Goal: Task Accomplishment & Management: Use online tool/utility

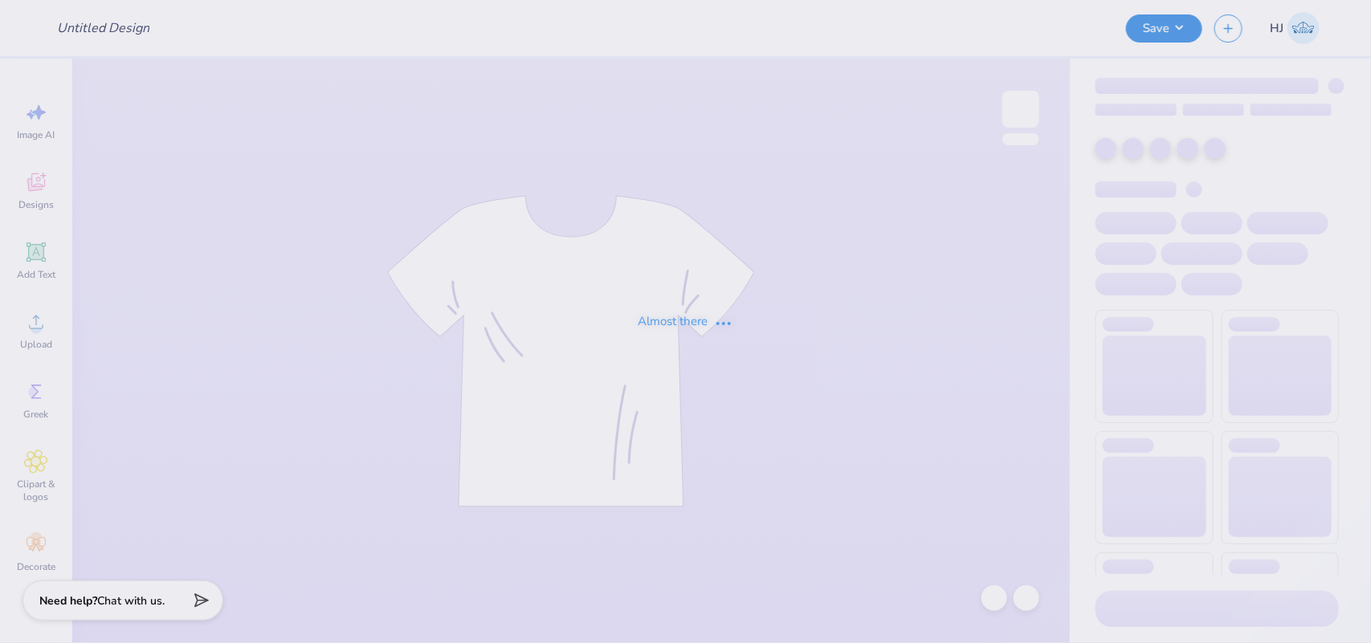
type input "MTV Fall Merch"
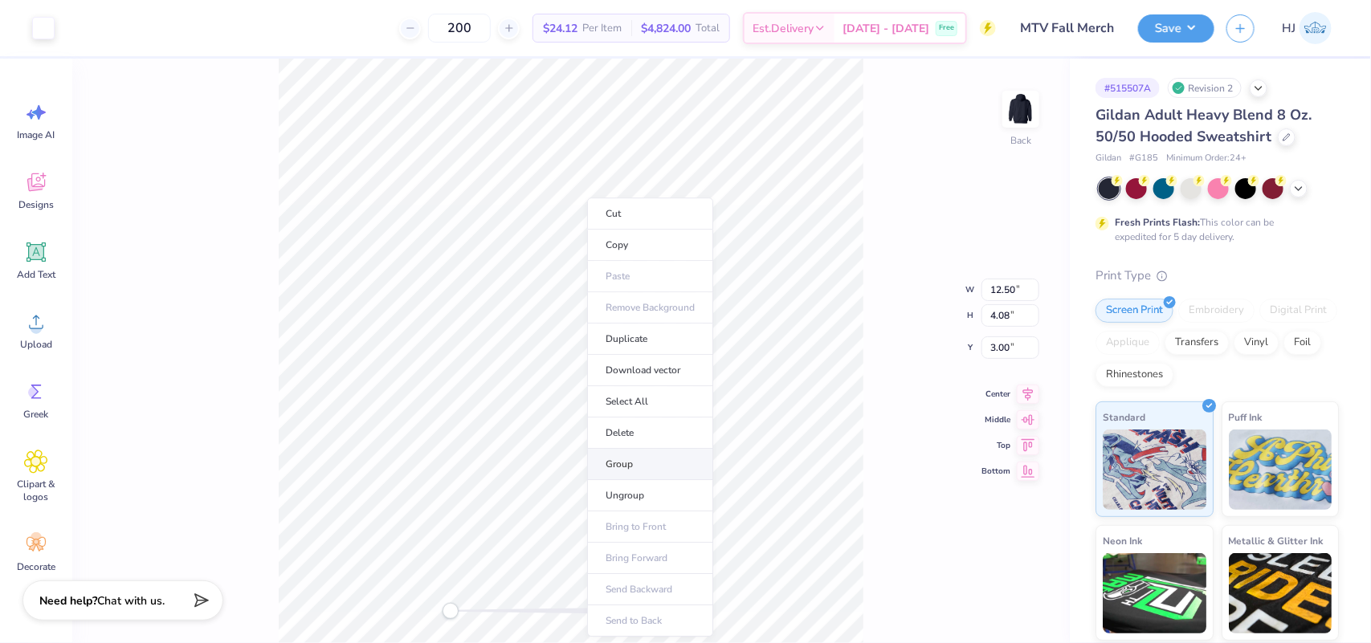
click at [627, 466] on li "Group" at bounding box center [650, 464] width 126 height 31
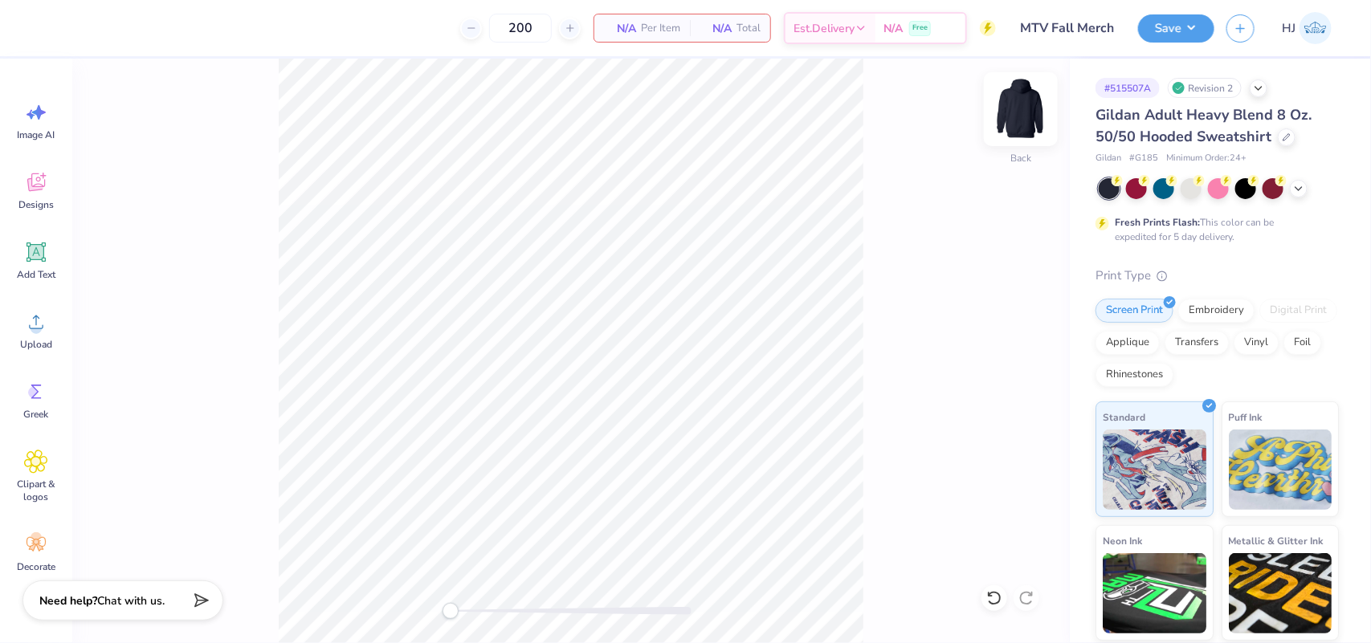
click at [1029, 117] on img at bounding box center [1021, 109] width 64 height 64
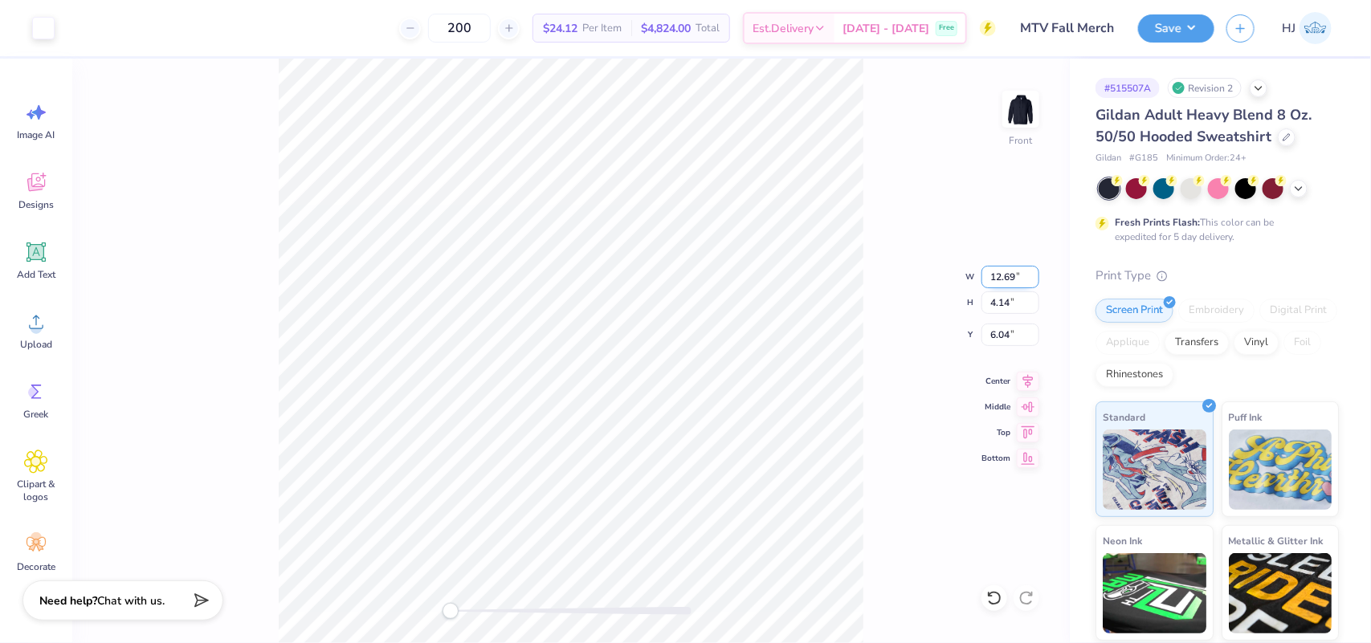
click at [1000, 280] on input "12.69" at bounding box center [1011, 277] width 58 height 22
type input "12.5"
click at [1005, 273] on input "12.32" at bounding box center [1011, 277] width 58 height 22
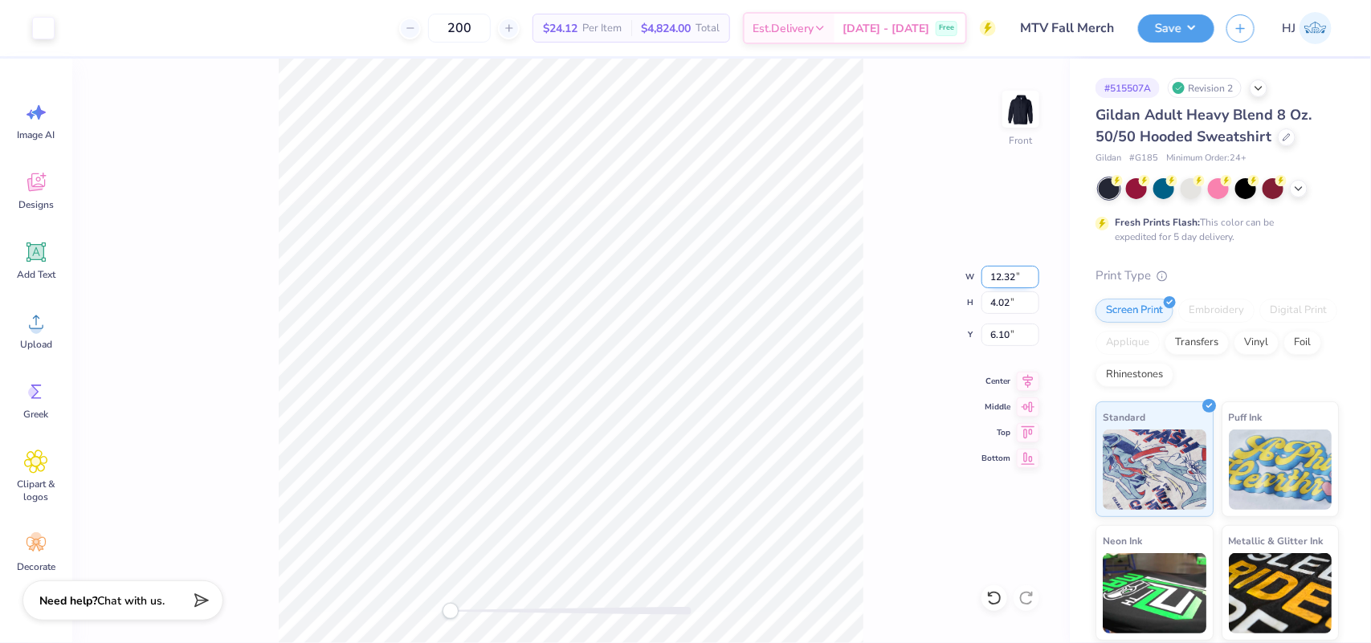
click at [1005, 273] on input "12.32" at bounding box center [1011, 277] width 58 height 22
type input "12.5"
click at [1009, 335] on input "6.04" at bounding box center [1011, 335] width 58 height 22
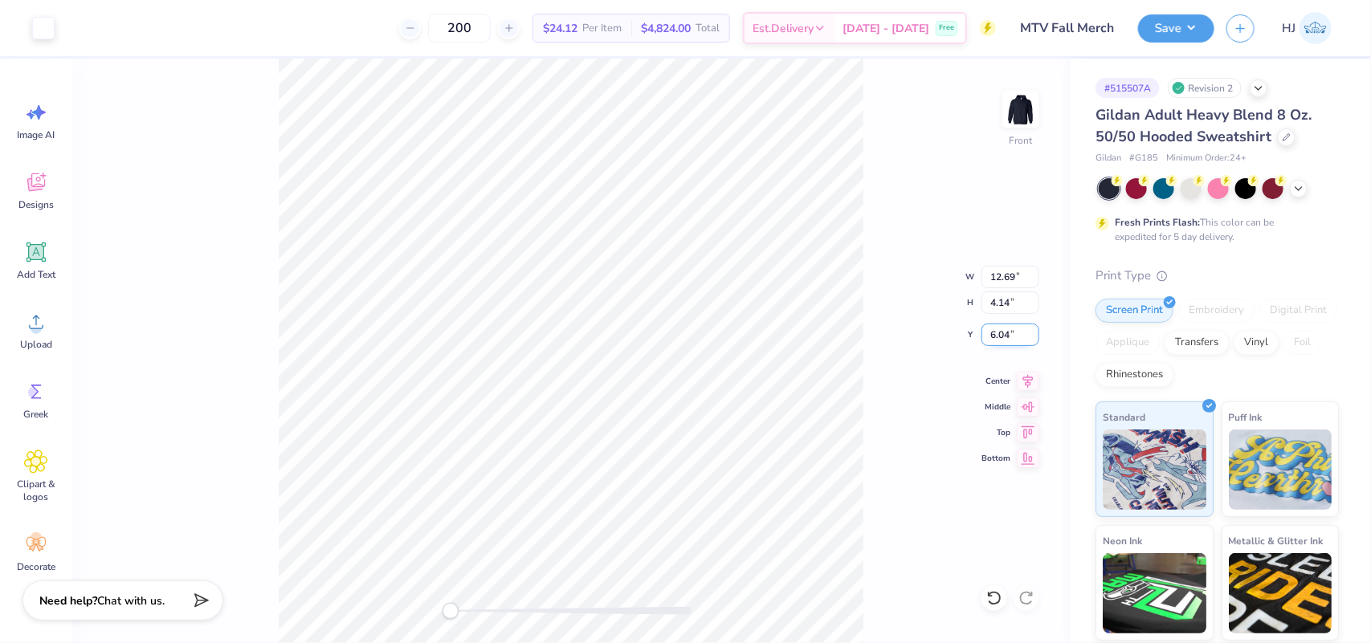
click at [1009, 335] on input "6.04" at bounding box center [1011, 335] width 58 height 22
type input "6"
click at [1031, 104] on img at bounding box center [1021, 109] width 64 height 64
click at [22, 266] on div "Add Text" at bounding box center [36, 261] width 58 height 60
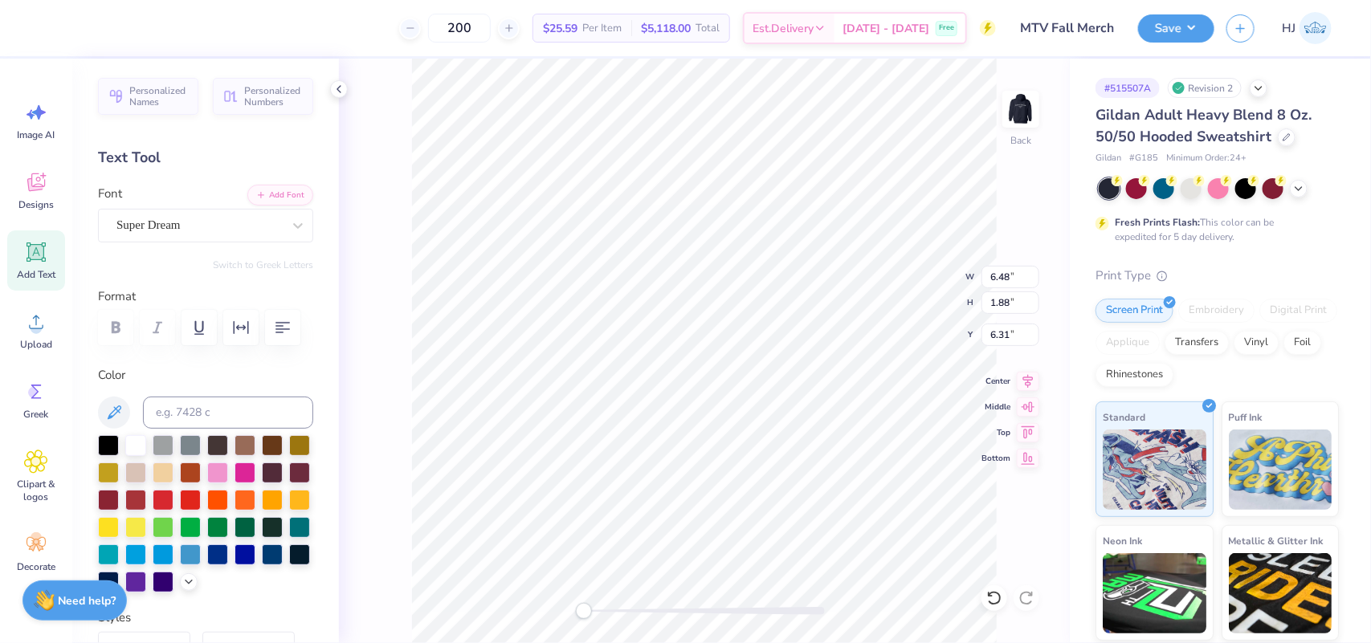
scroll to position [16, 2]
type textarea "MCC"
click at [202, 225] on div "Super Dream" at bounding box center [199, 225] width 169 height 25
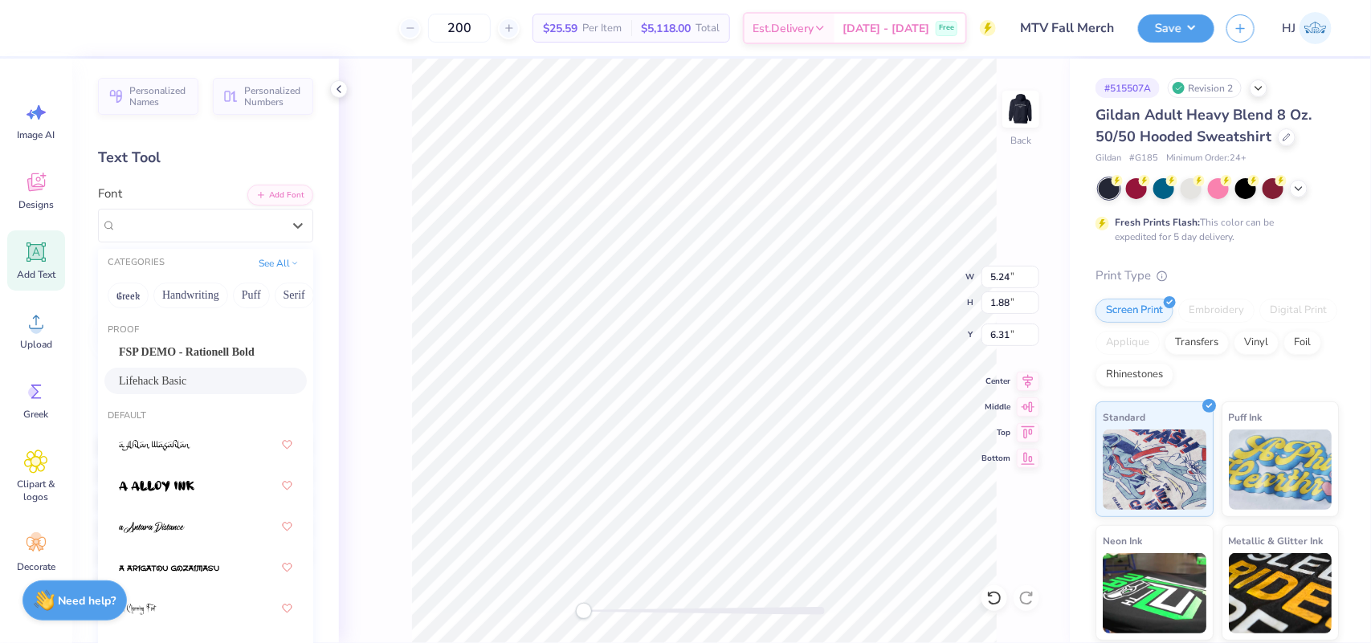
click at [146, 382] on span "Lifehack Basic" at bounding box center [152, 381] width 67 height 17
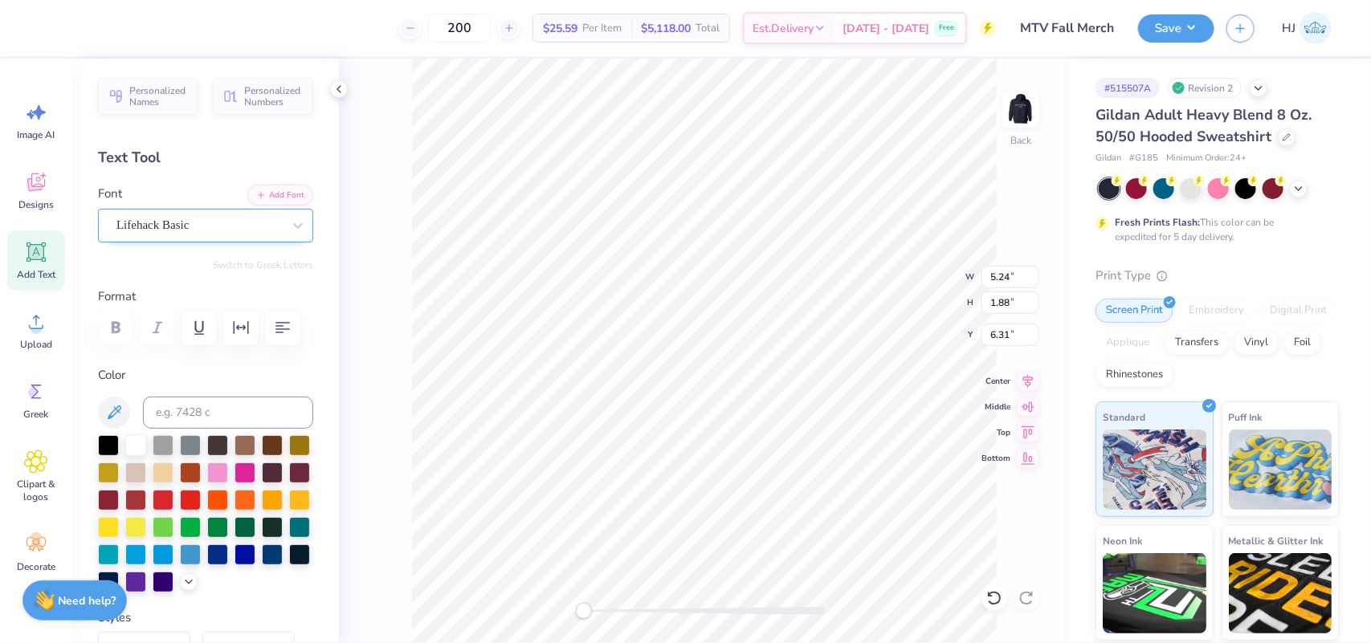
click at [197, 223] on div "Lifehack Basic" at bounding box center [199, 225] width 169 height 25
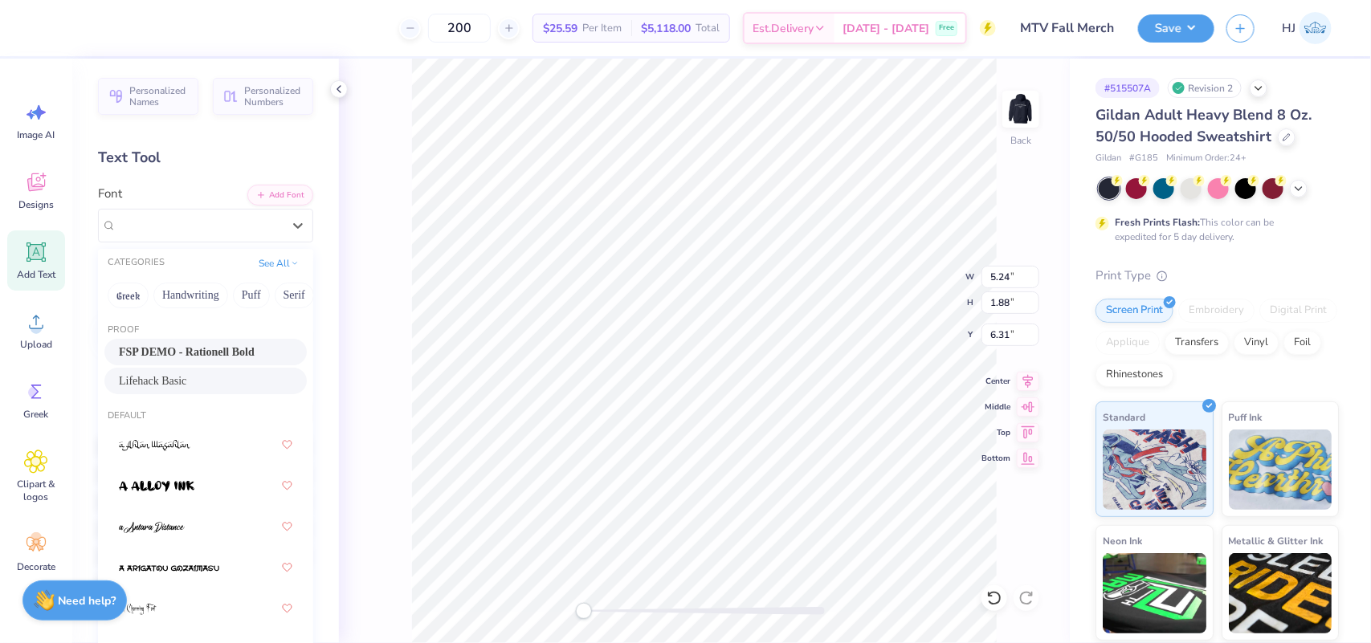
click at [185, 359] on span "FSP DEMO - Rationell Bold" at bounding box center [187, 352] width 136 height 17
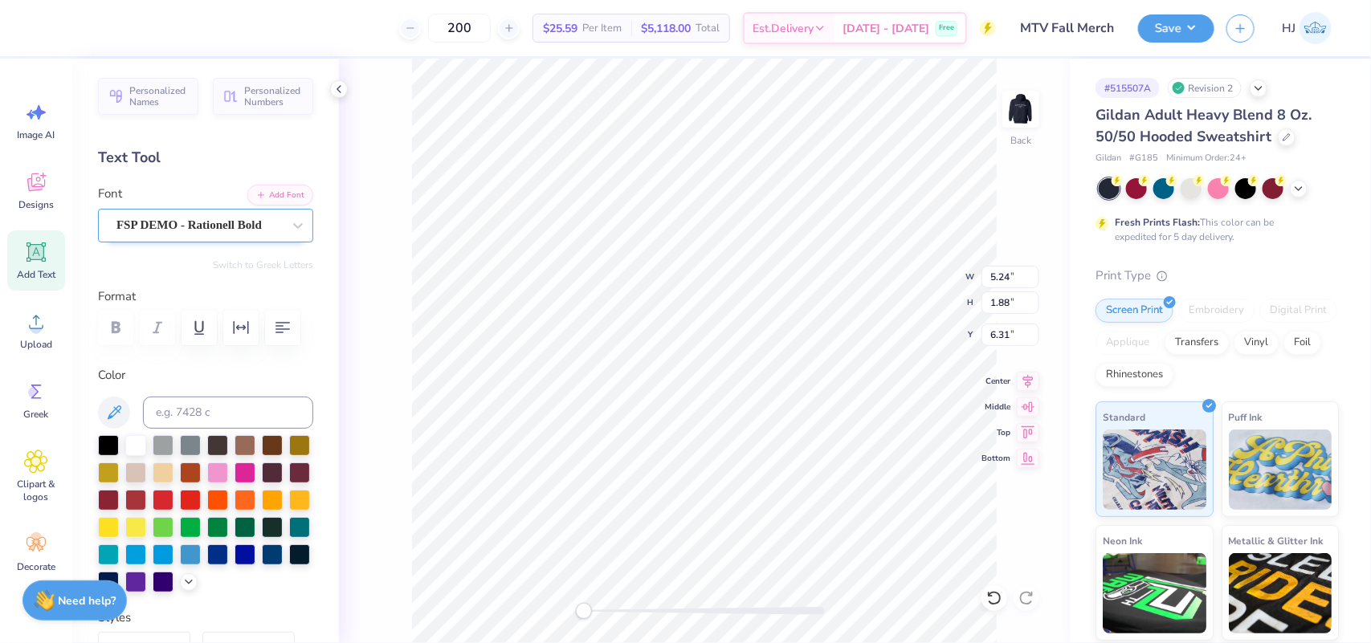
click at [190, 221] on div "FSP DEMO - Rationell Bold" at bounding box center [199, 225] width 169 height 25
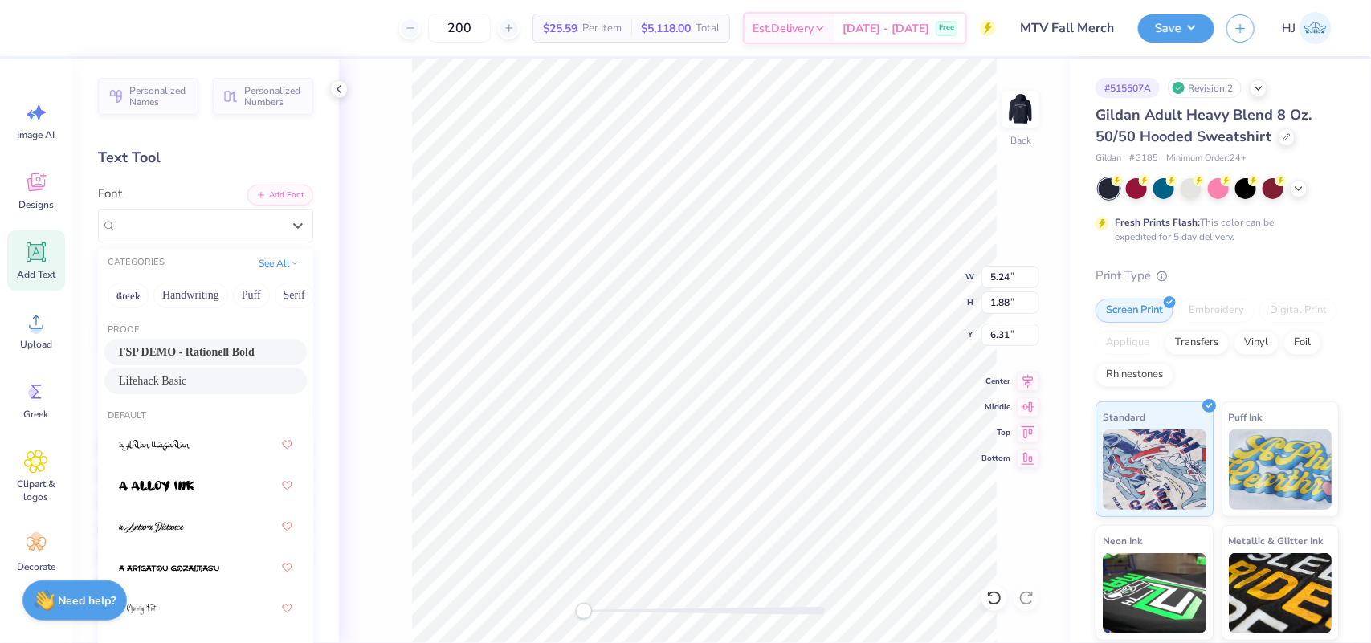
click at [194, 378] on div "Lifehack Basic" at bounding box center [206, 381] width 174 height 17
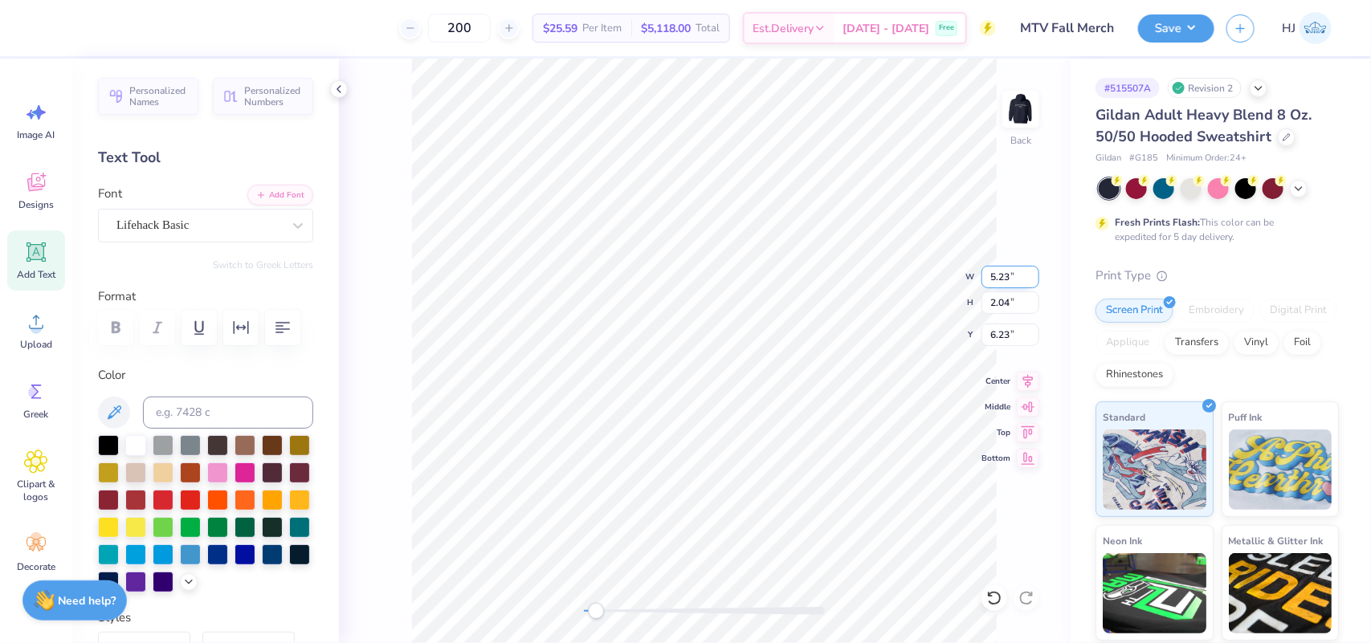
click at [1013, 266] on input "5.23" at bounding box center [1011, 277] width 58 height 22
type input "3.5"
click at [1002, 339] on input "6.57" at bounding box center [1011, 335] width 58 height 22
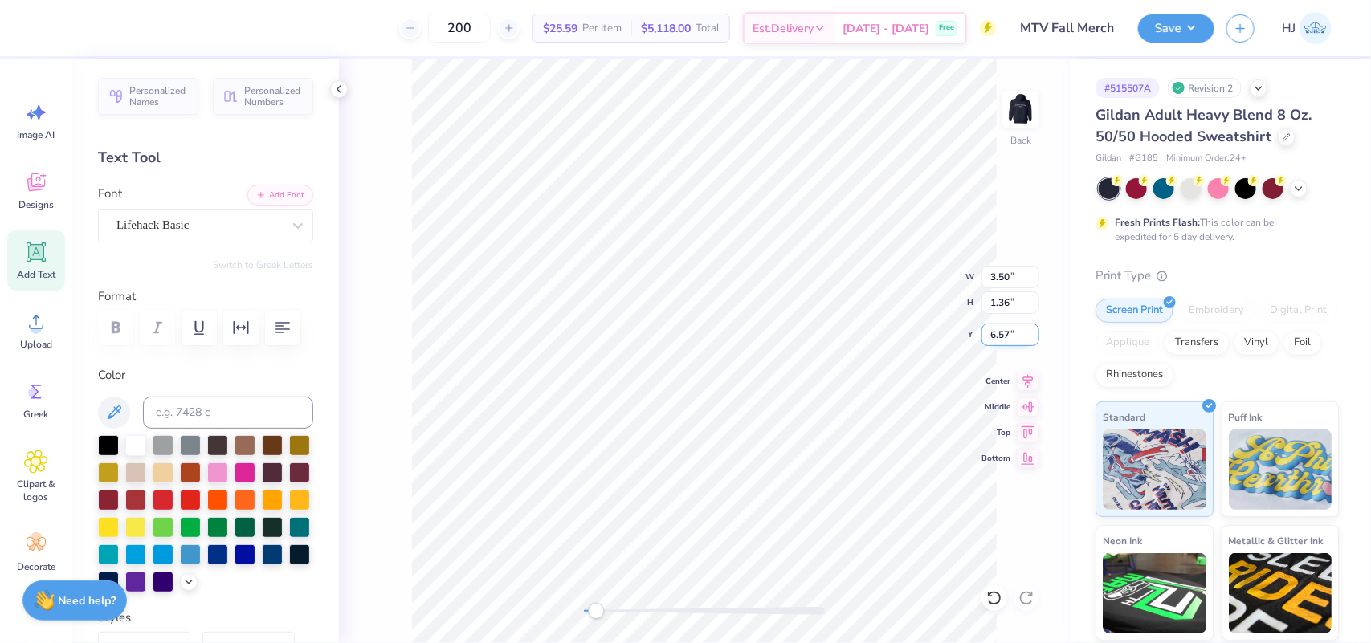
click at [1002, 339] on input "6.57" at bounding box center [1011, 335] width 58 height 22
type input "3"
click at [1022, 104] on img at bounding box center [1021, 109] width 64 height 64
click at [1182, 21] on button "Save" at bounding box center [1176, 26] width 76 height 28
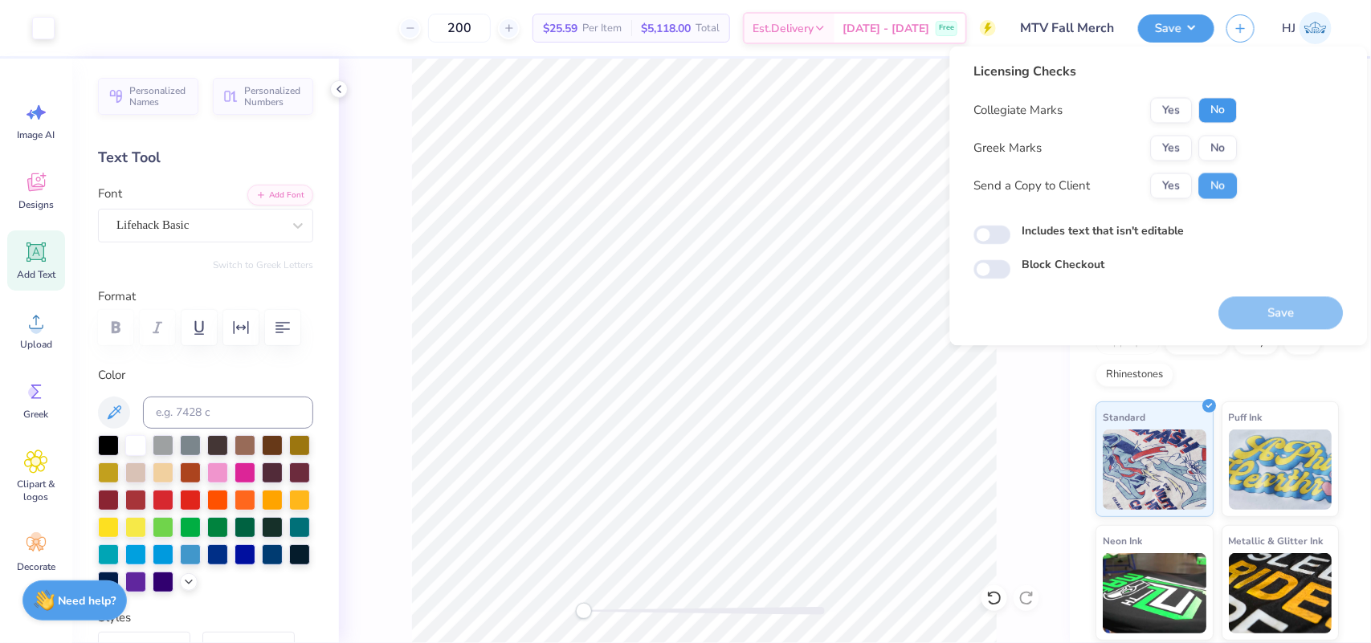
click at [1223, 105] on button "No" at bounding box center [1218, 111] width 39 height 26
click at [1231, 139] on button "No" at bounding box center [1218, 149] width 39 height 26
click at [1259, 315] on button "Save" at bounding box center [1281, 313] width 125 height 33
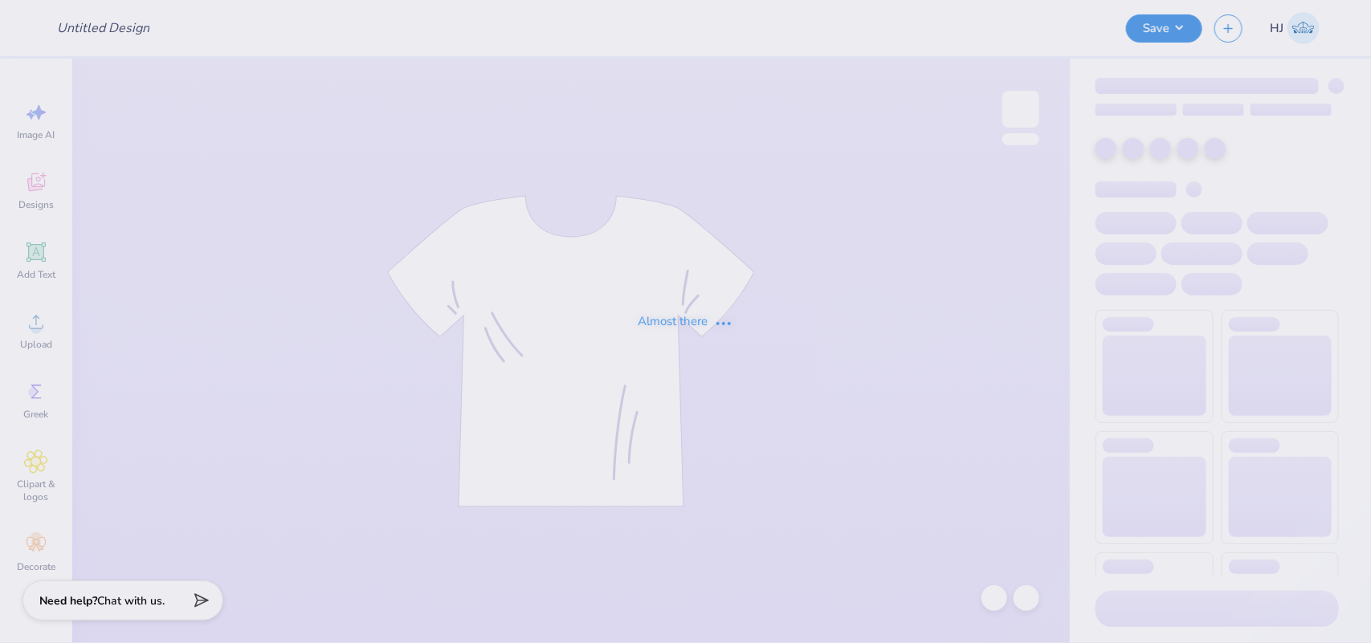
type input "MTV Fall Merch"
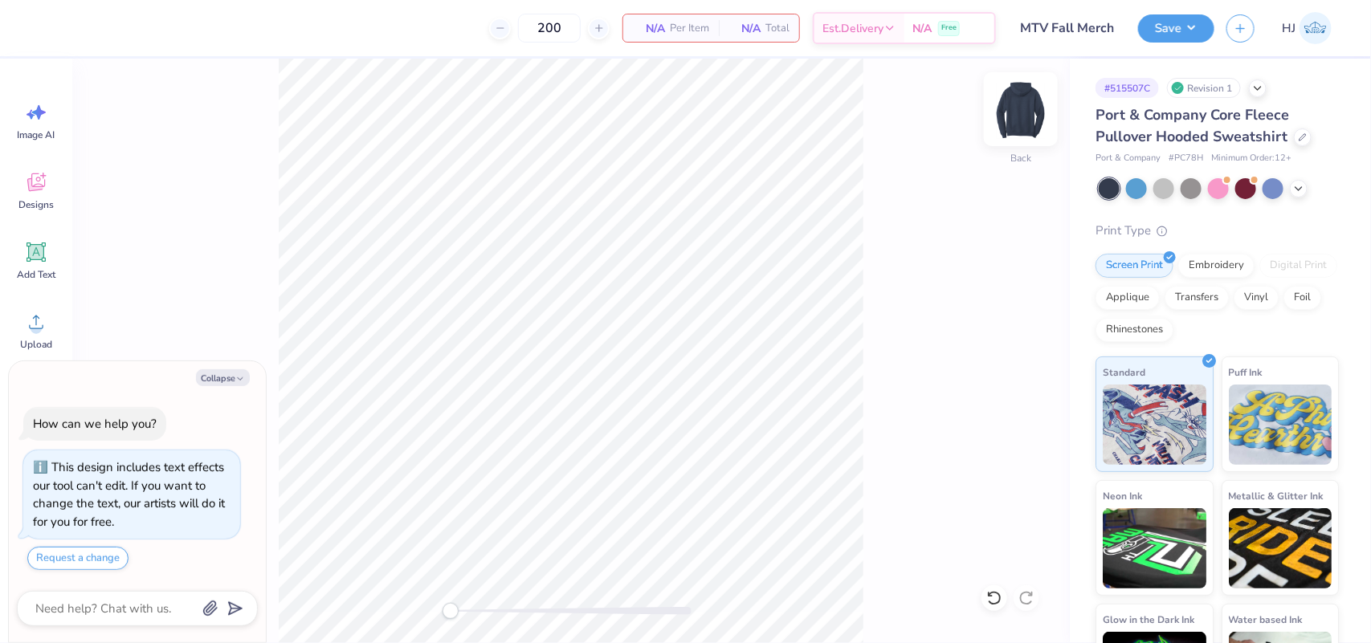
click at [1009, 112] on img at bounding box center [1021, 109] width 64 height 64
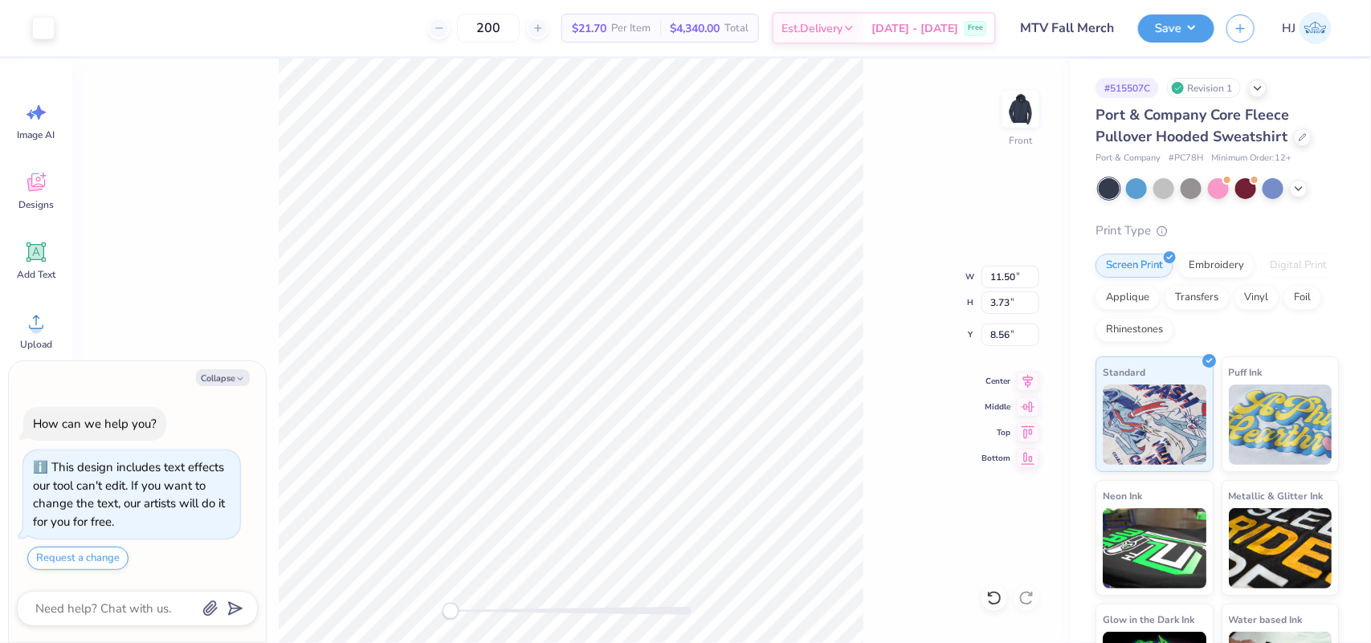
type textarea "x"
click at [1000, 275] on input "11.50" at bounding box center [1011, 277] width 58 height 22
type input "12.5"
click at [881, 245] on div "Front W 13.58 13.58 " H 4.41 4.41 " Y 8.22 8.22 " Center Middle Top Bottom" at bounding box center [571, 351] width 998 height 585
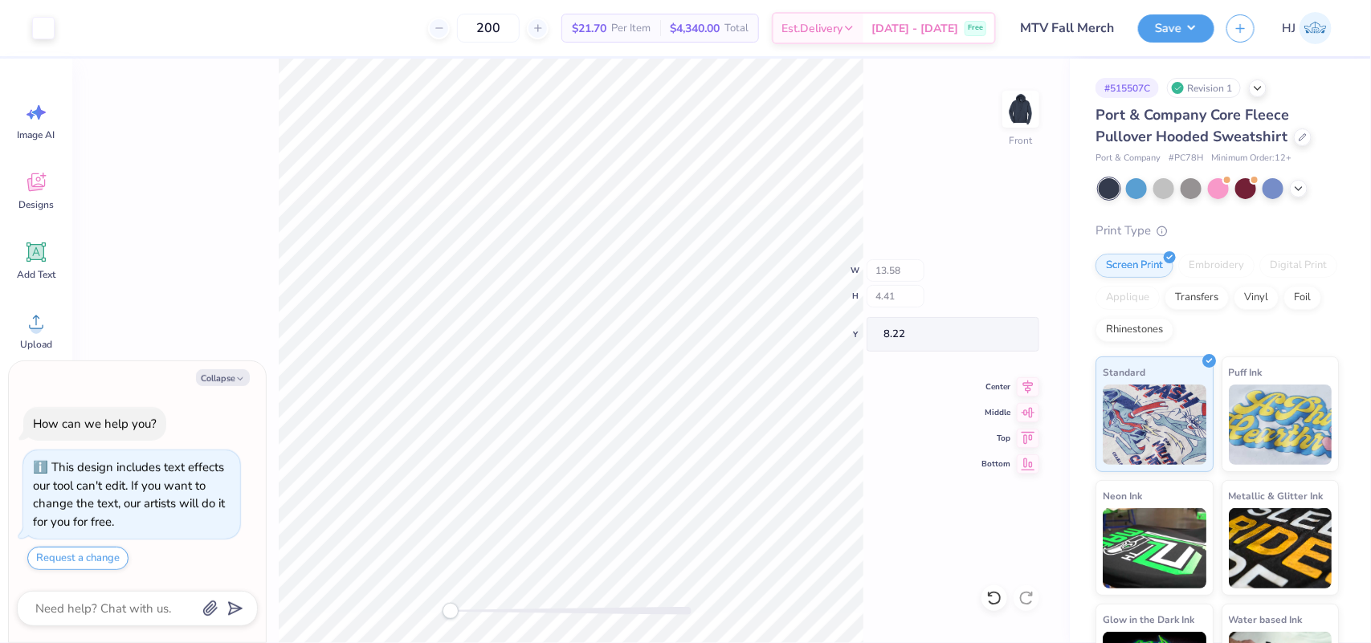
type textarea "x"
click at [1008, 332] on input "8.40" at bounding box center [1011, 335] width 58 height 22
type input "6"
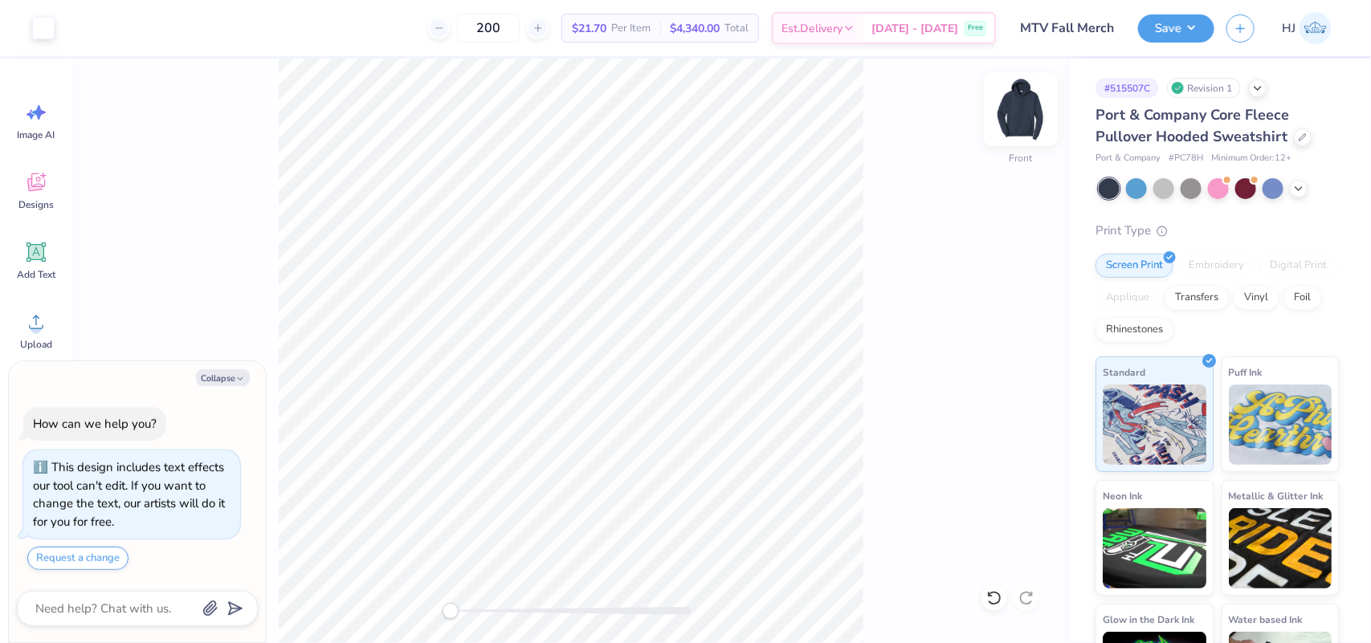
click at [1024, 100] on img at bounding box center [1021, 109] width 64 height 64
click at [32, 243] on icon at bounding box center [36, 252] width 24 height 24
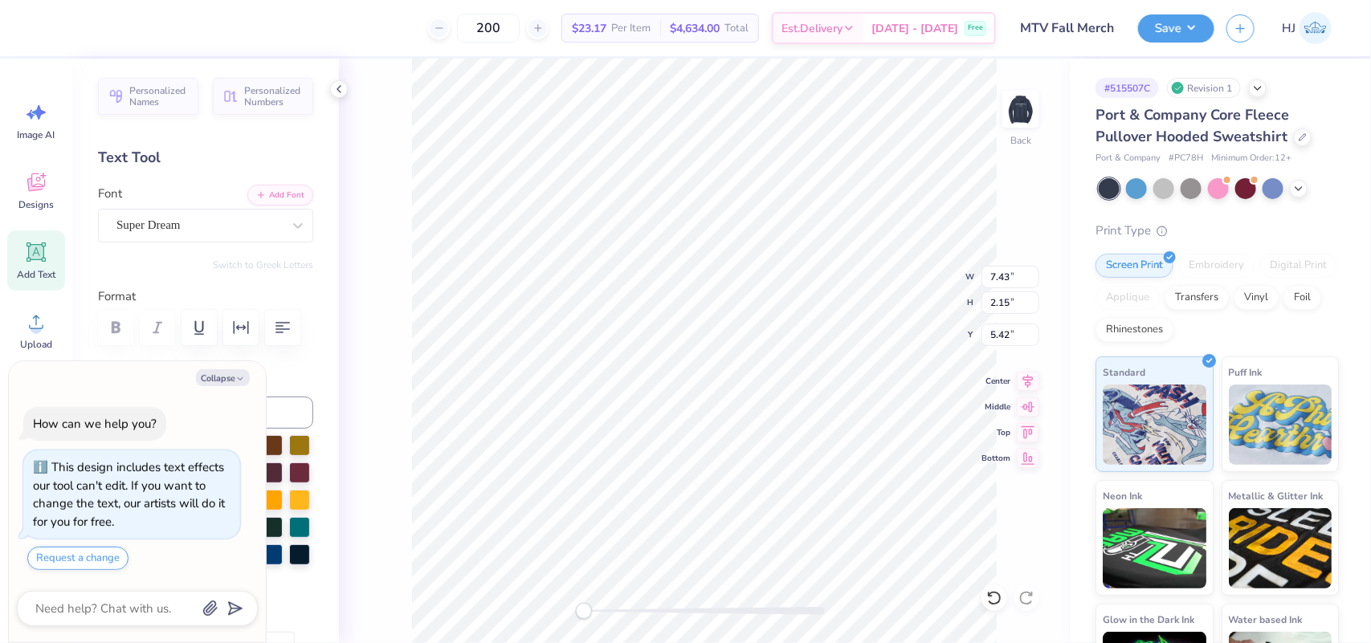
scroll to position [16, 2]
type textarea "x"
type textarea "TEXMT"
type textarea "x"
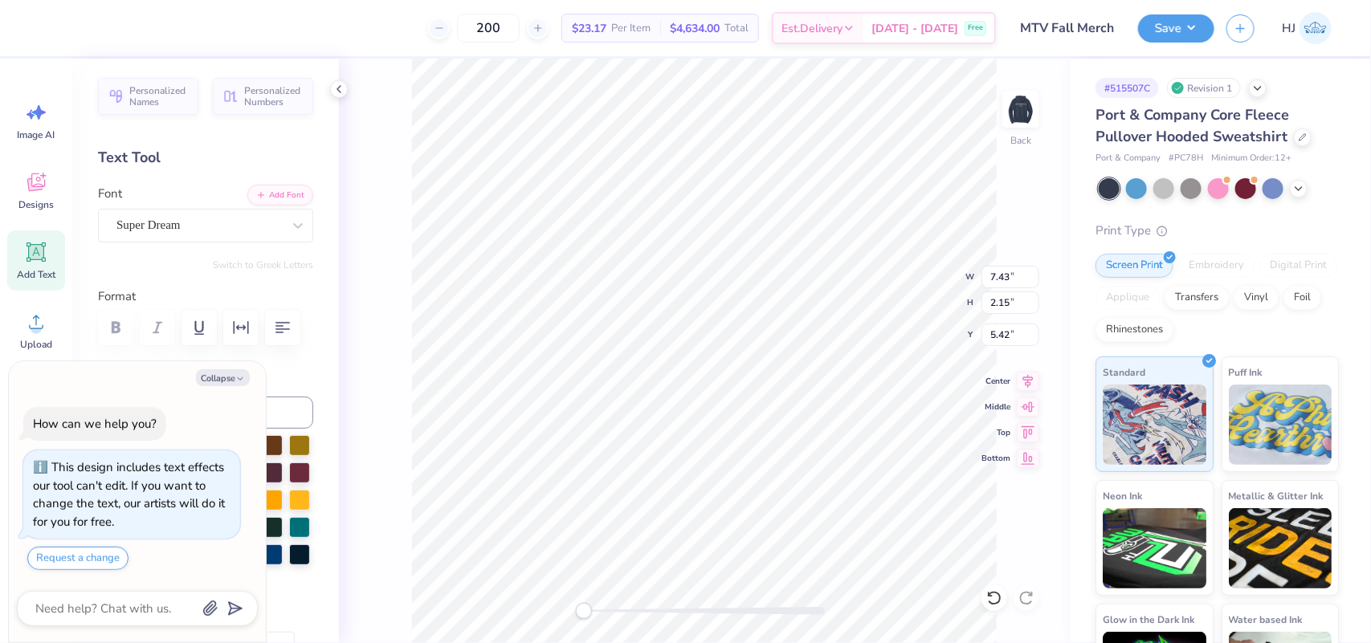
type textarea "TEXMCT"
type textarea "x"
type textarea "TEXMCCT"
type textarea "x"
type textarea "M"
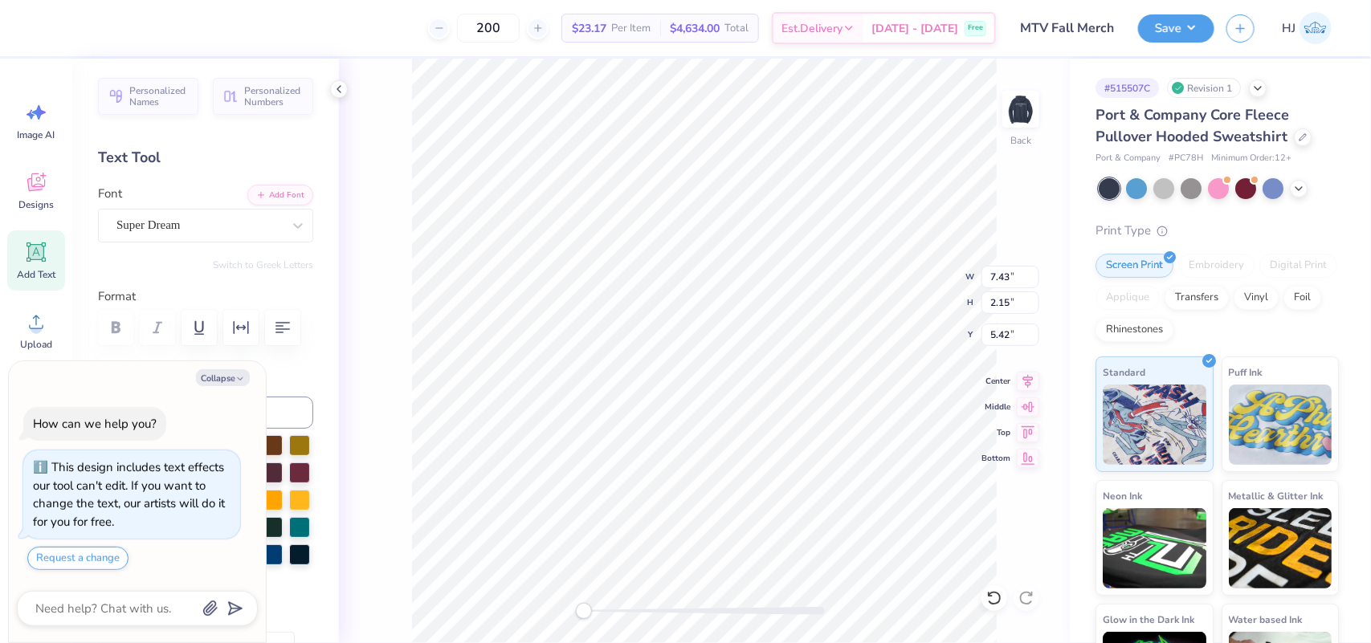
scroll to position [16, 2]
type textarea "x"
type textarea "MC"
type textarea "x"
type textarea "MCC"
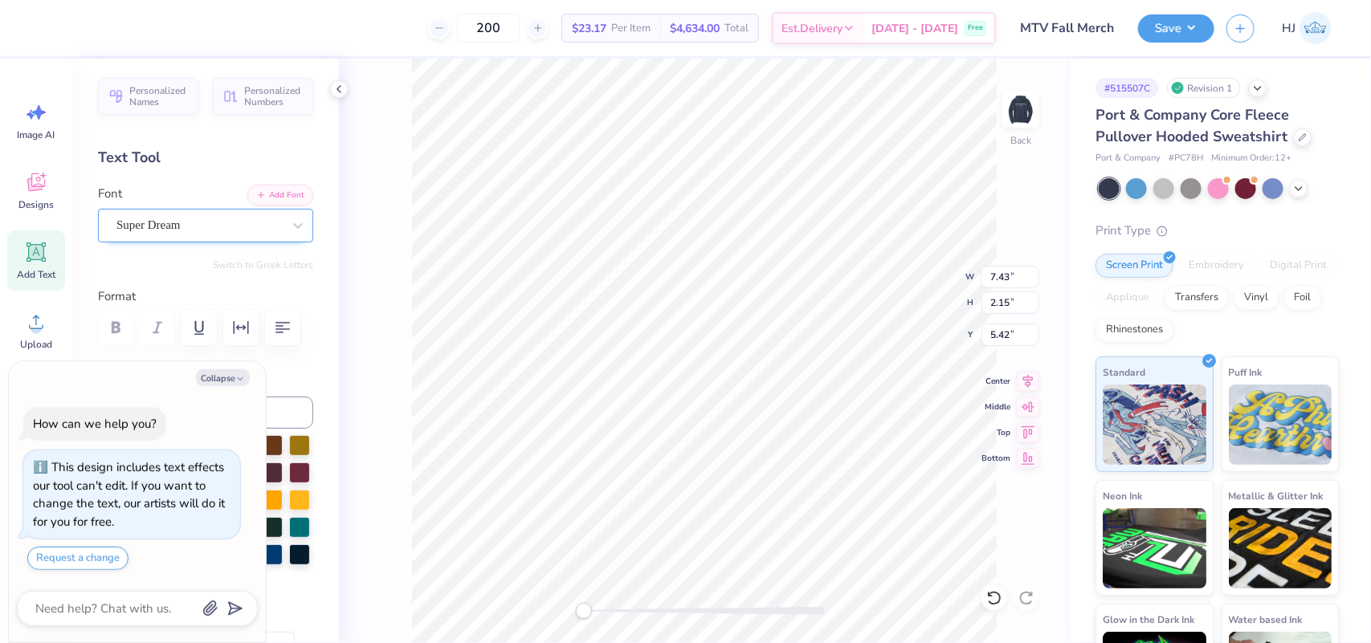
click at [217, 223] on div "Super Dream" at bounding box center [199, 225] width 169 height 25
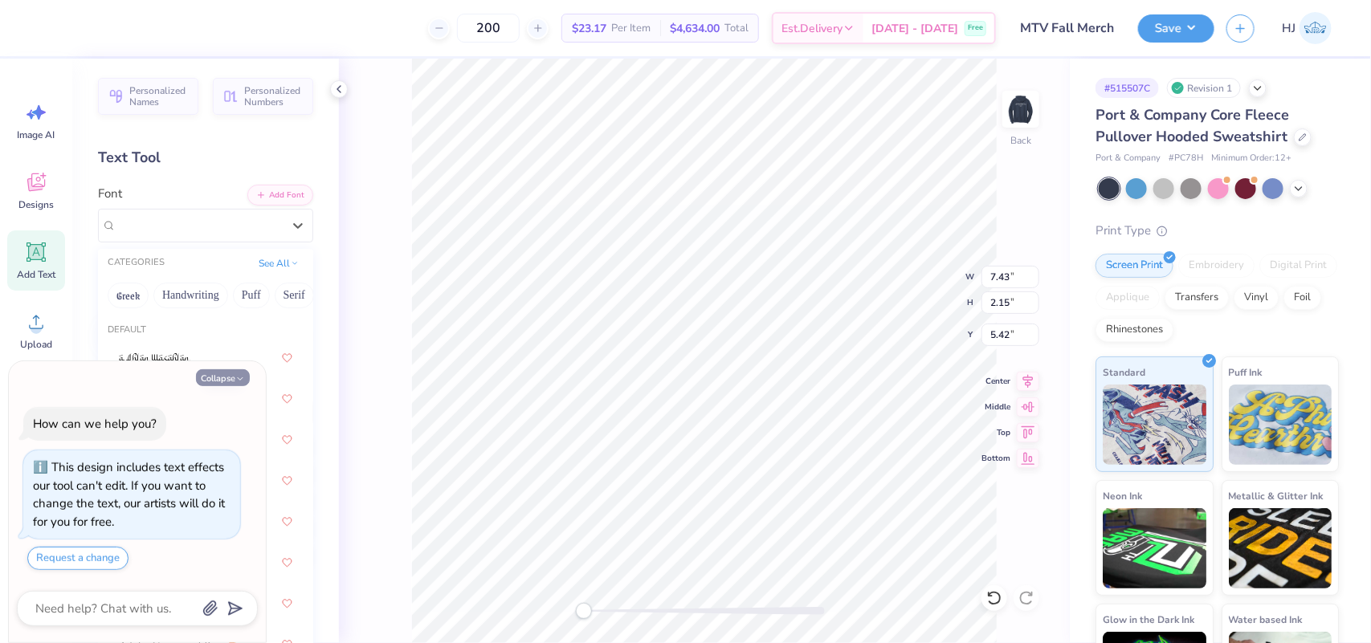
click at [229, 383] on button "Collapse" at bounding box center [223, 378] width 54 height 17
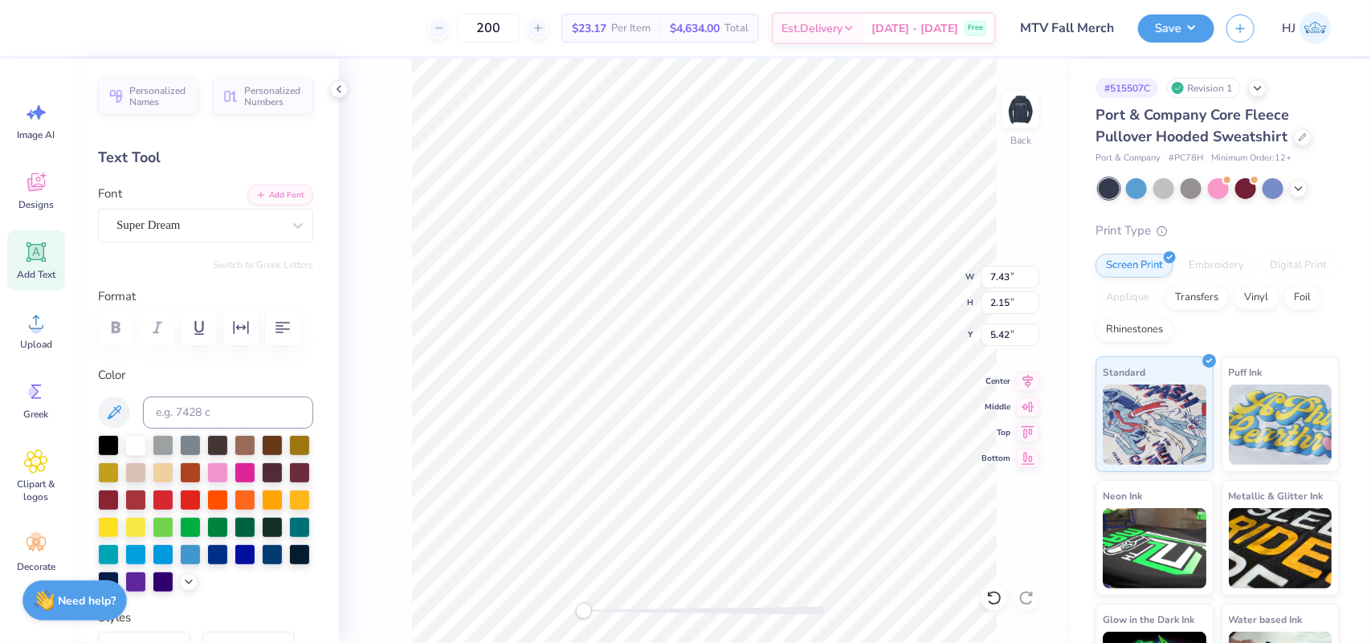
type textarea "x"
click at [210, 238] on div "Super Dream" at bounding box center [205, 226] width 215 height 34
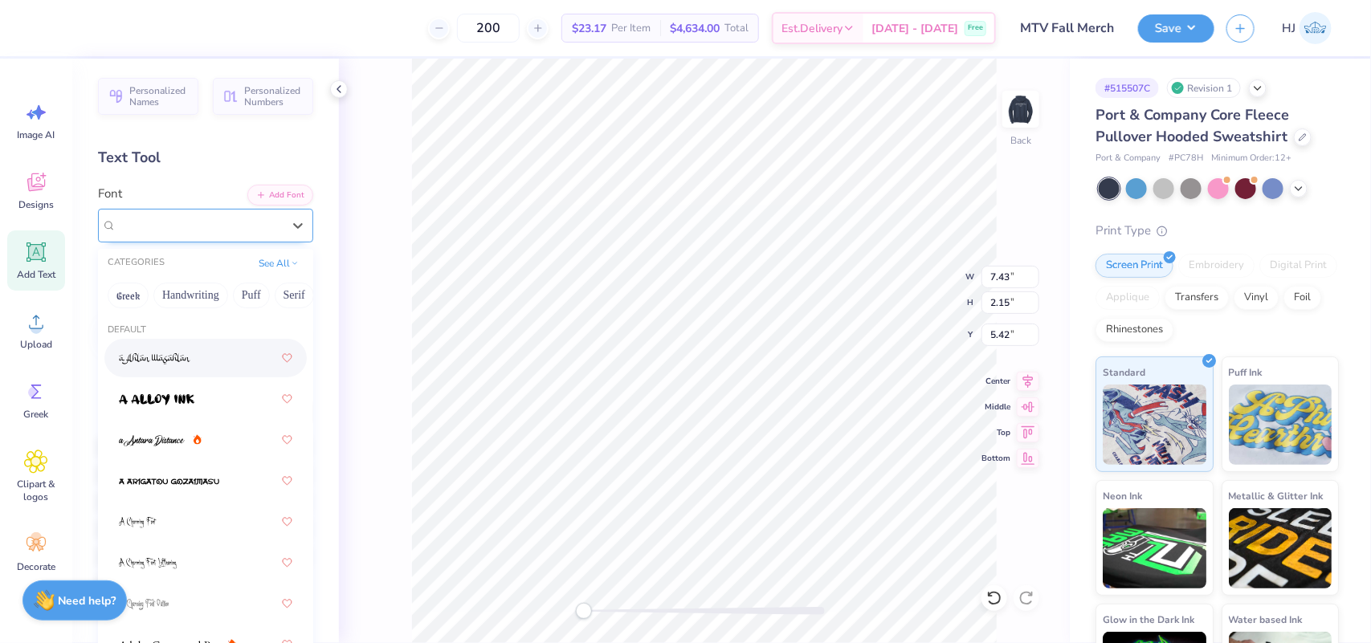
click at [175, 223] on span "Super Dream" at bounding box center [148, 225] width 64 height 18
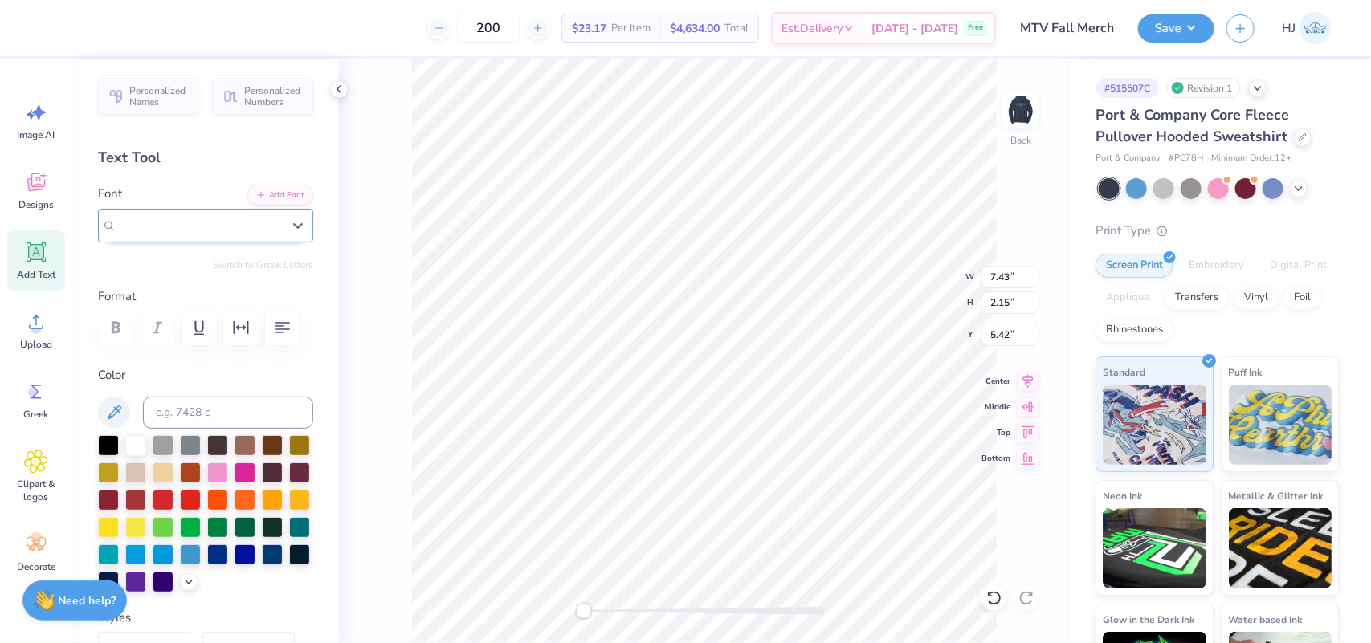
click at [174, 223] on span "Super Dream" at bounding box center [148, 225] width 64 height 18
type input "life"
click at [263, 186] on button "Add Font" at bounding box center [280, 193] width 66 height 21
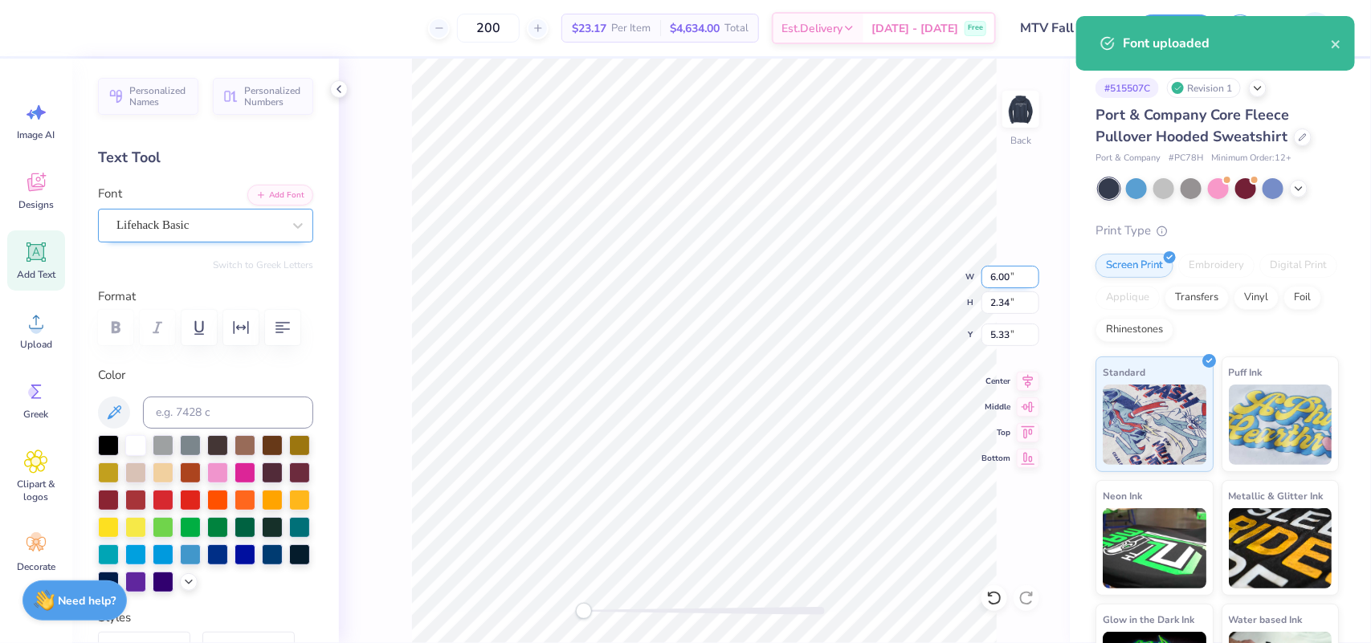
click at [1001, 270] on input "6.00" at bounding box center [1011, 277] width 58 height 22
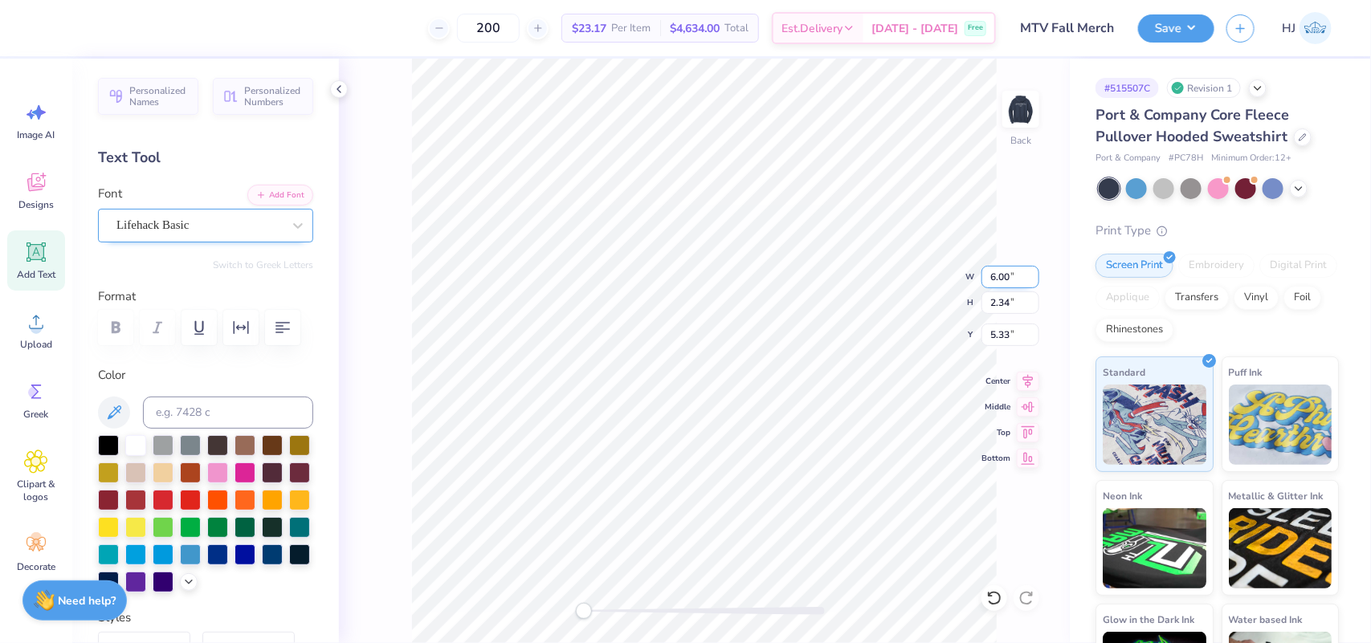
click at [1001, 270] on input "6.00" at bounding box center [1011, 277] width 58 height 22
type input "3.5"
click at [1002, 337] on input "5.82" at bounding box center [1011, 335] width 58 height 22
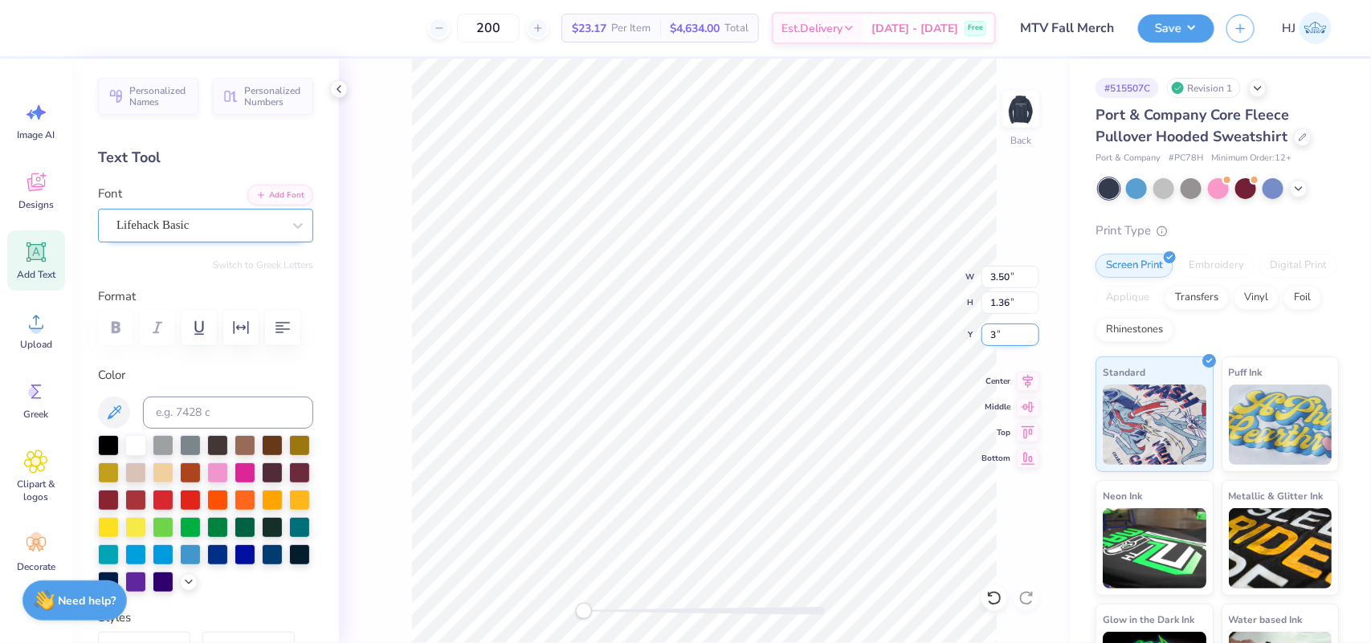
type input "3"
click at [1202, 25] on button "Save" at bounding box center [1176, 26] width 76 height 28
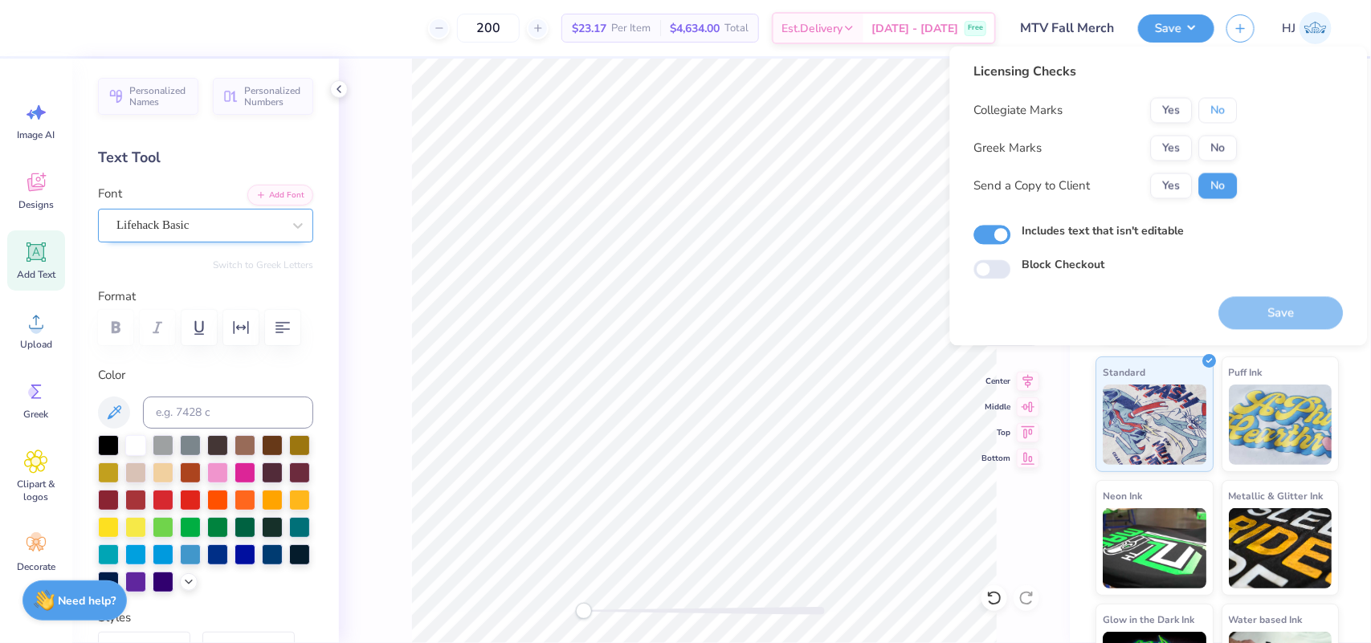
drag, startPoint x: 1215, startPoint y: 119, endPoint x: 1219, endPoint y: 131, distance: 13.0
click at [1215, 119] on button "No" at bounding box center [1218, 111] width 39 height 26
click at [1223, 145] on button "No" at bounding box center [1218, 149] width 39 height 26
click at [1290, 308] on button "Save" at bounding box center [1281, 313] width 125 height 33
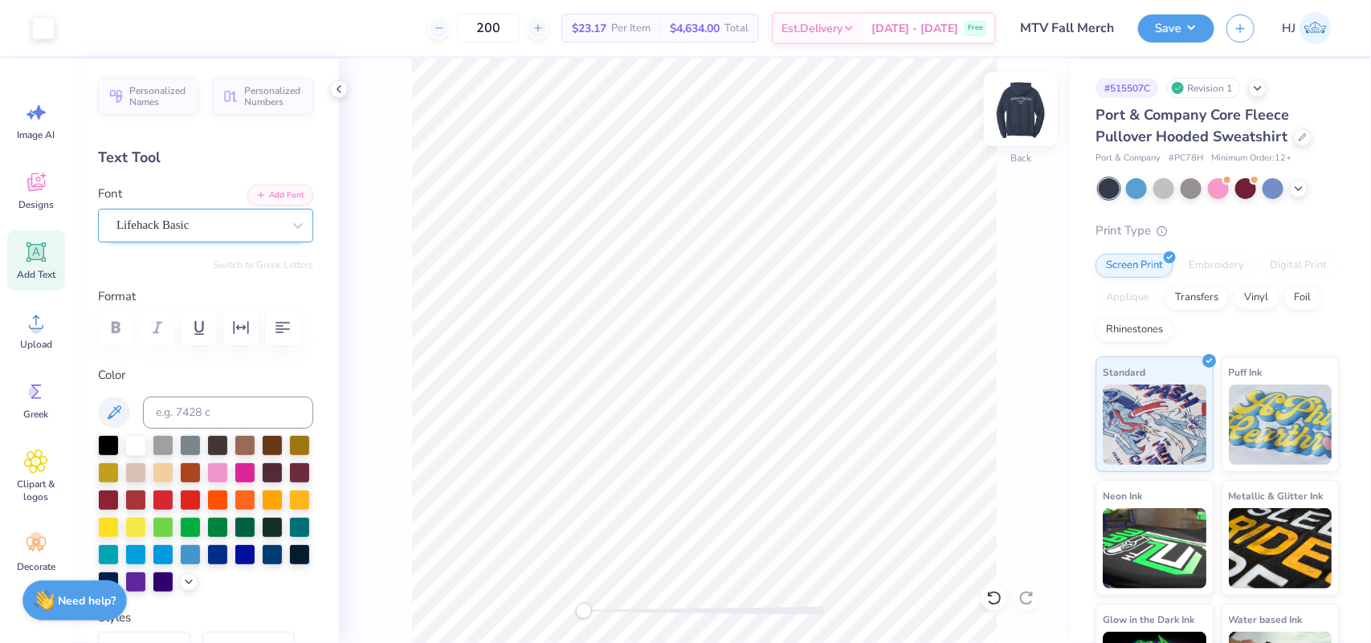
click at [1025, 118] on img at bounding box center [1021, 109] width 64 height 64
click at [1019, 110] on img at bounding box center [1021, 109] width 64 height 64
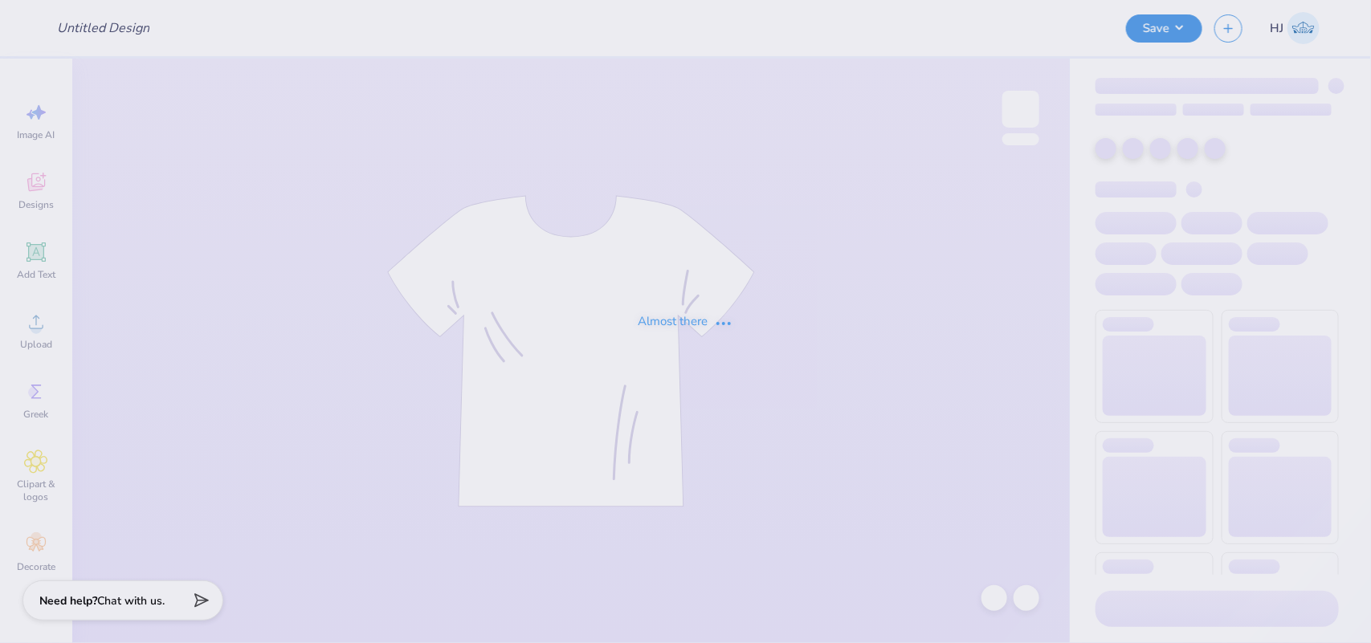
type input "MTV Fall Merch"
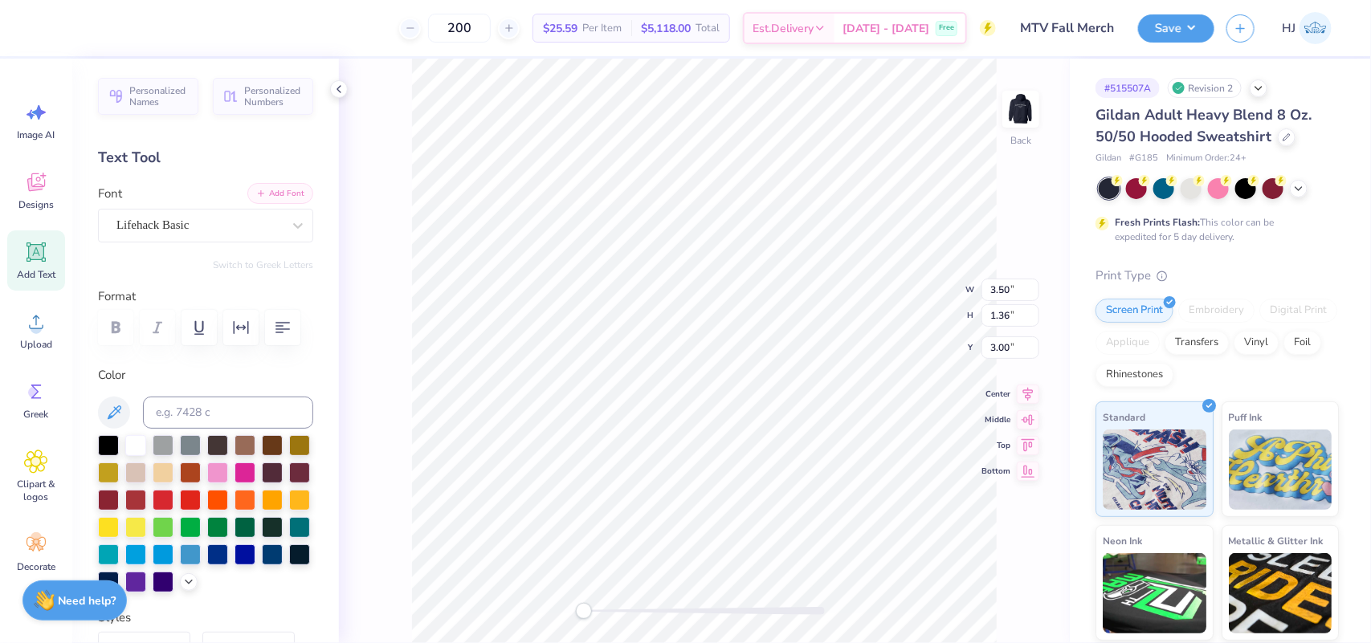
click at [279, 194] on button "Add Font" at bounding box center [280, 193] width 66 height 21
click at [290, 223] on icon at bounding box center [298, 226] width 16 height 16
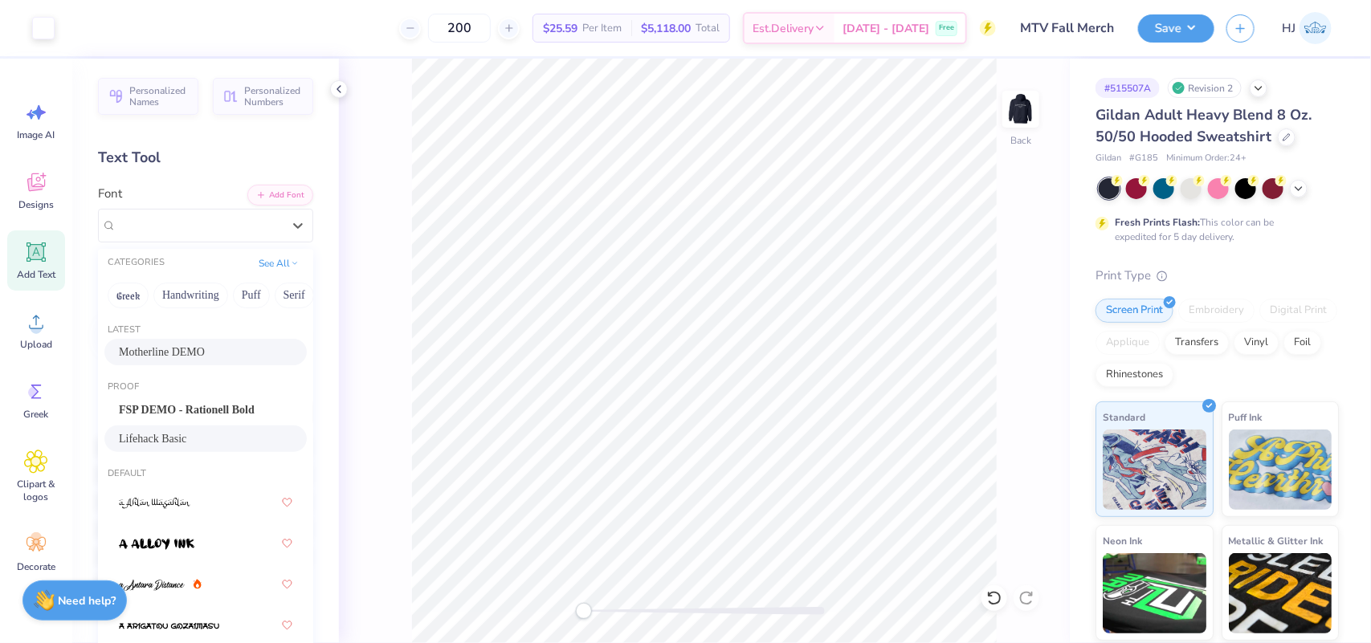
click at [185, 438] on div "Lifehack Basic" at bounding box center [206, 439] width 174 height 17
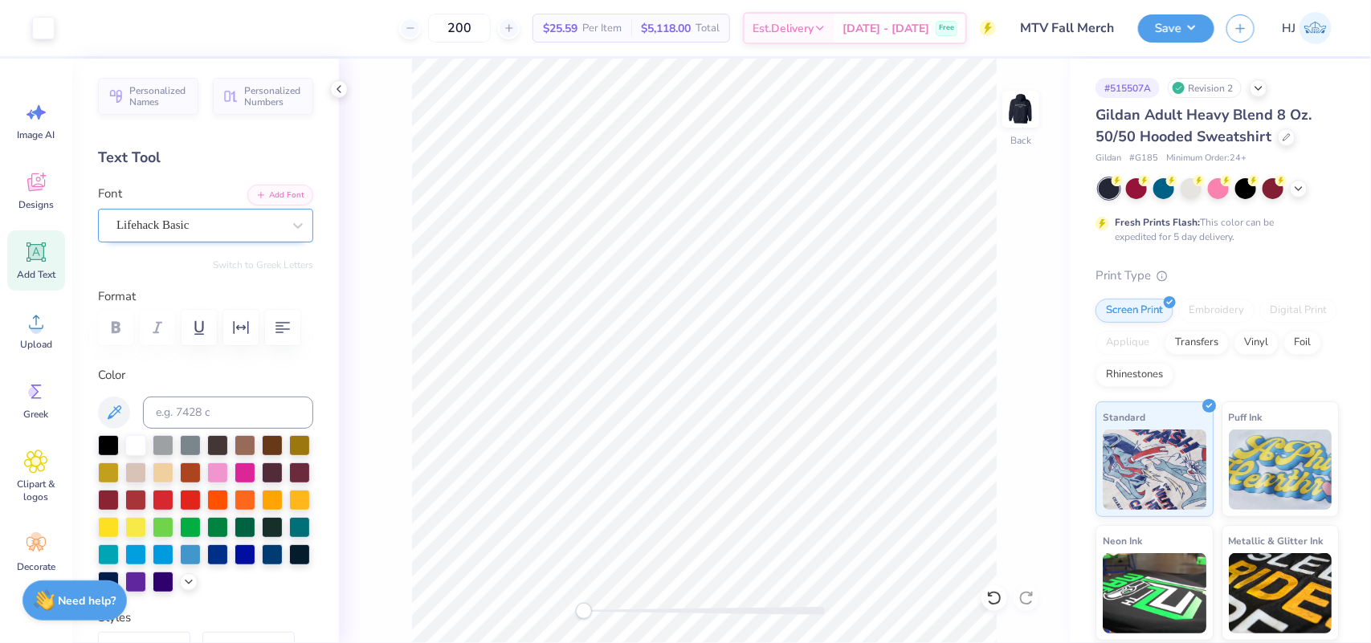
click at [174, 227] on div "Lifehack Basic" at bounding box center [199, 225] width 169 height 25
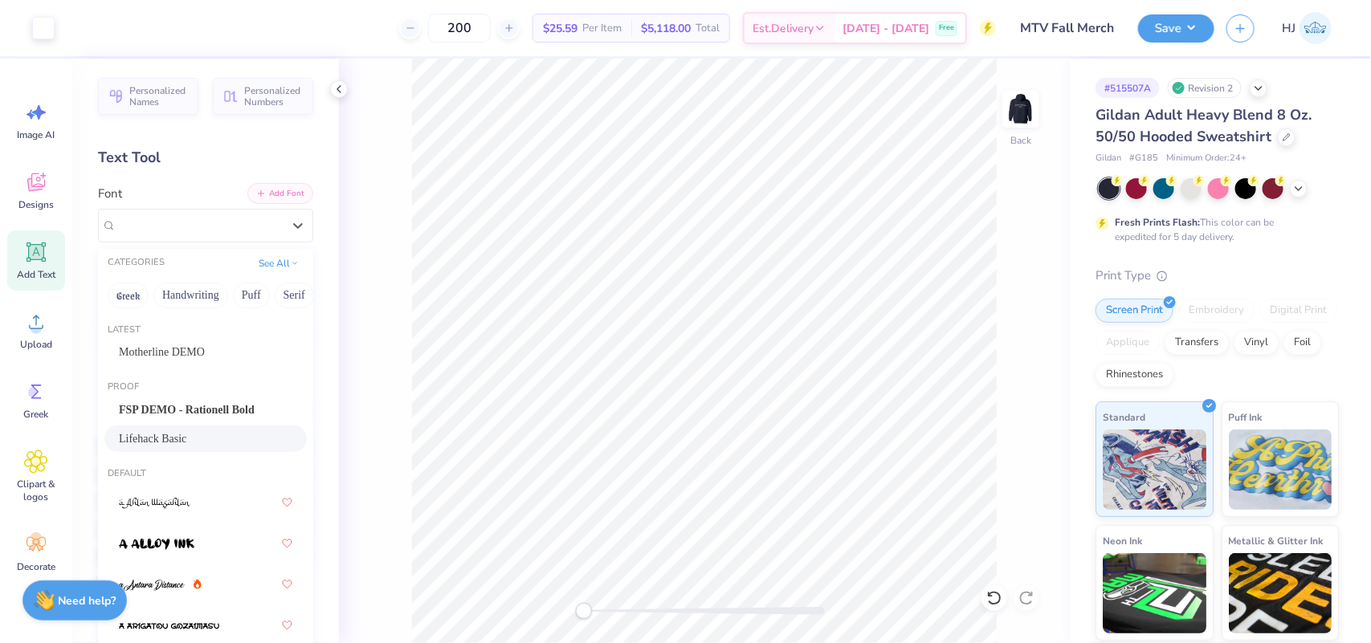
click at [279, 198] on button "Add Font" at bounding box center [280, 193] width 66 height 21
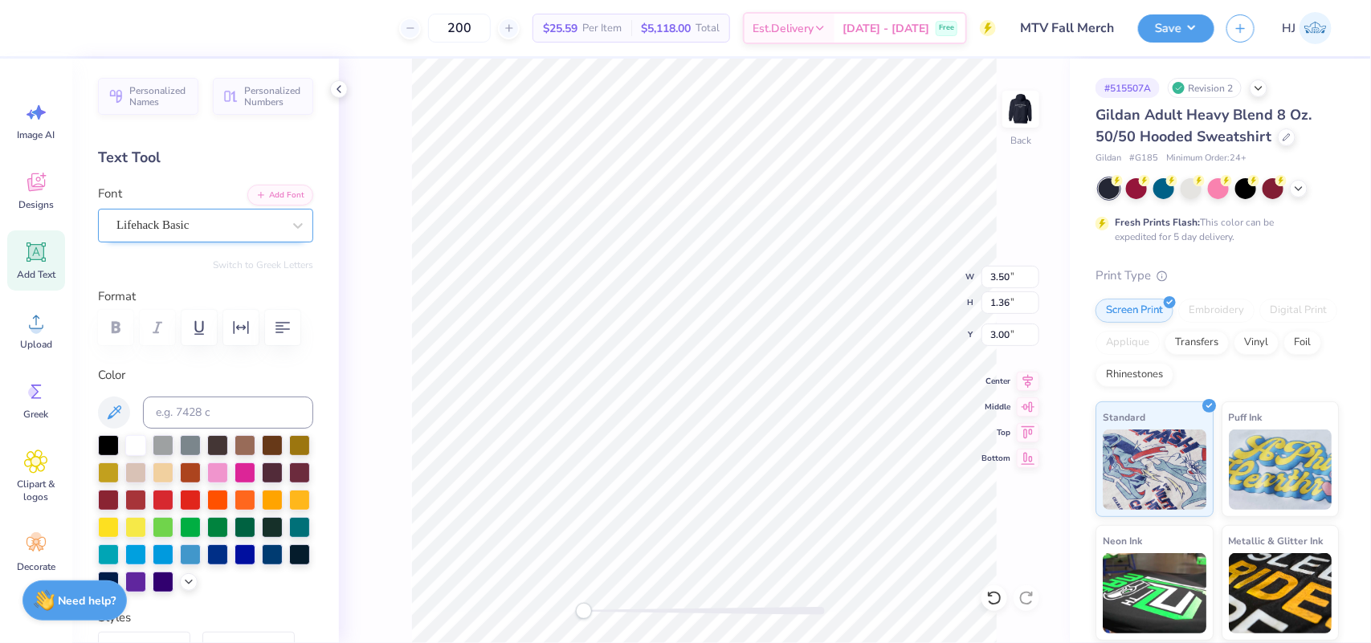
click at [218, 227] on div "Lifehack Basic" at bounding box center [199, 225] width 169 height 25
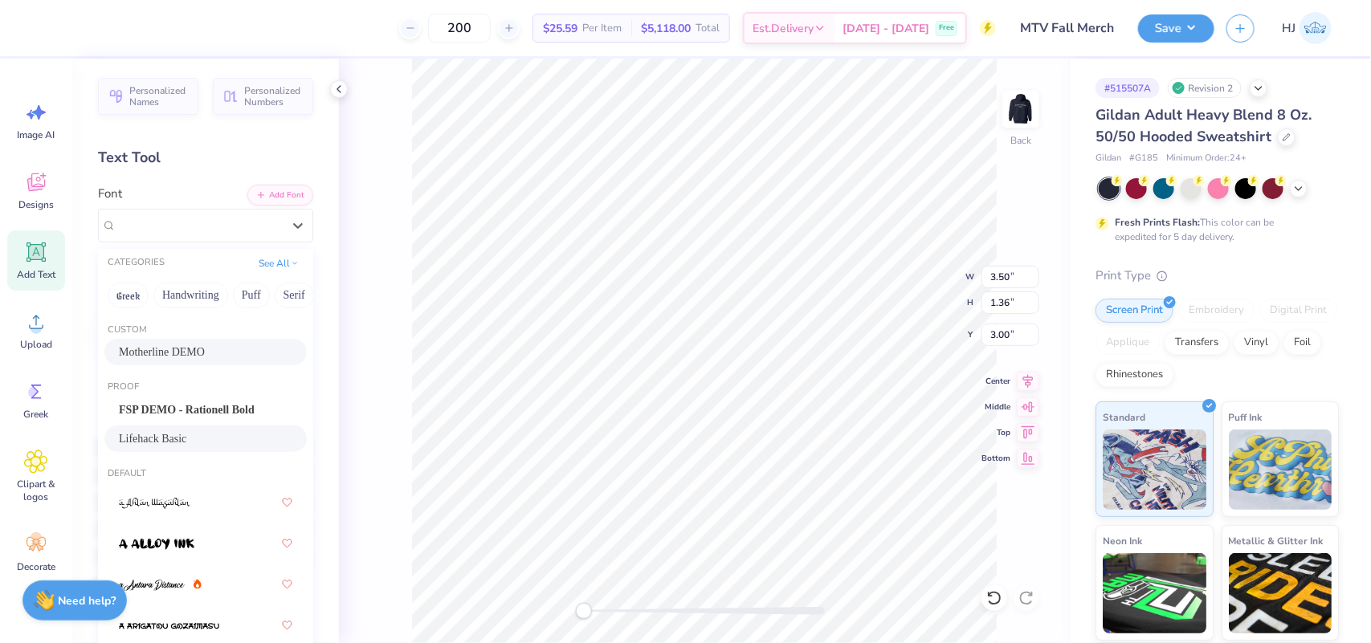
click at [205, 348] on span "Motherline DEMO" at bounding box center [162, 352] width 86 height 17
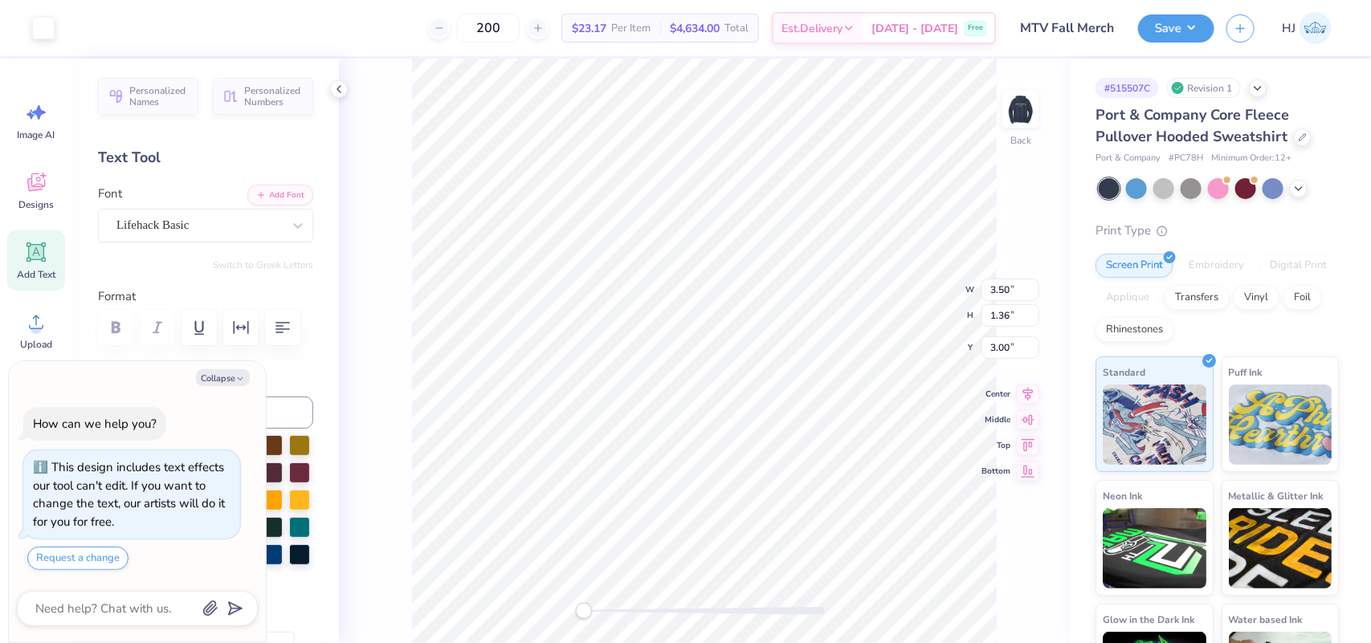
type textarea "x"
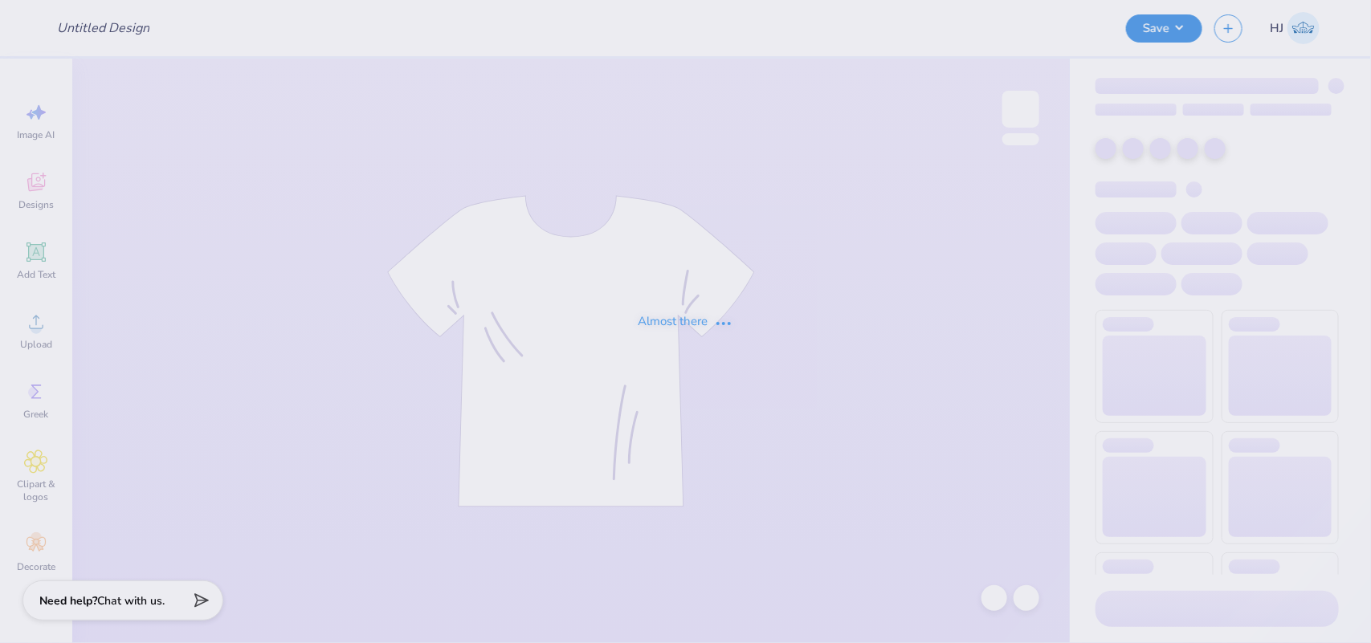
type input "Camila Parra : Texas Christian University"
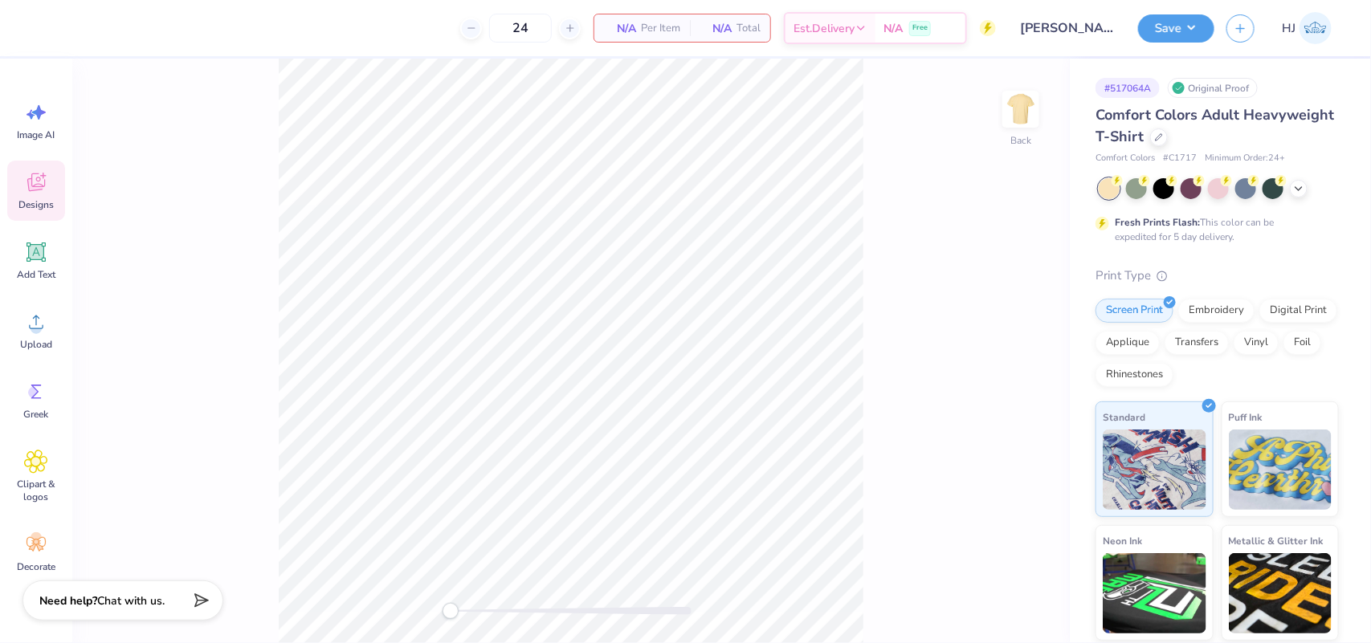
click at [42, 190] on icon at bounding box center [36, 182] width 24 height 24
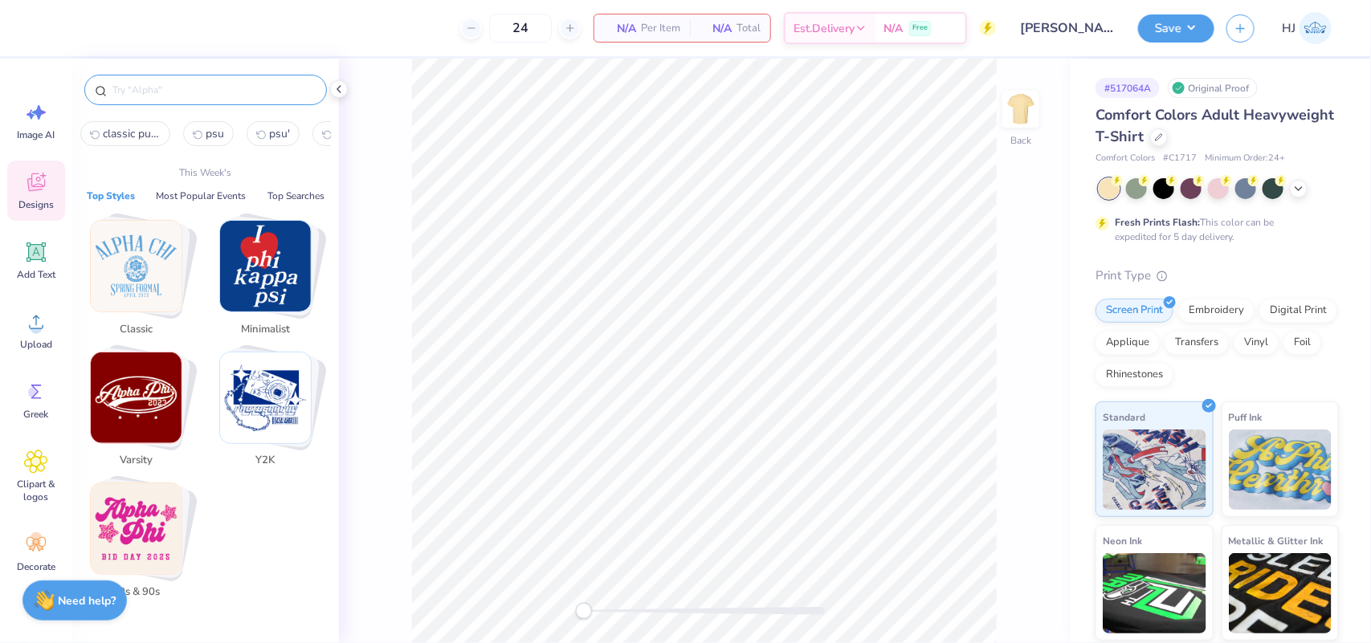
click at [233, 87] on input "text" at bounding box center [214, 90] width 206 height 16
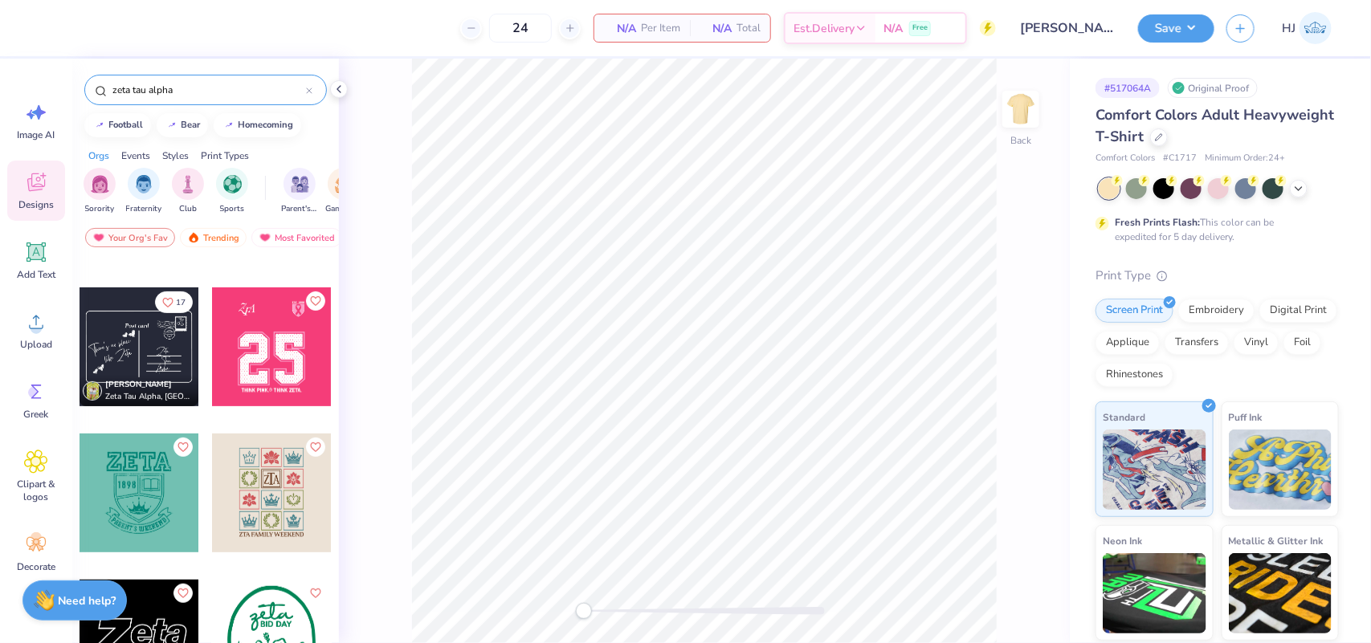
scroll to position [301, 0]
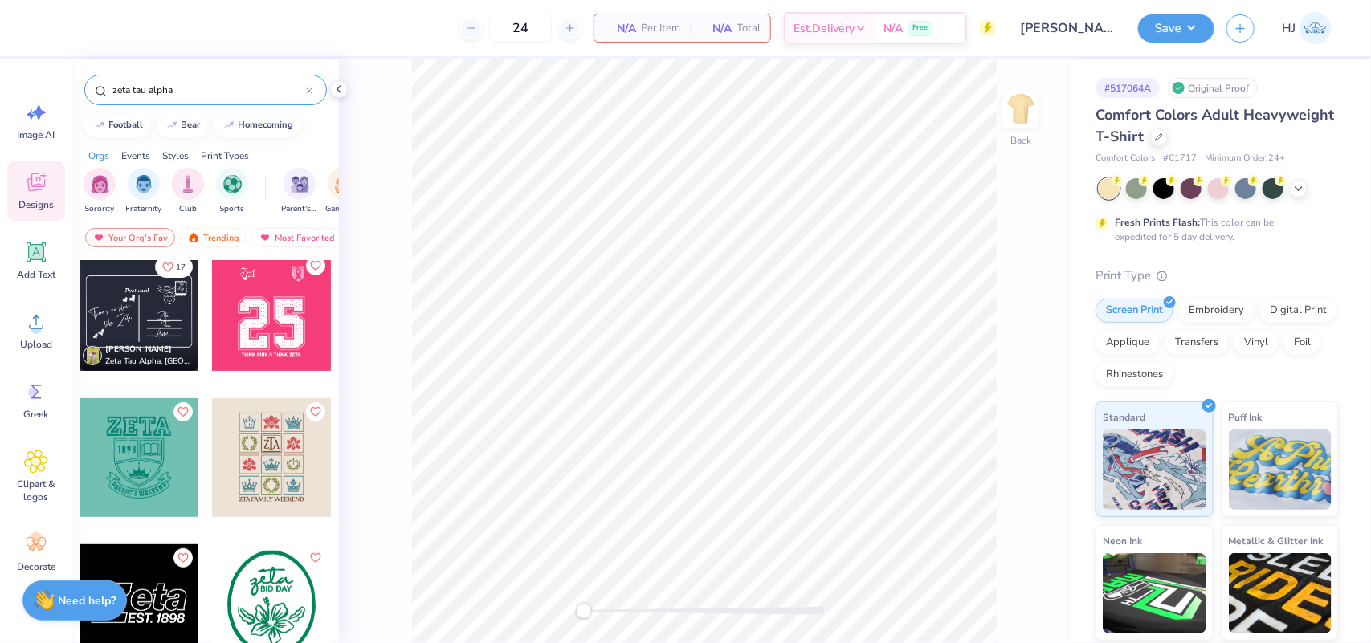
click at [266, 339] on div at bounding box center [271, 311] width 119 height 119
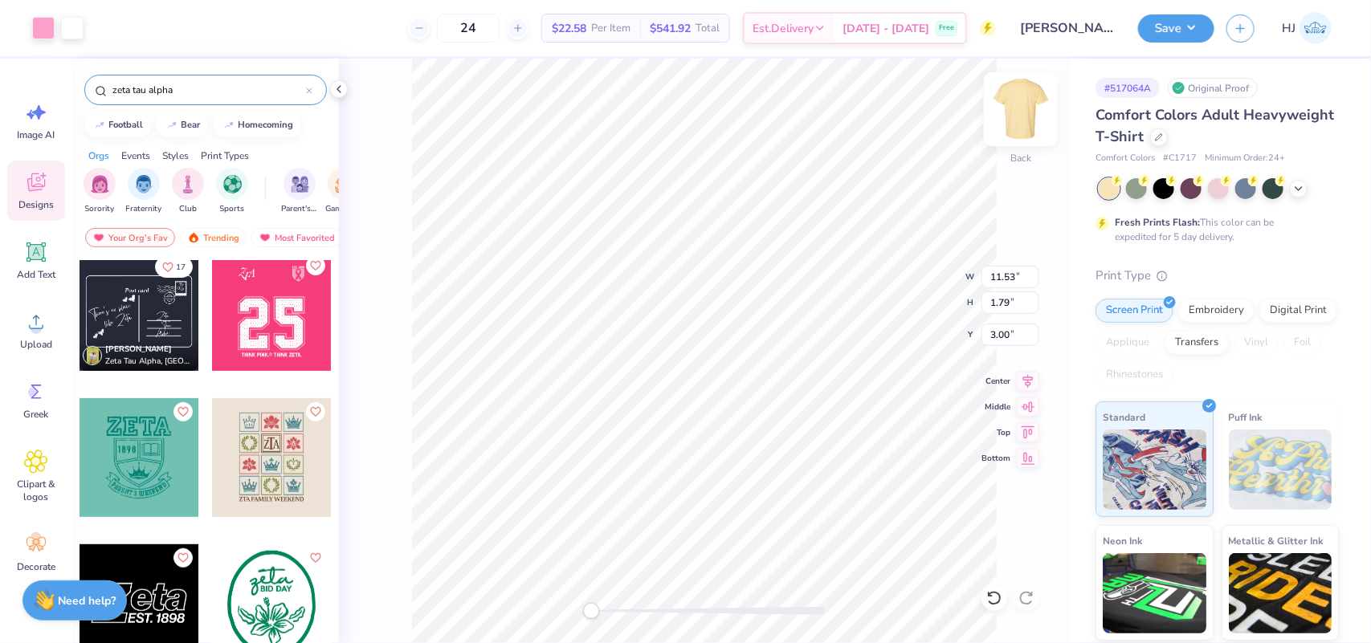
click at [1026, 89] on img at bounding box center [1021, 109] width 64 height 64
click at [1021, 125] on img at bounding box center [1021, 109] width 64 height 64
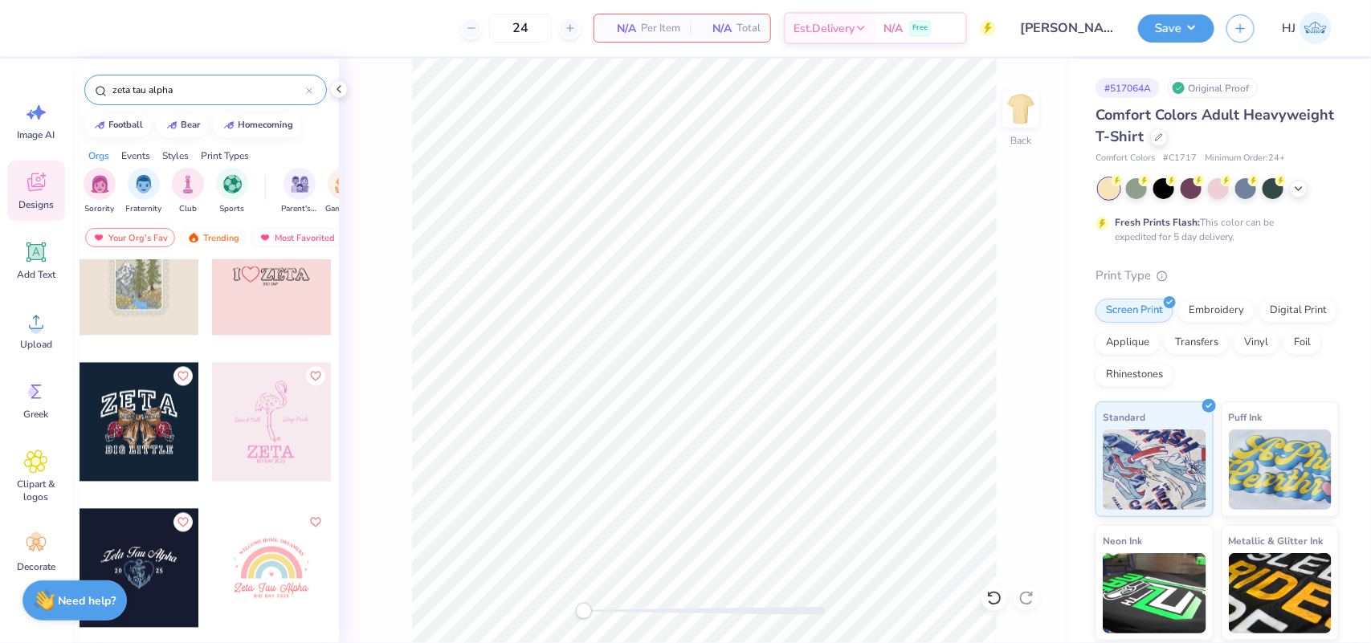
scroll to position [1406, 0]
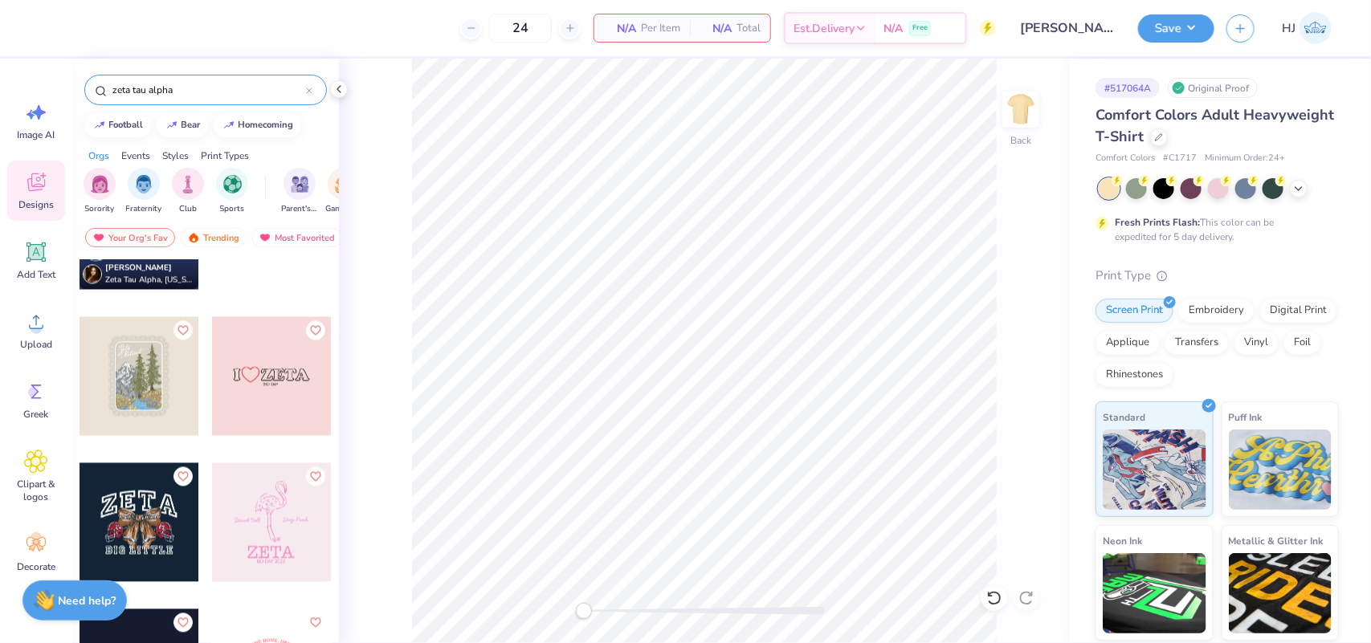
click at [175, 95] on input "zeta tau alpha" at bounding box center [208, 90] width 195 height 16
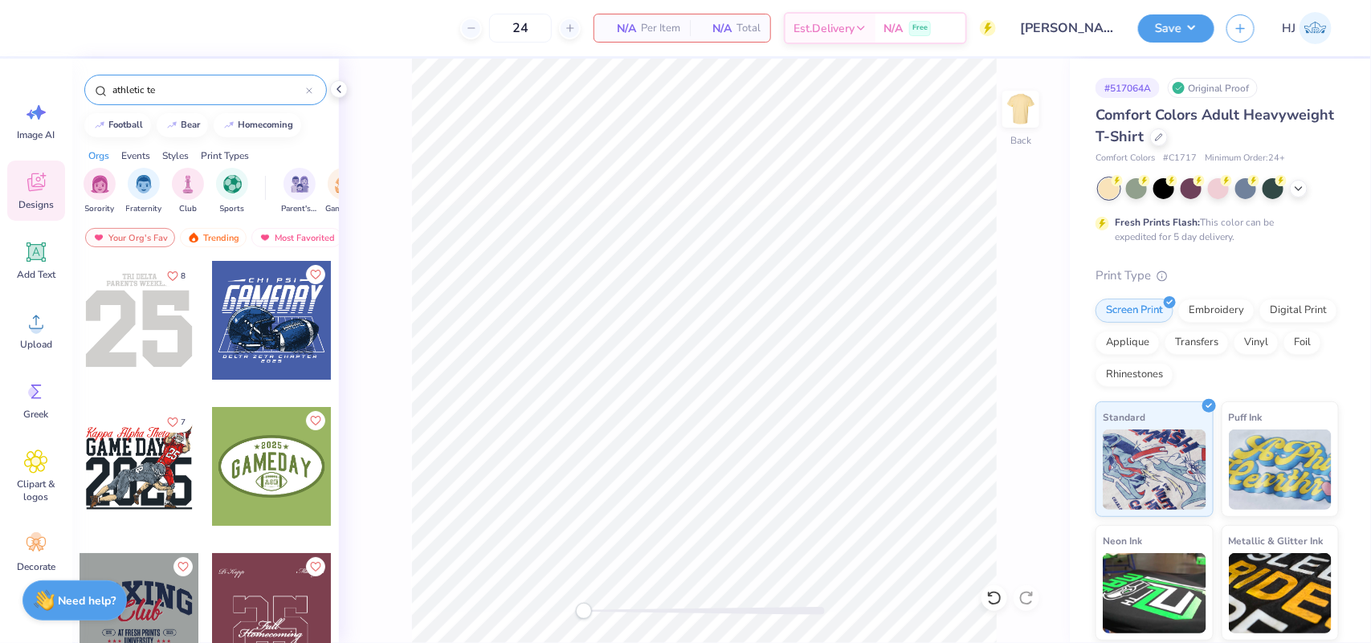
type input "athletic te"
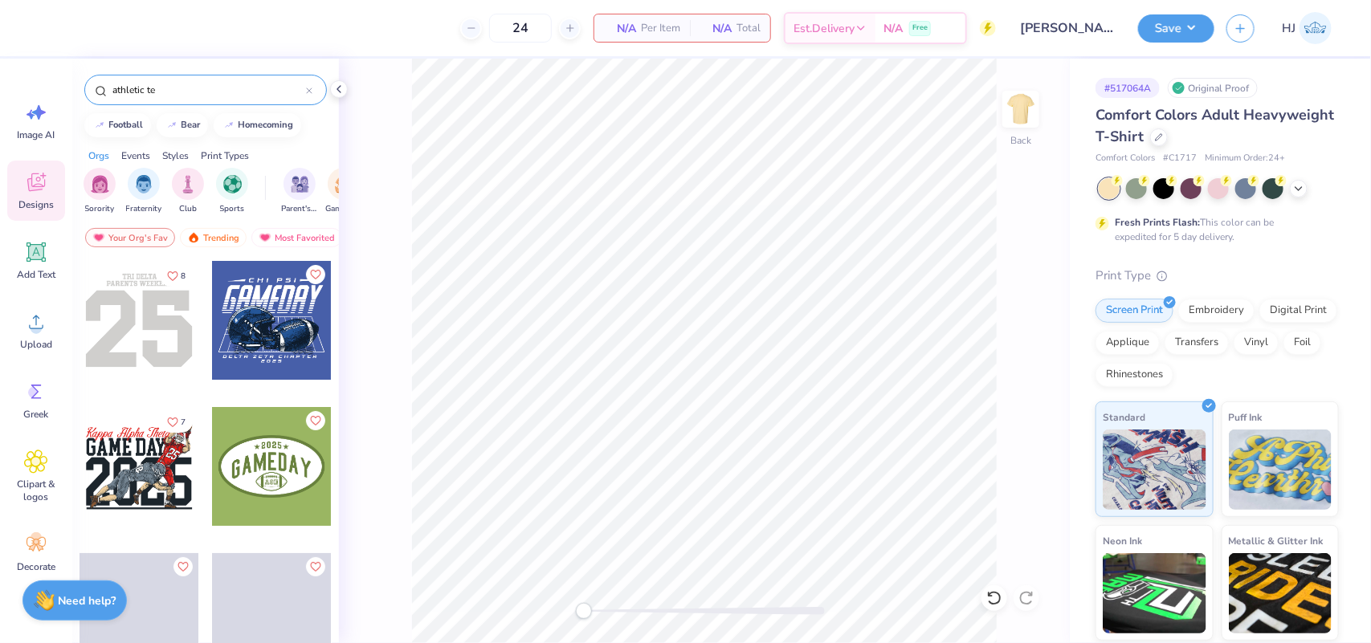
click at [129, 333] on div at bounding box center [139, 320] width 119 height 119
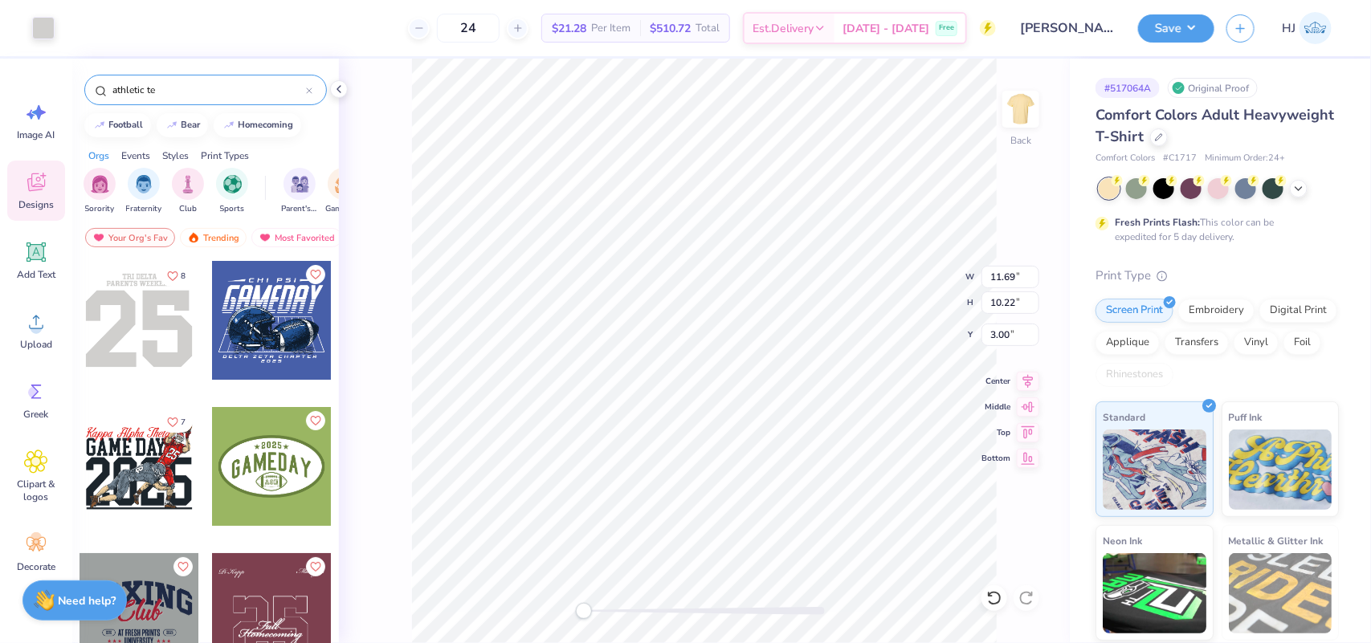
click at [308, 92] on icon at bounding box center [309, 91] width 6 height 6
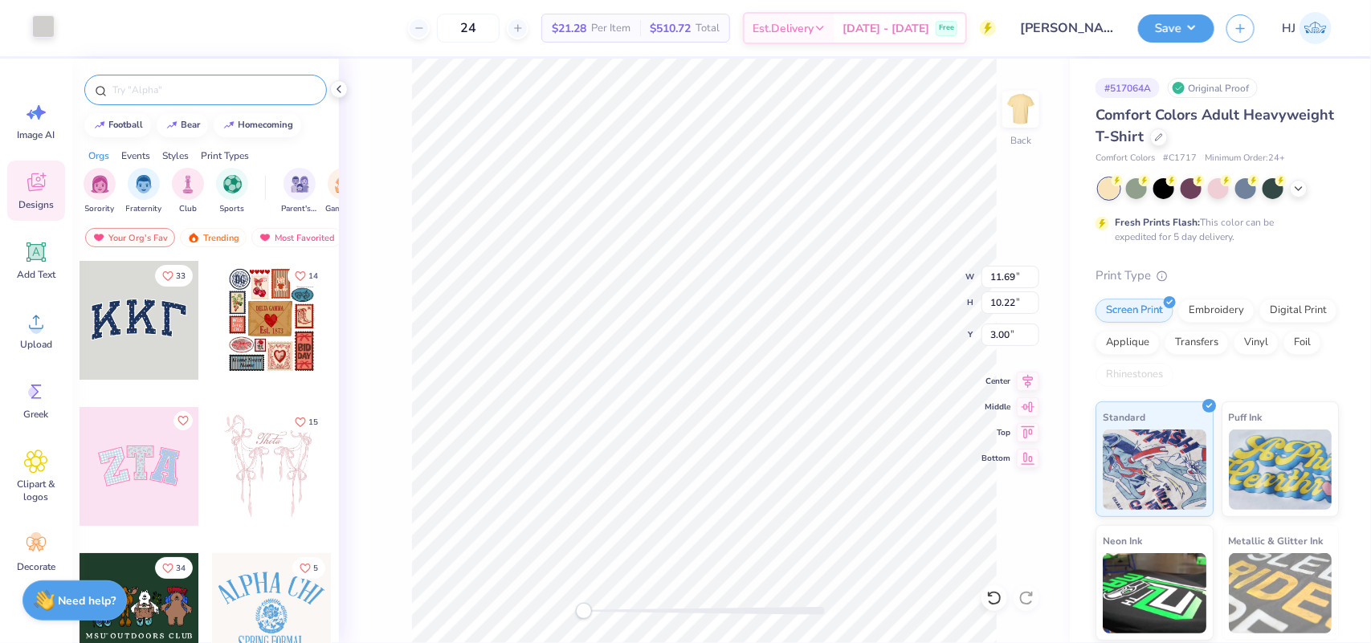
click at [35, 32] on div at bounding box center [43, 26] width 22 height 22
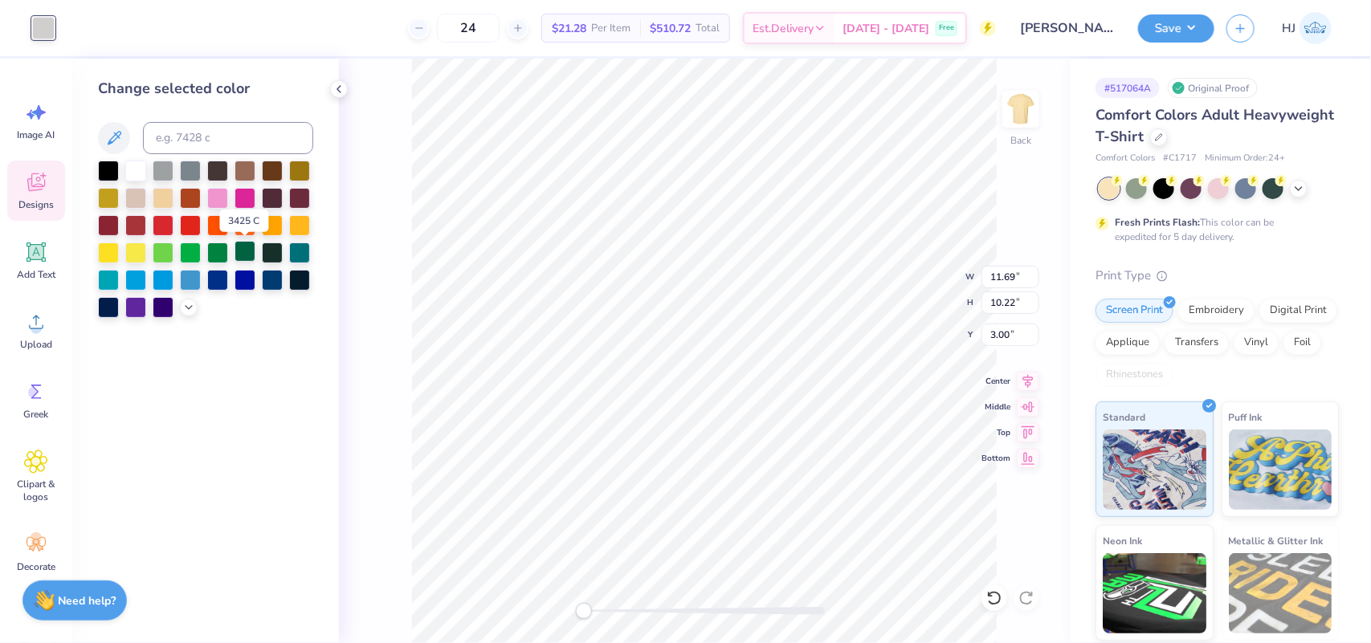
click at [246, 255] on div at bounding box center [245, 251] width 21 height 21
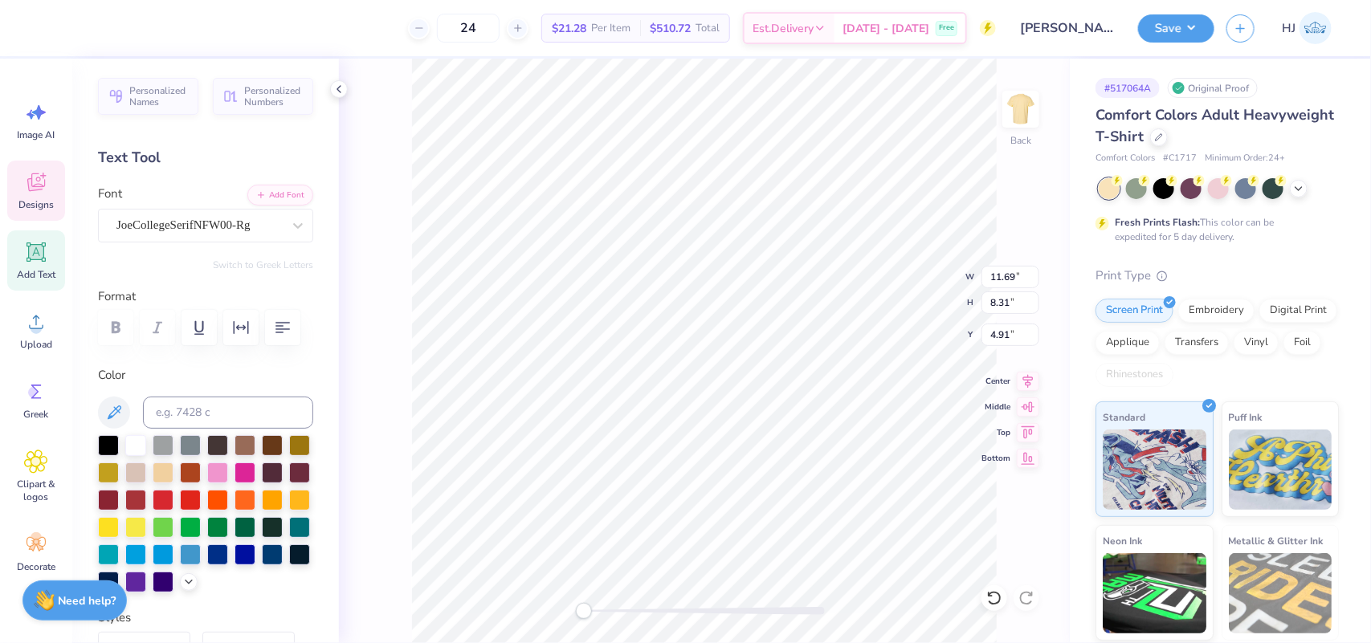
scroll to position [16, 1]
click at [255, 235] on div at bounding box center [198, 225] width 165 height 22
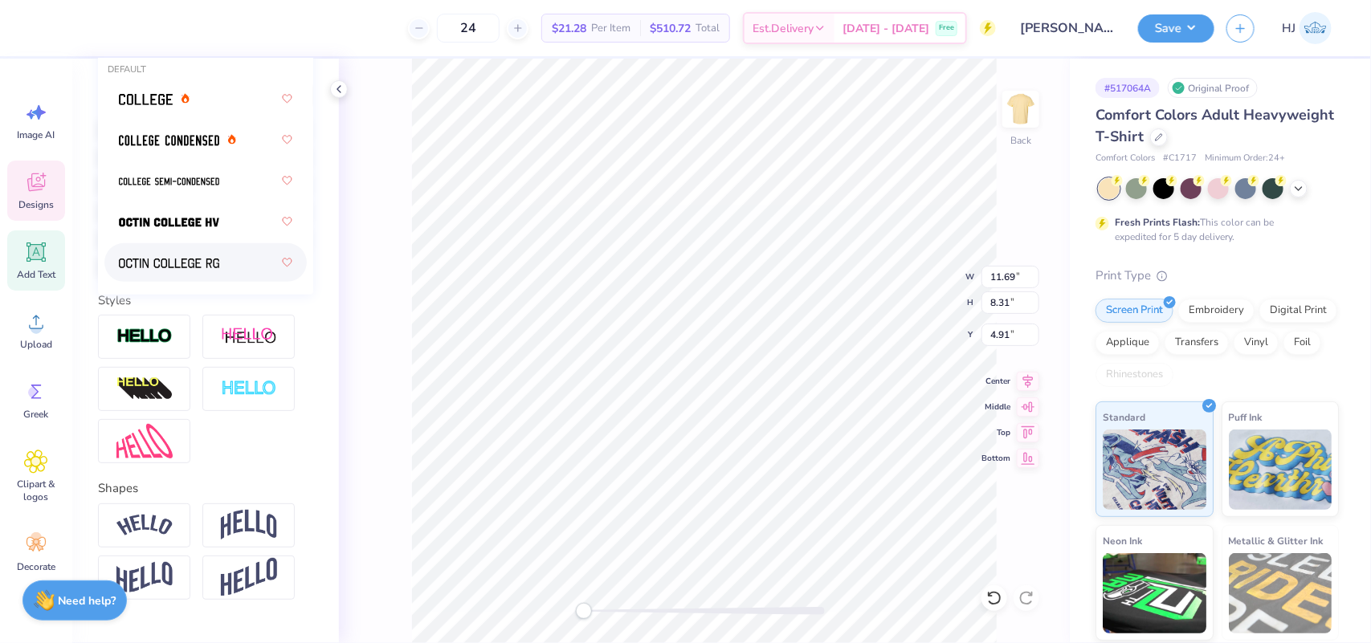
scroll to position [201, 0]
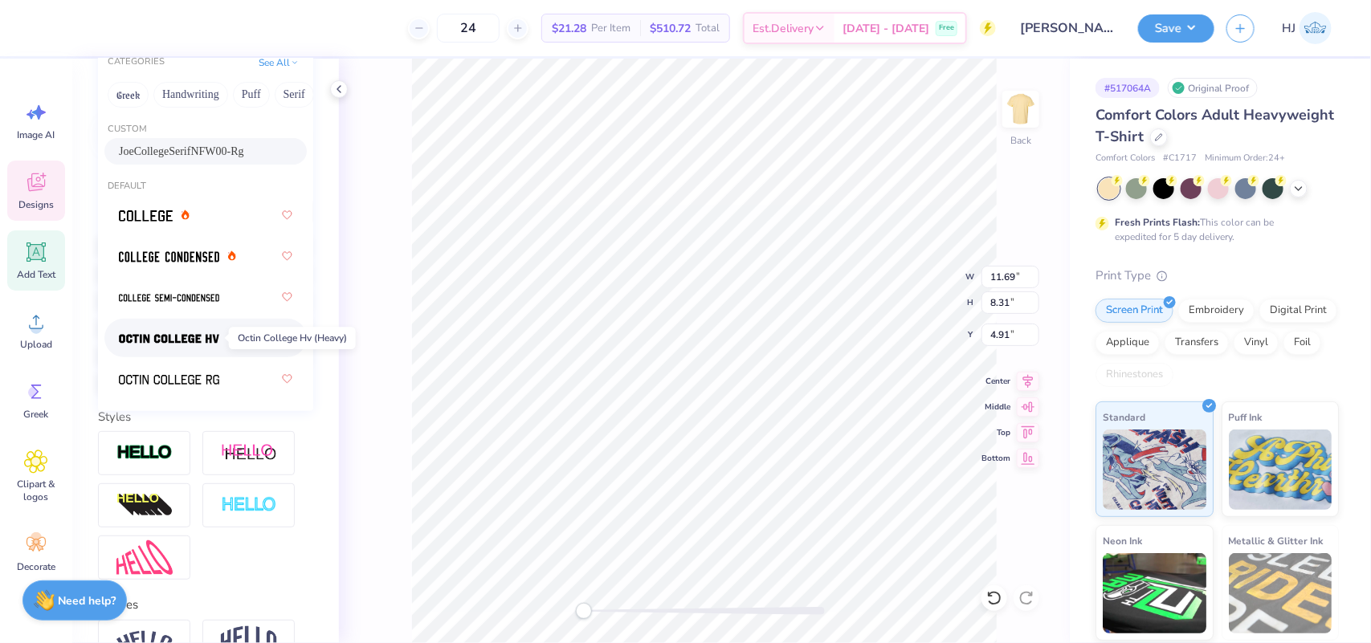
click at [158, 335] on img at bounding box center [169, 338] width 100 height 11
type input "college"
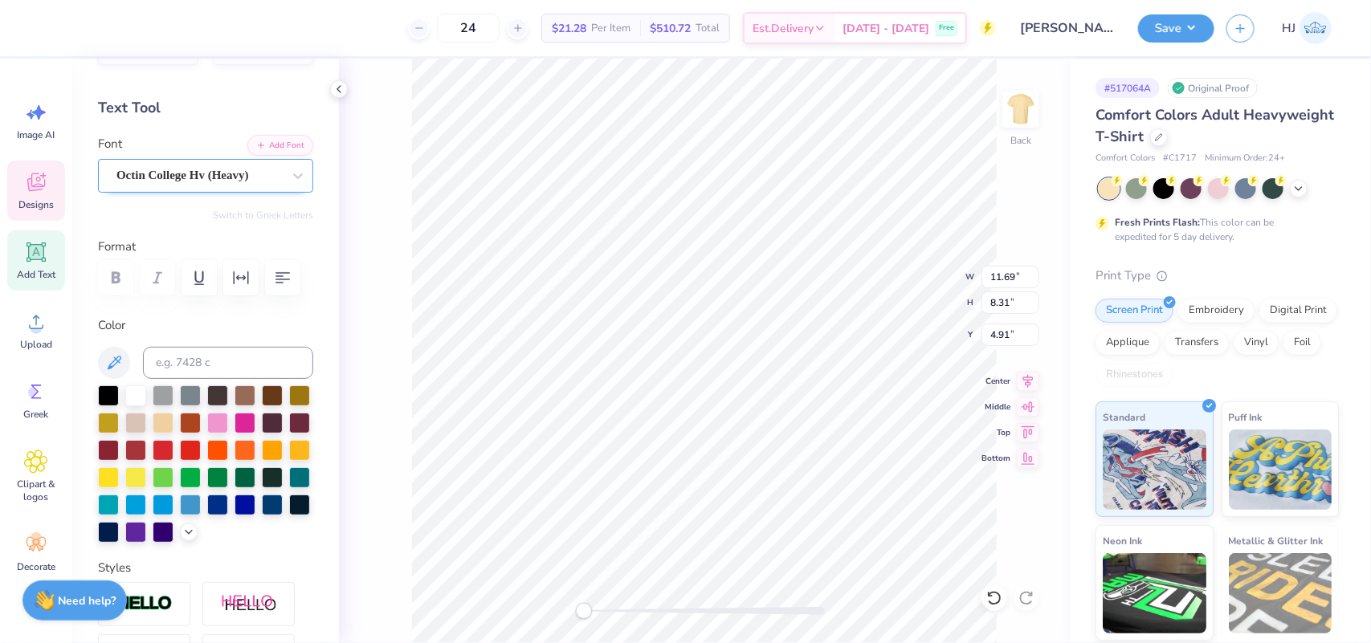
scroll to position [0, 0]
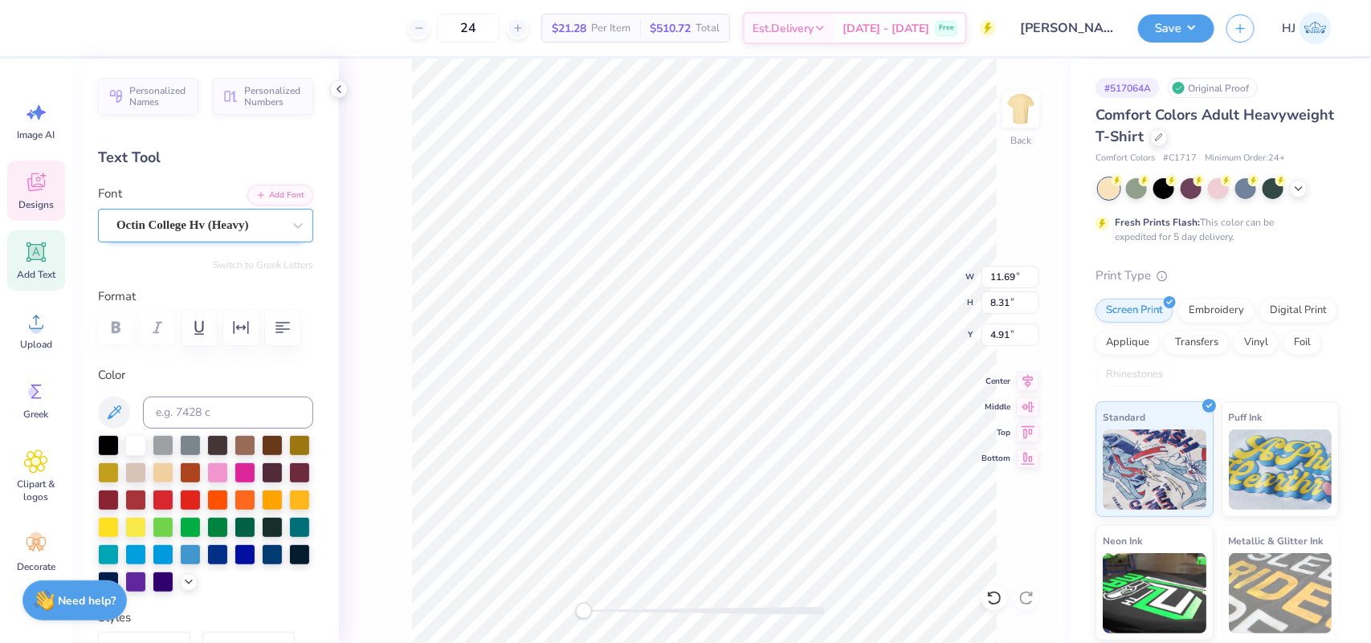
click at [258, 222] on div "Octin College Hv (Heavy)" at bounding box center [199, 225] width 169 height 25
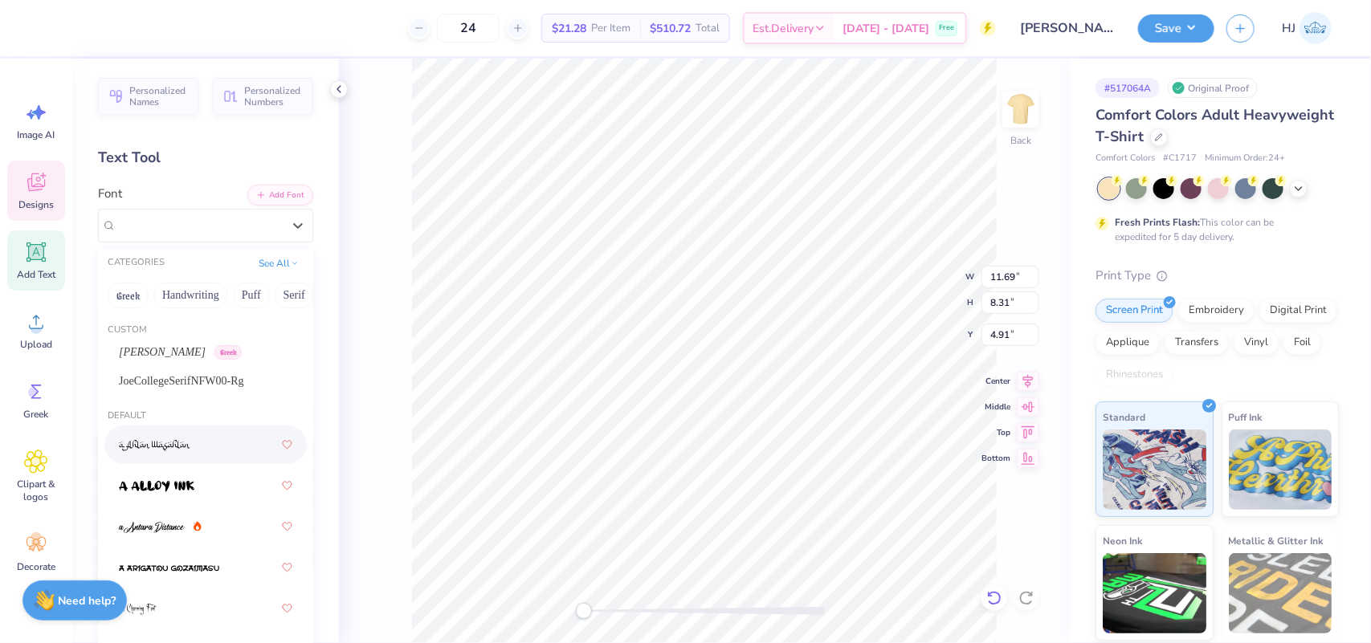
click at [997, 597] on icon at bounding box center [994, 598] width 16 height 16
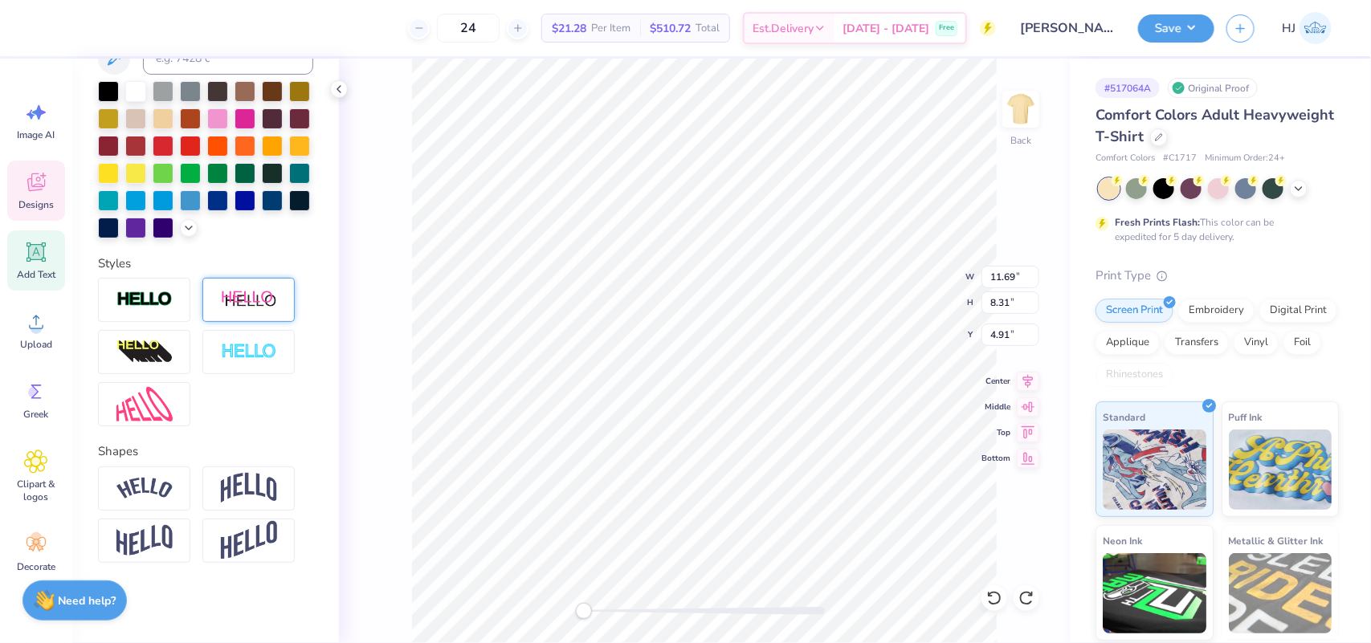
scroll to position [423, 0]
click at [155, 303] on img at bounding box center [144, 300] width 56 height 18
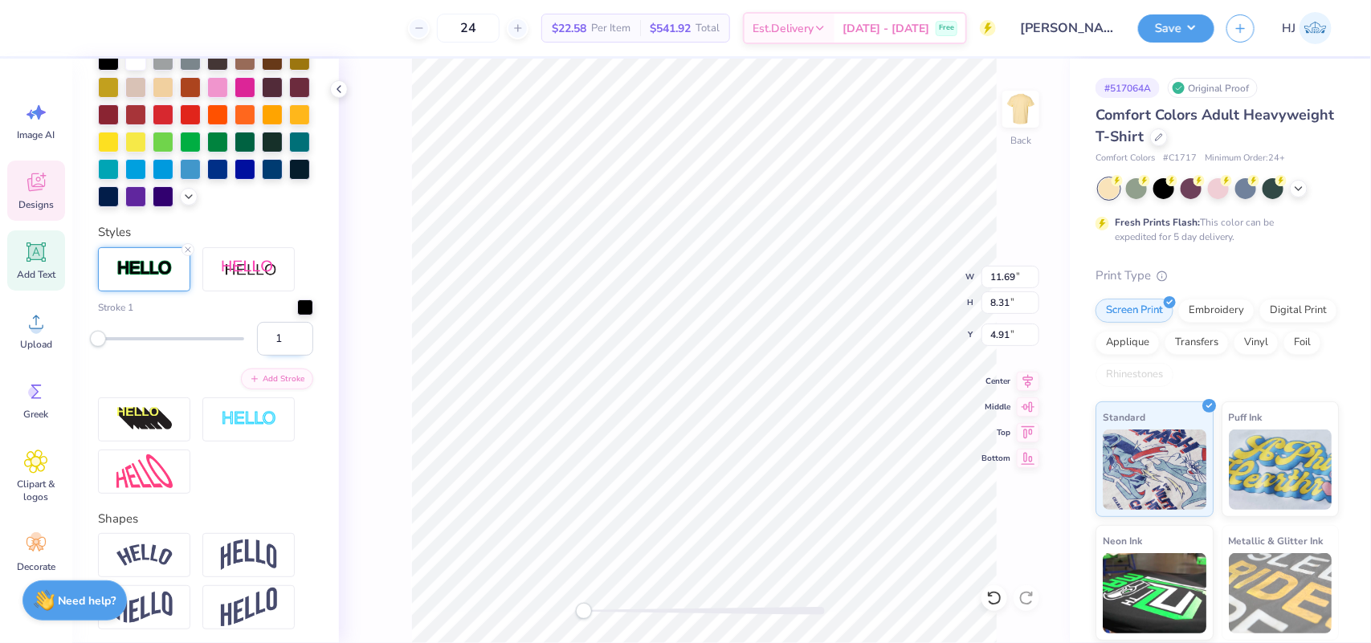
scroll to position [484, 0]
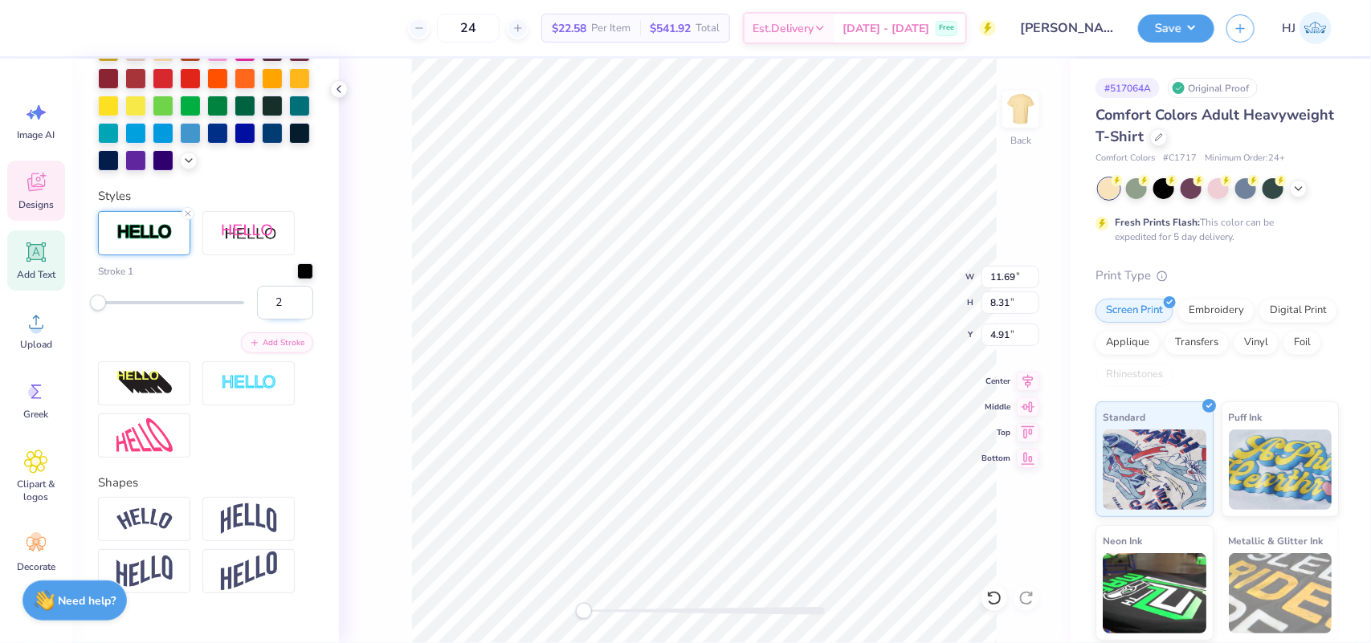
type input "2"
click at [284, 320] on input "2" at bounding box center [285, 303] width 56 height 34
click at [285, 320] on input "3" at bounding box center [285, 303] width 56 height 34
type input "2"
click at [285, 320] on input "2" at bounding box center [285, 303] width 56 height 34
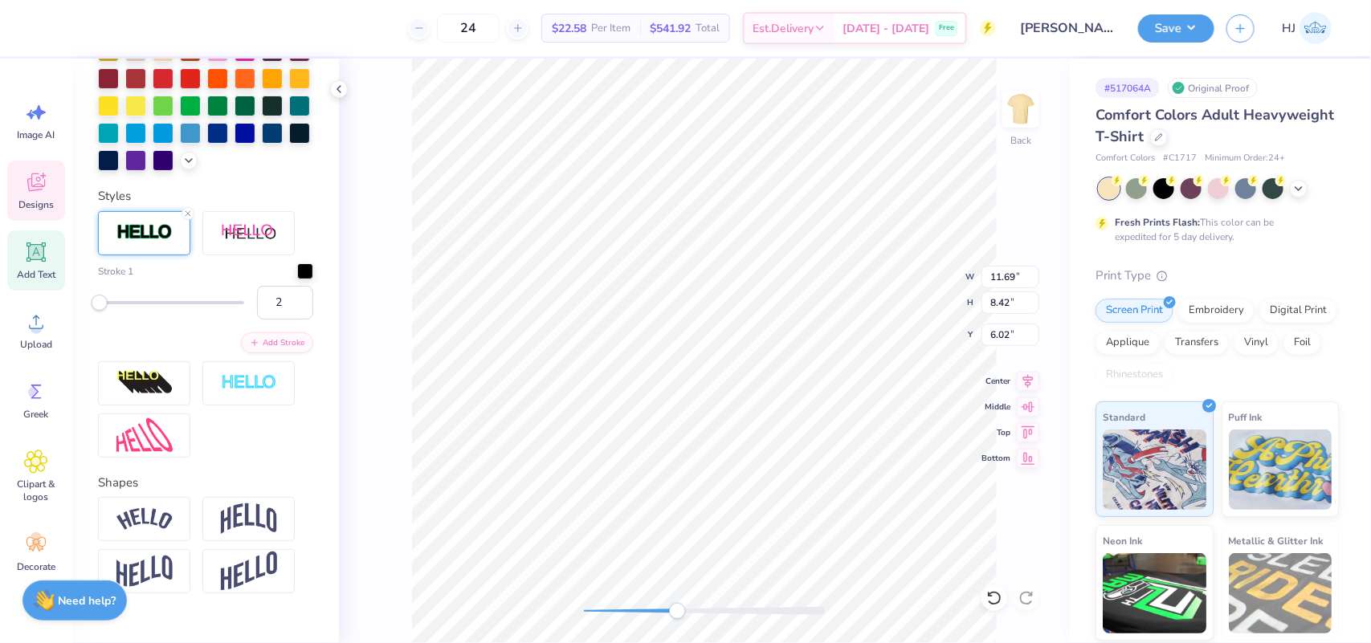
click at [137, 242] on img at bounding box center [144, 232] width 56 height 18
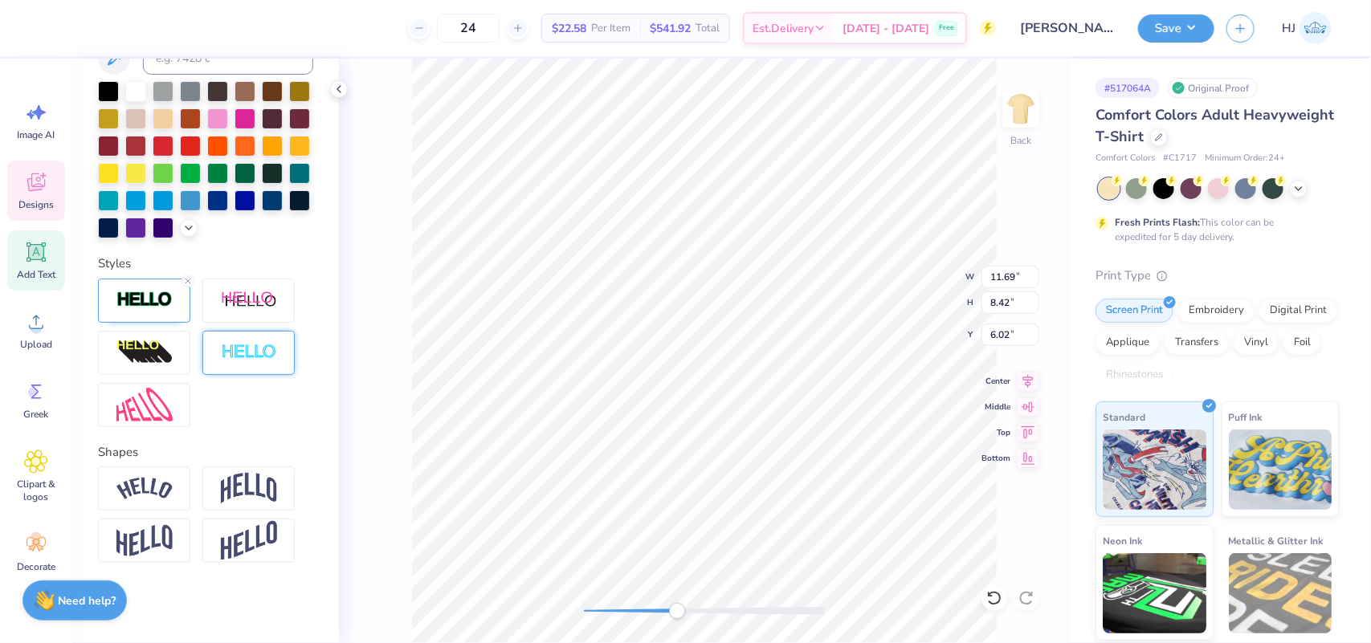
scroll to position [484, 0]
click at [255, 352] on img at bounding box center [249, 353] width 56 height 18
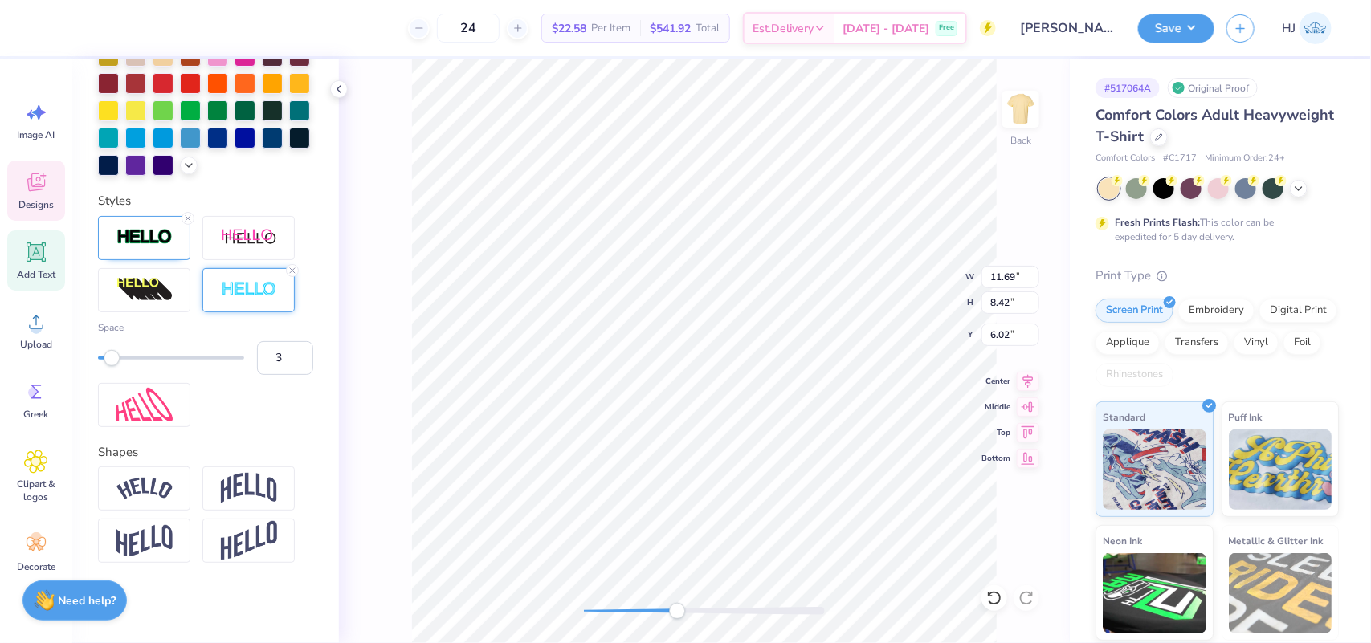
type input "4"
drag, startPoint x: 100, startPoint y: 416, endPoint x: 122, endPoint y: 422, distance: 22.4
click at [118, 365] on div "Accessibility label" at bounding box center [119, 357] width 16 height 16
click at [155, 247] on img at bounding box center [144, 237] width 56 height 18
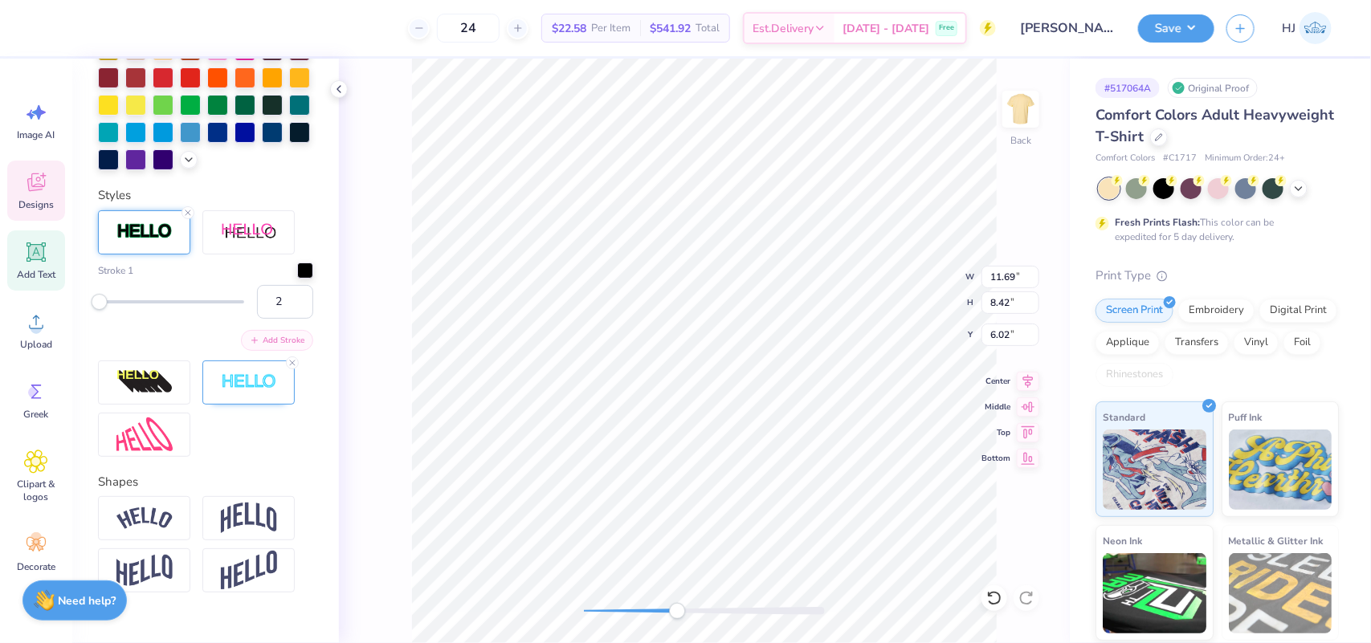
click at [258, 351] on button "Add Stroke" at bounding box center [277, 340] width 72 height 21
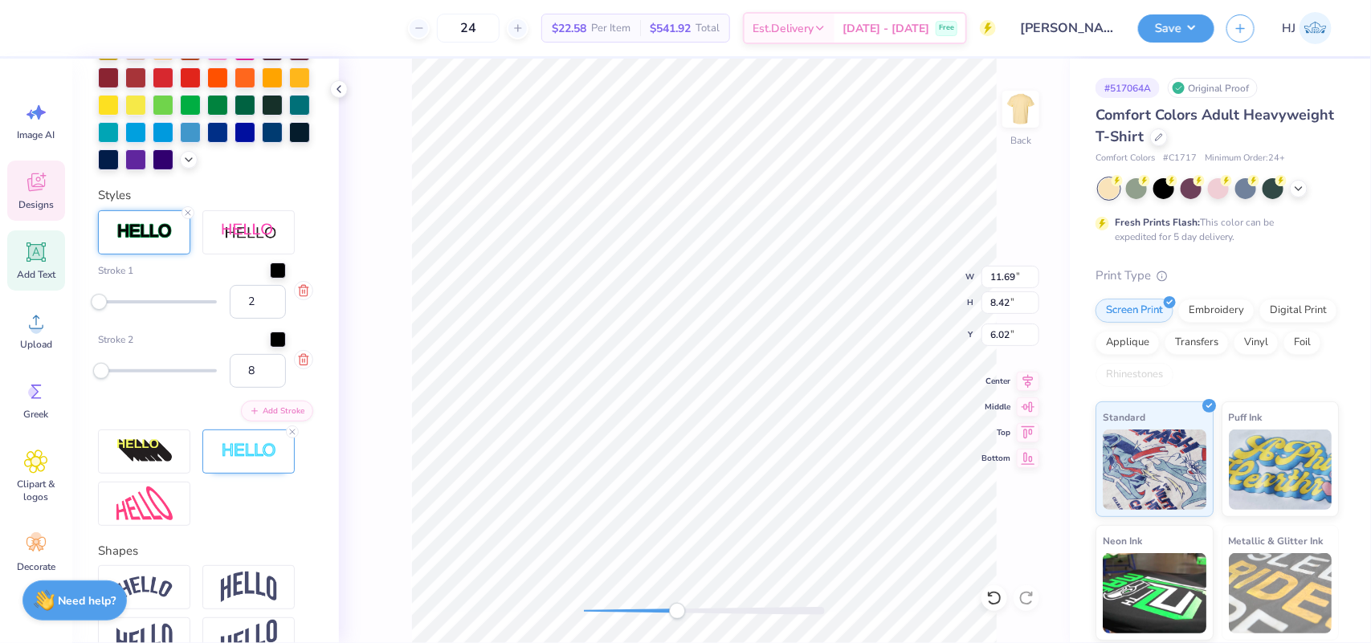
type input "9"
click at [108, 378] on div "Accessibility label" at bounding box center [106, 370] width 16 height 16
type input "2"
drag, startPoint x: 108, startPoint y: 442, endPoint x: 99, endPoint y: 443, distance: 9.7
click at [99, 378] on div "Accessibility label" at bounding box center [101, 370] width 16 height 16
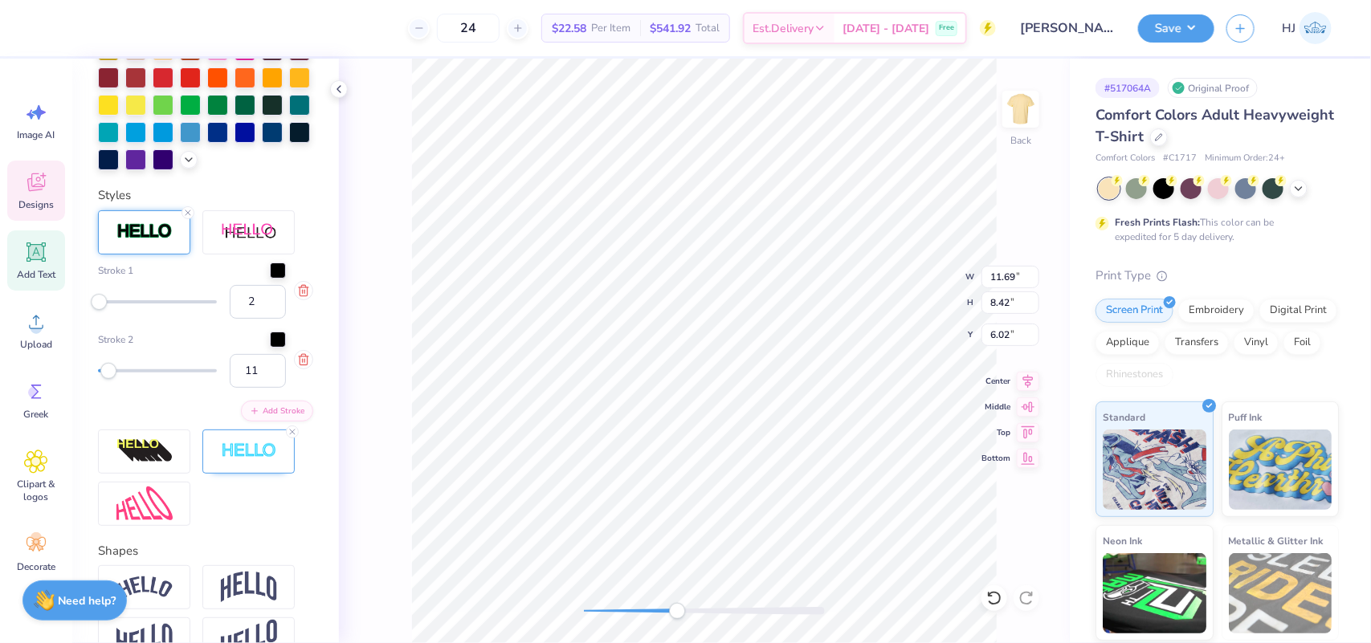
type input "12"
drag, startPoint x: 101, startPoint y: 443, endPoint x: 109, endPoint y: 444, distance: 8.1
click at [109, 378] on div "Accessibility label" at bounding box center [109, 370] width 16 height 16
type input "7"
click at [104, 378] on div "Accessibility label" at bounding box center [104, 370] width 16 height 16
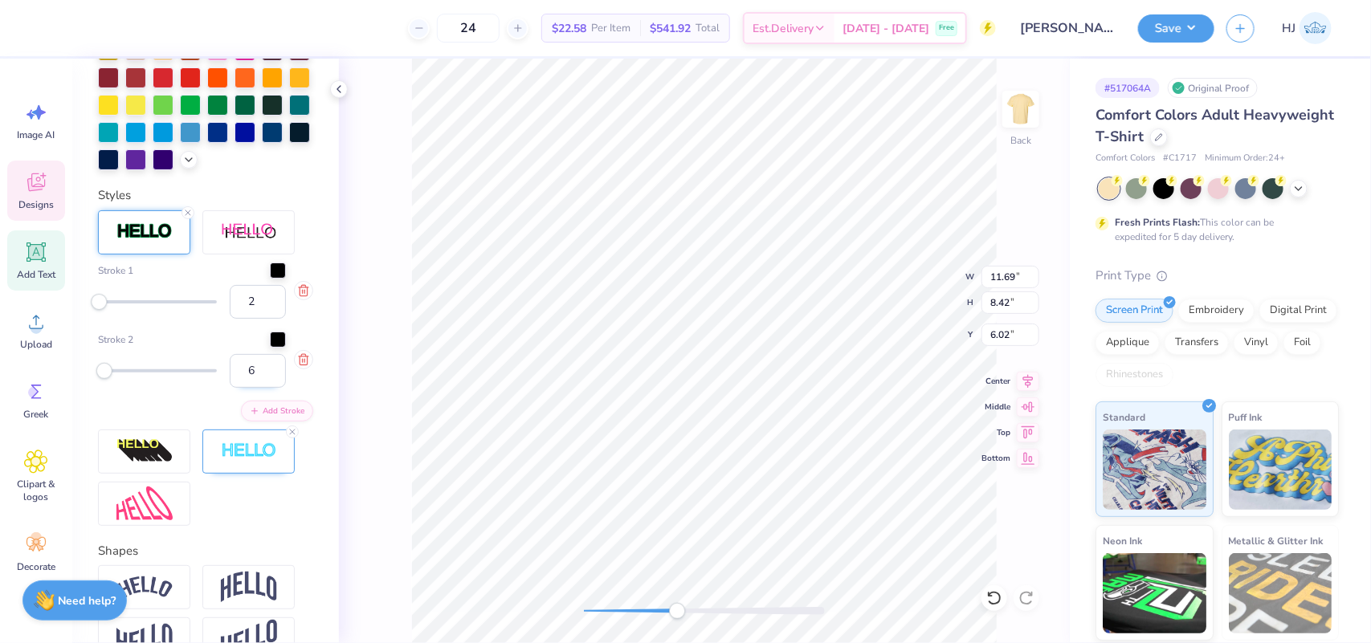
click at [255, 388] on input "6" at bounding box center [258, 371] width 56 height 34
click at [255, 388] on input "5" at bounding box center [258, 371] width 56 height 34
click at [255, 388] on input "6" at bounding box center [258, 371] width 56 height 34
click at [255, 388] on input "7" at bounding box center [258, 371] width 56 height 34
click at [255, 388] on input "8" at bounding box center [258, 371] width 56 height 34
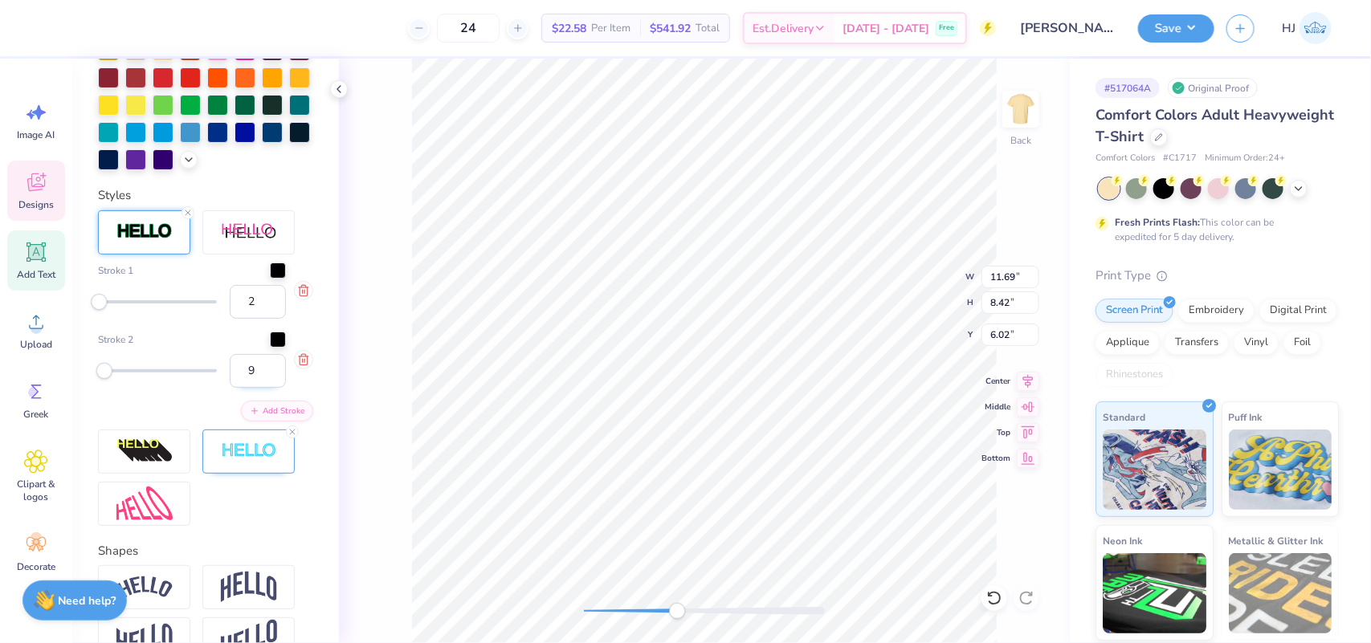
click at [255, 388] on input "9" at bounding box center [258, 371] width 56 height 34
click at [255, 388] on input "10" at bounding box center [258, 371] width 56 height 34
click at [255, 388] on input "11" at bounding box center [258, 371] width 56 height 34
click at [255, 388] on input "12" at bounding box center [258, 371] width 56 height 34
click at [255, 388] on input "13" at bounding box center [258, 371] width 56 height 34
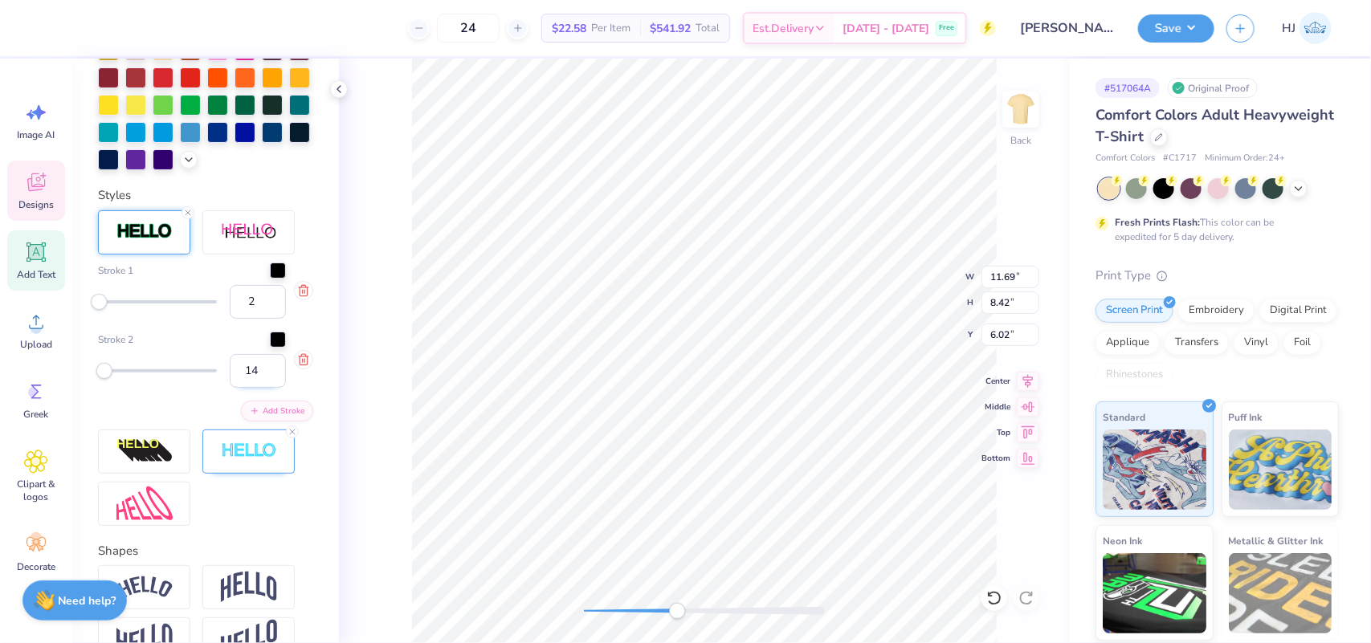
click at [255, 388] on input "14" at bounding box center [258, 371] width 56 height 34
type input "15"
click at [255, 388] on input "15" at bounding box center [258, 371] width 56 height 34
type input "12.07"
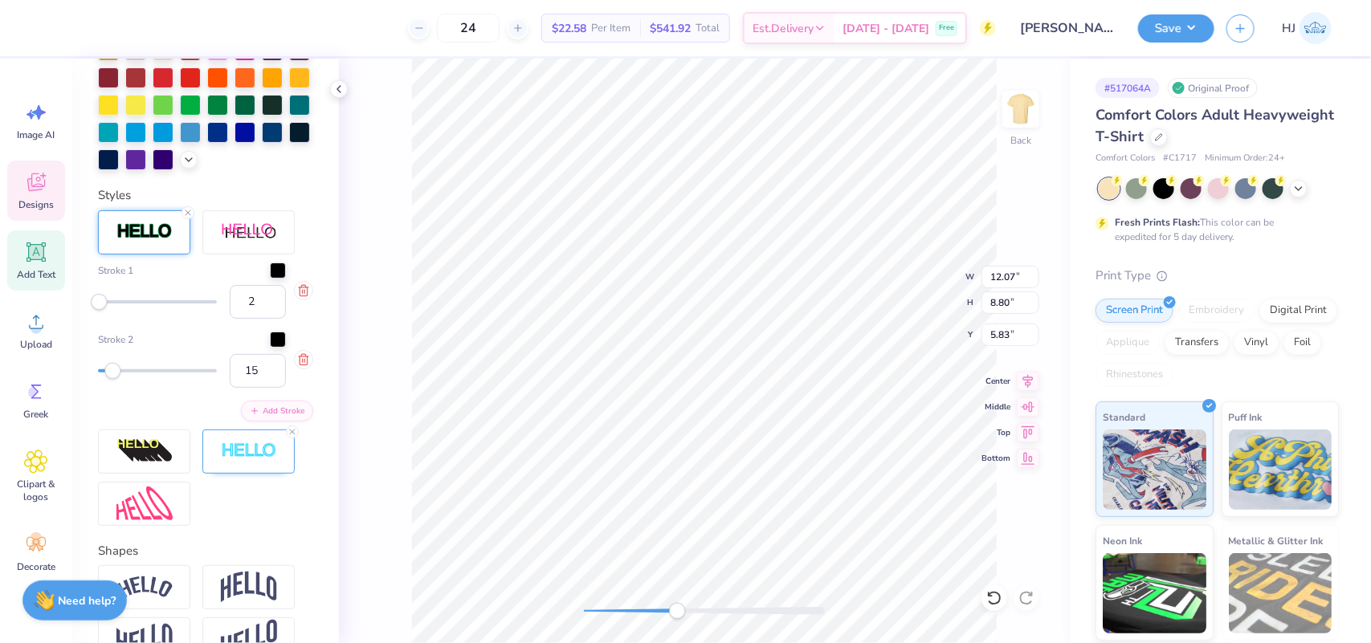
type input "8.80"
type input "5.83"
click at [257, 461] on img at bounding box center [249, 452] width 56 height 18
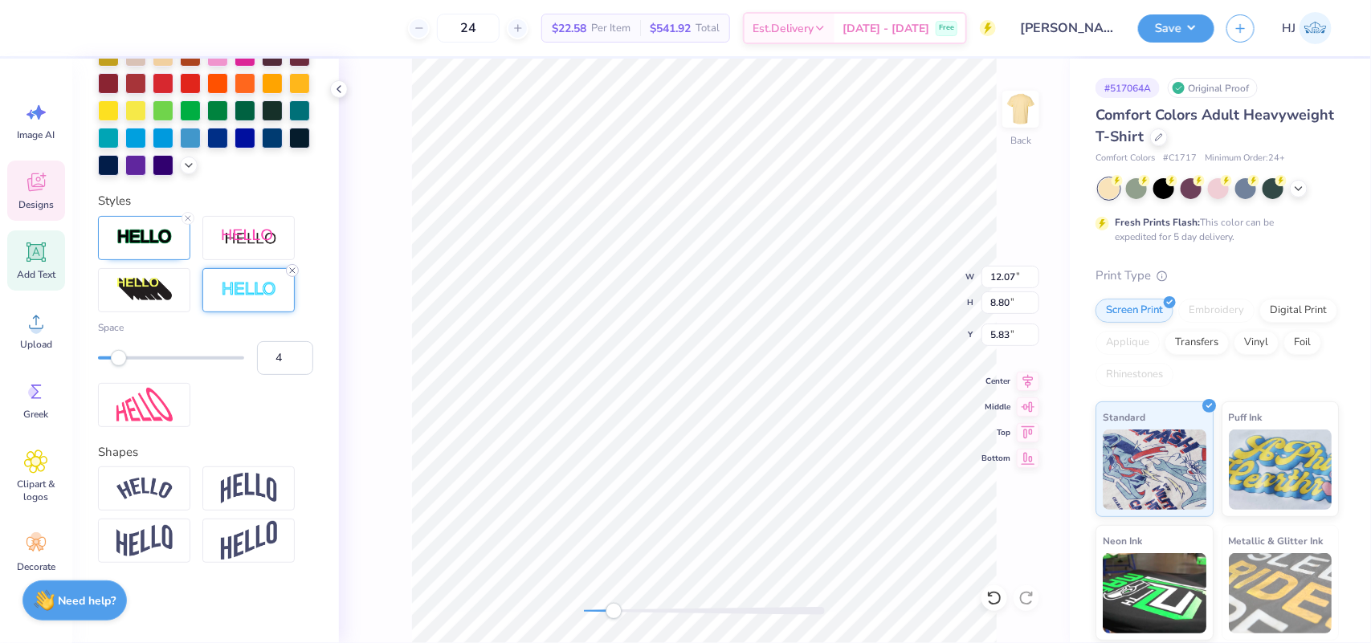
click at [292, 276] on icon at bounding box center [293, 271] width 10 height 10
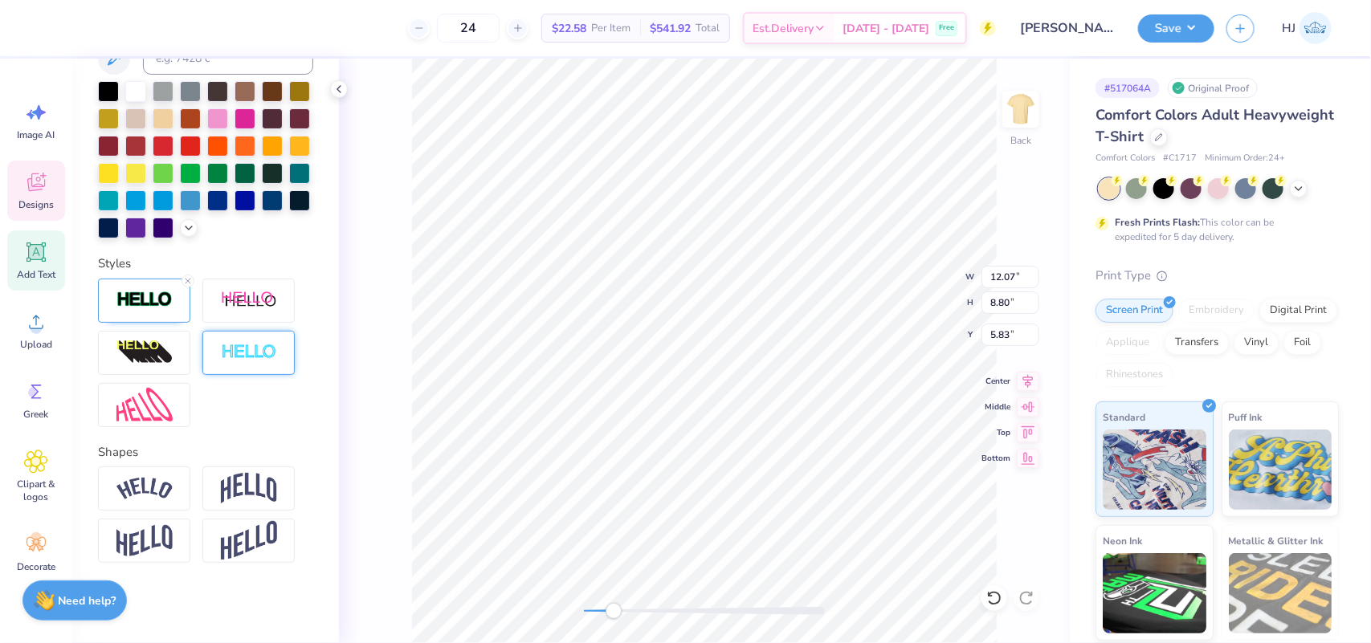
click at [234, 354] on img at bounding box center [249, 353] width 56 height 18
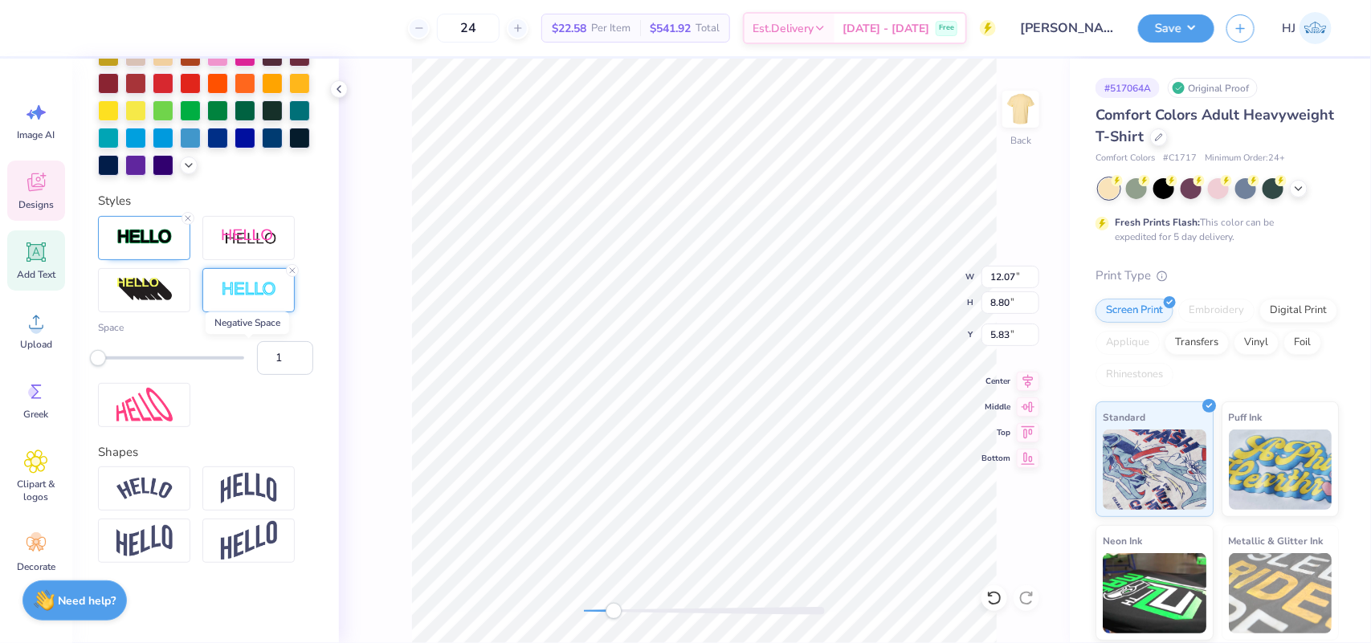
click at [234, 300] on img at bounding box center [249, 290] width 56 height 18
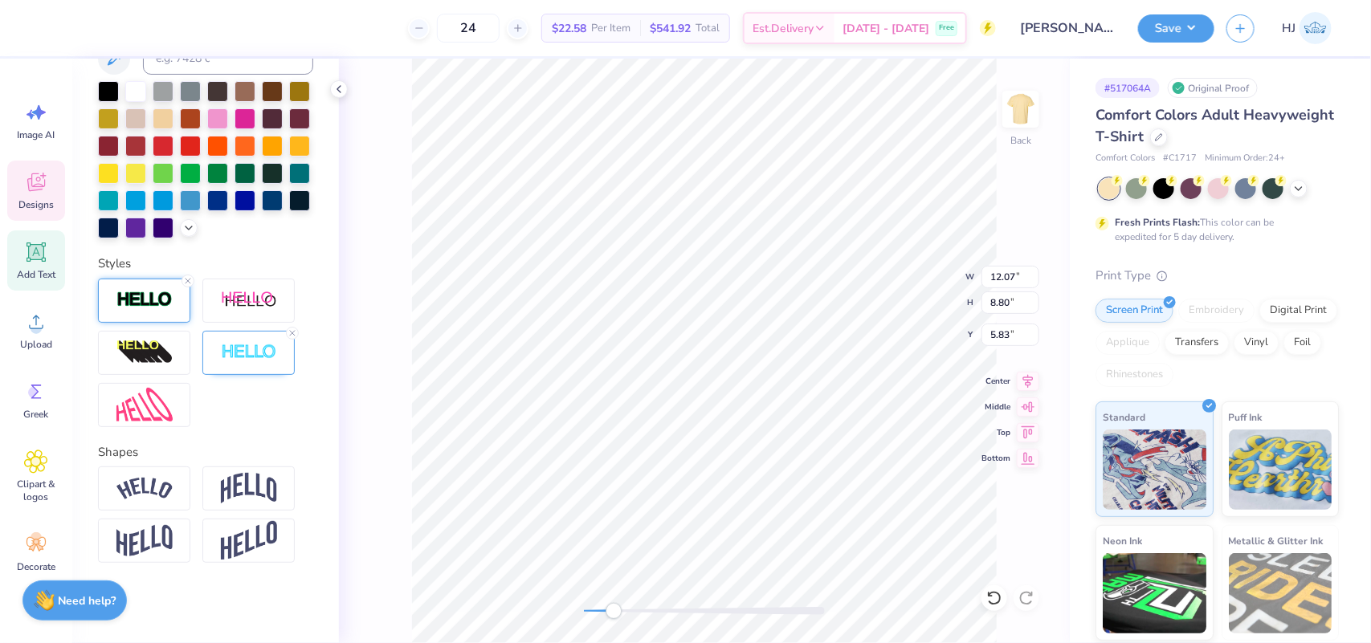
click at [104, 300] on div at bounding box center [144, 301] width 92 height 44
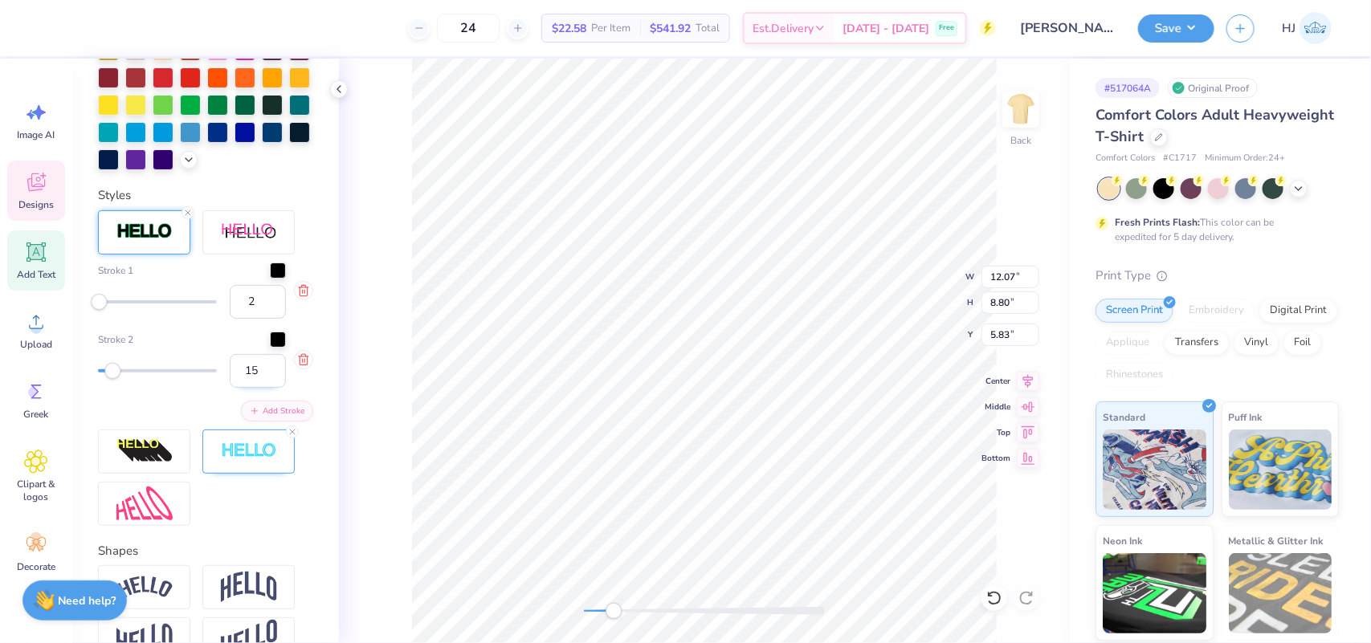
click at [247, 388] on input "15" at bounding box center [258, 371] width 56 height 34
type input "5"
click at [243, 319] on input "2" at bounding box center [258, 302] width 56 height 34
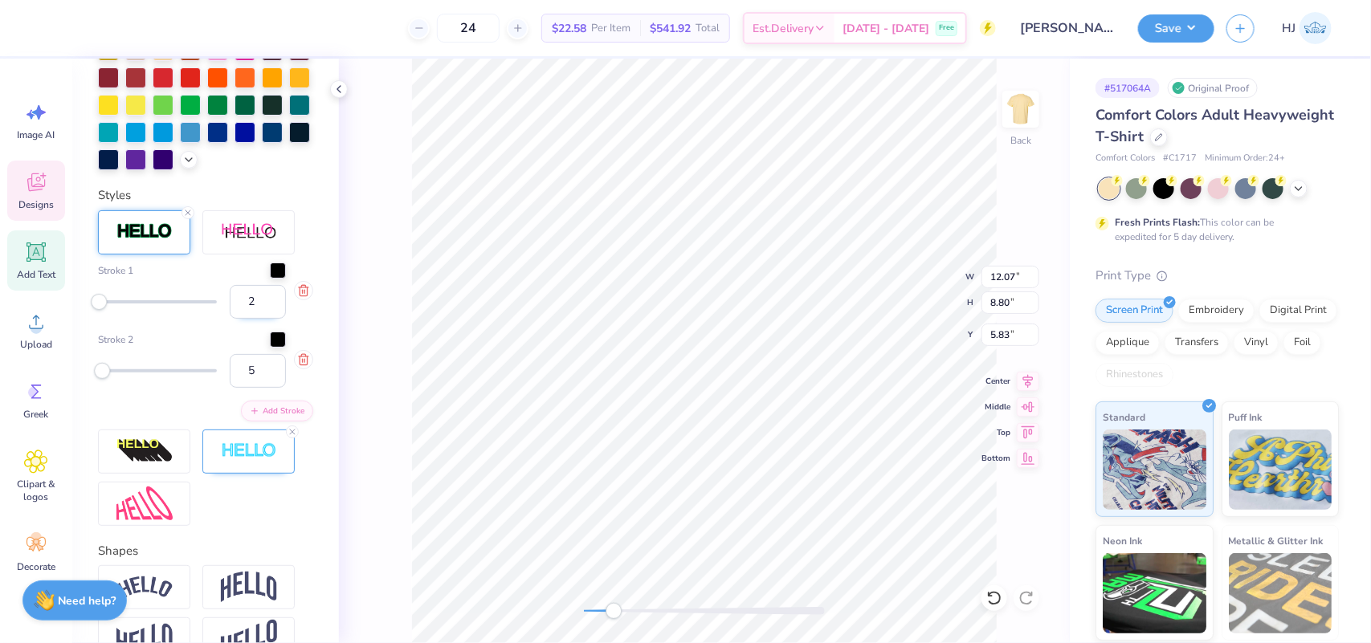
click at [243, 319] on input "2" at bounding box center [258, 302] width 56 height 34
type input "5"
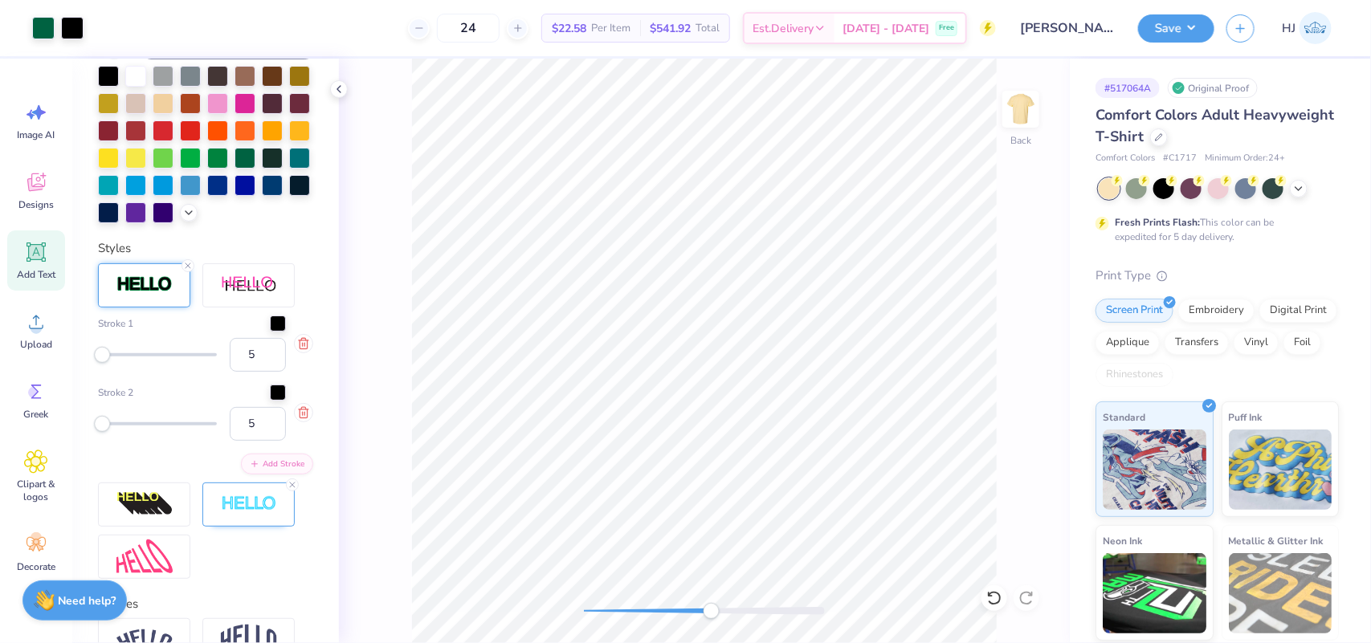
scroll to position [384, 0]
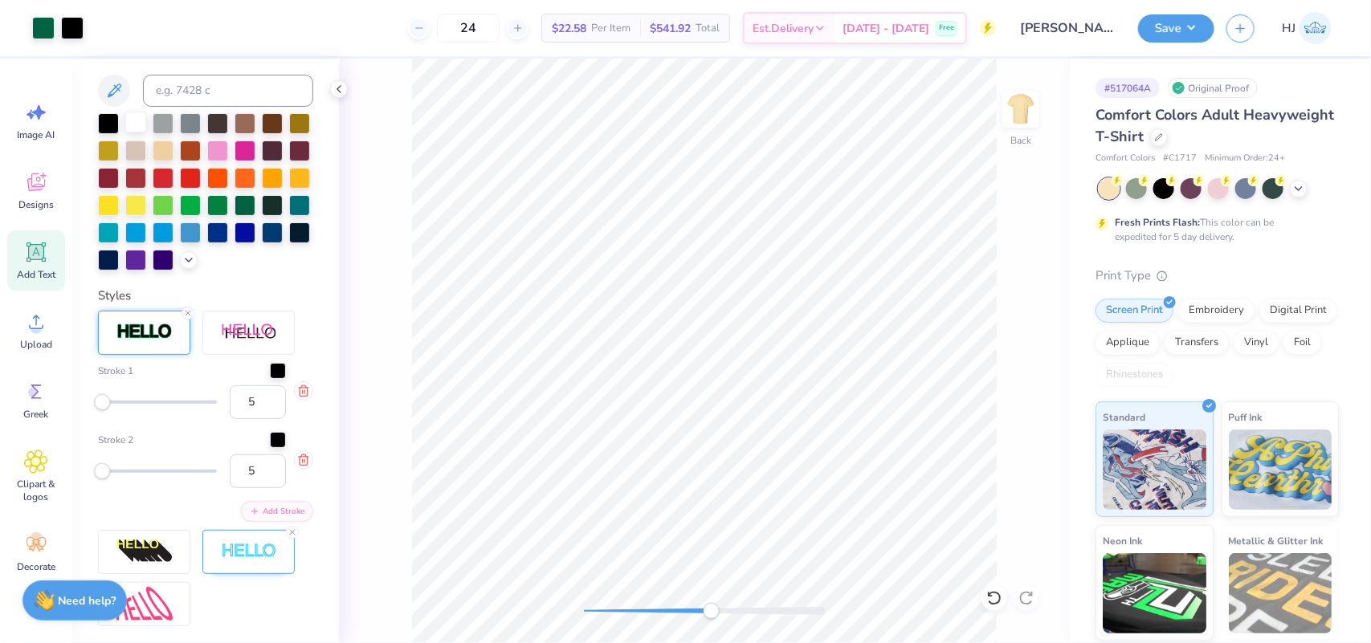
click at [125, 133] on div at bounding box center [135, 122] width 21 height 21
click at [300, 465] on icon "button" at bounding box center [303, 460] width 7 height 10
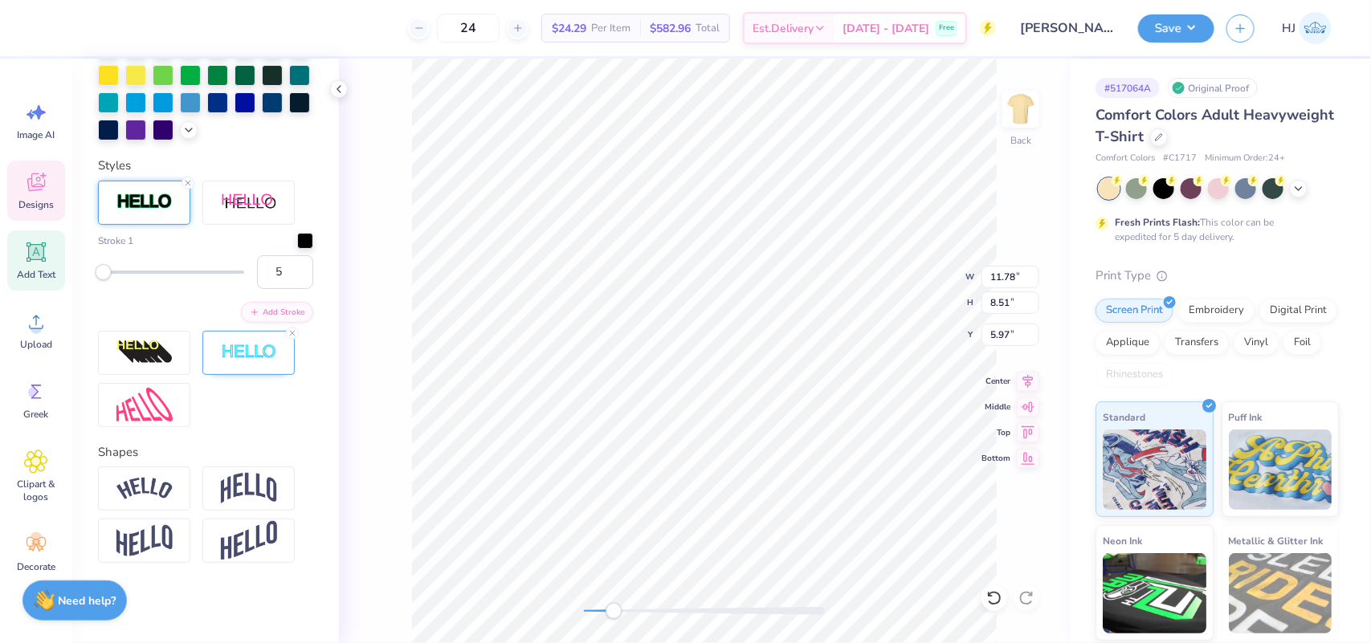
scroll to position [583, 0]
click at [189, 186] on icon at bounding box center [188, 183] width 10 height 10
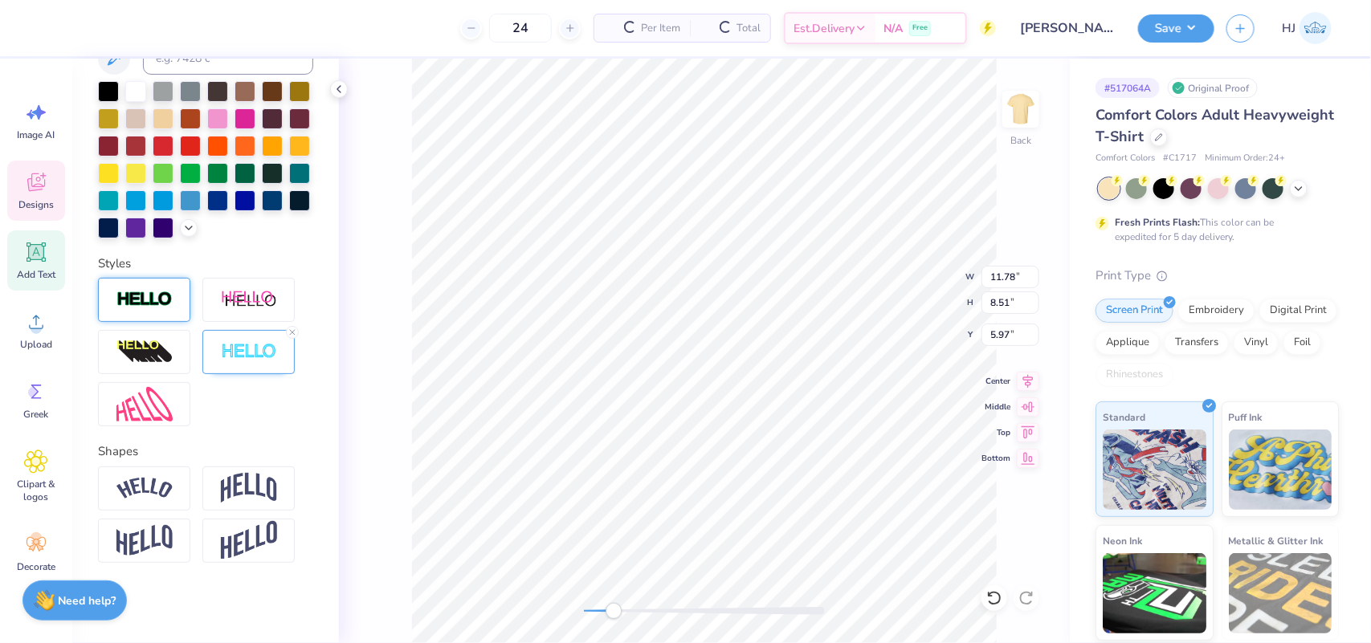
scroll to position [423, 0]
click at [292, 331] on icon at bounding box center [293, 333] width 10 height 10
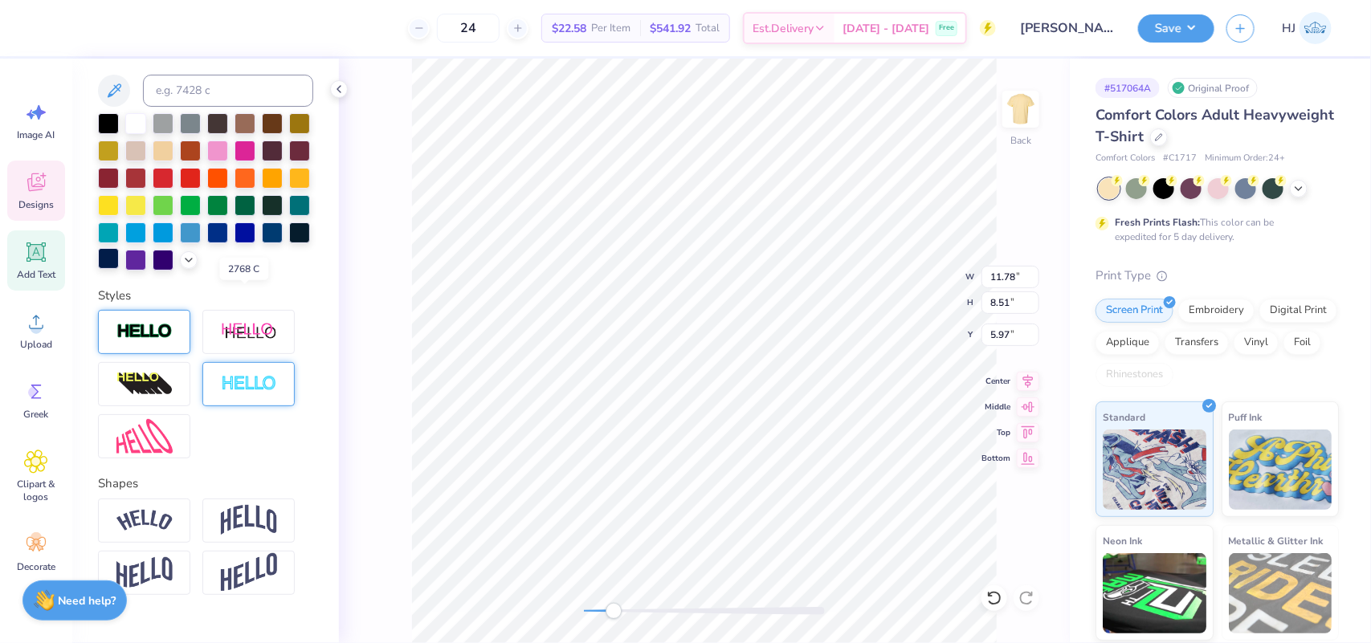
click at [119, 269] on div at bounding box center [108, 258] width 21 height 21
click at [735, 370] on li "Download vector" at bounding box center [731, 370] width 126 height 31
click at [733, 338] on li "Duplicate" at bounding box center [734, 339] width 126 height 31
type input "11.63"
type input "8.37"
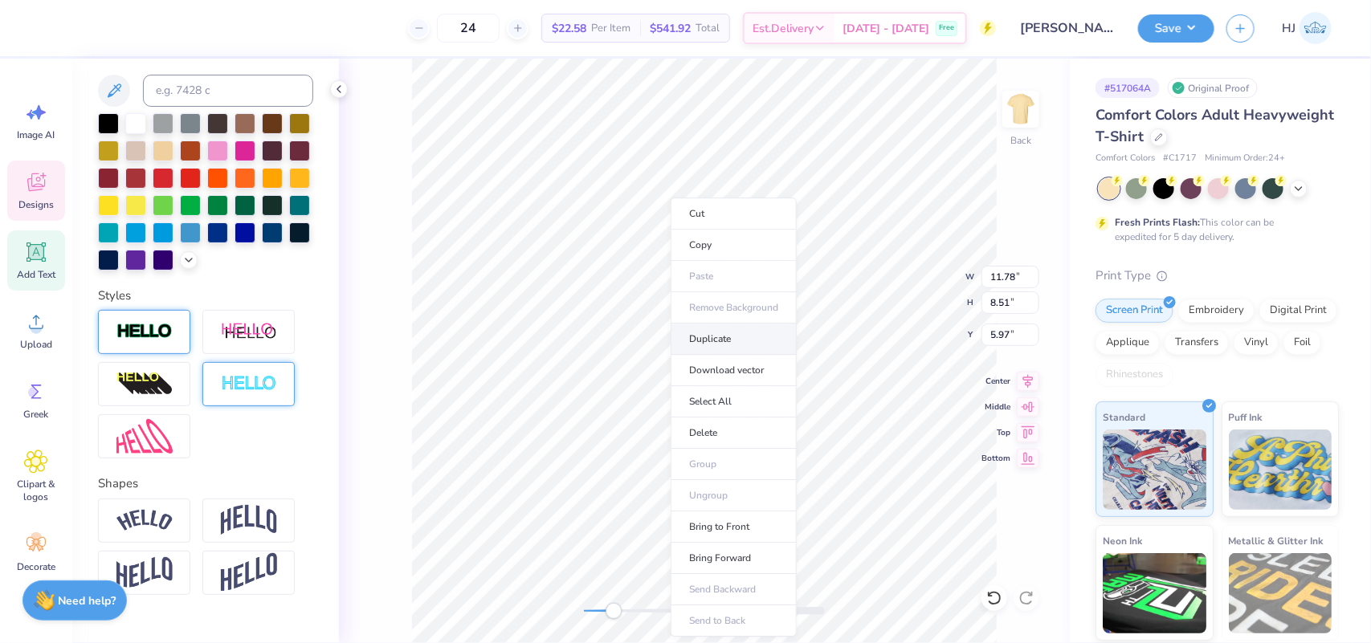
type input "7.05"
click at [249, 394] on img at bounding box center [249, 384] width 56 height 18
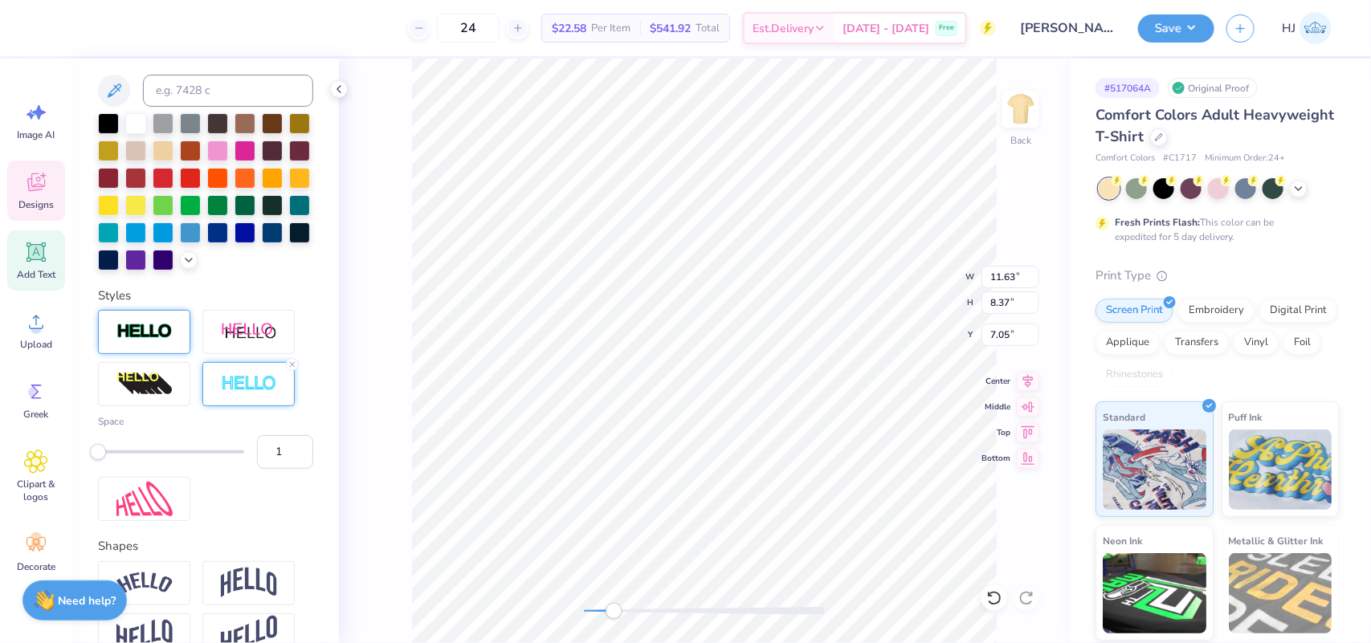
scroll to position [16, 1]
type input "11.66"
type input "8.40"
type input "6.03"
type input "5"
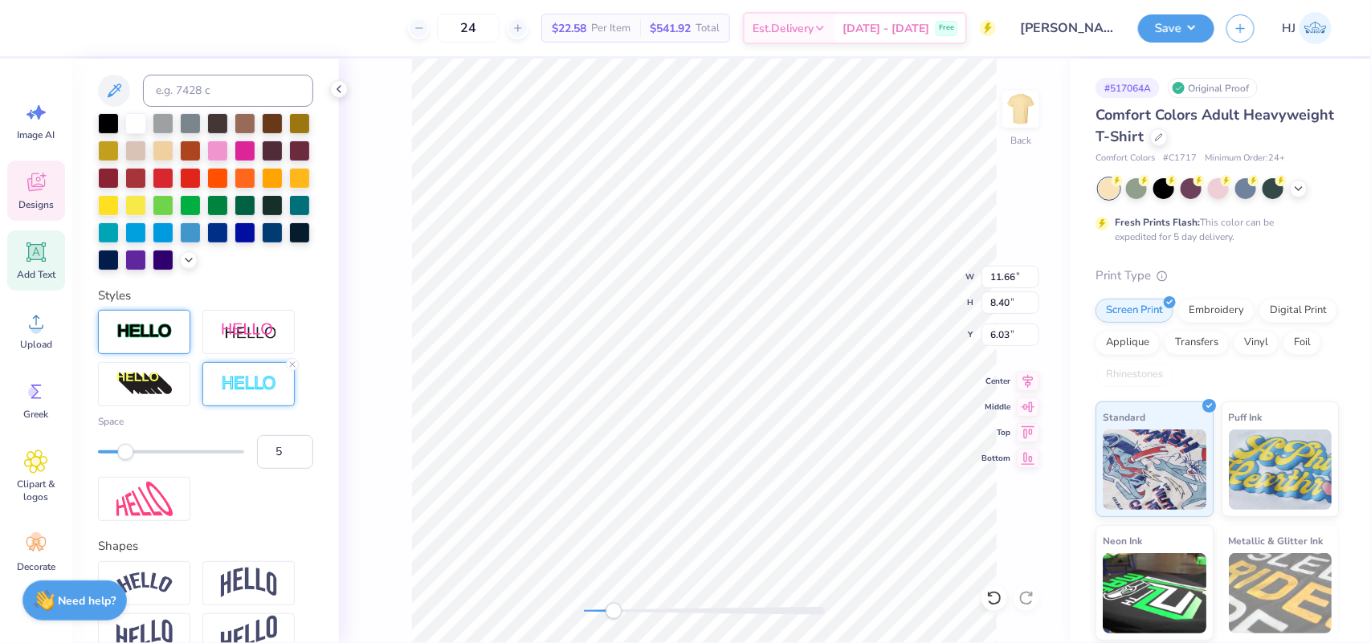
drag, startPoint x: 101, startPoint y: 521, endPoint x: 125, endPoint y: 524, distance: 24.3
click at [125, 460] on div "Accessibility label" at bounding box center [125, 452] width 16 height 16
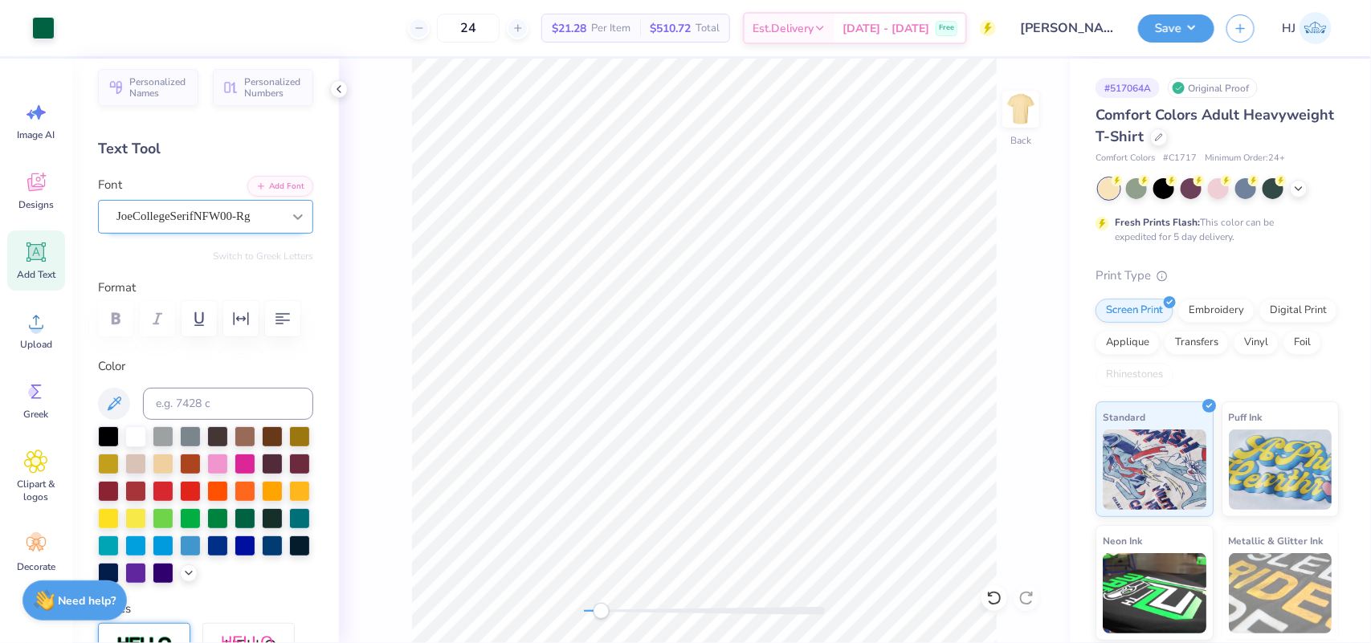
scroll to position [0, 0]
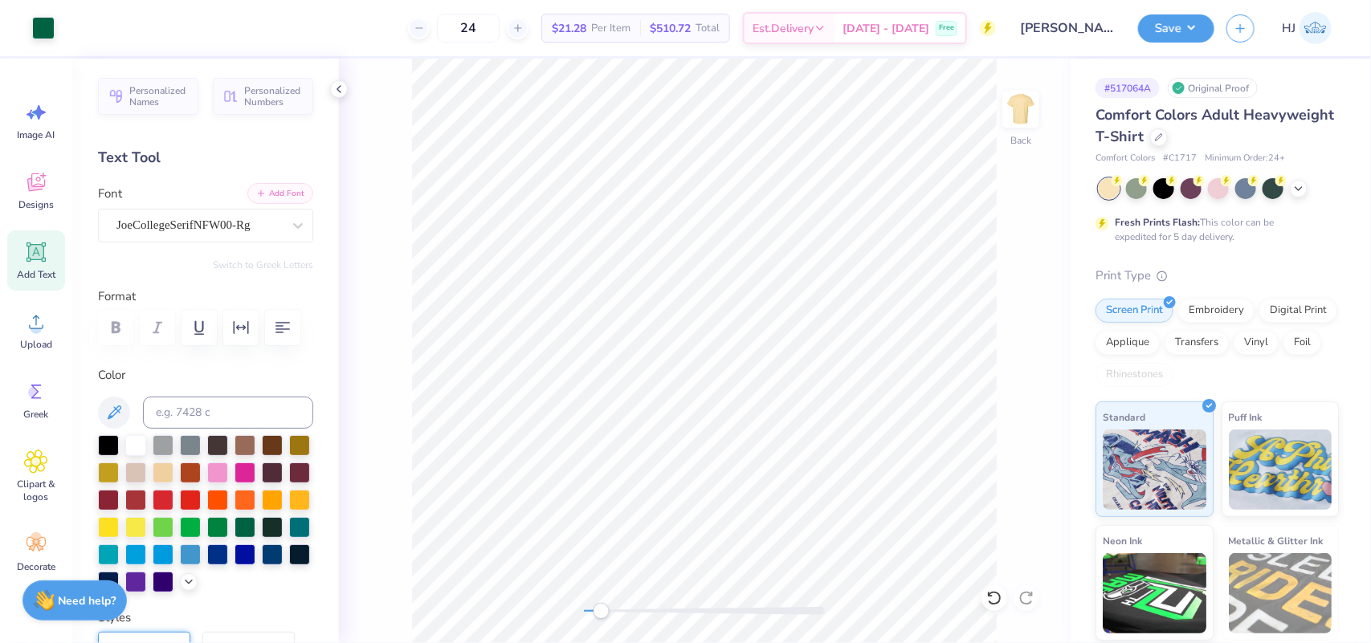
click at [283, 189] on button "Add Font" at bounding box center [280, 193] width 66 height 21
click at [255, 194] on button "Add Font" at bounding box center [280, 193] width 66 height 21
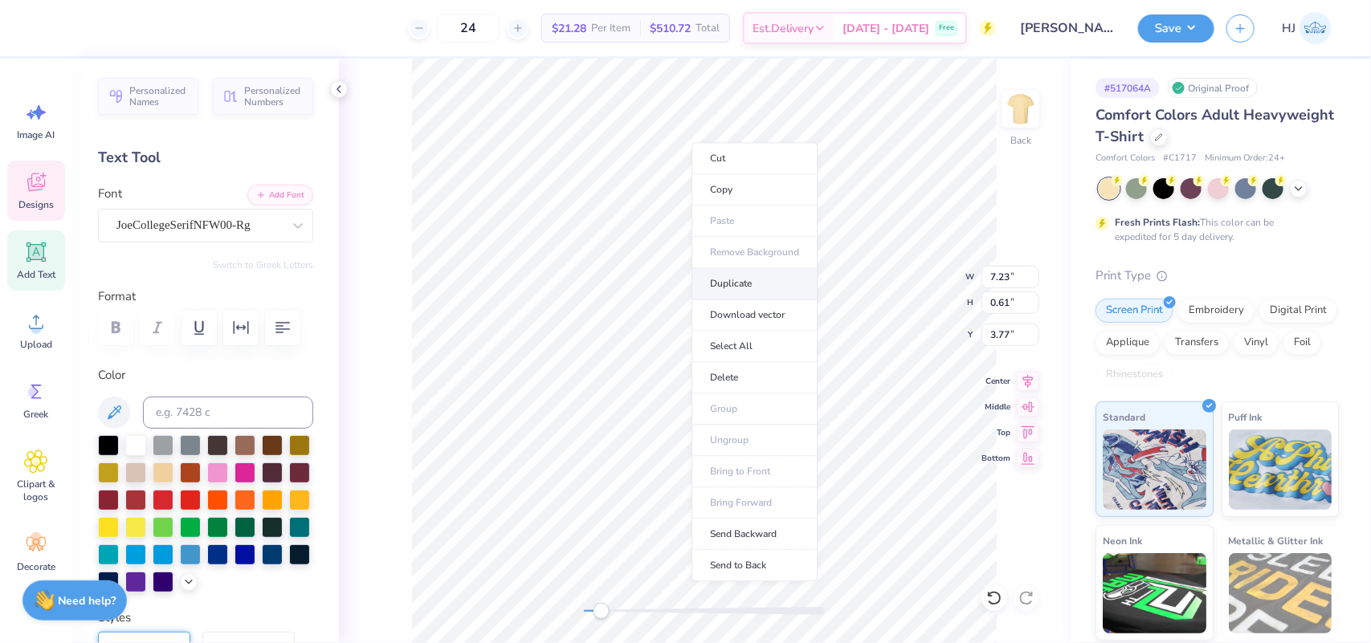
click at [747, 283] on li "Duplicate" at bounding box center [755, 284] width 126 height 31
type input "4.77"
type textarea "98"
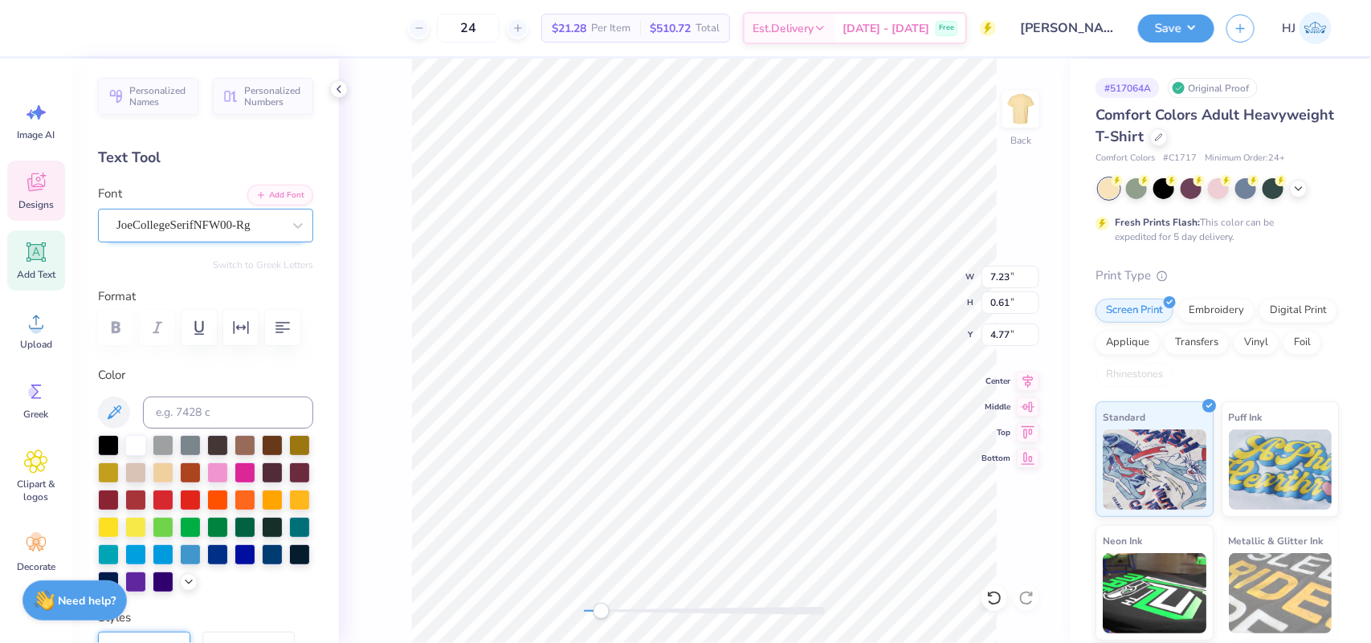
click at [231, 231] on div "JoeCollegeSerifNFW00-Rg" at bounding box center [199, 225] width 169 height 25
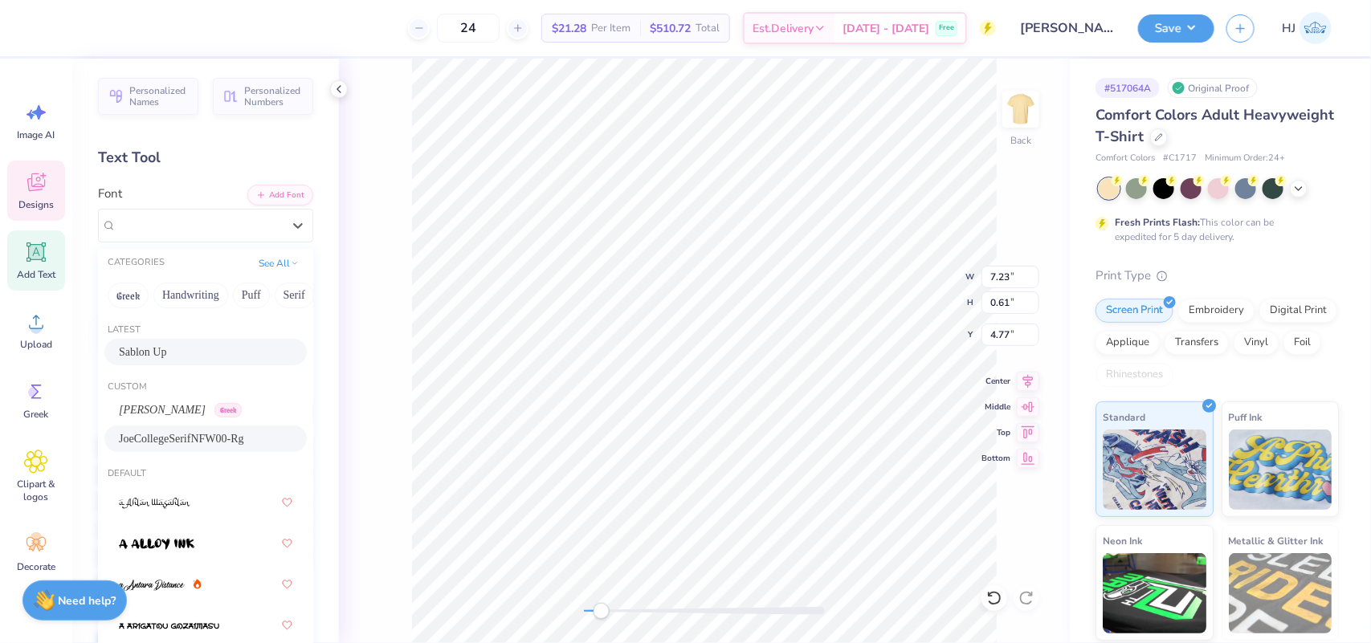
click at [155, 351] on span "Sablon Up" at bounding box center [143, 352] width 48 height 17
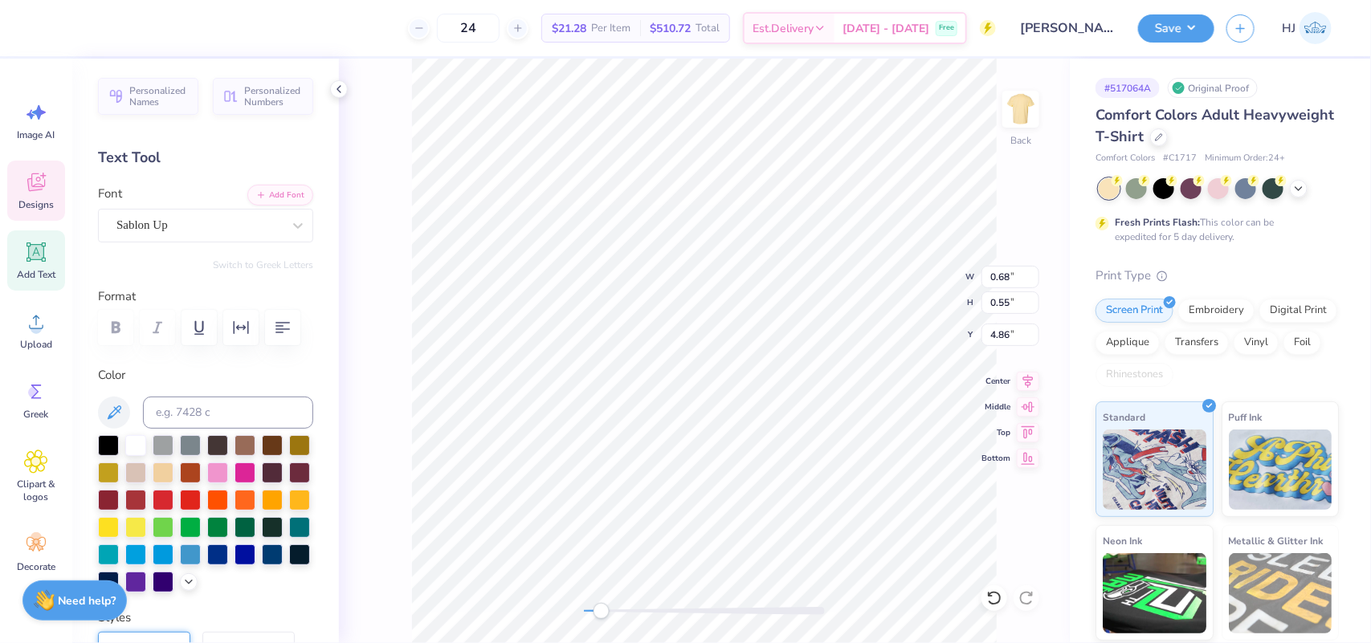
type input "0.68"
type input "0.55"
click at [1029, 379] on icon at bounding box center [1028, 379] width 22 height 19
click at [1017, 399] on icon at bounding box center [1028, 404] width 22 height 19
type input "3.79"
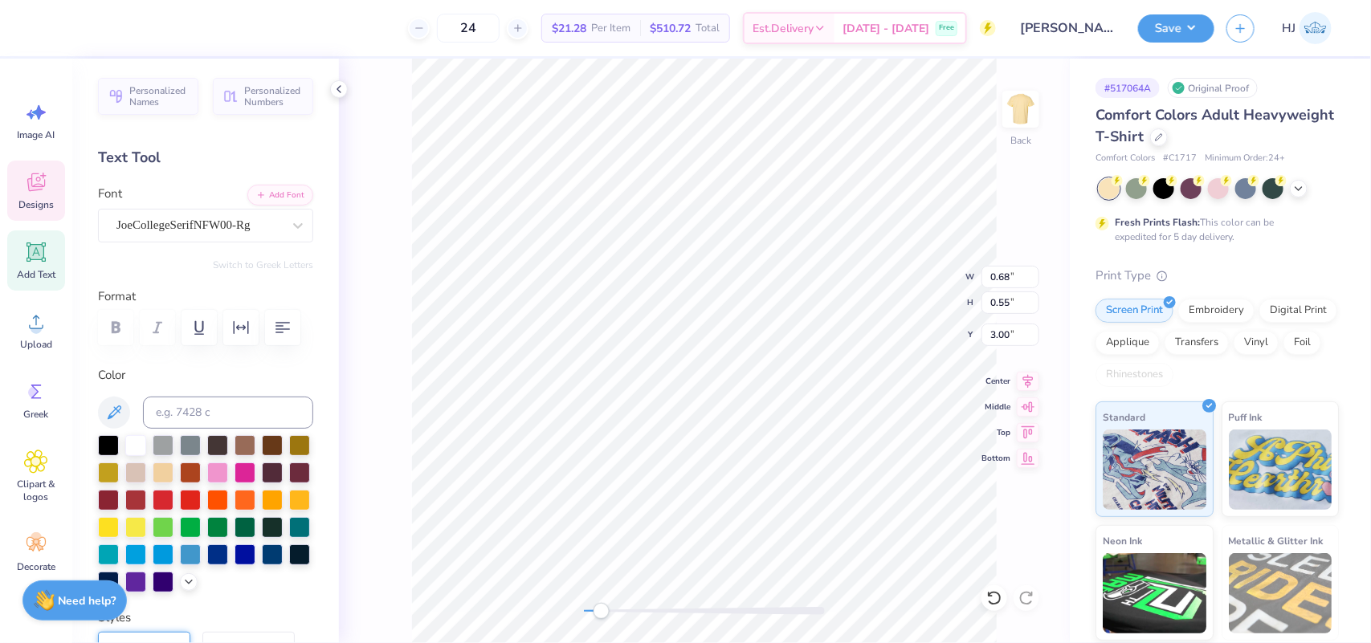
type input "0.61"
type input "3.00"
type textarea "Kappa delta"
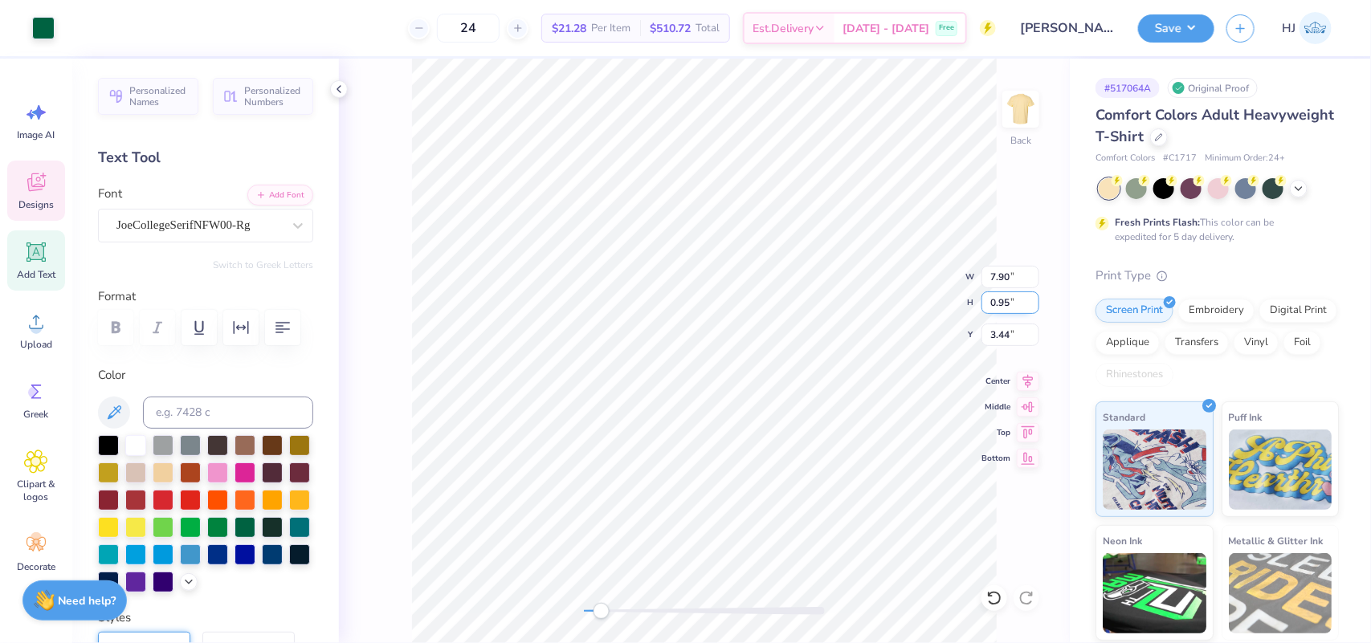
type input "7.90"
type input "0.95"
click at [1027, 380] on icon at bounding box center [1028, 379] width 10 height 14
click at [1031, 384] on icon at bounding box center [1028, 379] width 22 height 19
click at [794, 459] on li "Group" at bounding box center [815, 464] width 126 height 31
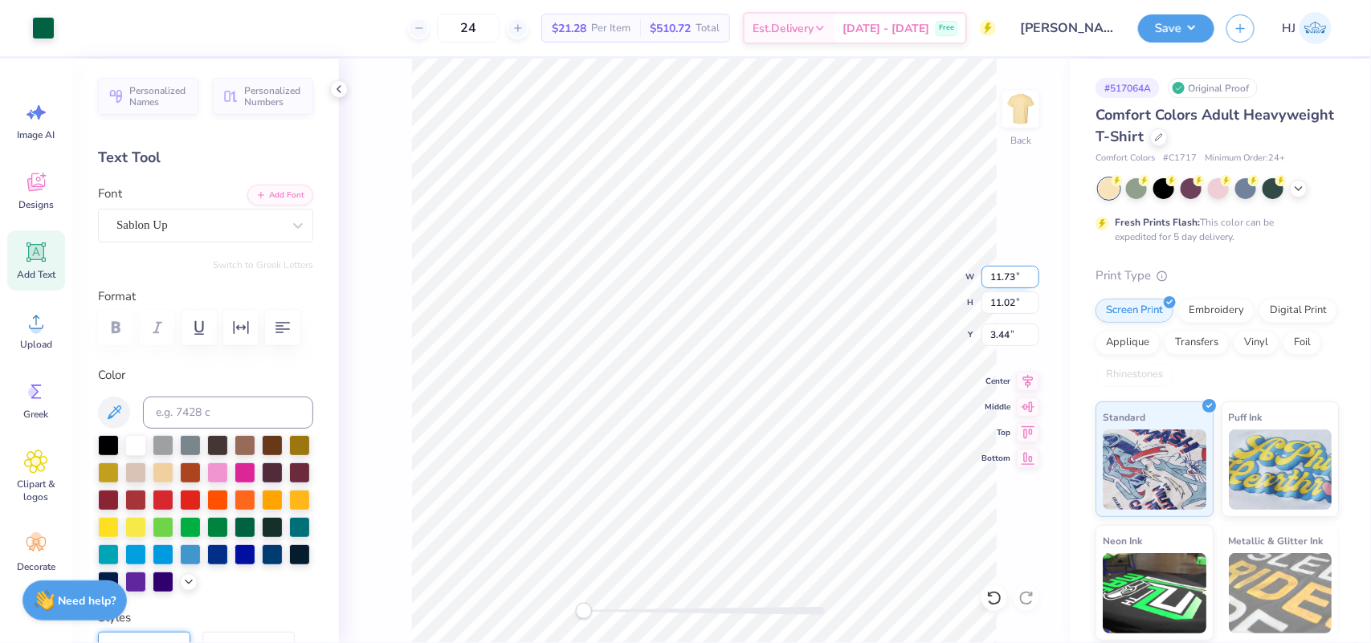
click at [1005, 281] on input "11.73" at bounding box center [1011, 277] width 58 height 22
type input "10"
click at [1011, 284] on input "8.53" at bounding box center [1011, 277] width 58 height 22
click at [1016, 277] on input "8.53" at bounding box center [1011, 277] width 58 height 22
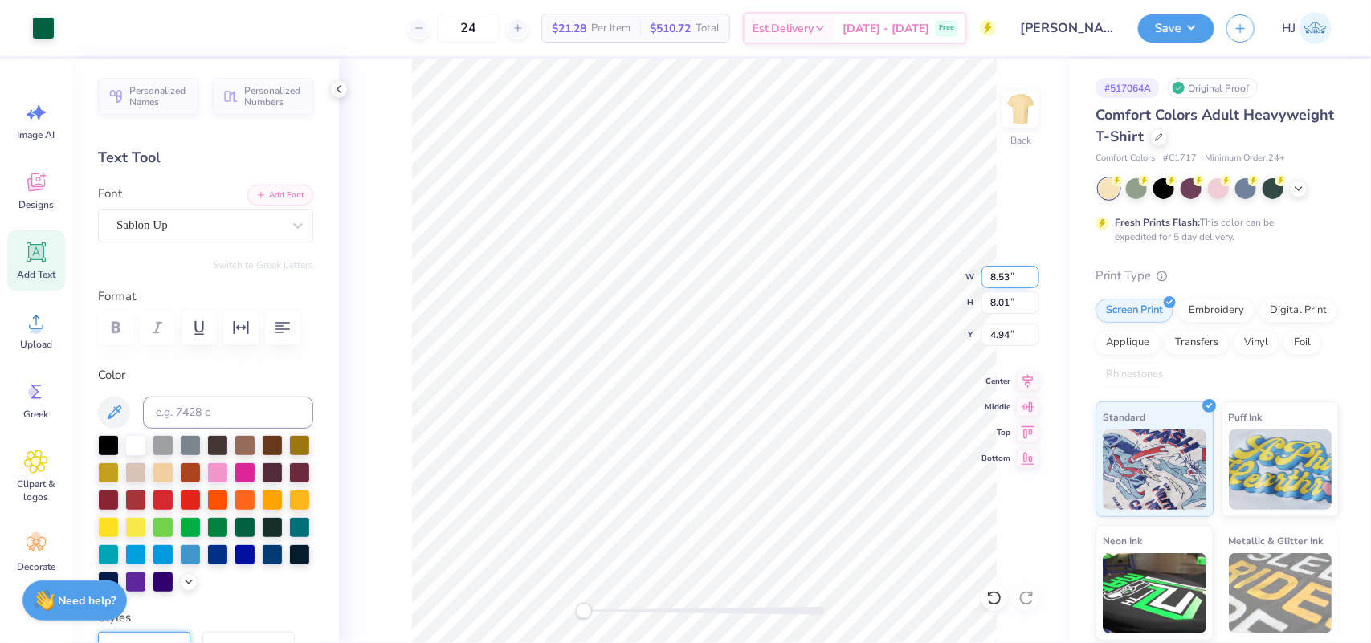
click at [1016, 277] on input "8.53" at bounding box center [1011, 277] width 58 height 22
click at [1011, 333] on input "4.25" at bounding box center [1011, 335] width 58 height 22
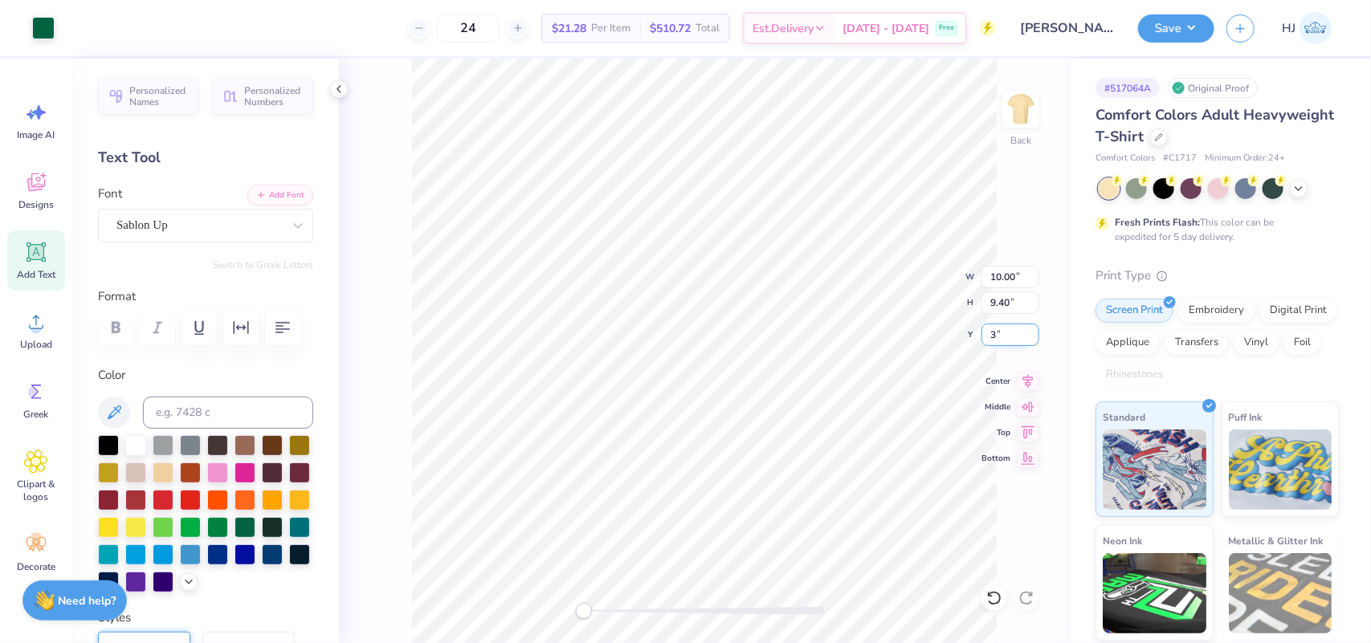
type input "3"
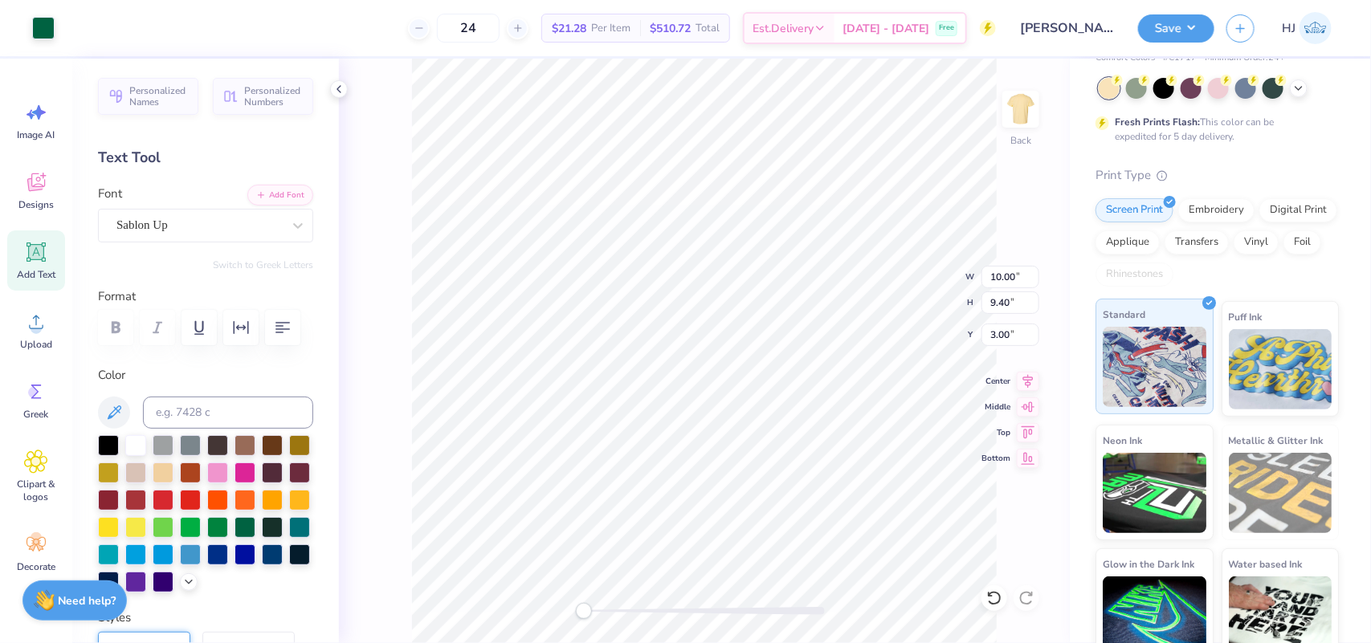
scroll to position [0, 0]
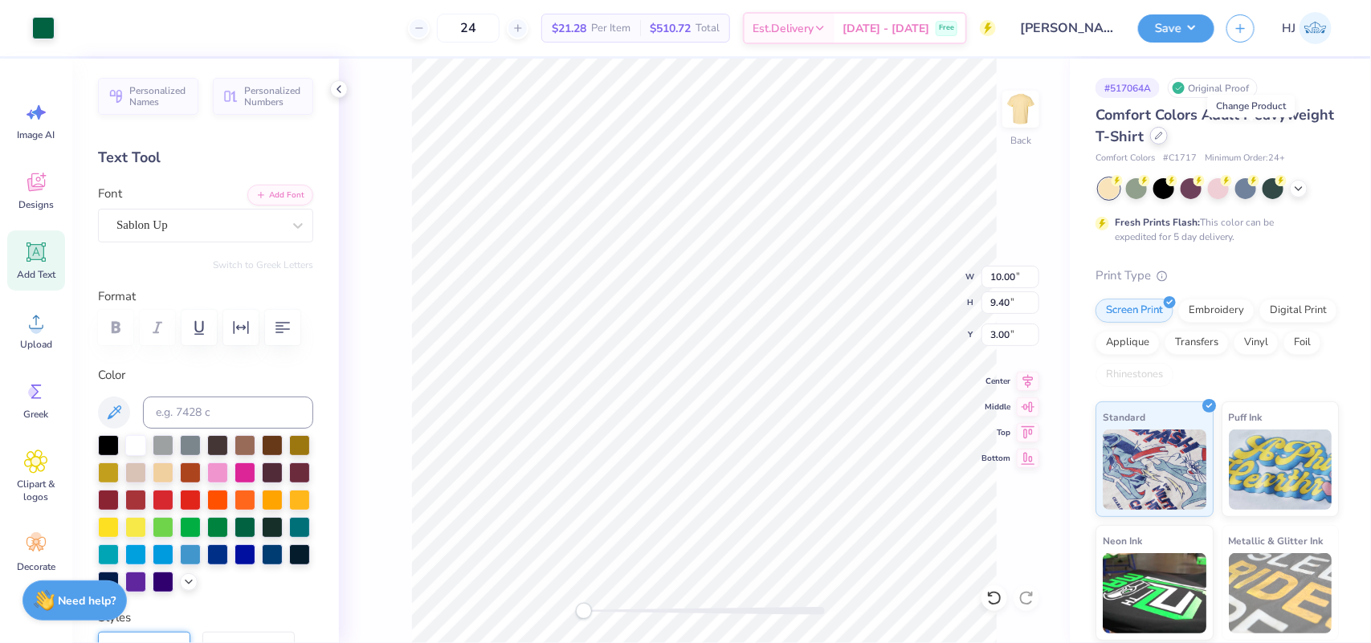
click at [1168, 137] on div at bounding box center [1159, 136] width 18 height 18
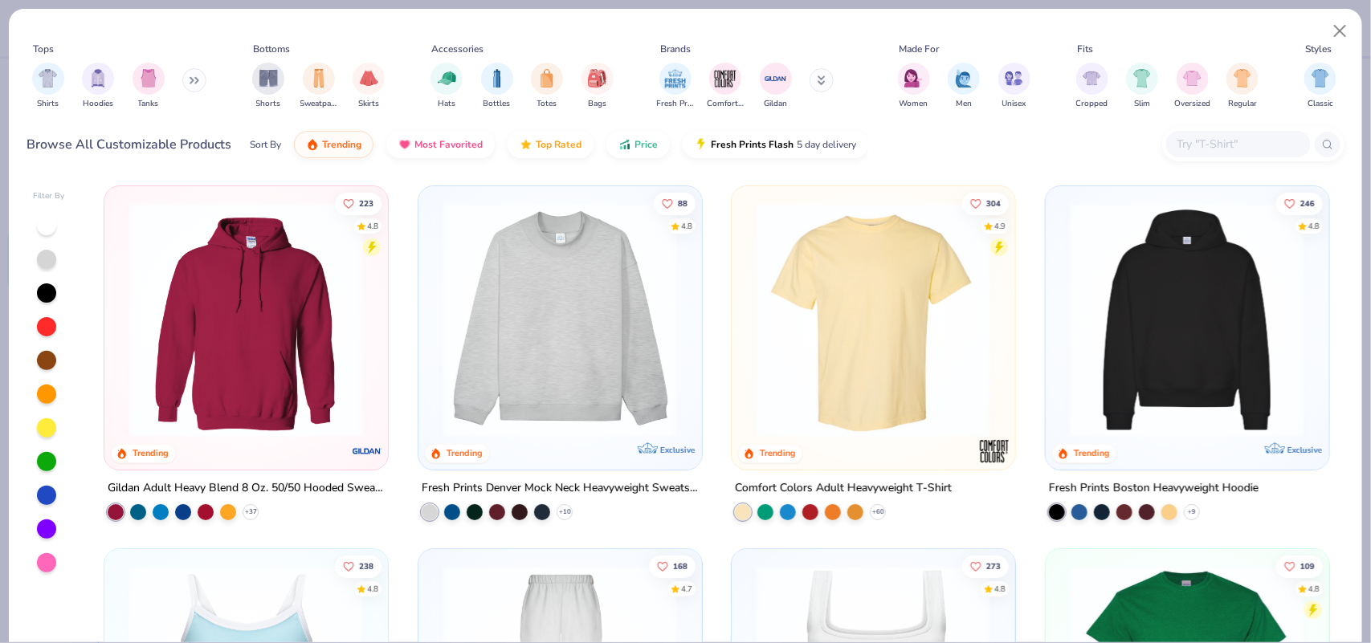
click at [1210, 138] on input "text" at bounding box center [1238, 144] width 124 height 18
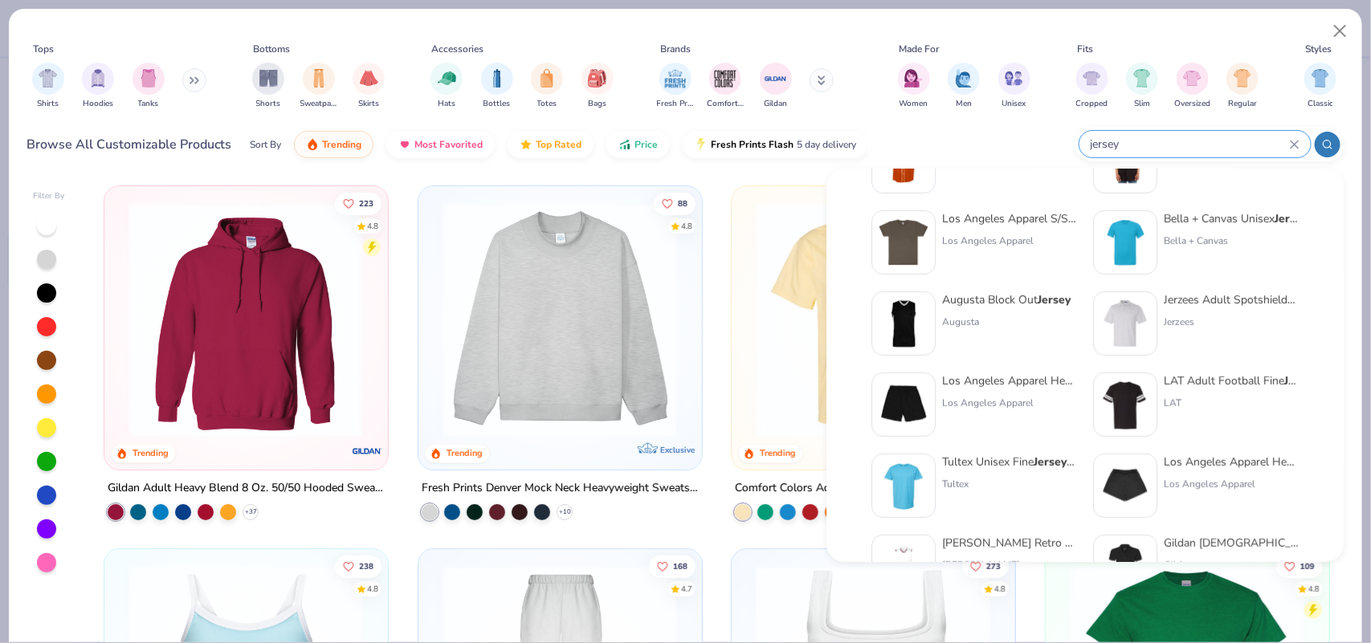
scroll to position [258, 0]
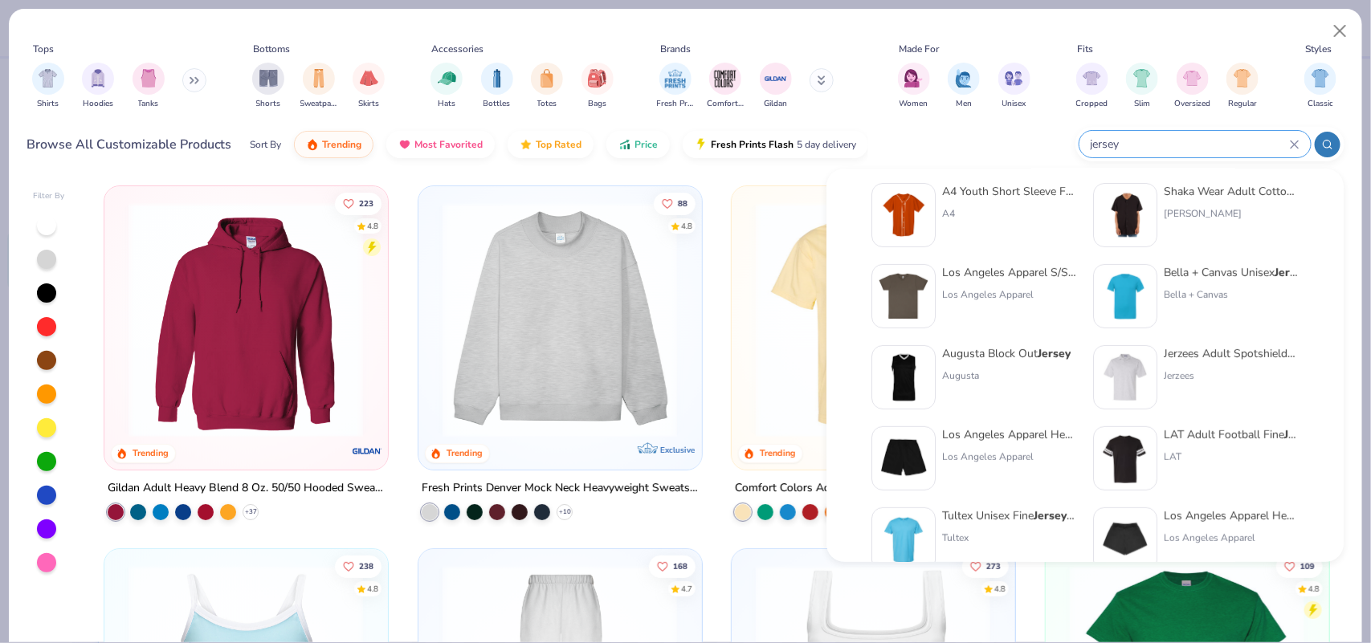
click at [1155, 138] on input "jersey" at bounding box center [1189, 144] width 201 height 18
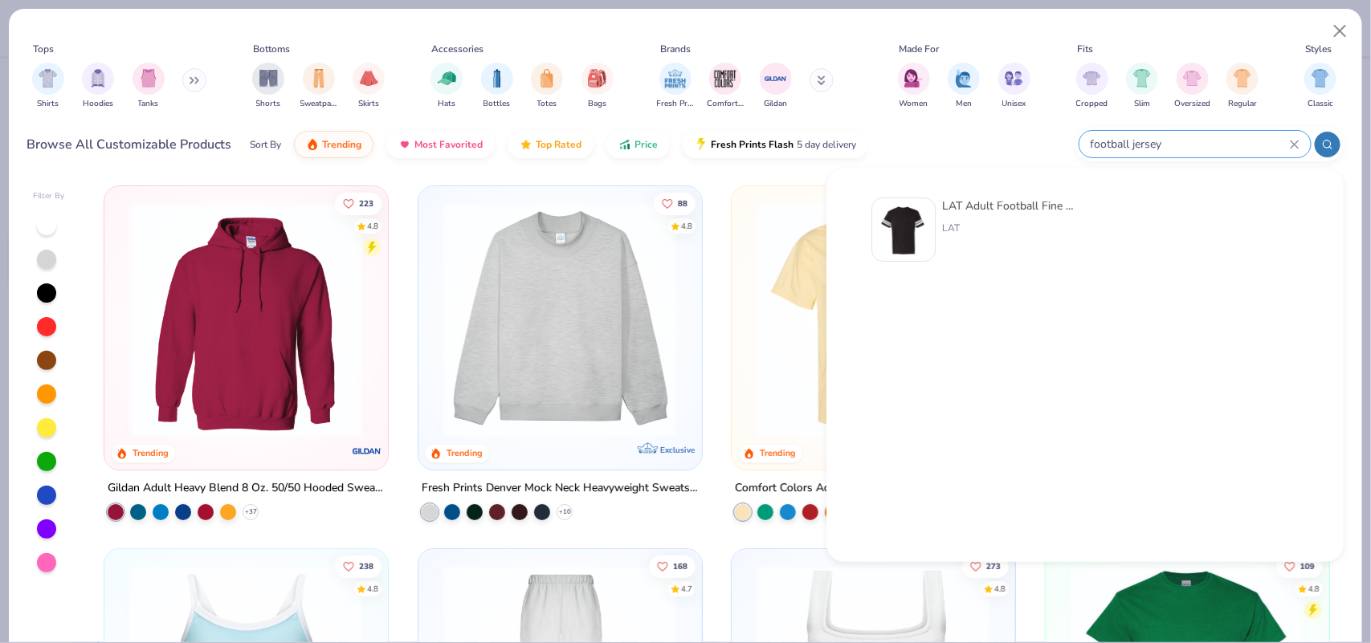
click at [1174, 143] on input "football jersey" at bounding box center [1189, 144] width 201 height 18
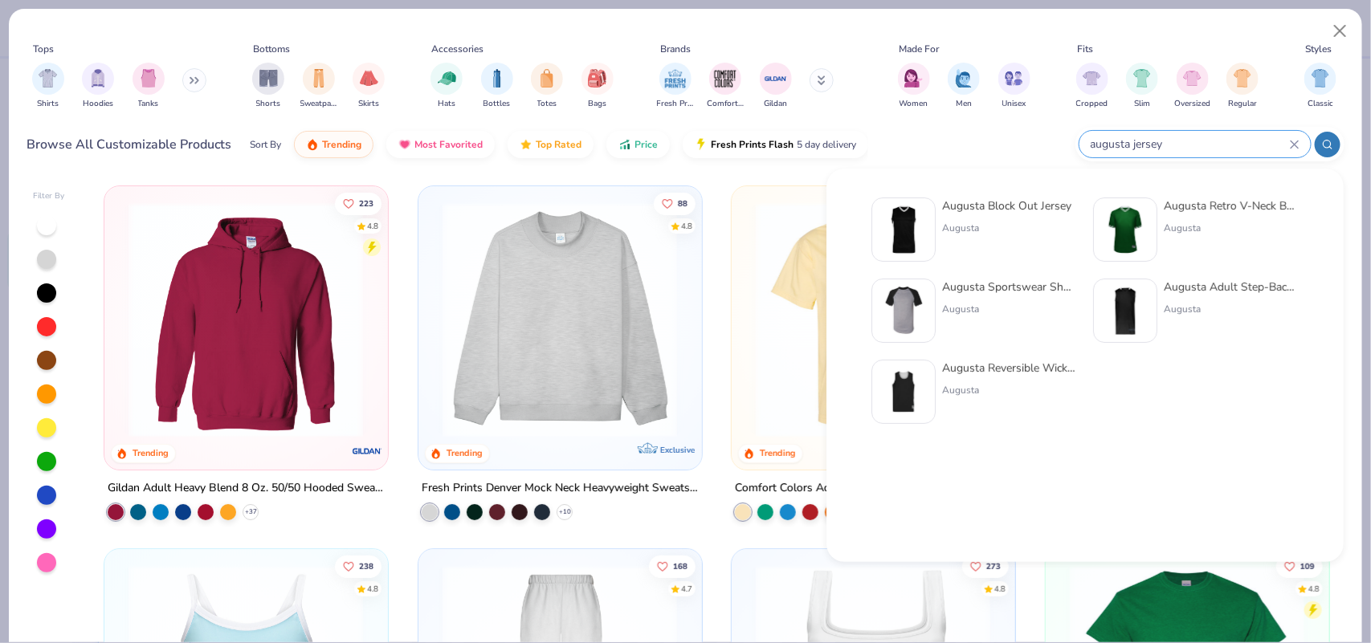
type input "augusta jersey"
click at [1193, 141] on input "augusta jersey" at bounding box center [1189, 144] width 201 height 18
click at [1299, 147] on icon at bounding box center [1295, 145] width 10 height 10
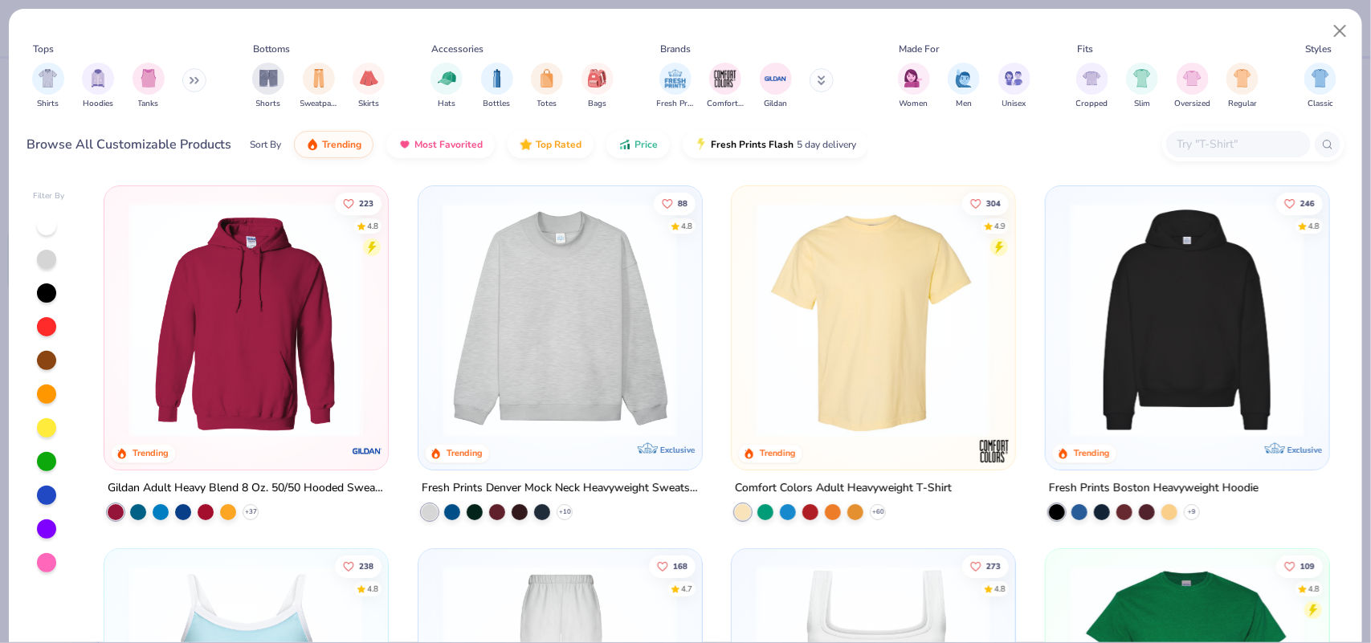
click at [1218, 145] on input "text" at bounding box center [1238, 144] width 124 height 18
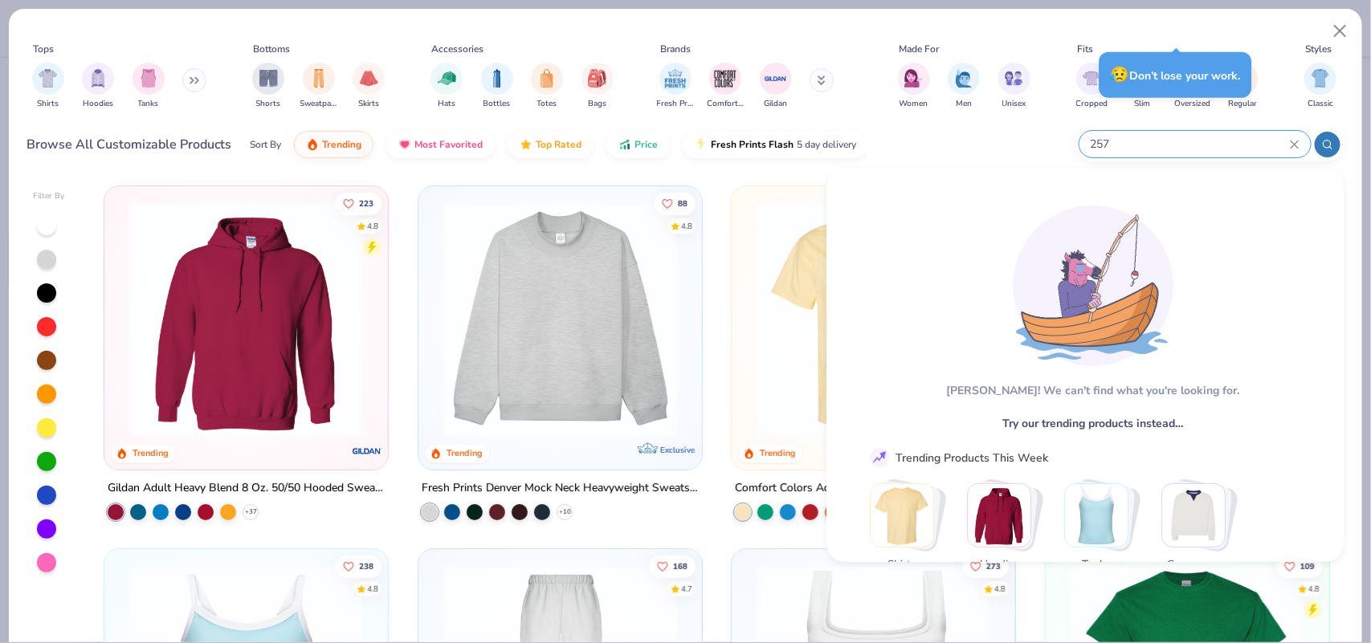
click at [1141, 145] on input "257" at bounding box center [1189, 144] width 201 height 18
paste input "Augusta Stadium Replica Football Jersey"
type input "Augusta Stadium Replica Football Jersey"
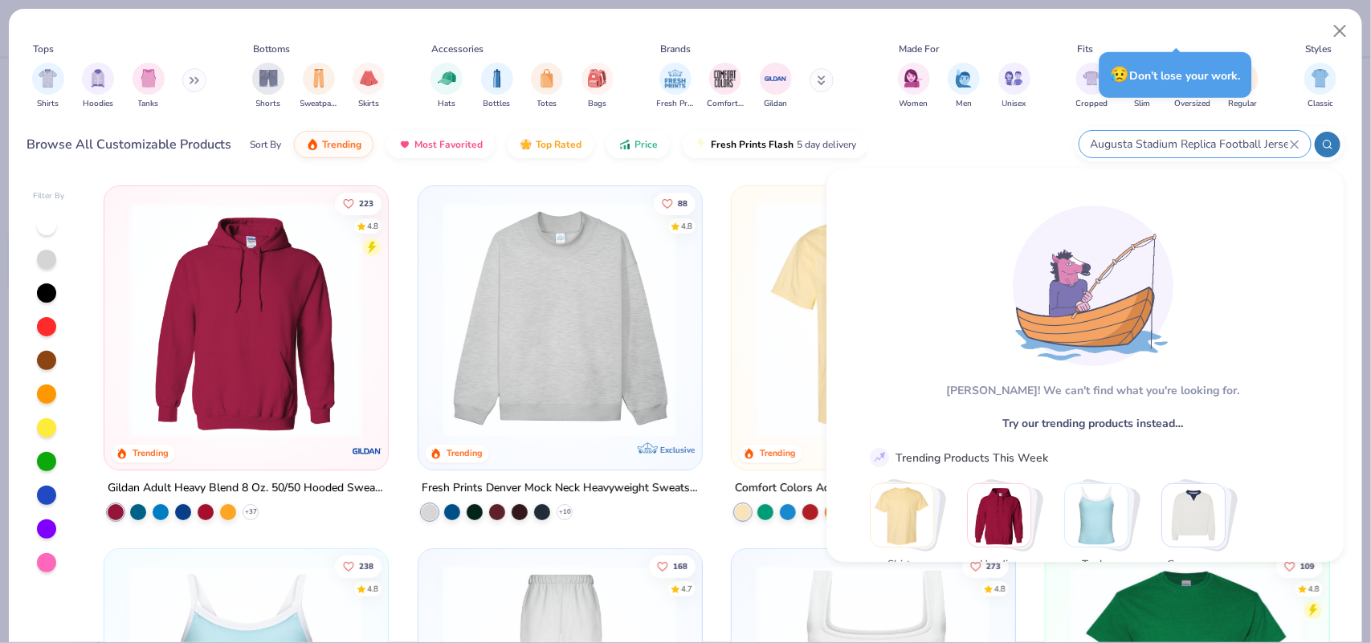
scroll to position [0, 6]
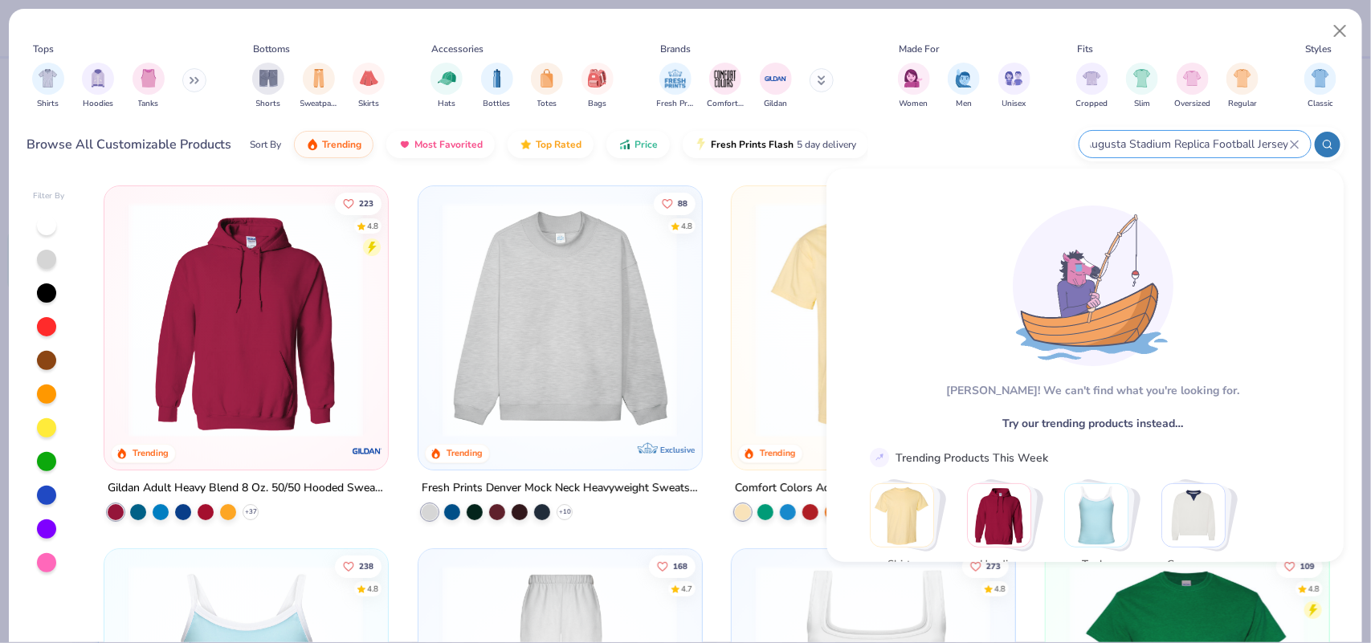
click at [1296, 145] on icon at bounding box center [1294, 144] width 7 height 7
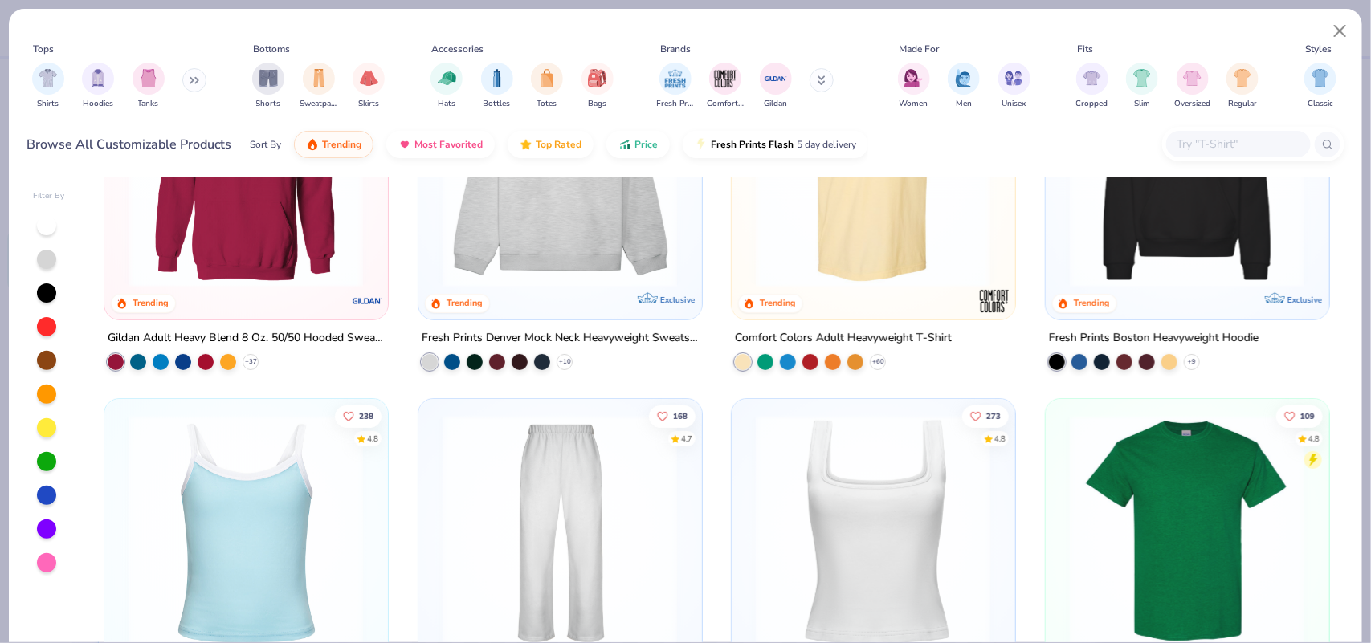
scroll to position [0, 0]
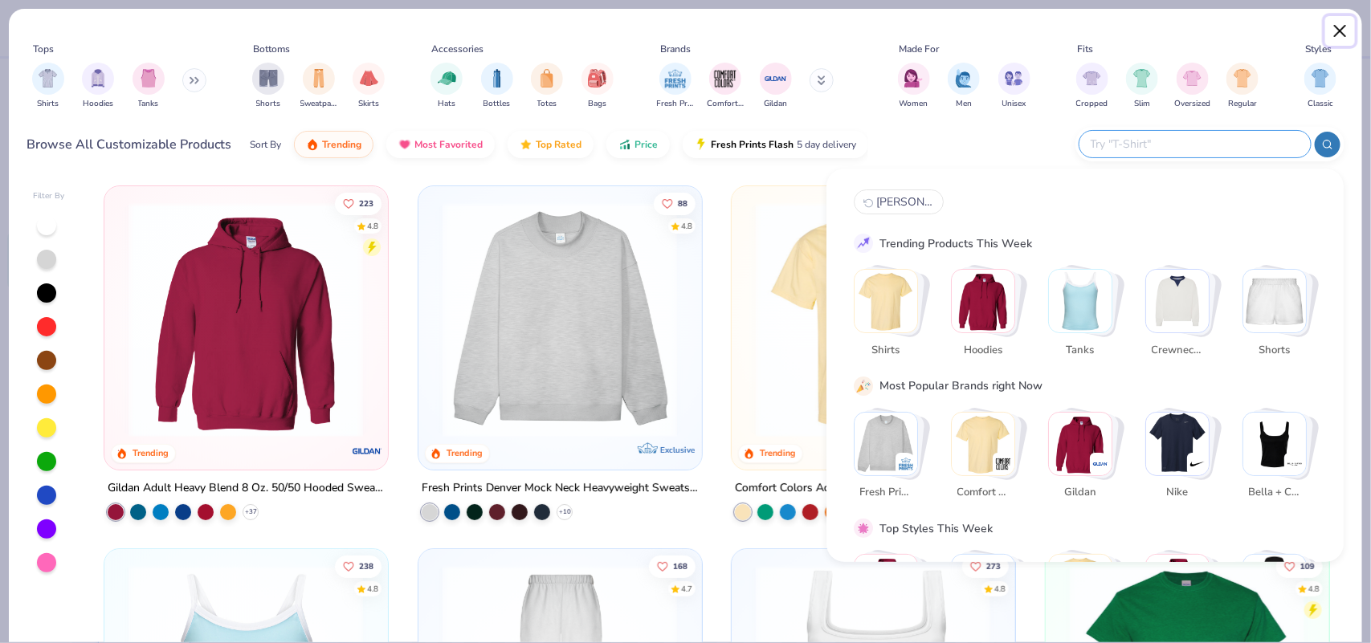
click at [1345, 34] on button "Close" at bounding box center [1340, 31] width 31 height 31
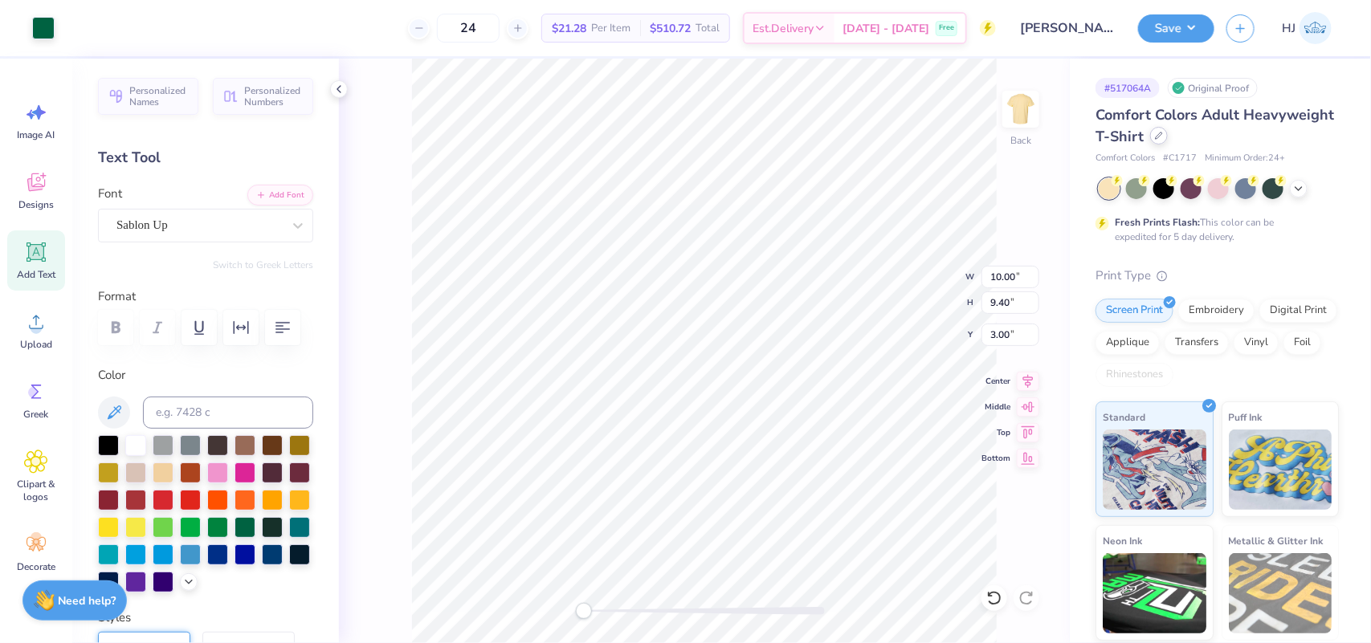
click at [1168, 133] on div at bounding box center [1159, 136] width 18 height 18
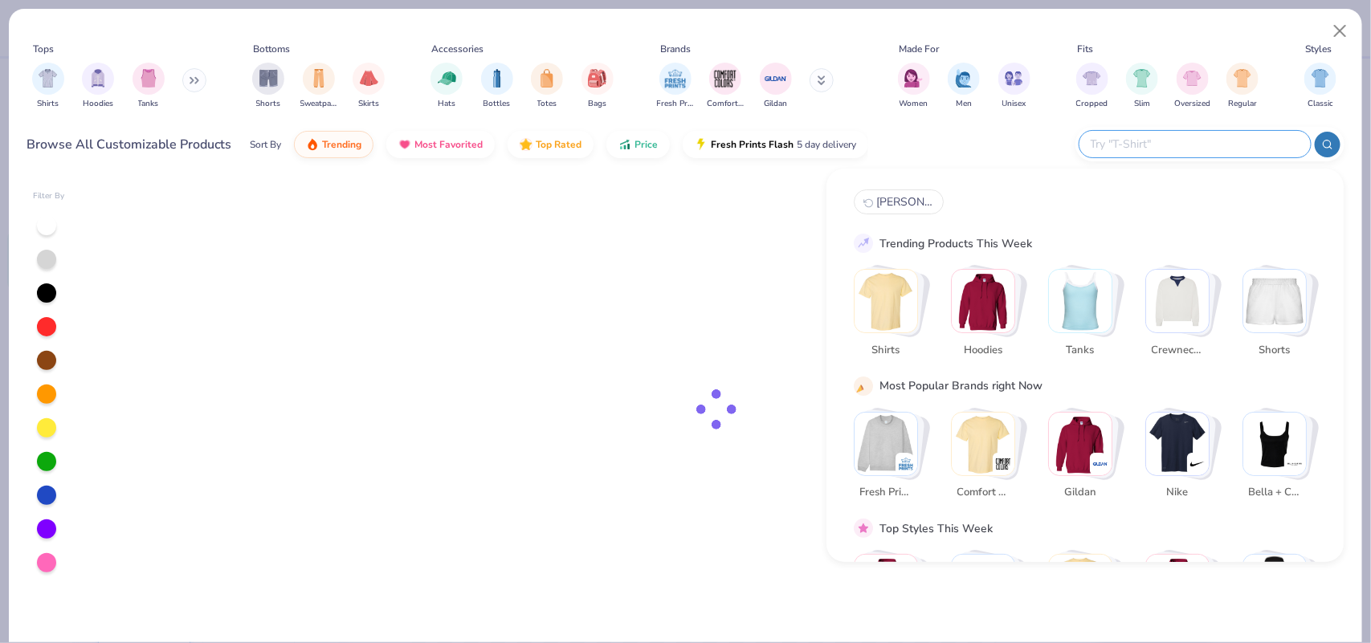
click at [1211, 141] on input "text" at bounding box center [1194, 144] width 210 height 18
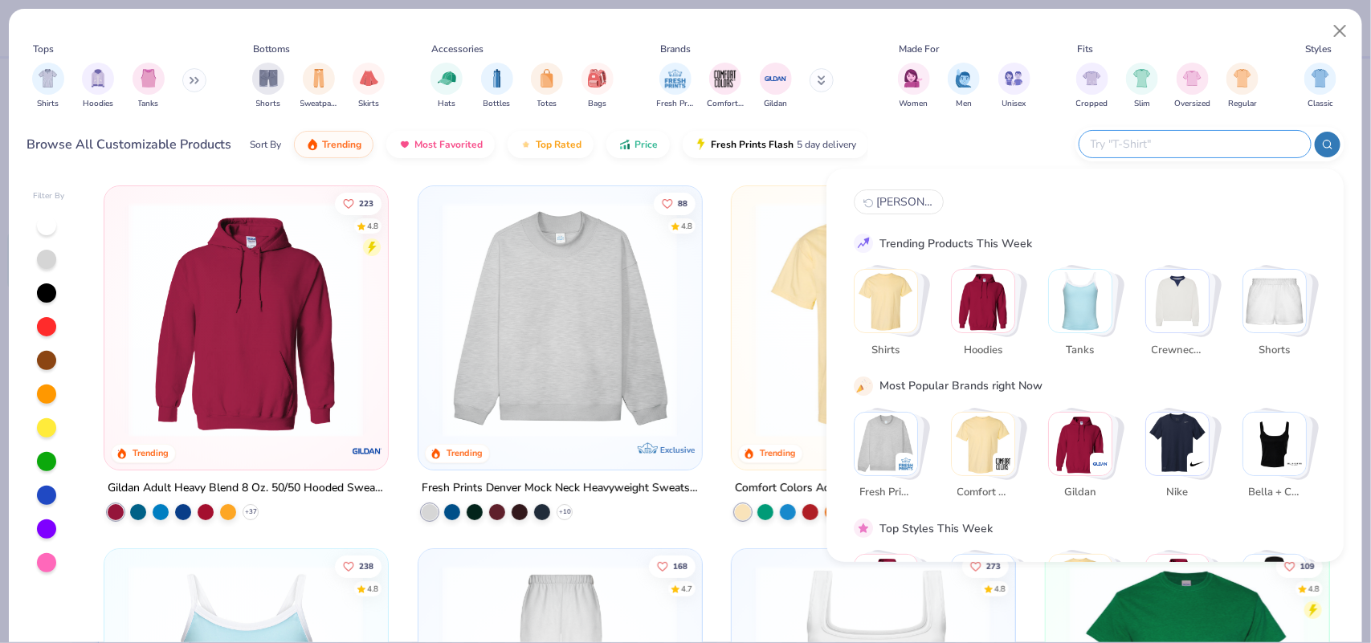
paste input "Augusta Stadium Replica Football Jersey"
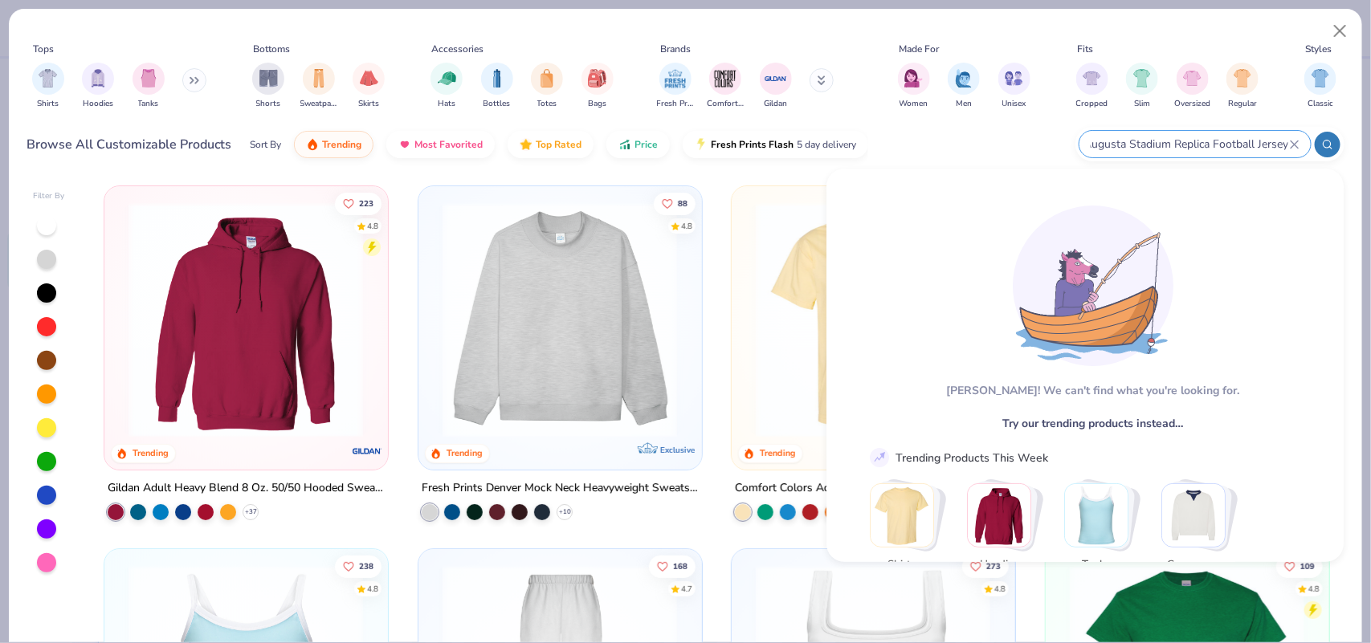
type input "Augusta Stadium Replica Football Jersey"
click at [1182, 145] on input "Augusta Stadium Replica Football Jersey" at bounding box center [1189, 144] width 201 height 18
click at [1292, 145] on icon at bounding box center [1295, 145] width 10 height 10
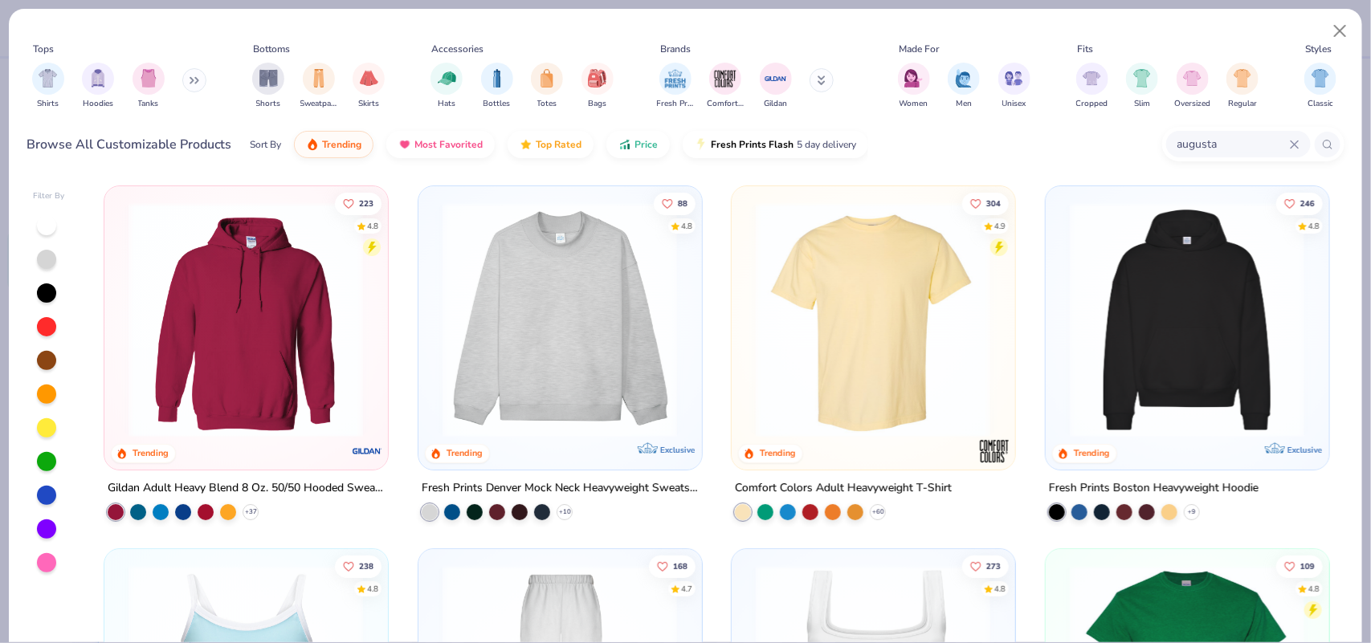
type input "augusta"
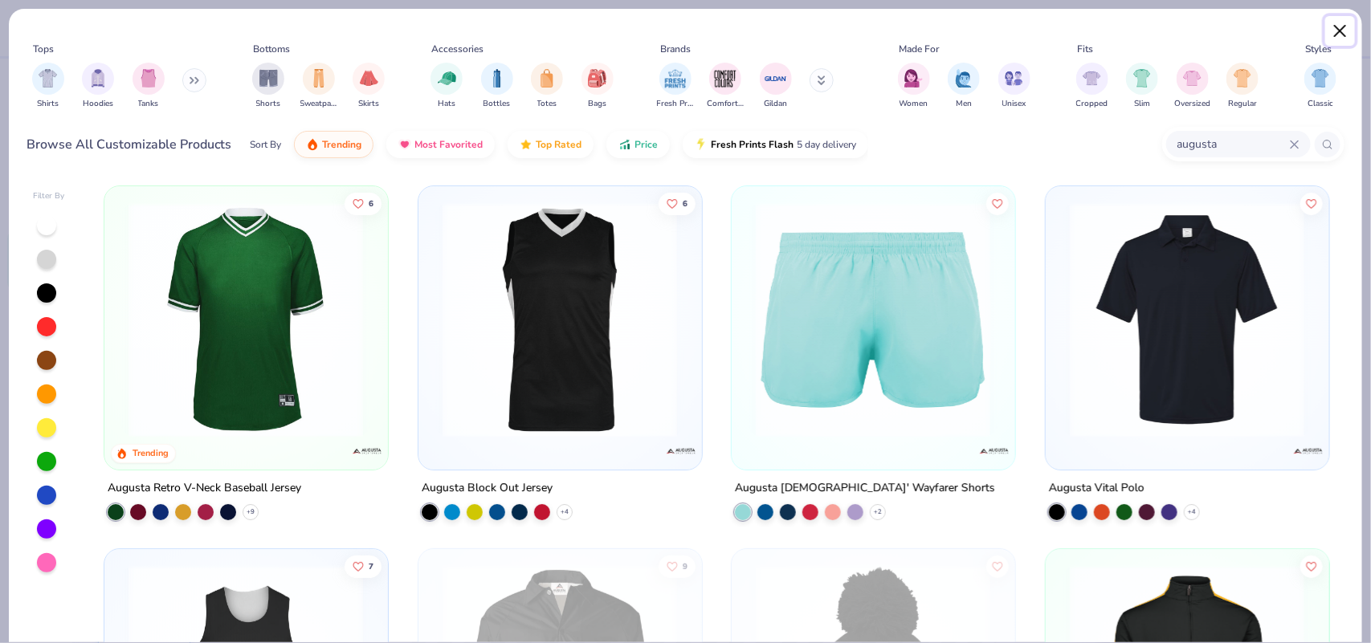
click at [1345, 34] on button "Close" at bounding box center [1340, 31] width 31 height 31
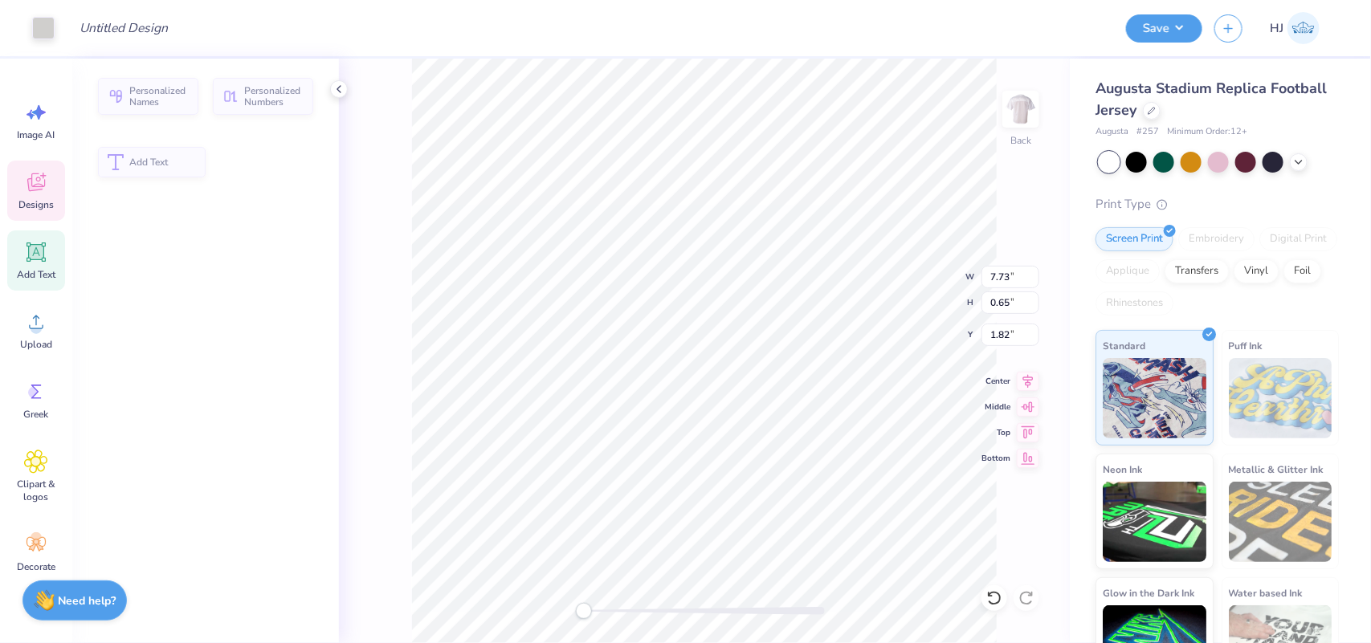
type input "7.73"
type input "0.65"
type input "1.82"
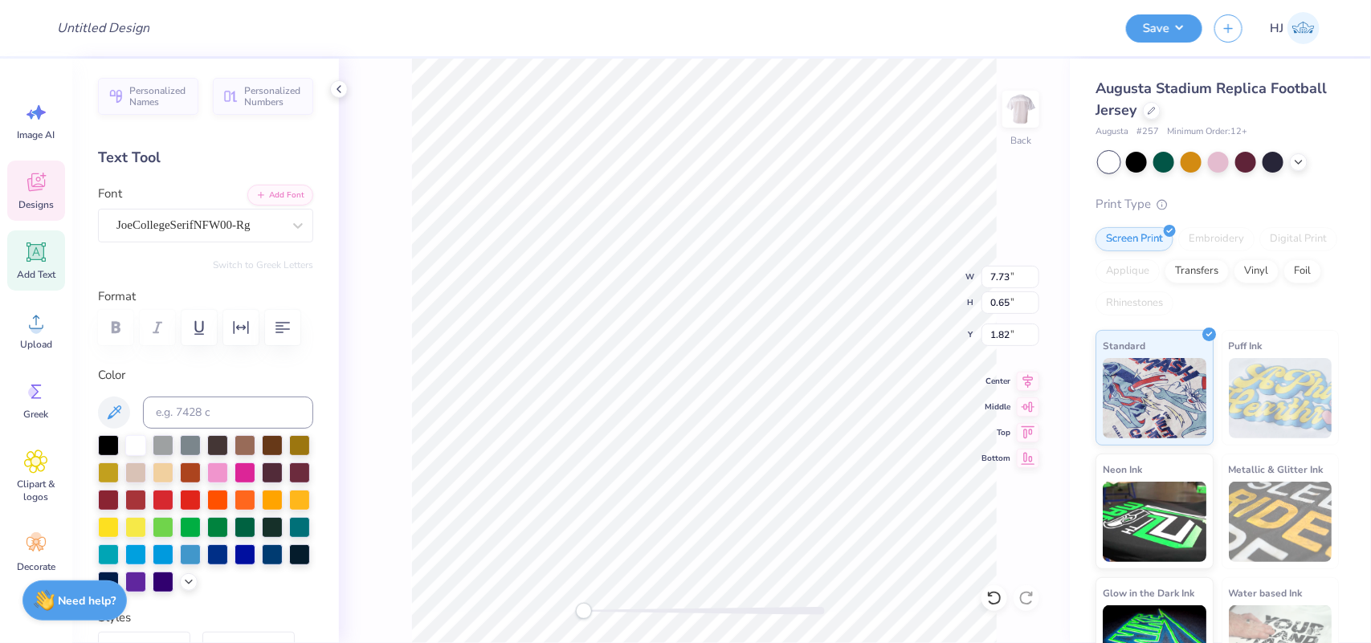
scroll to position [16, 2]
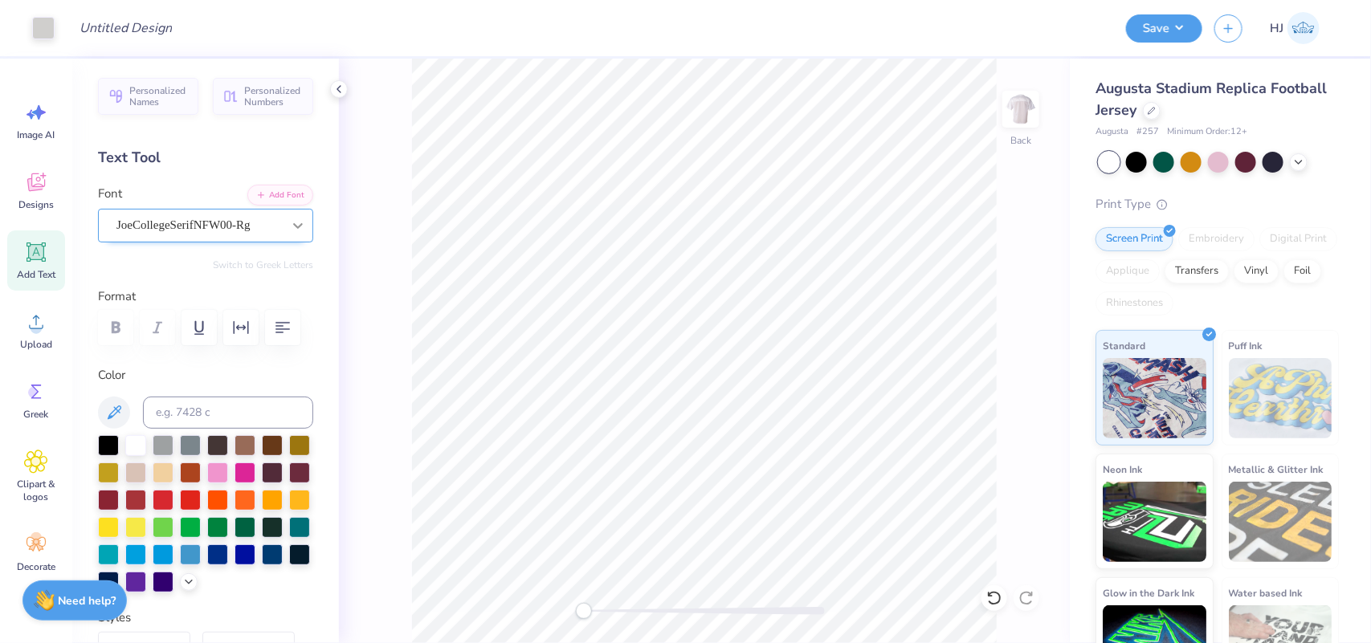
click at [290, 225] on icon at bounding box center [298, 226] width 16 height 16
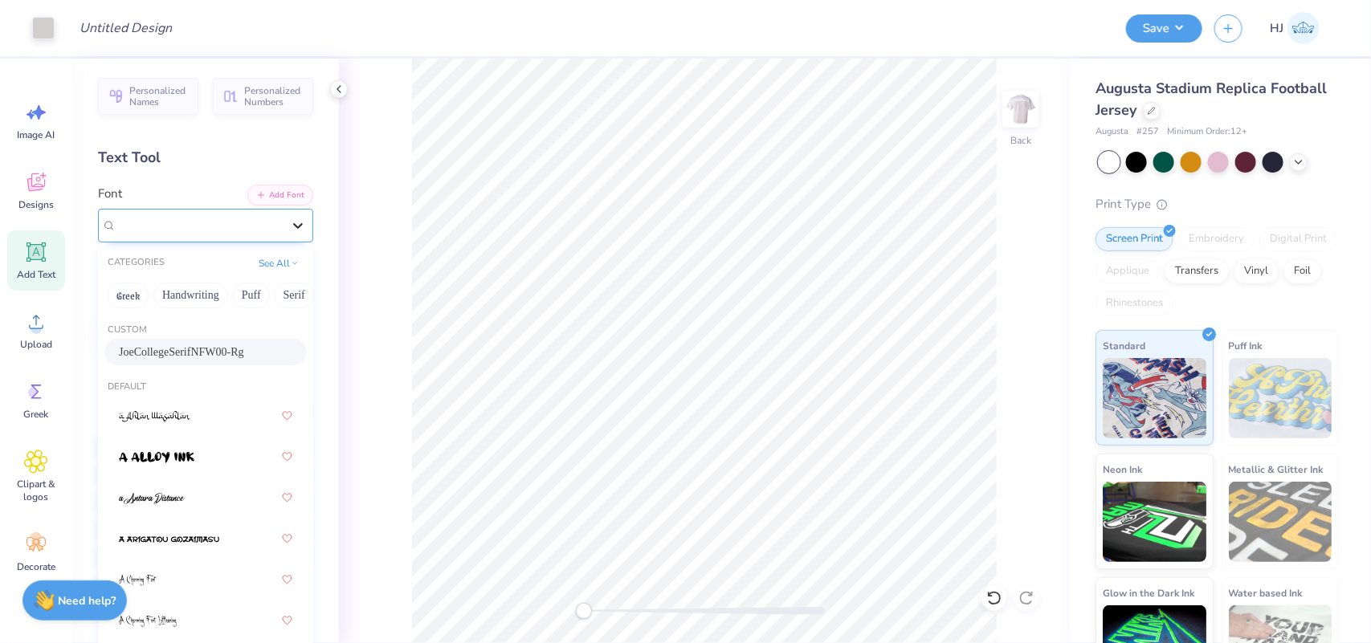
click at [290, 226] on icon at bounding box center [298, 226] width 16 height 16
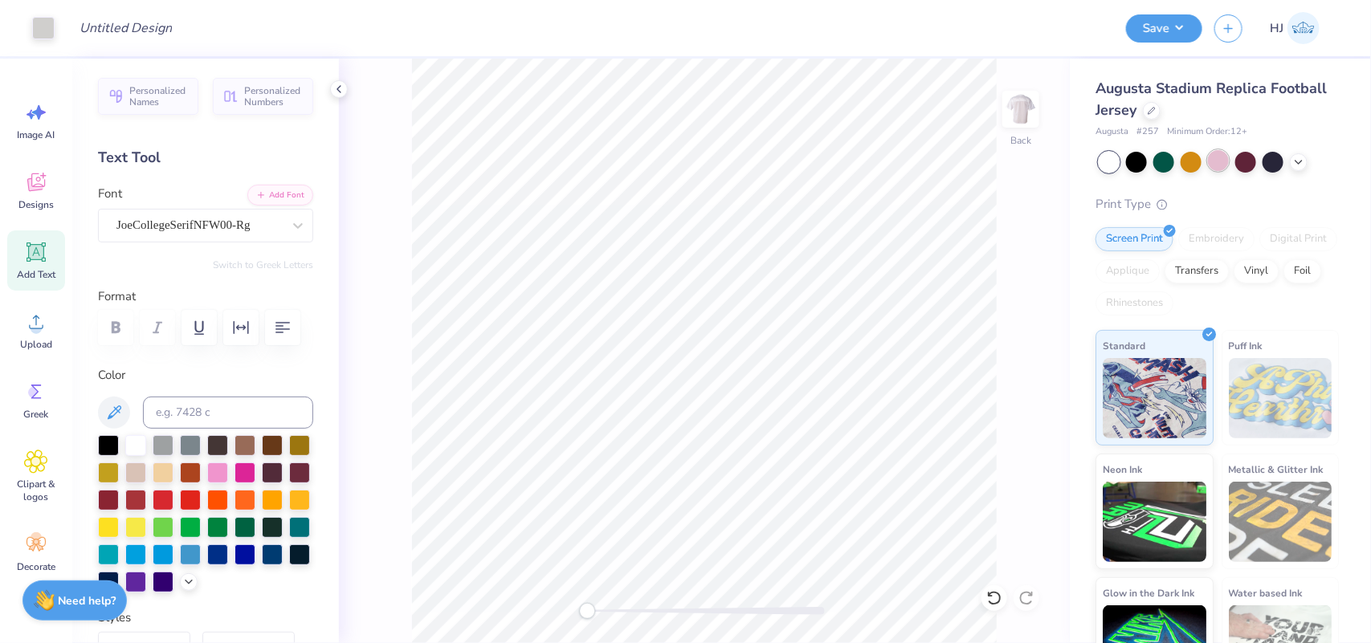
click at [1215, 167] on div at bounding box center [1218, 160] width 21 height 21
type input "4.05"
type input "1.00"
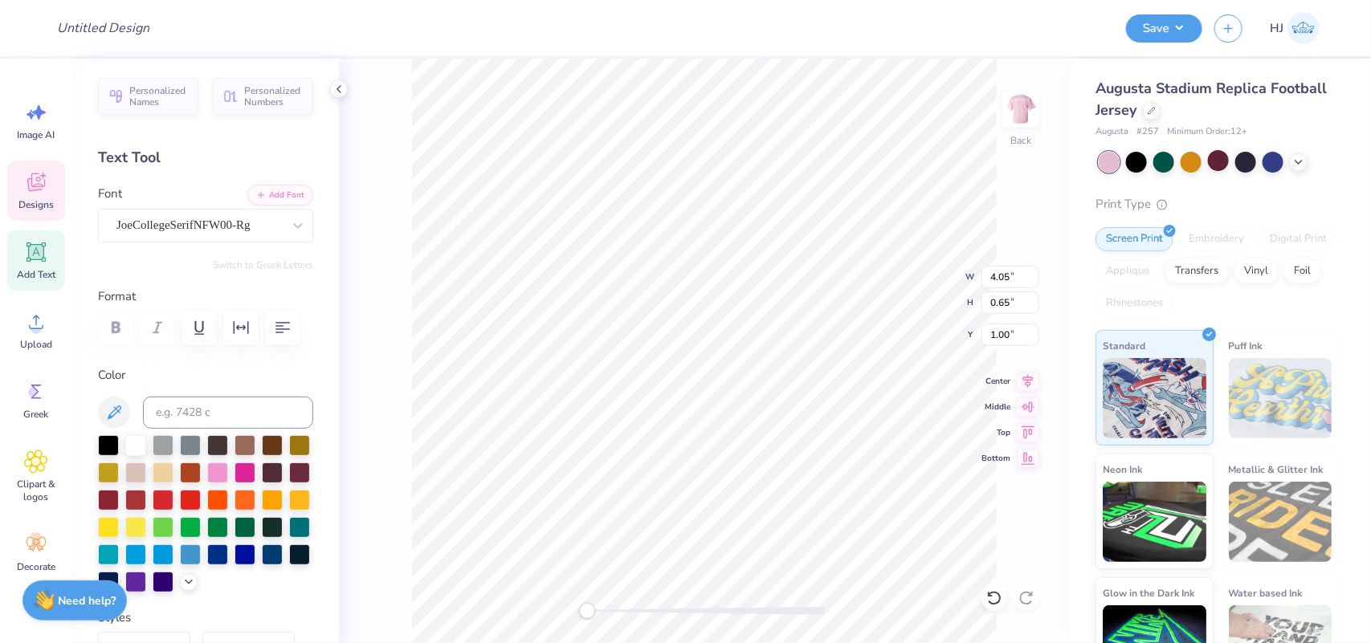
type input "7.73"
type input "1.47"
click at [202, 219] on div "JoeCollegeSerifNFW00-Rg" at bounding box center [199, 225] width 169 height 25
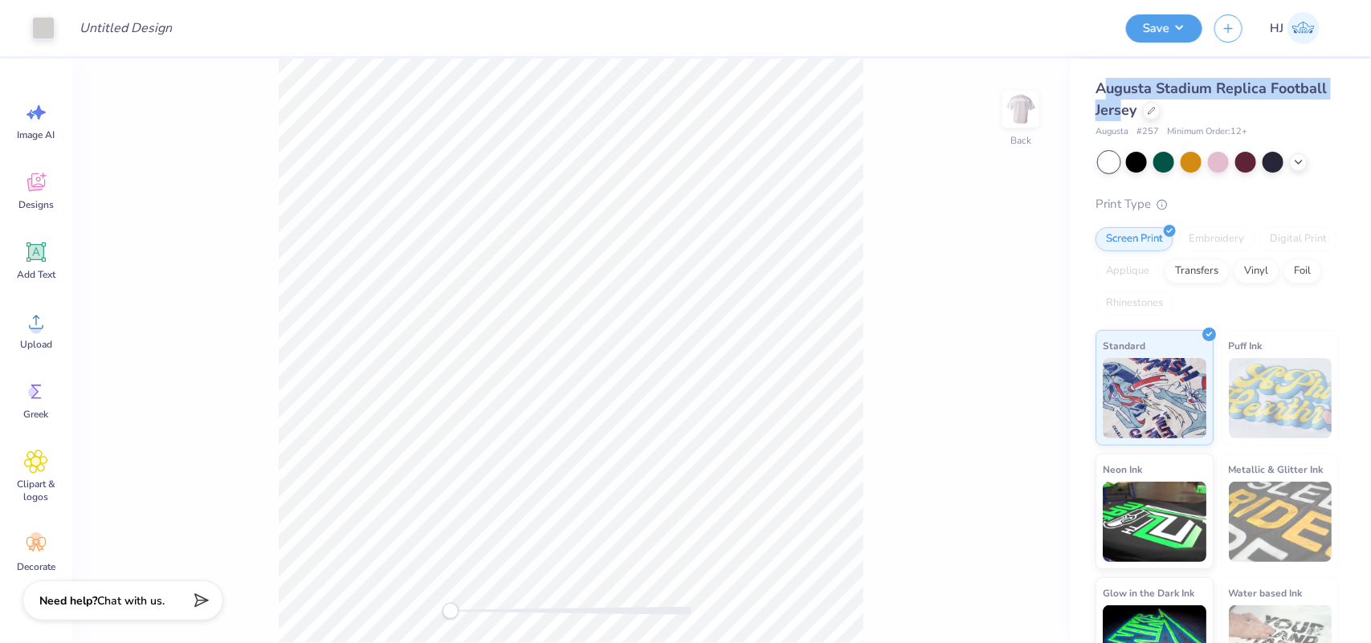
drag, startPoint x: 1101, startPoint y: 86, endPoint x: 1183, endPoint y: 104, distance: 84.0
click at [1183, 104] on span "Augusta Stadium Replica Football Jersey" at bounding box center [1211, 99] width 231 height 41
click at [1175, 115] on span "Augusta Stadium Replica Football Jersey" at bounding box center [1211, 99] width 231 height 41
drag, startPoint x: 1093, startPoint y: 85, endPoint x: 1198, endPoint y: 109, distance: 108.0
click at [1198, 109] on div "Augusta Stadium Replica Football Jersey Augusta # 257 Minimum Order: 12 + Print…" at bounding box center [1220, 376] width 301 height 635
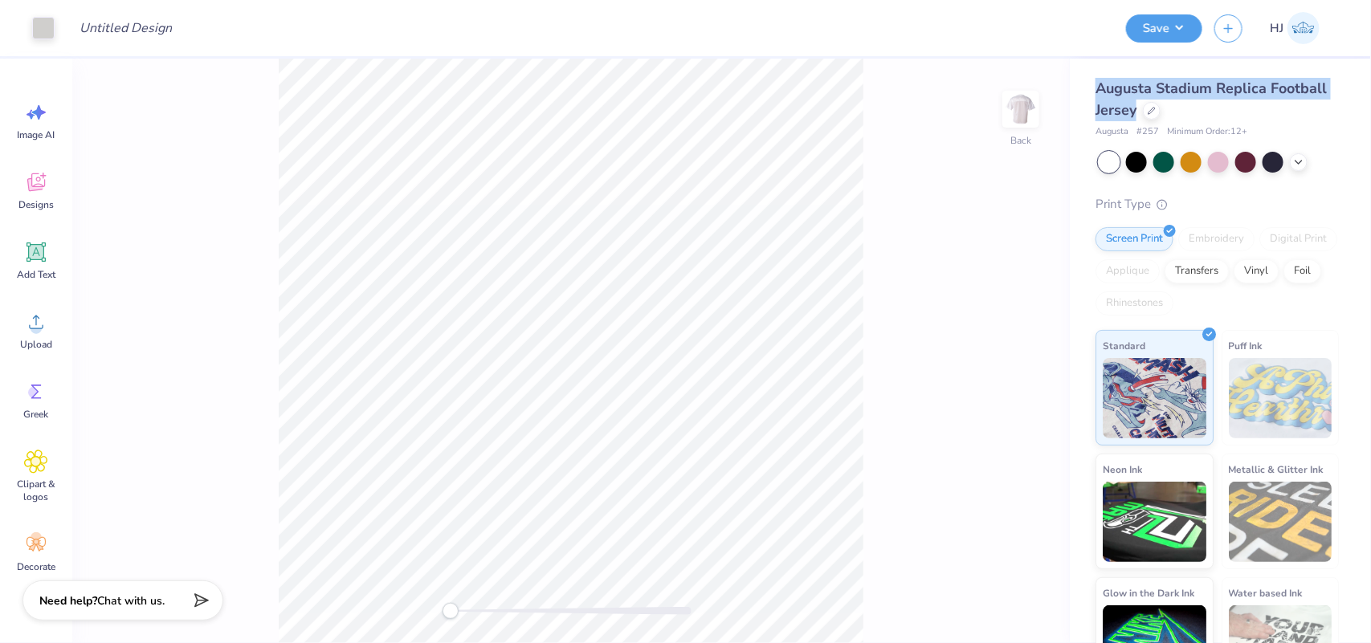
copy span "Augusta Stadium Replica Football Jersey"
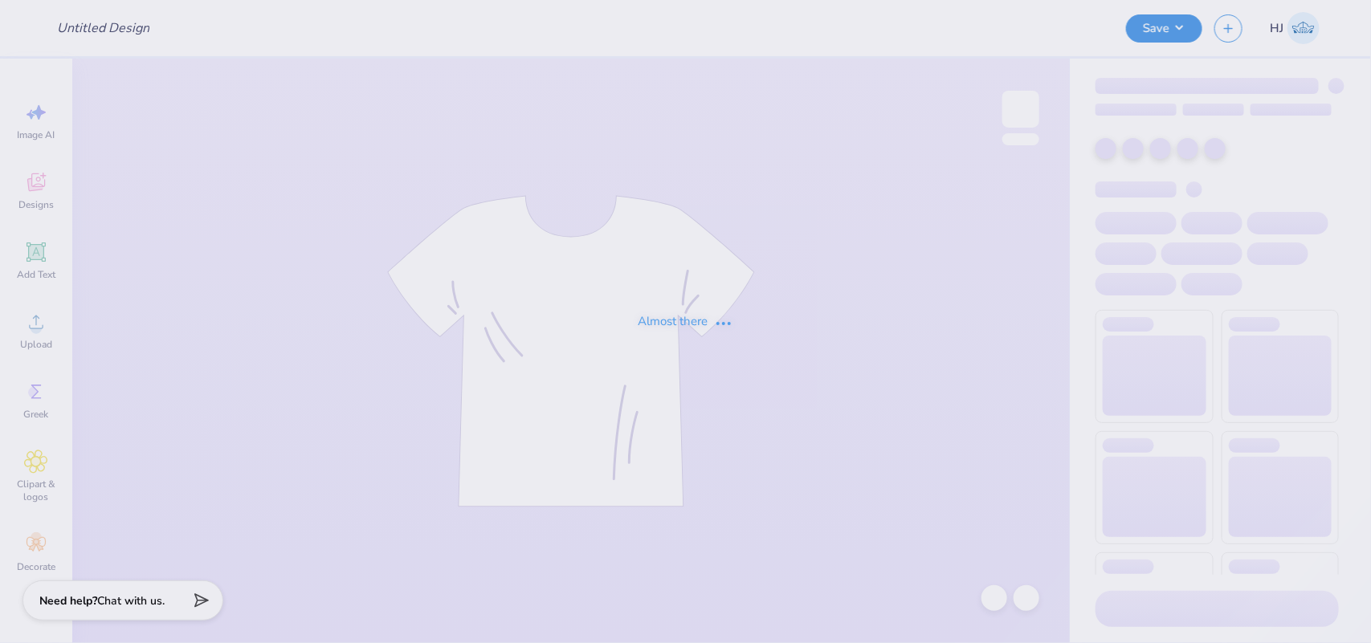
type input "Kappa Delta Big/Little"
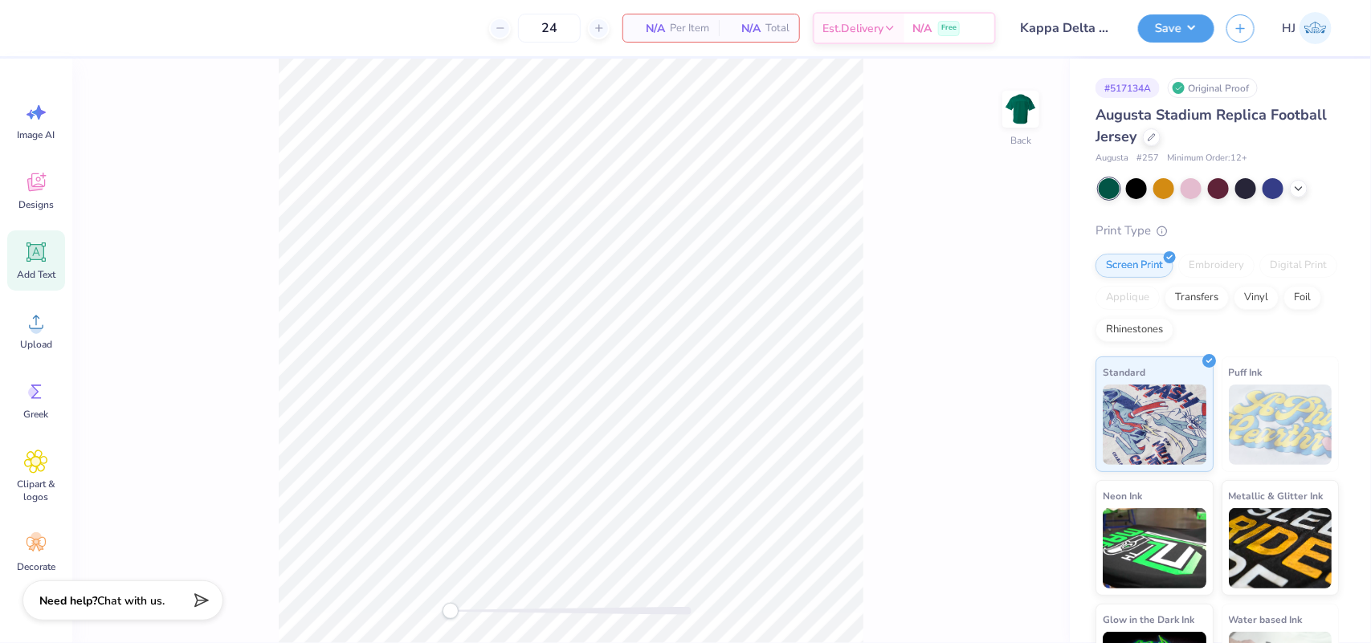
click at [39, 257] on icon at bounding box center [36, 252] width 15 height 15
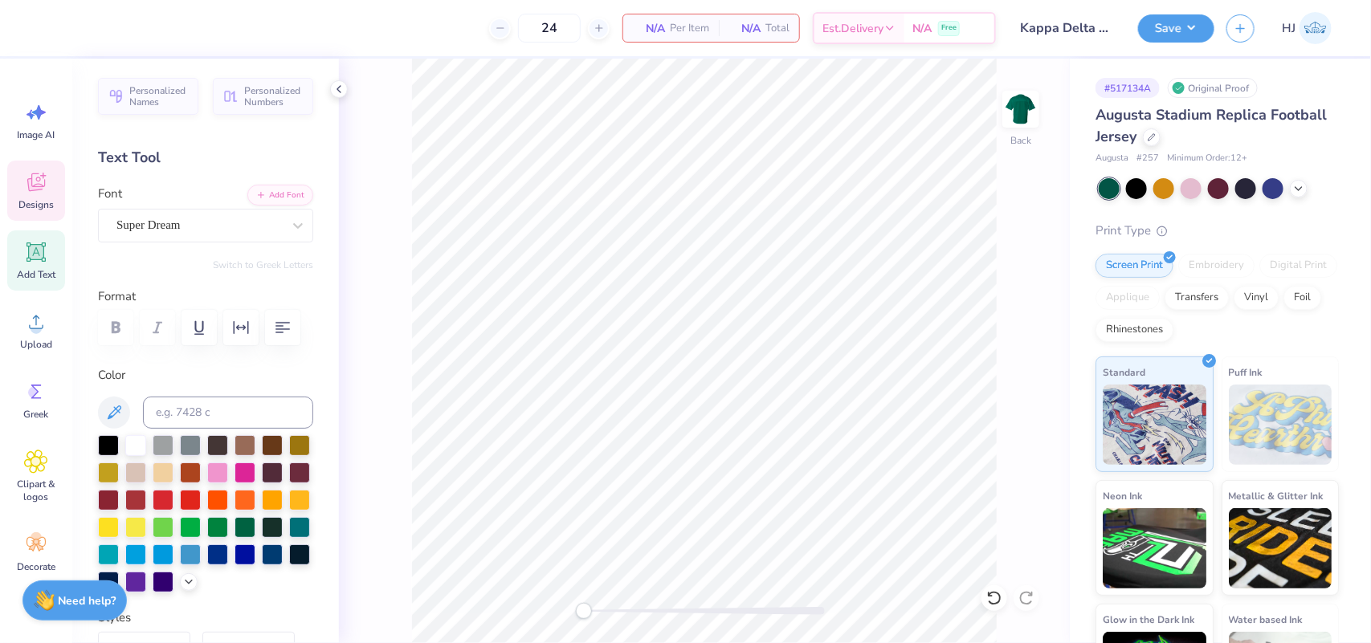
click at [40, 186] on icon at bounding box center [36, 183] width 18 height 18
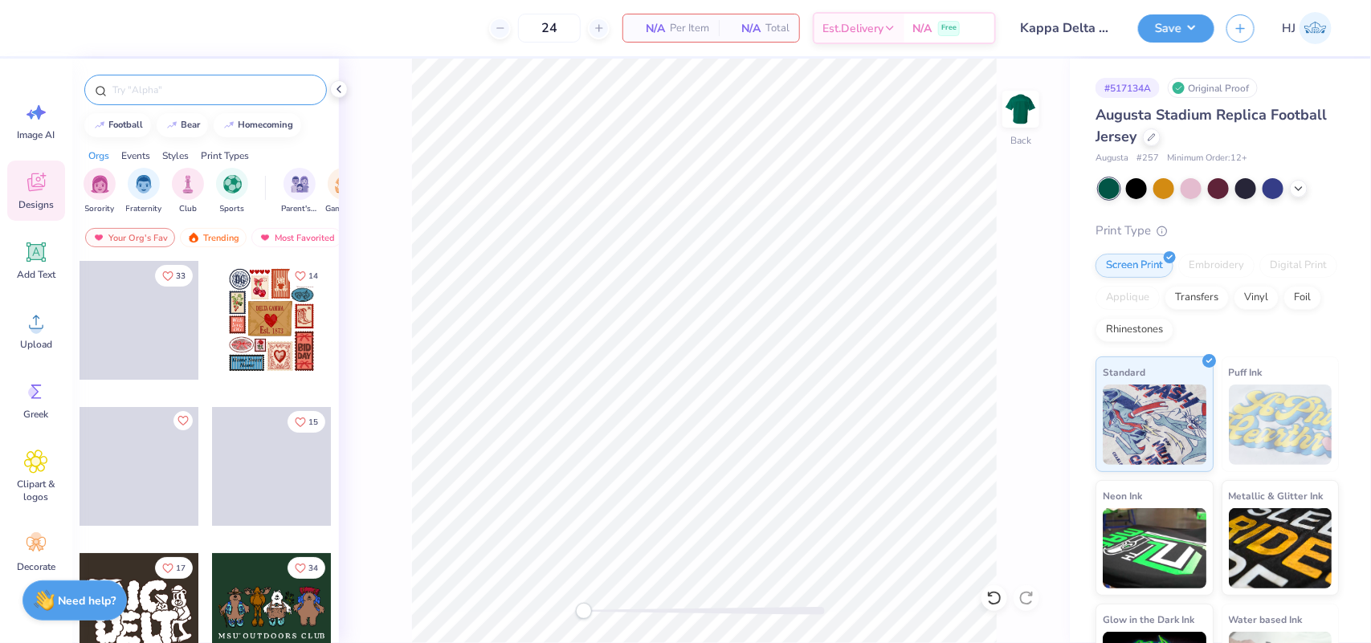
click at [173, 92] on input "text" at bounding box center [214, 90] width 206 height 16
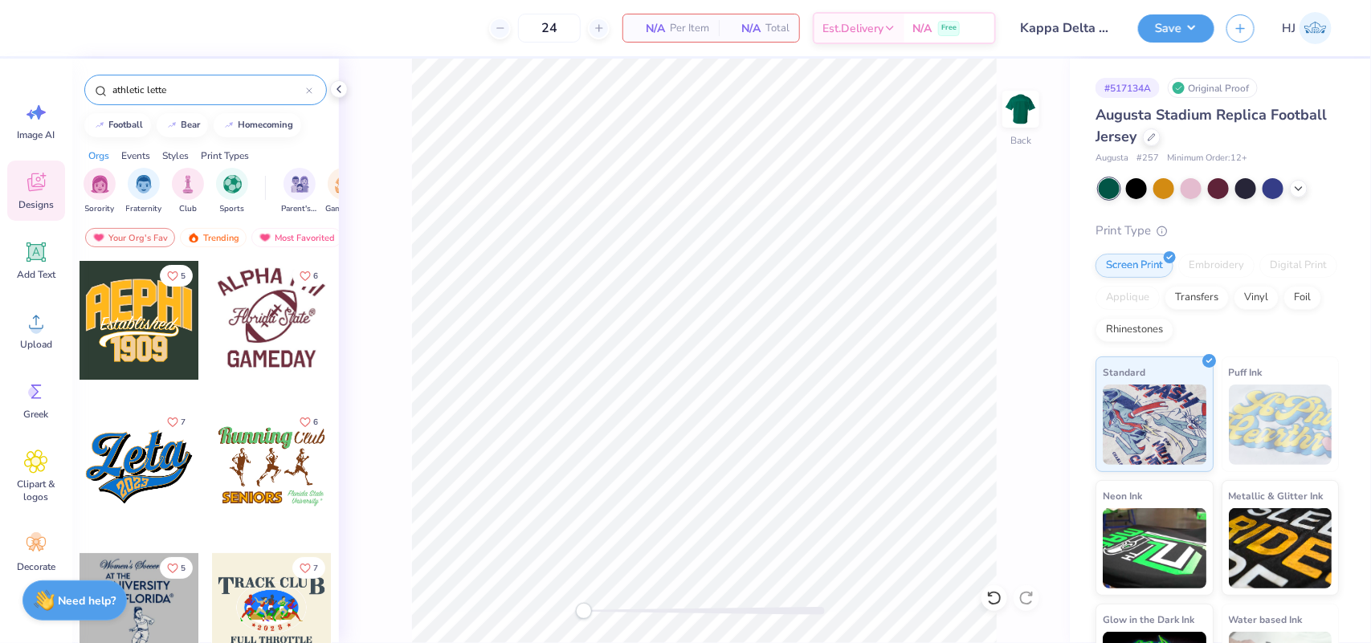
type input "athletic letter"
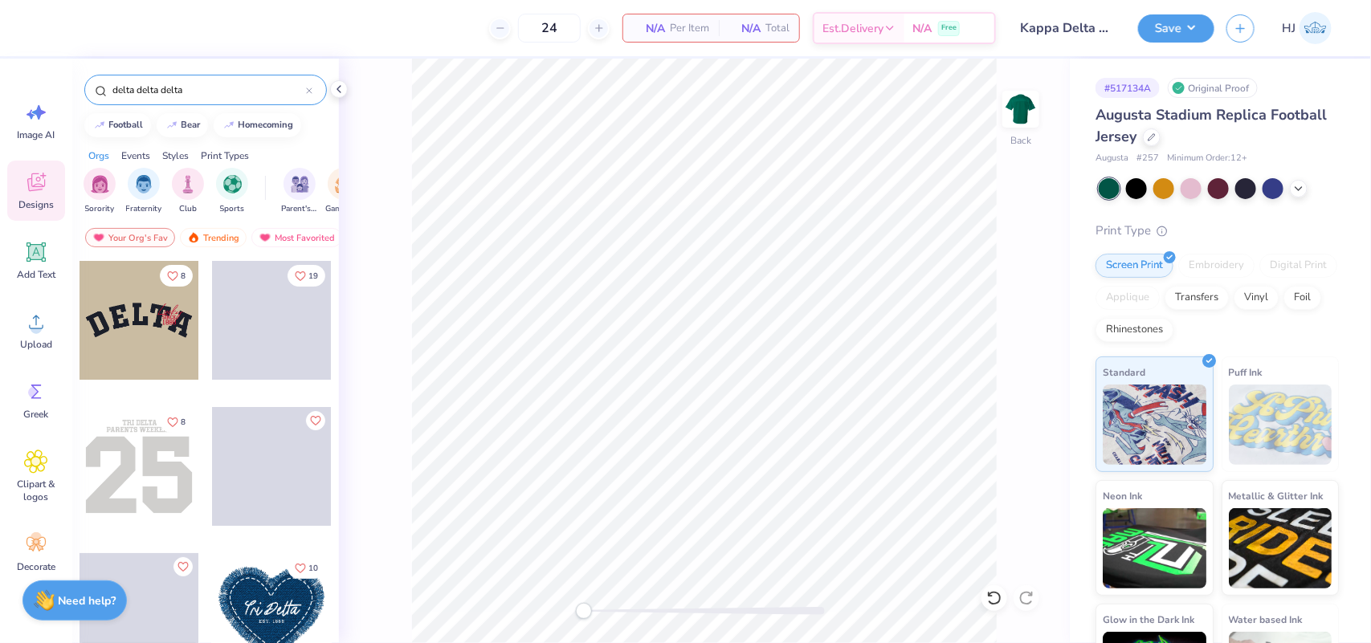
type input "delta delta delta"
click at [141, 467] on div at bounding box center [139, 466] width 119 height 119
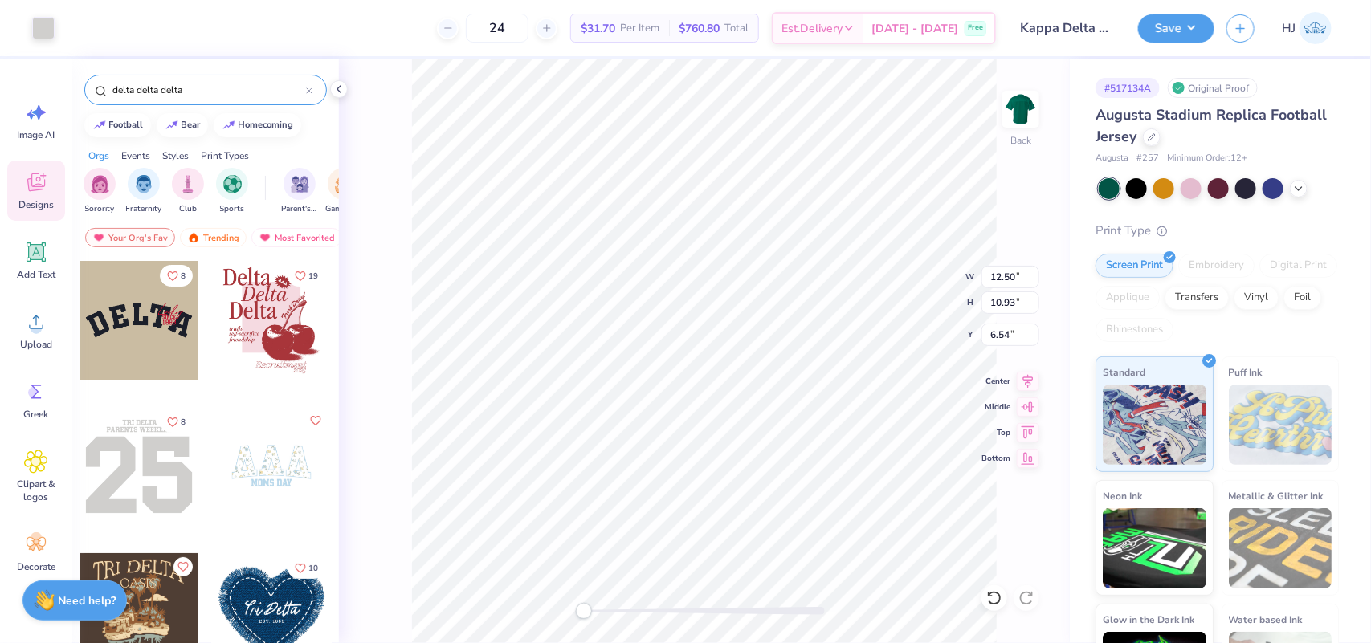
click at [375, 95] on div "Back W 12.50 12.50 " H 10.93 10.93 " Y 6.54 6.54 " Center Middle Top Bottom" at bounding box center [704, 351] width 731 height 585
click at [346, 89] on div at bounding box center [339, 89] width 18 height 18
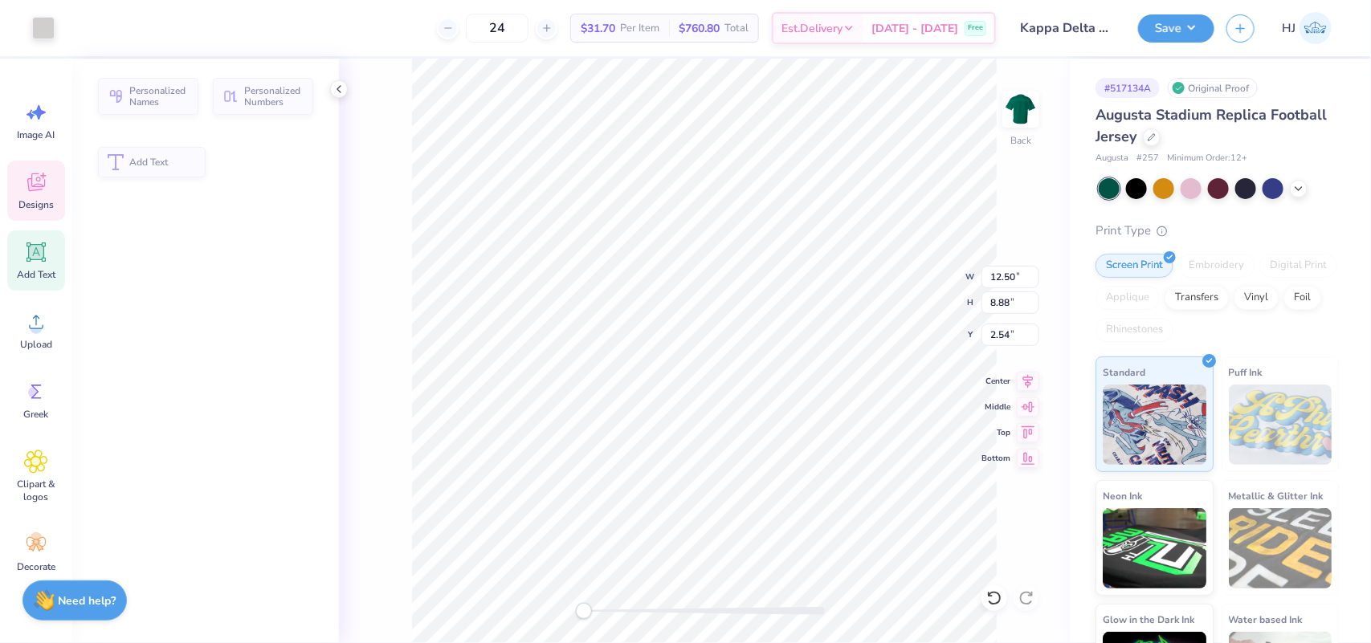
type input "8.88"
type input "2.54"
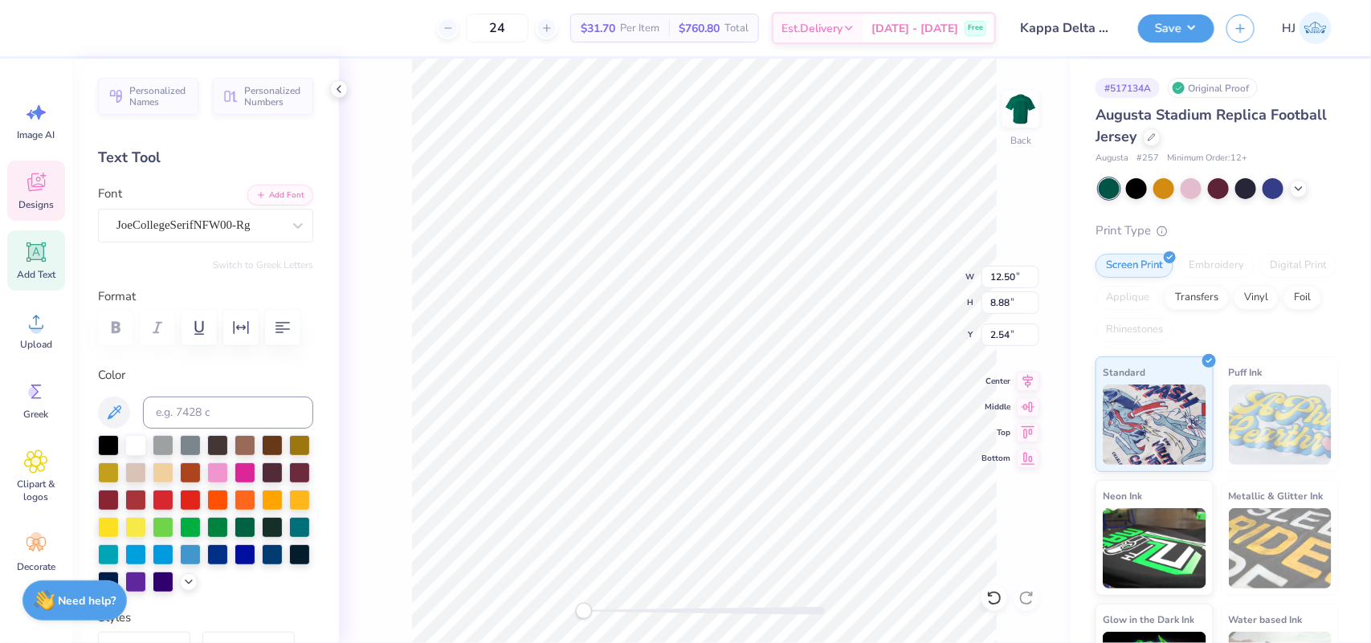
scroll to position [16, 2]
click at [284, 227] on div at bounding box center [298, 225] width 29 height 29
click at [266, 195] on button "Add Font" at bounding box center [280, 193] width 66 height 21
type textarea "98"
type input "4.05"
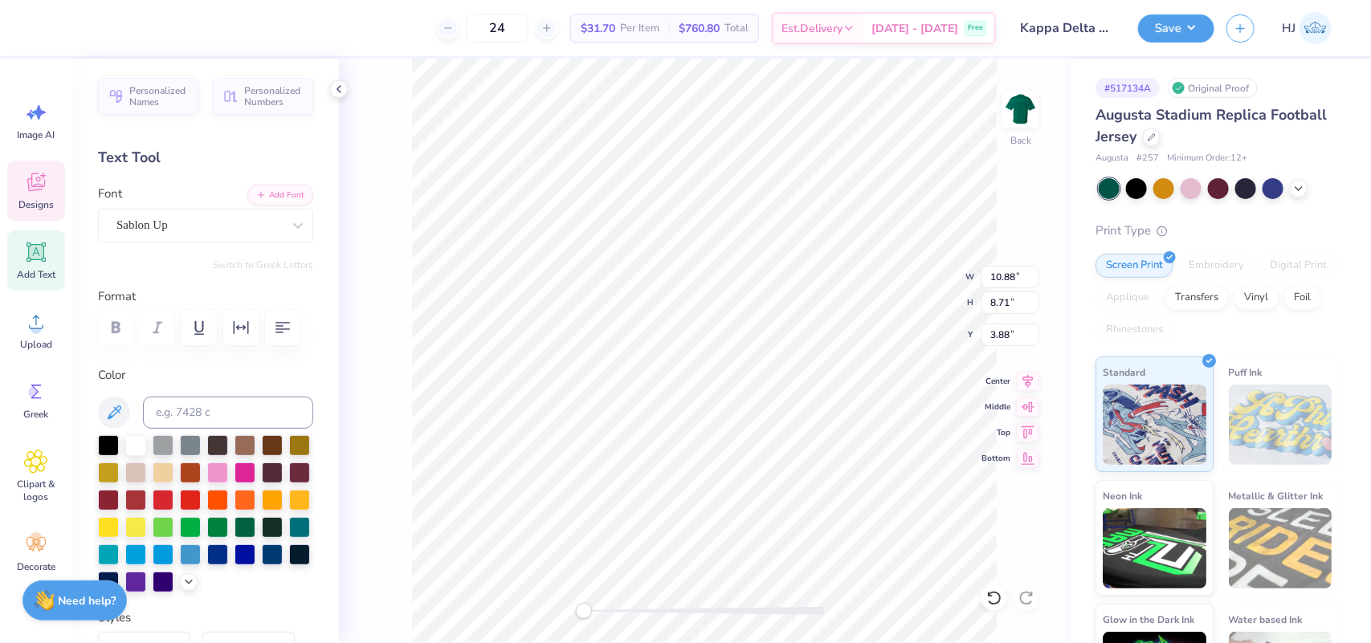
type input "0.65"
type input "0.50"
type input "10.82"
type input "8.71"
type input "3.88"
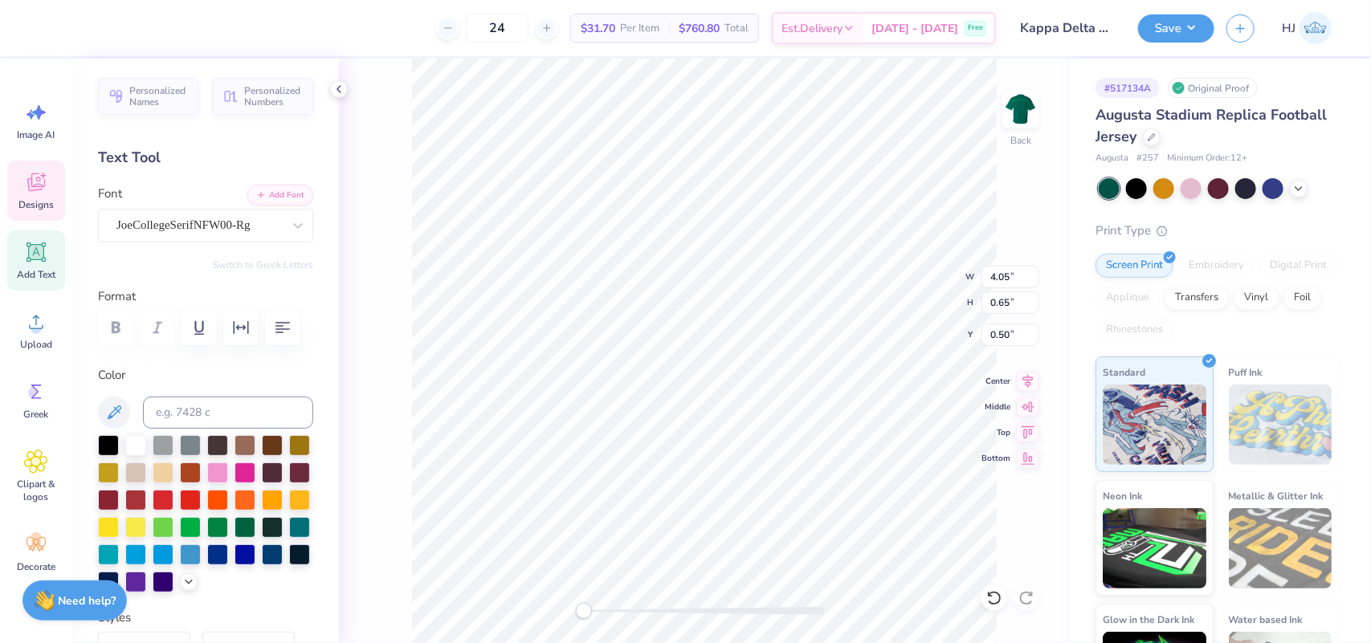
type input "7.73"
type input "1.32"
type input "4.05"
type input "0.50"
click at [1019, 378] on icon at bounding box center [1028, 379] width 22 height 19
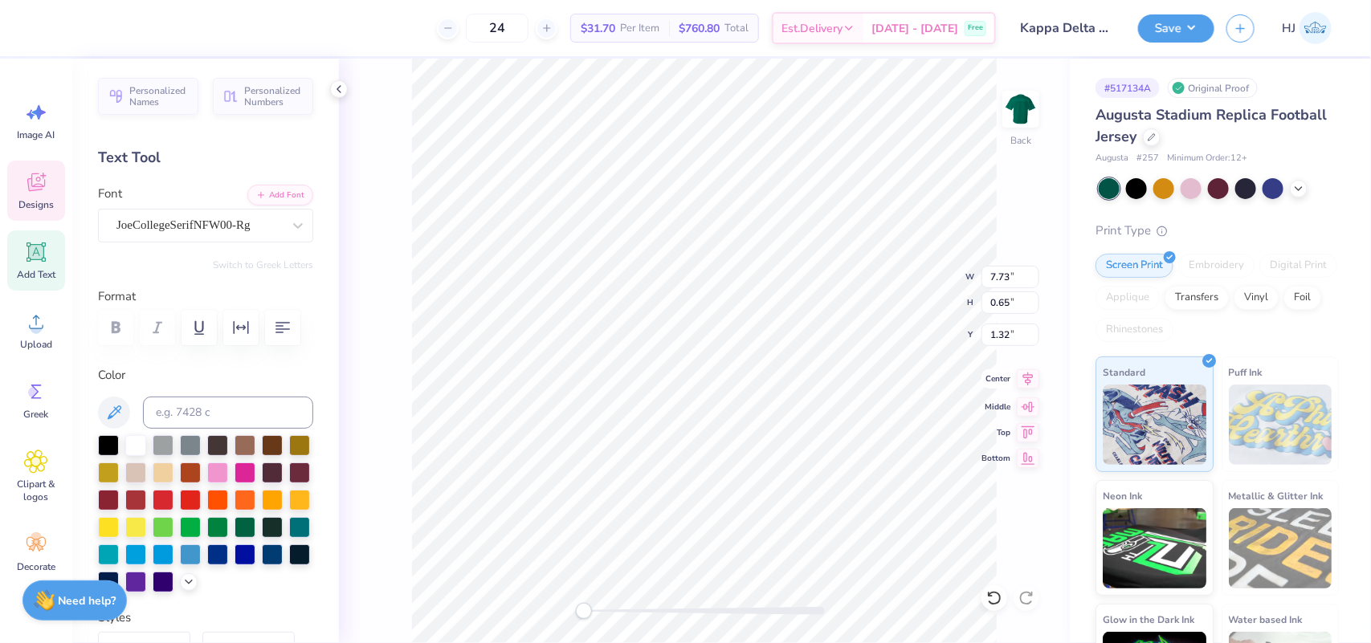
type textarea "Kappa Delta"
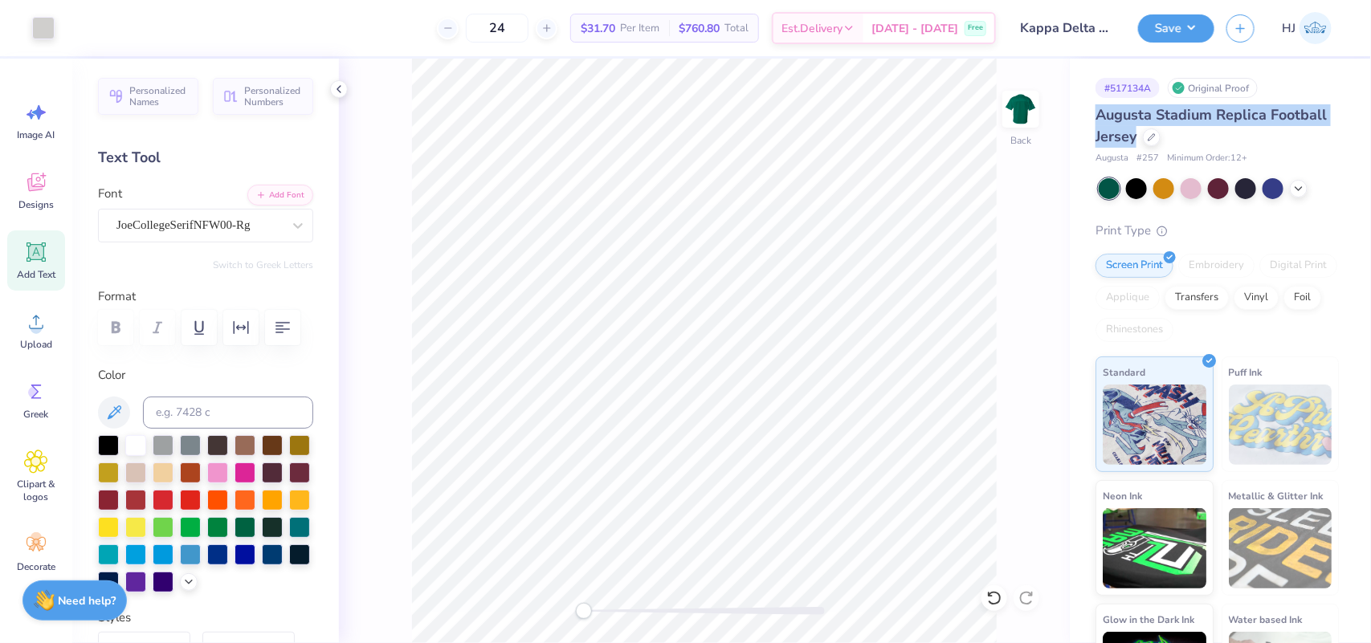
drag, startPoint x: 1098, startPoint y: 114, endPoint x: 1198, endPoint y: 145, distance: 104.9
click at [1198, 145] on div "Augusta Stadium Replica Football Jersey" at bounding box center [1217, 125] width 243 height 43
copy span "Augusta Stadium Replica Football Jersey"
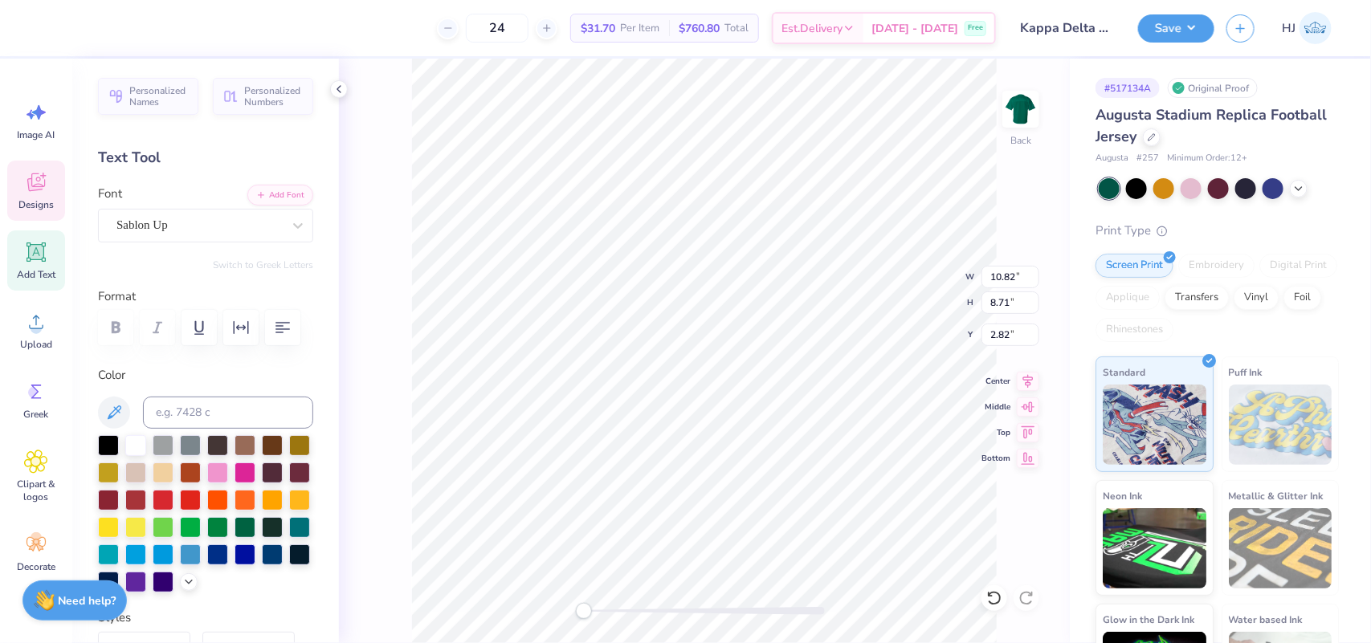
scroll to position [16, 1]
type textarea "97"
click at [1011, 275] on input "10.88" at bounding box center [1011, 277] width 58 height 22
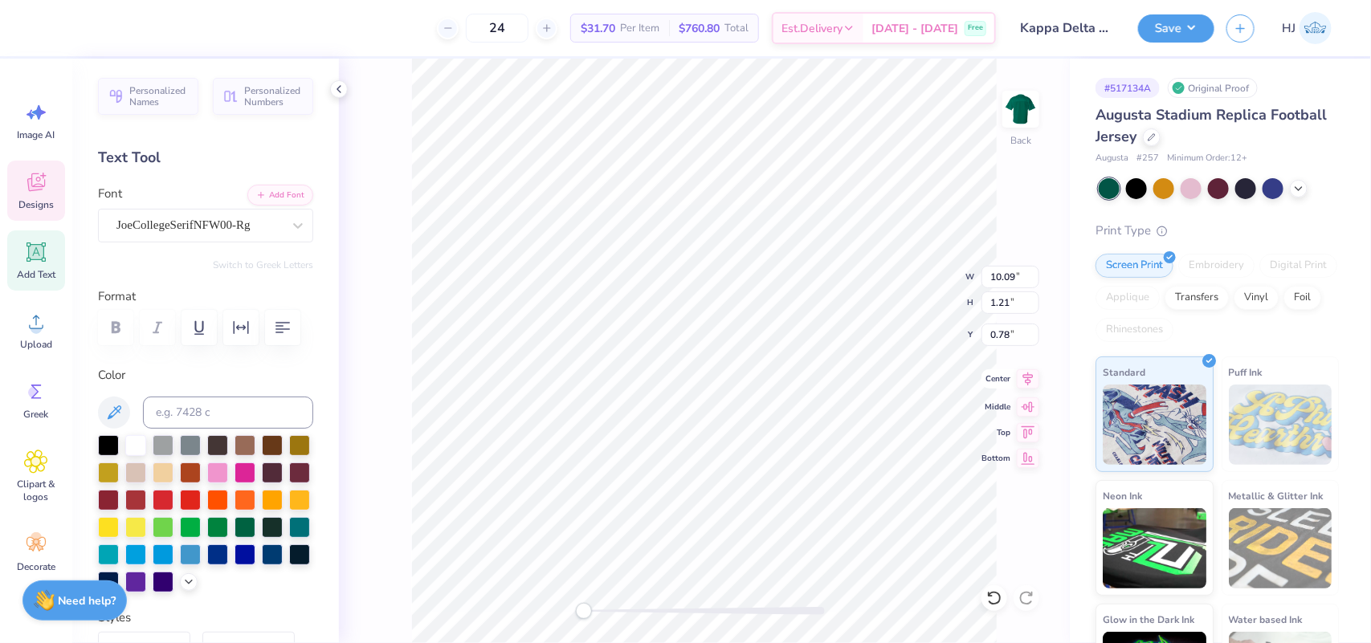
click at [1025, 378] on icon at bounding box center [1028, 379] width 10 height 14
click at [888, 283] on div "Back W 10.09 10.09 " H 1.21 1.21 " Y 0.78 0.78 " Center Middle Top Bottom" at bounding box center [704, 351] width 731 height 585
click at [1024, 375] on icon at bounding box center [1028, 379] width 22 height 19
click at [884, 267] on div "Back W 10.09 10.09 " H 1.21 1.21 " Y 0.78 0.78 " Center Middle Top Bottom" at bounding box center [704, 351] width 731 height 585
click at [134, 455] on div at bounding box center [135, 444] width 21 height 21
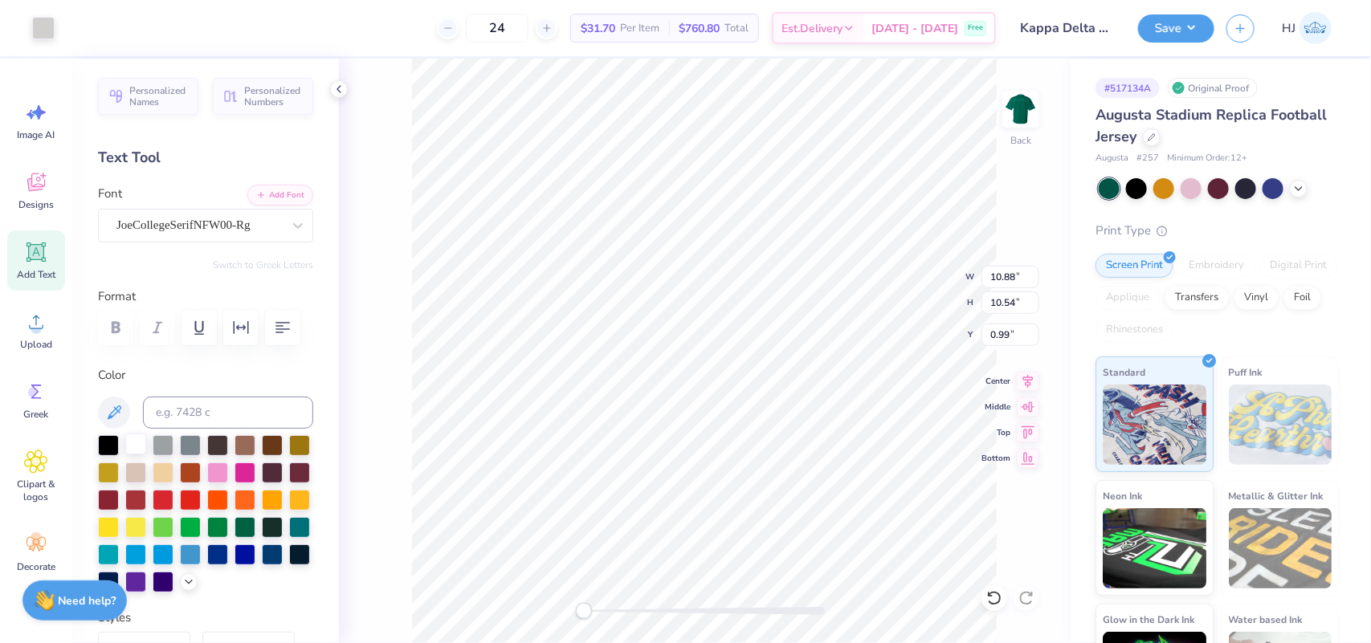
type input "8.71"
type input "2.82"
click at [990, 592] on icon at bounding box center [994, 598] width 16 height 16
click at [821, 460] on li "Group" at bounding box center [827, 464] width 126 height 31
click at [35, 30] on div at bounding box center [43, 26] width 22 height 22
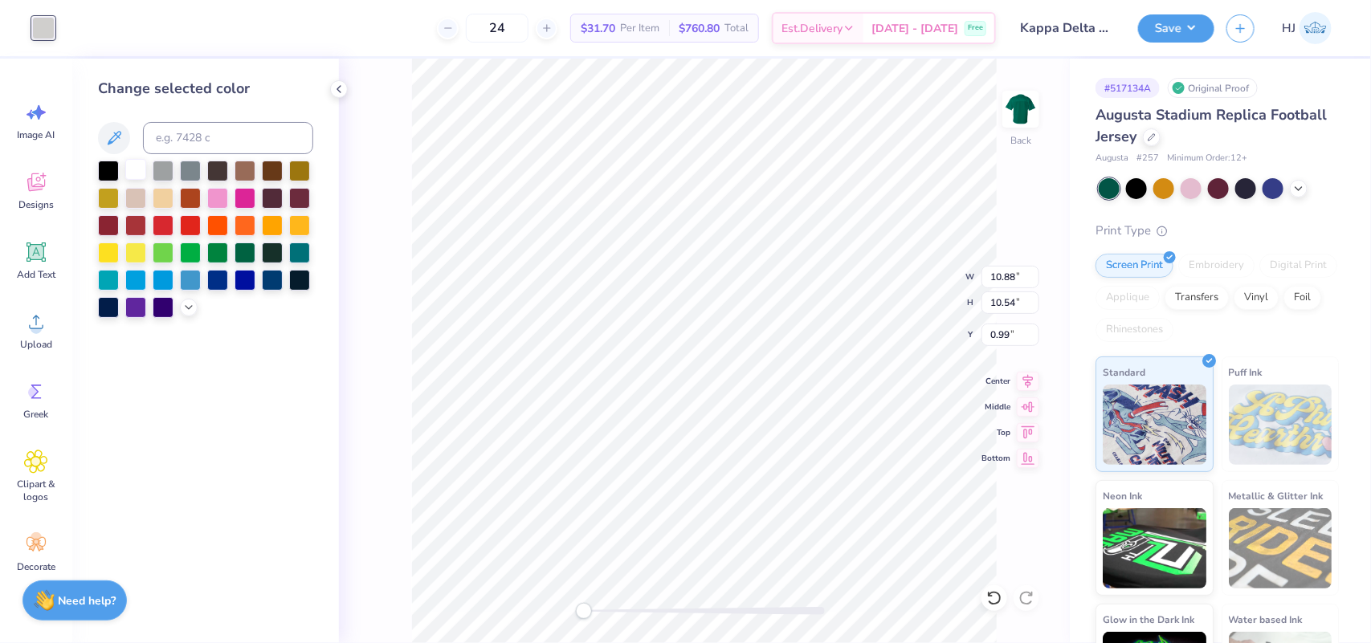
click at [141, 159] on div at bounding box center [135, 169] width 21 height 21
click at [135, 169] on div at bounding box center [135, 169] width 21 height 21
click at [38, 28] on div at bounding box center [43, 26] width 22 height 22
click at [143, 166] on div at bounding box center [135, 169] width 21 height 21
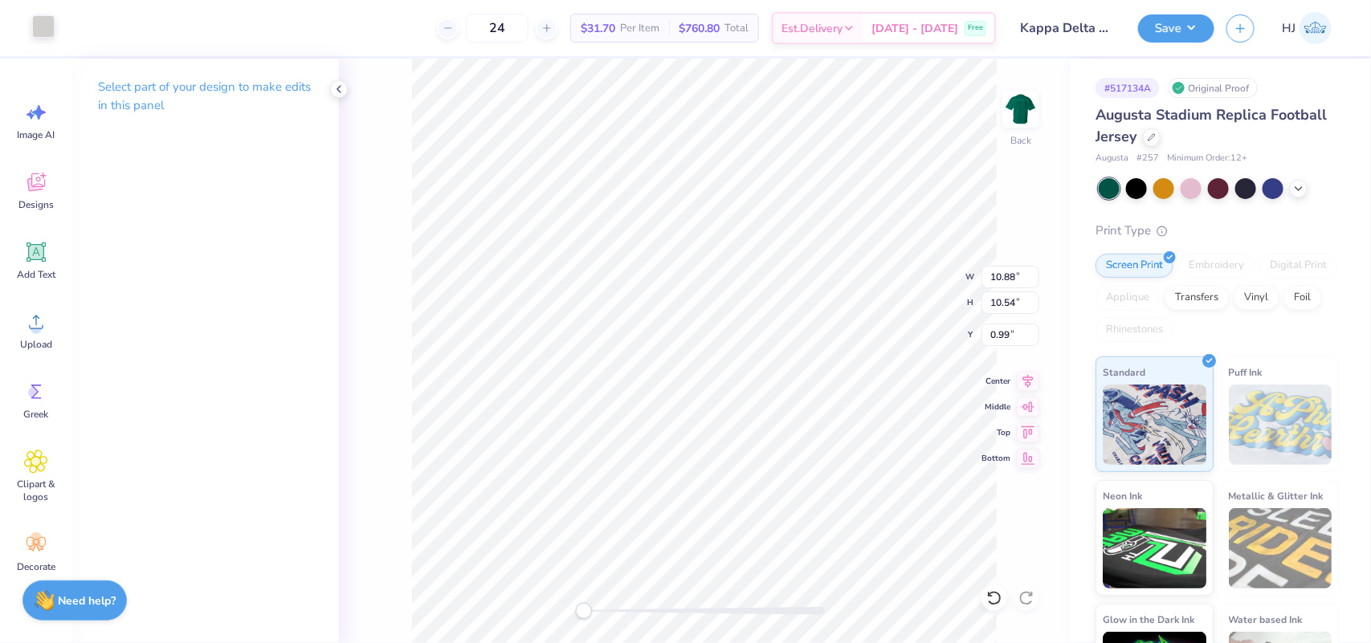
click at [45, 31] on div at bounding box center [43, 26] width 22 height 22
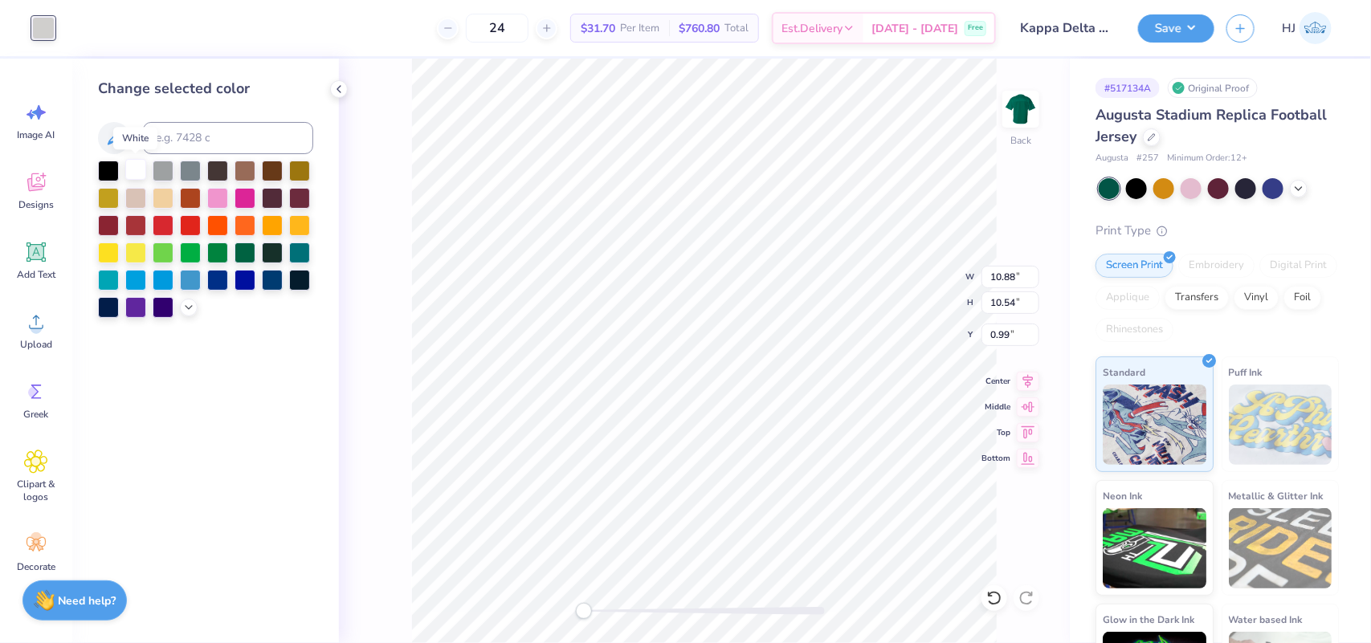
click at [134, 173] on div at bounding box center [135, 169] width 21 height 21
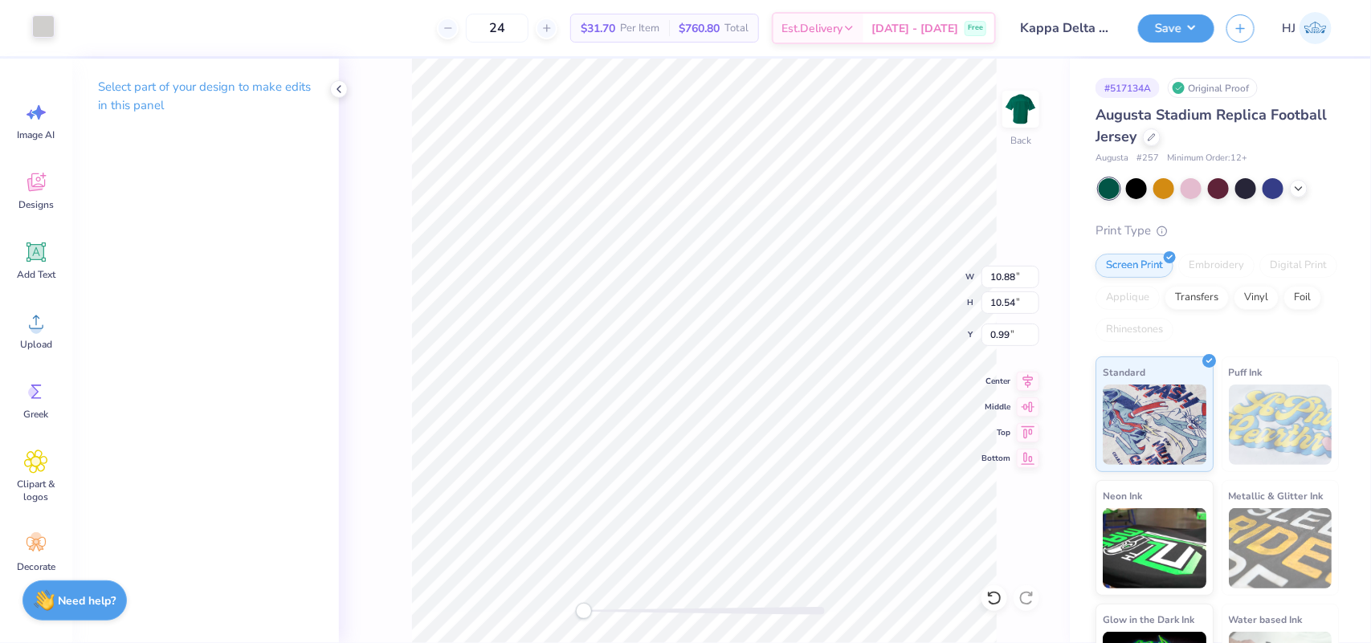
click at [41, 22] on div at bounding box center [43, 26] width 22 height 22
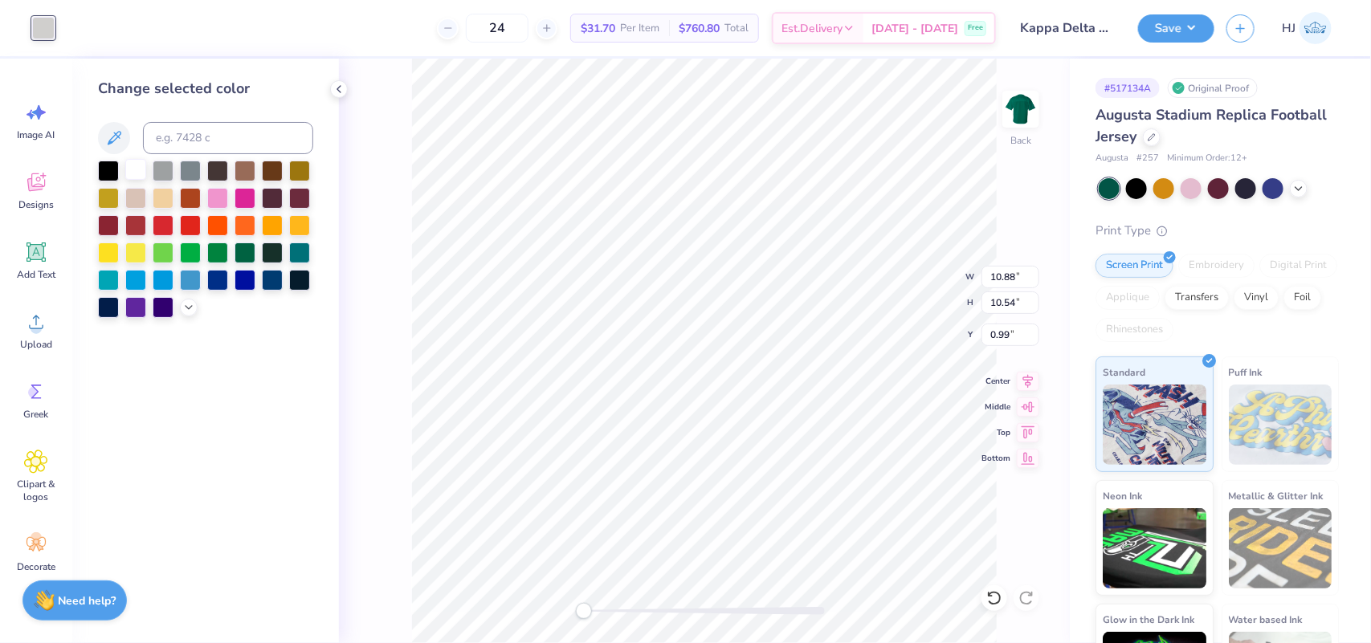
click at [135, 173] on div at bounding box center [135, 169] width 21 height 21
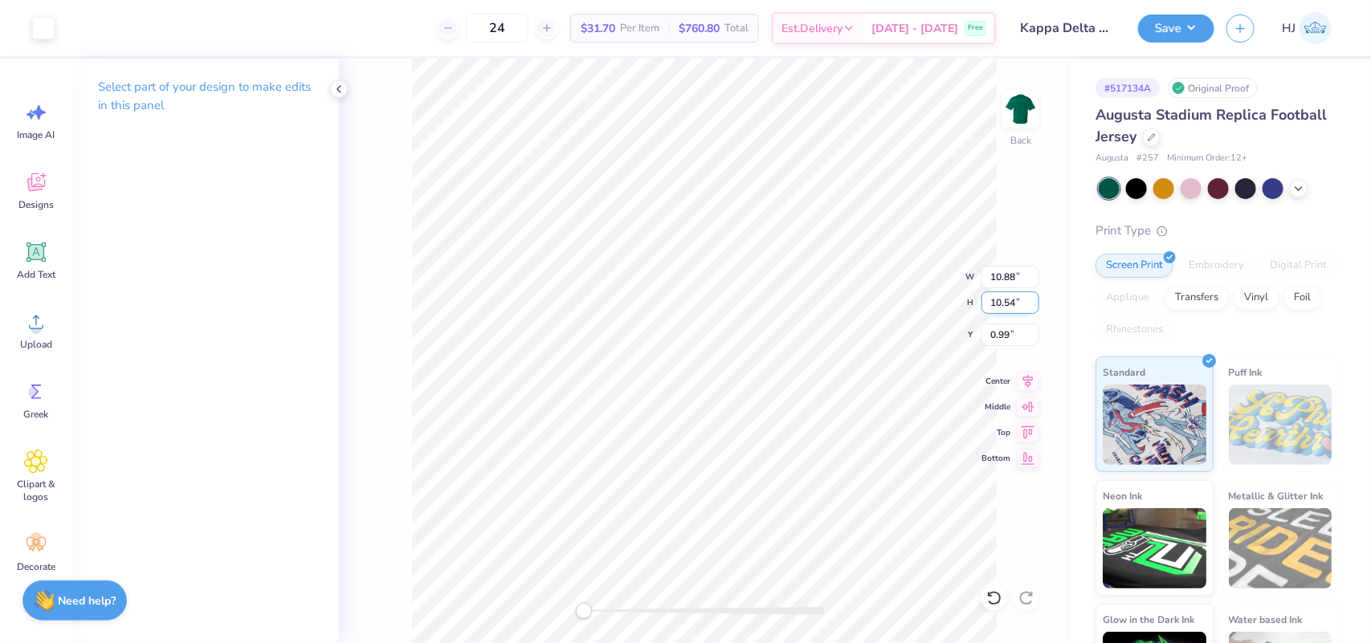
click at [1007, 305] on input "10.54" at bounding box center [1011, 303] width 58 height 22
click at [1002, 296] on input "10.54" at bounding box center [1011, 303] width 58 height 22
type input "10.5"
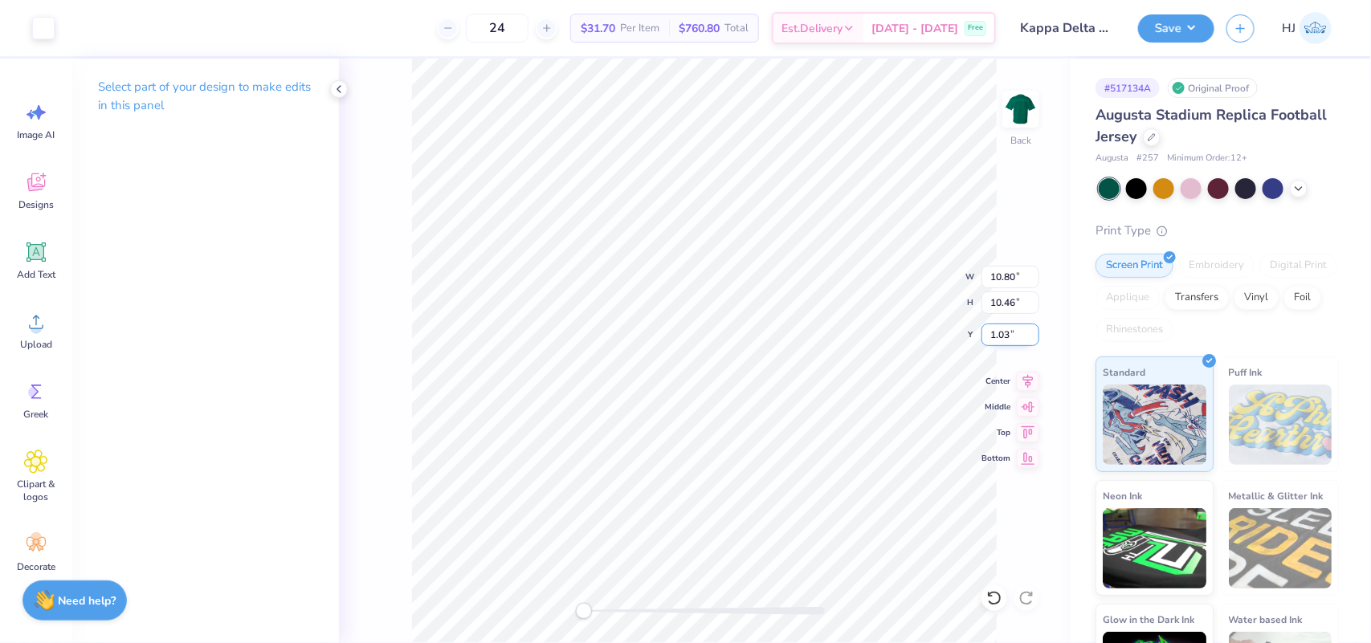
click at [1013, 343] on input "1.03" at bounding box center [1011, 335] width 58 height 22
click at [1013, 342] on input "1.03" at bounding box center [1011, 335] width 58 height 22
type input "3"
click at [1014, 328] on input "3.00" at bounding box center [1011, 335] width 58 height 22
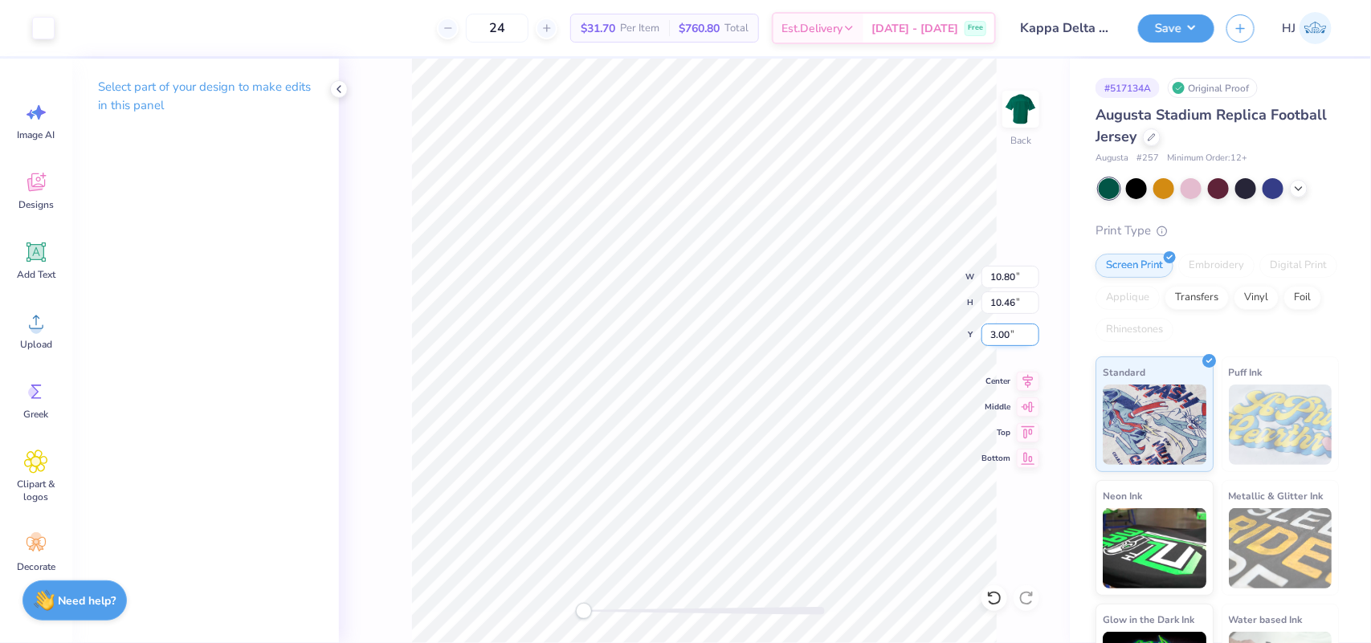
click at [1014, 328] on input "3.00" at bounding box center [1011, 335] width 58 height 22
type input "1"
click at [1006, 299] on input "10.46" at bounding box center [1011, 303] width 58 height 22
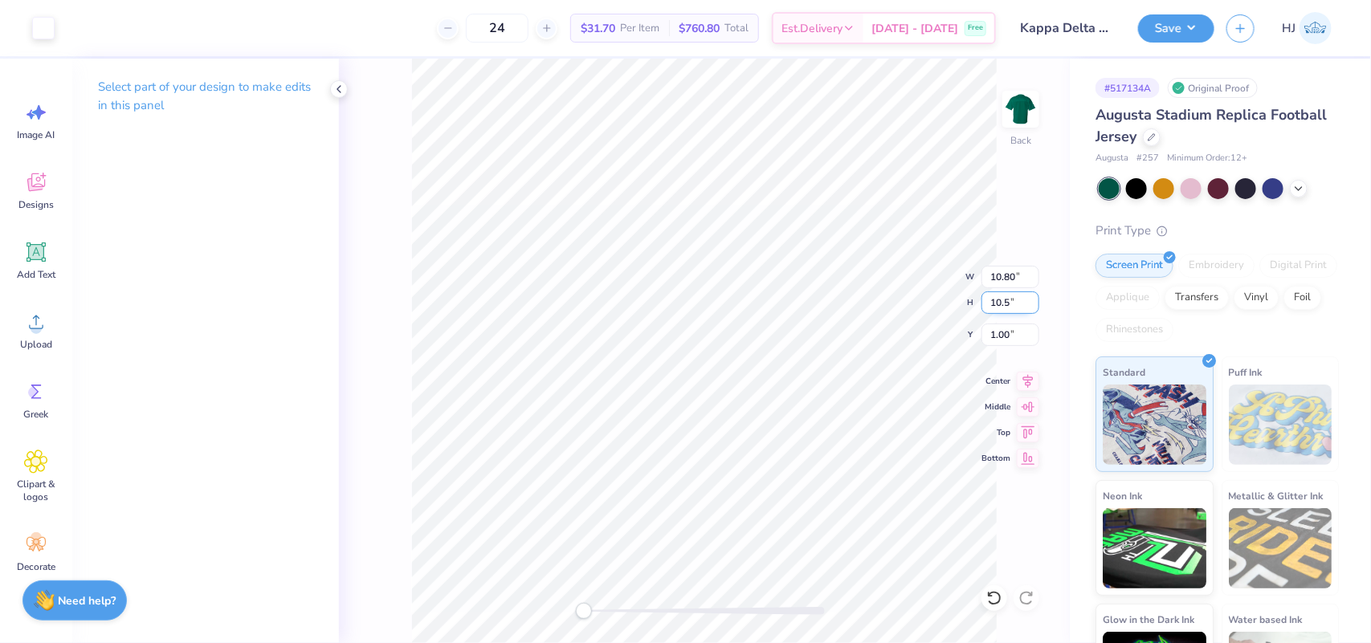
type input "10.5"
click at [1014, 327] on input "0.96" at bounding box center [1011, 335] width 58 height 22
type input "1"
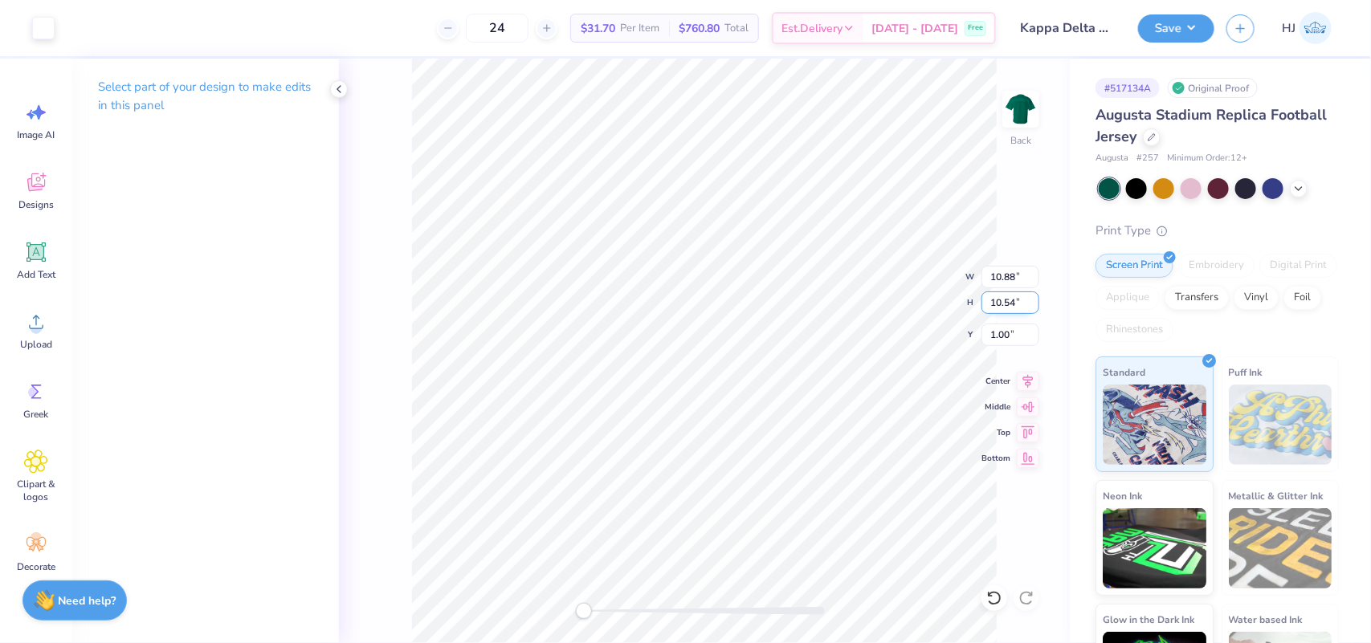
click at [1015, 304] on input "10.54" at bounding box center [1011, 303] width 58 height 22
type input "10.5"
click at [1000, 300] on input "10.46" at bounding box center [1011, 303] width 58 height 22
type input "10.5"
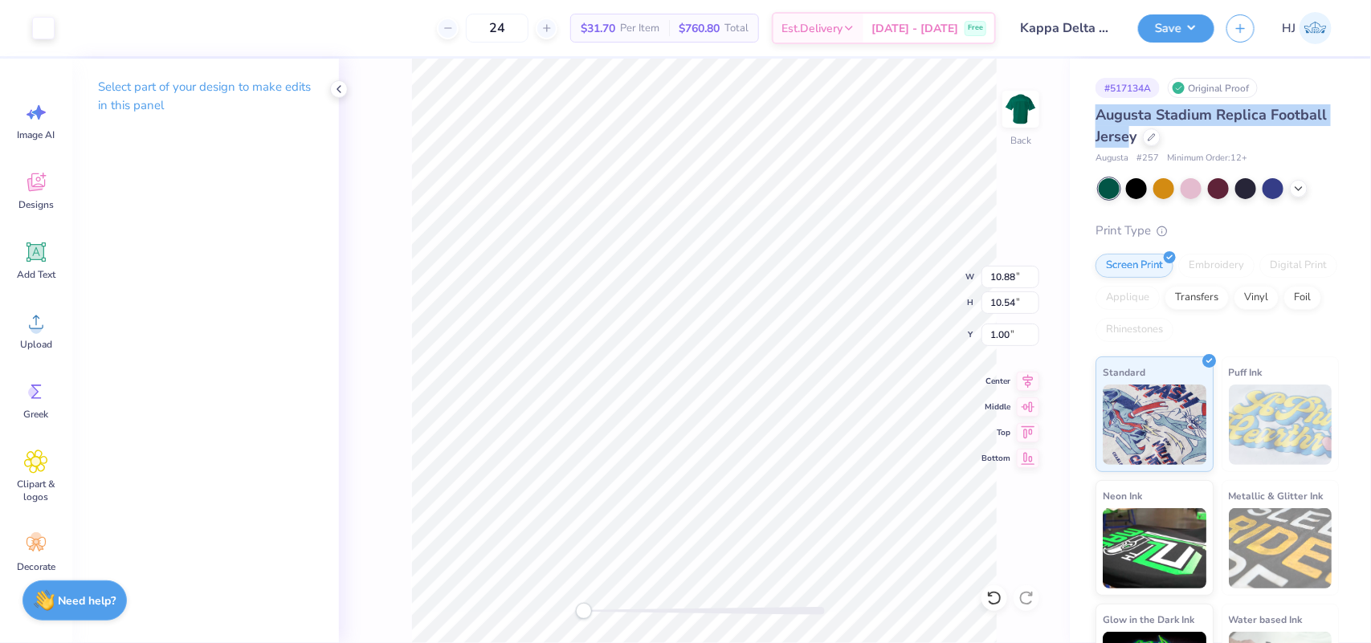
drag, startPoint x: 1098, startPoint y: 112, endPoint x: 1193, endPoint y: 134, distance: 97.2
click at [1193, 134] on span "Augusta Stadium Replica Football Jersey" at bounding box center [1211, 125] width 231 height 41
click at [1194, 135] on span "Augusta Stadium Replica Football Jersey" at bounding box center [1211, 125] width 231 height 41
drag, startPoint x: 1198, startPoint y: 137, endPoint x: 1100, endPoint y: 114, distance: 99.9
click at [1100, 114] on div "Augusta Stadium Replica Football Jersey" at bounding box center [1217, 125] width 243 height 43
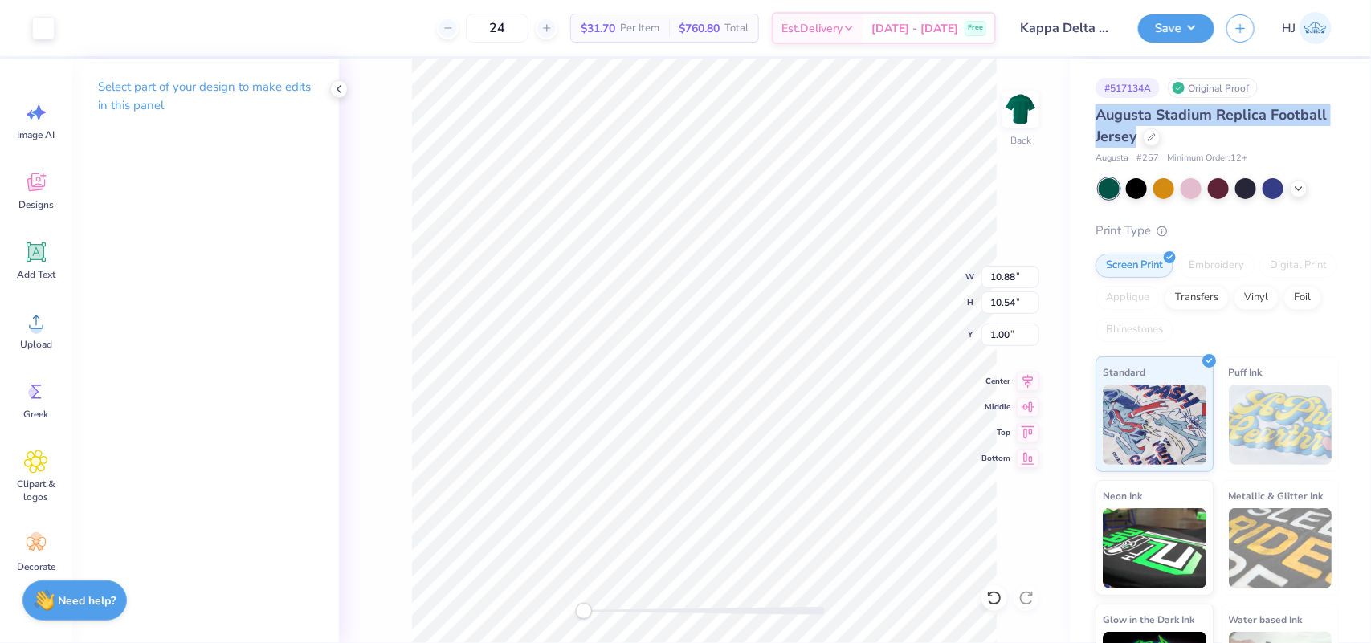
copy span "Augusta Stadium Replica Football Jersey"
click at [998, 299] on input "10.54" at bounding box center [1011, 303] width 58 height 22
type input "10.5"
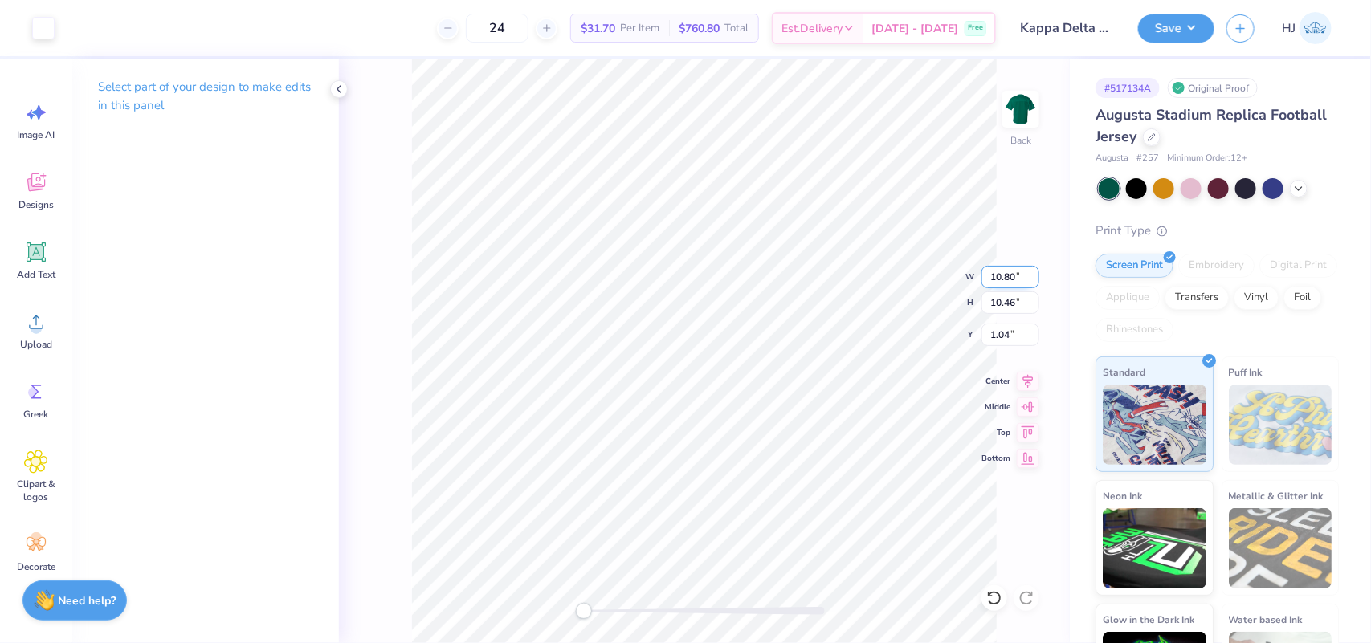
click at [1006, 271] on input "10.80" at bounding box center [1011, 277] width 58 height 22
type input "12.5"
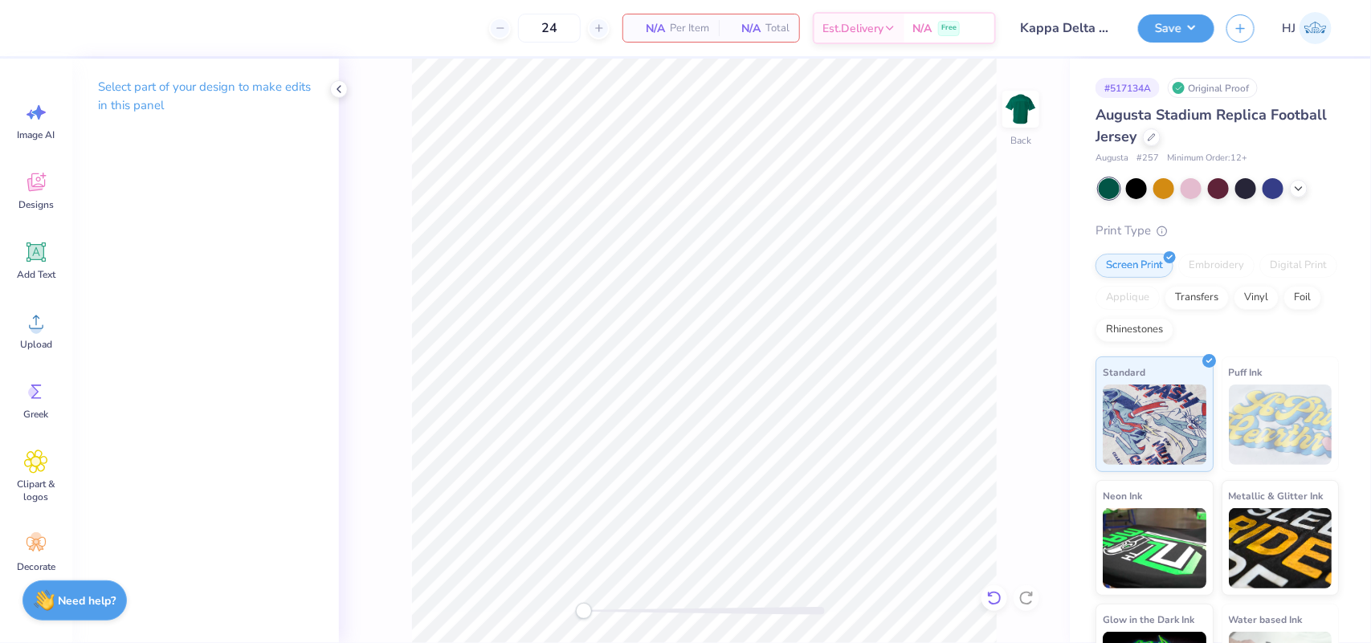
click at [992, 603] on icon at bounding box center [994, 598] width 14 height 14
click at [996, 604] on icon at bounding box center [994, 598] width 14 height 14
click at [1029, 600] on icon at bounding box center [1027, 598] width 16 height 16
click at [1029, 600] on div "Back" at bounding box center [704, 351] width 731 height 585
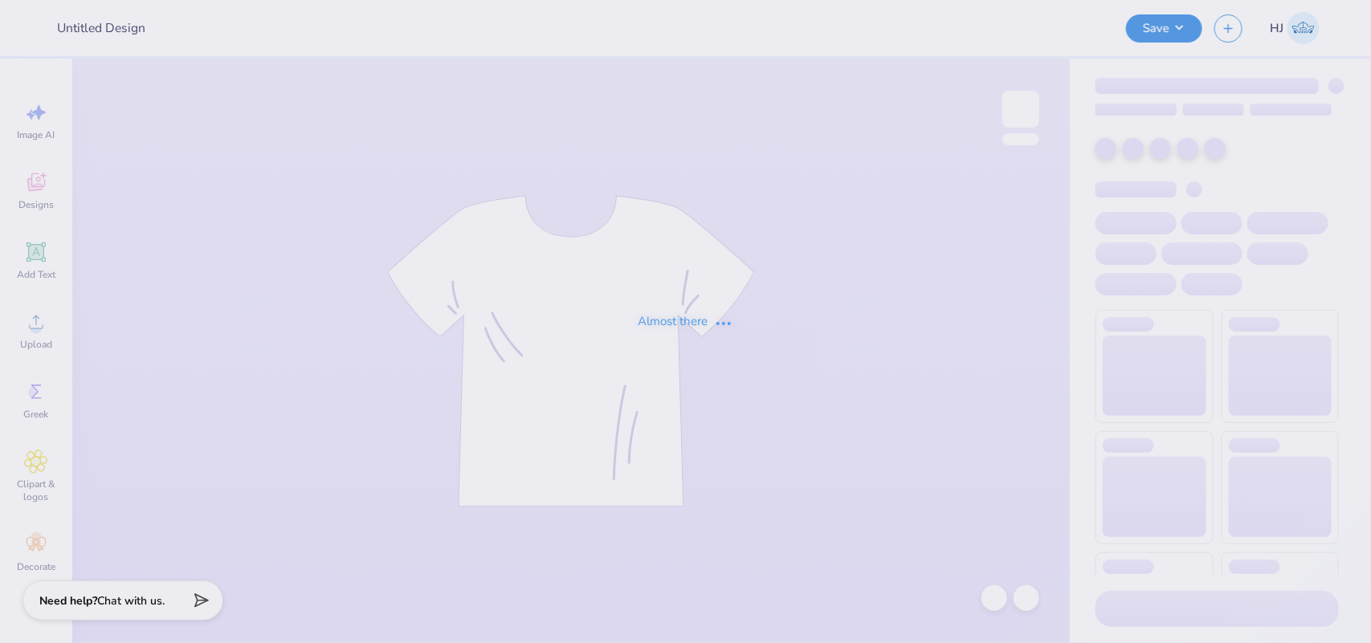
type input "Kappa Delta Big/Little"
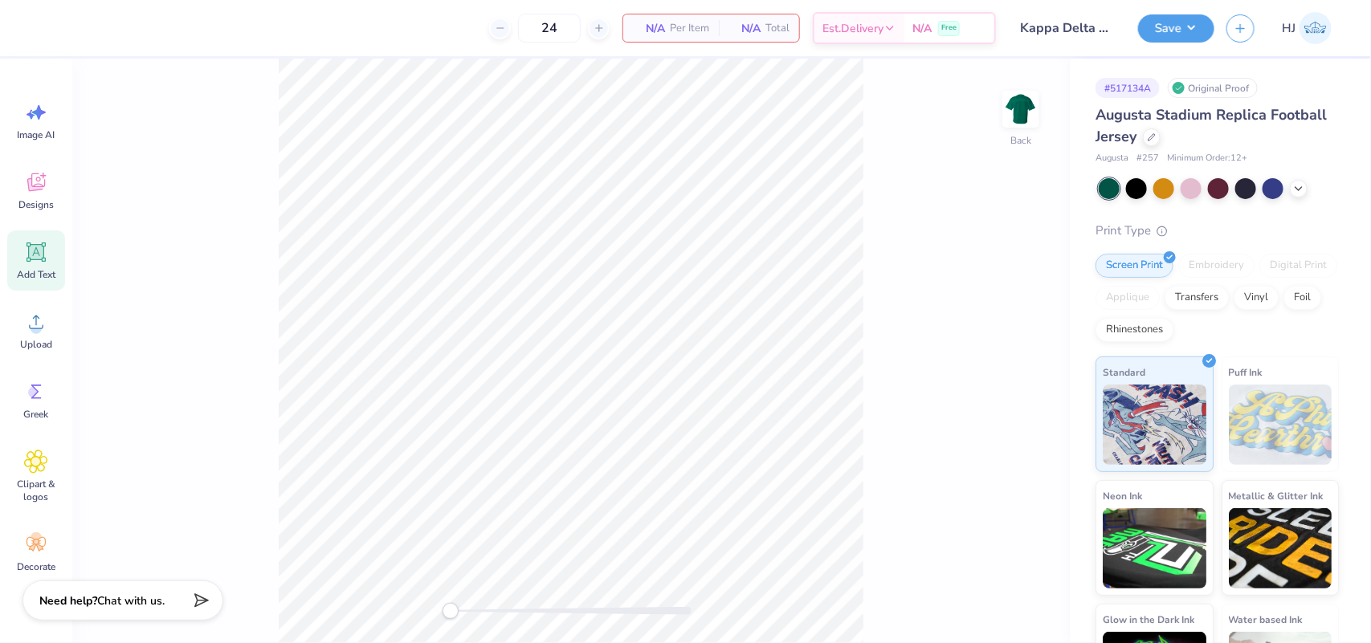
click at [33, 241] on icon at bounding box center [36, 252] width 24 height 24
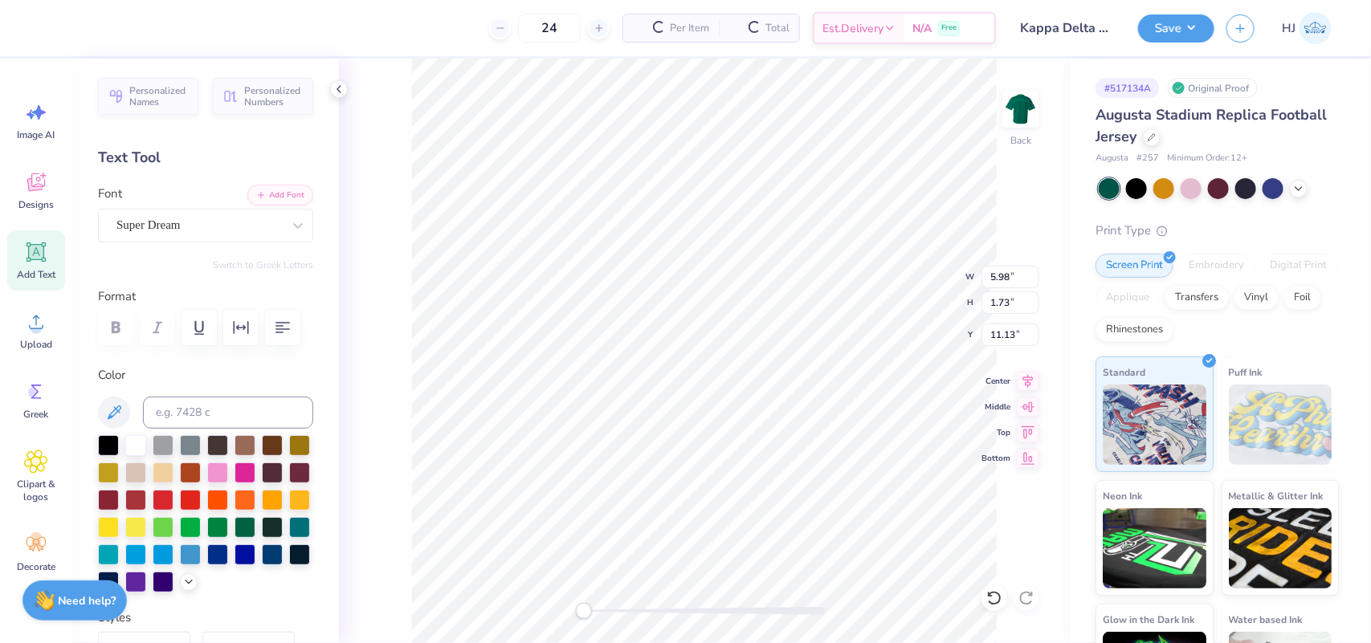
scroll to position [16, 2]
click at [37, 331] on circle at bounding box center [36, 328] width 11 height 11
click at [33, 186] on icon at bounding box center [36, 183] width 18 height 18
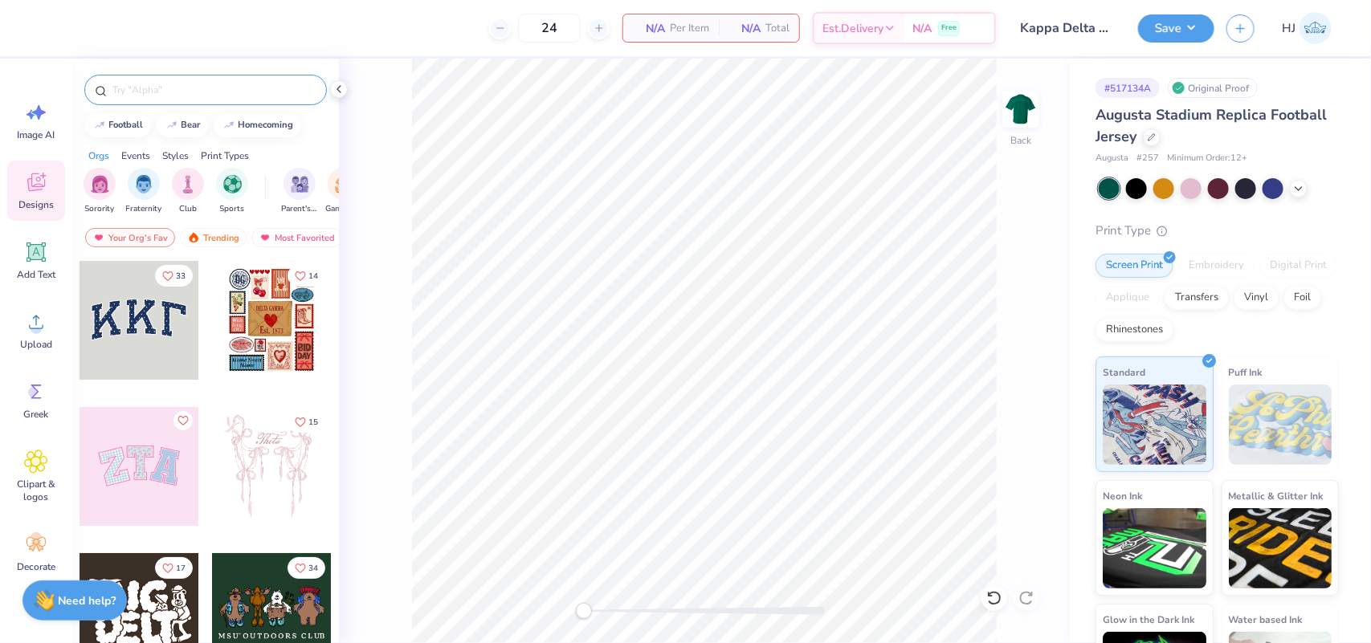
click at [190, 90] on input "text" at bounding box center [214, 90] width 206 height 16
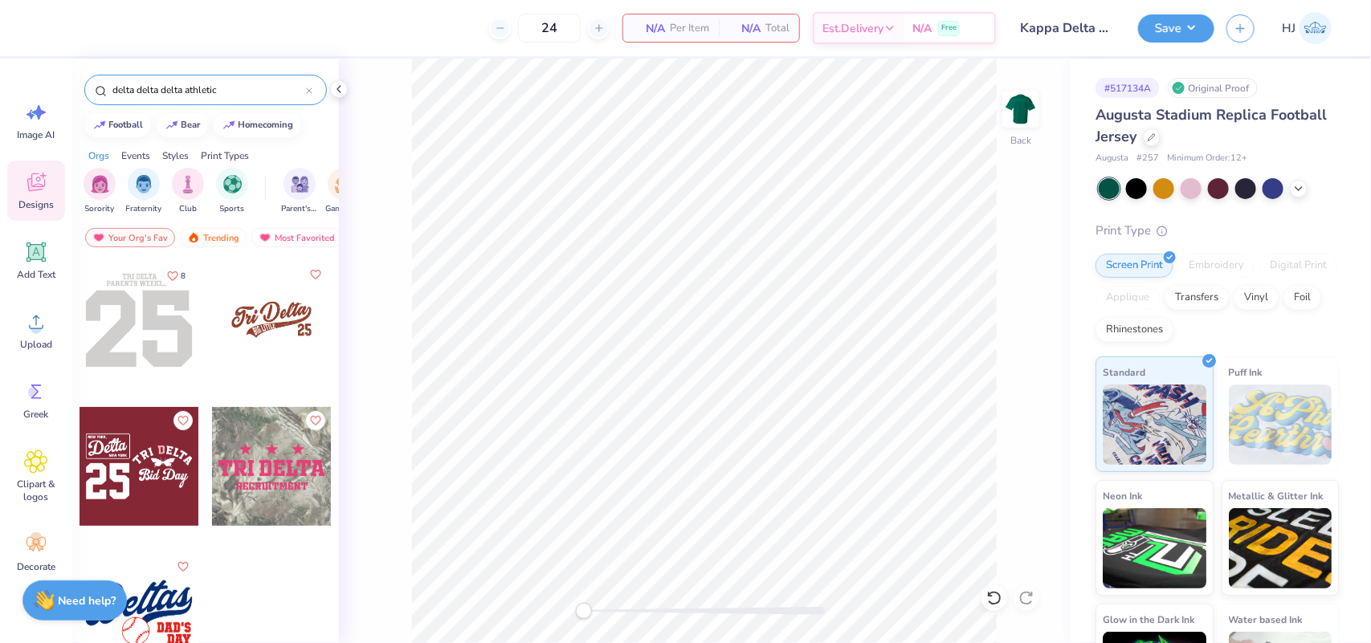
type input "delta delta delta athletic"
click at [131, 322] on div at bounding box center [139, 320] width 119 height 119
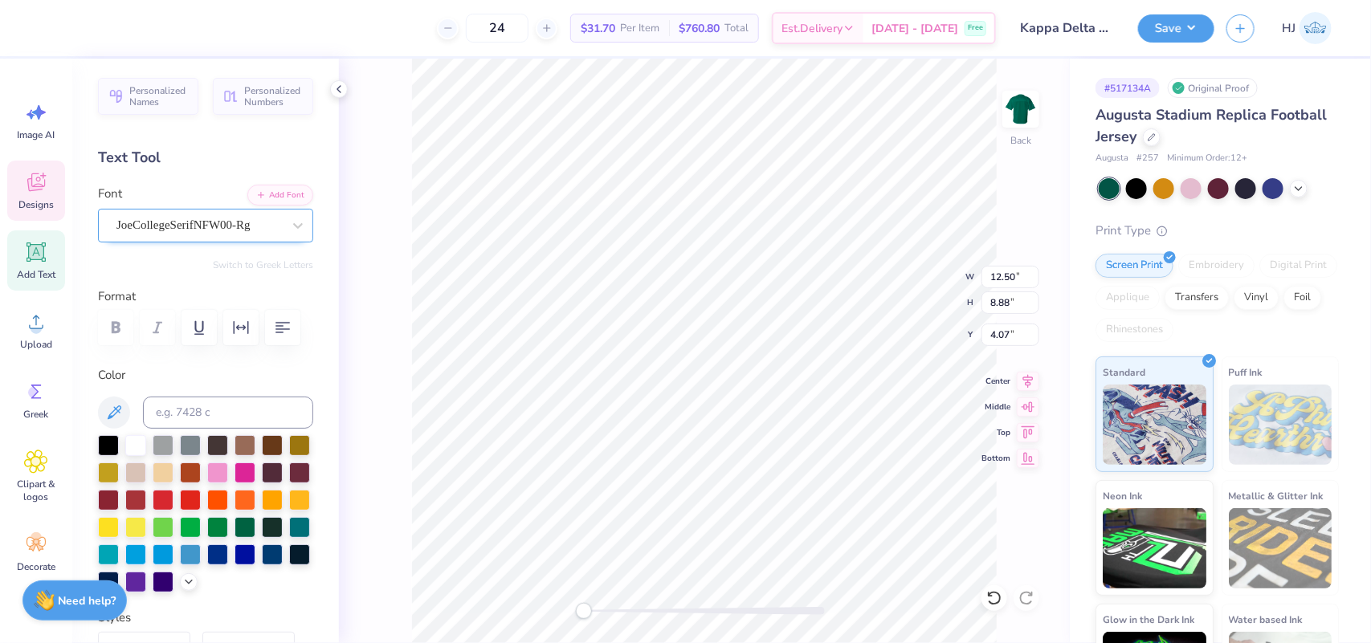
click at [258, 225] on div "JoeCollegeSerifNFW00-Rg" at bounding box center [199, 225] width 169 height 25
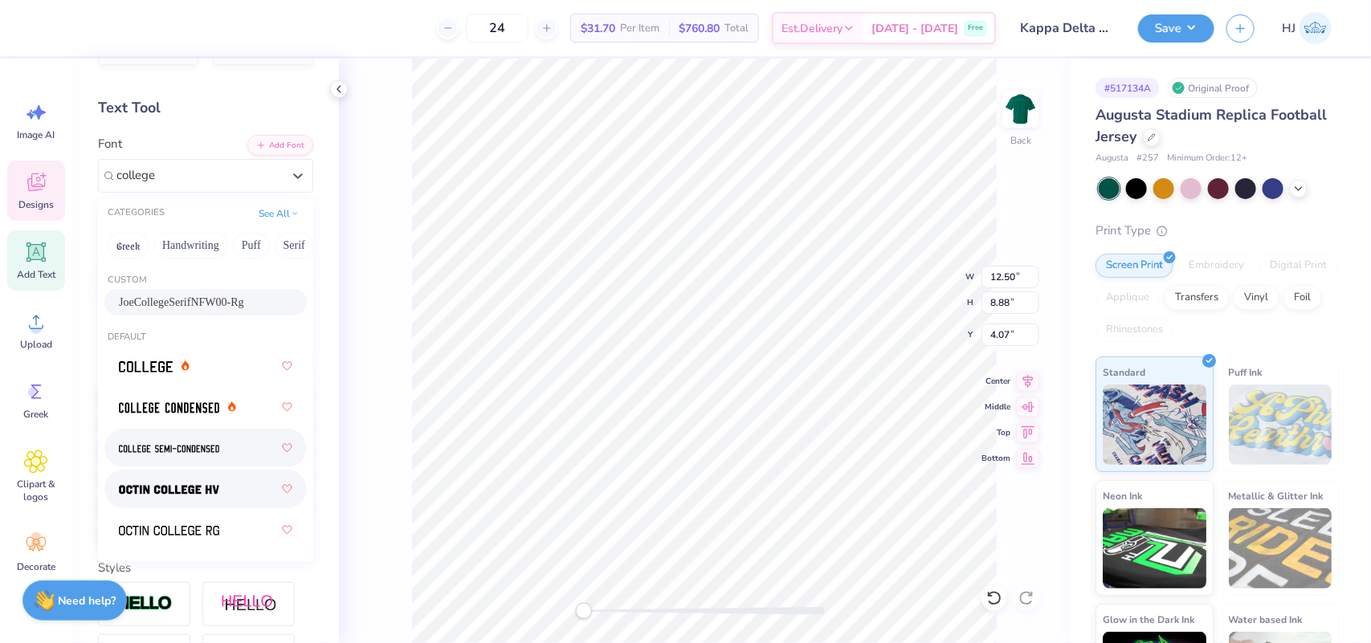
scroll to position [100, 0]
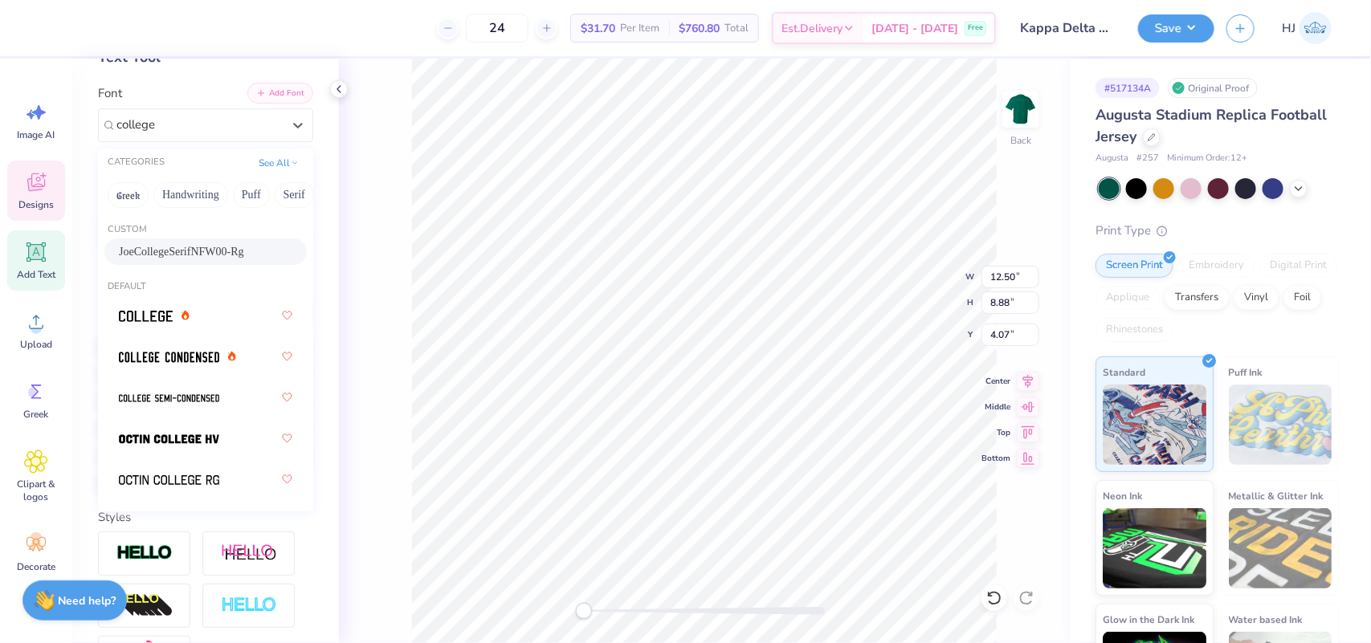
type input "college"
click at [266, 97] on button "Add Font" at bounding box center [280, 93] width 66 height 21
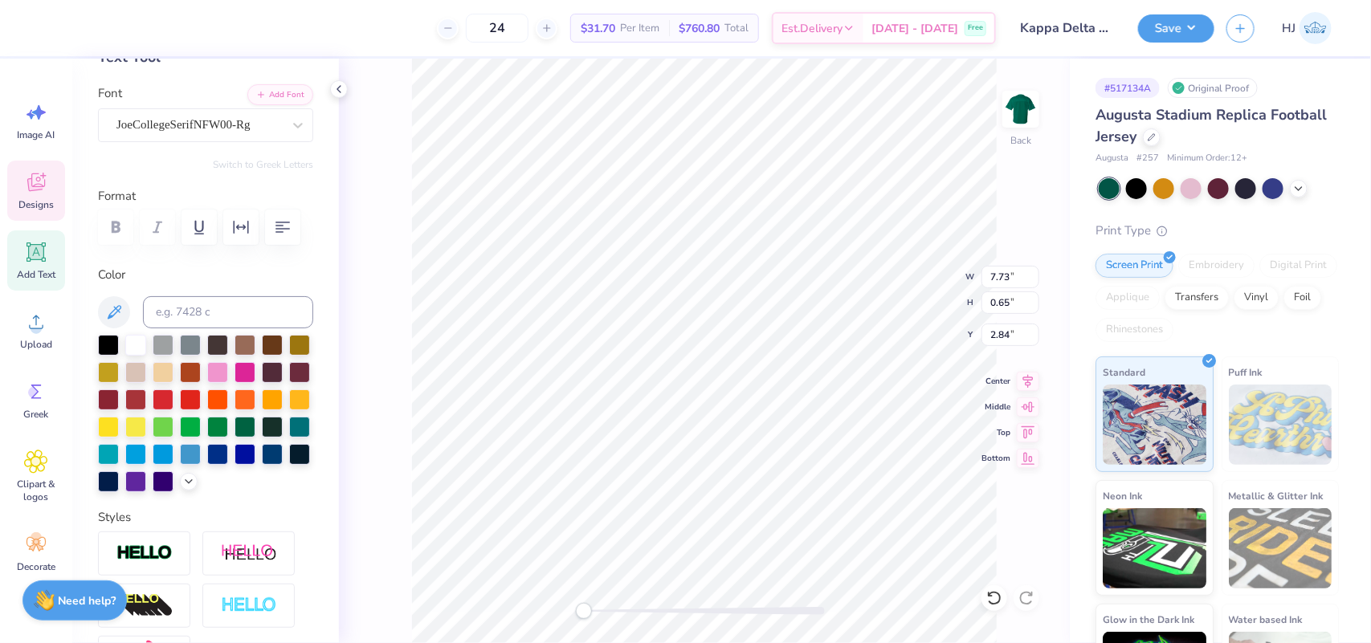
type input "4.05"
type input "2.02"
type textarea "Kappa Delta"
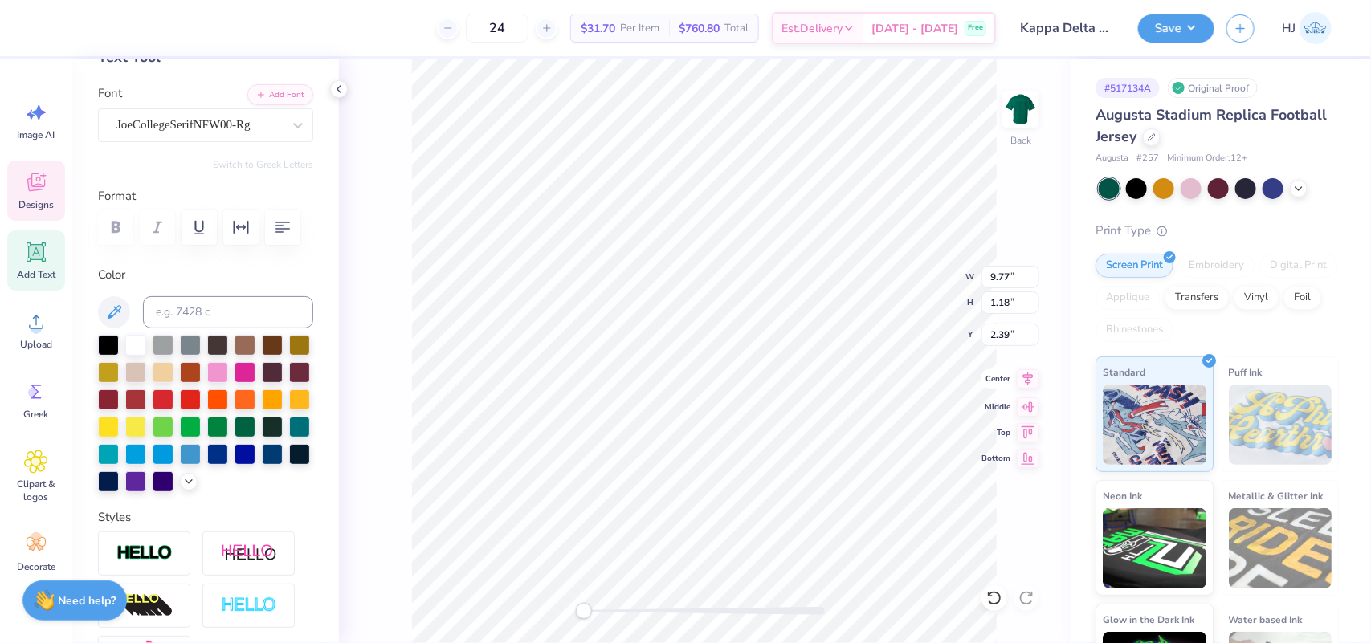
click at [1026, 380] on icon at bounding box center [1028, 379] width 22 height 19
click at [772, 463] on li "Group" at bounding box center [784, 464] width 126 height 31
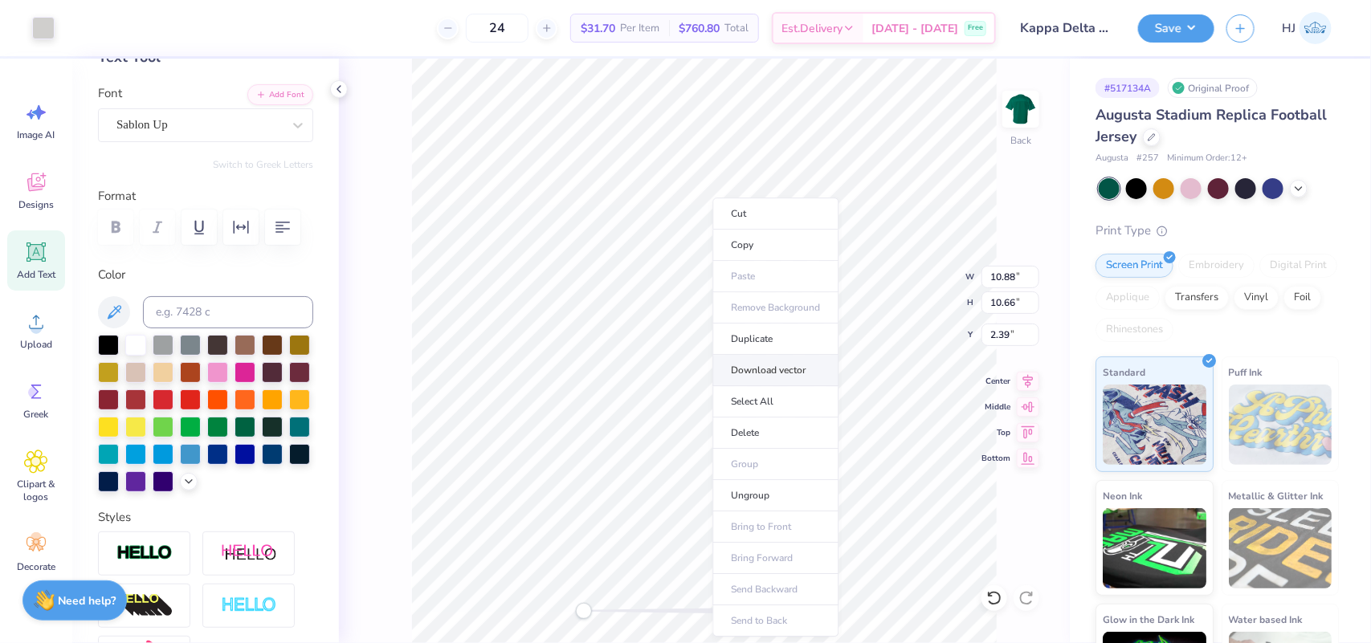
click at [789, 365] on li "Download vector" at bounding box center [776, 370] width 126 height 31
click at [1006, 286] on input "10.88" at bounding box center [1011, 277] width 58 height 22
type input "12.5"
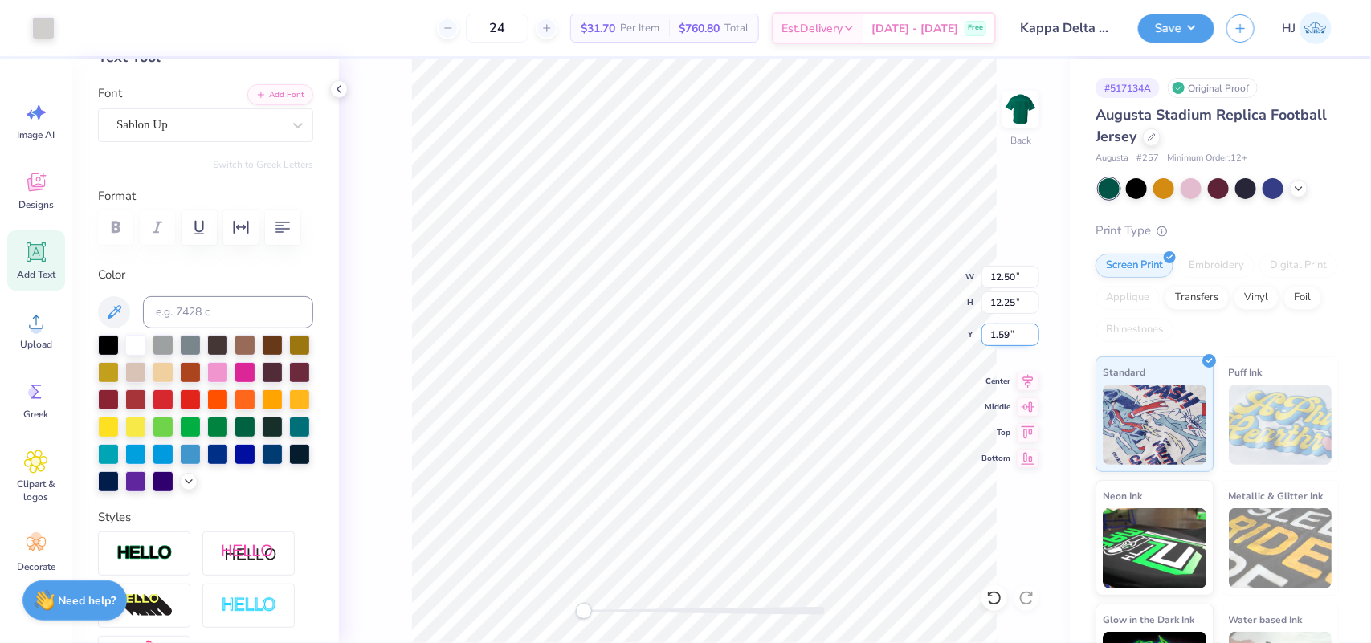
click at [1005, 333] on input "1.59" at bounding box center [1011, 335] width 58 height 22
click at [1005, 332] on input "1.59" at bounding box center [1011, 335] width 58 height 22
type input "1"
click at [40, 10] on div "Art colors" at bounding box center [27, 28] width 55 height 56
click at [41, 22] on div at bounding box center [43, 26] width 22 height 22
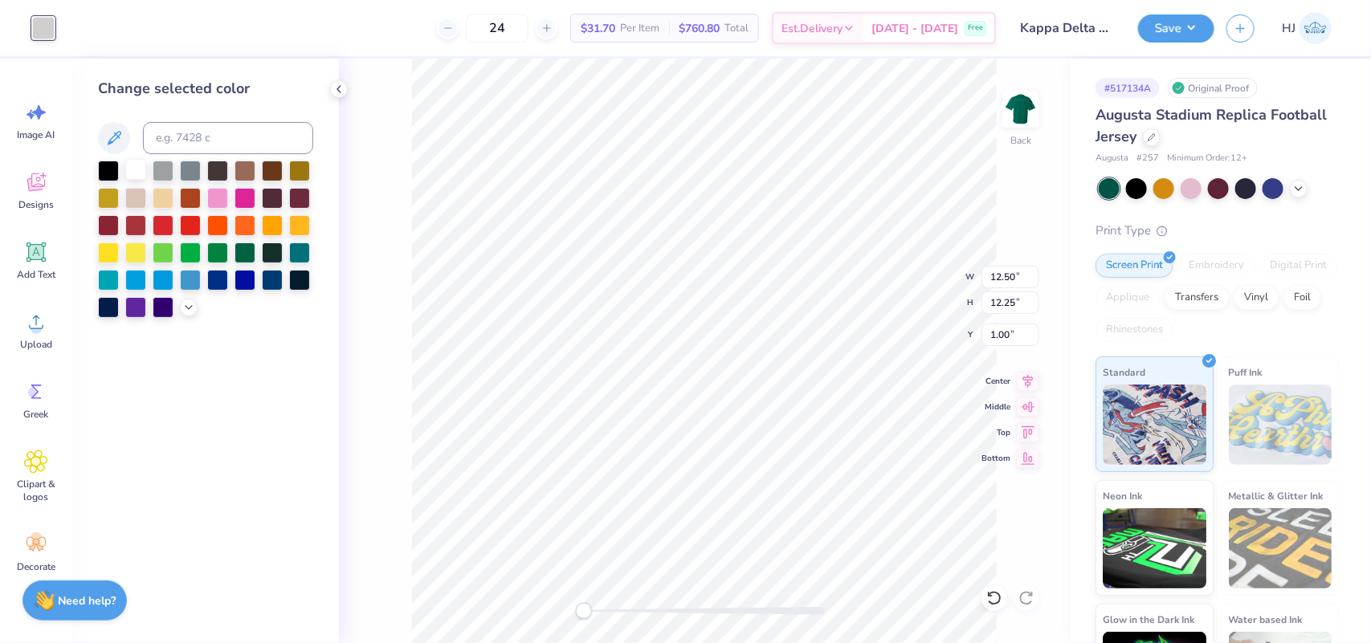
click at [138, 171] on div at bounding box center [135, 169] width 21 height 21
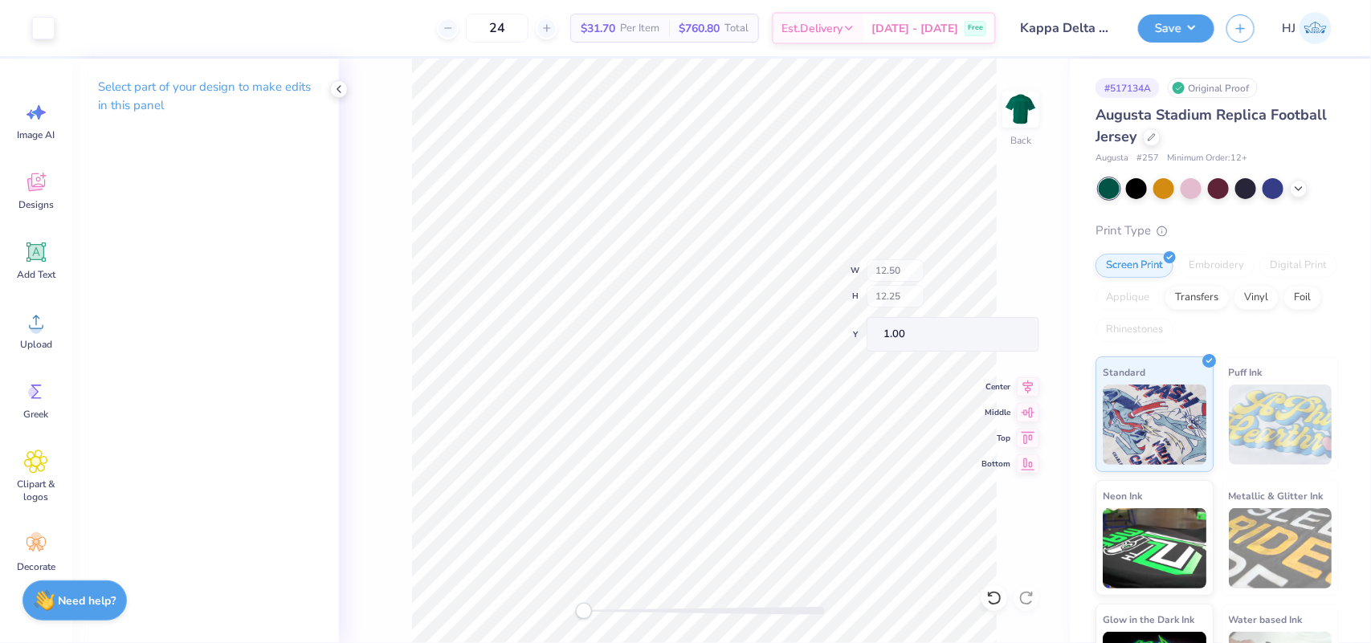
type input "10.00"
type input "3.25"
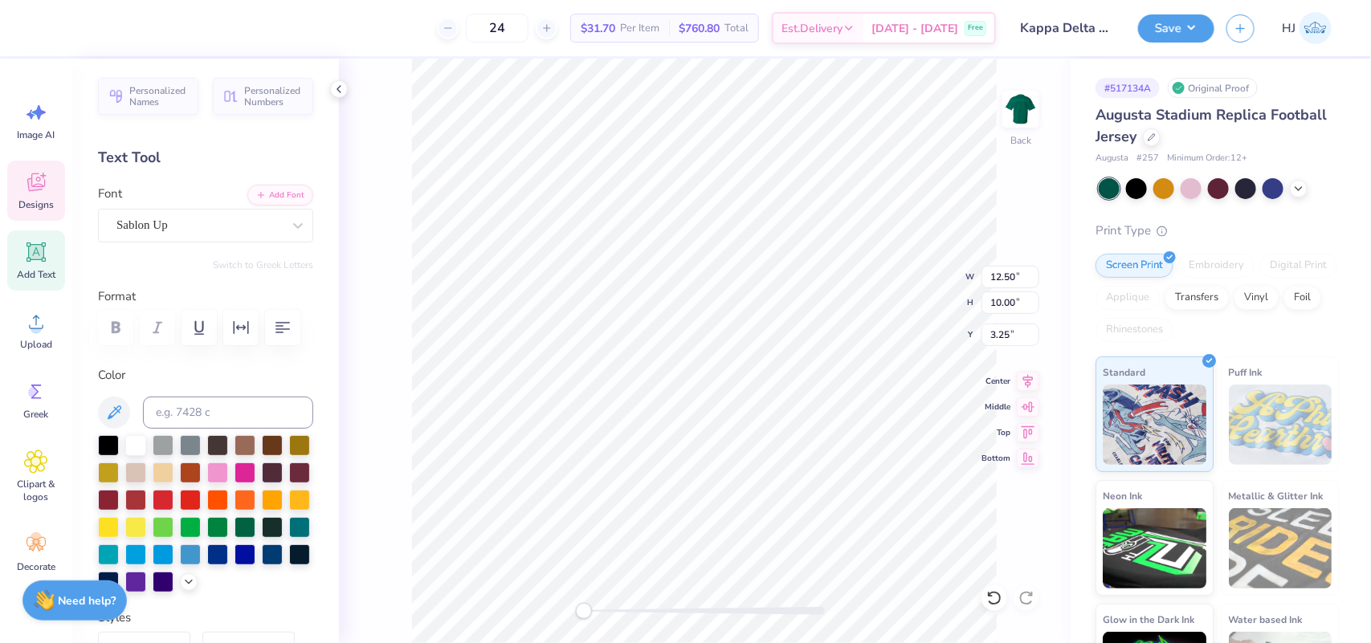
scroll to position [16, 2]
type textarea "97"
click at [1201, 34] on button "Save" at bounding box center [1176, 26] width 76 height 28
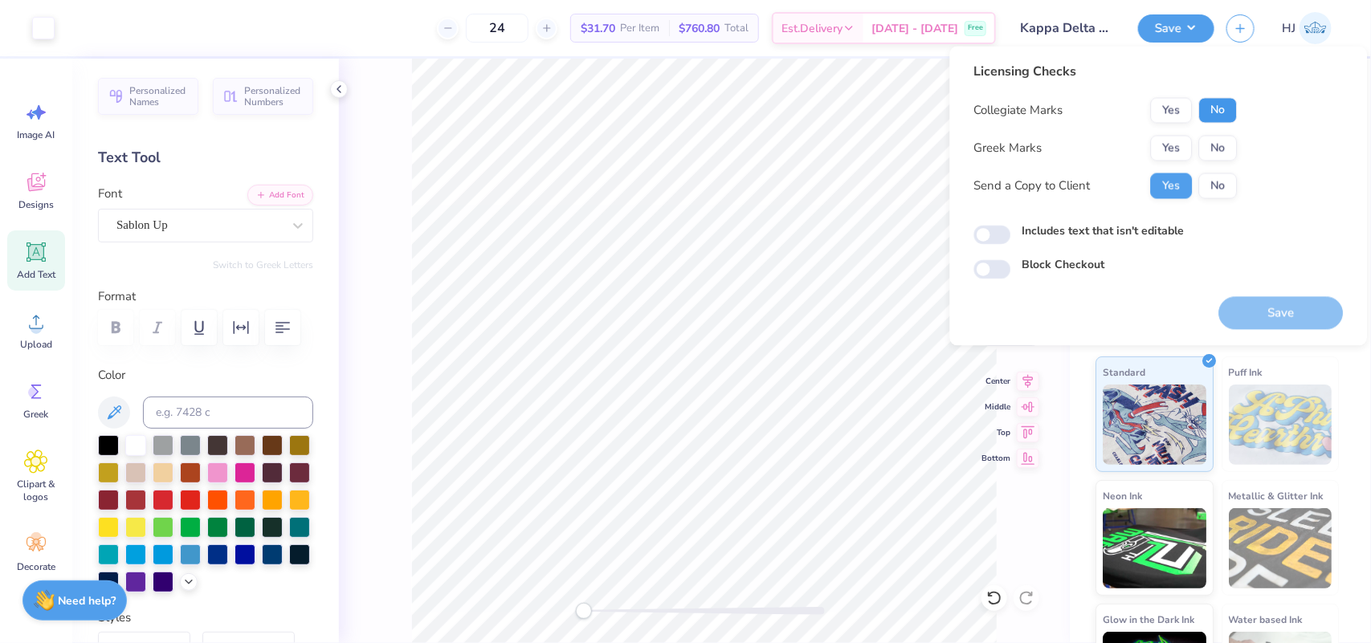
click at [1219, 113] on button "No" at bounding box center [1218, 111] width 39 height 26
click at [1222, 137] on button "No" at bounding box center [1218, 149] width 39 height 26
click at [1227, 178] on button "No" at bounding box center [1218, 187] width 39 height 26
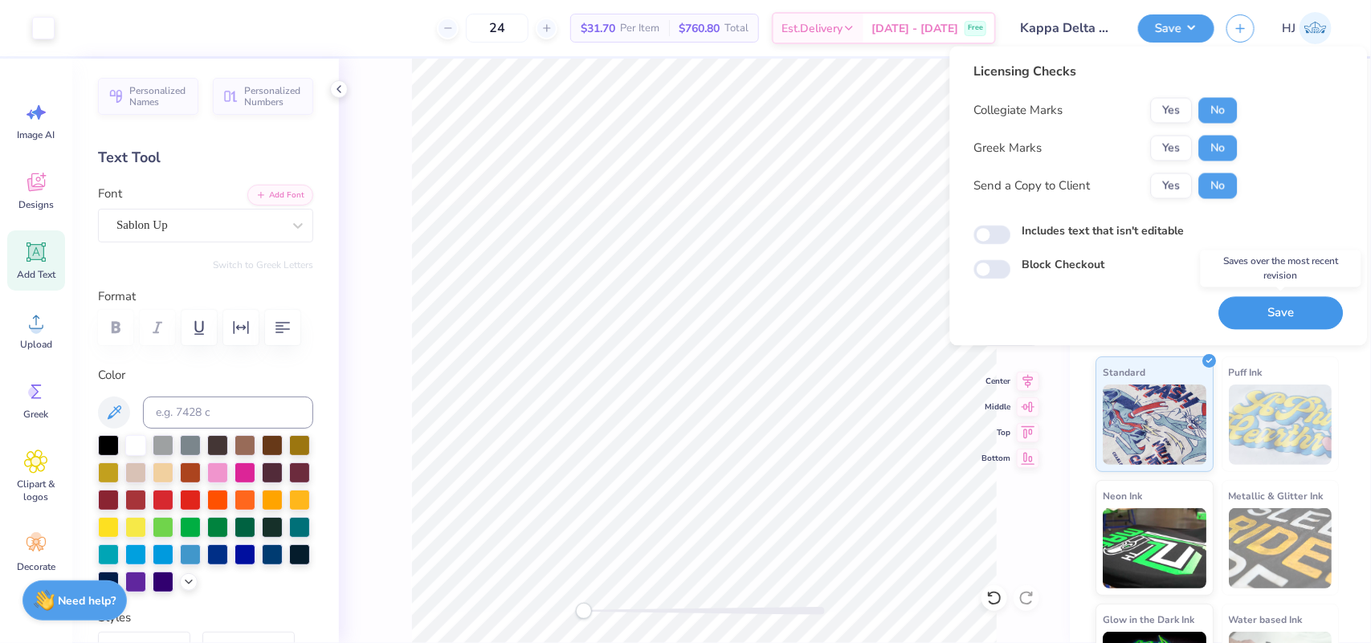
click at [1271, 304] on button "Save" at bounding box center [1281, 313] width 125 height 33
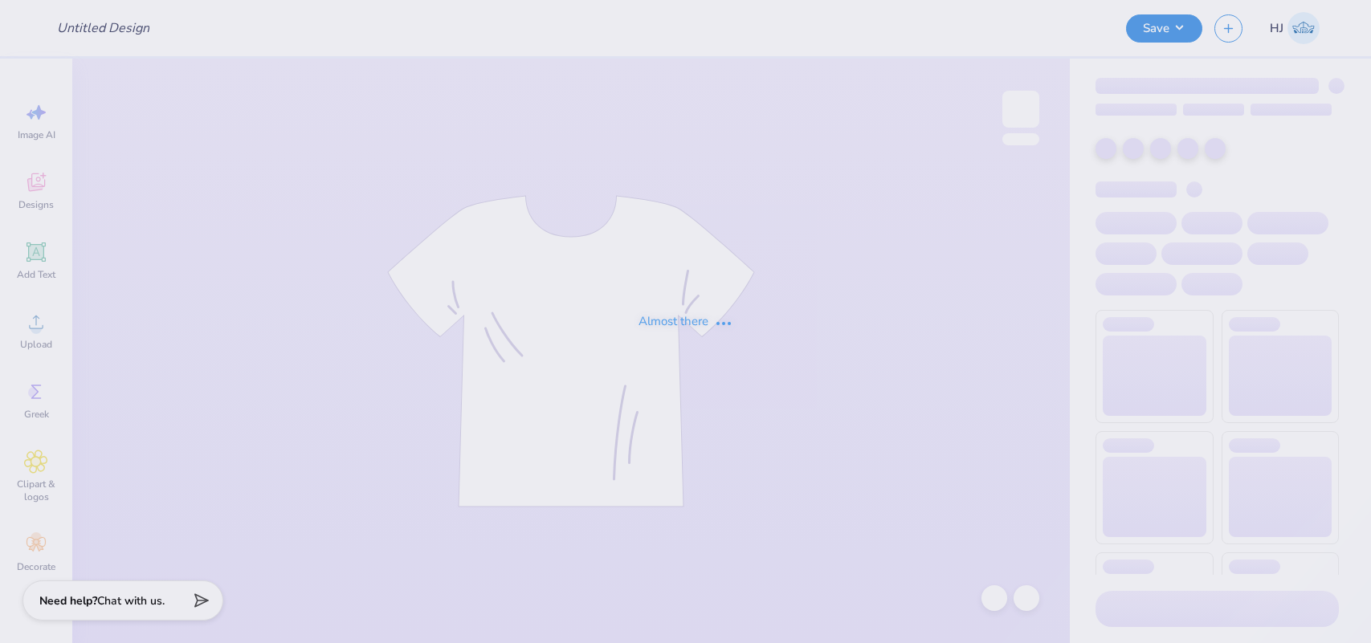
type input "Kappa Delta Big/Little"
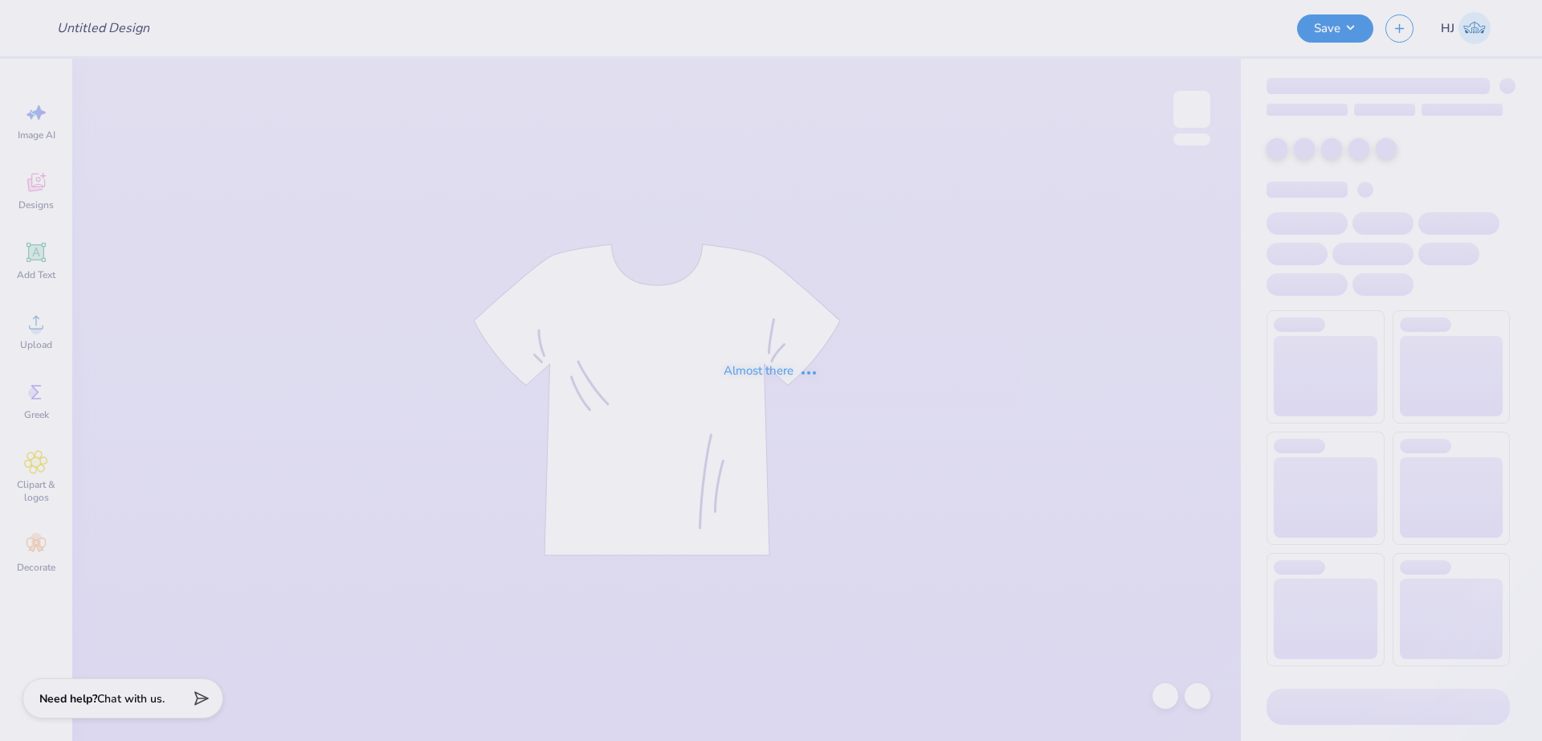
type input "Kappa Delta Big/Little"
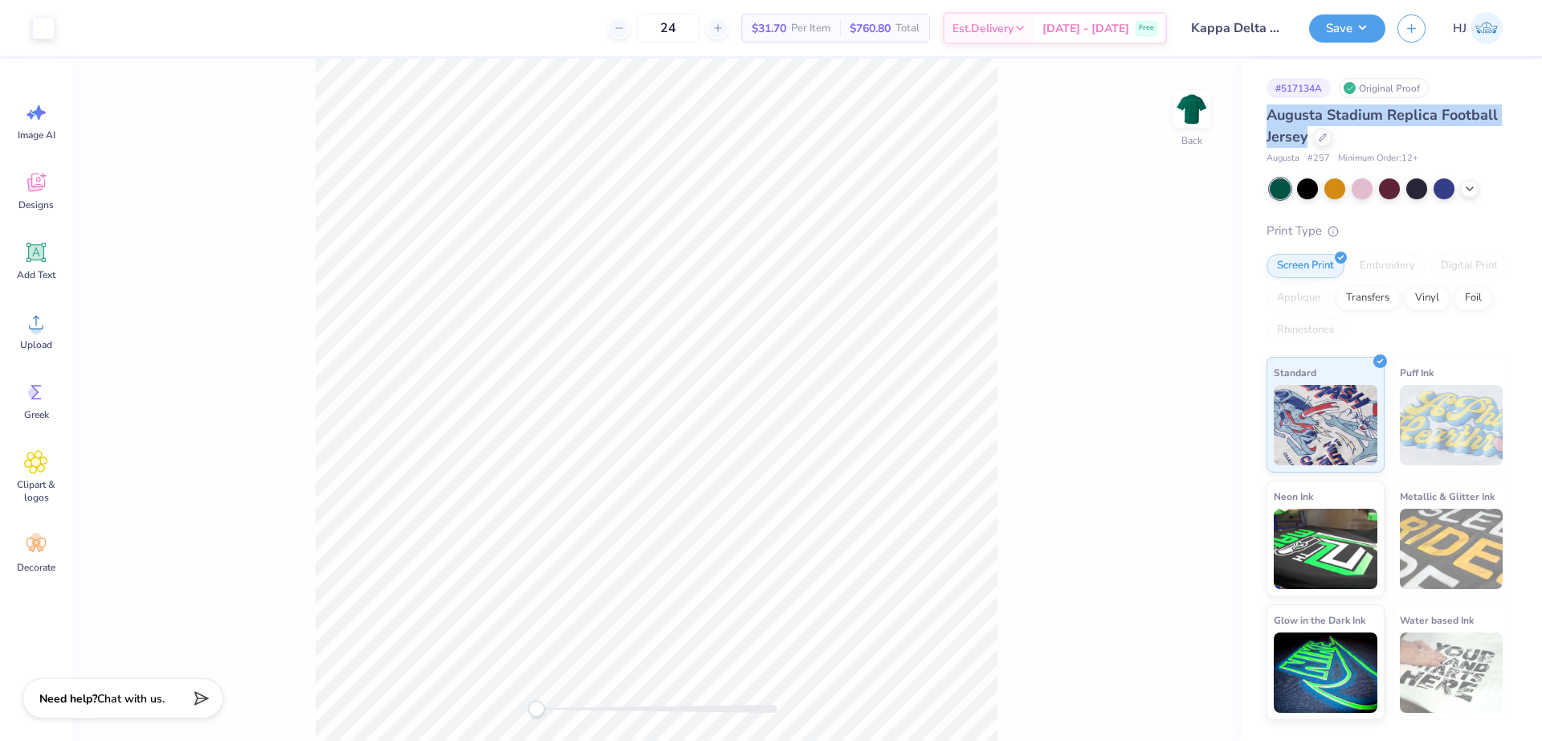
drag, startPoint x: 1266, startPoint y: 112, endPoint x: 1308, endPoint y: 133, distance: 46.7
click at [1308, 133] on div "# 517134A Original Proof Augusta Stadium Replica Football Jersey Augusta # 257 …" at bounding box center [1391, 389] width 301 height 661
copy span "Augusta Stadium Replica Football Jersey"
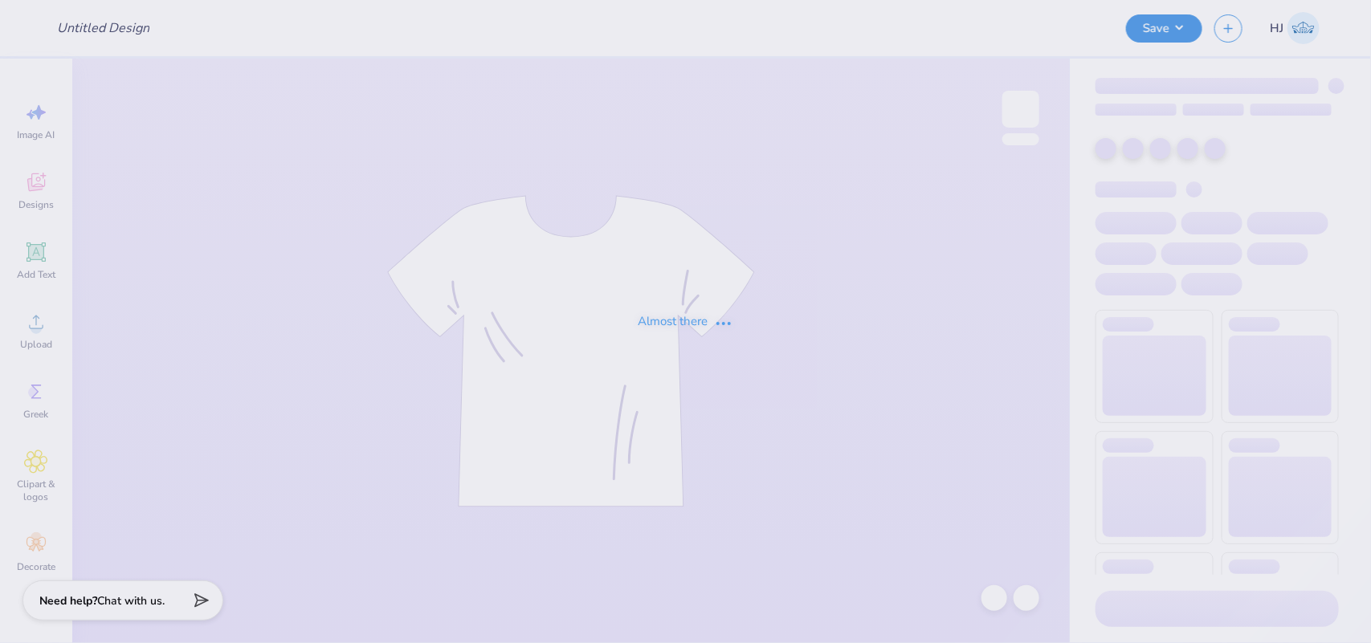
type input "Pi phi general!"
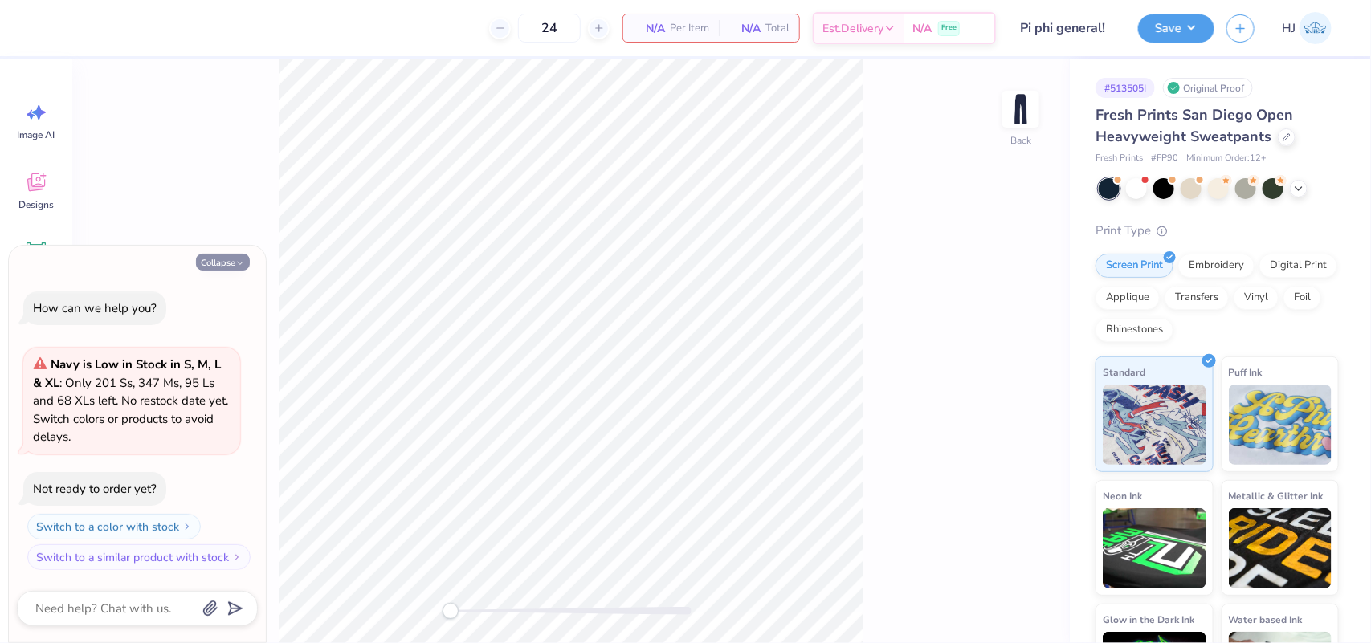
click at [223, 259] on button "Collapse" at bounding box center [223, 262] width 54 height 17
type textarea "x"
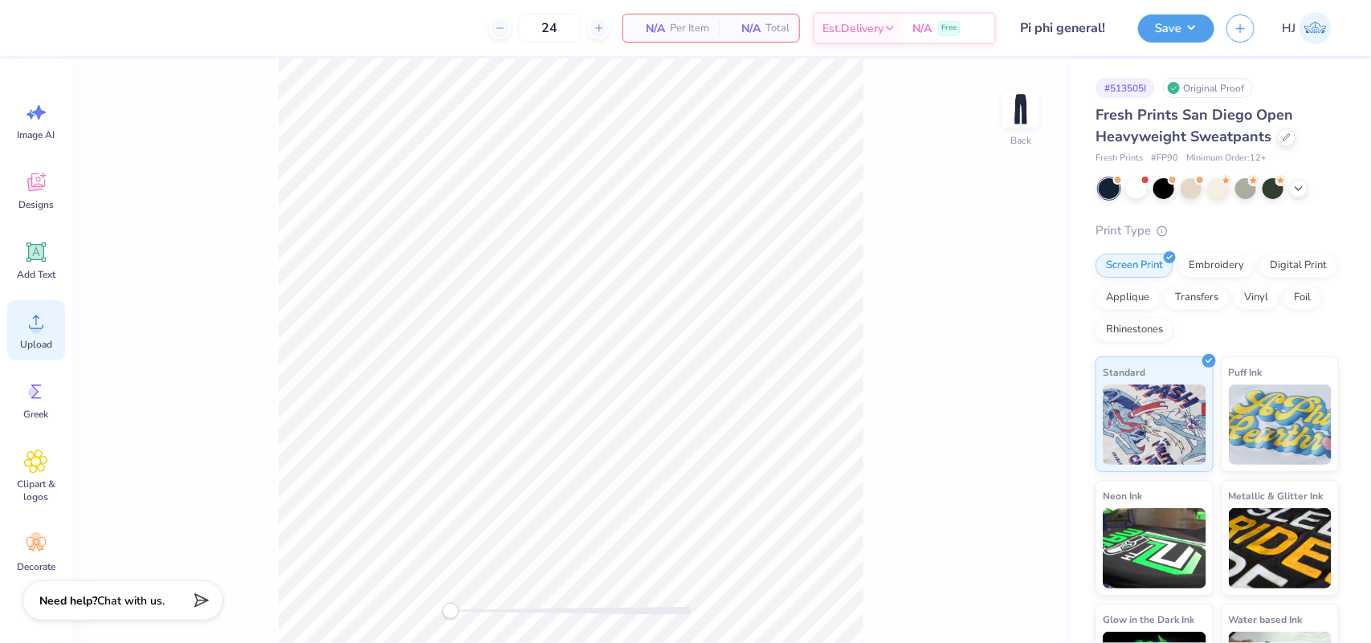
click at [43, 333] on icon at bounding box center [36, 322] width 24 height 24
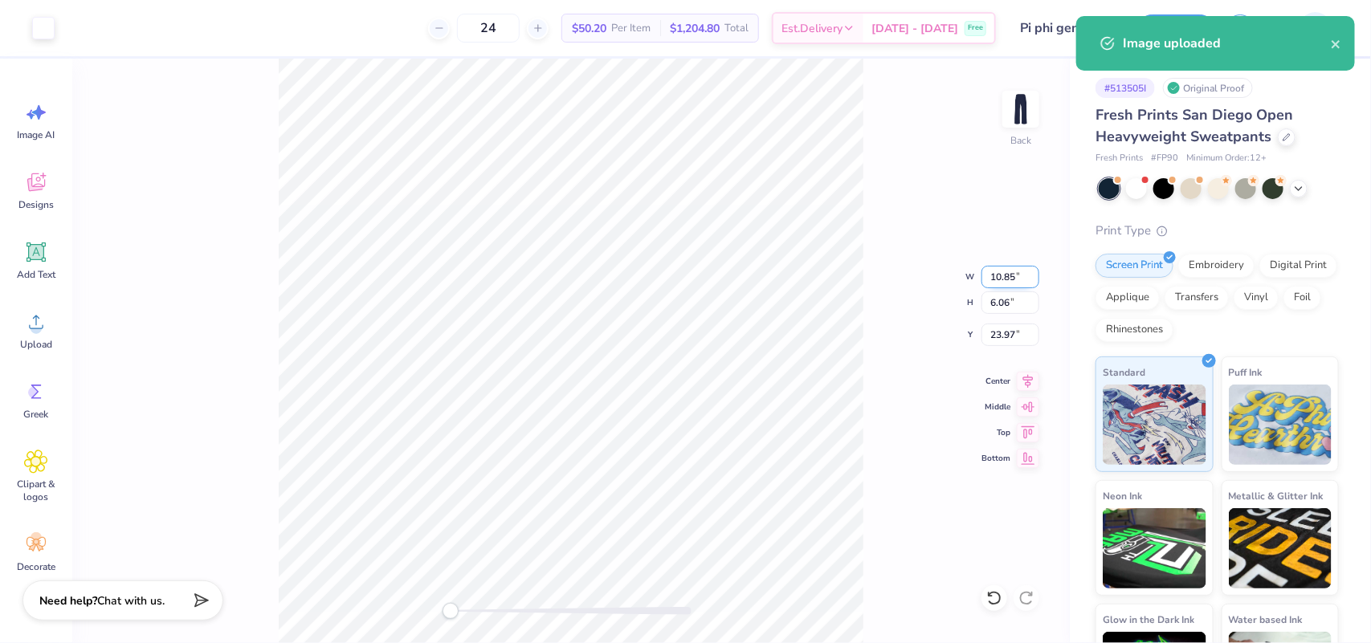
click at [1002, 272] on input "10.85" at bounding box center [1011, 277] width 58 height 22
type input "3.5"
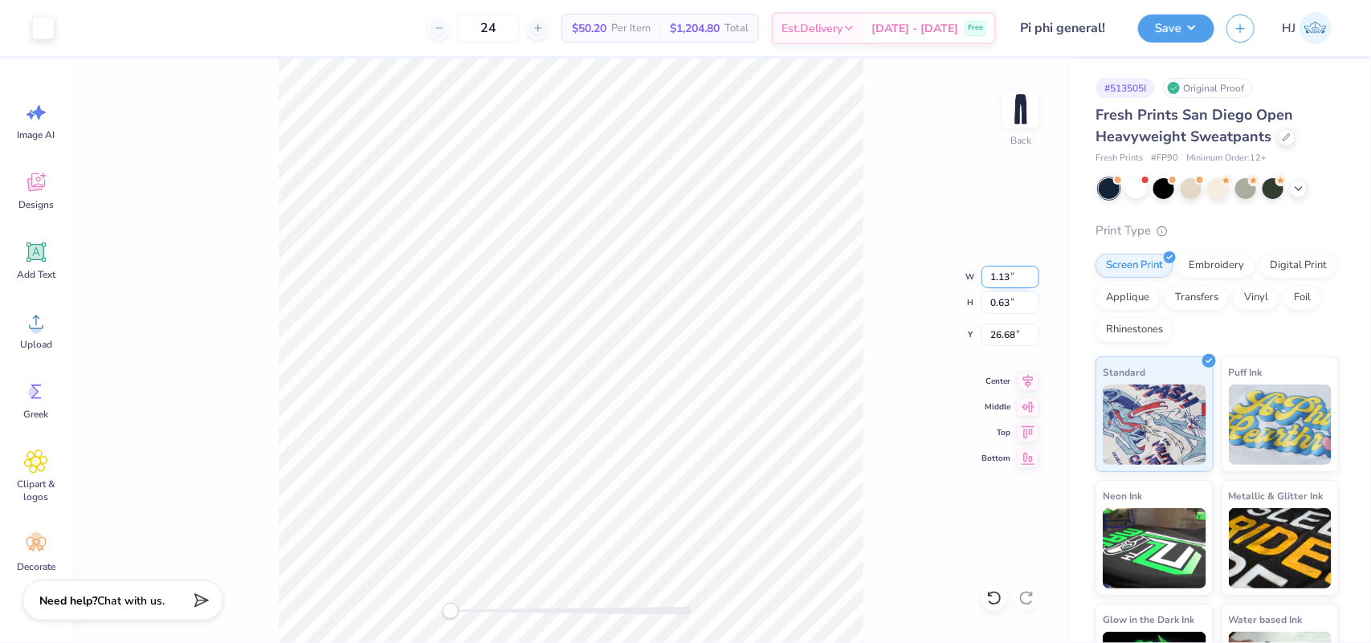
click at [986, 271] on input "1.13" at bounding box center [1011, 277] width 58 height 22
type input "3"
type input "3.5"
click at [1001, 272] on input "3.50" at bounding box center [1011, 277] width 58 height 22
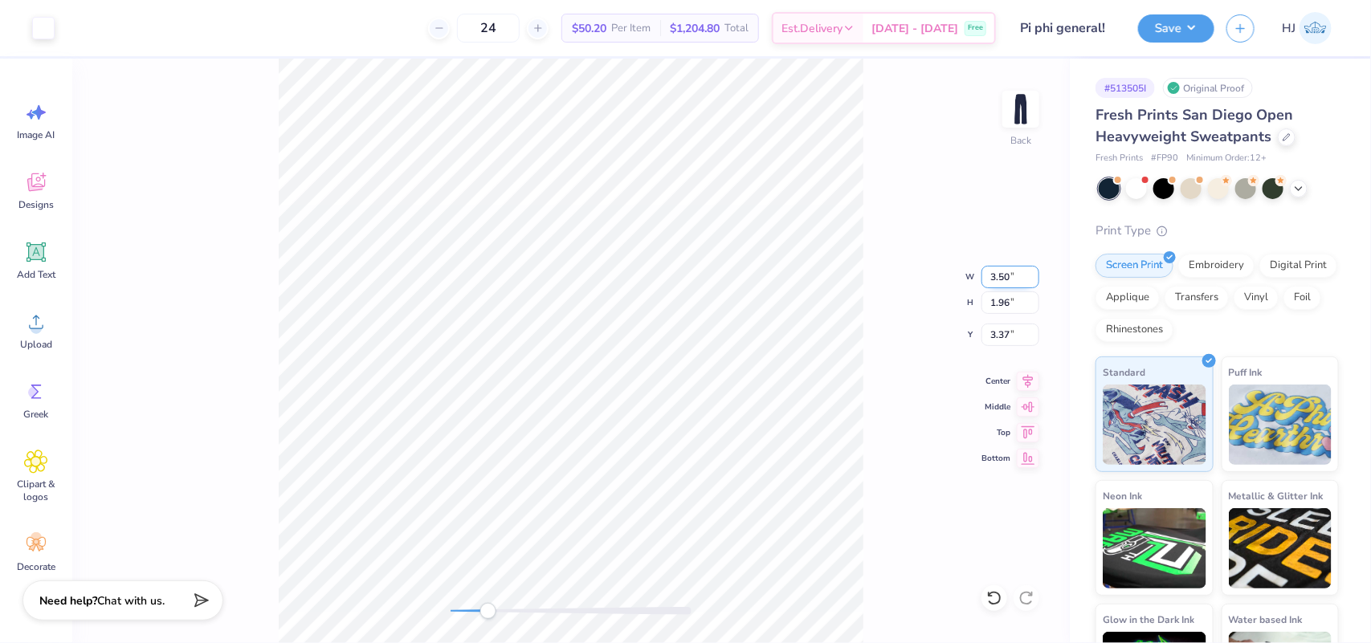
click at [1001, 272] on input "3.50" at bounding box center [1011, 277] width 58 height 22
type input "5"
click at [1015, 327] on input "3.30" at bounding box center [1011, 335] width 58 height 22
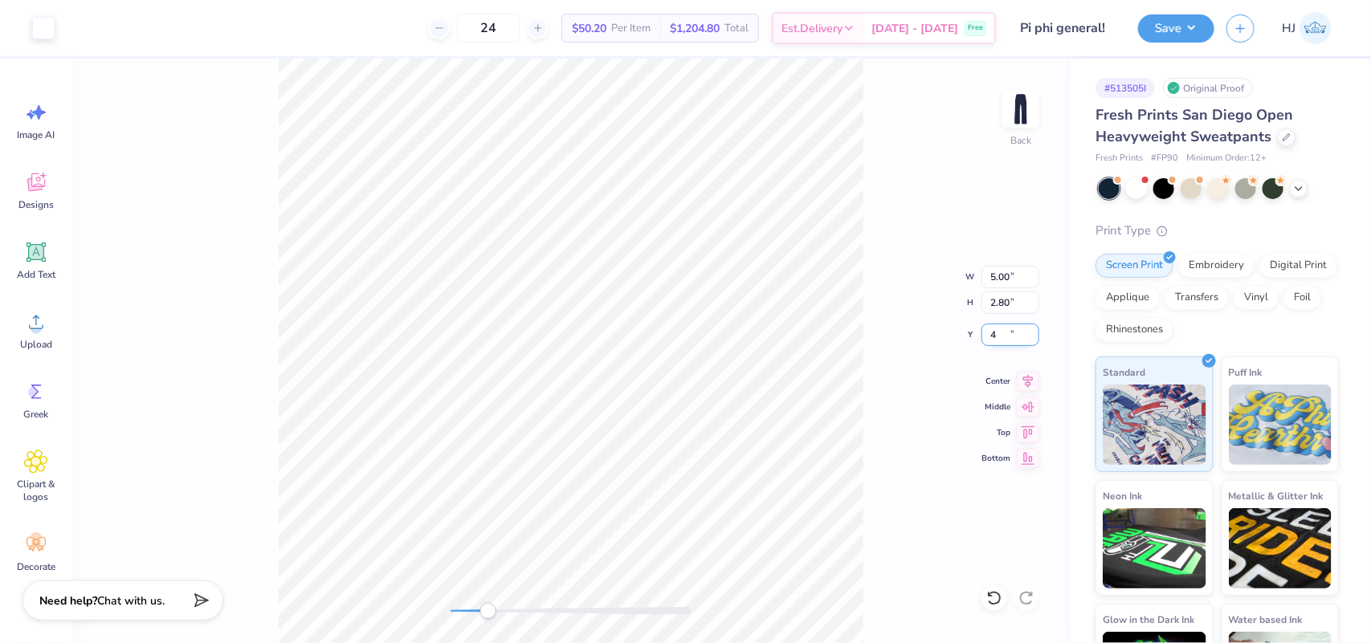
type input "4"
click at [1191, 25] on button "Save" at bounding box center [1176, 26] width 76 height 28
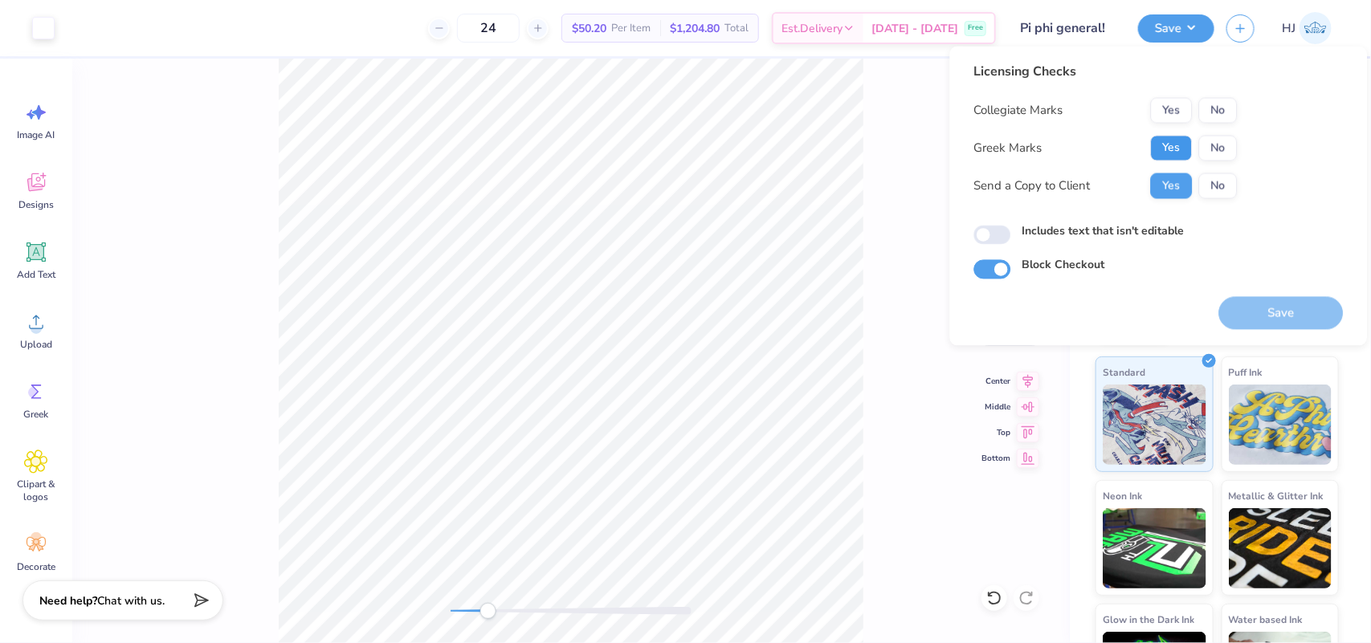
click at [1171, 149] on button "Yes" at bounding box center [1172, 149] width 42 height 26
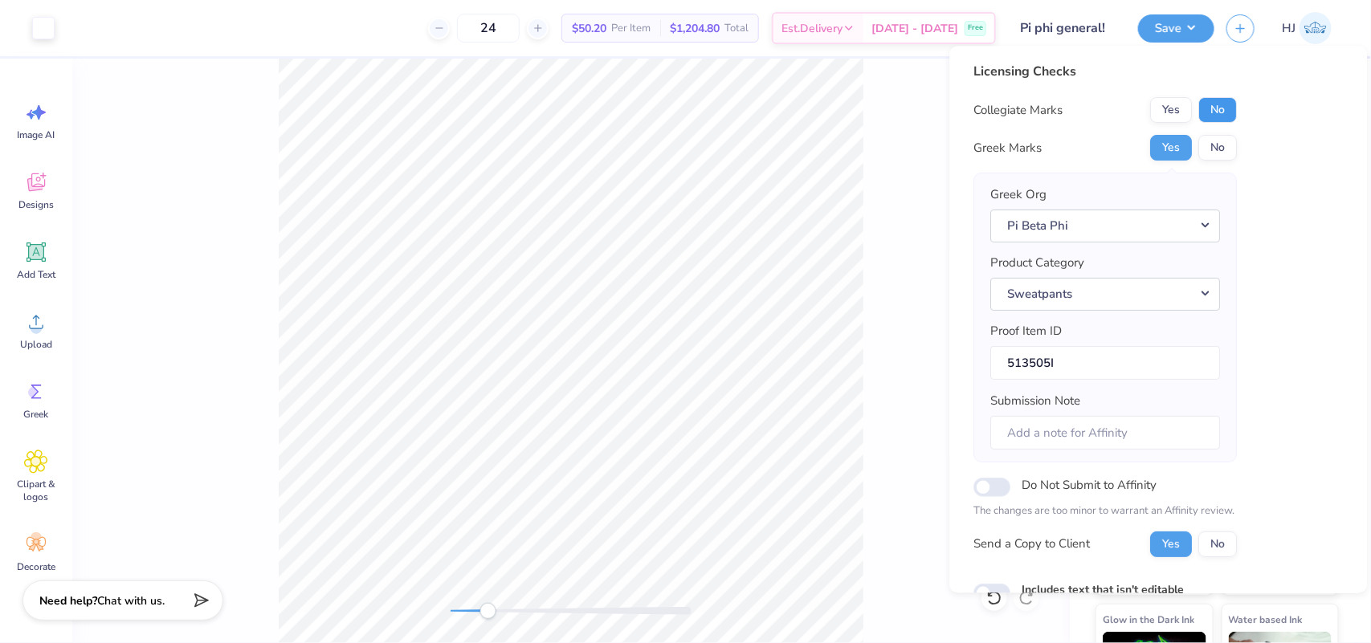
click at [1219, 113] on button "No" at bounding box center [1218, 111] width 39 height 26
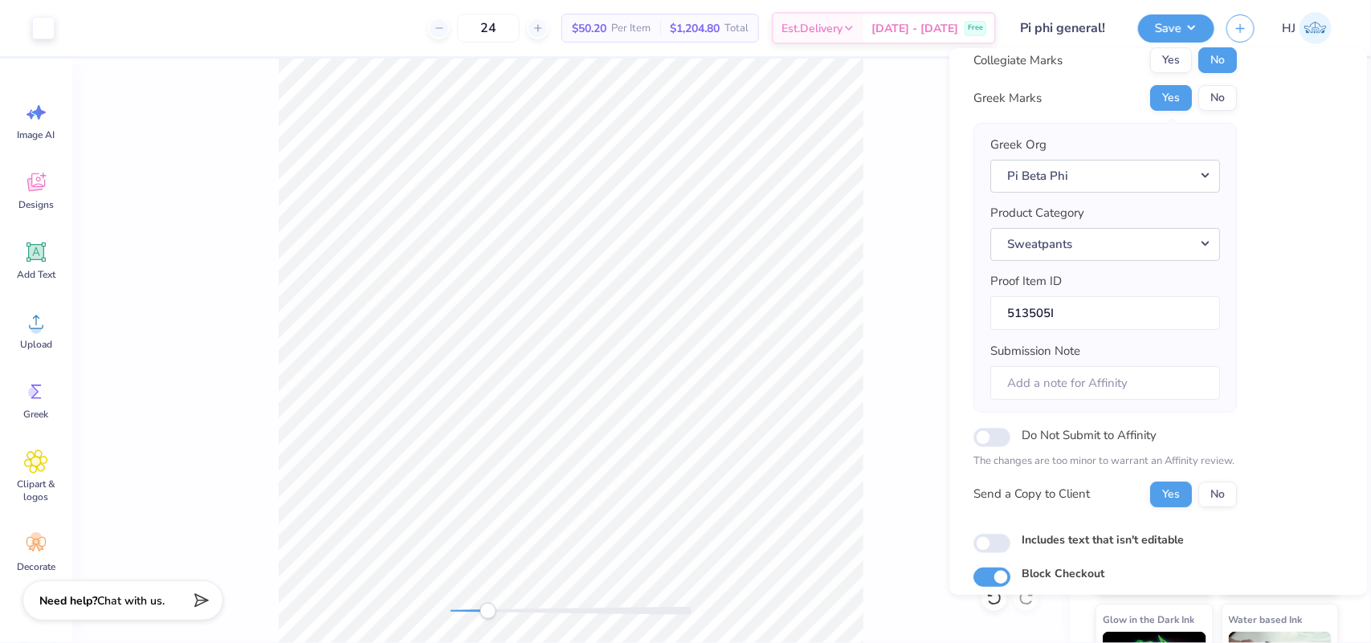
scroll to position [112, 0]
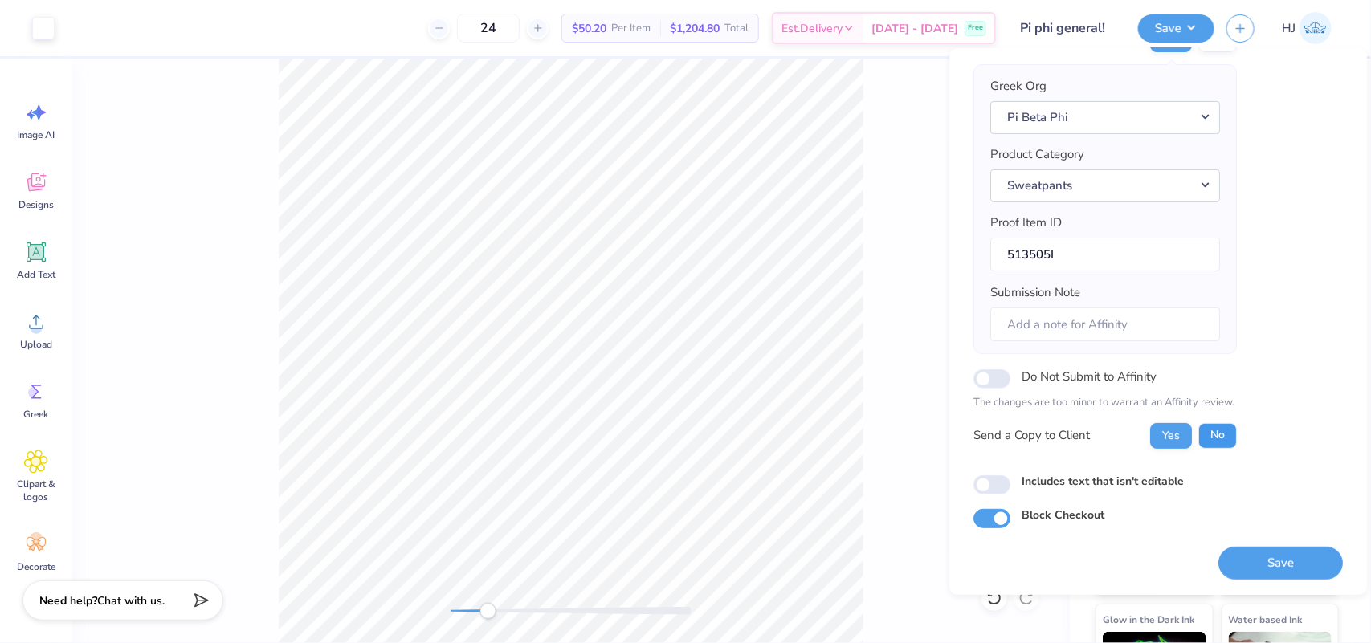
click at [1223, 443] on button "No" at bounding box center [1218, 436] width 39 height 26
click at [1260, 563] on button "Save" at bounding box center [1281, 563] width 125 height 33
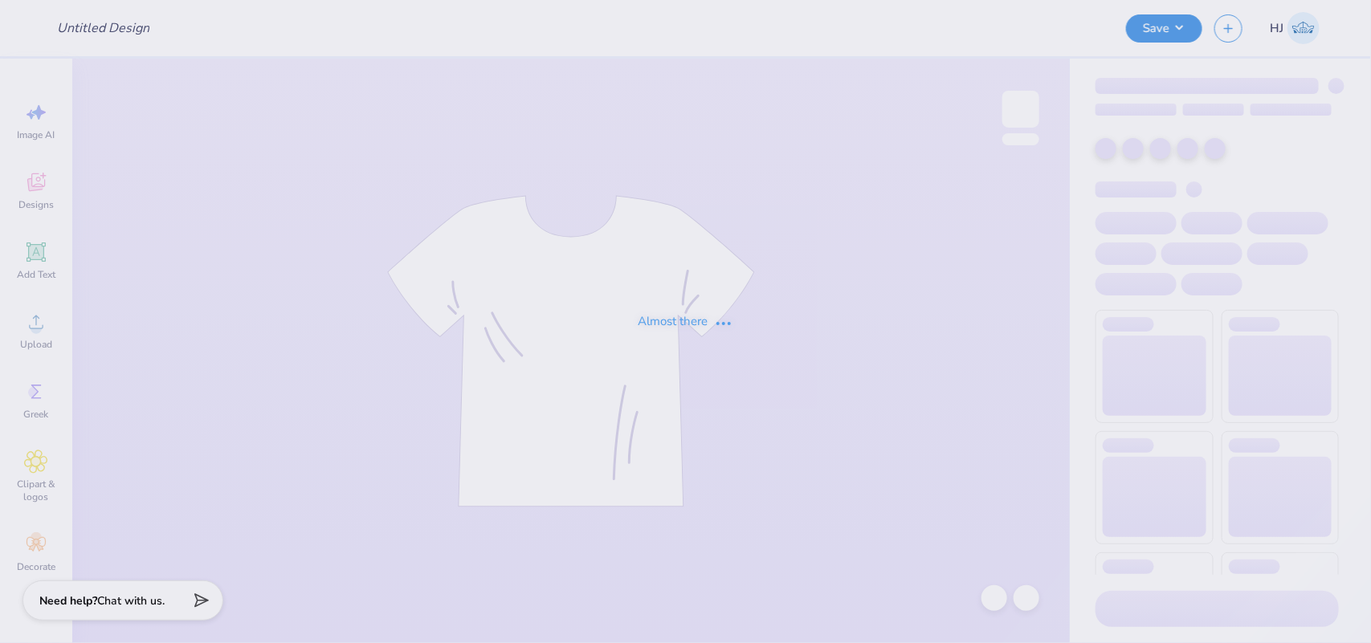
type input "Pi phi general!"
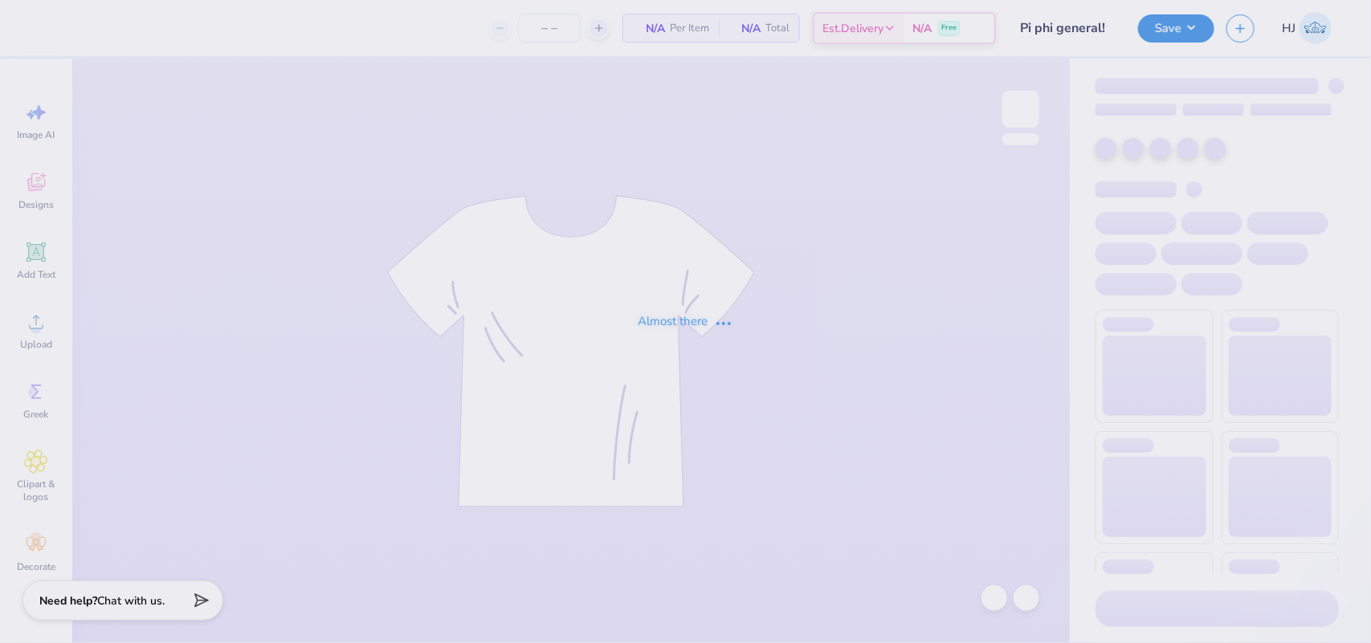
type input "24"
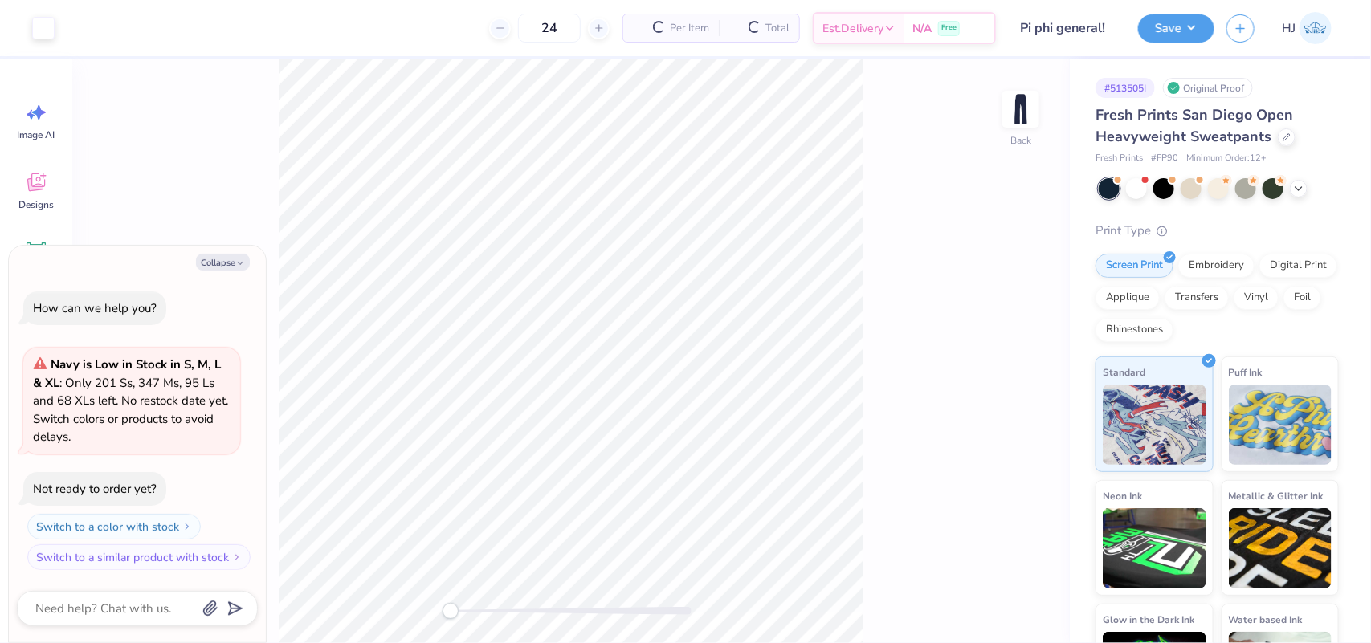
type textarea "x"
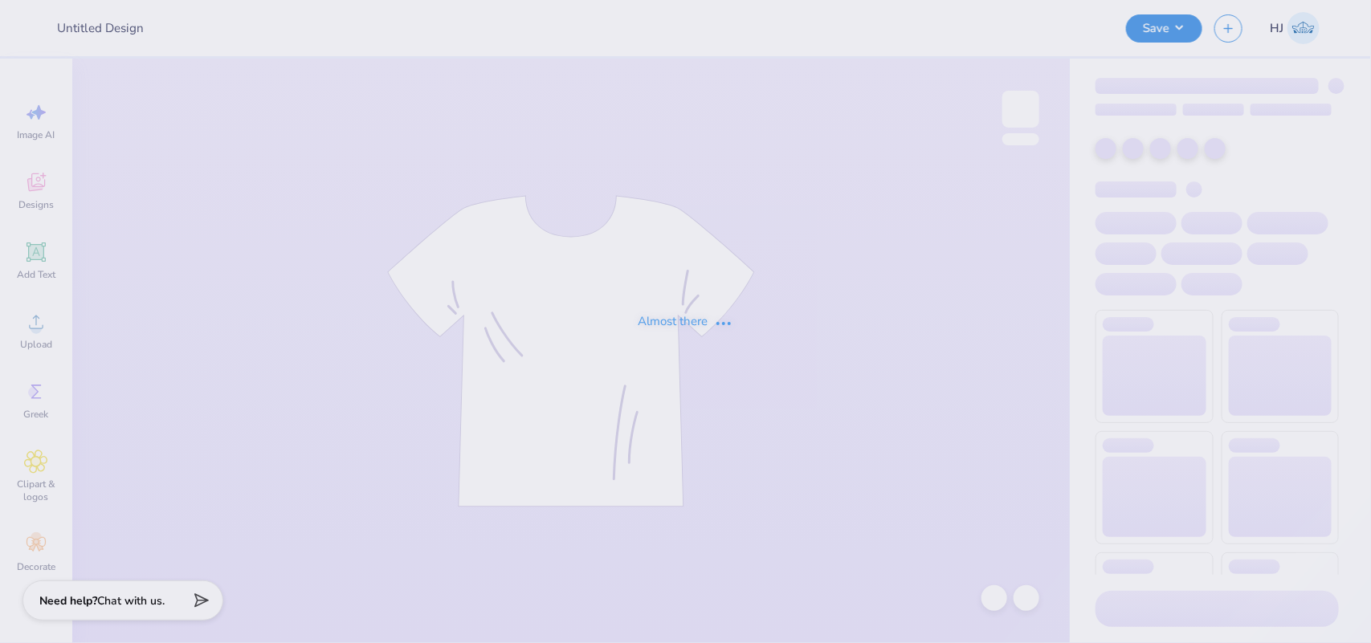
type input "Merch for General Medicine!"
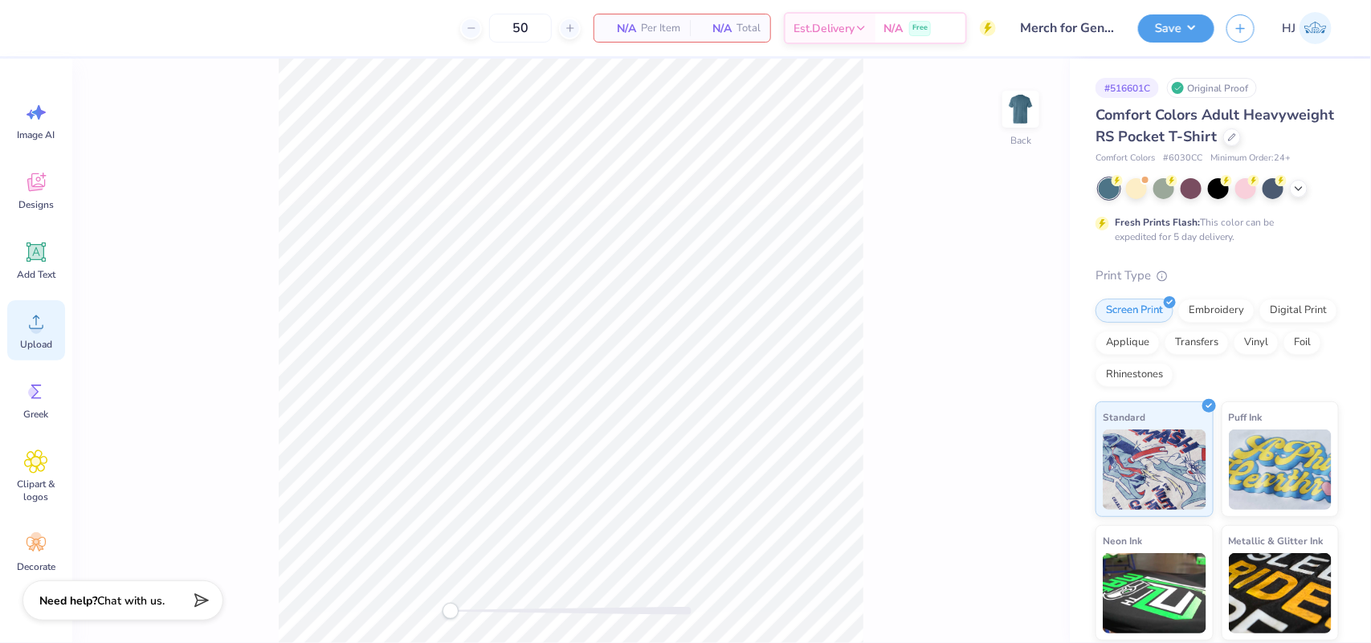
click at [47, 330] on icon at bounding box center [36, 322] width 24 height 24
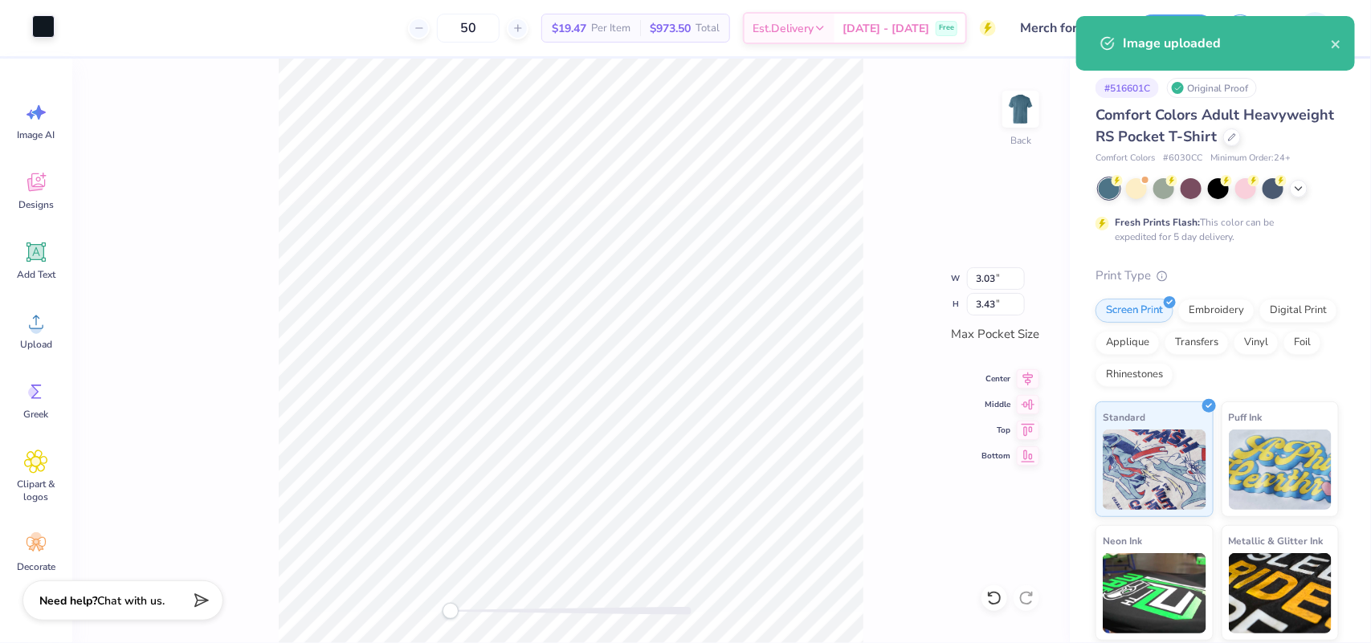
click at [54, 21] on div at bounding box center [43, 26] width 22 height 22
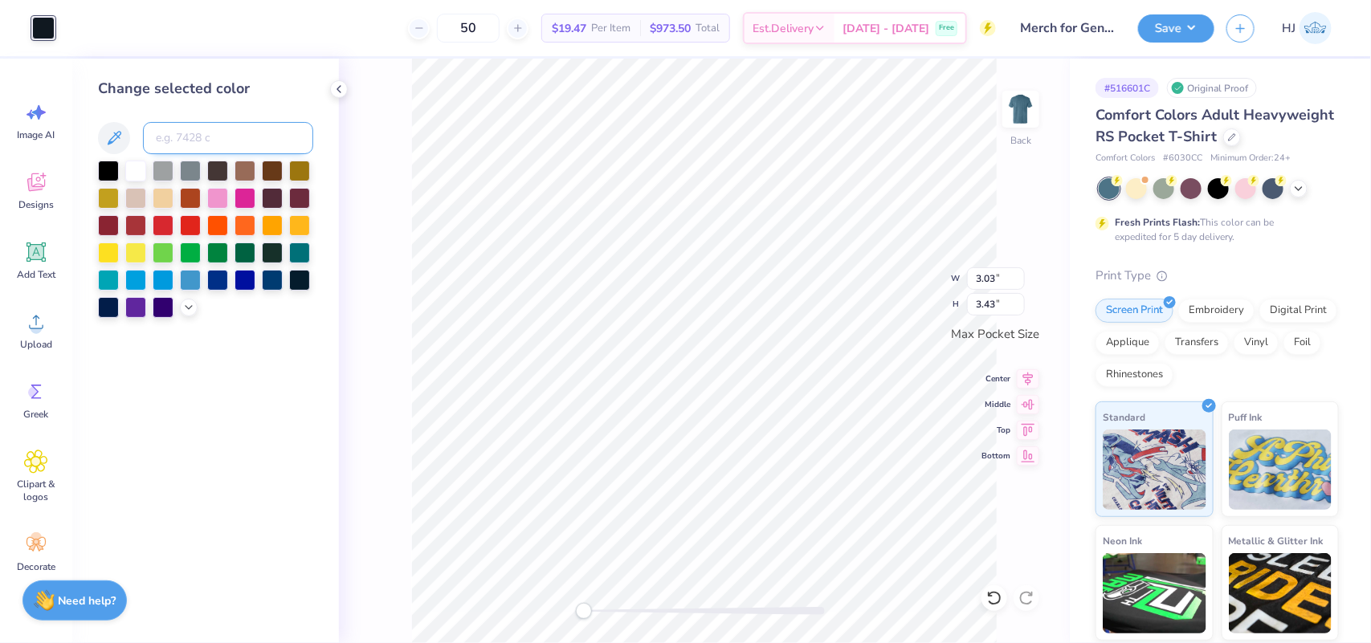
click at [210, 131] on input at bounding box center [228, 138] width 170 height 32
click at [197, 137] on input "9460 c" at bounding box center [228, 138] width 170 height 32
type input "9"
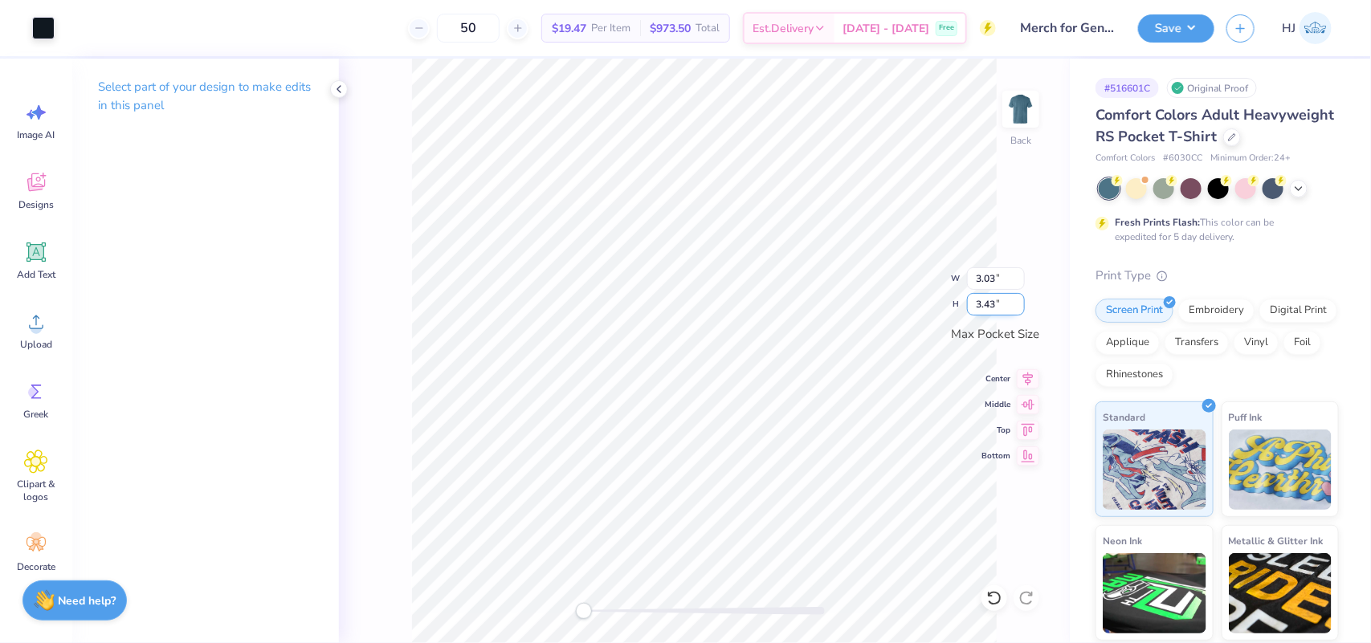
click at [988, 306] on input "3.43" at bounding box center [996, 304] width 58 height 22
type input "3.5"
click at [990, 314] on input "3.43" at bounding box center [996, 304] width 58 height 22
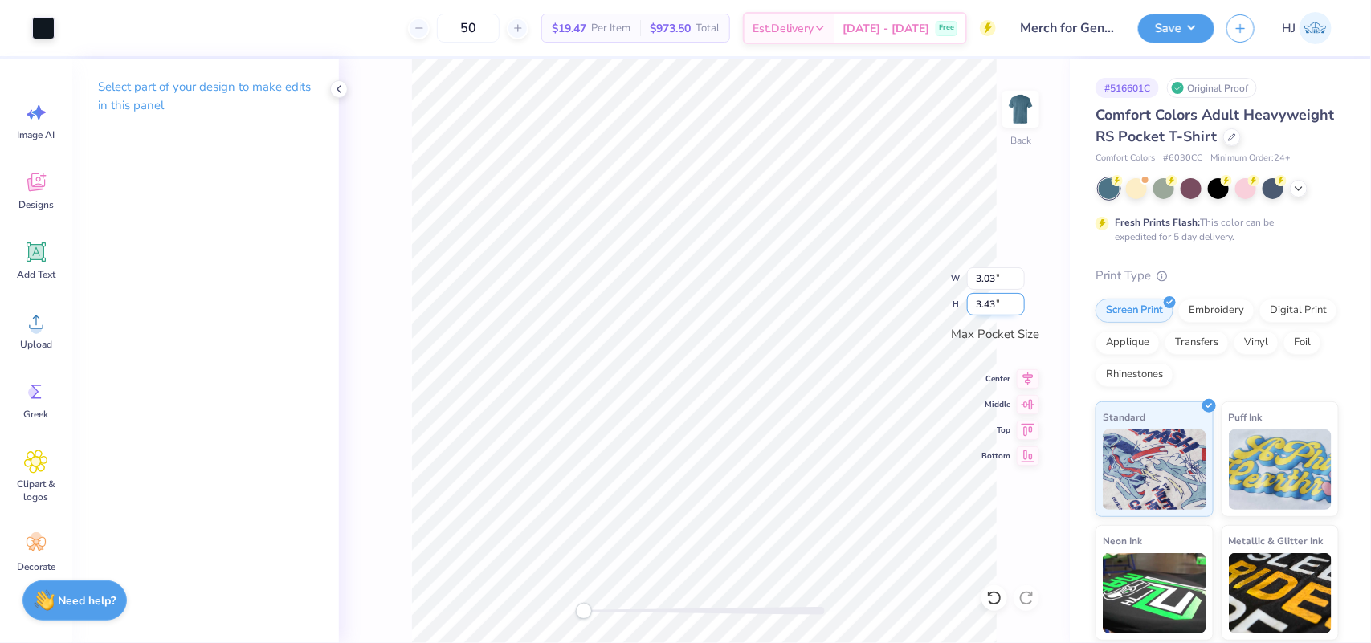
click at [990, 314] on input "3.43" at bounding box center [996, 304] width 58 height 22
type input "3.5"
type input "3.09"
type input "3.50"
click at [53, 20] on div at bounding box center [43, 26] width 22 height 22
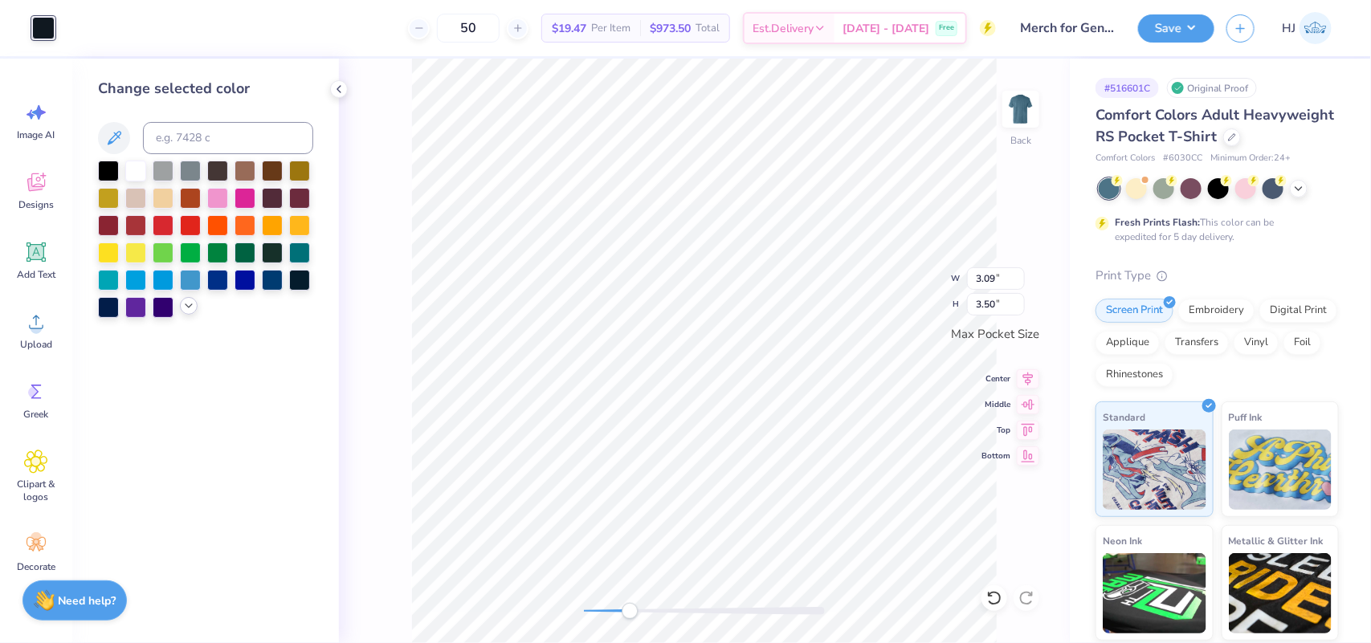
click at [189, 302] on icon at bounding box center [188, 306] width 13 height 13
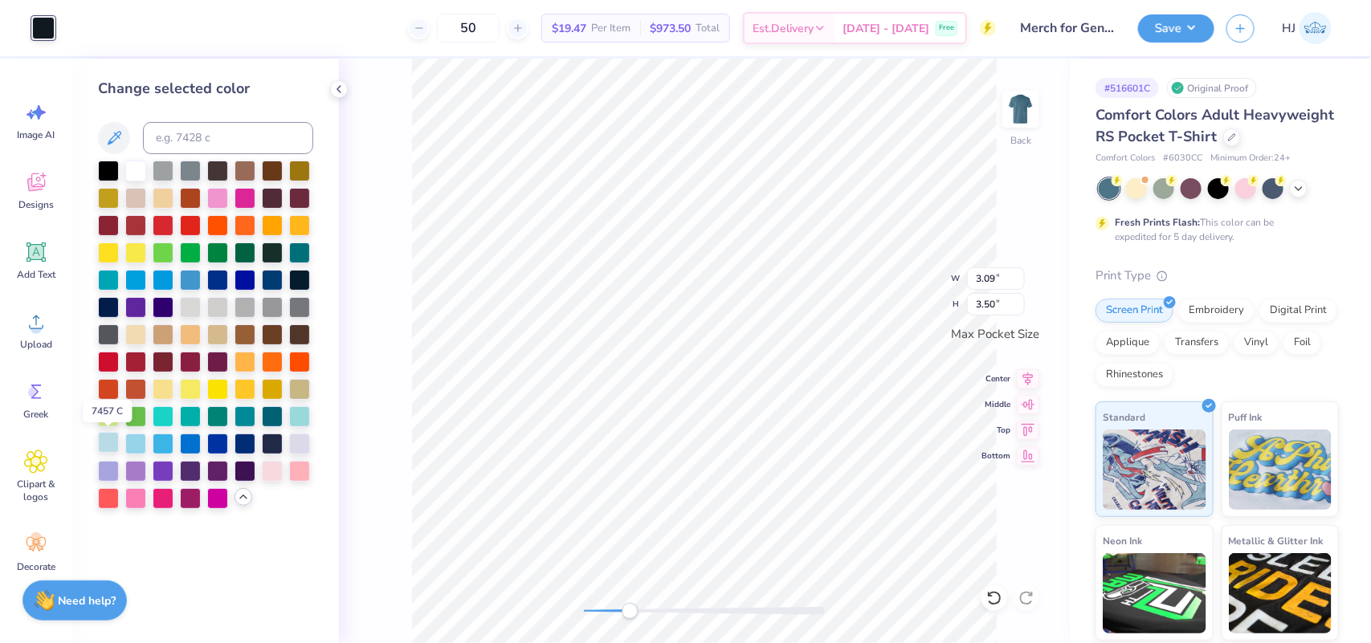
click at [112, 443] on div at bounding box center [108, 442] width 21 height 21
click at [137, 443] on div at bounding box center [135, 442] width 21 height 21
click at [217, 197] on div at bounding box center [217, 196] width 21 height 21
click at [111, 442] on div at bounding box center [108, 442] width 21 height 21
click at [133, 442] on div at bounding box center [135, 442] width 21 height 21
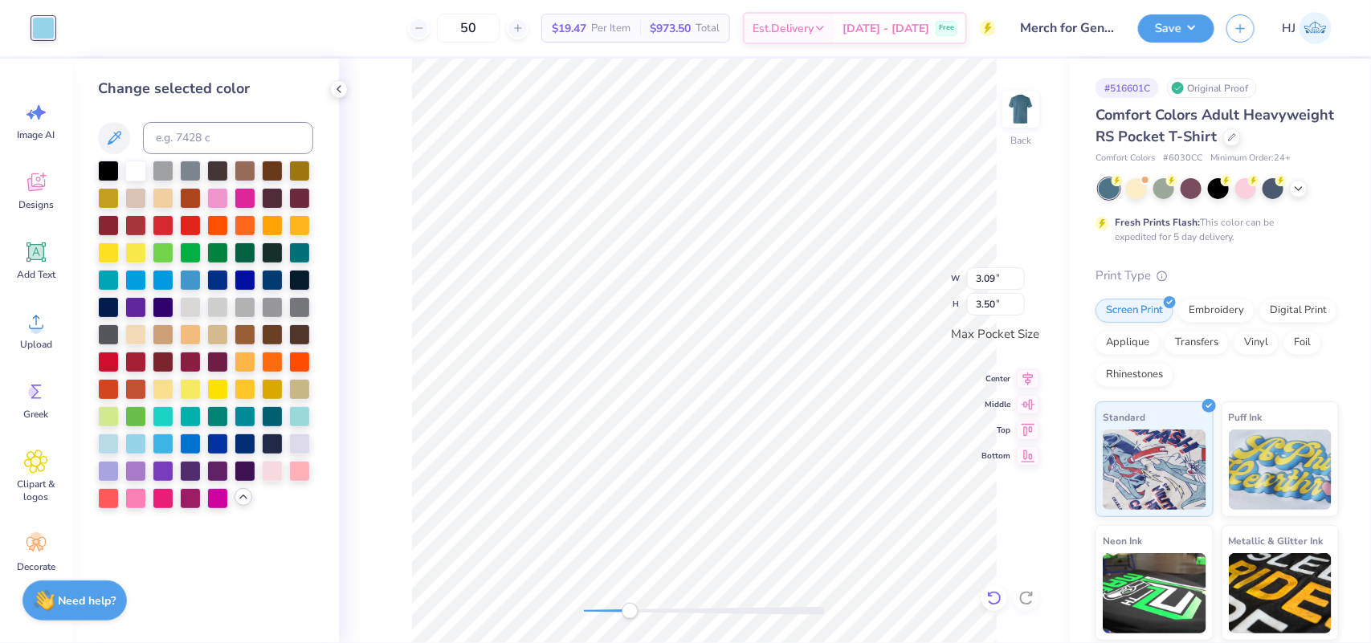
click at [990, 597] on icon at bounding box center [994, 598] width 16 height 16
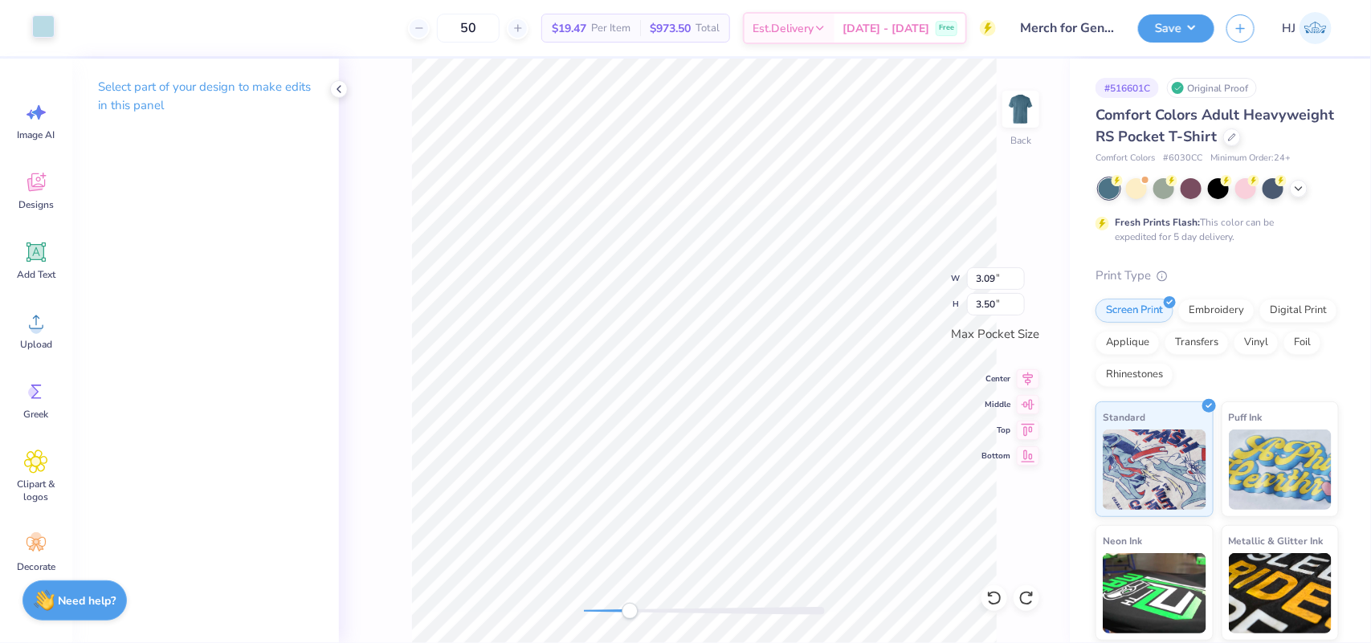
click at [47, 29] on div at bounding box center [43, 26] width 22 height 22
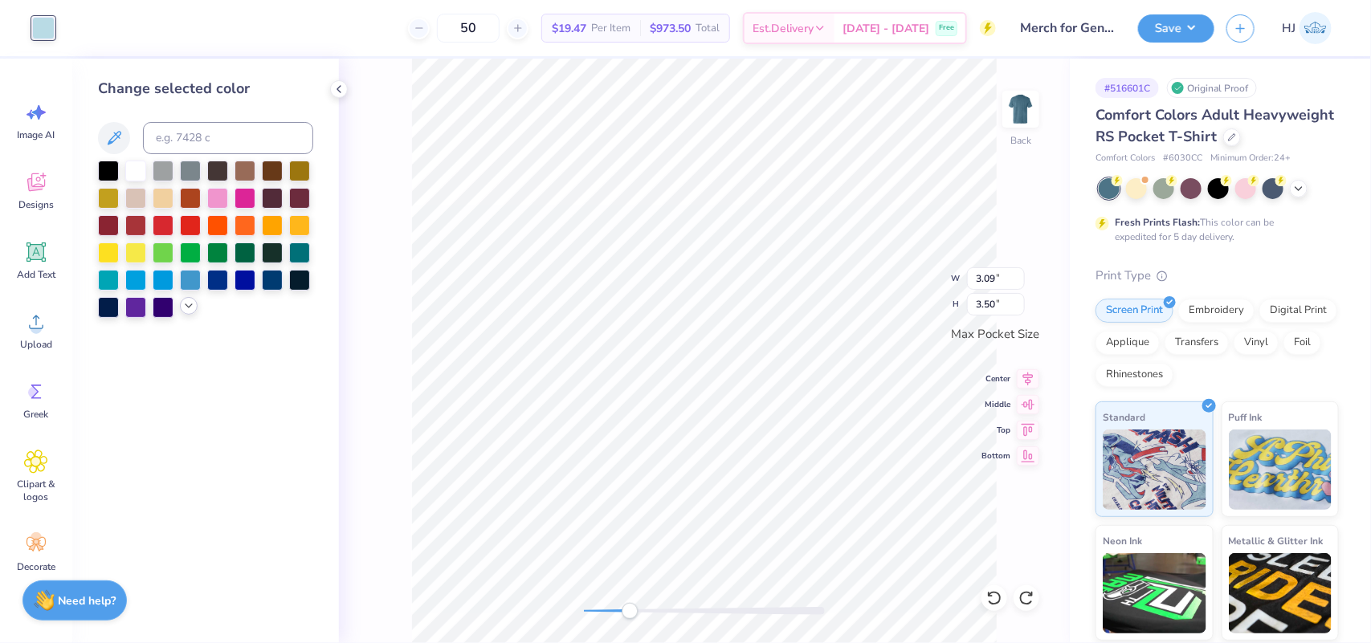
click at [194, 303] on icon at bounding box center [188, 306] width 13 height 13
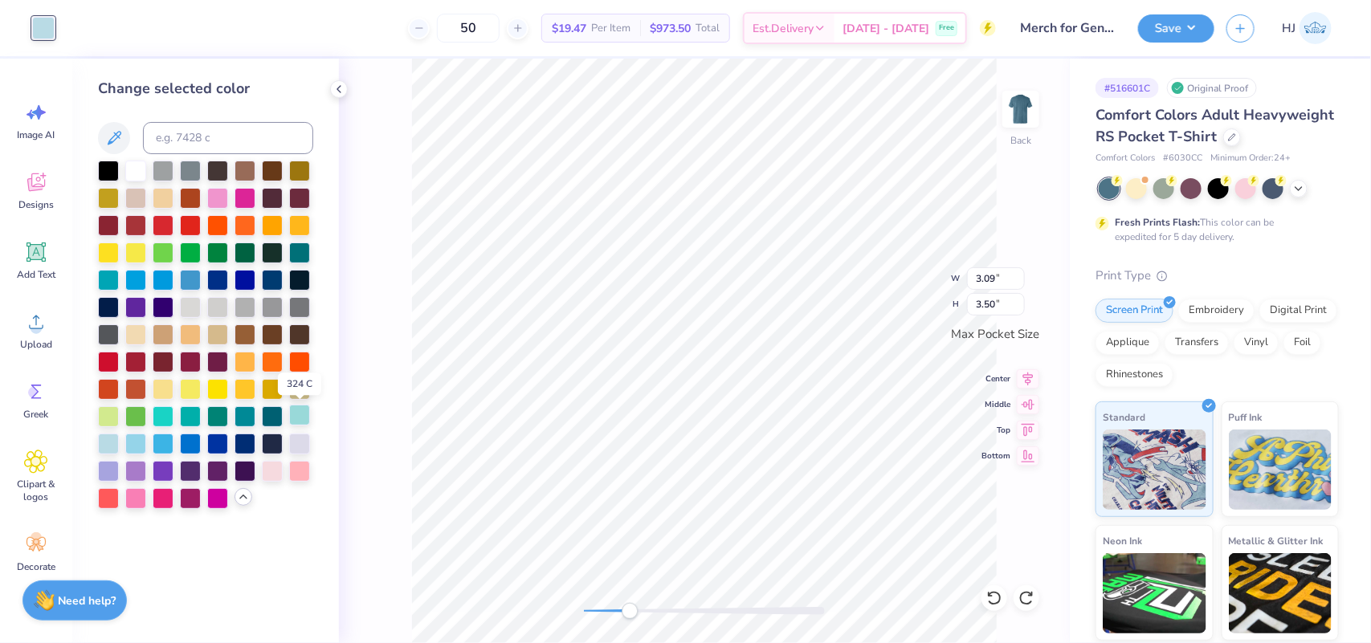
click at [298, 415] on div at bounding box center [299, 415] width 21 height 21
click at [990, 596] on icon at bounding box center [990, 594] width 3 height 3
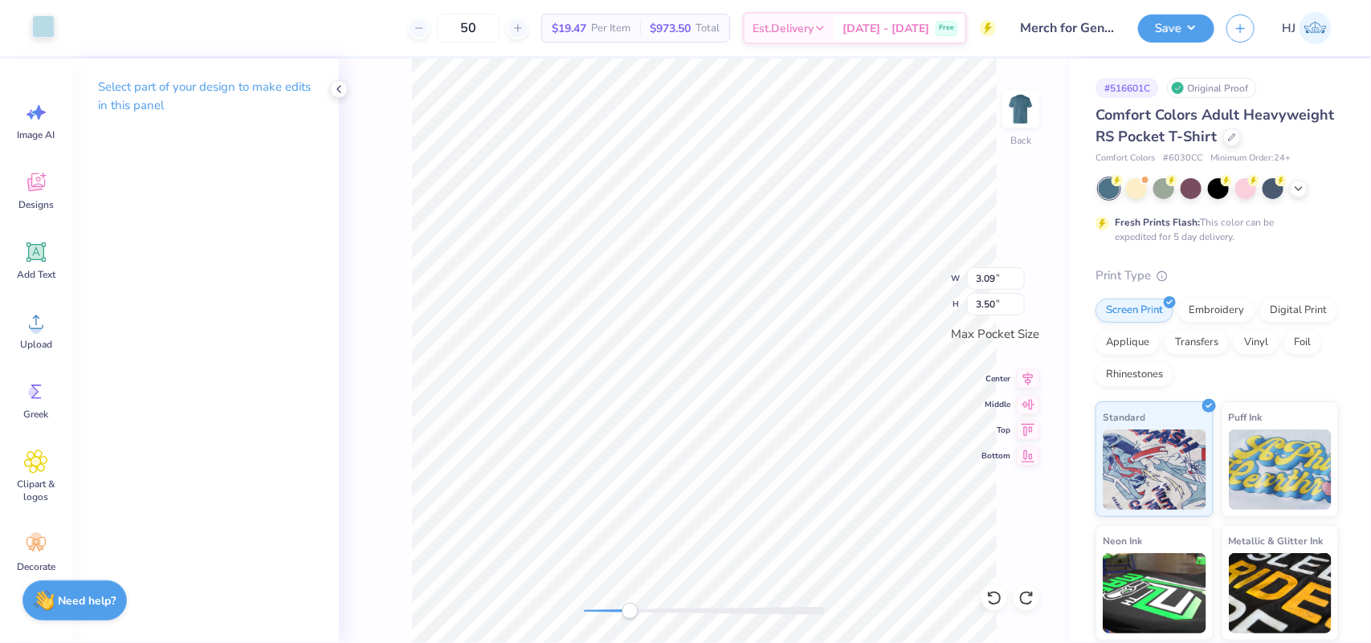
click at [49, 28] on div at bounding box center [43, 26] width 22 height 22
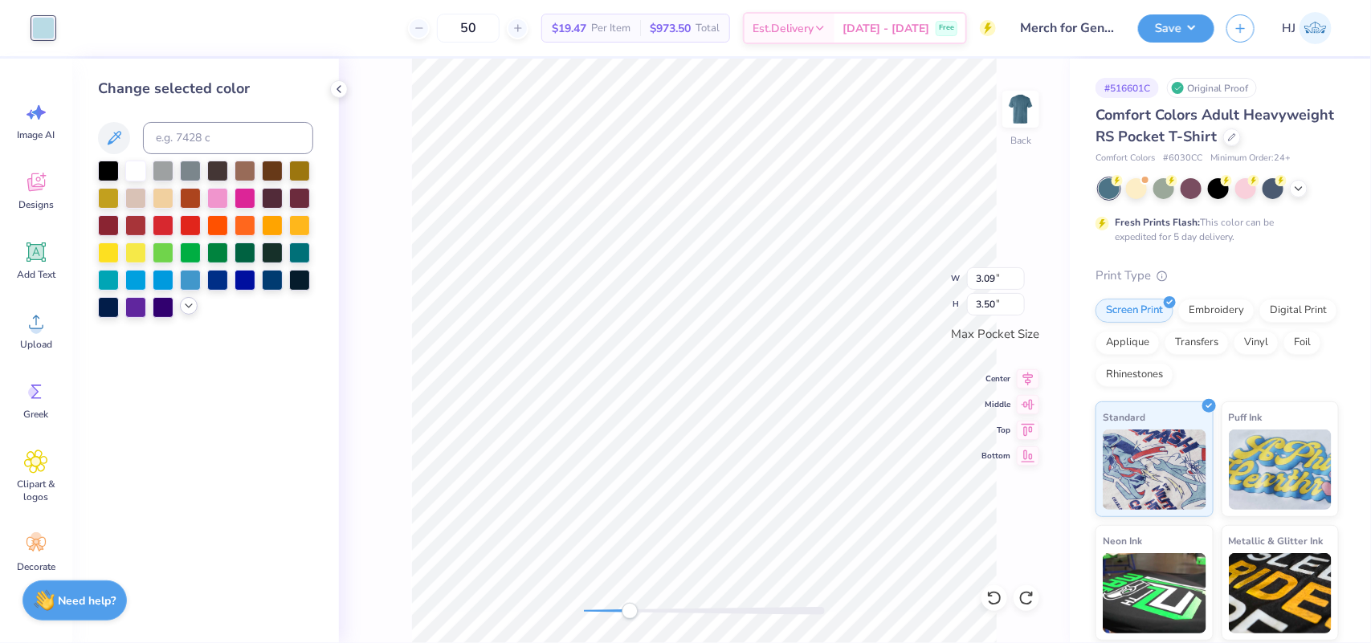
click at [191, 305] on polyline at bounding box center [189, 305] width 6 height 3
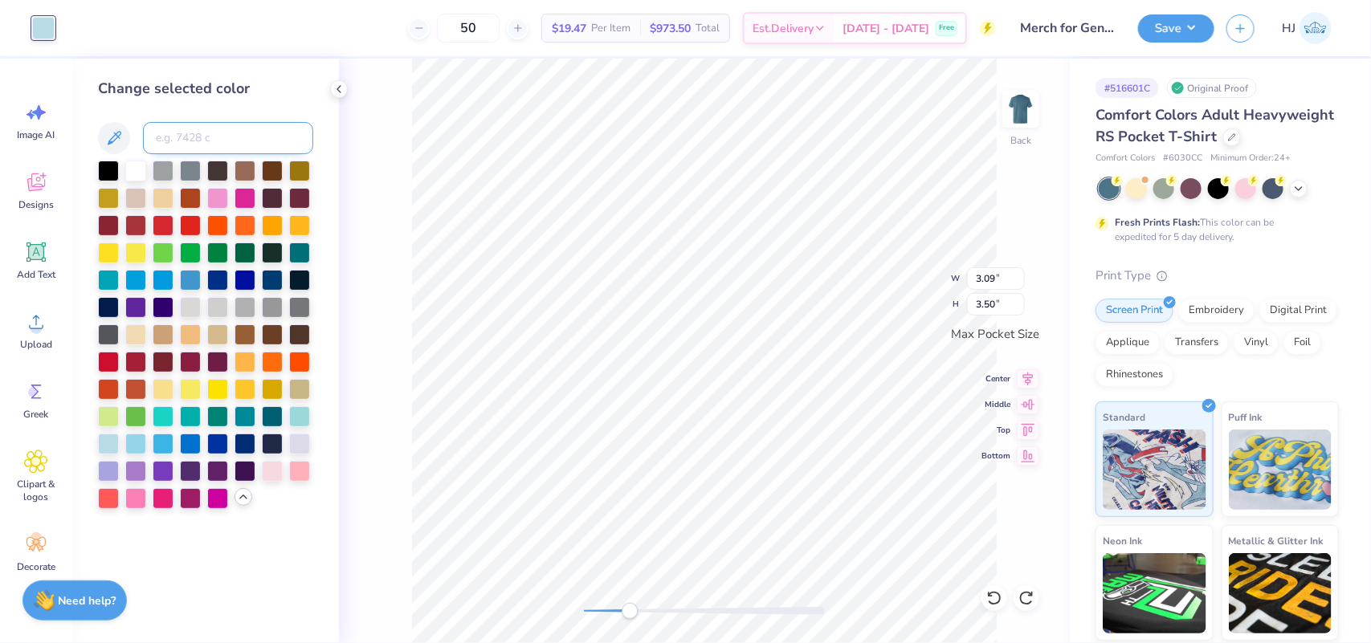
click at [222, 135] on input at bounding box center [228, 138] width 170 height 32
type input "wg c"
click at [182, 139] on input at bounding box center [228, 138] width 170 height 32
type input "wg 1c"
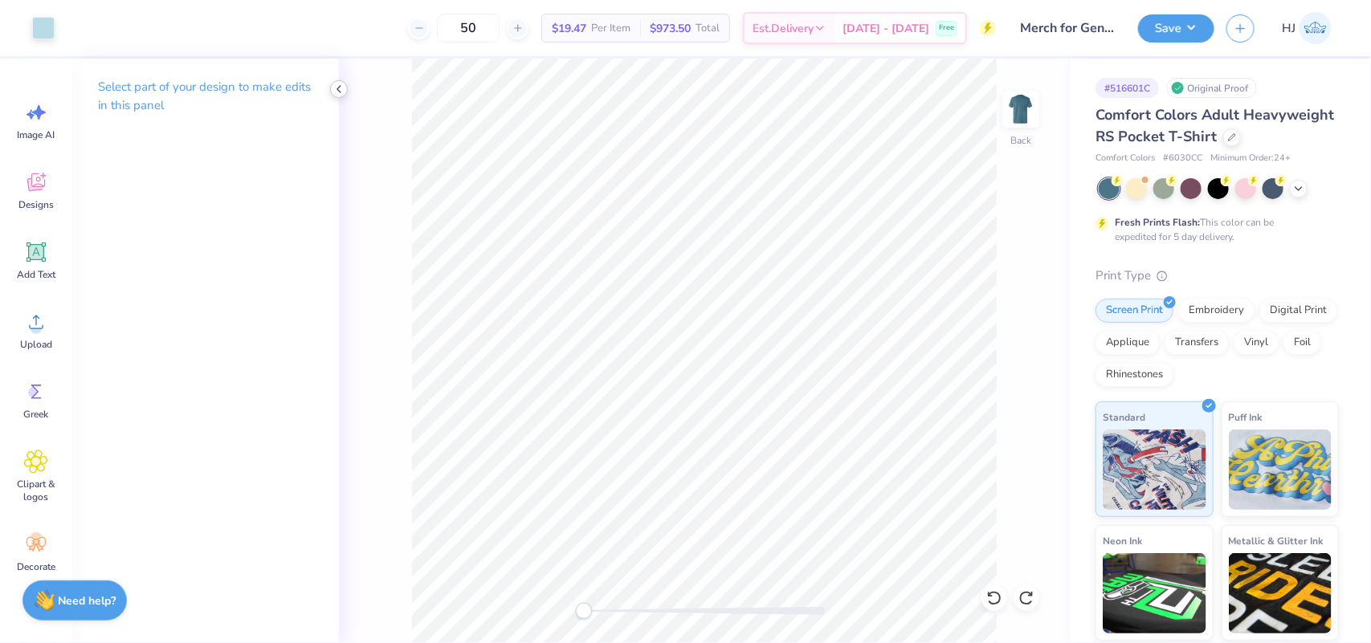
click at [339, 86] on icon at bounding box center [339, 89] width 13 height 13
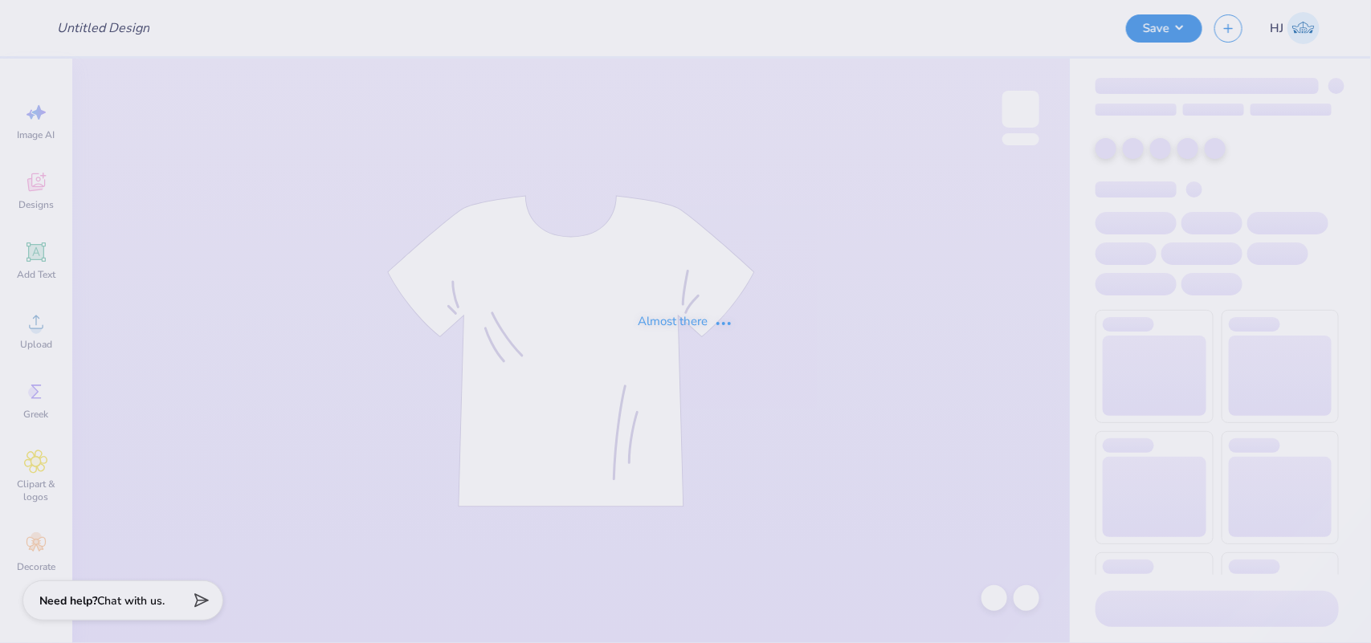
type input "Merch for General Medicine!"
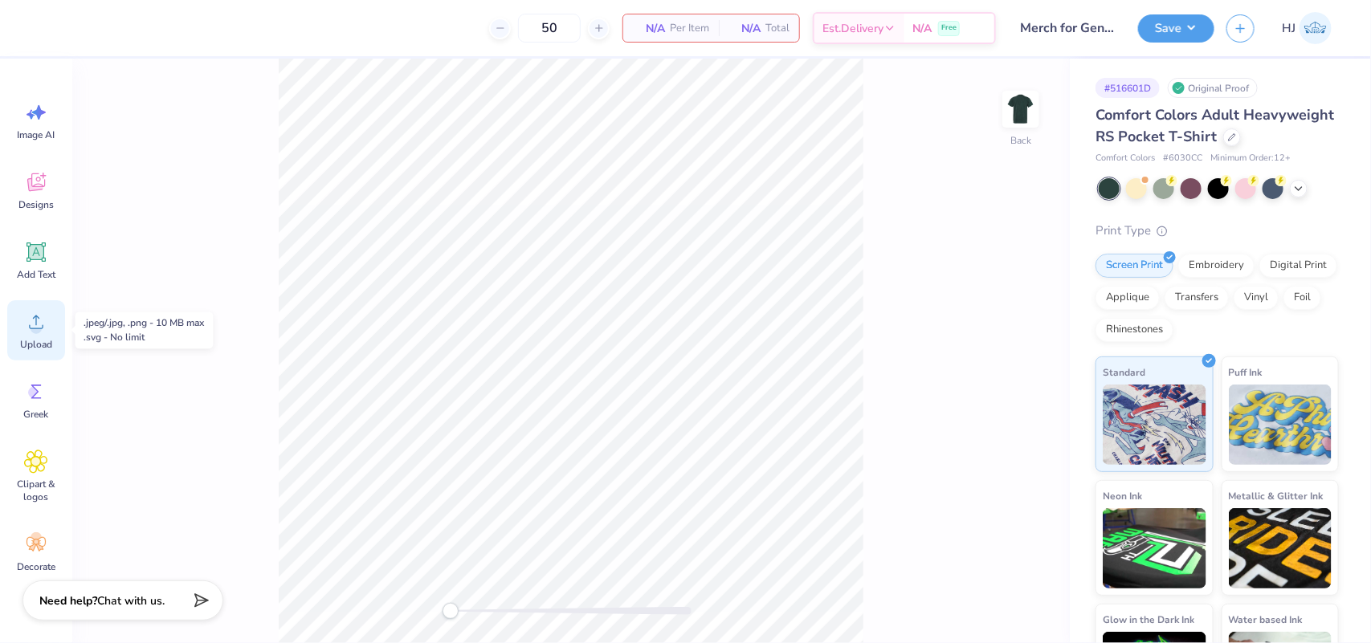
click at [34, 335] on div "Upload" at bounding box center [36, 330] width 58 height 60
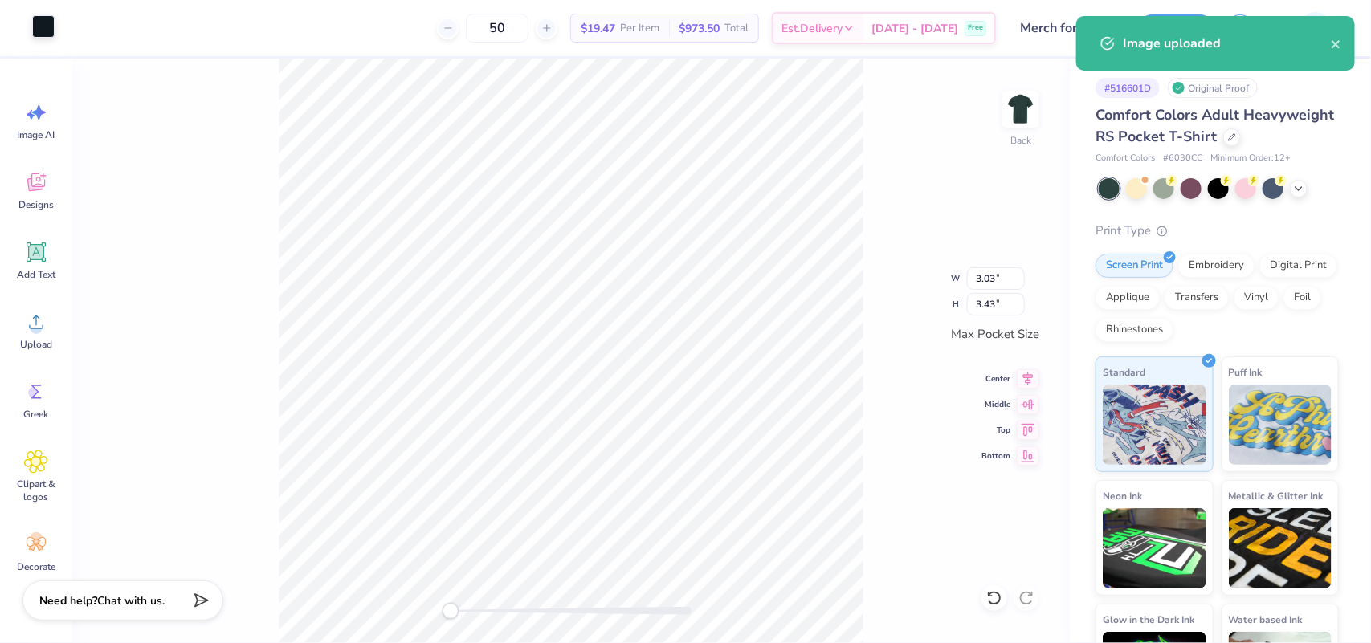
click at [39, 18] on div at bounding box center [43, 26] width 22 height 22
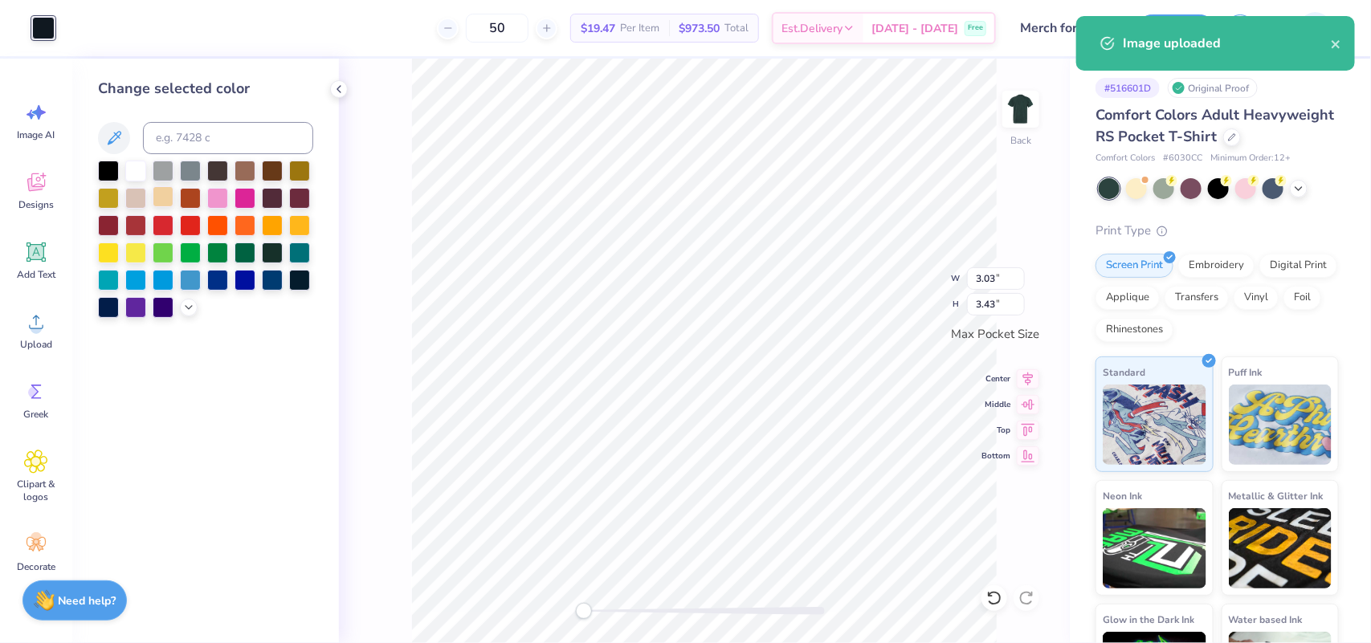
click at [161, 195] on div at bounding box center [163, 196] width 21 height 21
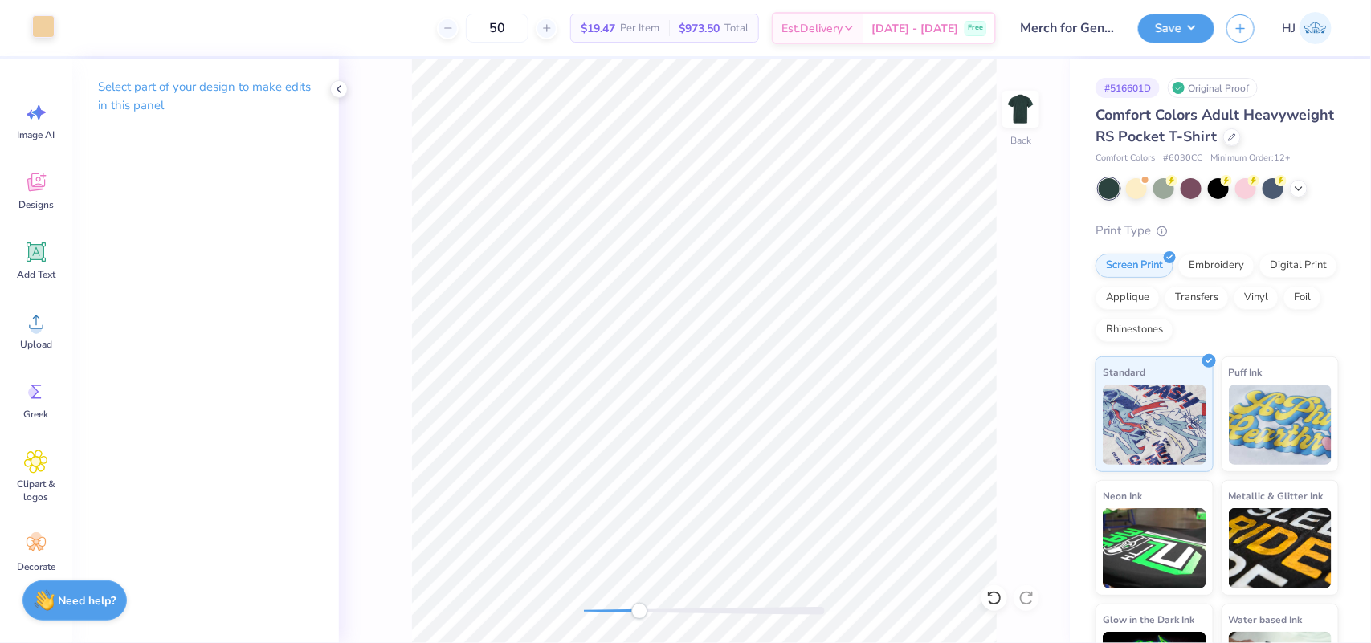
click at [45, 26] on div at bounding box center [43, 26] width 22 height 22
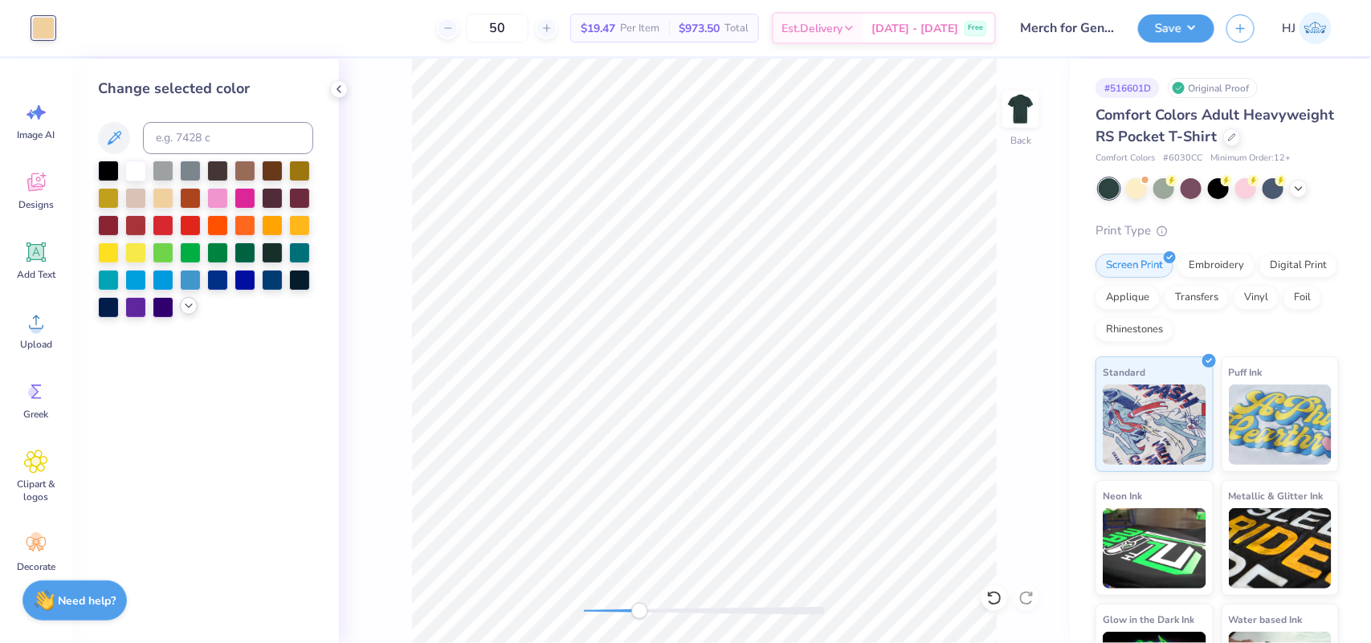
click at [194, 309] on icon at bounding box center [188, 306] width 13 height 13
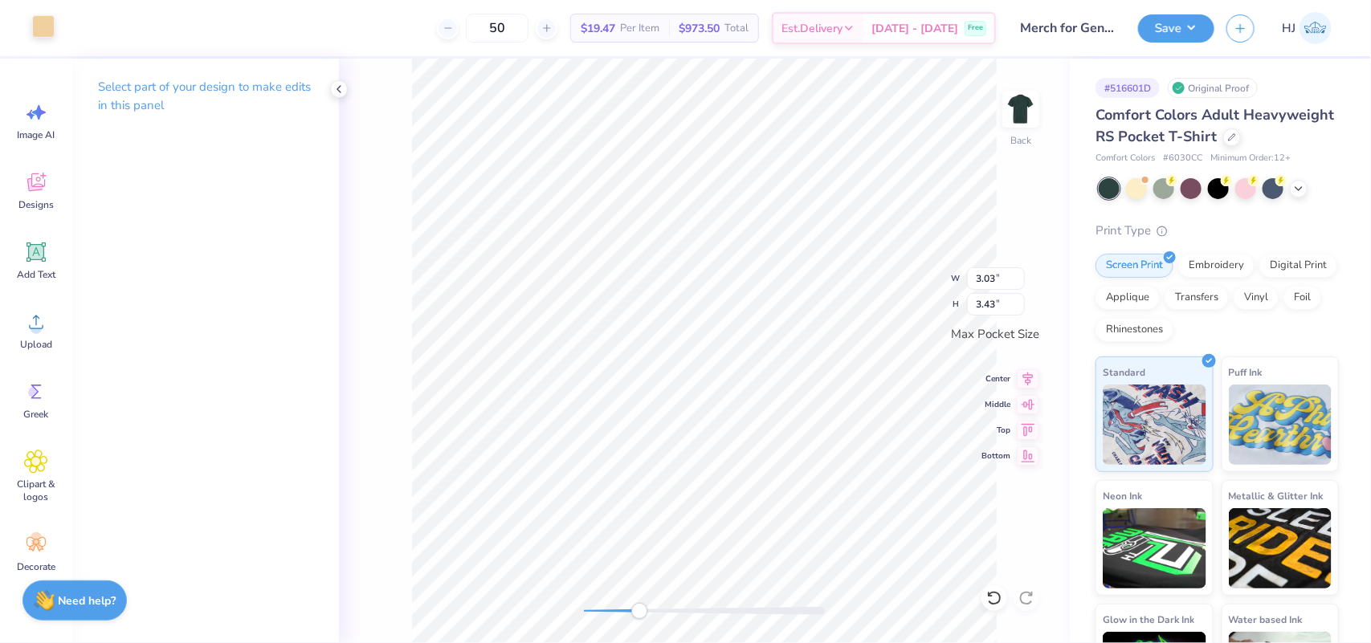
click at [53, 24] on div at bounding box center [43, 26] width 22 height 22
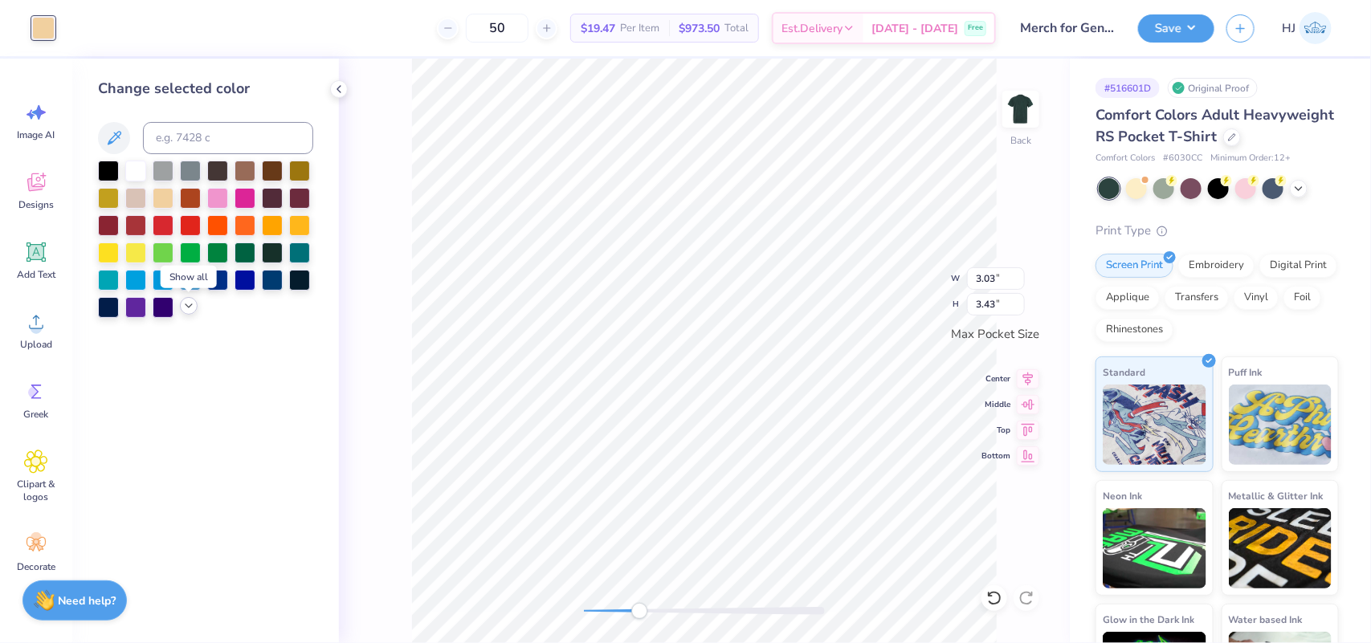
click at [193, 307] on icon at bounding box center [188, 306] width 13 height 13
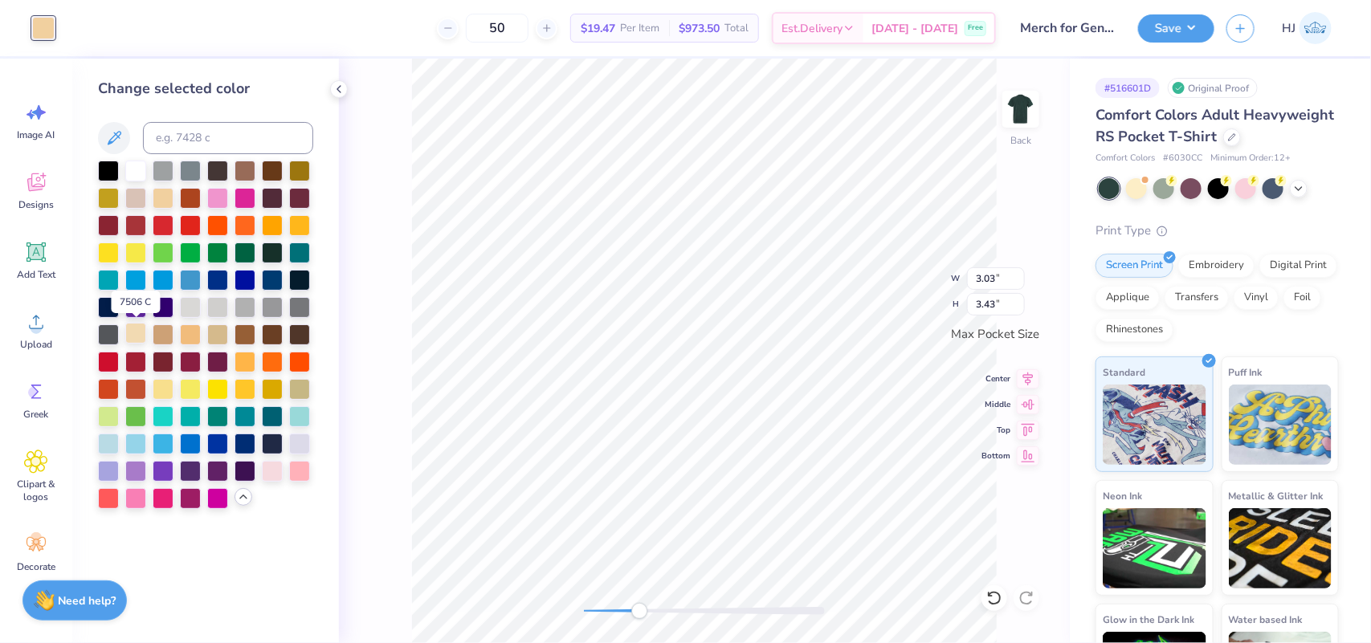
click at [135, 333] on div at bounding box center [135, 333] width 21 height 21
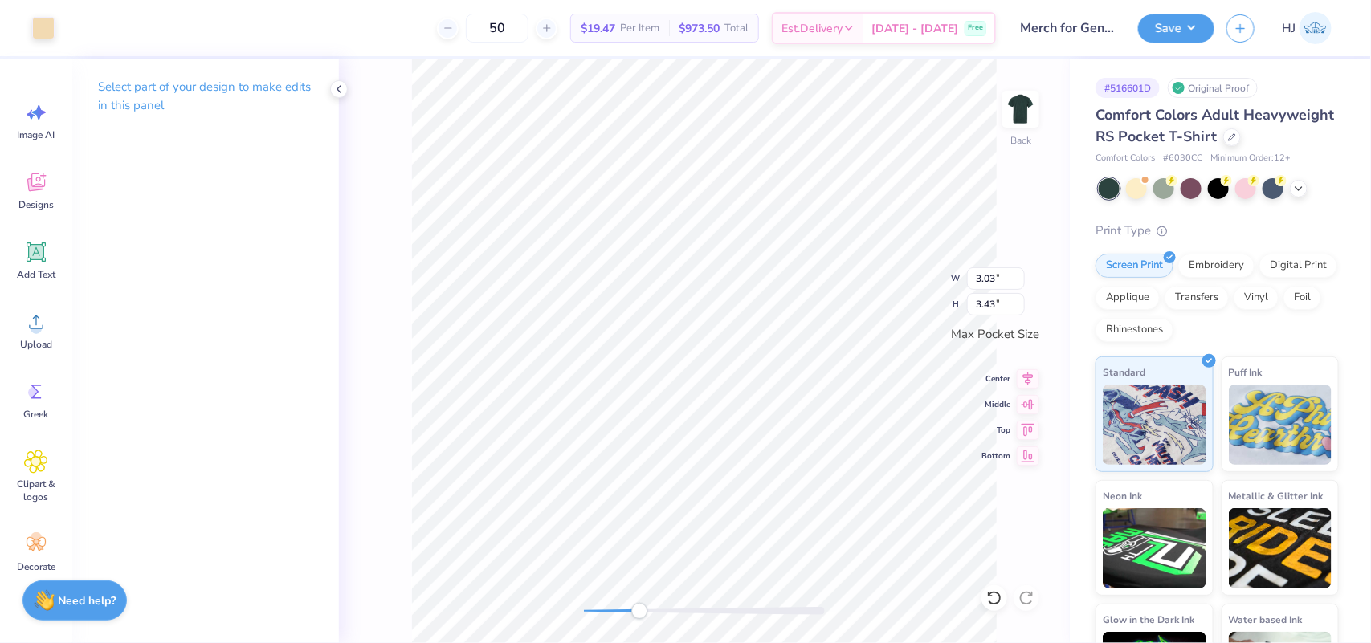
click at [39, 43] on div "Art colors" at bounding box center [27, 28] width 55 height 56
click at [44, 20] on div at bounding box center [43, 26] width 22 height 22
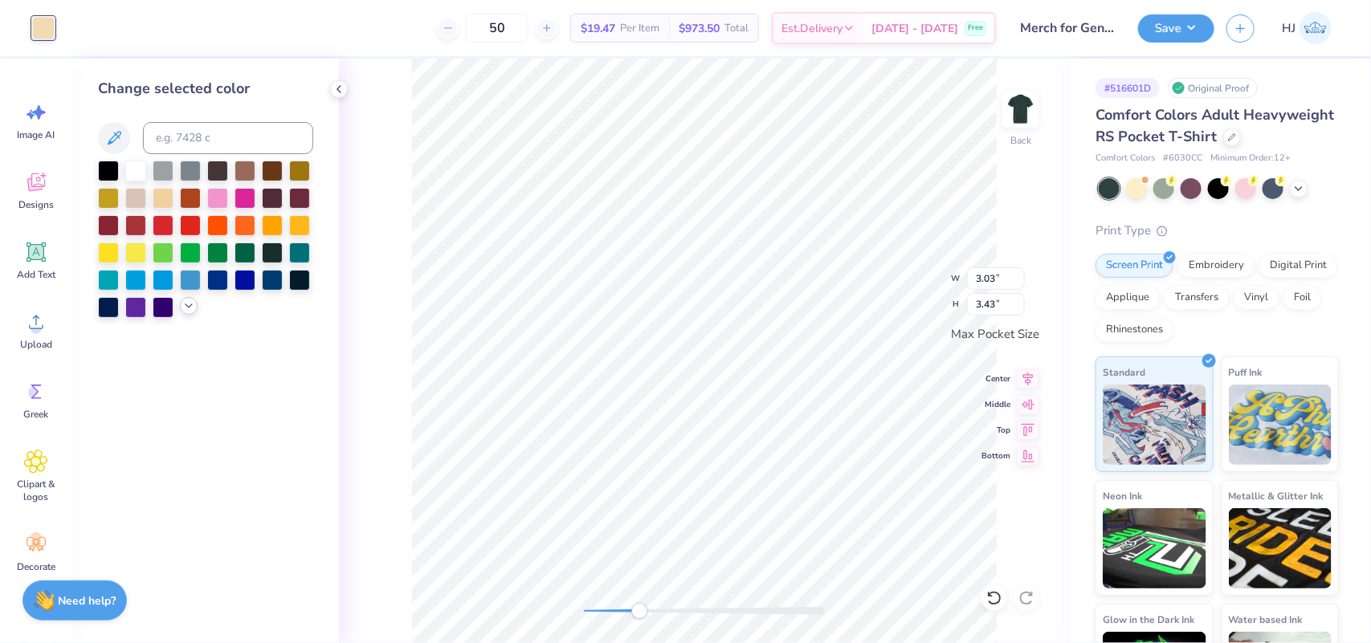
click at [190, 305] on icon at bounding box center [188, 306] width 13 height 13
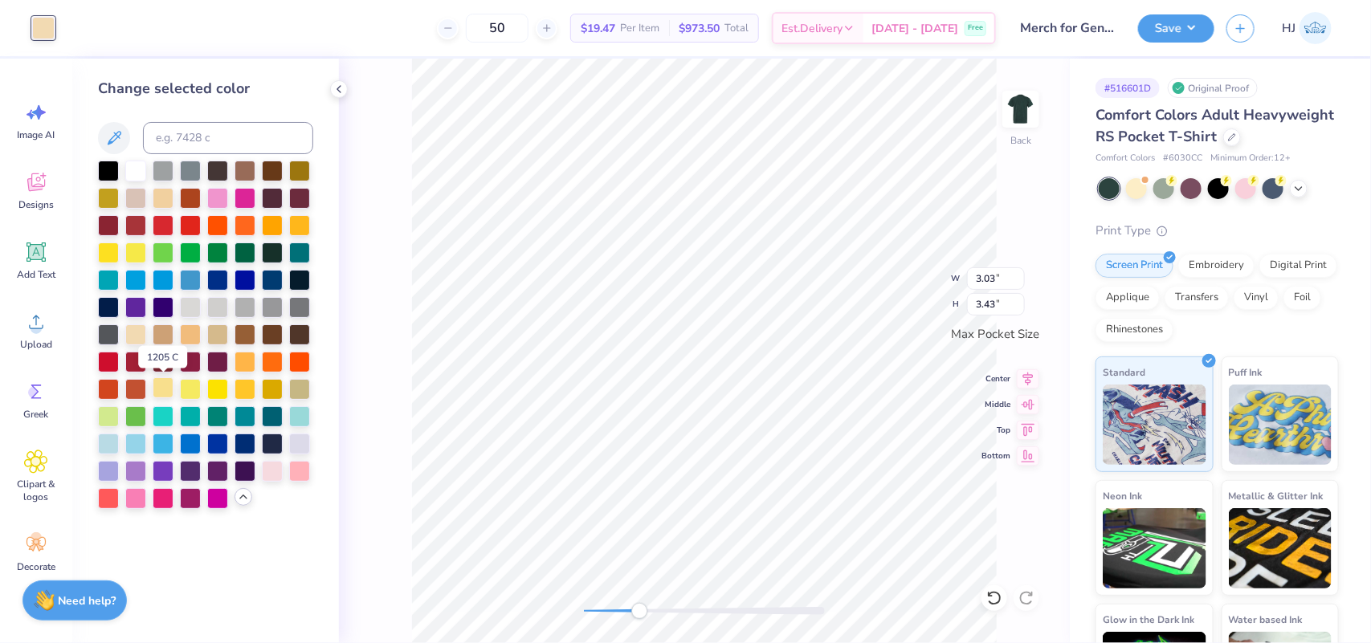
click at [163, 392] on div at bounding box center [163, 388] width 21 height 21
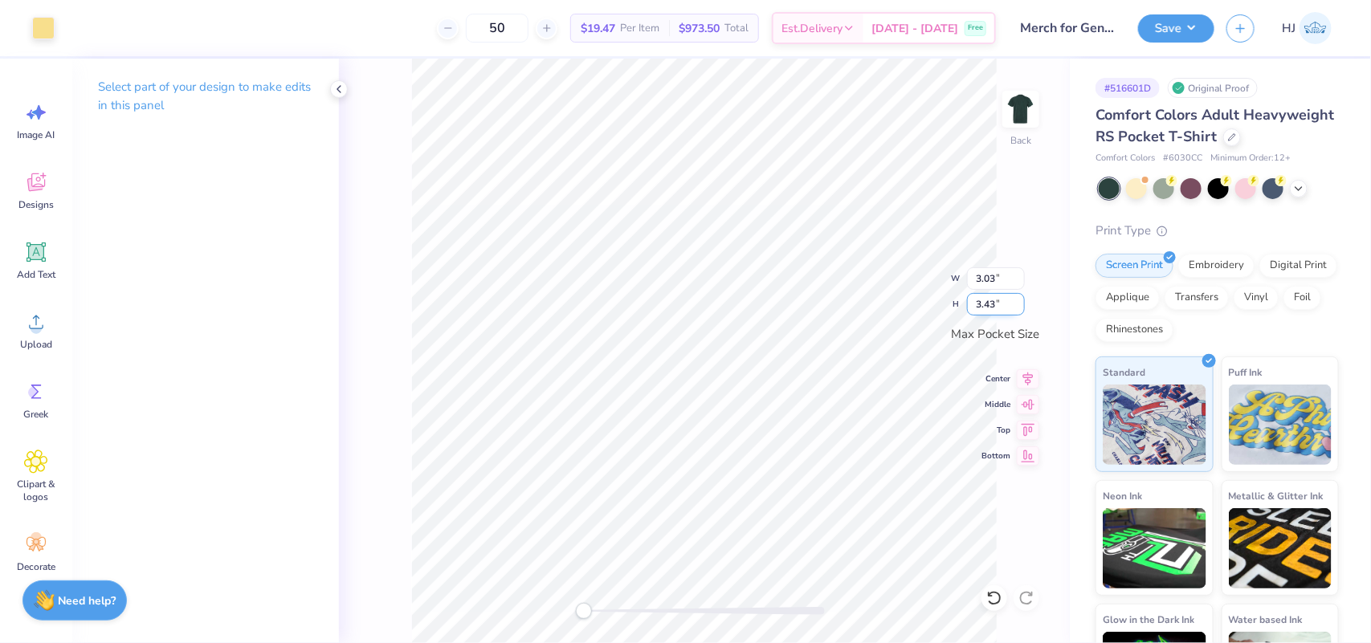
click at [997, 301] on input "3.43" at bounding box center [996, 304] width 58 height 22
click at [985, 301] on input "3.43" at bounding box center [996, 304] width 58 height 22
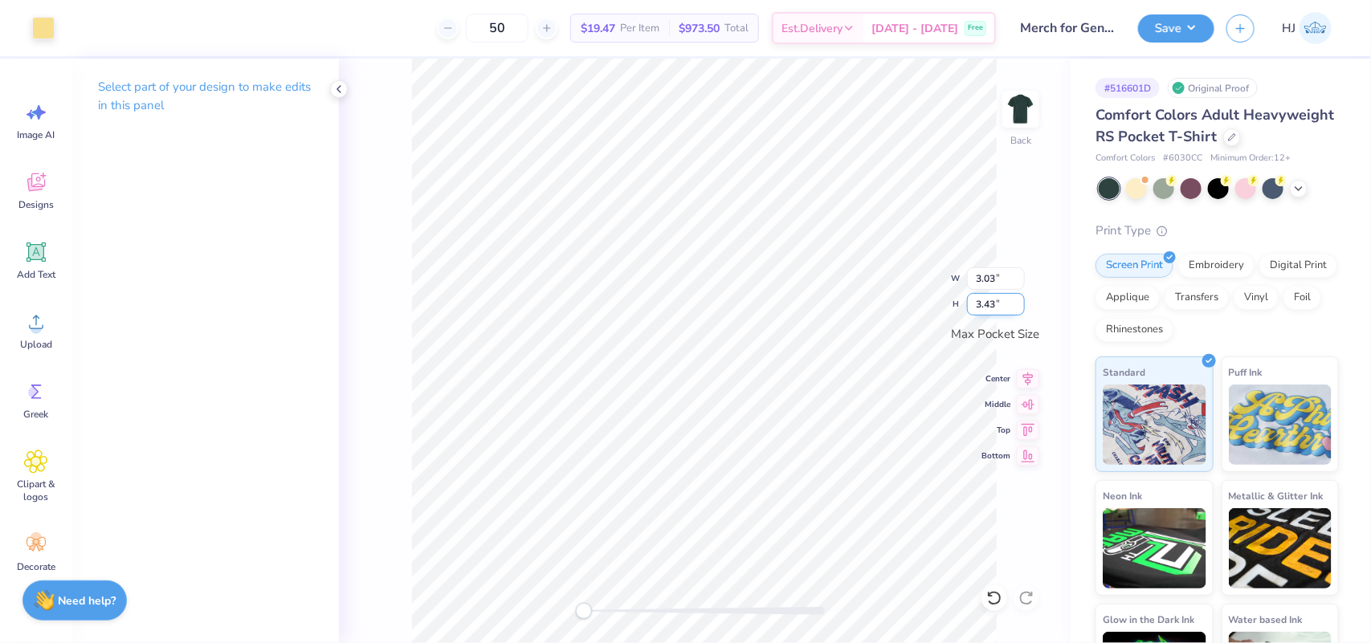
click at [985, 301] on input "3.43" at bounding box center [996, 304] width 58 height 22
type input "3.5"
click at [980, 303] on input "3.50" at bounding box center [996, 304] width 58 height 22
drag, startPoint x: 1023, startPoint y: 407, endPoint x: 1030, endPoint y: 398, distance: 12.0
click at [1024, 407] on icon at bounding box center [1028, 402] width 22 height 19
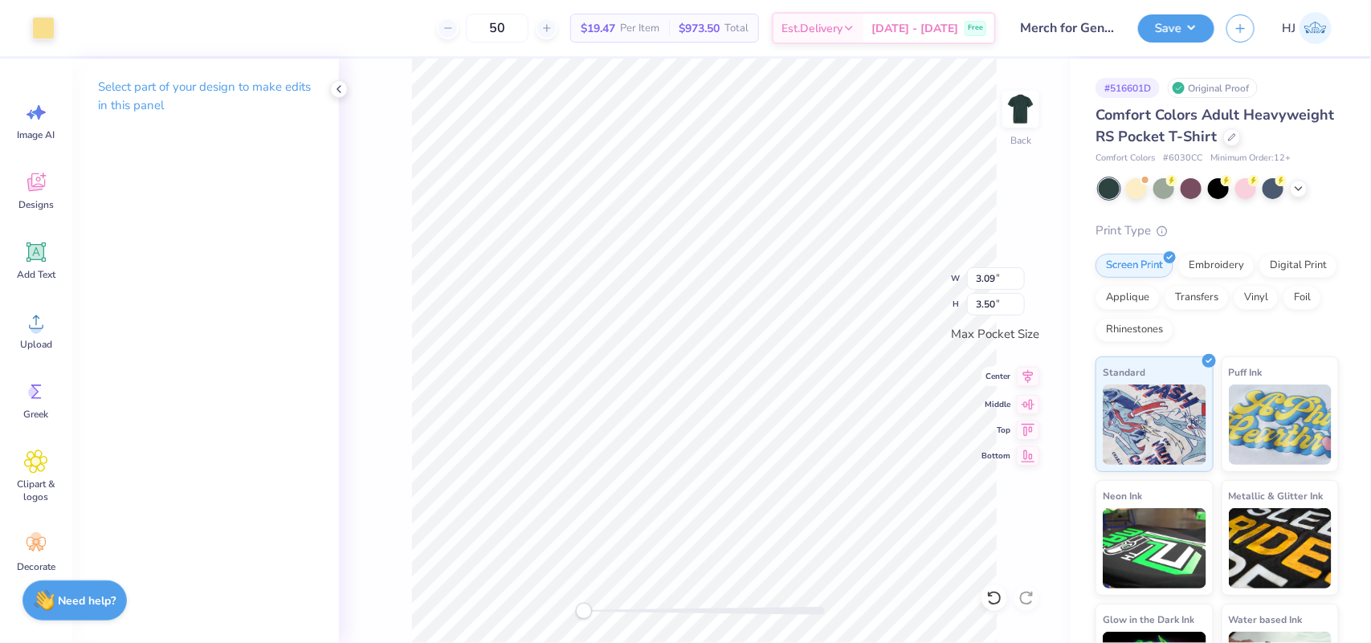
click at [1030, 380] on icon at bounding box center [1028, 376] width 22 height 19
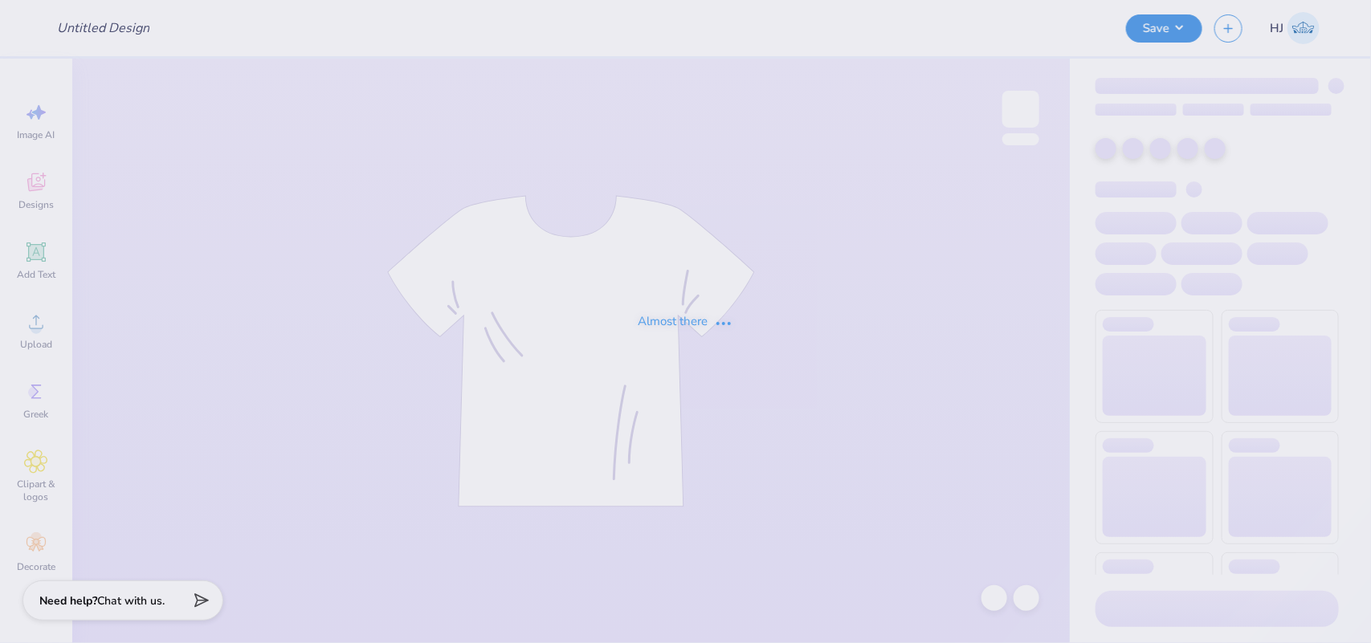
type input "Merch for General Medicine!"
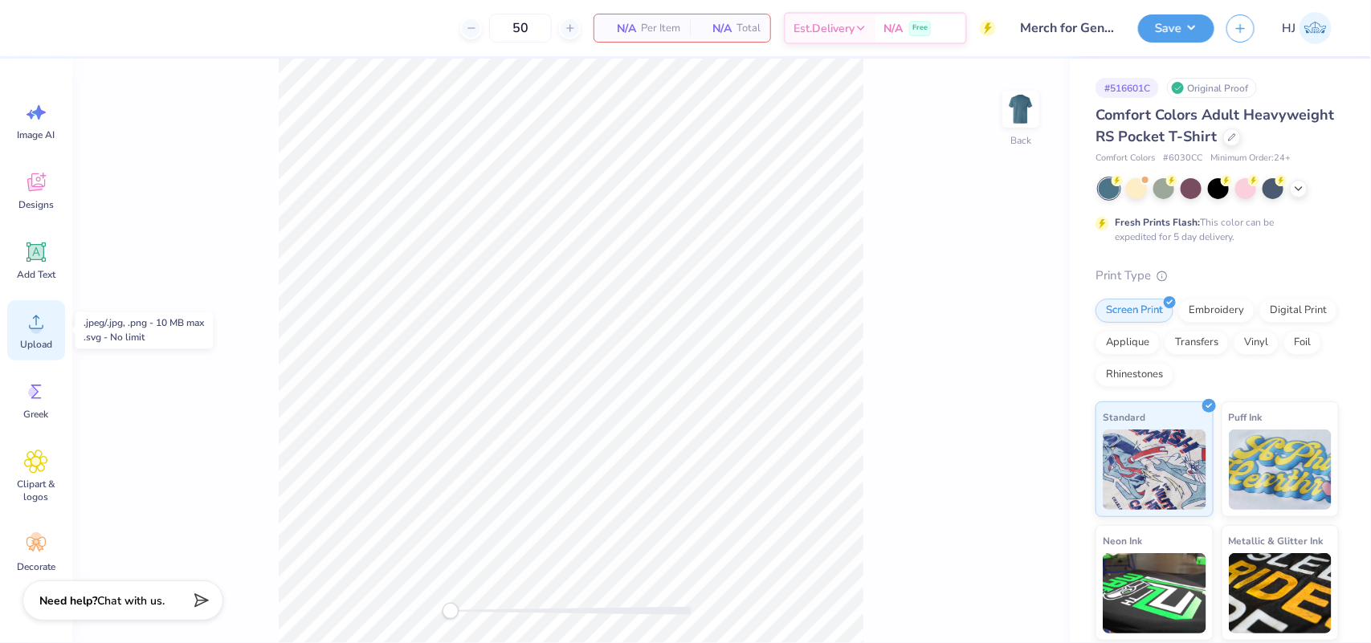
click at [48, 326] on div "Upload" at bounding box center [36, 330] width 58 height 60
click at [34, 336] on div "Upload" at bounding box center [36, 330] width 58 height 60
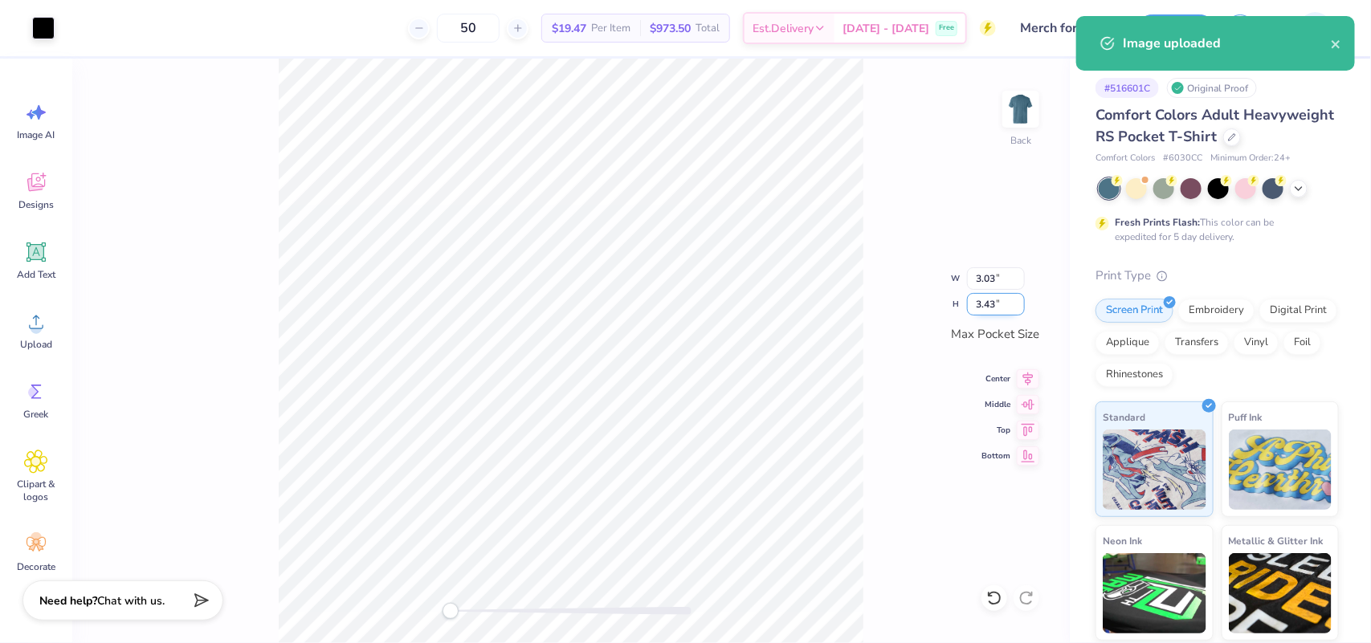
click at [1012, 315] on input "3.43" at bounding box center [996, 304] width 58 height 22
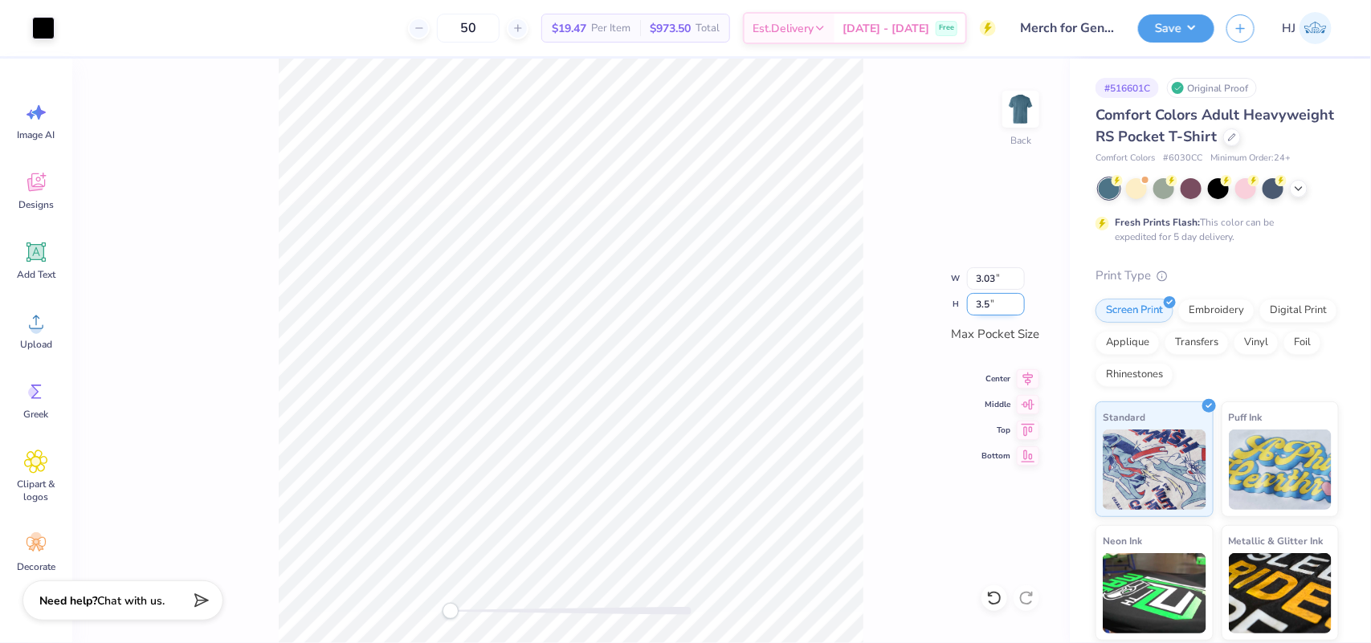
type input "3.5"
click at [37, 24] on div at bounding box center [43, 26] width 22 height 22
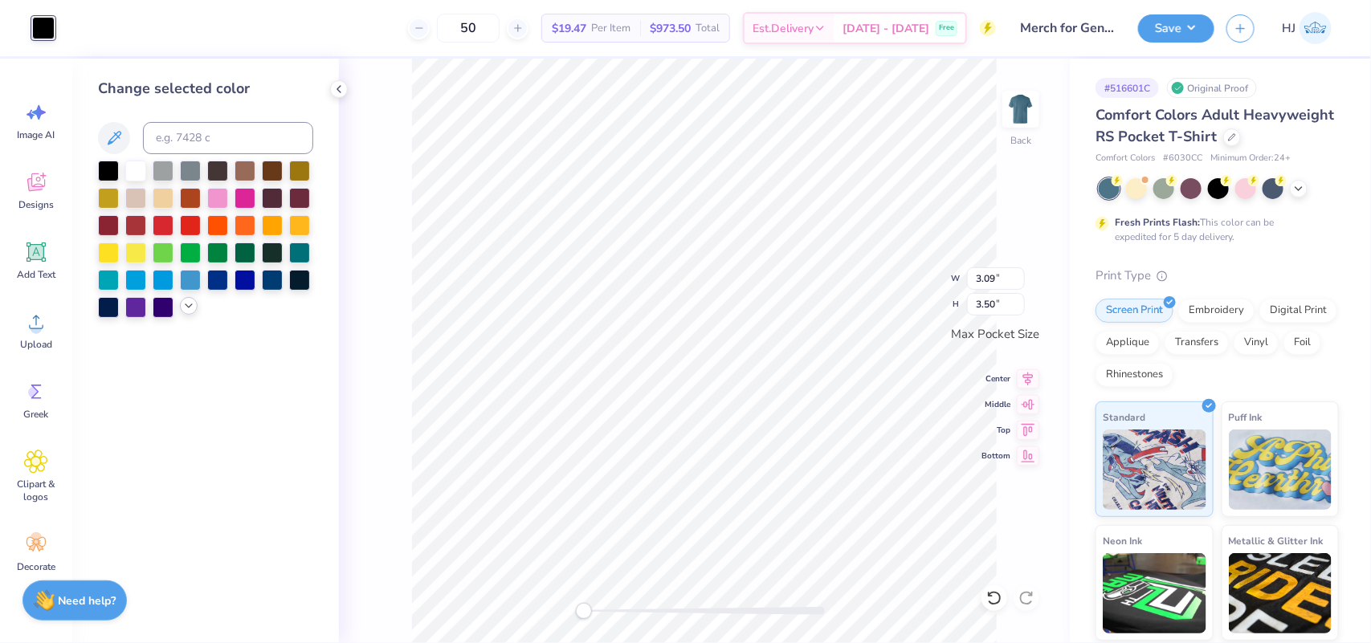
click at [191, 305] on polyline at bounding box center [189, 305] width 6 height 3
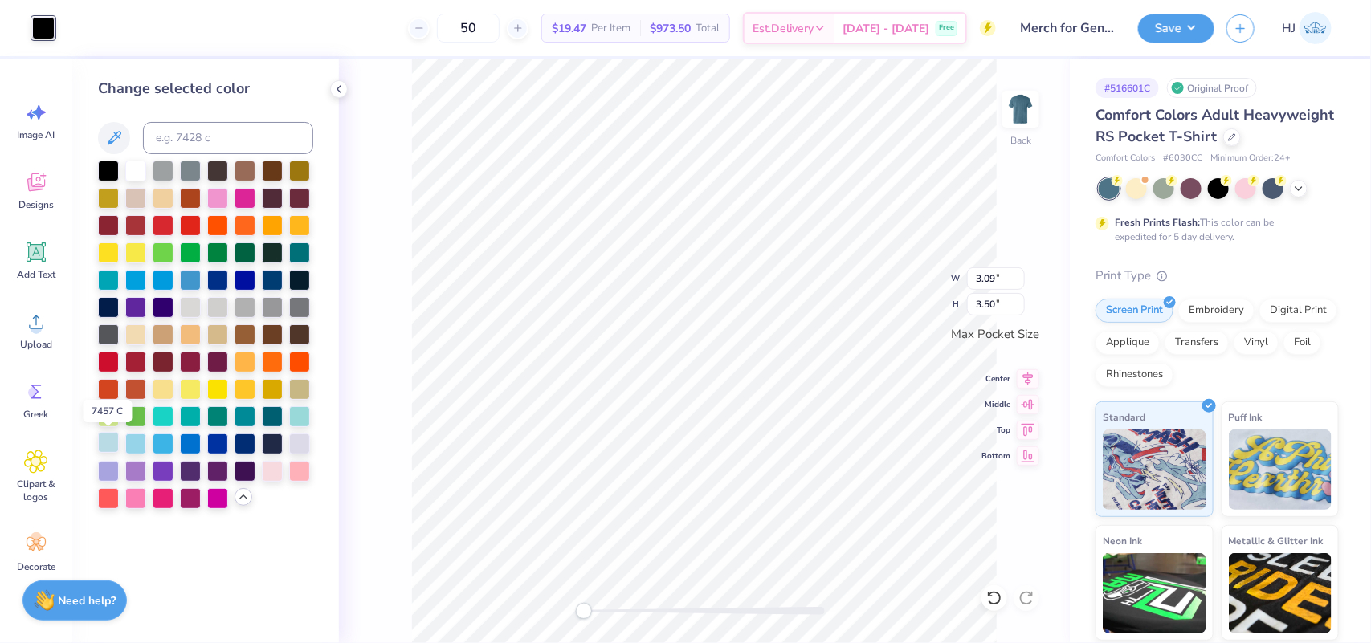
click at [100, 447] on div at bounding box center [108, 442] width 21 height 21
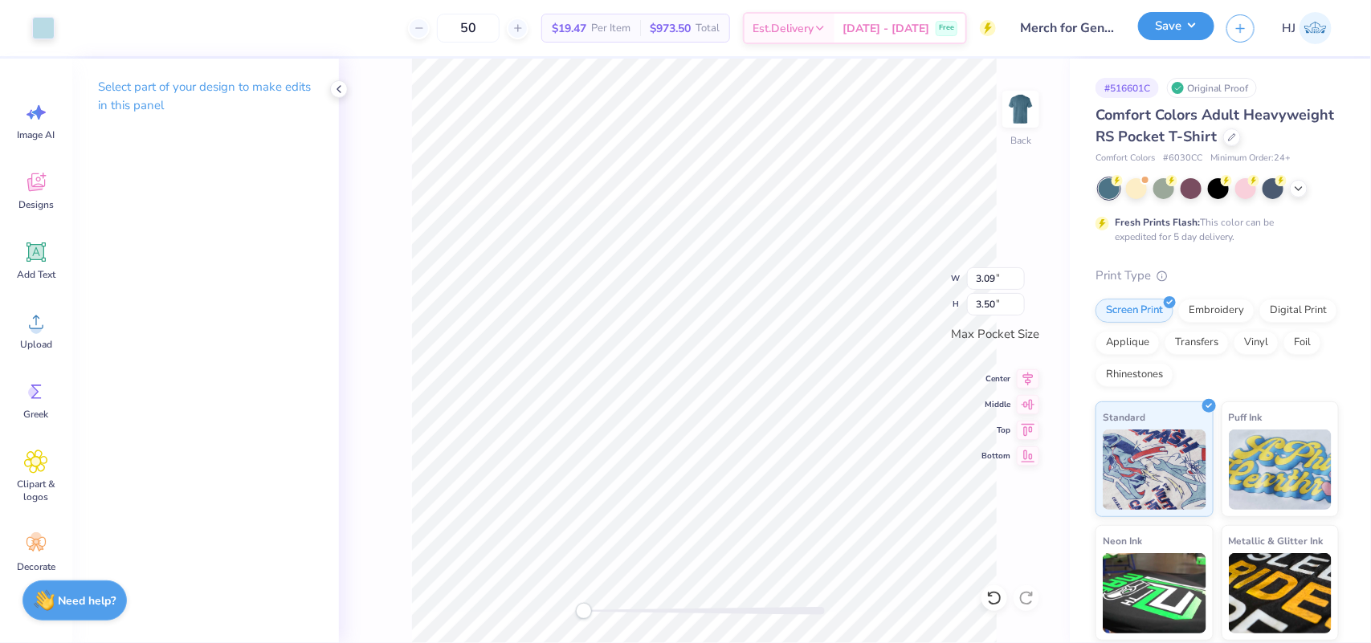
click at [1194, 33] on button "Save" at bounding box center [1176, 26] width 76 height 28
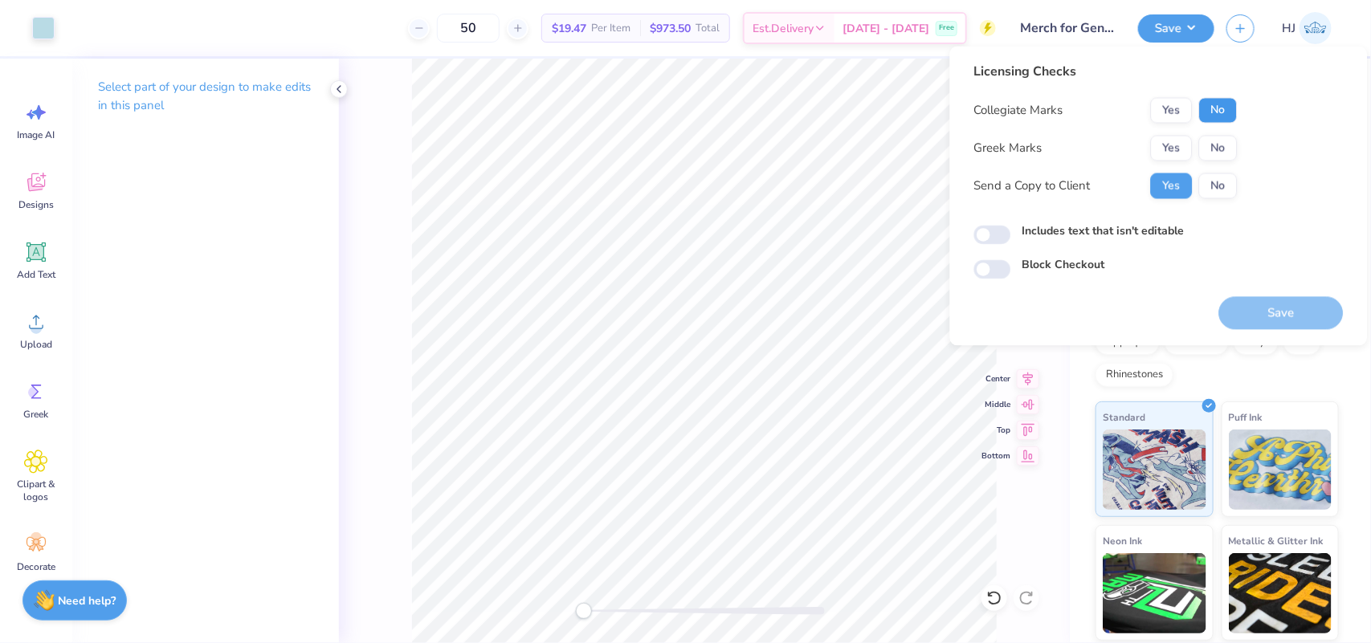
click at [1230, 110] on button "No" at bounding box center [1218, 111] width 39 height 26
click at [1225, 147] on button "No" at bounding box center [1218, 149] width 39 height 26
click at [1207, 185] on button "No" at bounding box center [1218, 187] width 39 height 26
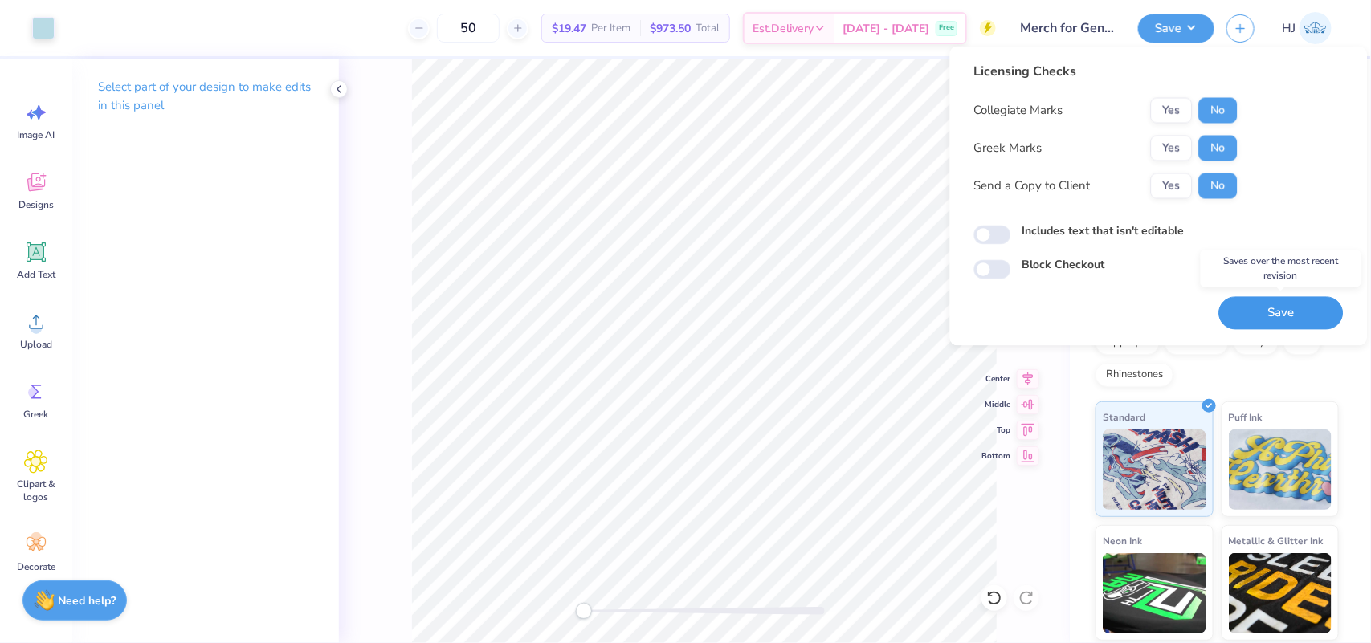
click at [1282, 317] on button "Save" at bounding box center [1281, 313] width 125 height 33
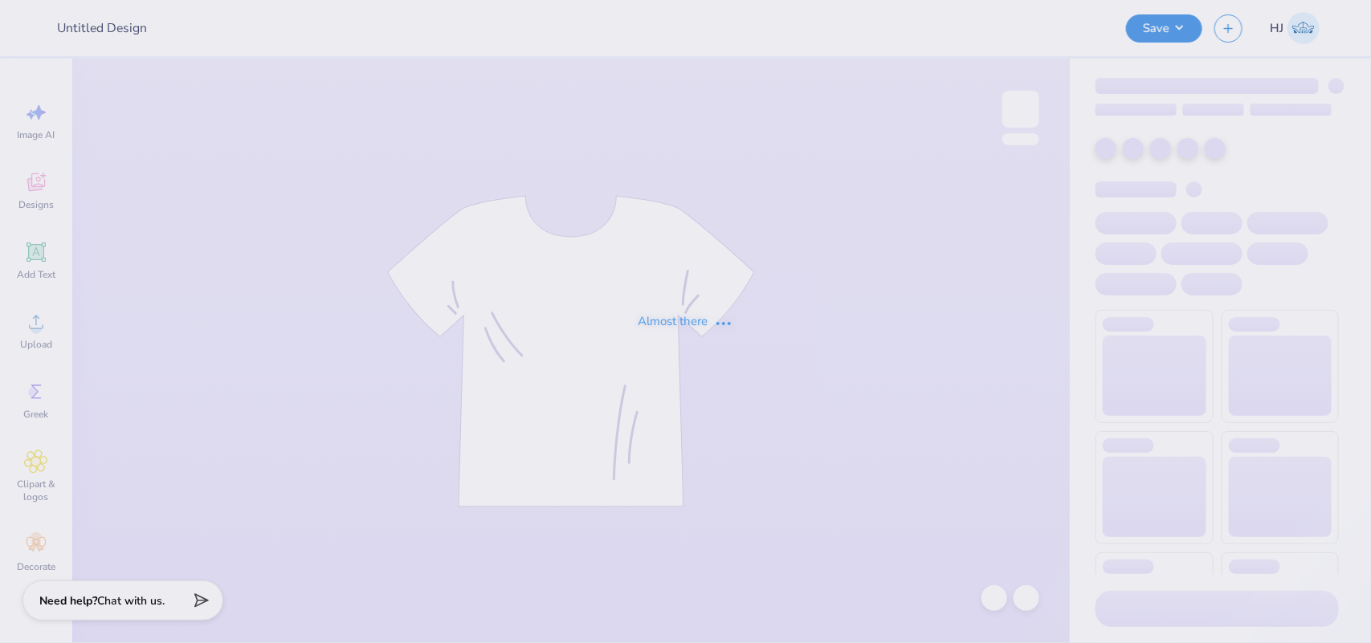
type input "Merch for General Medicine!"
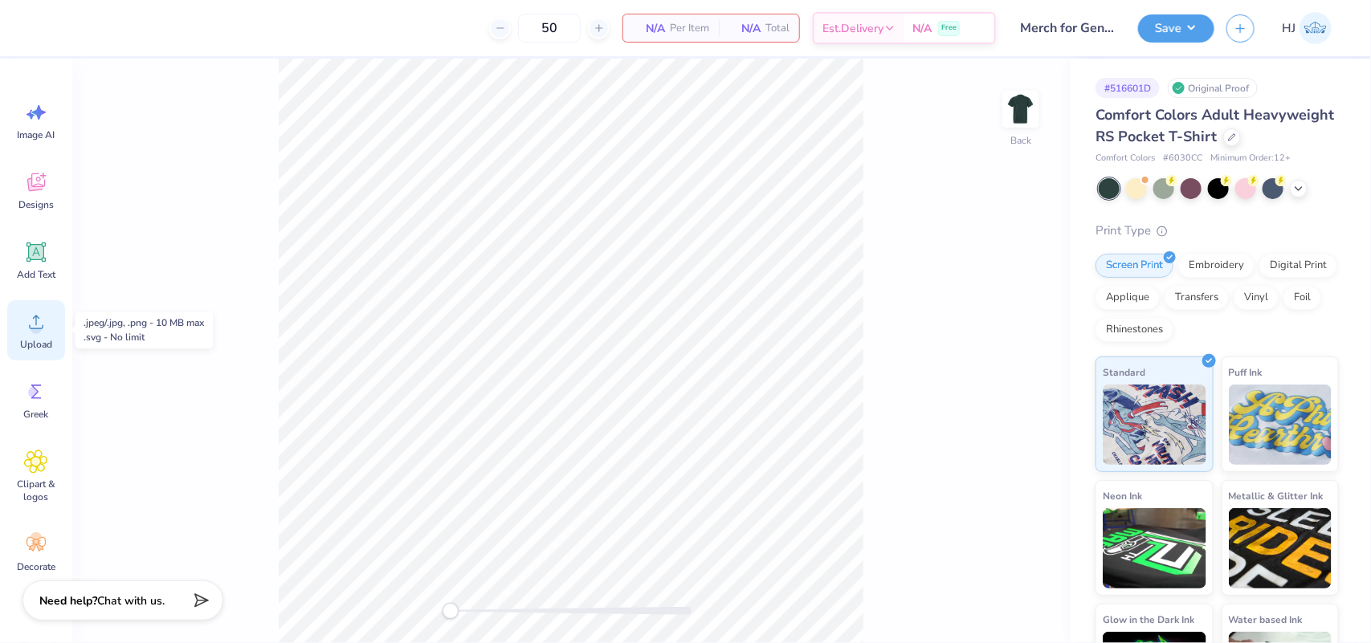
click at [36, 334] on div "Upload" at bounding box center [36, 330] width 58 height 60
click at [38, 329] on circle at bounding box center [36, 328] width 11 height 11
click at [42, 321] on icon at bounding box center [36, 322] width 24 height 24
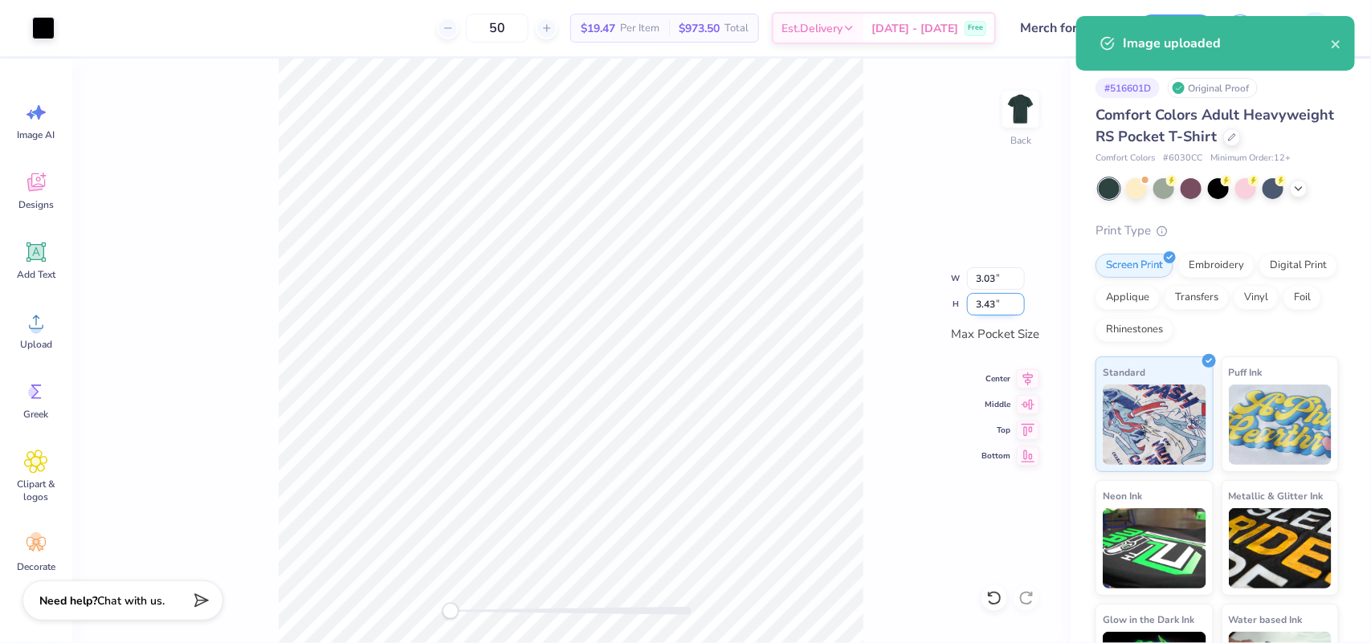
click at [997, 308] on input "3.43" at bounding box center [996, 304] width 58 height 22
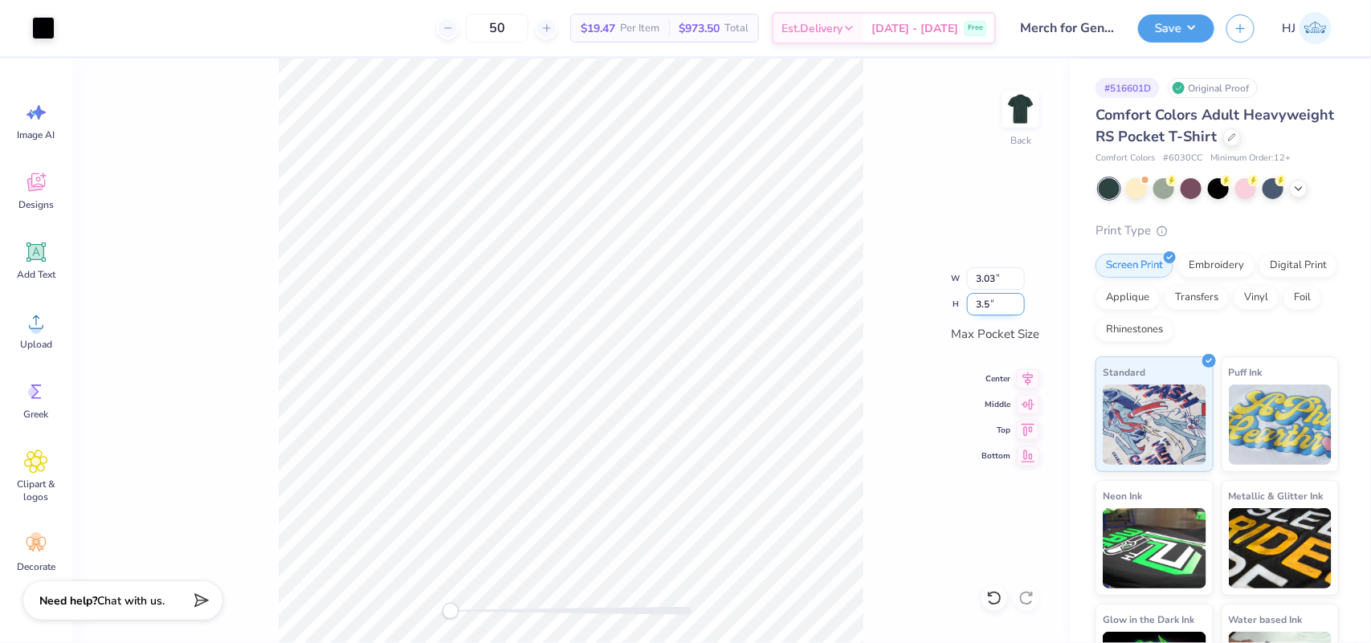
type input "3.5"
click at [46, 24] on div at bounding box center [43, 26] width 22 height 22
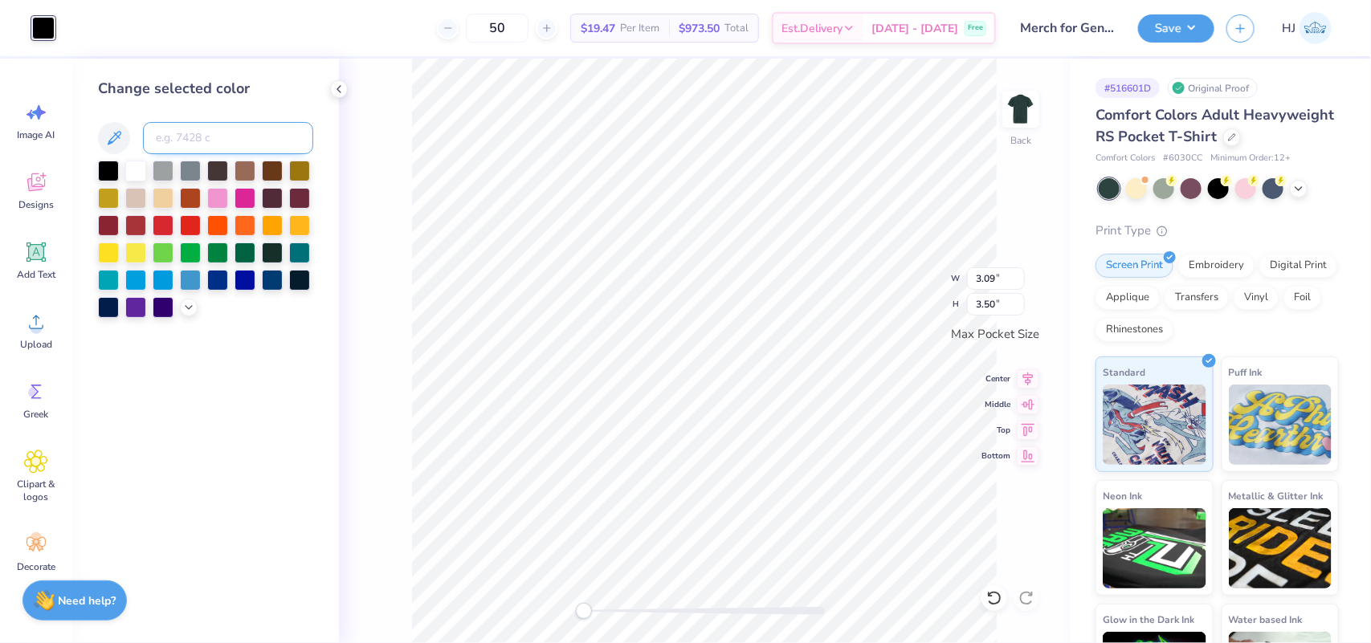
click at [210, 127] on input at bounding box center [228, 138] width 170 height 32
type input "938 c"
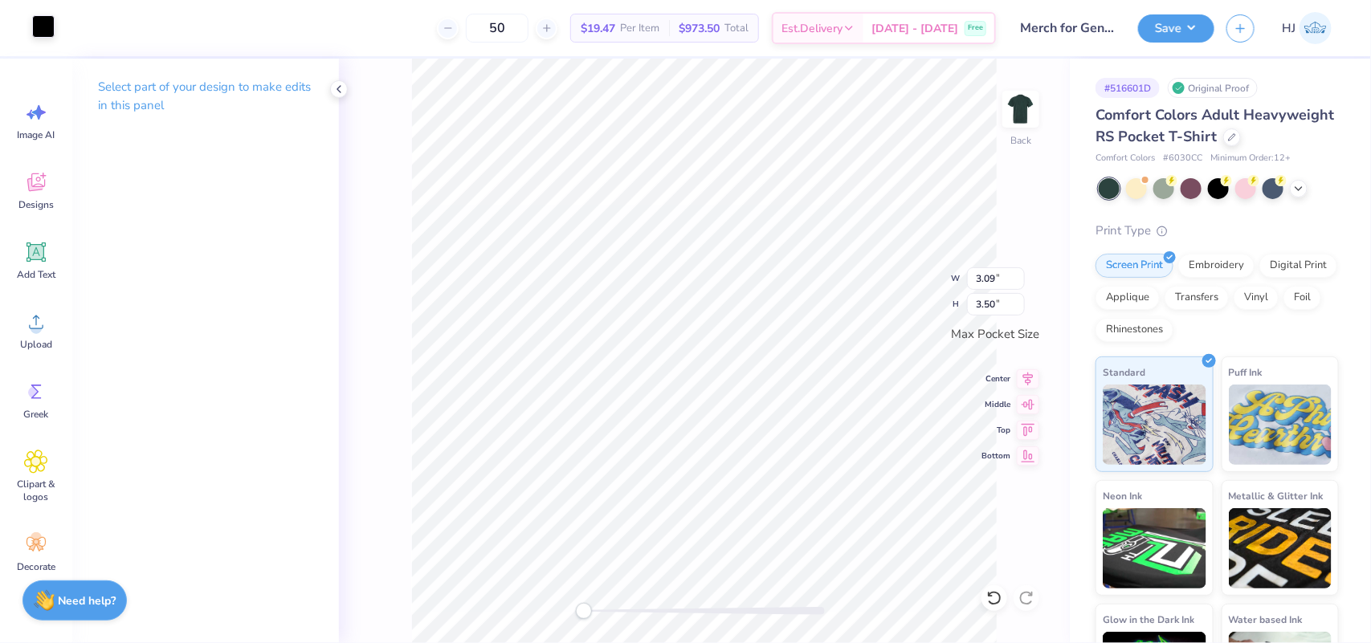
click at [37, 22] on div at bounding box center [43, 26] width 22 height 22
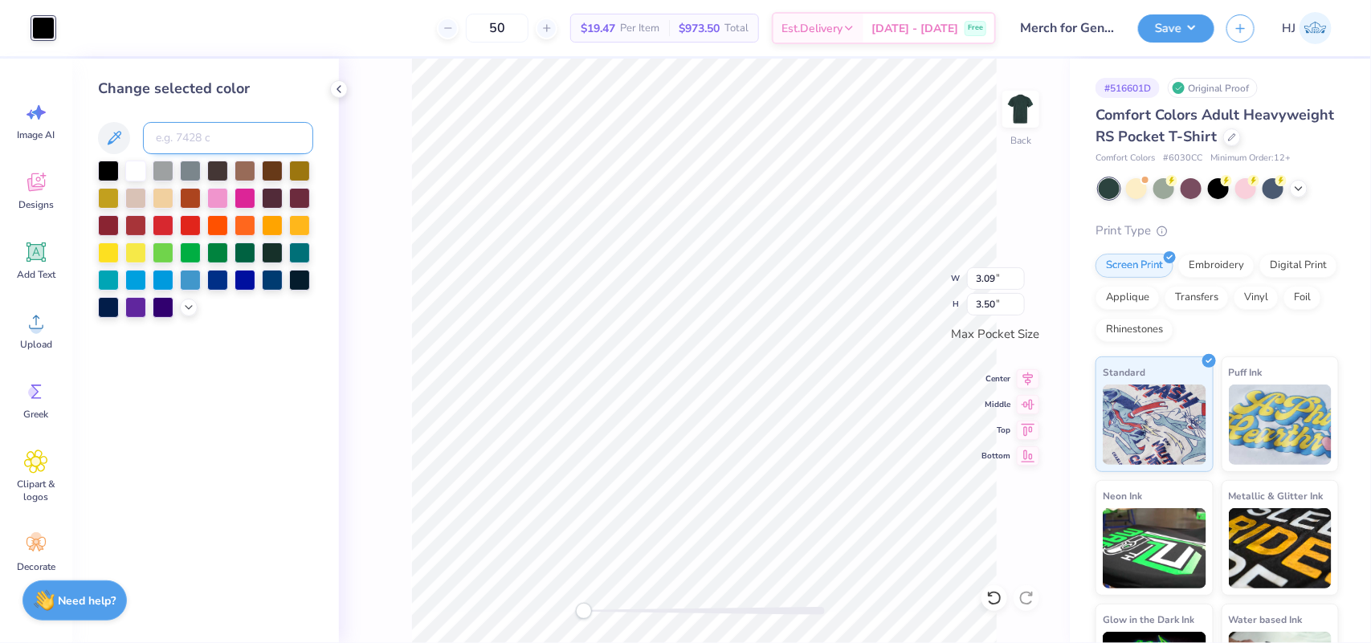
click at [223, 133] on input at bounding box center [228, 138] width 170 height 32
type input "0131 U"
click at [223, 133] on input "0131 U" at bounding box center [228, 138] width 170 height 32
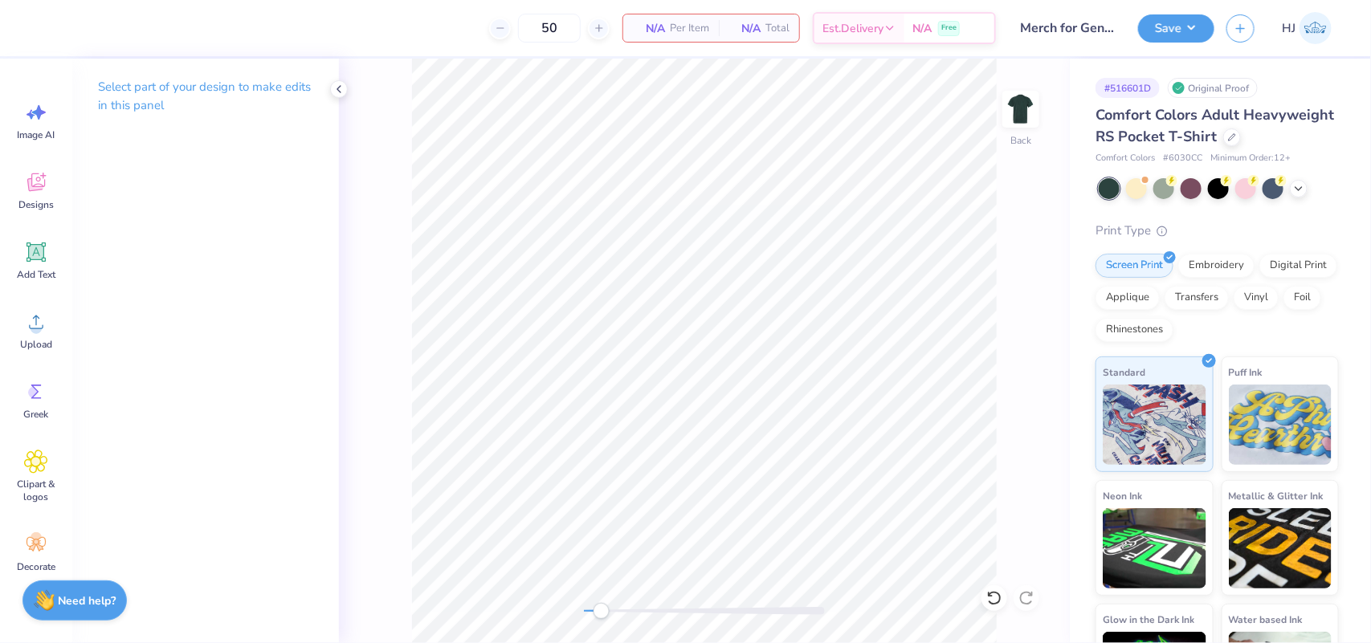
click at [1008, 550] on div "Back" at bounding box center [704, 351] width 731 height 585
click at [40, 334] on div "Upload" at bounding box center [36, 330] width 58 height 60
click at [32, 332] on circle at bounding box center [36, 328] width 11 height 11
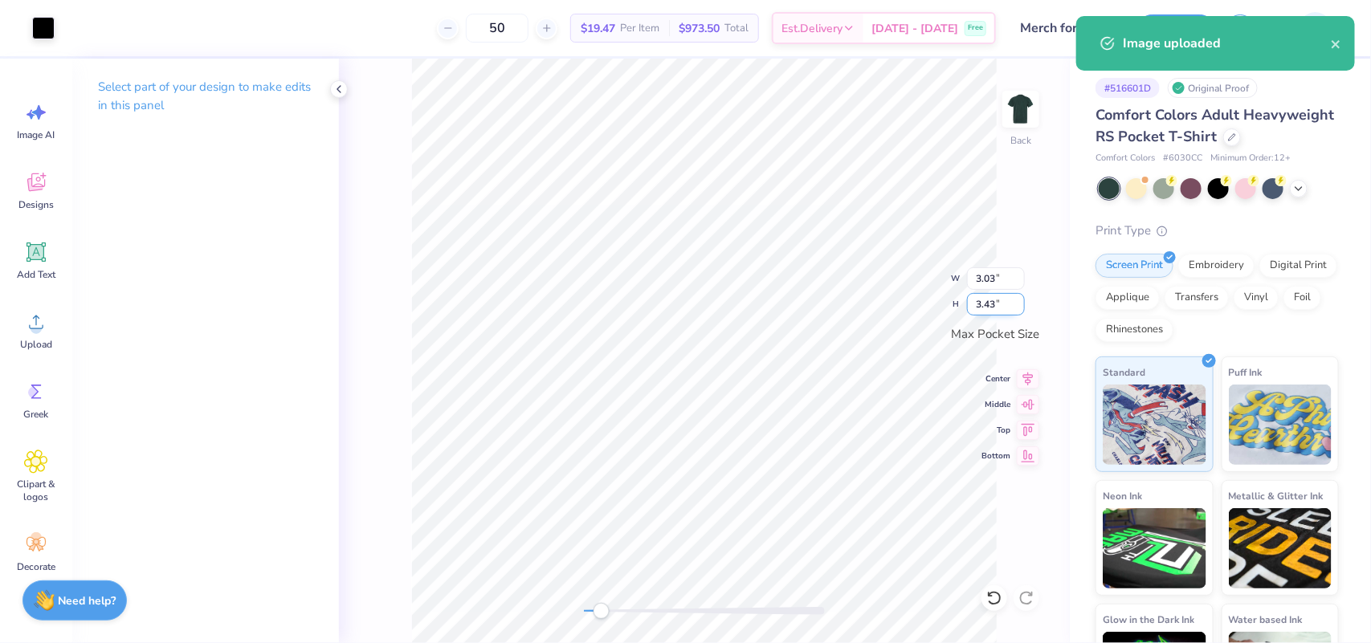
click at [996, 304] on input "3.43" at bounding box center [996, 304] width 58 height 22
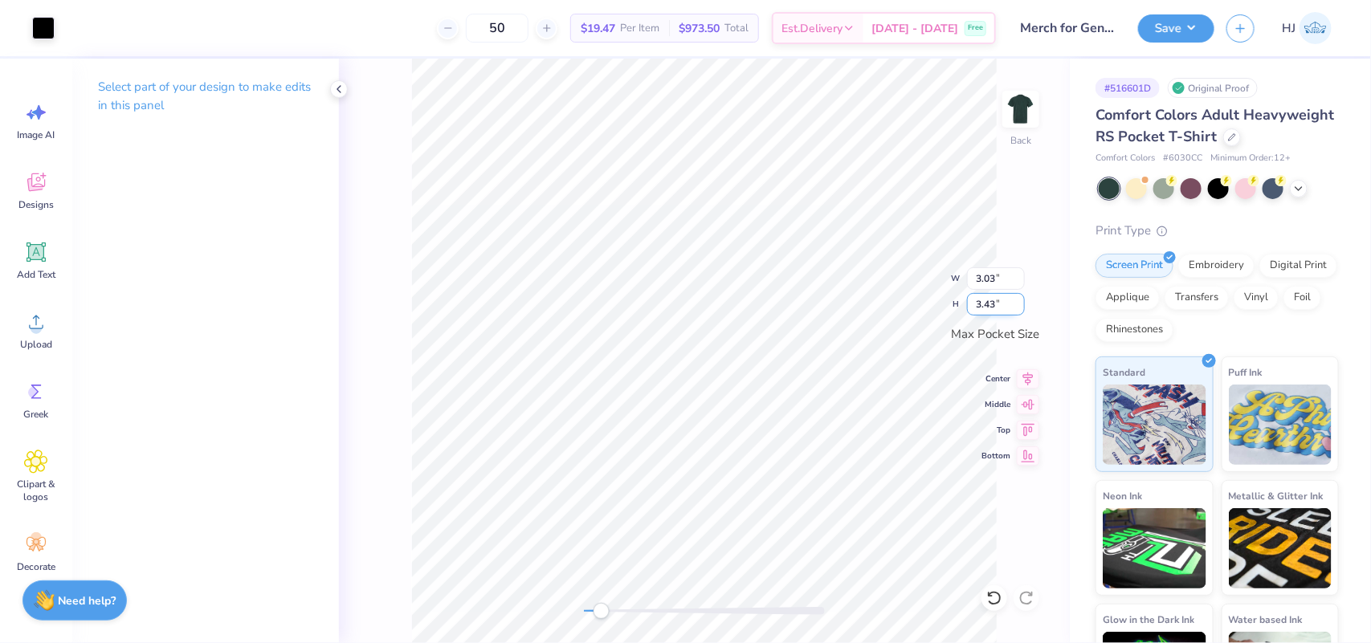
click at [996, 304] on input "3.43" at bounding box center [996, 304] width 58 height 22
type input "3.5"
click at [32, 320] on icon at bounding box center [36, 322] width 24 height 24
click at [39, 20] on div at bounding box center [43, 26] width 22 height 22
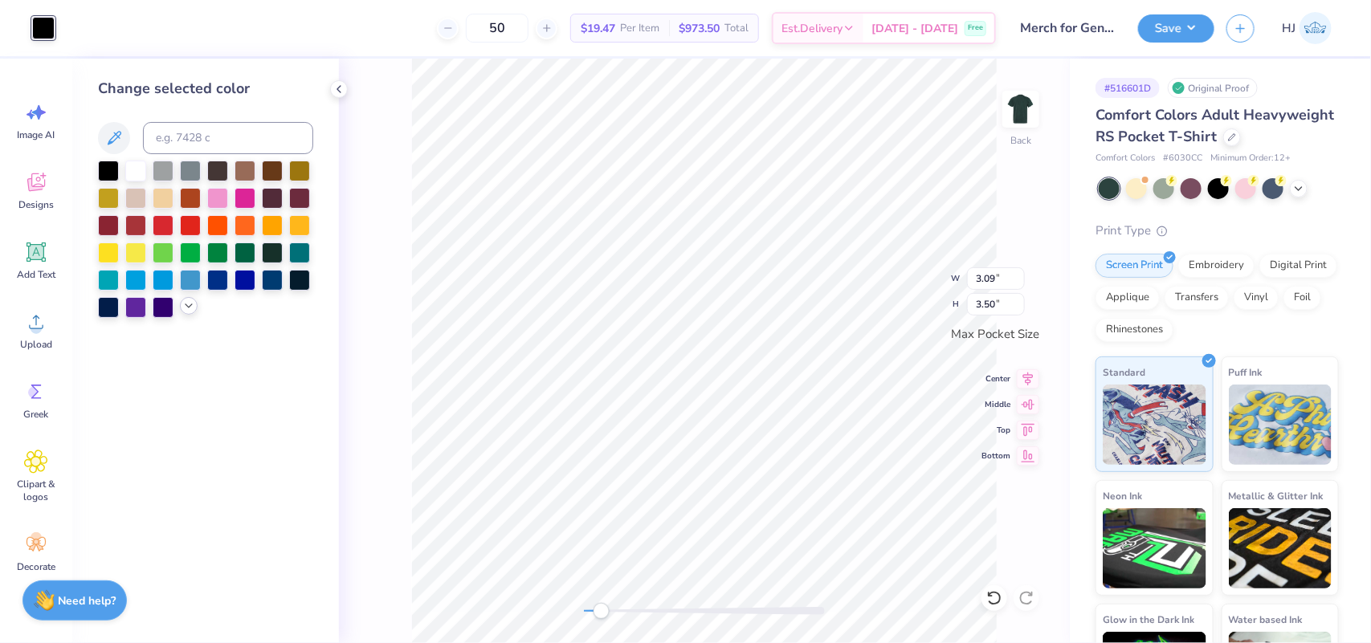
click at [195, 312] on div at bounding box center [189, 306] width 18 height 18
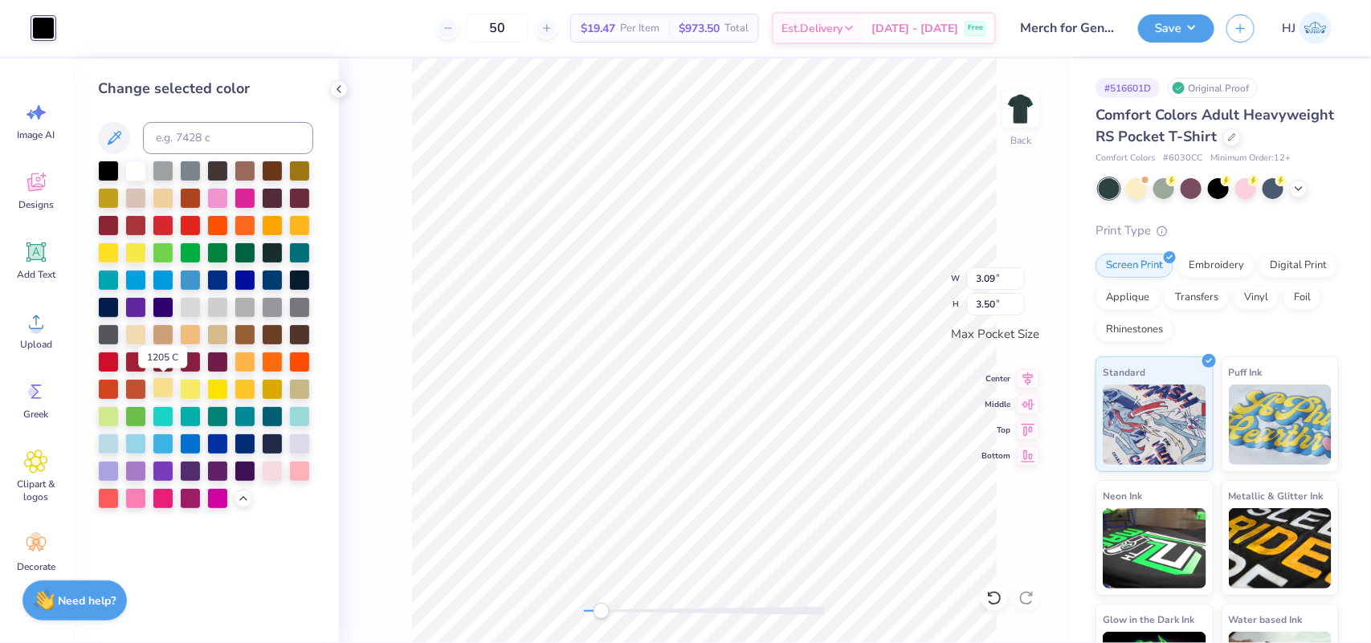
click at [161, 394] on div at bounding box center [163, 388] width 21 height 21
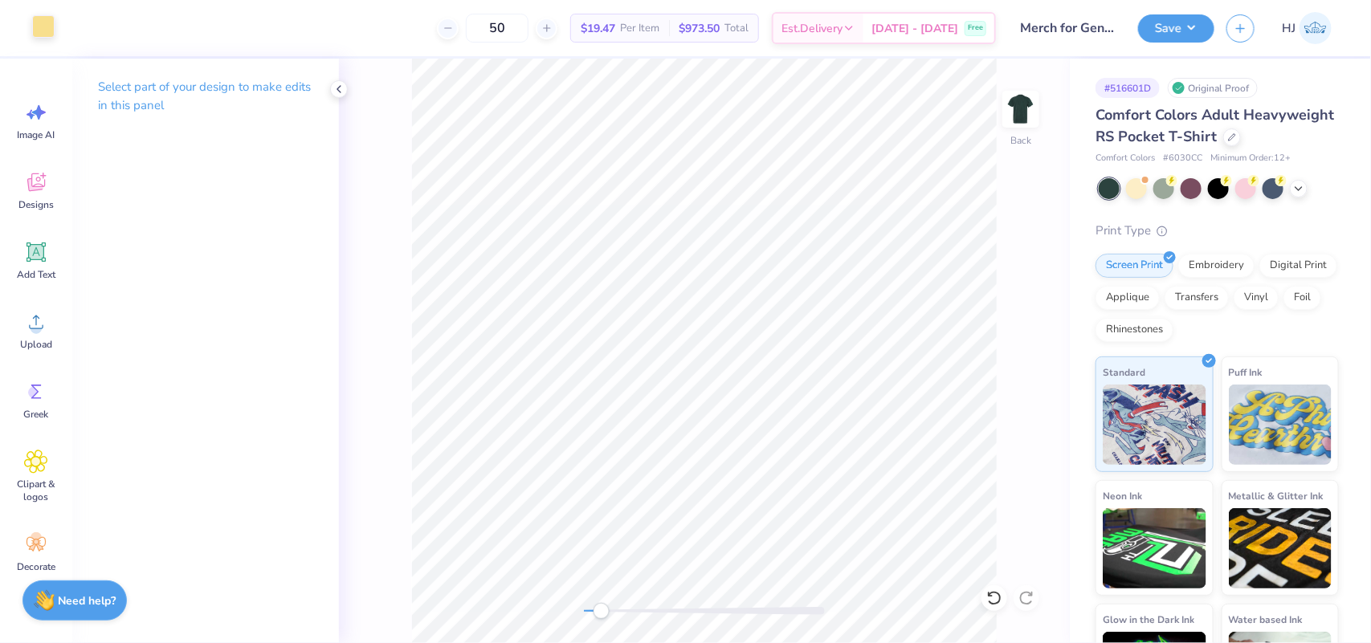
click at [49, 22] on div at bounding box center [43, 26] width 22 height 22
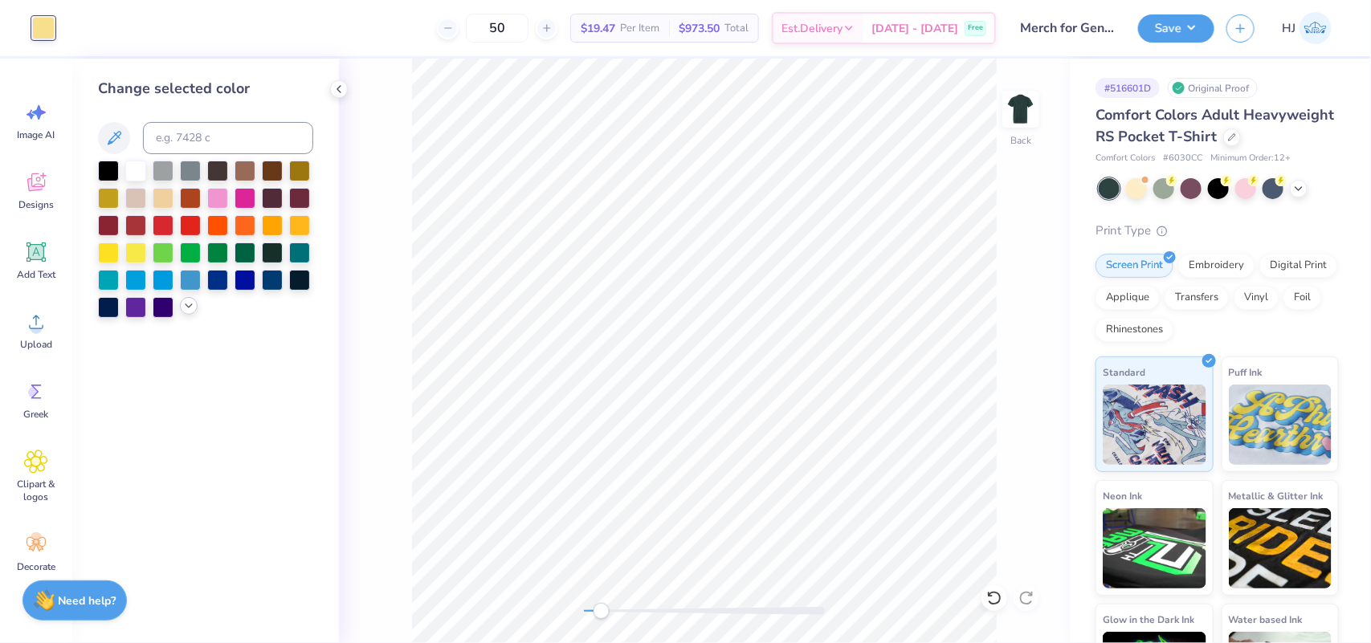
click at [193, 305] on icon at bounding box center [188, 306] width 13 height 13
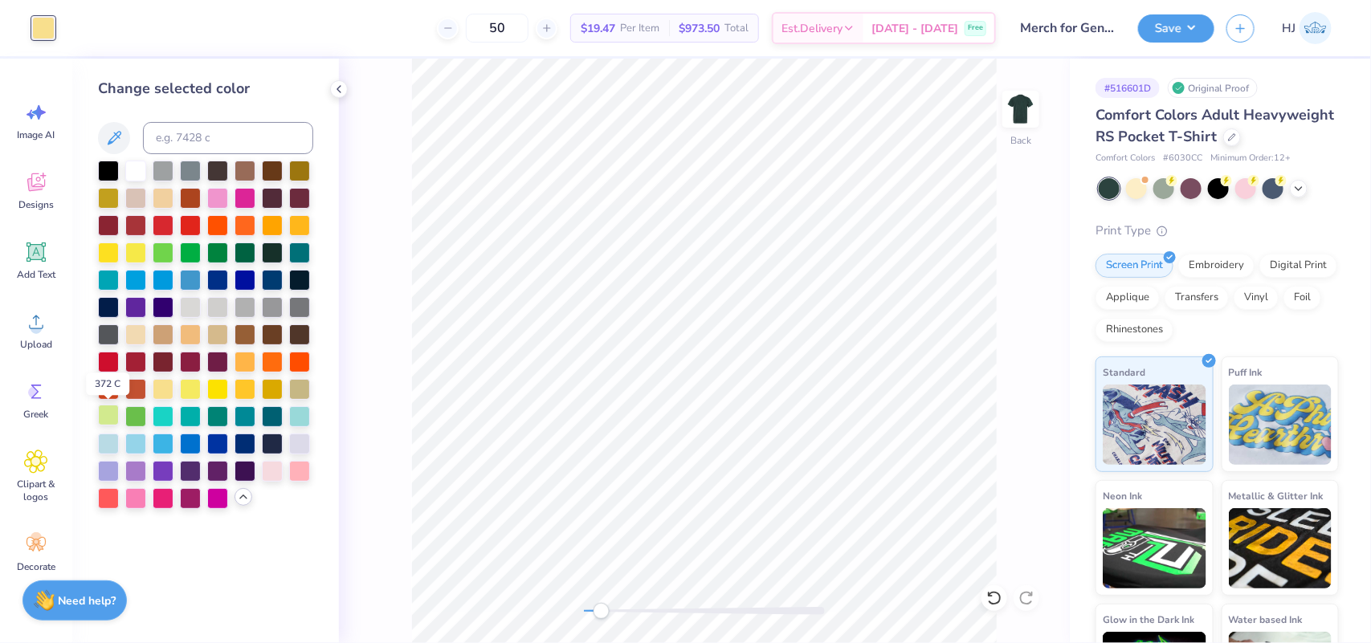
click at [115, 418] on div at bounding box center [108, 415] width 21 height 21
click at [165, 386] on div at bounding box center [163, 388] width 21 height 21
click at [135, 325] on div at bounding box center [135, 333] width 21 height 21
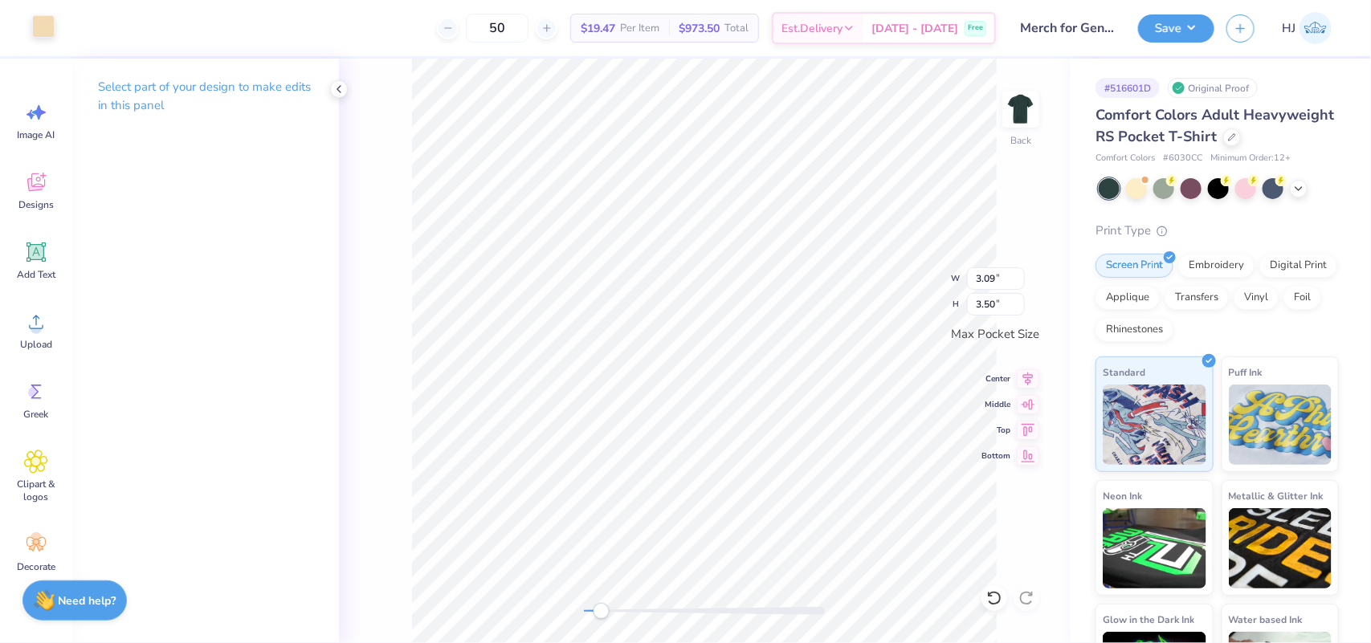
click at [41, 20] on div at bounding box center [43, 26] width 22 height 22
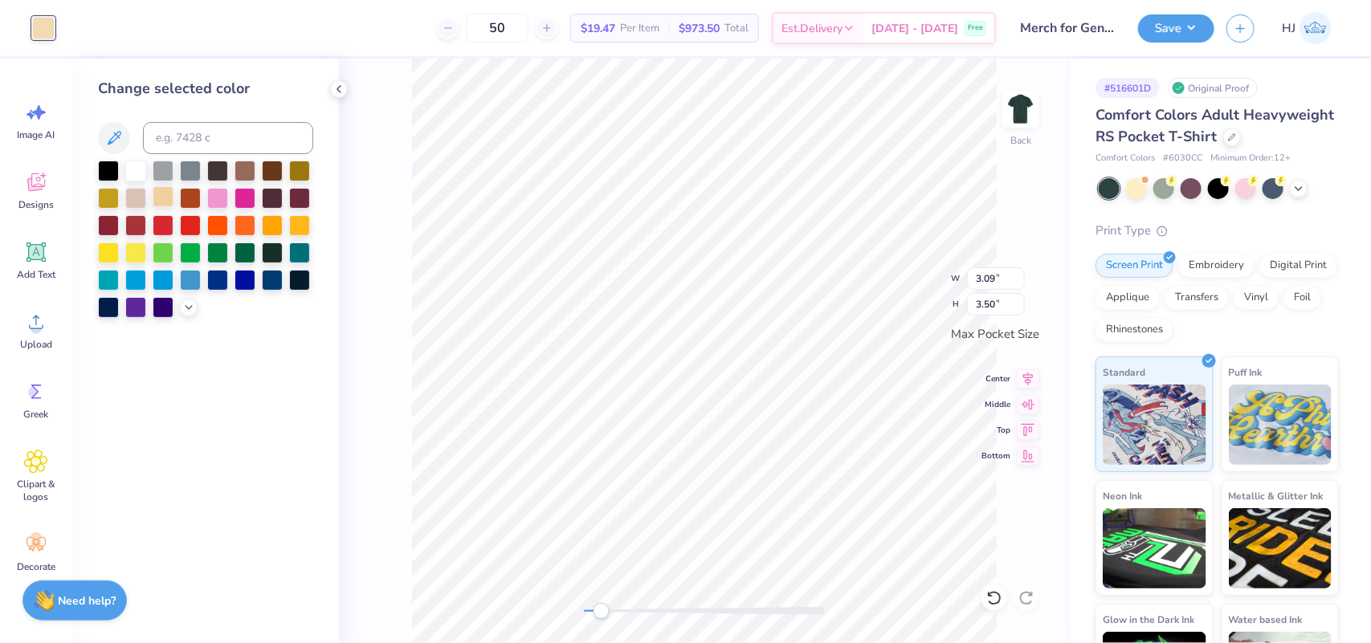
click at [161, 199] on div at bounding box center [163, 196] width 21 height 21
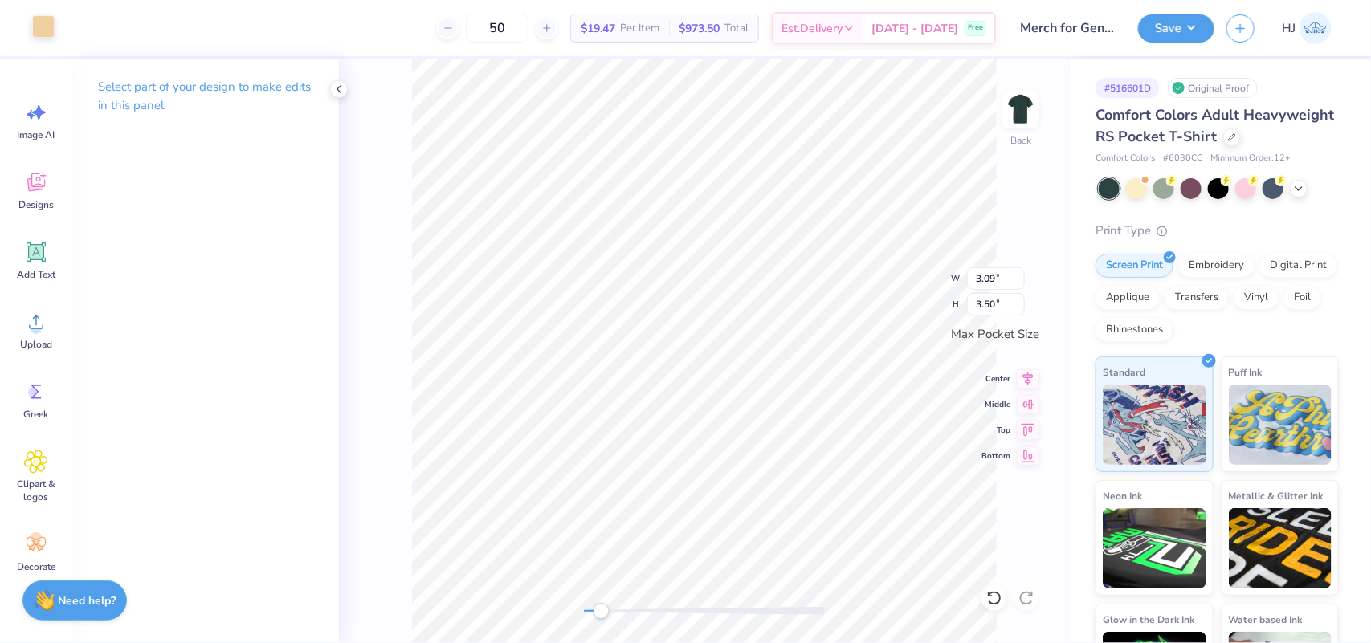
click at [44, 26] on div at bounding box center [43, 26] width 22 height 22
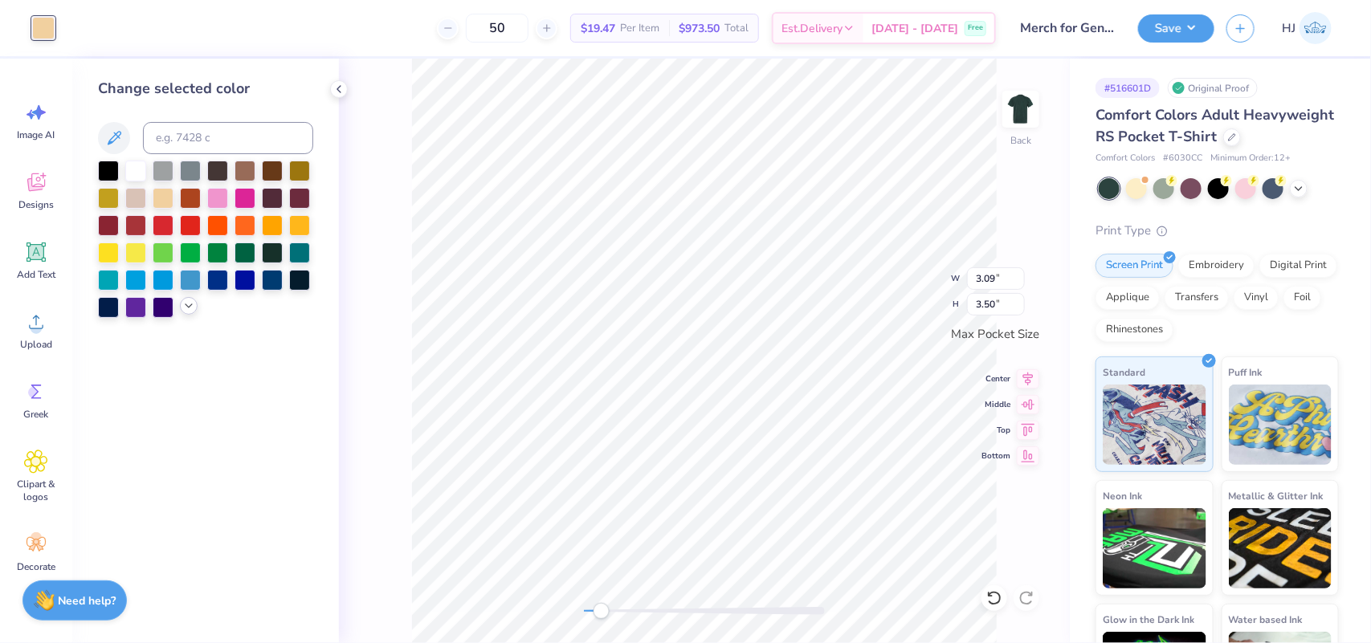
click at [193, 308] on icon at bounding box center [188, 306] width 13 height 13
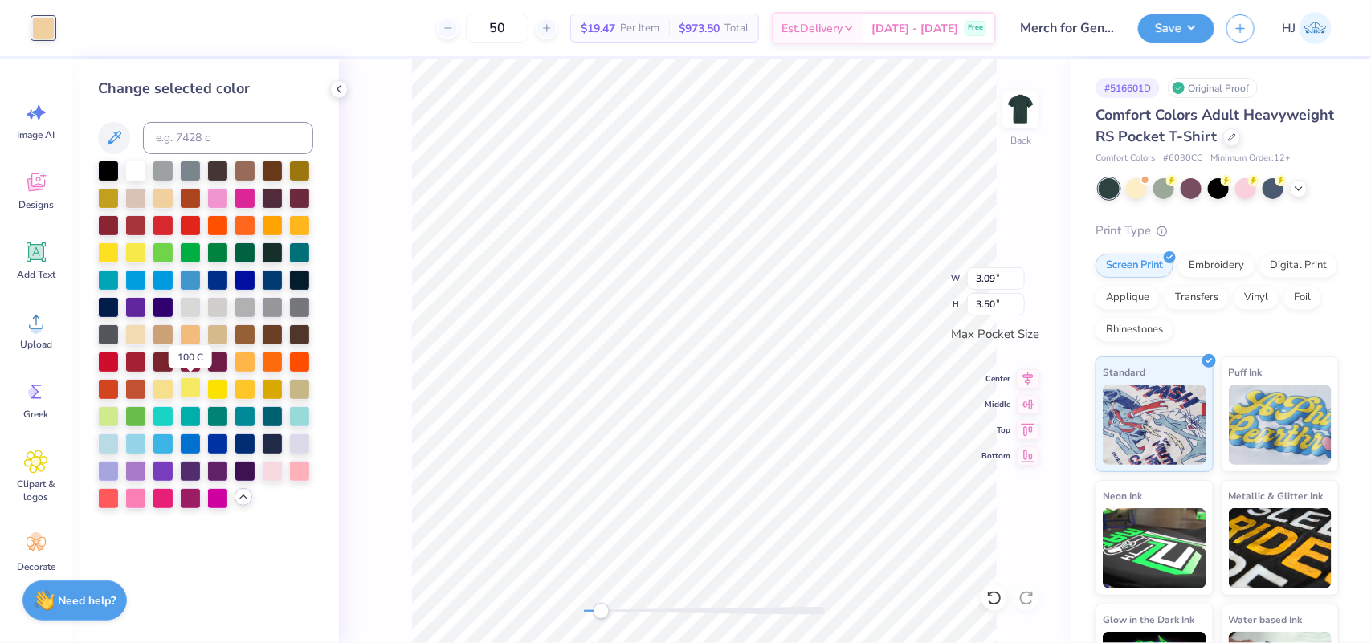
click at [194, 394] on div at bounding box center [190, 388] width 21 height 21
click at [173, 391] on div at bounding box center [163, 388] width 21 height 21
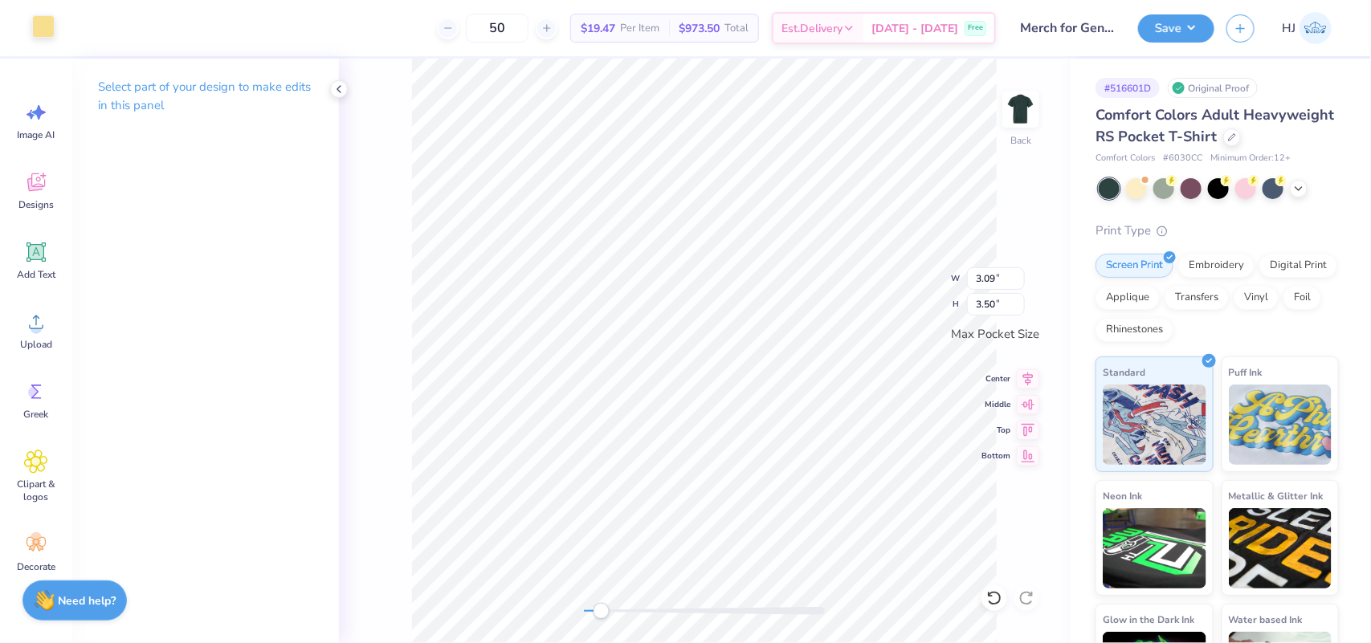
click at [36, 33] on div at bounding box center [43, 26] width 22 height 22
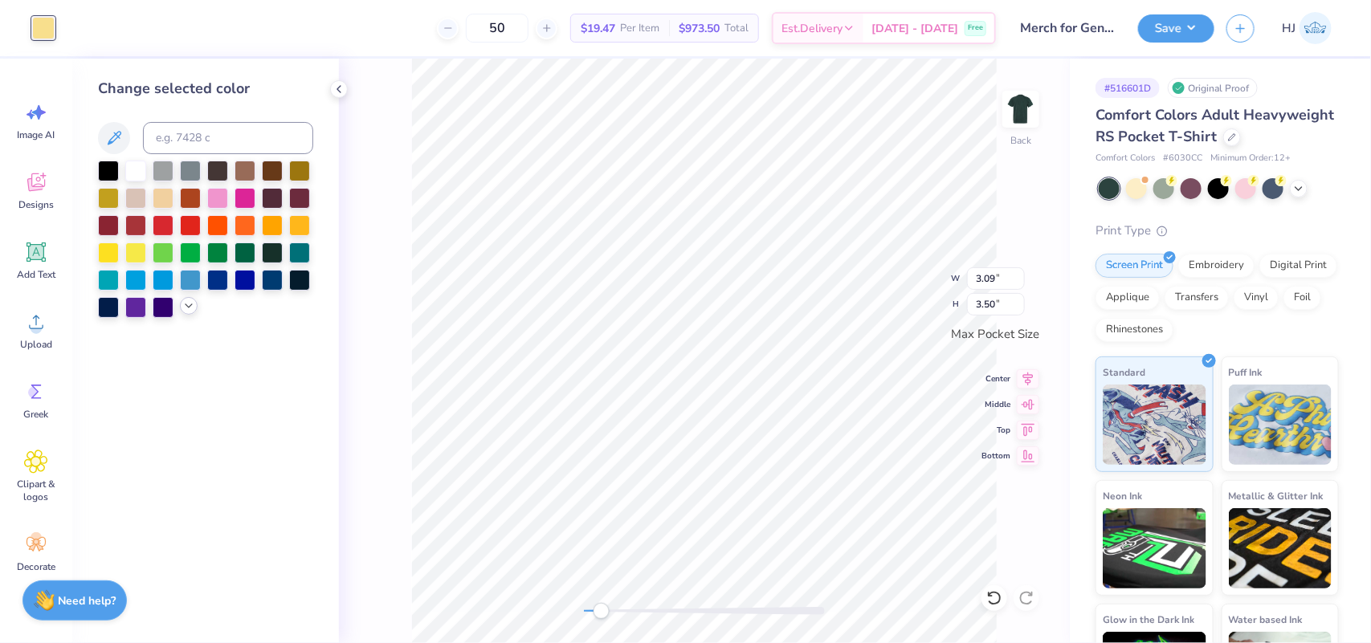
click at [186, 313] on div at bounding box center [189, 306] width 18 height 18
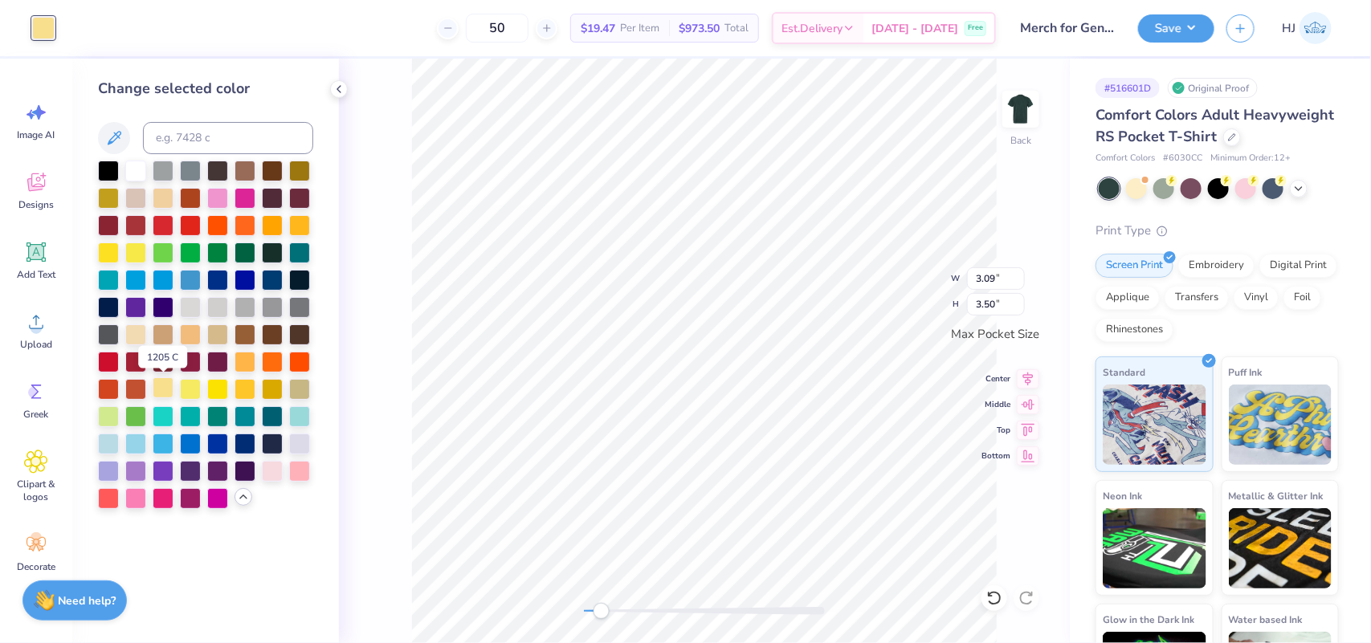
click at [170, 386] on div at bounding box center [163, 388] width 21 height 21
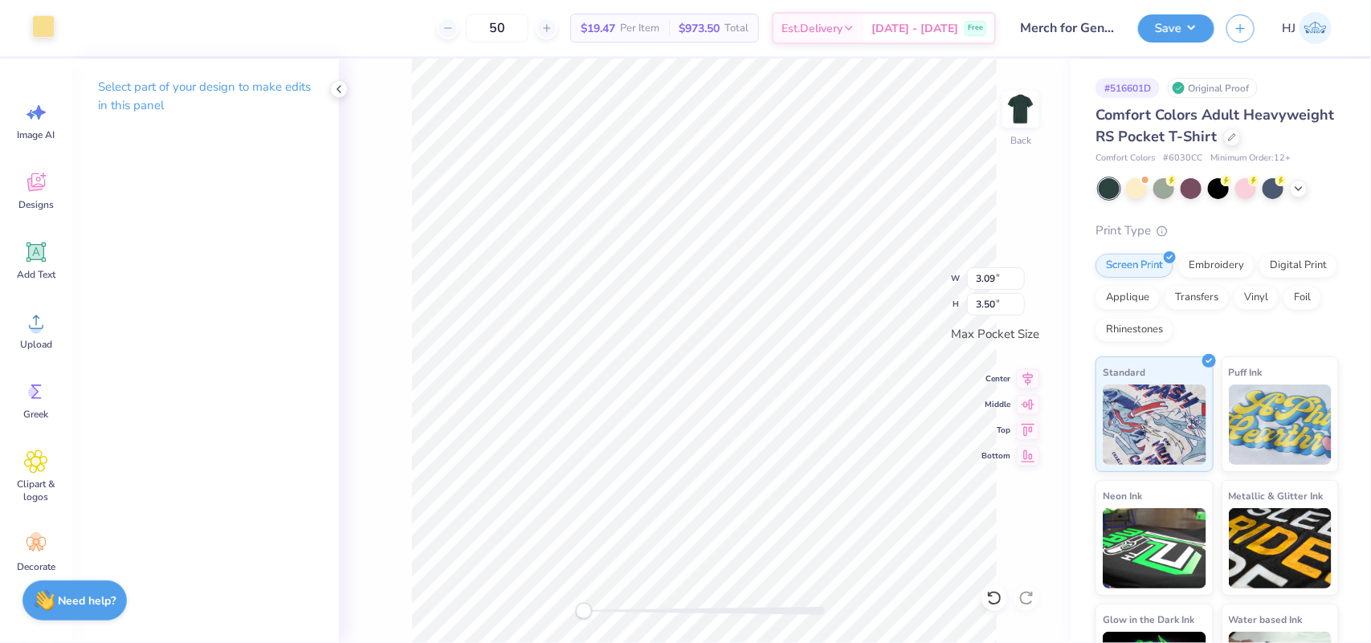
click at [30, 27] on div "Art colors" at bounding box center [27, 28] width 55 height 56
click at [54, 32] on div at bounding box center [43, 26] width 22 height 22
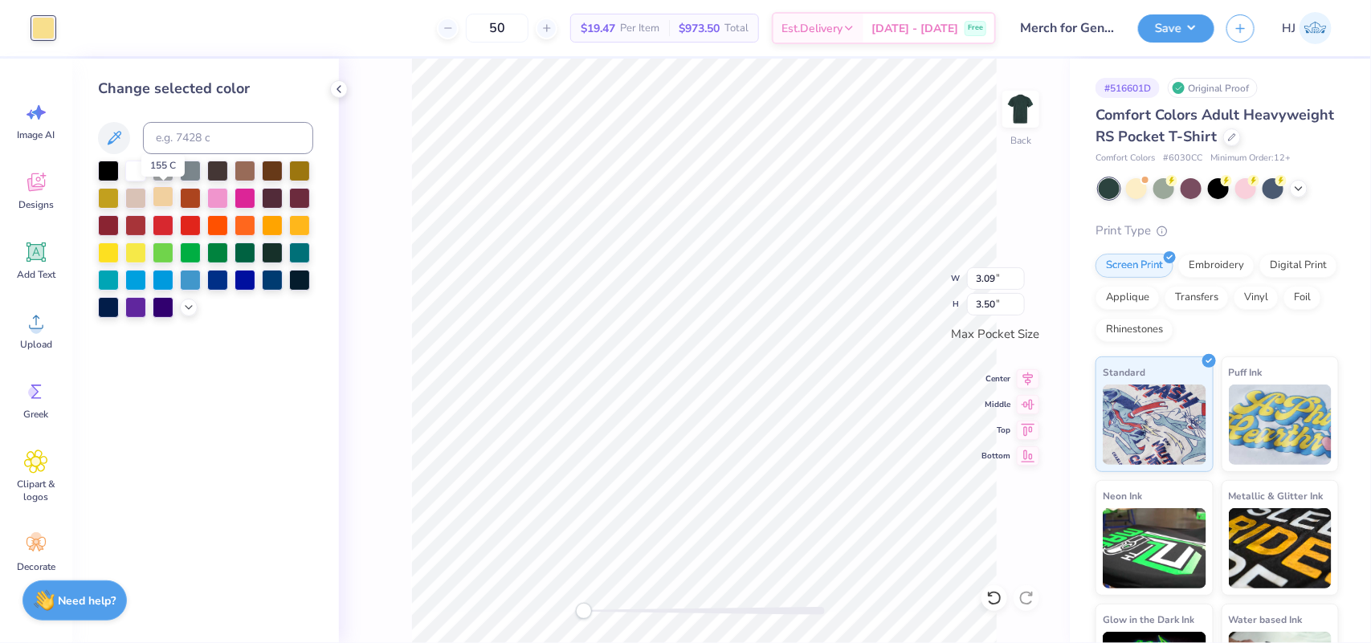
click at [165, 195] on div at bounding box center [163, 196] width 21 height 21
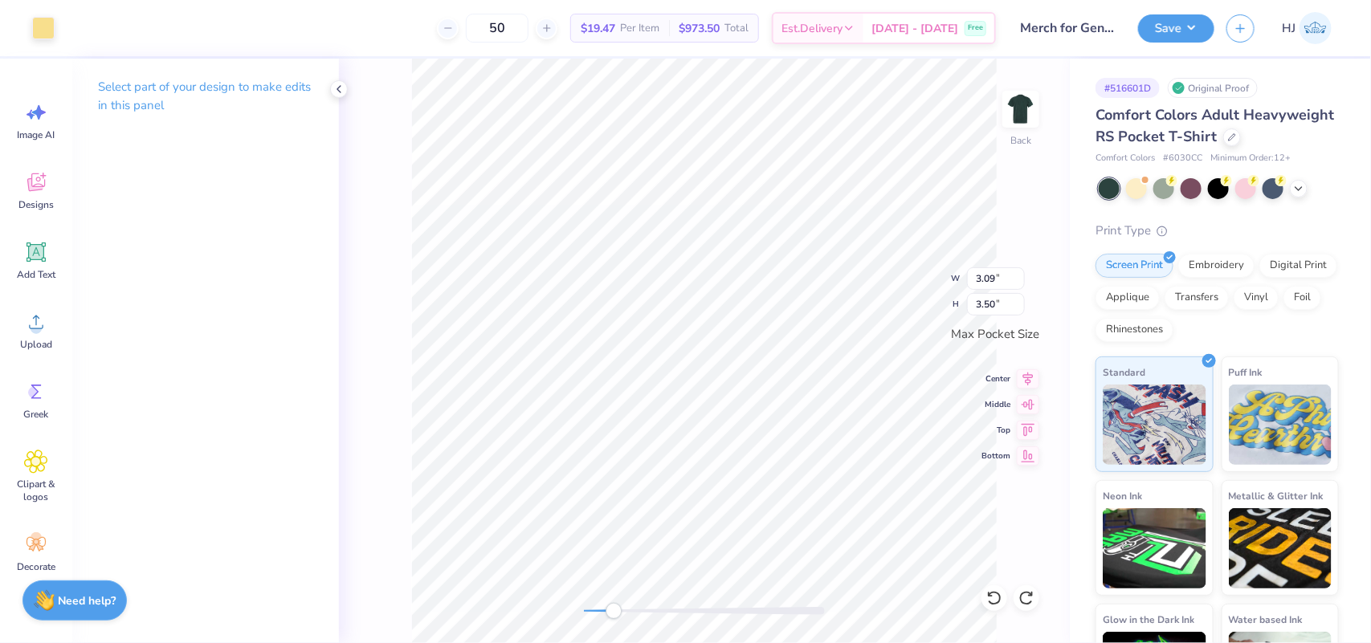
click at [1186, 13] on div "Save HJ" at bounding box center [1254, 28] width 233 height 56
click at [1193, 32] on button "Save" at bounding box center [1176, 26] width 76 height 28
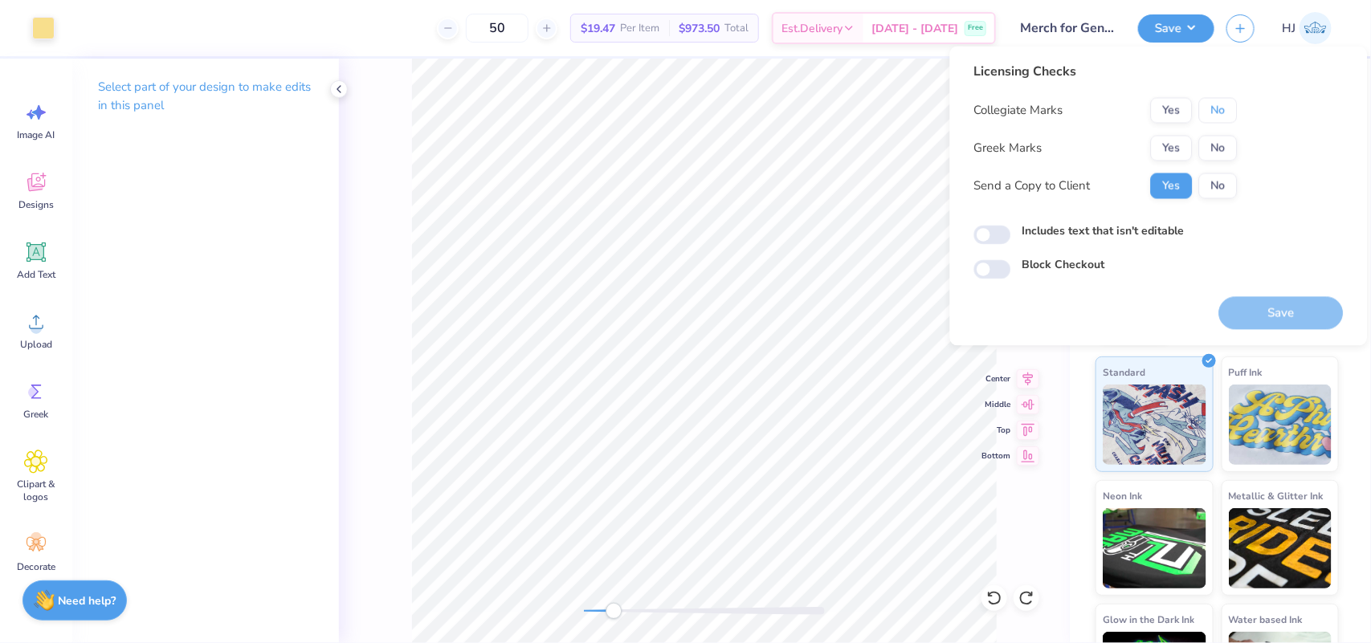
drag, startPoint x: 1211, startPoint y: 114, endPoint x: 1211, endPoint y: 133, distance: 19.3
click at [1211, 115] on button "No" at bounding box center [1218, 111] width 39 height 26
click at [1209, 143] on button "No" at bounding box center [1218, 149] width 39 height 26
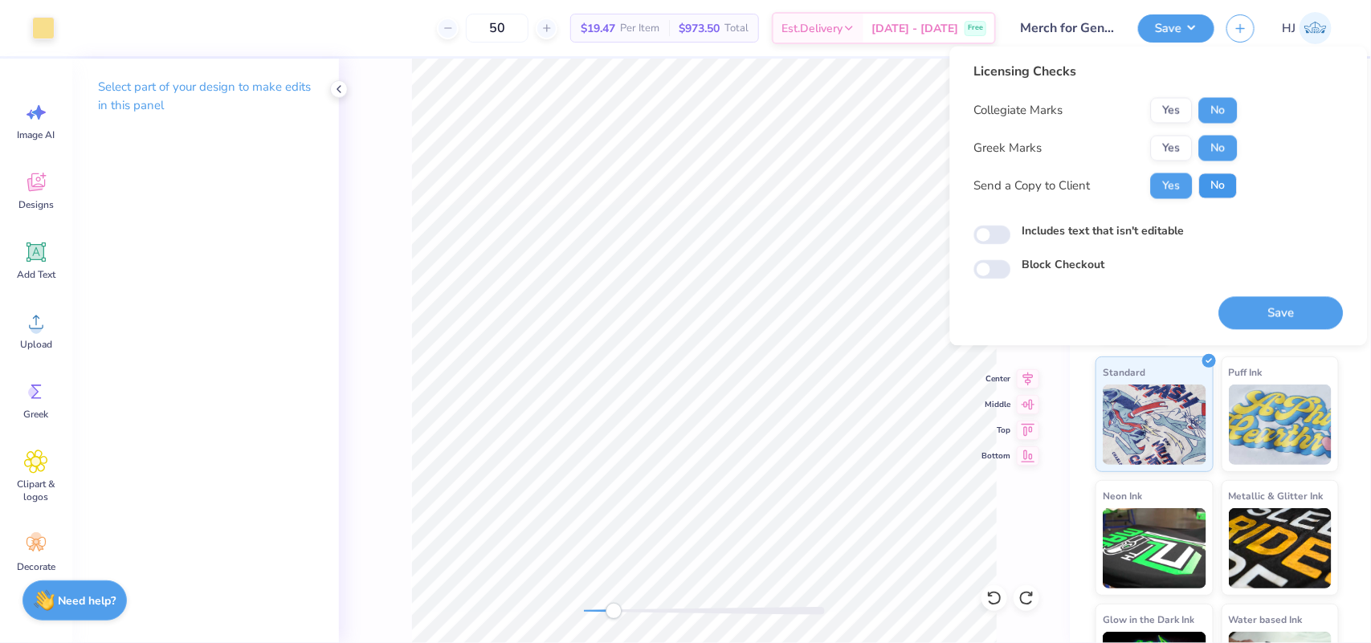
click at [1229, 186] on button "No" at bounding box center [1218, 187] width 39 height 26
click at [1287, 317] on button "Save" at bounding box center [1281, 313] width 125 height 33
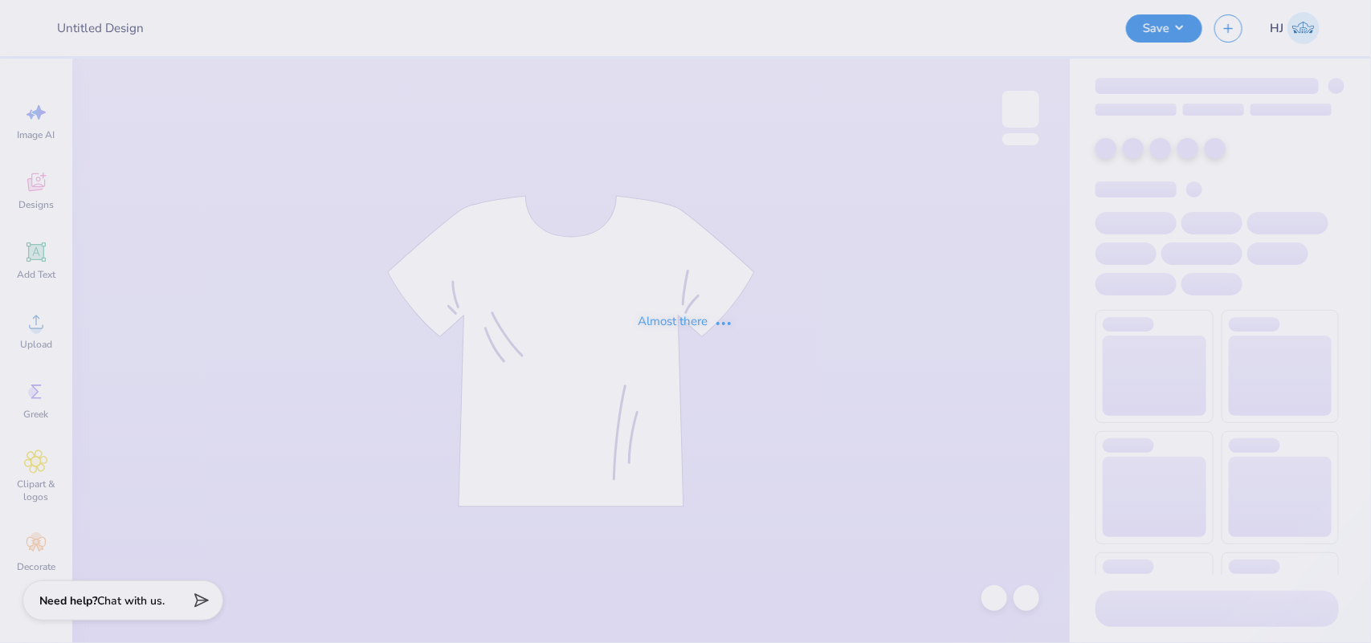
type input "[PERSON_NAME] [PERSON_NAME] : [GEOGRAPHIC_DATA][US_STATE]"
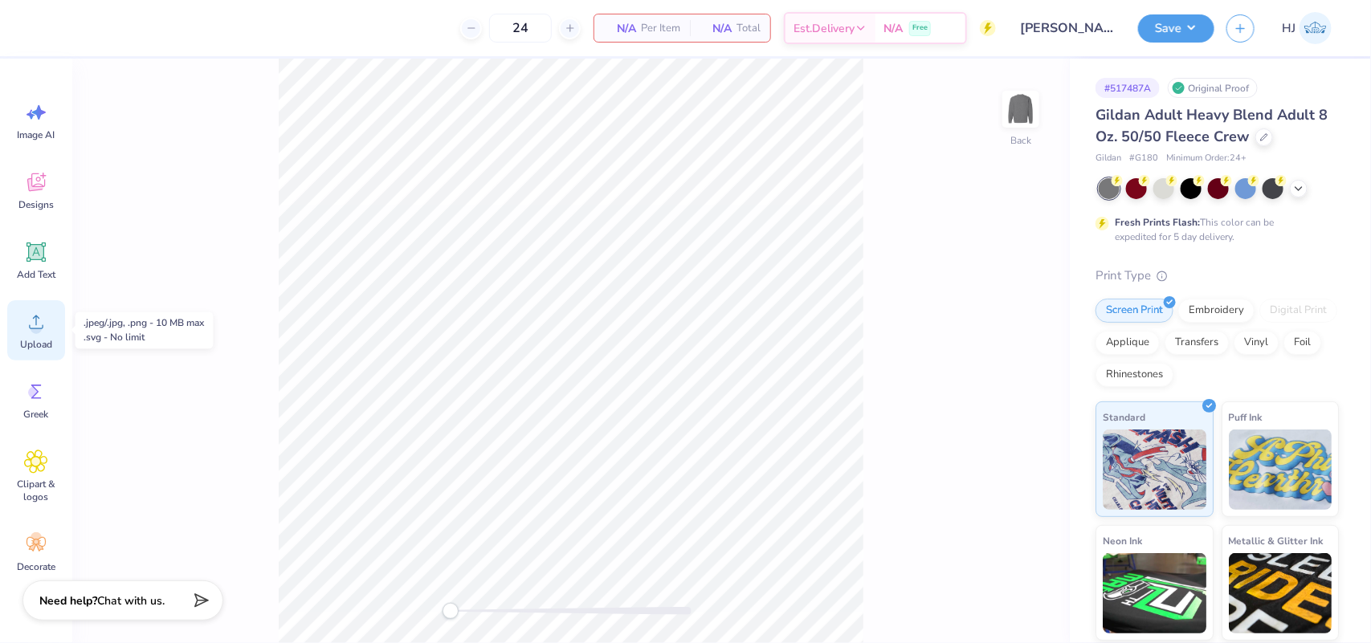
click at [28, 331] on icon at bounding box center [36, 322] width 24 height 24
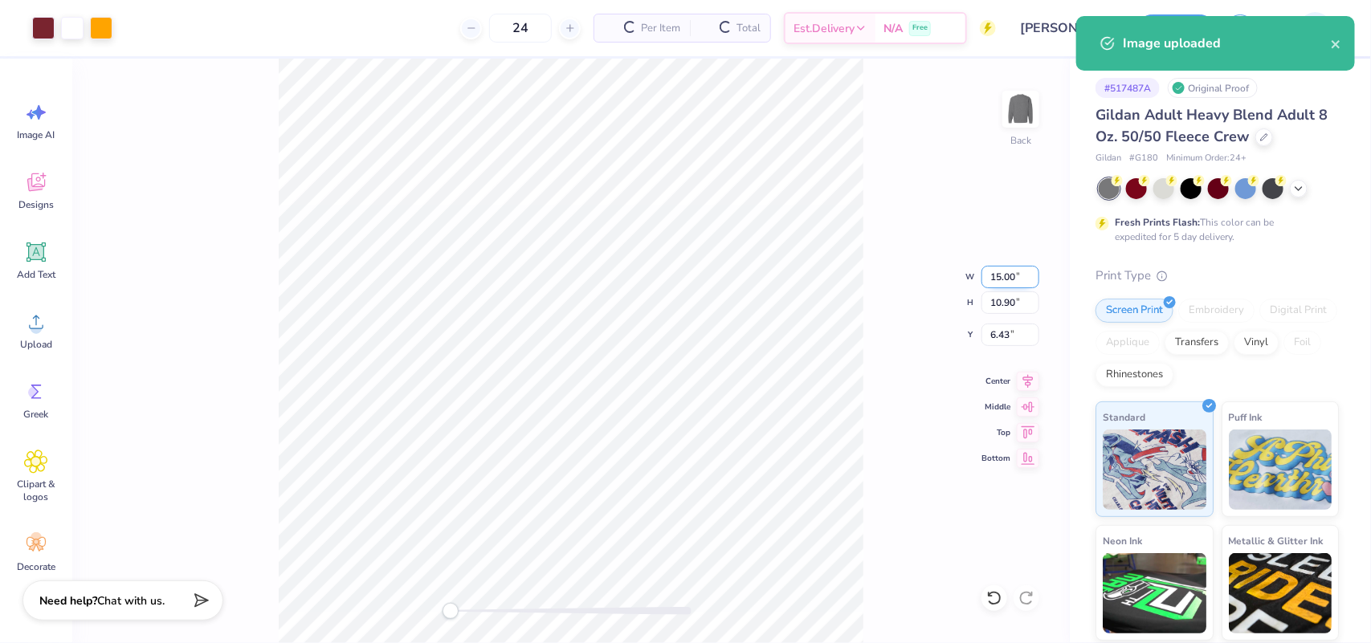
click at [1012, 270] on input "15.00" at bounding box center [1011, 277] width 58 height 22
type input "12.5"
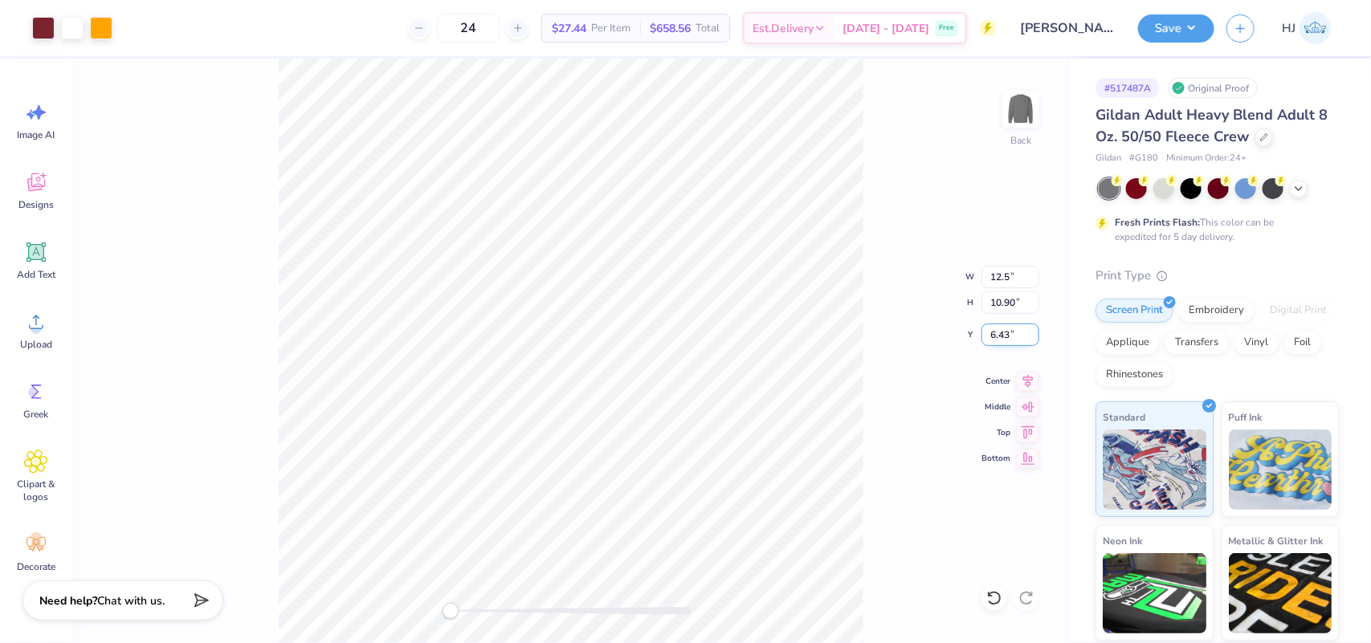
click at [1008, 326] on input "6.43" at bounding box center [1011, 335] width 58 height 22
type input "3"
click at [1190, 22] on button "Save" at bounding box center [1176, 26] width 76 height 28
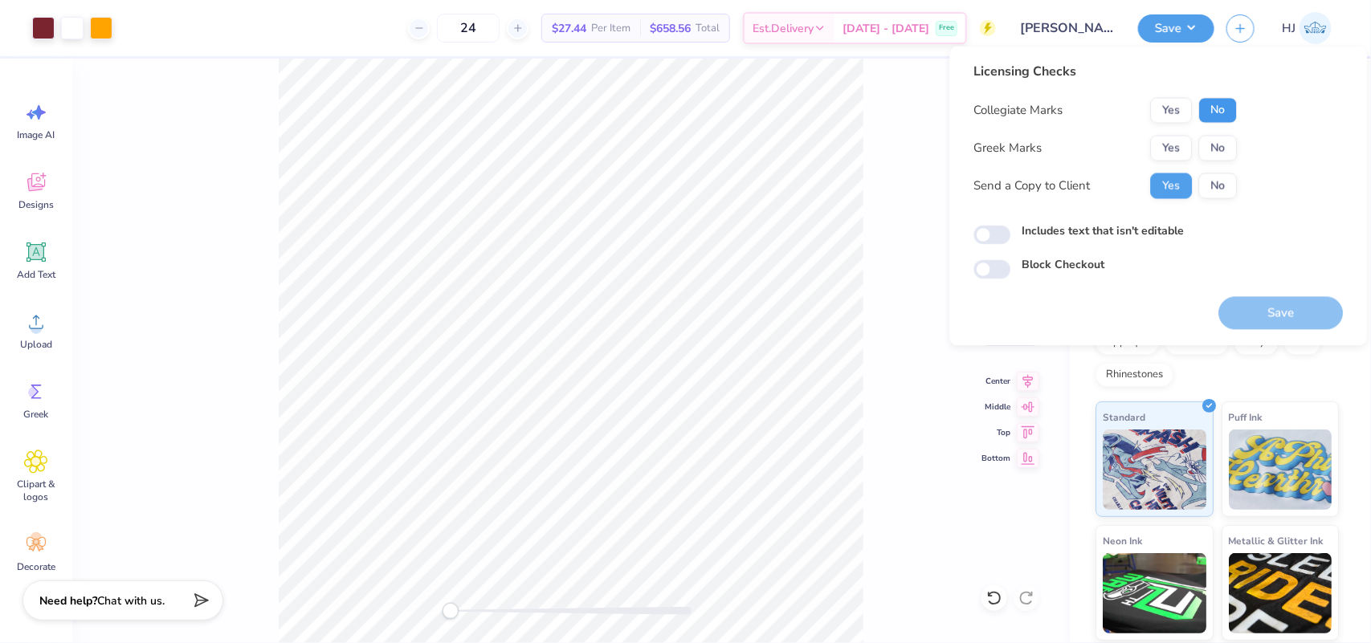
click at [1207, 112] on button "No" at bounding box center [1218, 111] width 39 height 26
click at [1211, 146] on button "No" at bounding box center [1218, 149] width 39 height 26
click at [1215, 183] on button "No" at bounding box center [1218, 187] width 39 height 26
click at [1158, 186] on button "Yes" at bounding box center [1172, 187] width 42 height 26
click at [1302, 312] on button "Save" at bounding box center [1281, 313] width 125 height 33
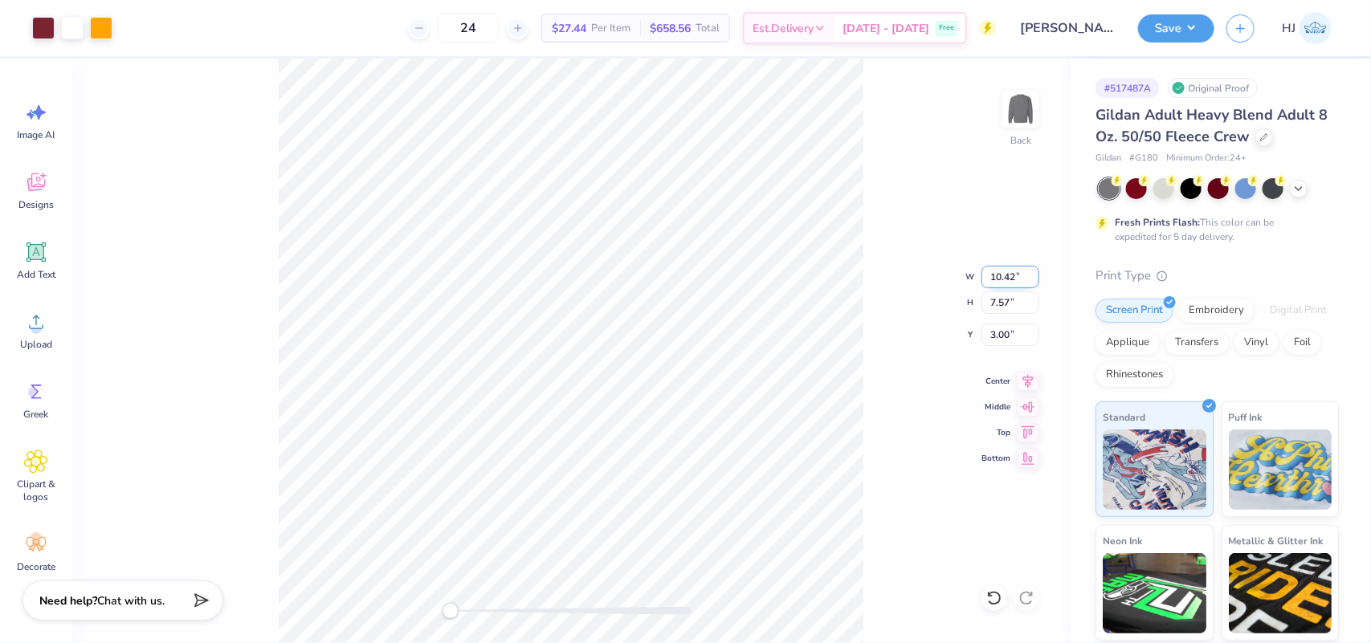
click at [1024, 275] on input "10.42" at bounding box center [1011, 277] width 58 height 22
type input "10.5"
click at [1013, 326] on input "2.97" at bounding box center [1011, 335] width 58 height 22
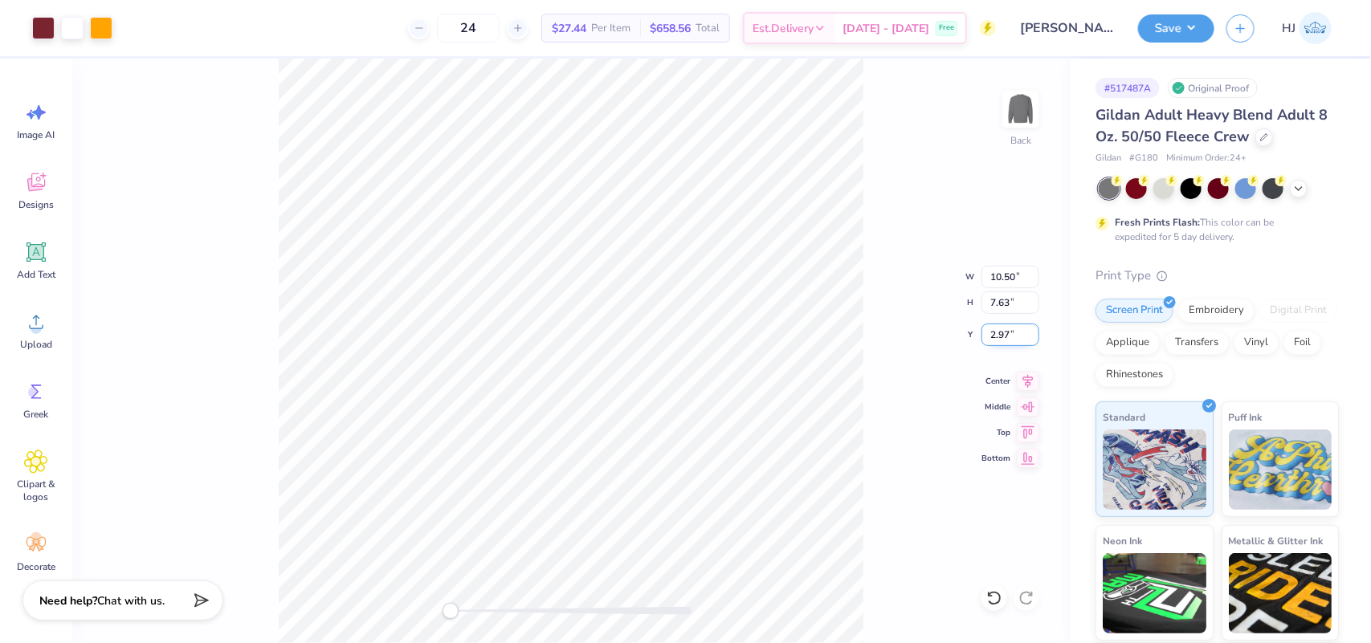
click at [1013, 326] on input "2.97" at bounding box center [1011, 335] width 58 height 22
type input "3"
click at [1195, 36] on button "Save" at bounding box center [1176, 26] width 76 height 28
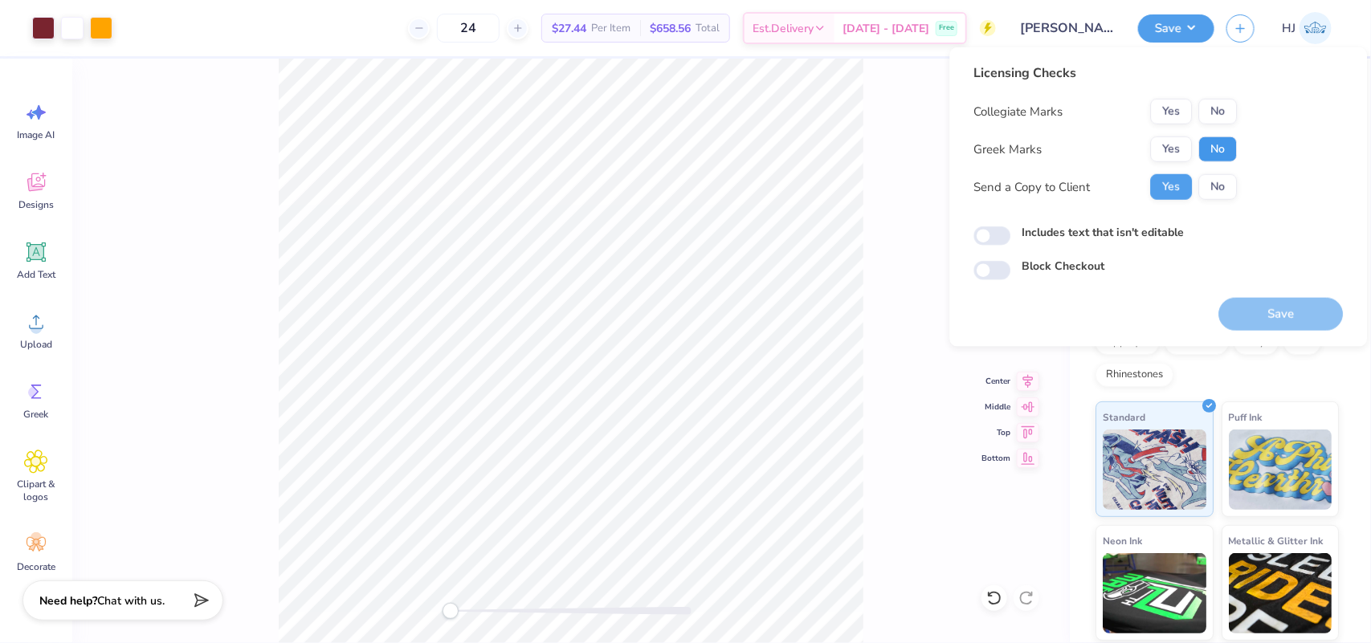
click at [1223, 153] on button "No" at bounding box center [1218, 150] width 39 height 26
click at [1221, 179] on button "No" at bounding box center [1218, 187] width 39 height 26
click at [1217, 106] on button "No" at bounding box center [1218, 112] width 39 height 26
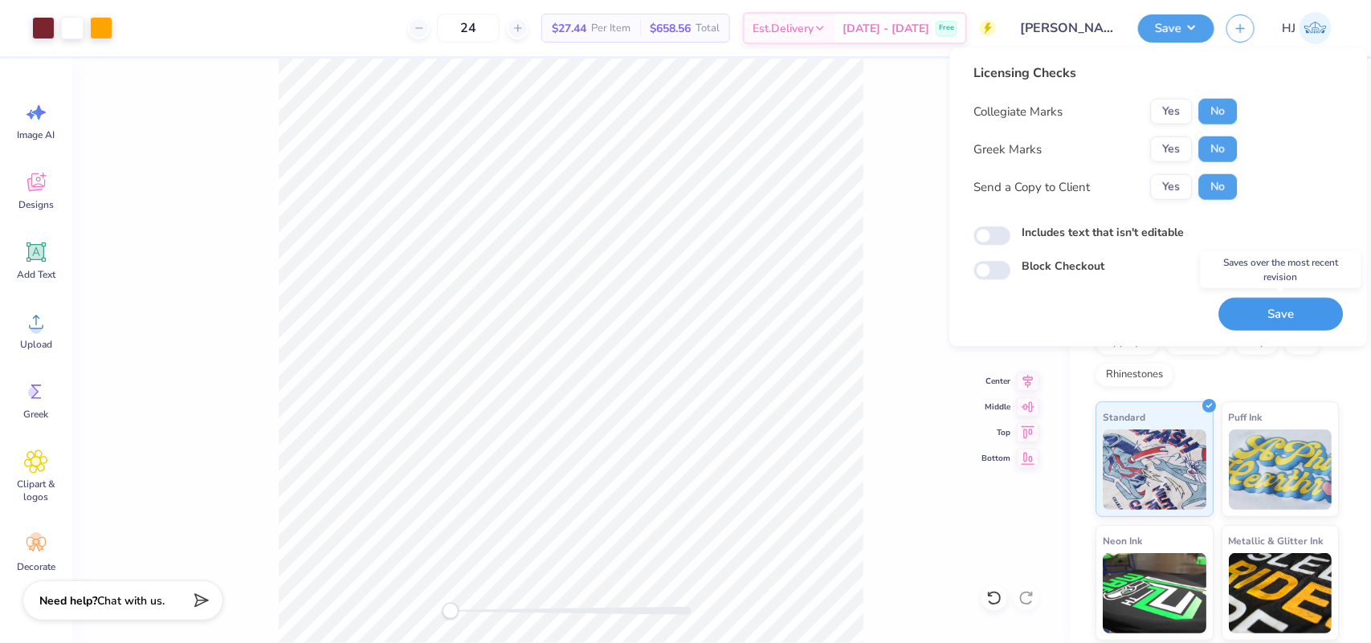
click at [1273, 313] on button "Save" at bounding box center [1281, 314] width 125 height 33
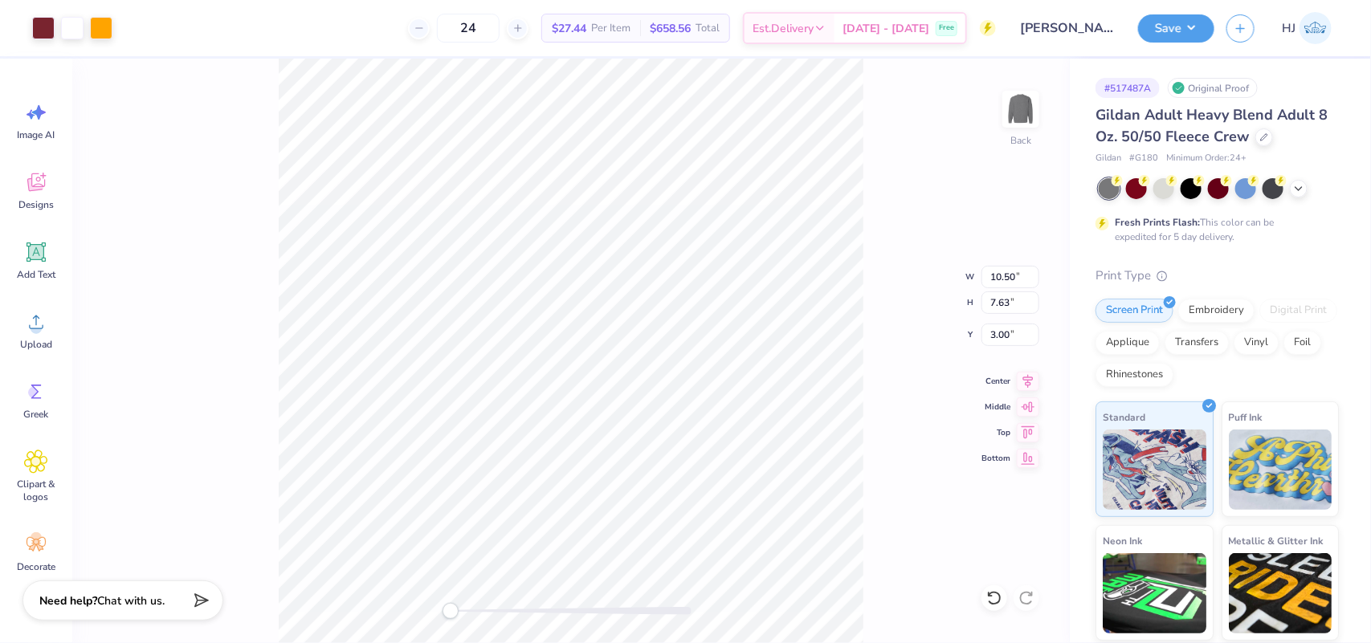
click at [130, 26] on div "24 $27.44 Per Item $658.56 Total Est. Delivery Sep 21 - 24 Free" at bounding box center [561, 28] width 872 height 56
click at [13, 22] on div "Art colors" at bounding box center [56, 28] width 112 height 56
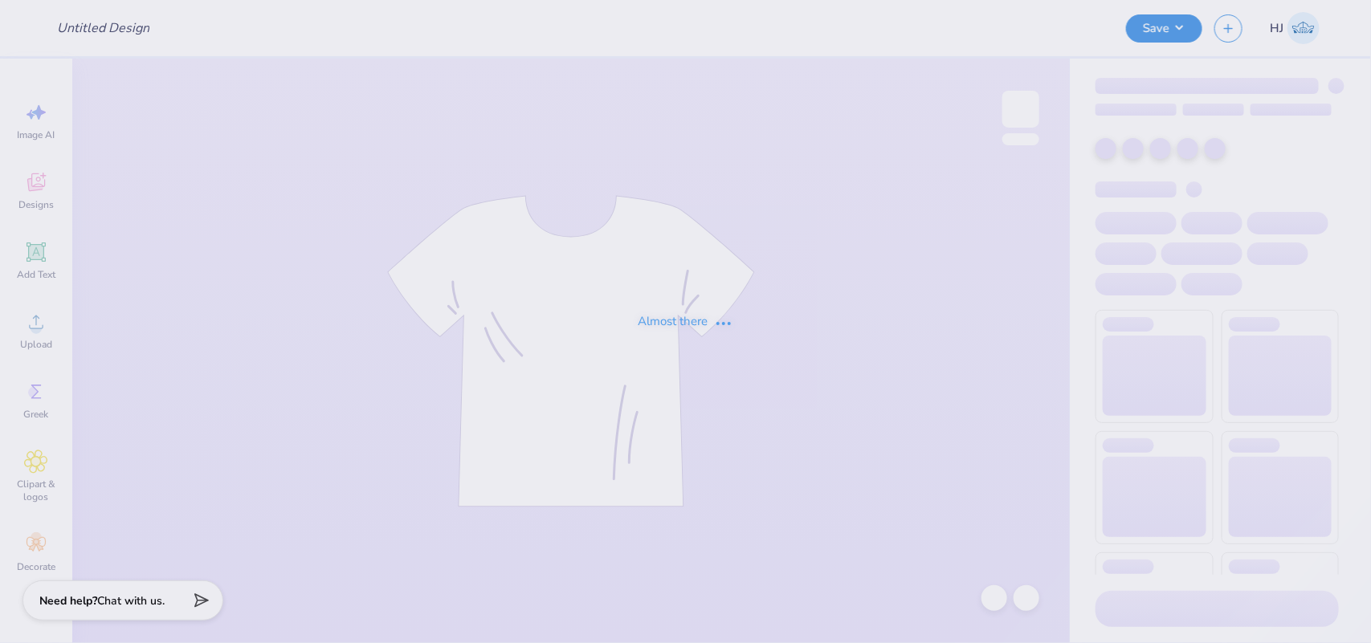
type input "American Dental Society tees!"
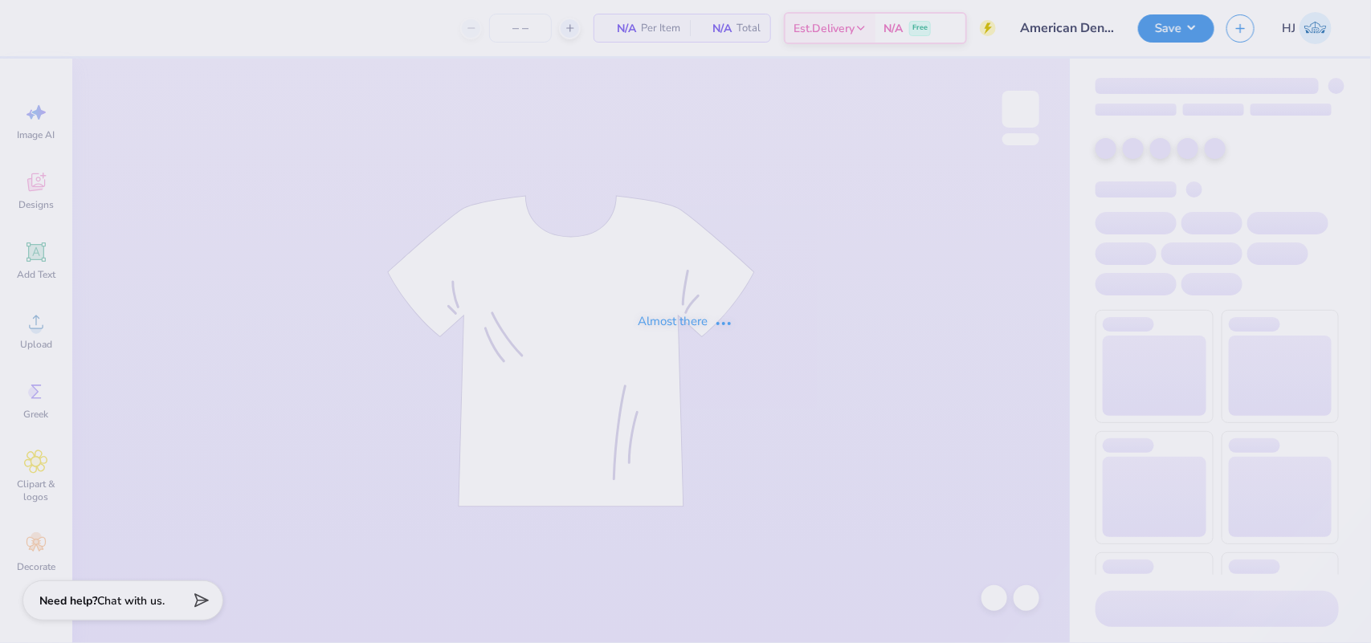
type input "12"
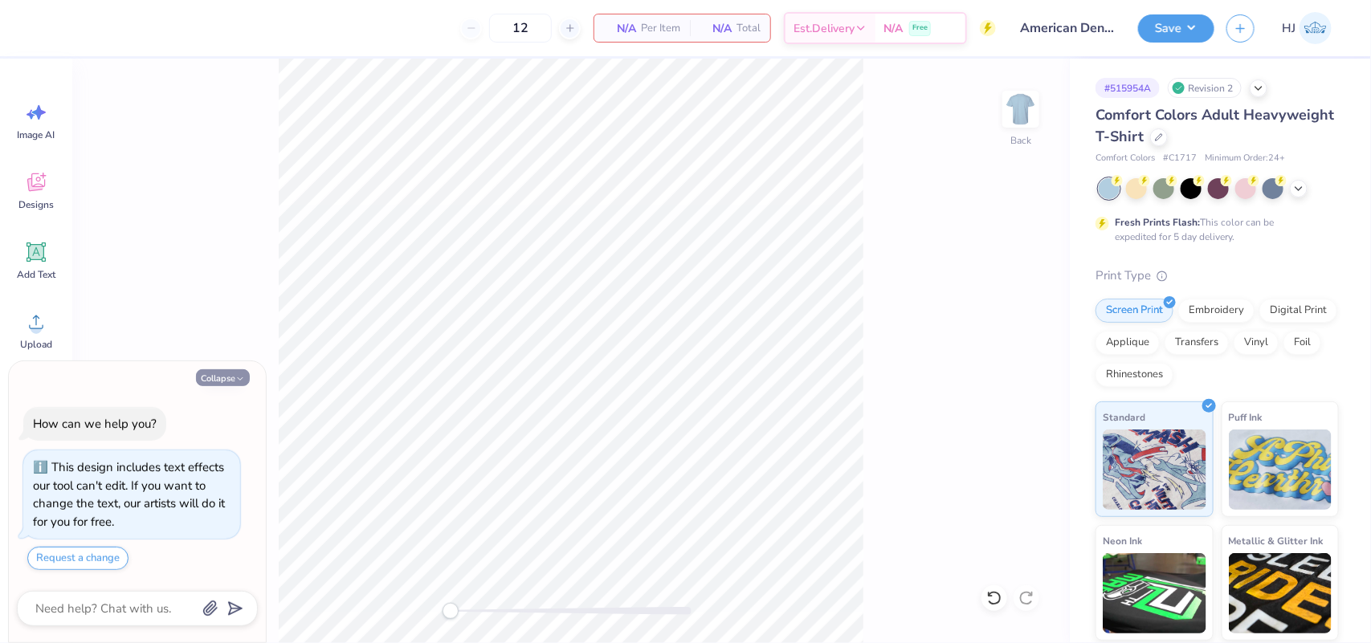
click at [235, 382] on icon "button" at bounding box center [240, 379] width 10 height 10
type textarea "x"
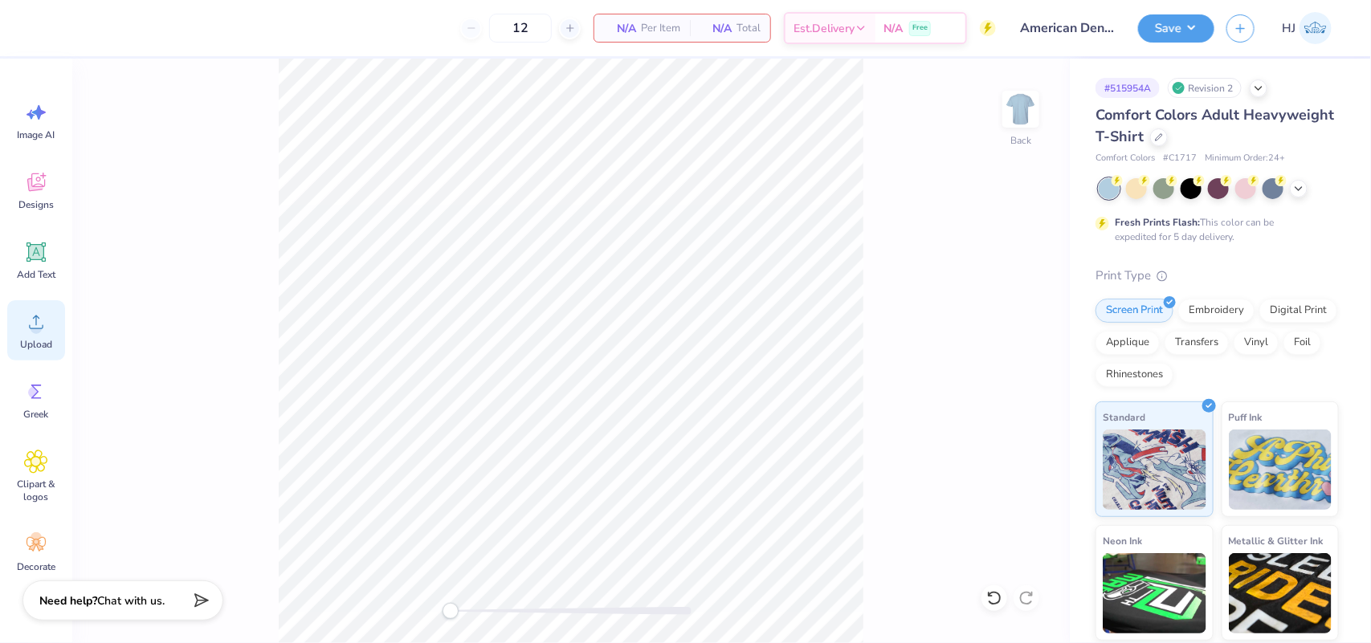
click at [27, 318] on icon at bounding box center [36, 322] width 24 height 24
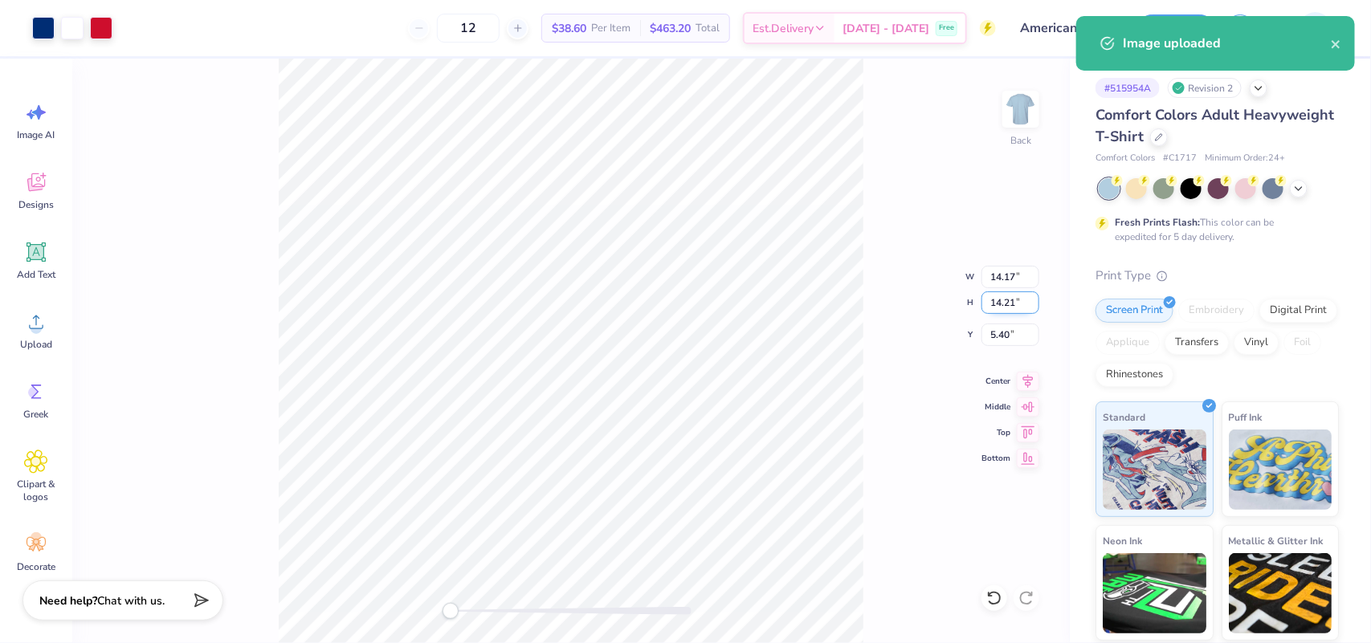
click at [1012, 299] on input "14.21" at bounding box center [1011, 303] width 58 height 22
type input "7"
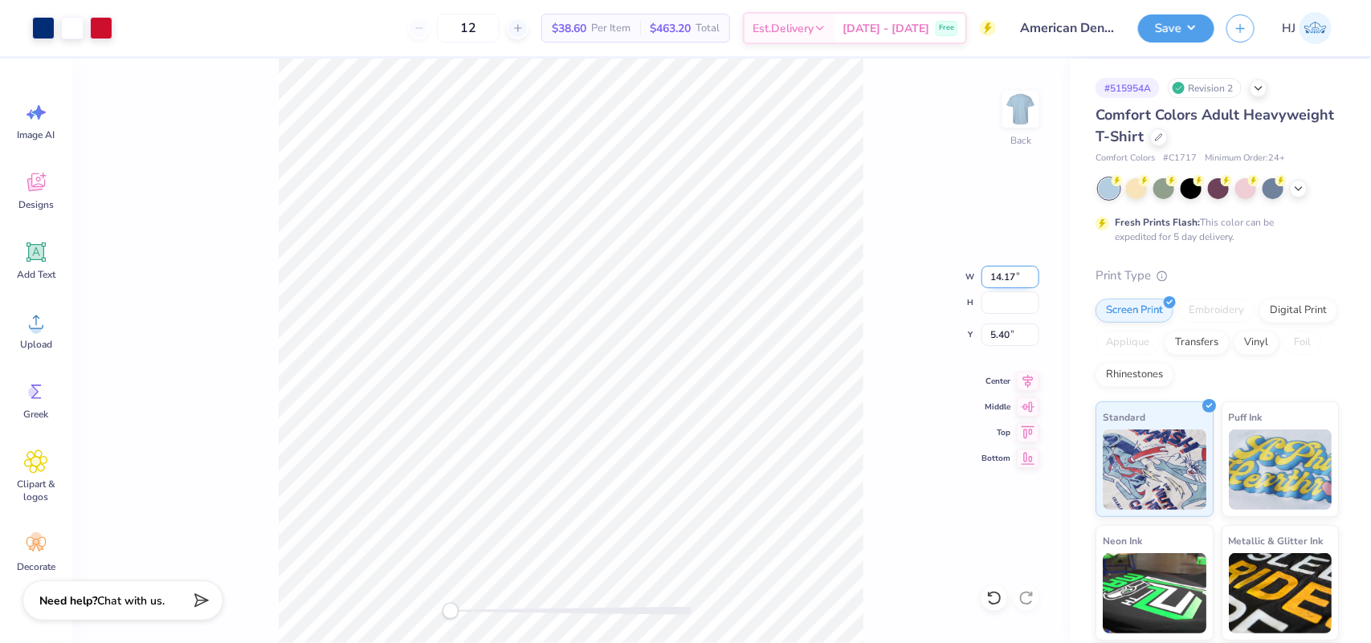
click at [1016, 273] on input "14.17" at bounding box center [1011, 277] width 58 height 22
type input "7"
click at [998, 334] on input "8.99" at bounding box center [1011, 335] width 58 height 22
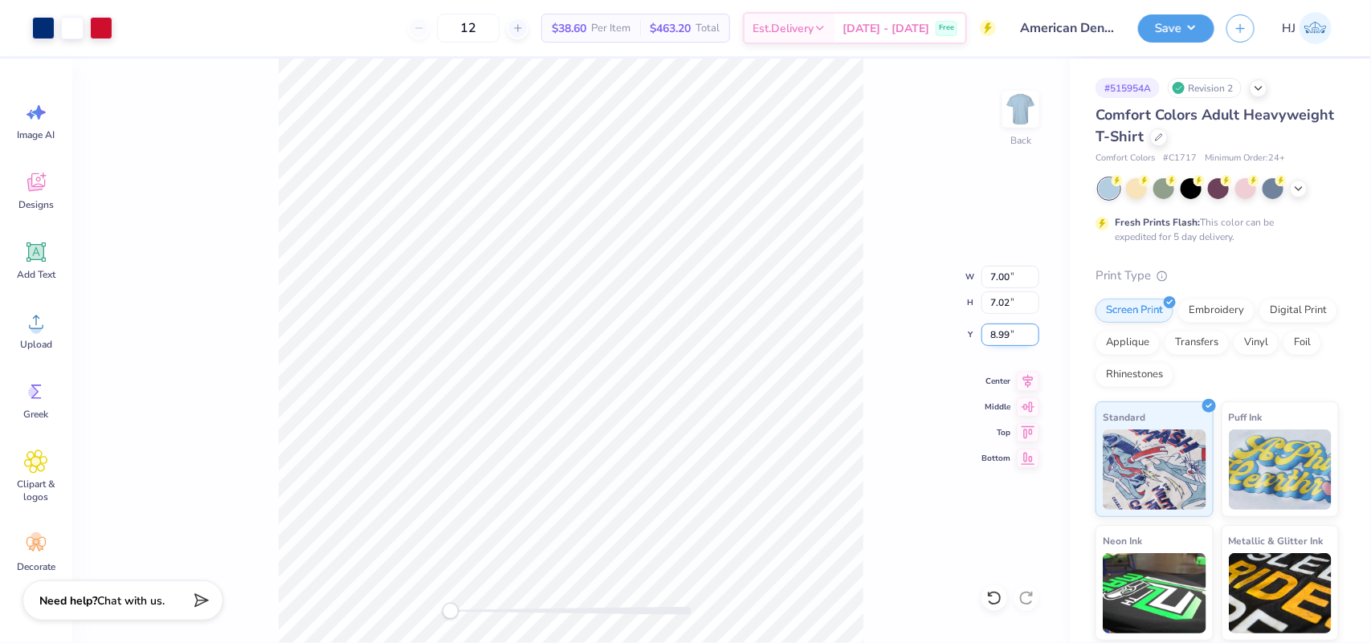
click at [998, 334] on input "8.99" at bounding box center [1011, 335] width 58 height 22
type input "3"
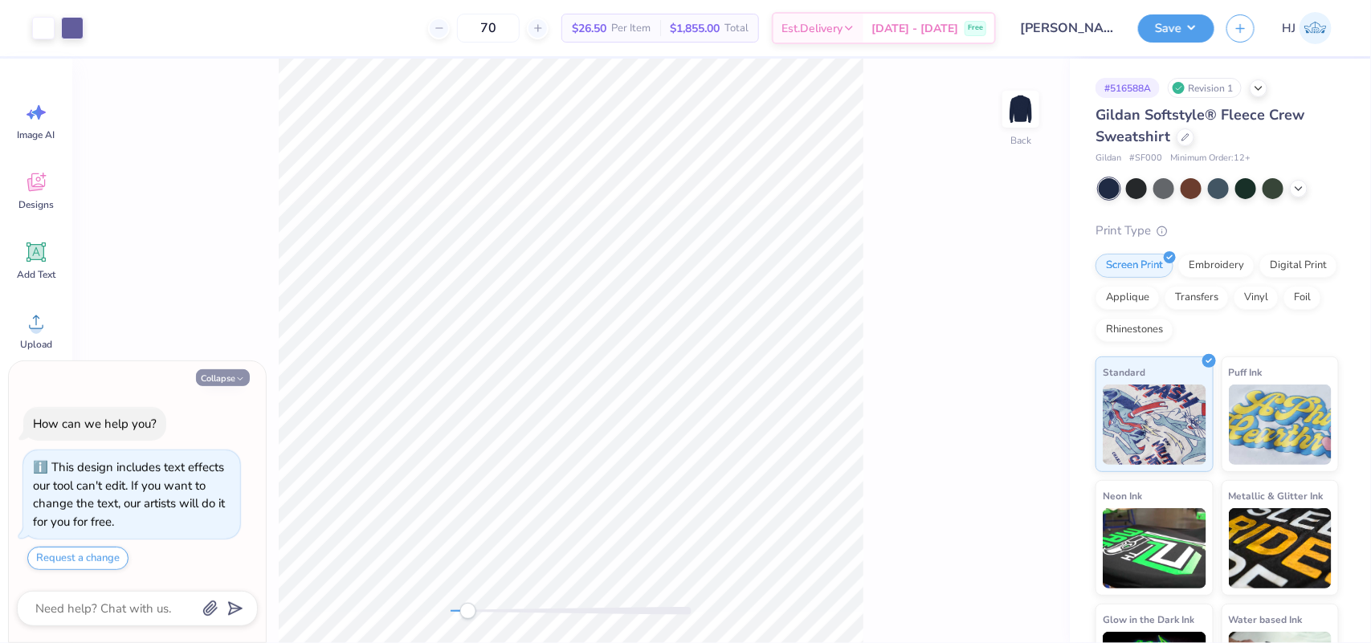
click at [217, 382] on button "Collapse" at bounding box center [223, 378] width 54 height 17
type textarea "x"
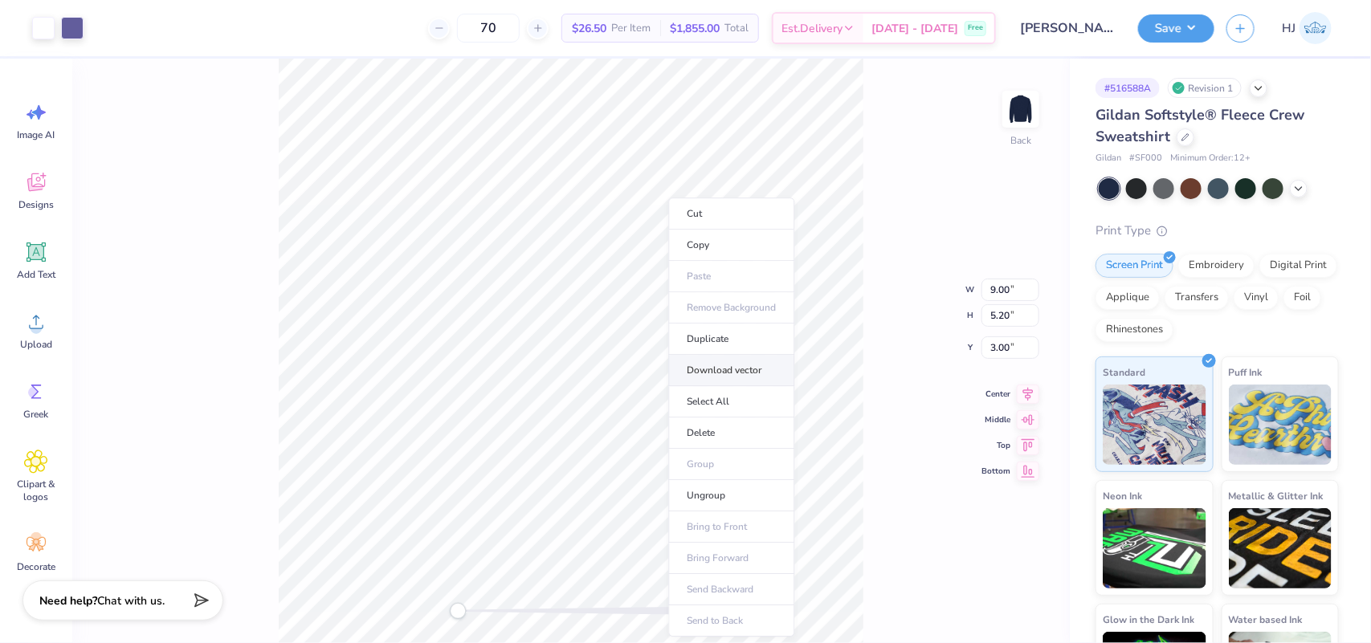
click at [728, 370] on li "Download vector" at bounding box center [732, 370] width 126 height 31
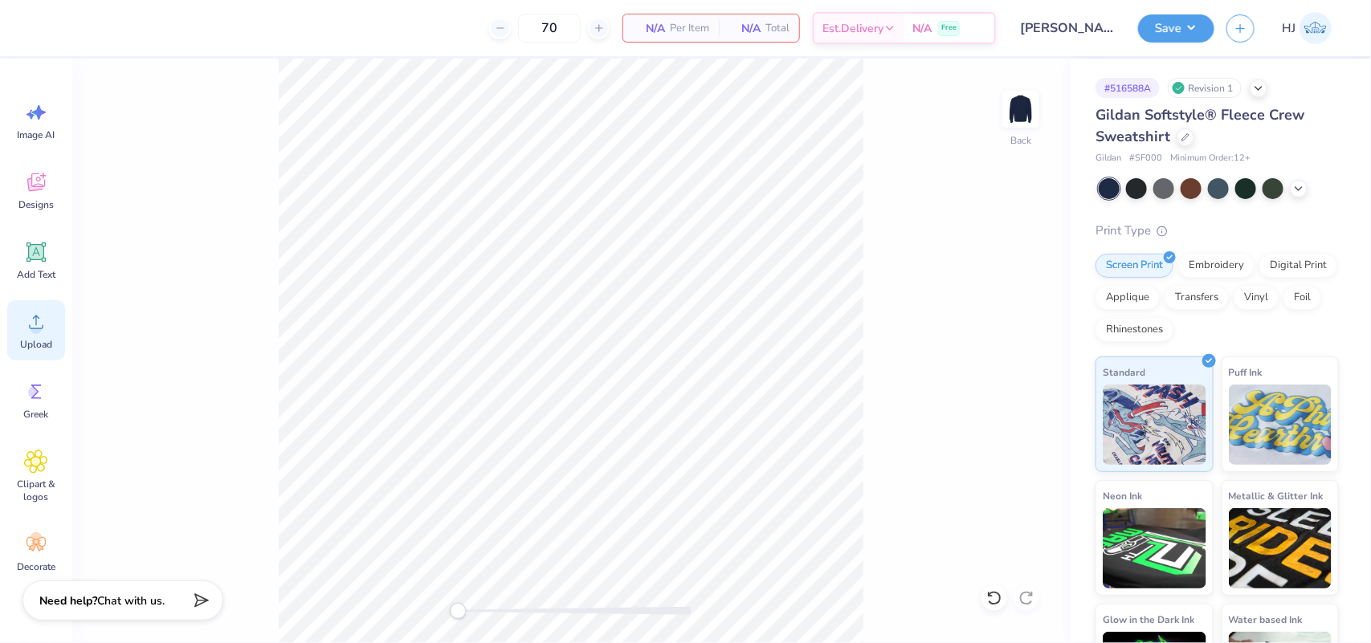
click at [39, 338] on span "Upload" at bounding box center [36, 344] width 32 height 13
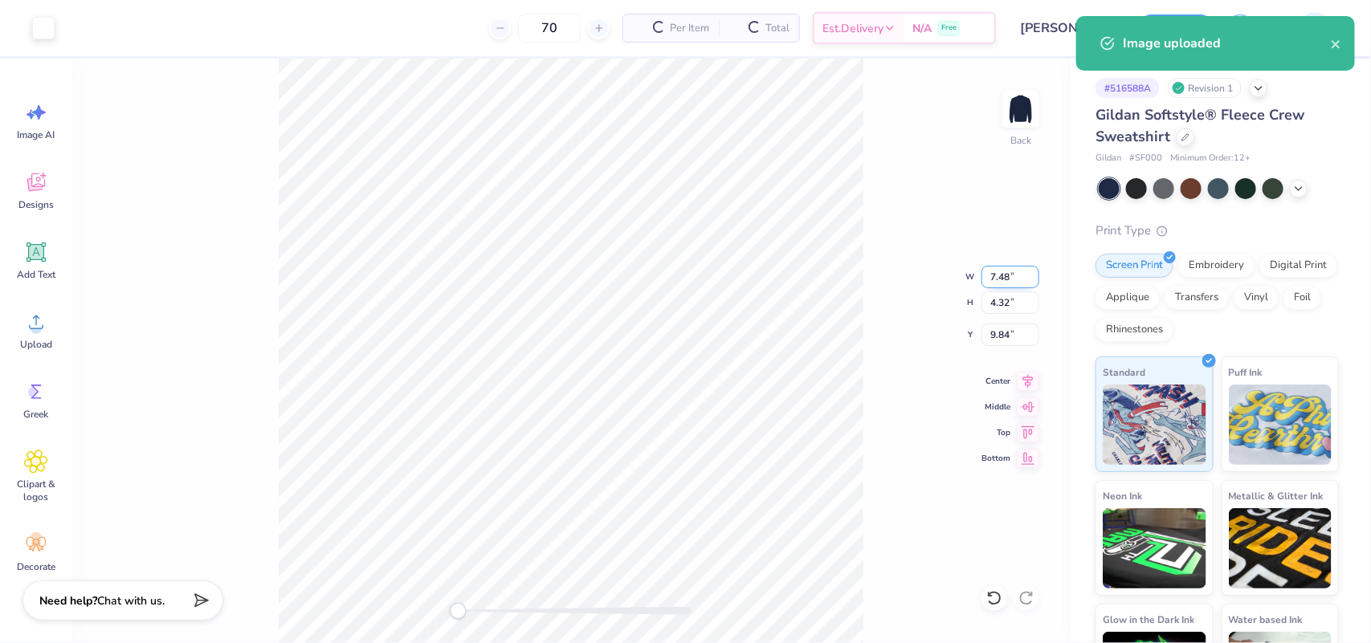
click at [998, 274] on input "7.48" at bounding box center [1011, 277] width 58 height 22
click at [994, 275] on input "7.48" at bounding box center [1011, 277] width 58 height 22
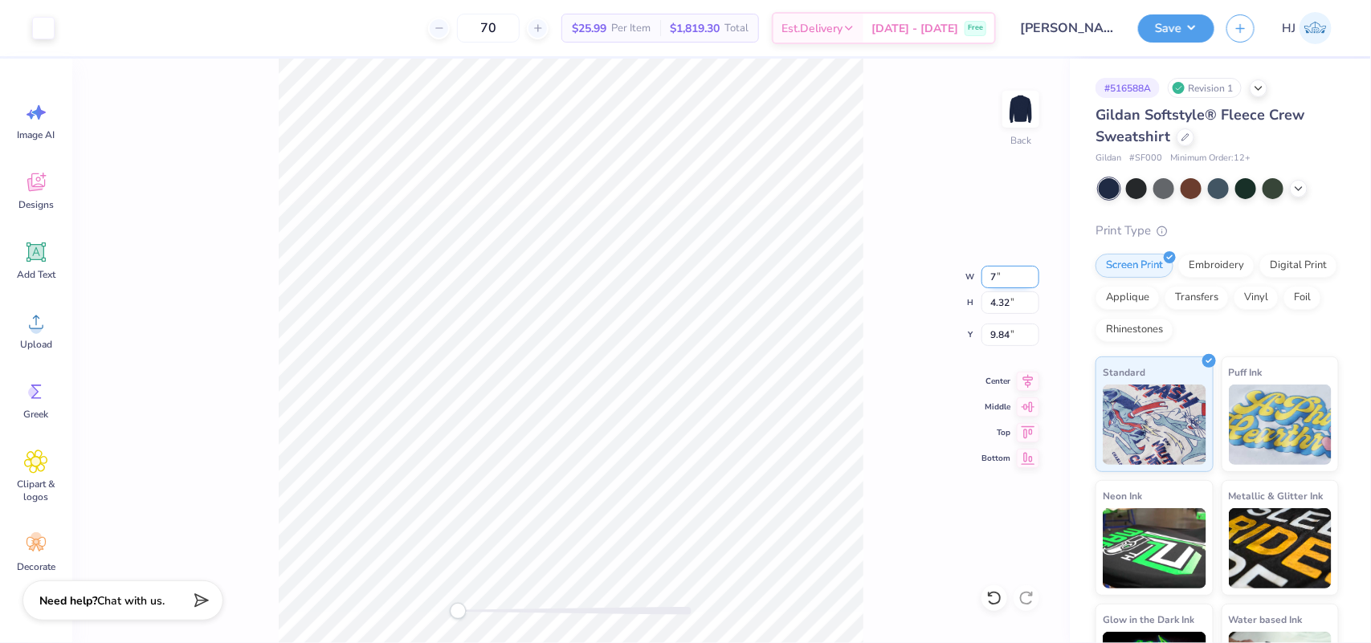
type input "7"
click at [1020, 330] on input "9.98" at bounding box center [1011, 335] width 58 height 22
type input "3"
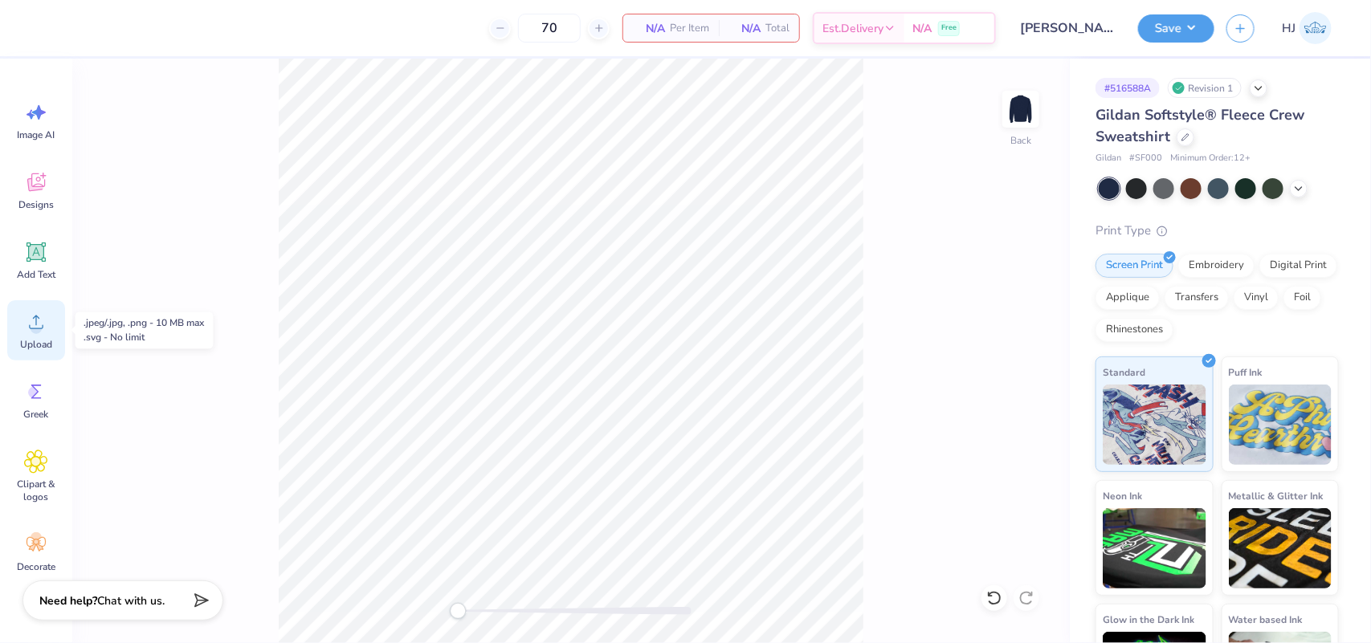
click at [36, 325] on icon at bounding box center [36, 323] width 14 height 14
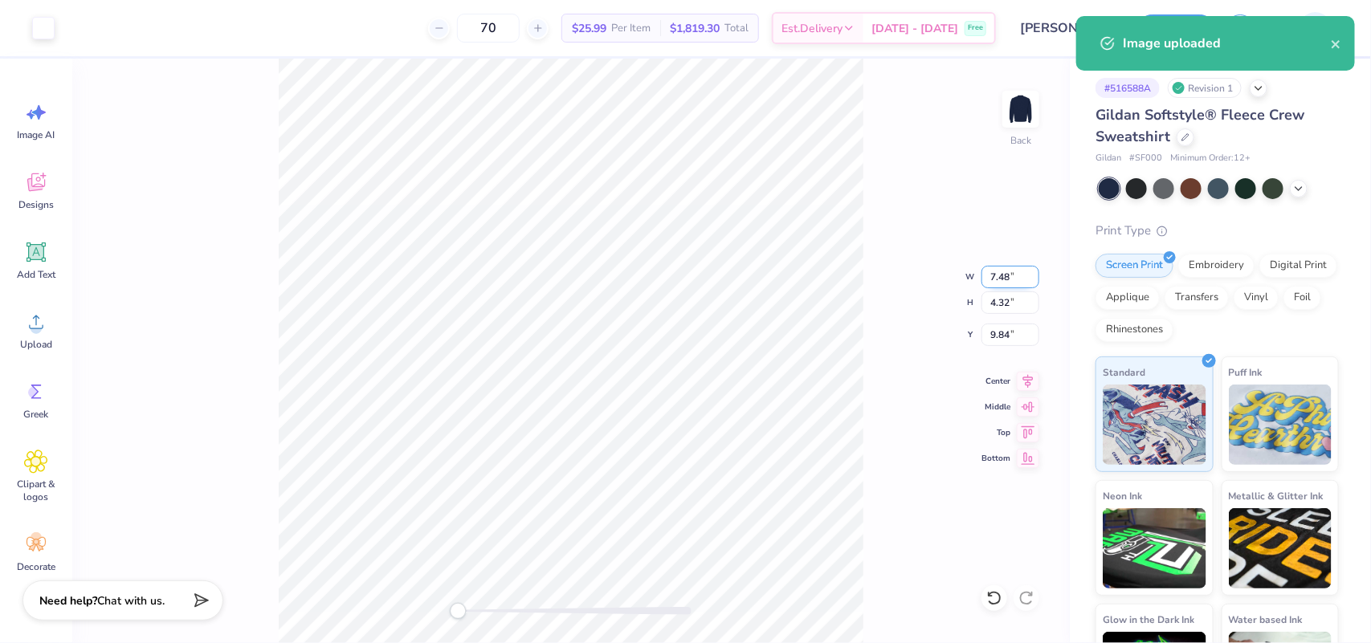
click at [1002, 270] on input "7.48" at bounding box center [1011, 277] width 58 height 22
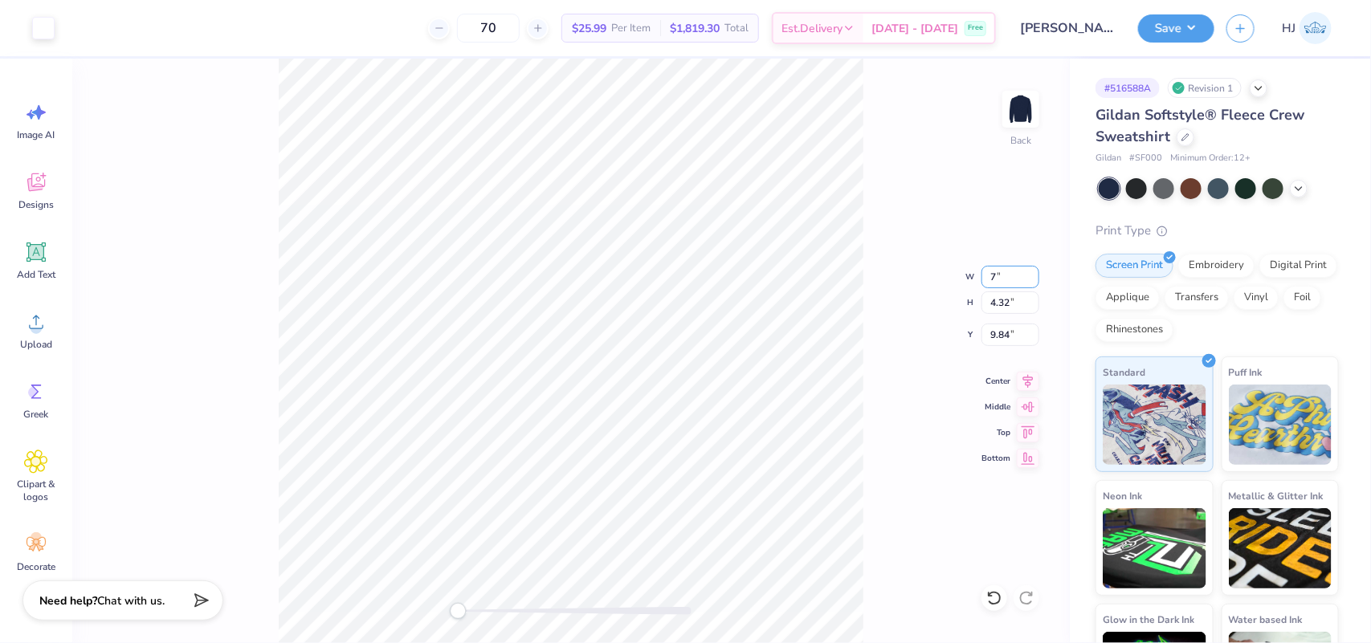
type input "7"
click at [988, 324] on input "9.98" at bounding box center [1011, 335] width 58 height 22
type input "3"
click at [1209, 30] on button "Save" at bounding box center [1176, 26] width 76 height 28
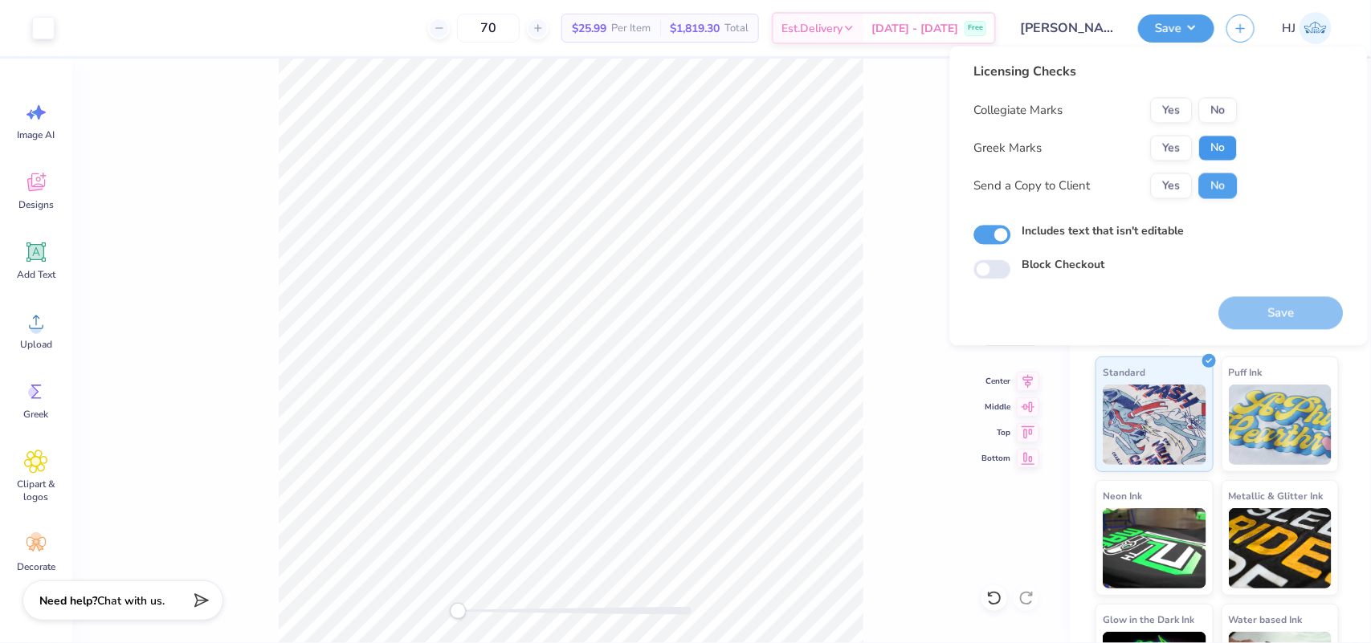
click at [1222, 145] on button "No" at bounding box center [1218, 149] width 39 height 26
click at [1175, 108] on button "Yes" at bounding box center [1172, 111] width 42 height 26
click at [1296, 311] on button "Save" at bounding box center [1281, 313] width 125 height 33
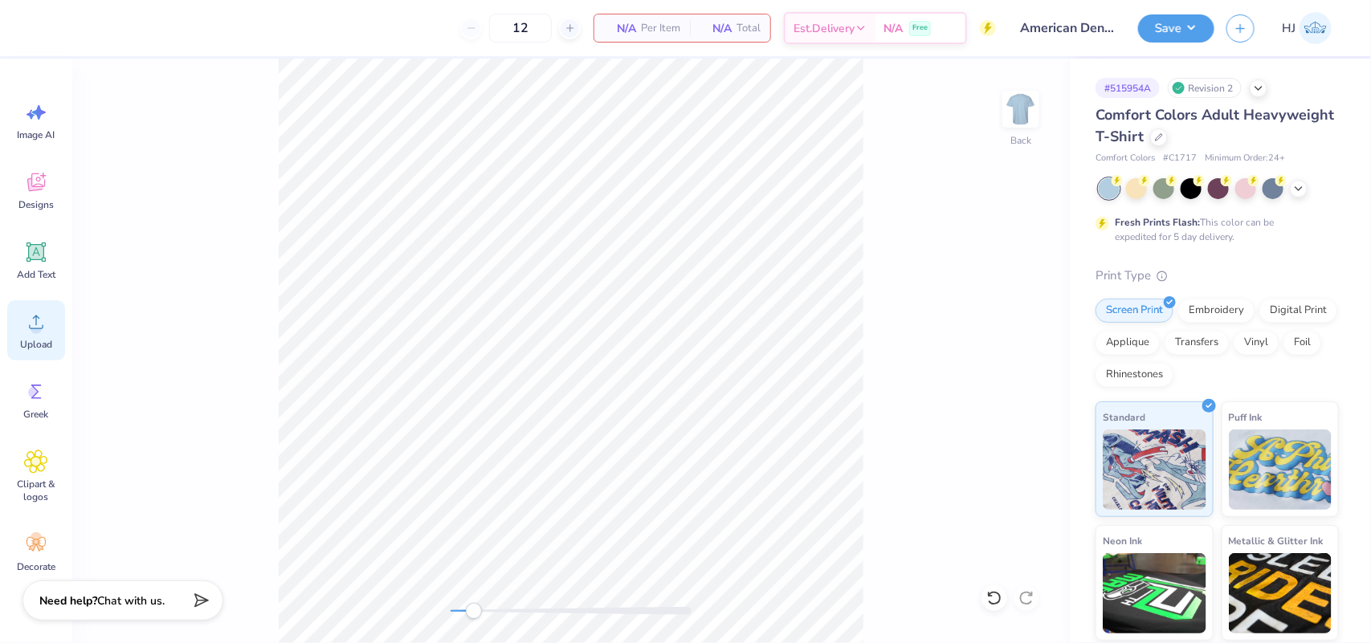
click at [44, 330] on icon at bounding box center [36, 322] width 24 height 24
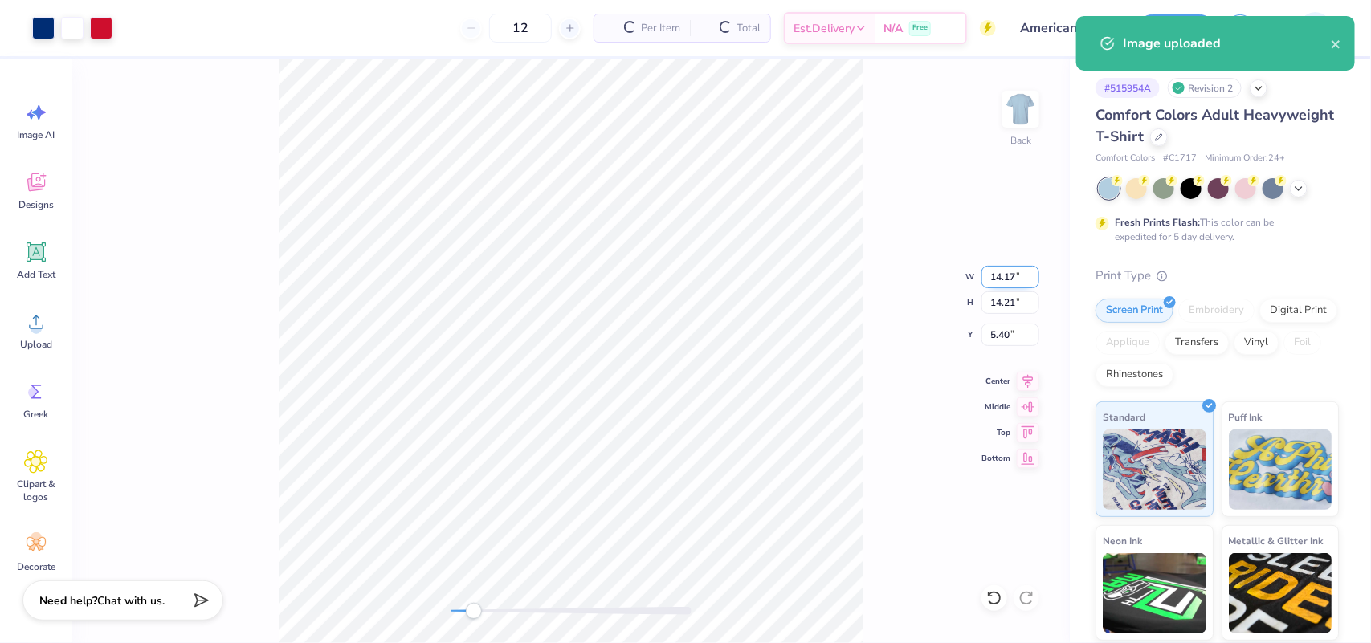
click at [1013, 277] on input "14.17" at bounding box center [1011, 277] width 58 height 22
type input "7"
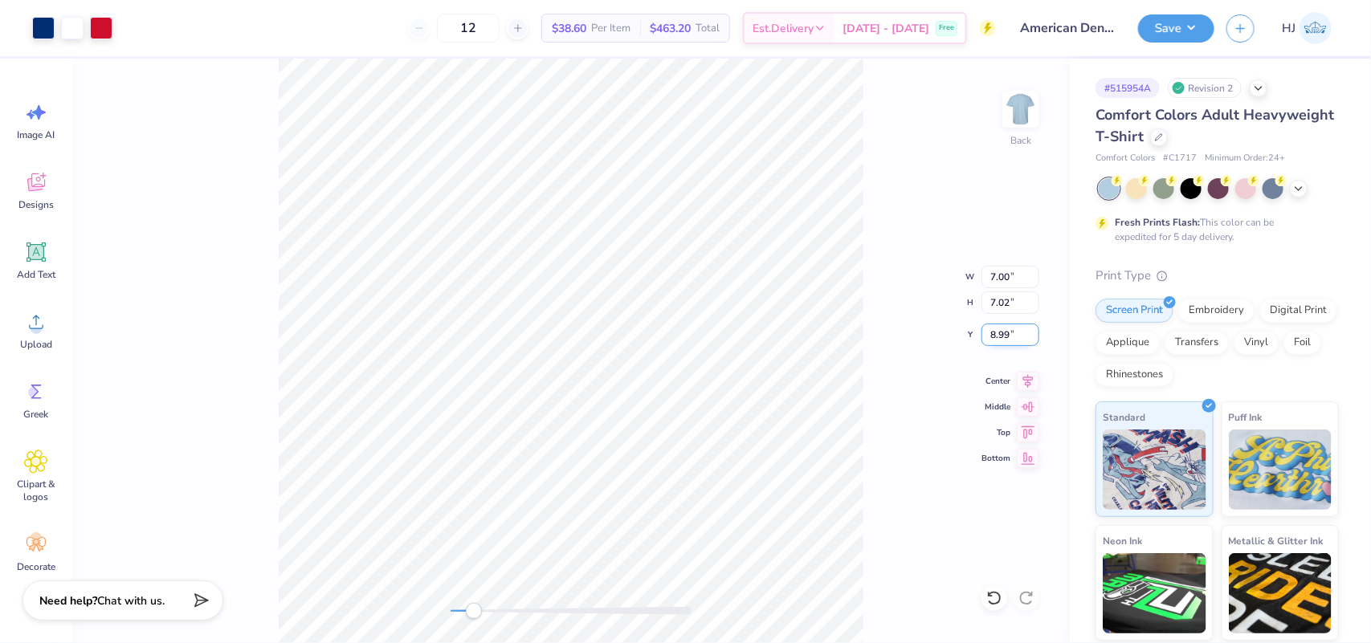
click at [989, 334] on input "8.99" at bounding box center [1011, 335] width 58 height 22
type input "3"
click at [1201, 26] on button "Save" at bounding box center [1176, 26] width 76 height 28
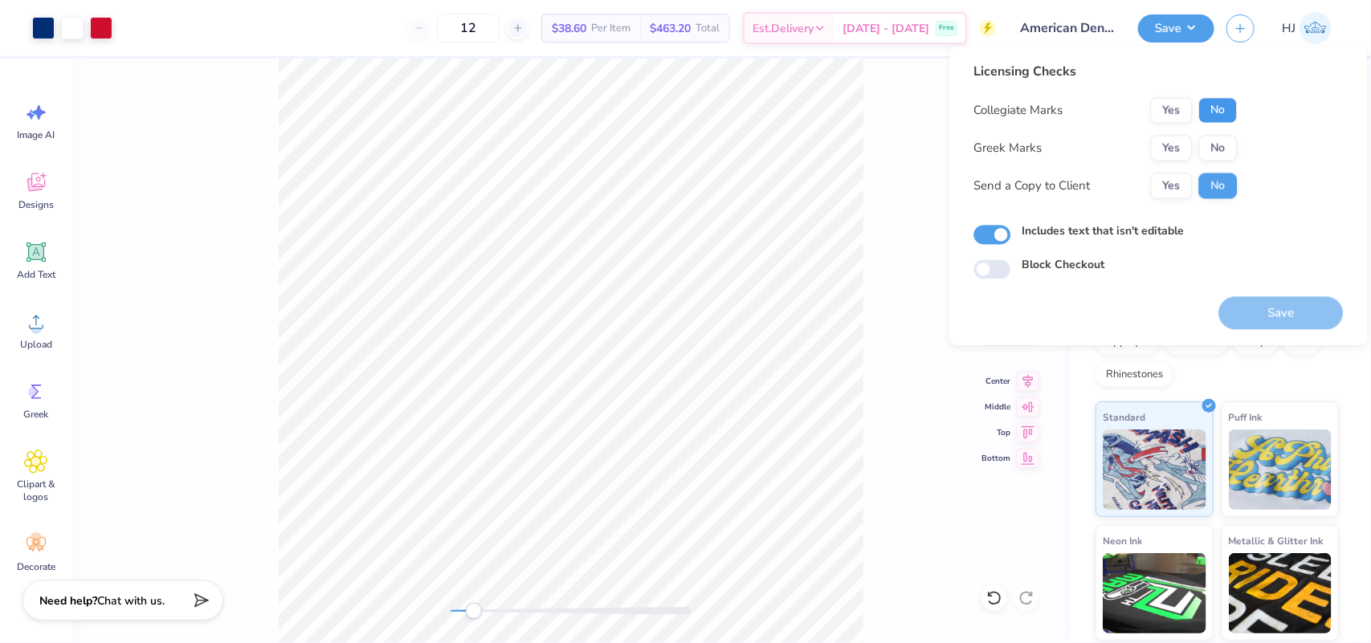
click at [1211, 100] on button "No" at bounding box center [1218, 111] width 39 height 26
click at [1222, 136] on button "No" at bounding box center [1218, 149] width 39 height 26
click at [1290, 315] on button "Save" at bounding box center [1281, 313] width 125 height 33
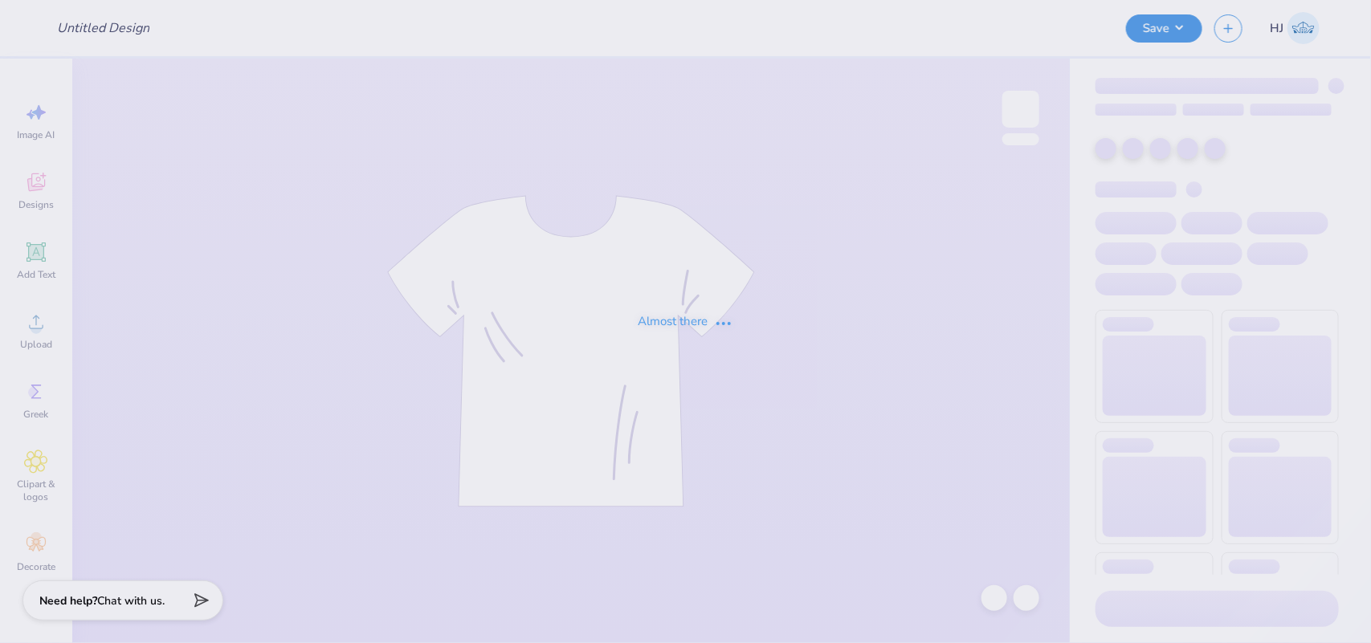
type input "Jessica Holliday : Georgia College and State University"
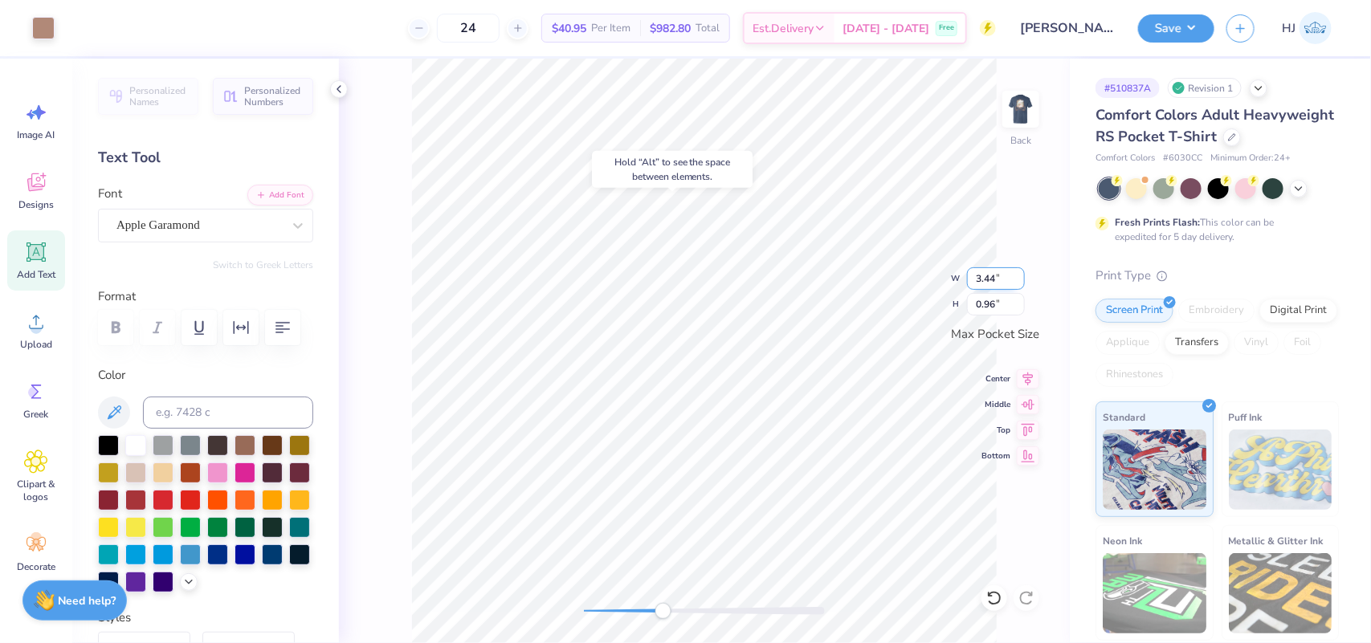
click at [997, 278] on input "3.44" at bounding box center [996, 278] width 58 height 22
type input "3.44"
type input "0.98"
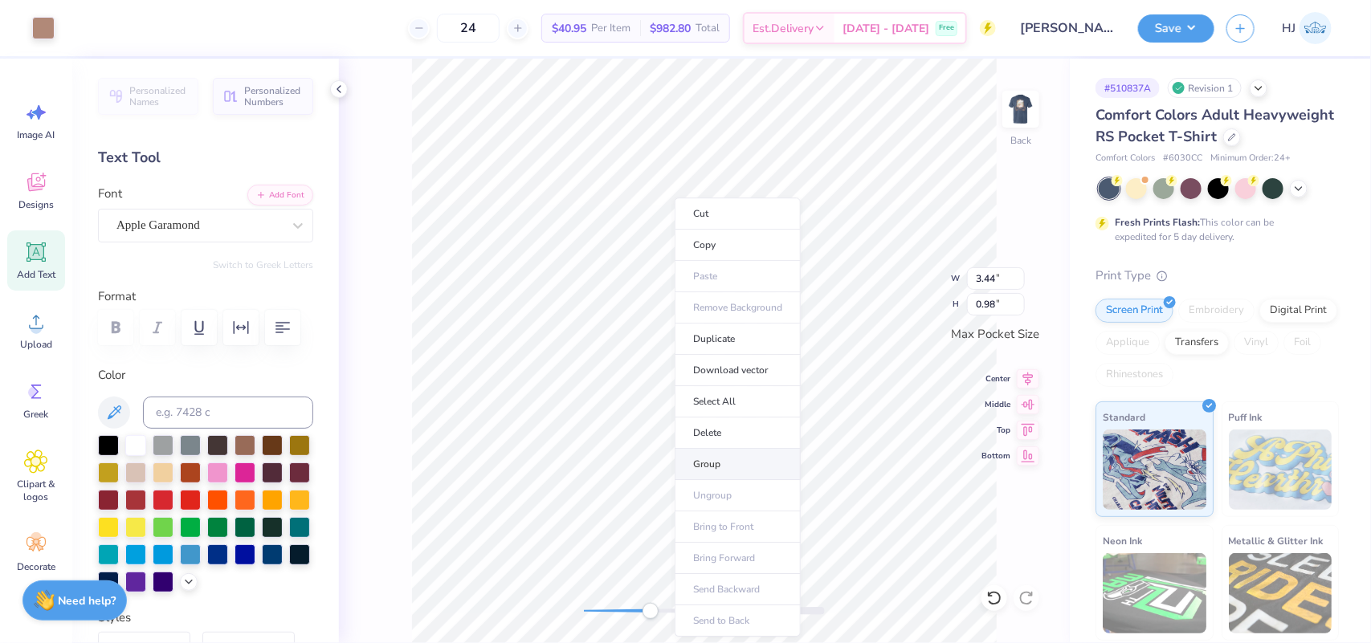
click at [713, 470] on li "Group" at bounding box center [738, 464] width 126 height 31
click at [997, 282] on input "3.44" at bounding box center [996, 278] width 58 height 22
type input "3.5"
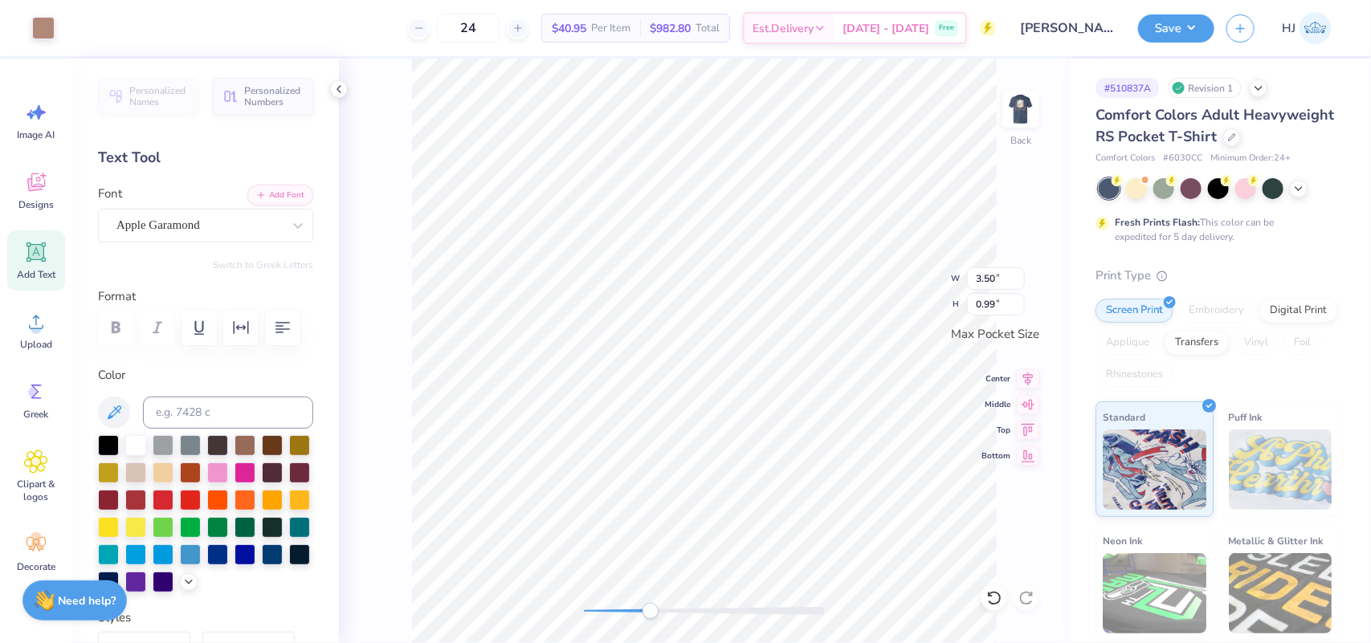
type input "3.50"
type input "0.99"
click at [1026, 125] on img at bounding box center [1021, 109] width 64 height 64
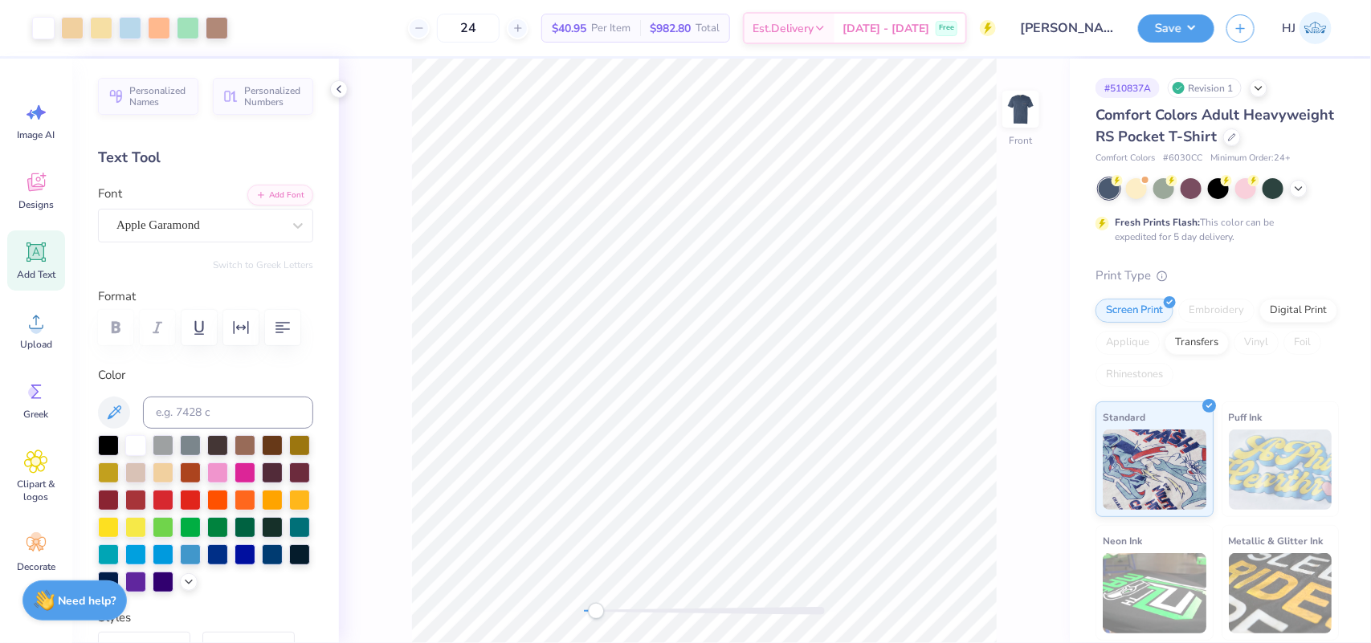
click at [339, 88] on icon at bounding box center [339, 89] width 13 height 13
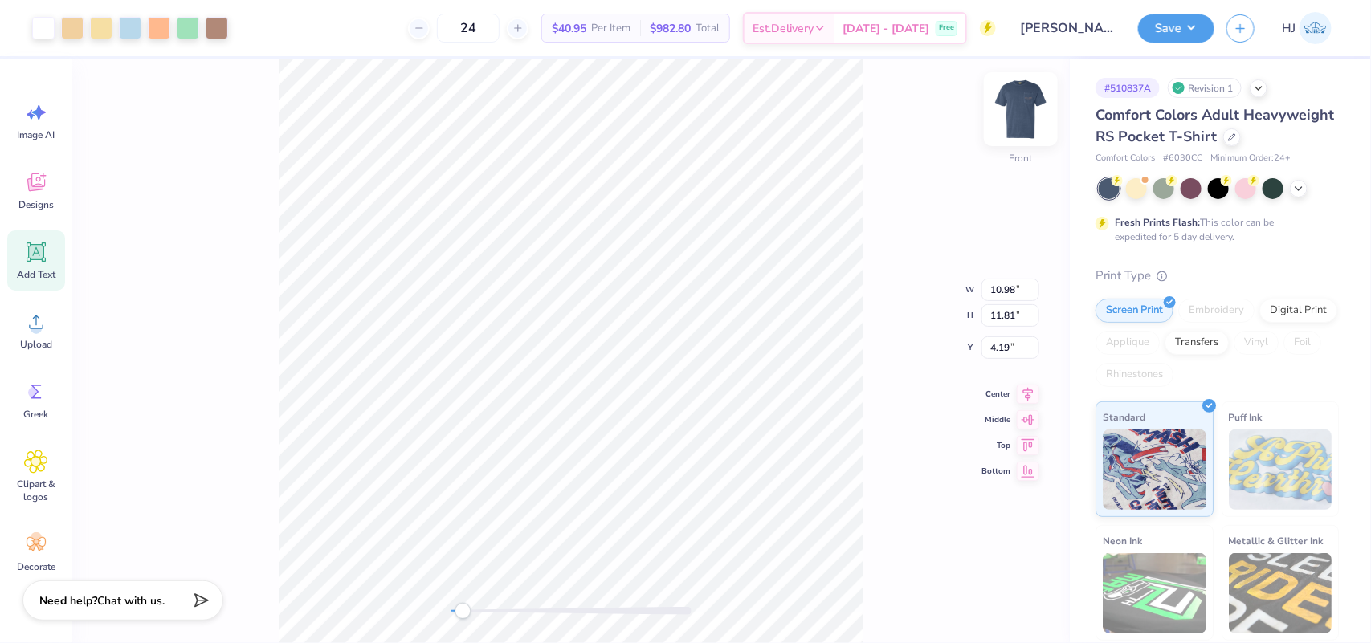
click at [1017, 116] on img at bounding box center [1021, 109] width 64 height 64
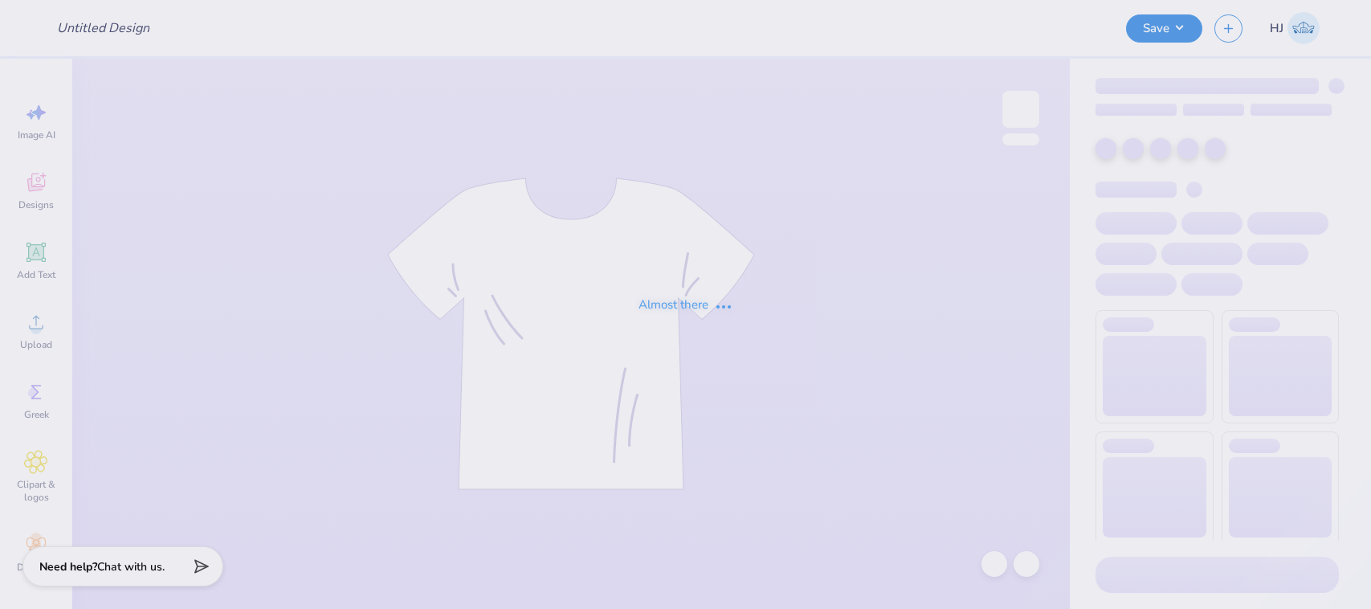
type input "DZ Alumni Tank"
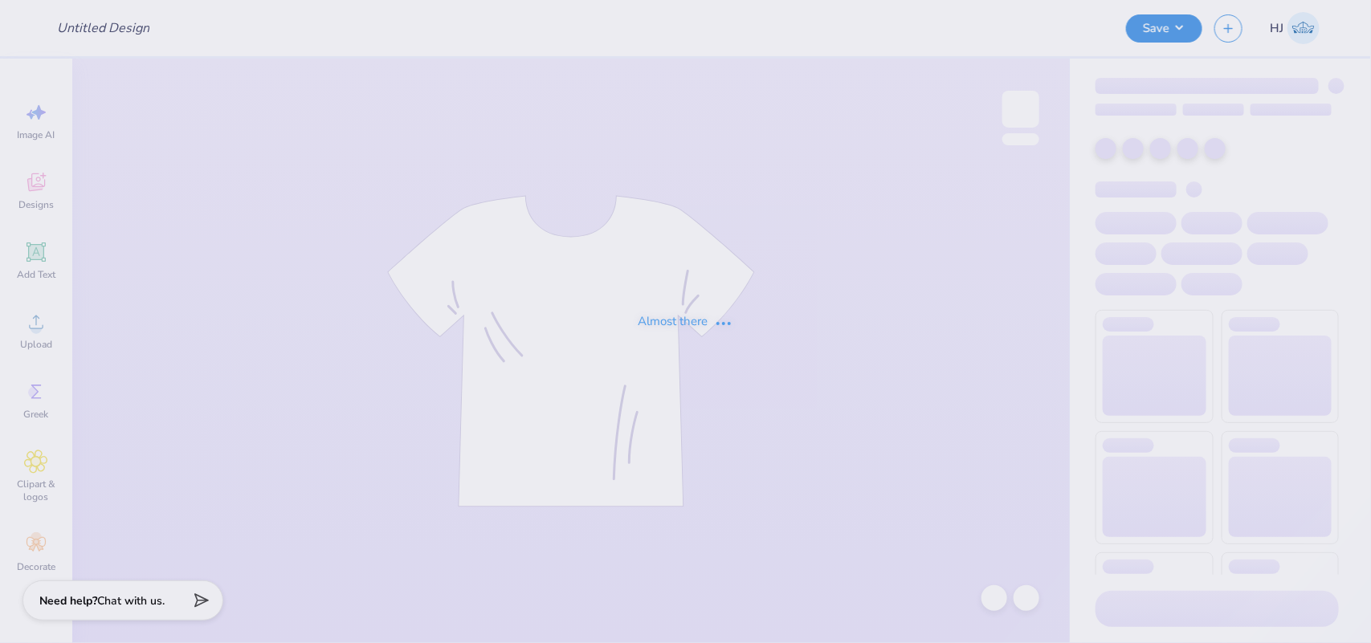
type input "Senior Council hoodies"
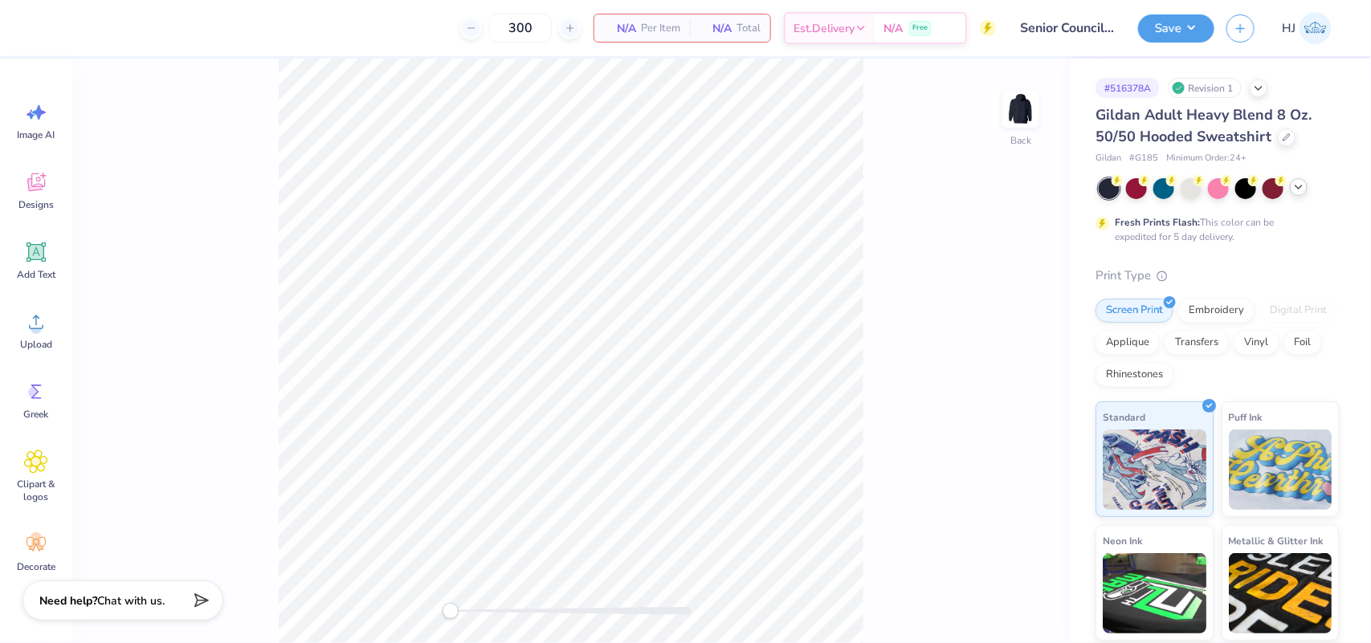
click at [1302, 186] on icon at bounding box center [1298, 187] width 13 height 13
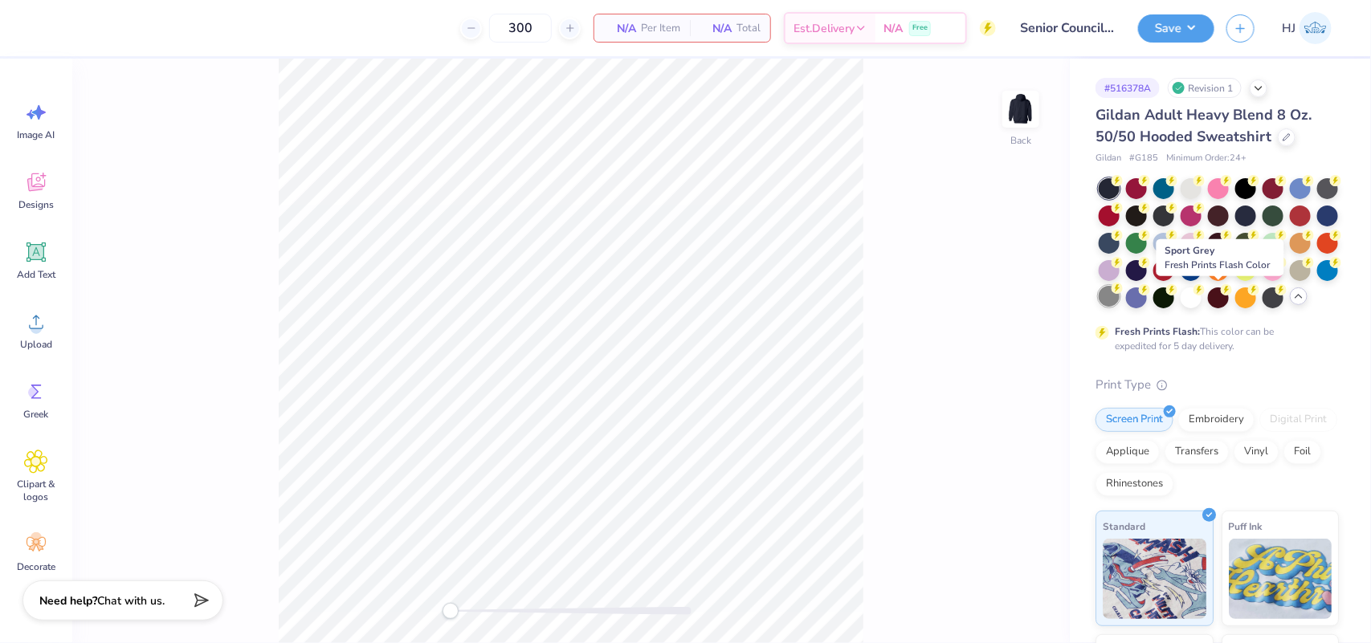
click at [1120, 300] on div at bounding box center [1109, 296] width 21 height 21
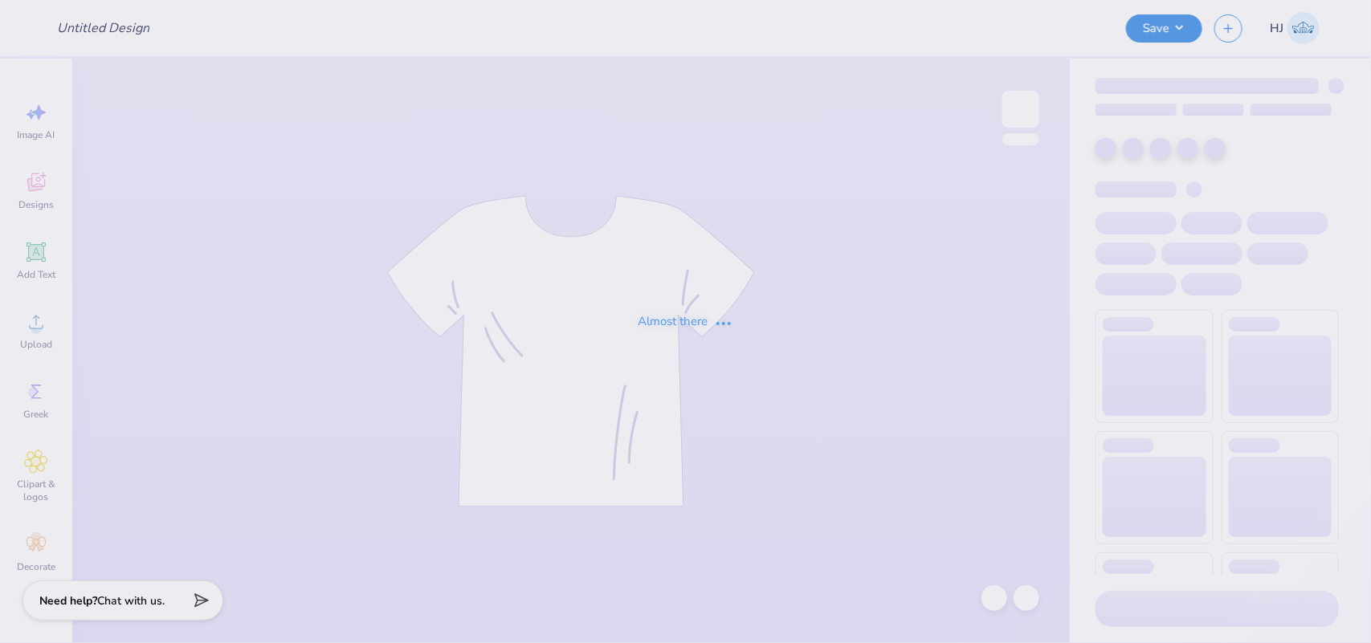
type input "[PERSON_NAME] : [US_STATE][GEOGRAPHIC_DATA]"
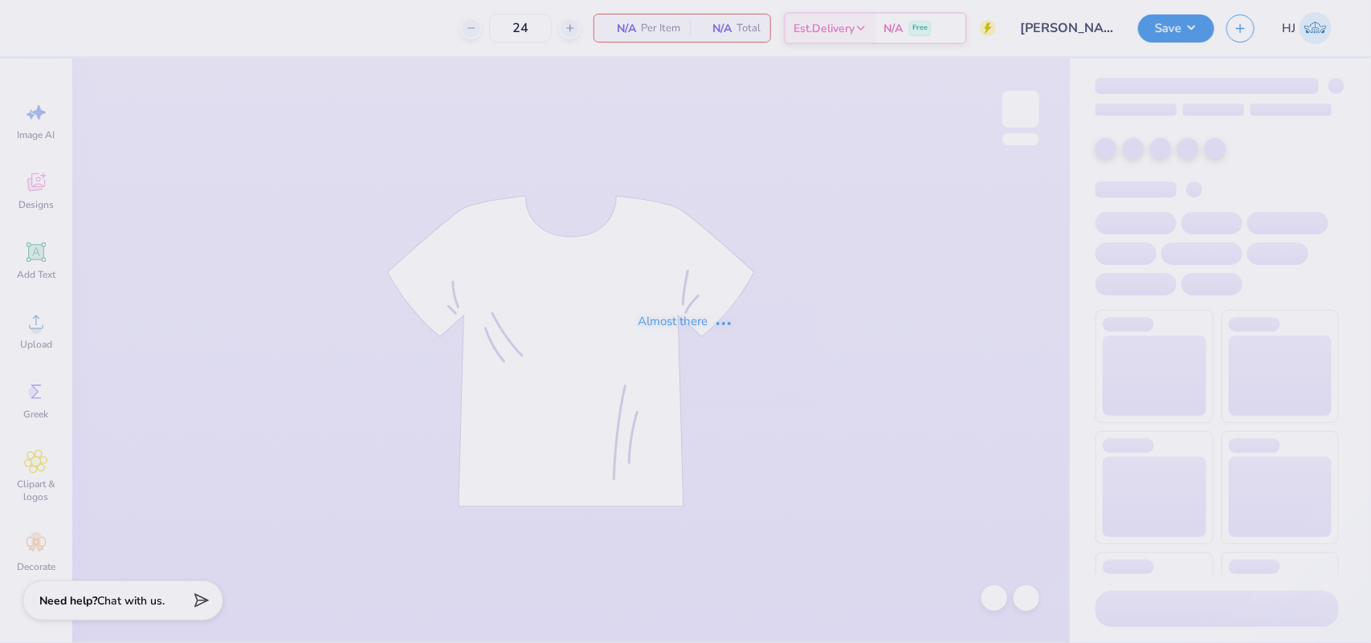
click at [853, 129] on div "Almost there" at bounding box center [685, 321] width 1371 height 643
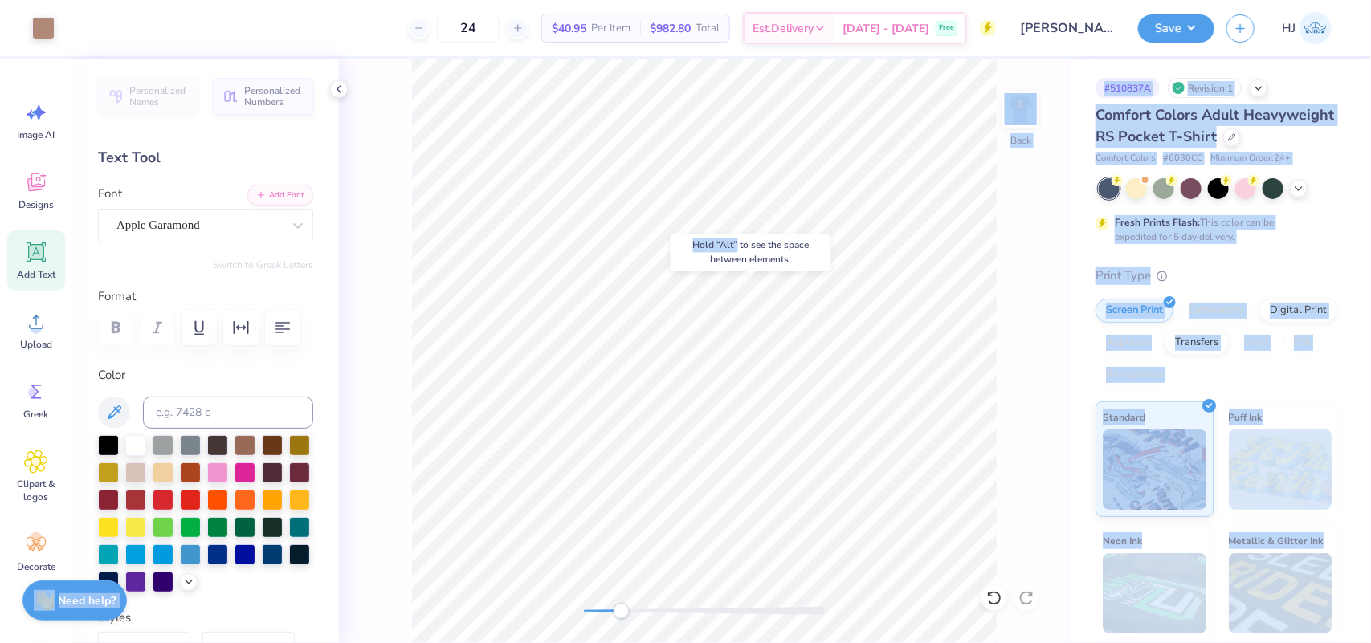
click at [945, 351] on body "Art colors 24 $40.95 Per Item $982.80 Total Est. Delivery Sep 21 - 24 Free Desi…" at bounding box center [685, 321] width 1371 height 643
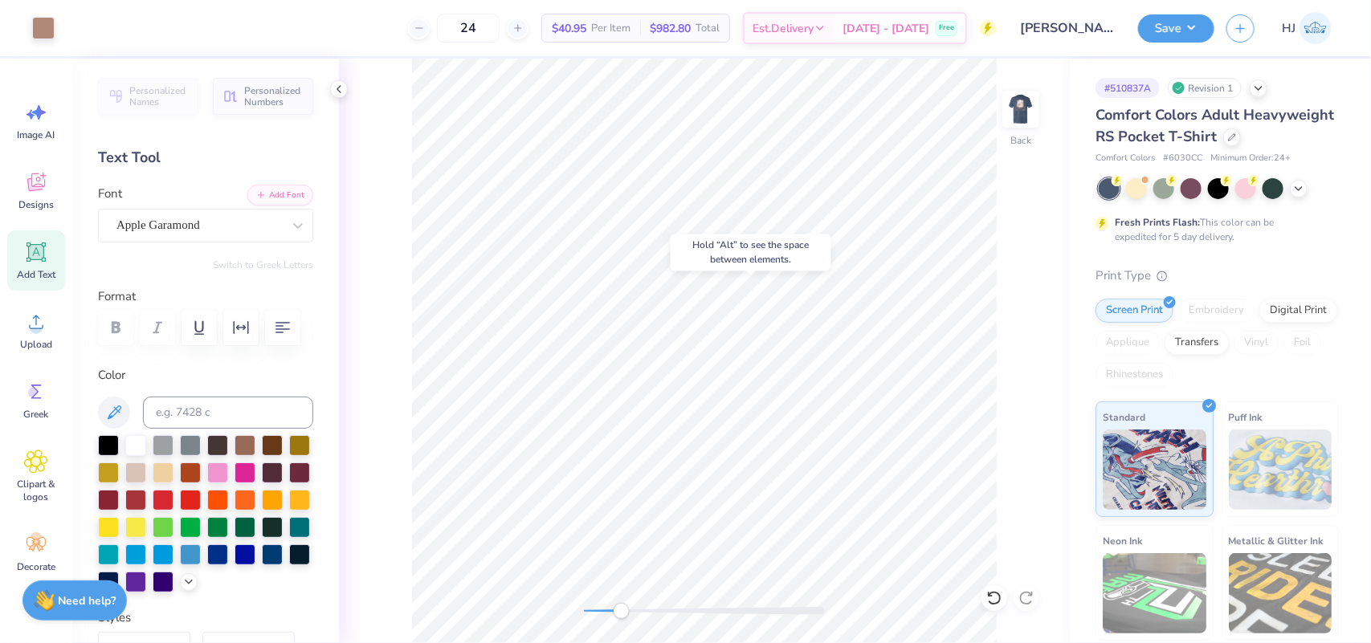
click at [740, 243] on div "Hold “Alt” to see the space between elements." at bounding box center [751, 253] width 161 height 37
click at [885, 459] on li "Group" at bounding box center [913, 464] width 126 height 31
click at [994, 280] on input "3.44" at bounding box center [996, 278] width 58 height 22
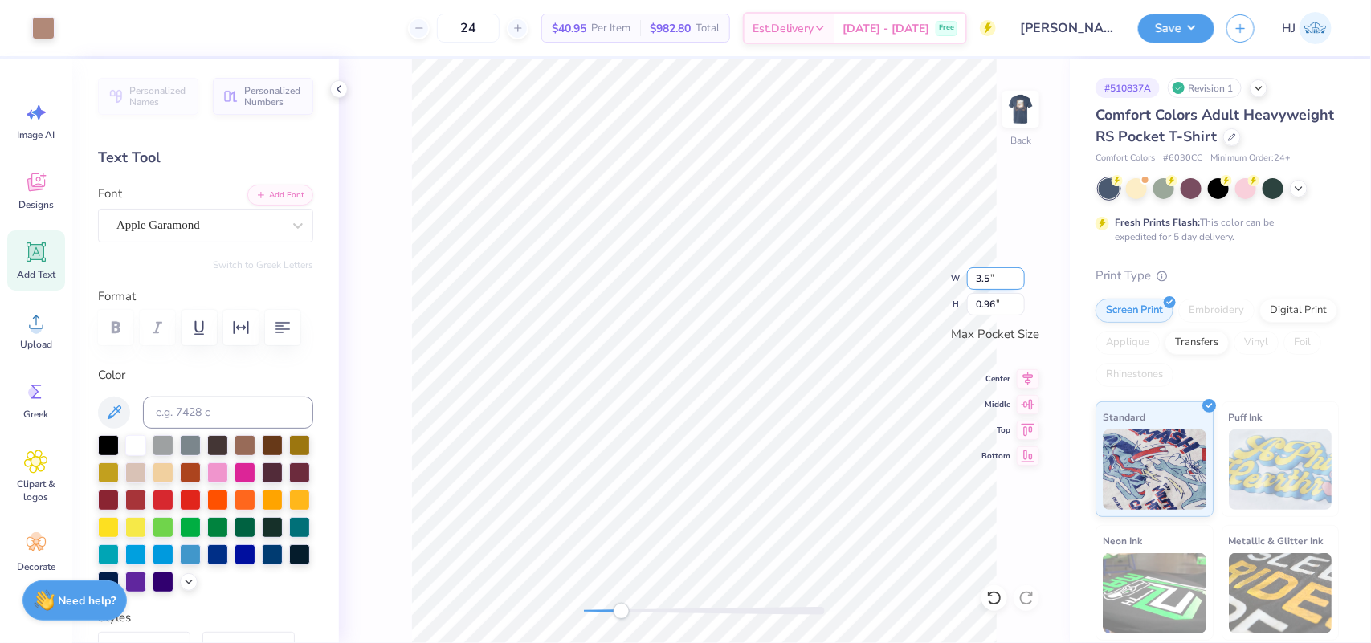
type input "3.5"
type input "3.50"
type input "0.98"
click at [1022, 110] on img at bounding box center [1021, 109] width 64 height 64
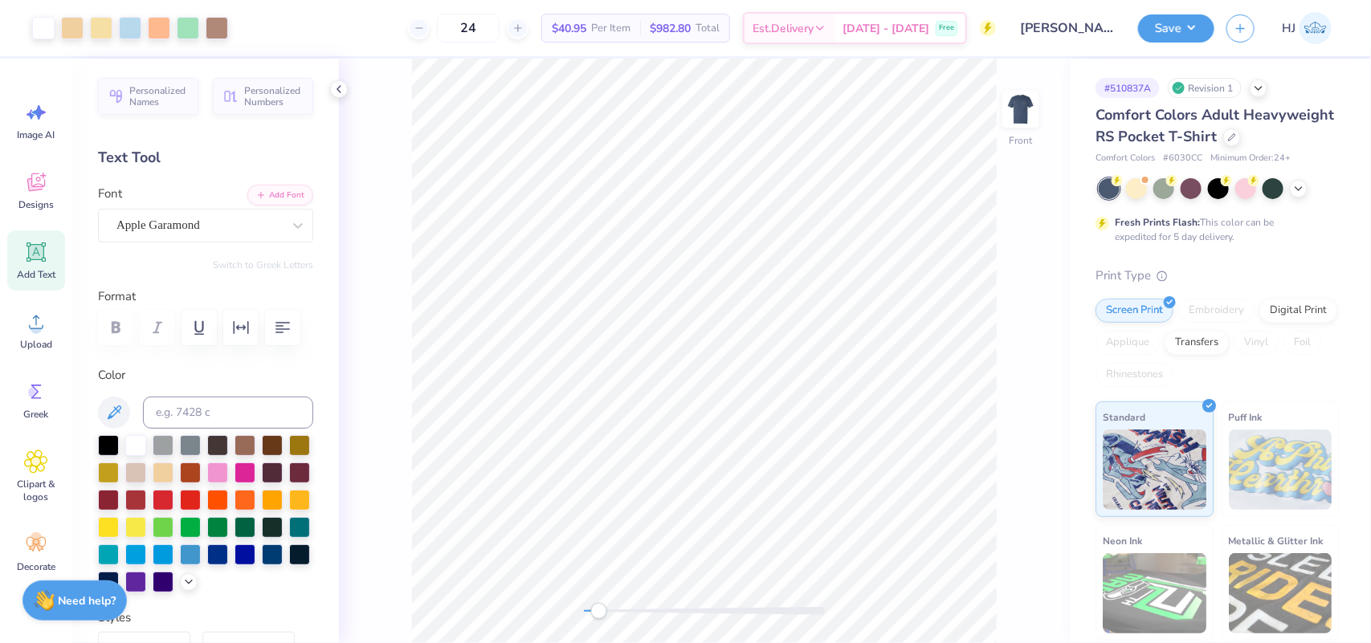
drag, startPoint x: 615, startPoint y: 611, endPoint x: 599, endPoint y: 615, distance: 15.6
click at [599, 615] on div "Accessibility label" at bounding box center [599, 611] width 16 height 16
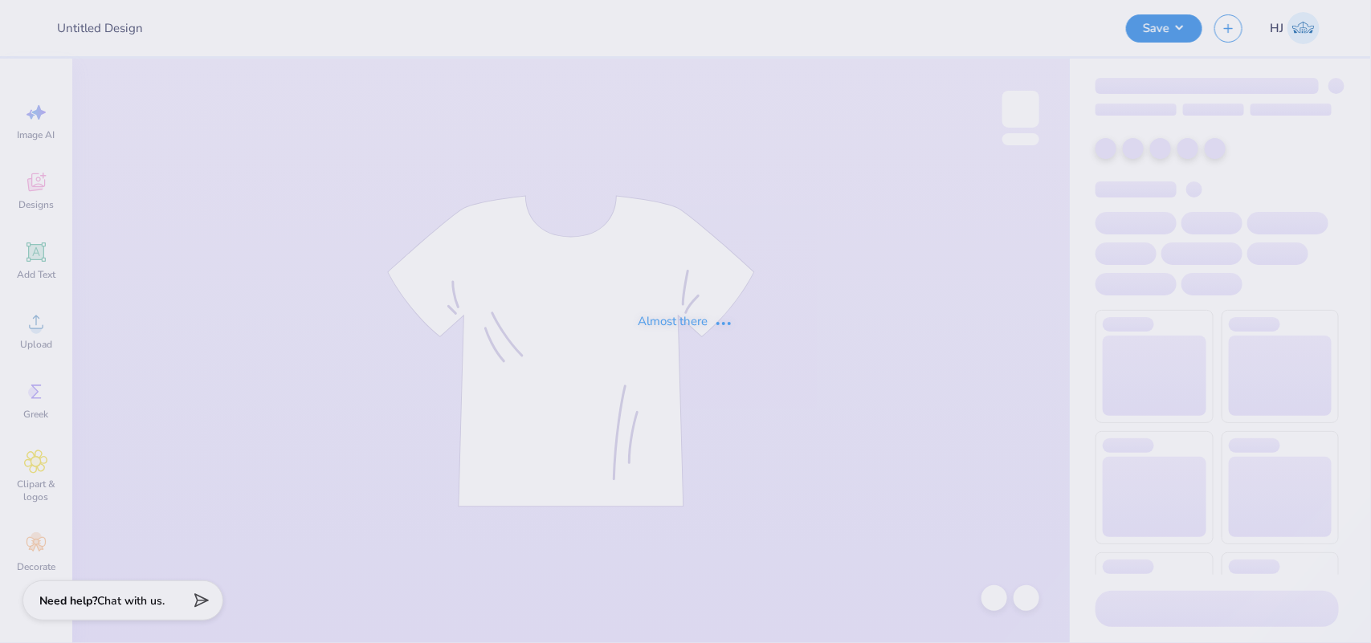
type input "[PERSON_NAME] : [US_STATE][GEOGRAPHIC_DATA]"
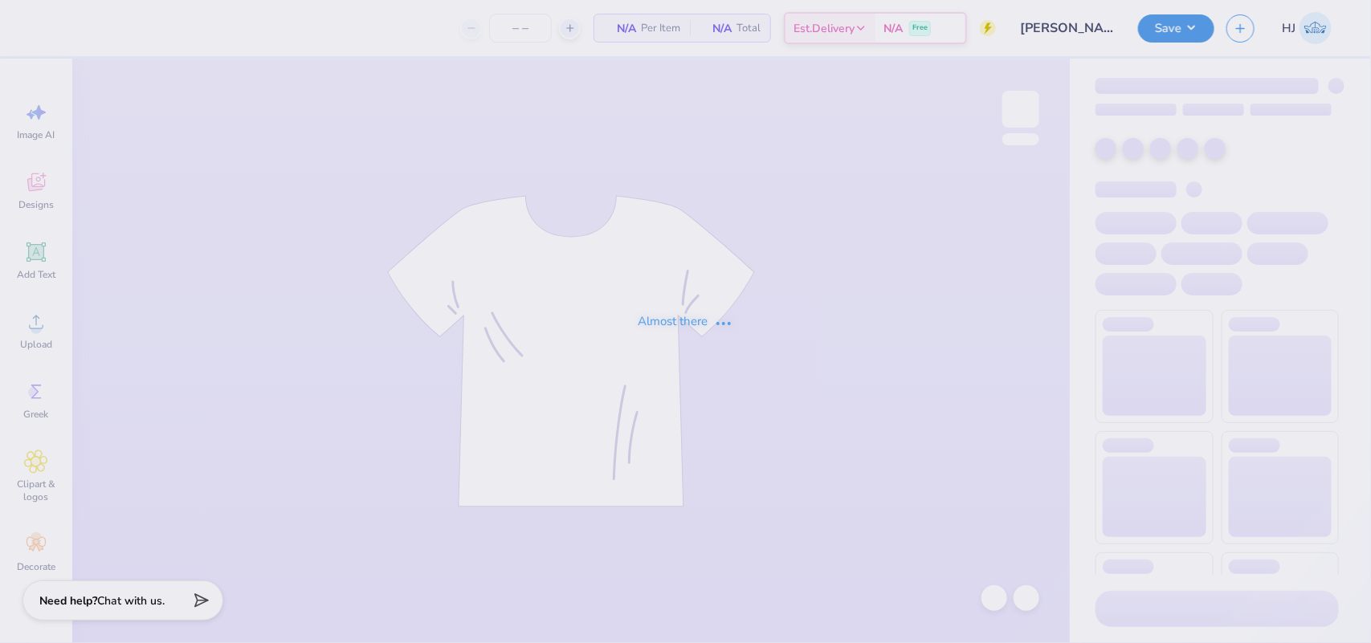
type input "24"
click at [388, 30] on div "Almost there" at bounding box center [685, 321] width 1371 height 643
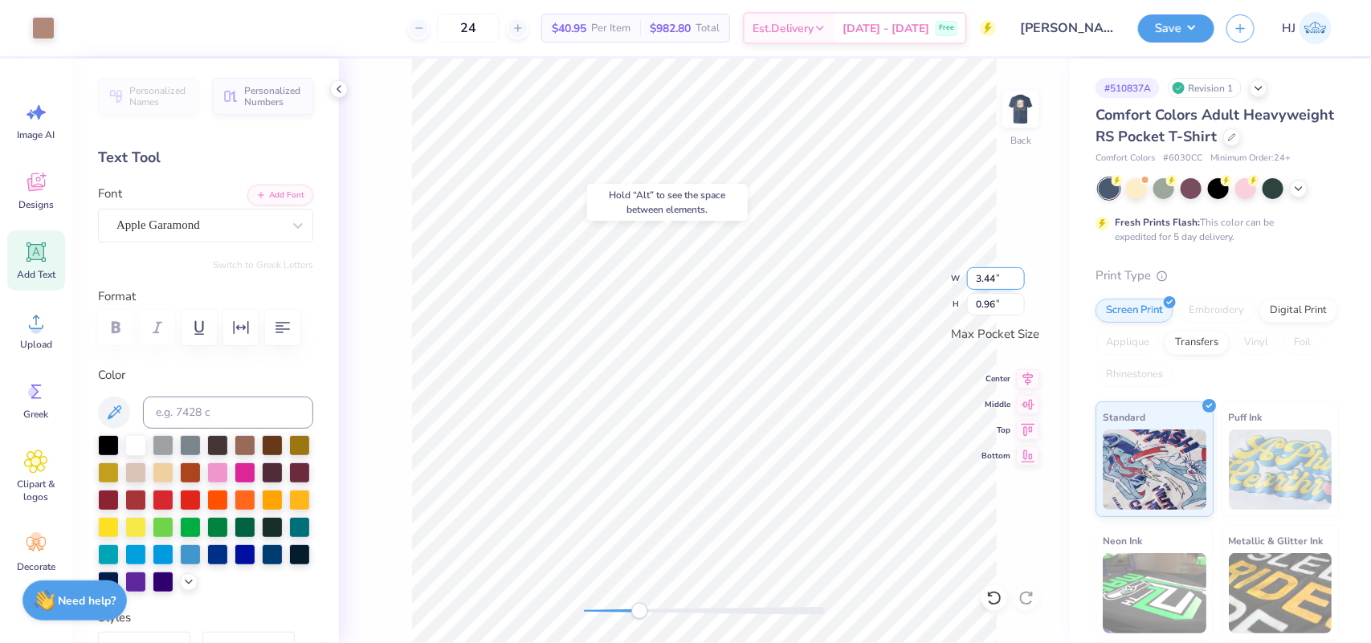
click at [993, 277] on input "3.44" at bounding box center [996, 278] width 58 height 22
type input "3.44"
type input "0.98"
type input "1.66"
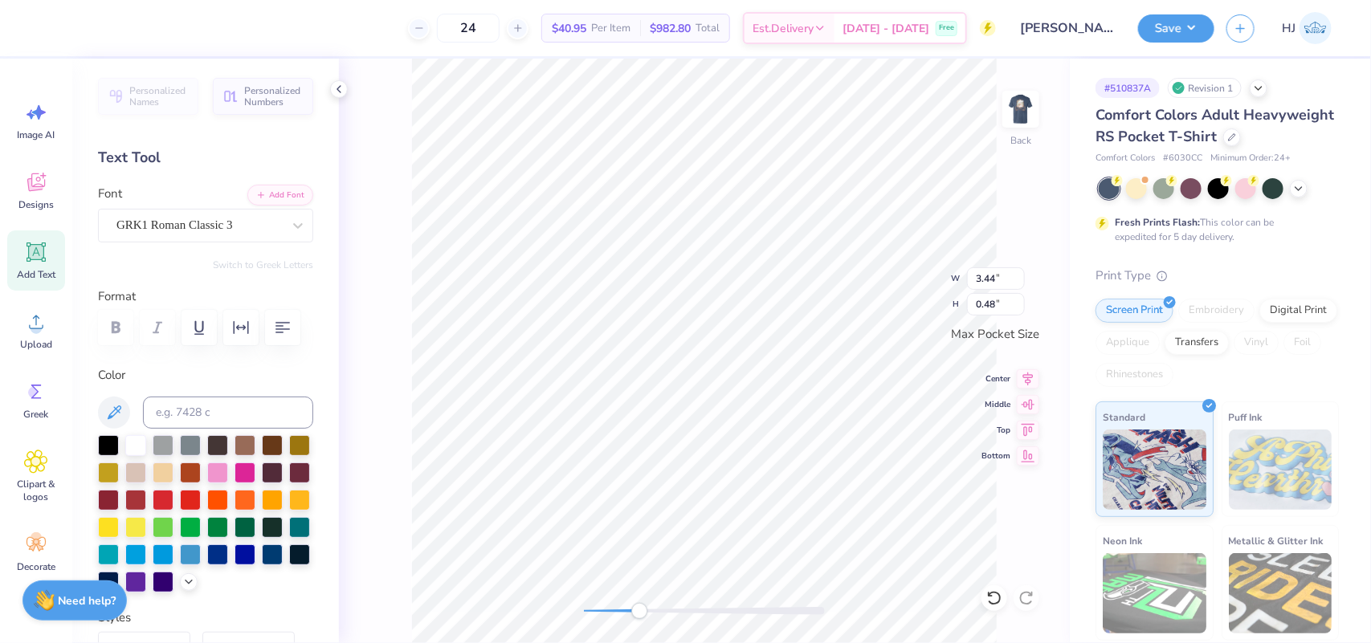
type input "0.33"
click at [802, 464] on li "Group" at bounding box center [829, 464] width 126 height 31
click at [1022, 106] on img at bounding box center [1021, 109] width 64 height 64
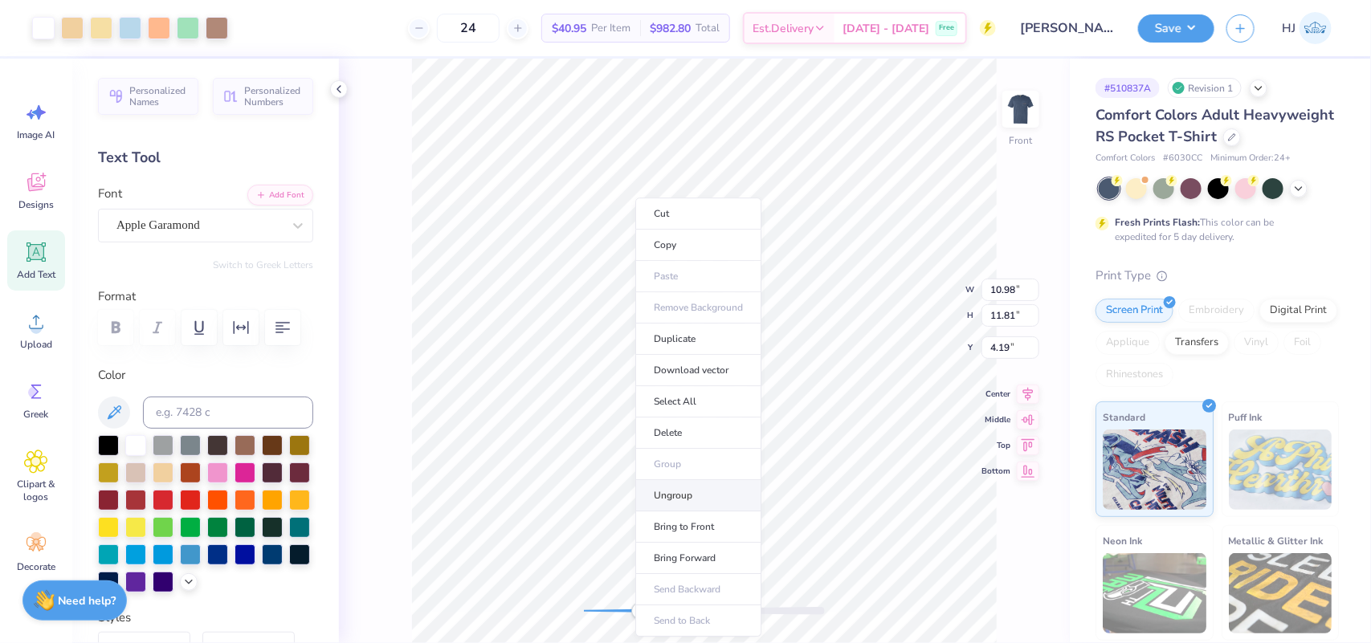
click at [667, 502] on li "Ungroup" at bounding box center [698, 495] width 126 height 31
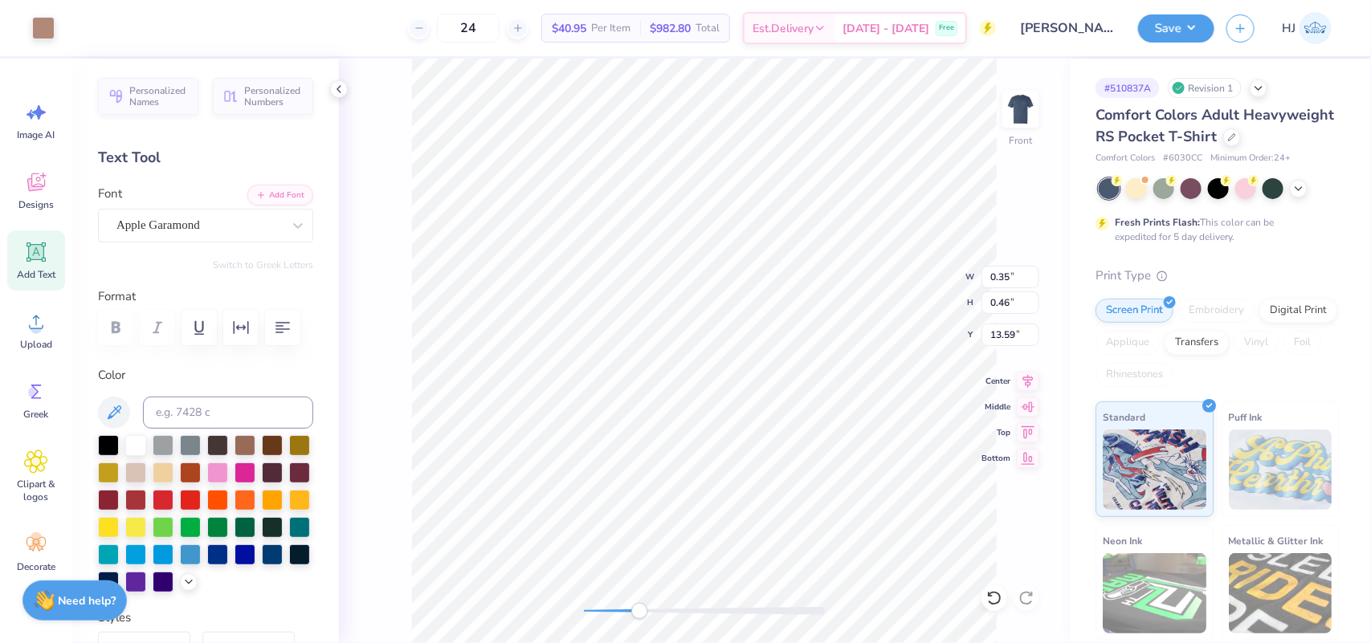
type input "0.35"
type input "0.46"
type input "13.59"
click at [997, 597] on icon at bounding box center [994, 598] width 16 height 16
click at [1004, 595] on div at bounding box center [995, 599] width 26 height 26
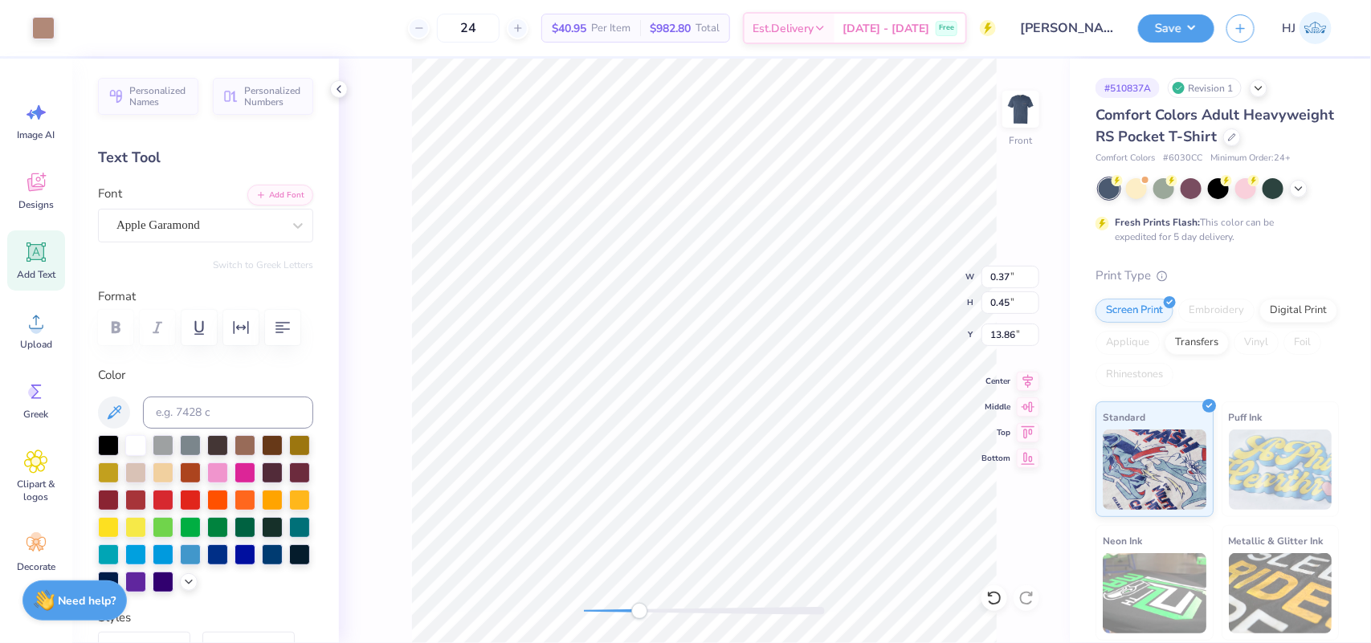
type input "0.37"
type input "13.86"
type input "0.31"
type input "0.42"
type input "13.66"
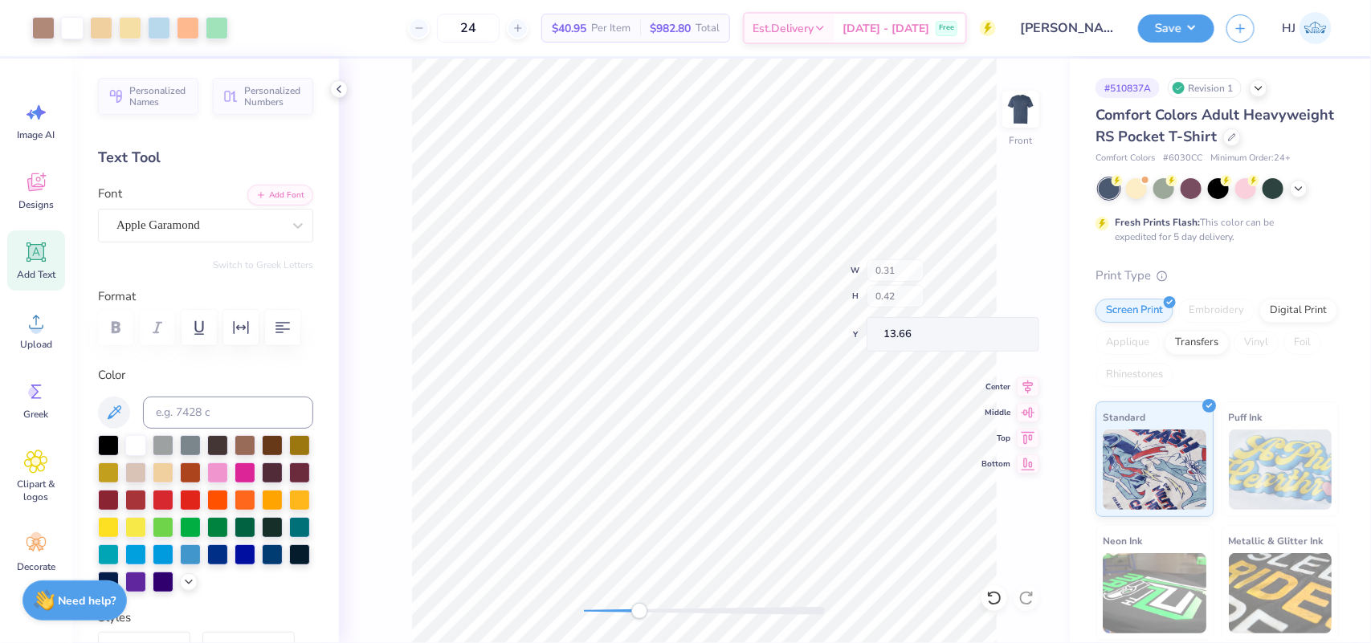
type input "0.30"
type input "0.45"
type input "13.50"
type input "0.23"
type input "0.48"
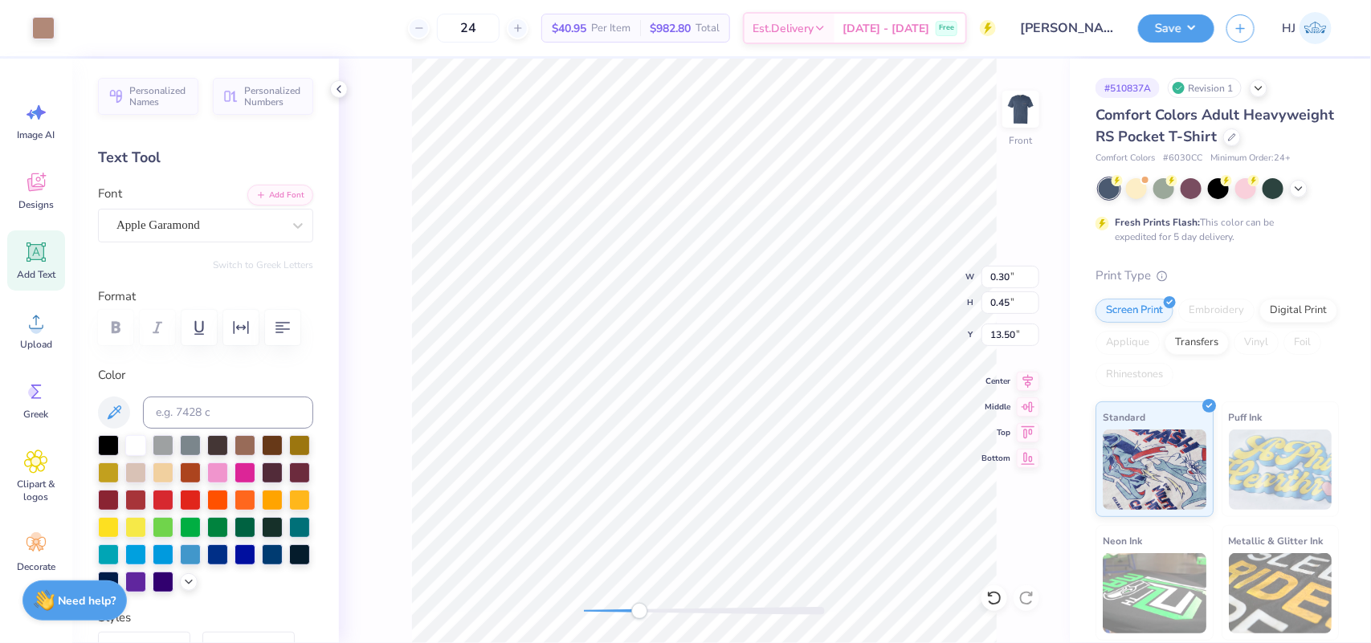
type input "13.42"
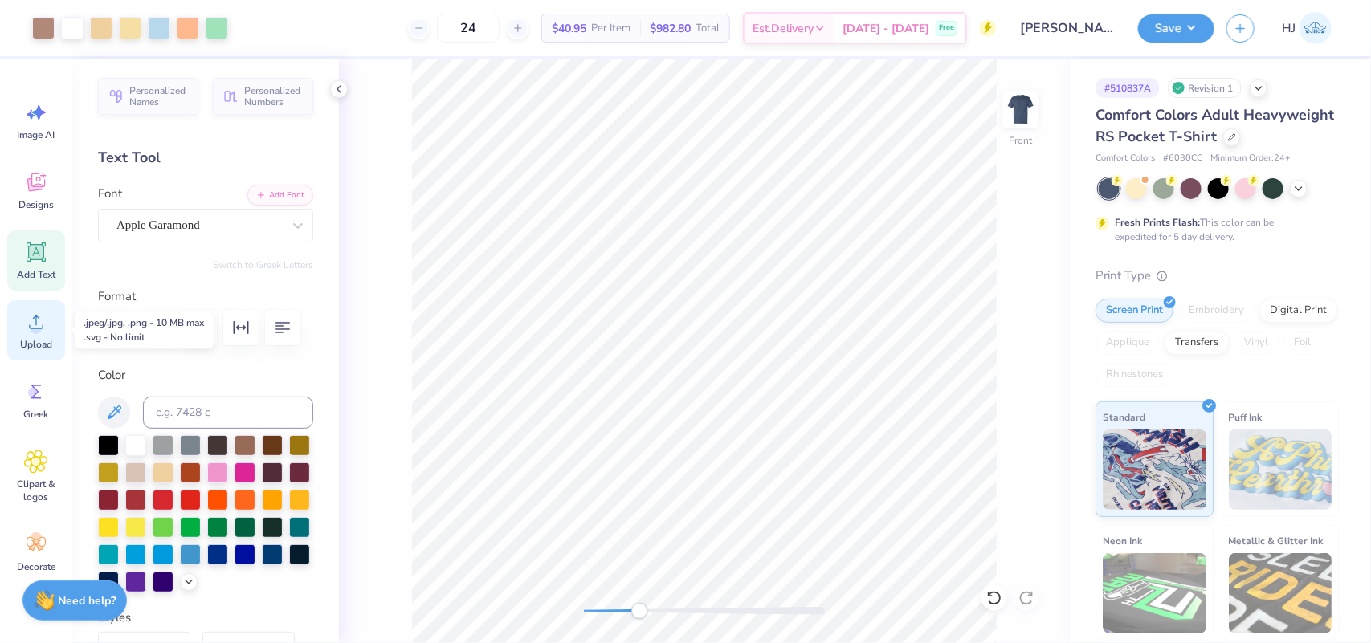
click at [31, 336] on div "Upload" at bounding box center [36, 330] width 58 height 60
click at [568, 611] on div "Front" at bounding box center [704, 351] width 731 height 585
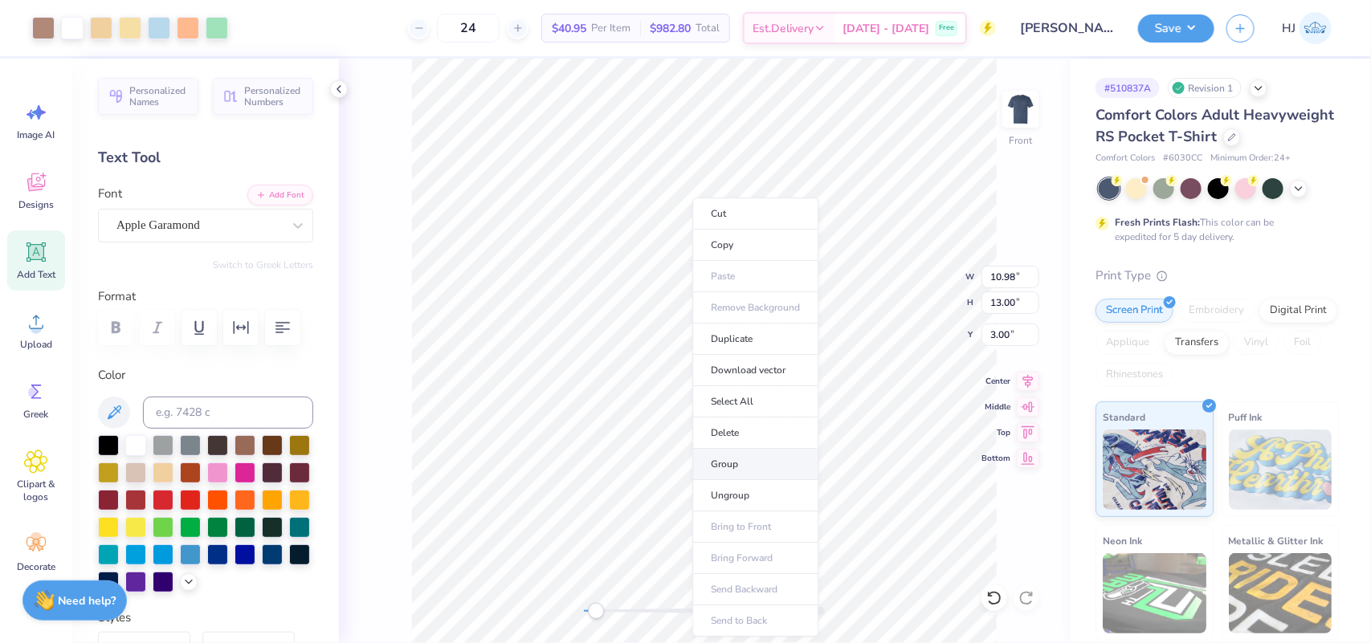
click at [736, 464] on li "Group" at bounding box center [756, 464] width 126 height 31
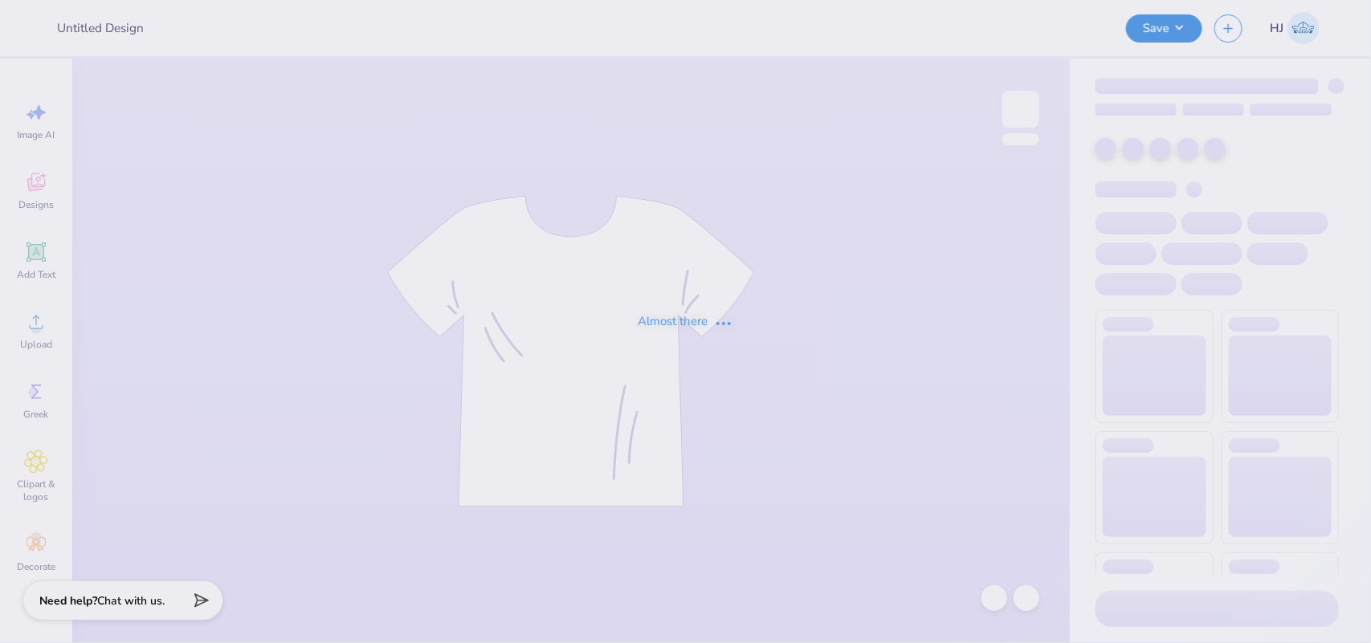
type input "[PERSON_NAME] : [US_STATE][GEOGRAPHIC_DATA]"
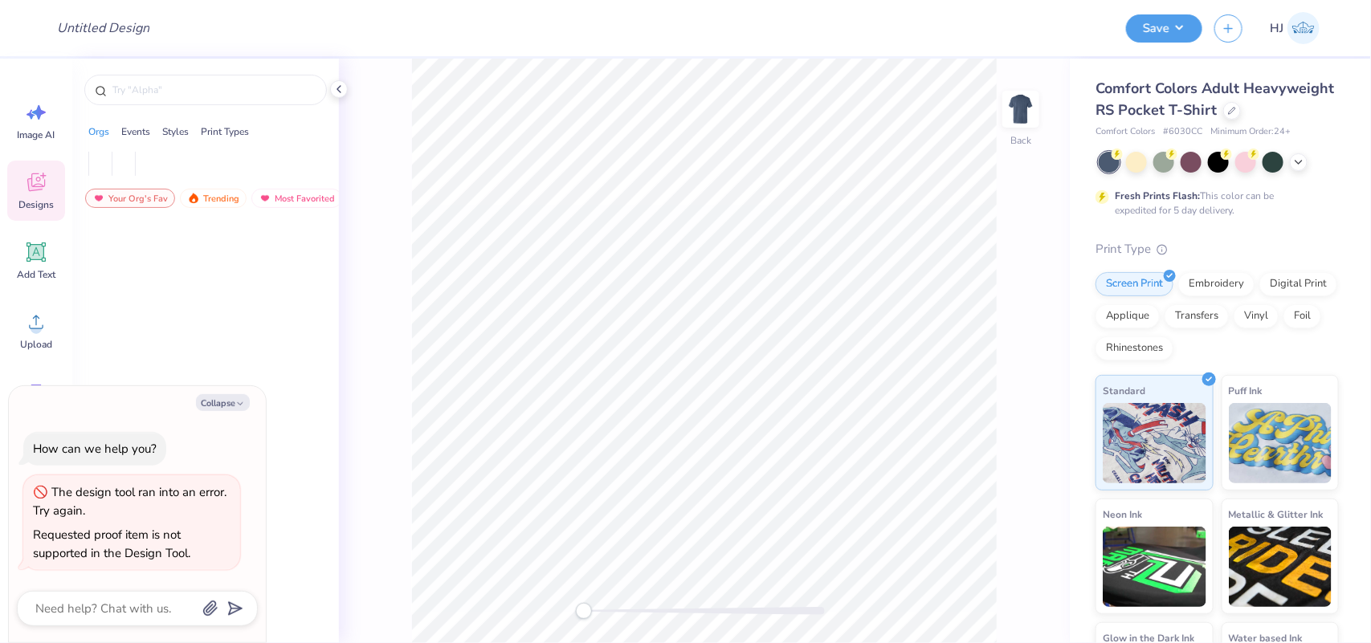
type textarea "x"
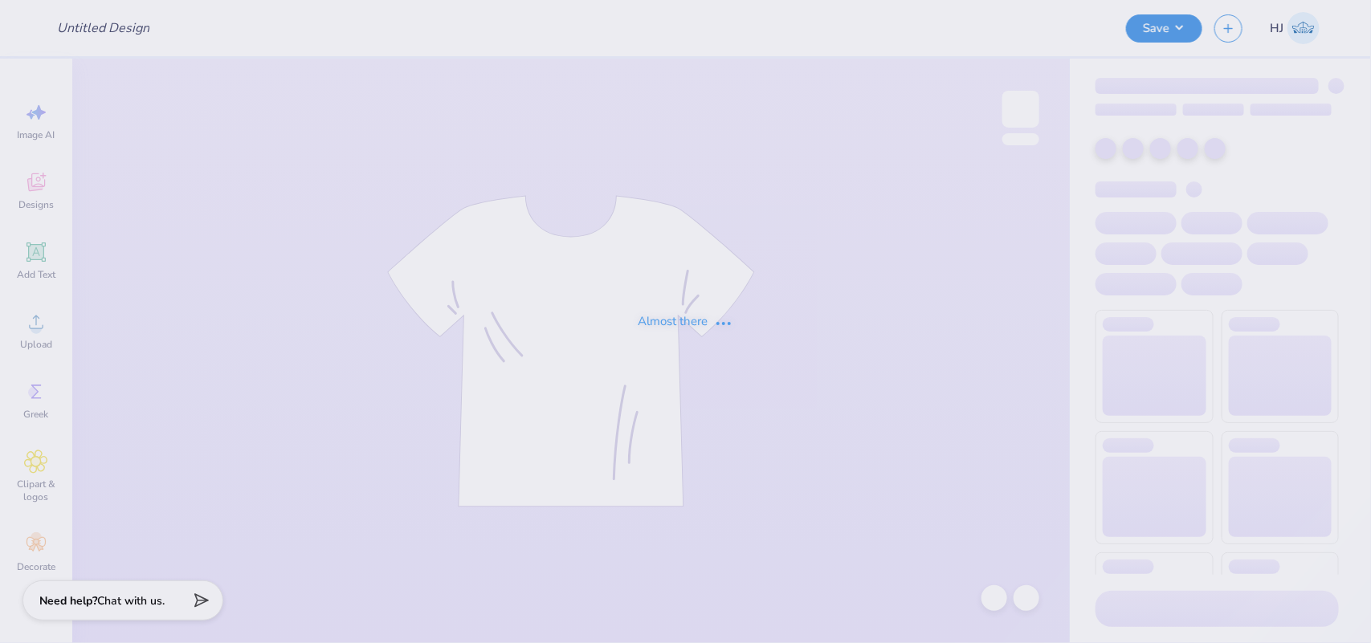
type input "[PERSON_NAME] : [US_STATE][GEOGRAPHIC_DATA]"
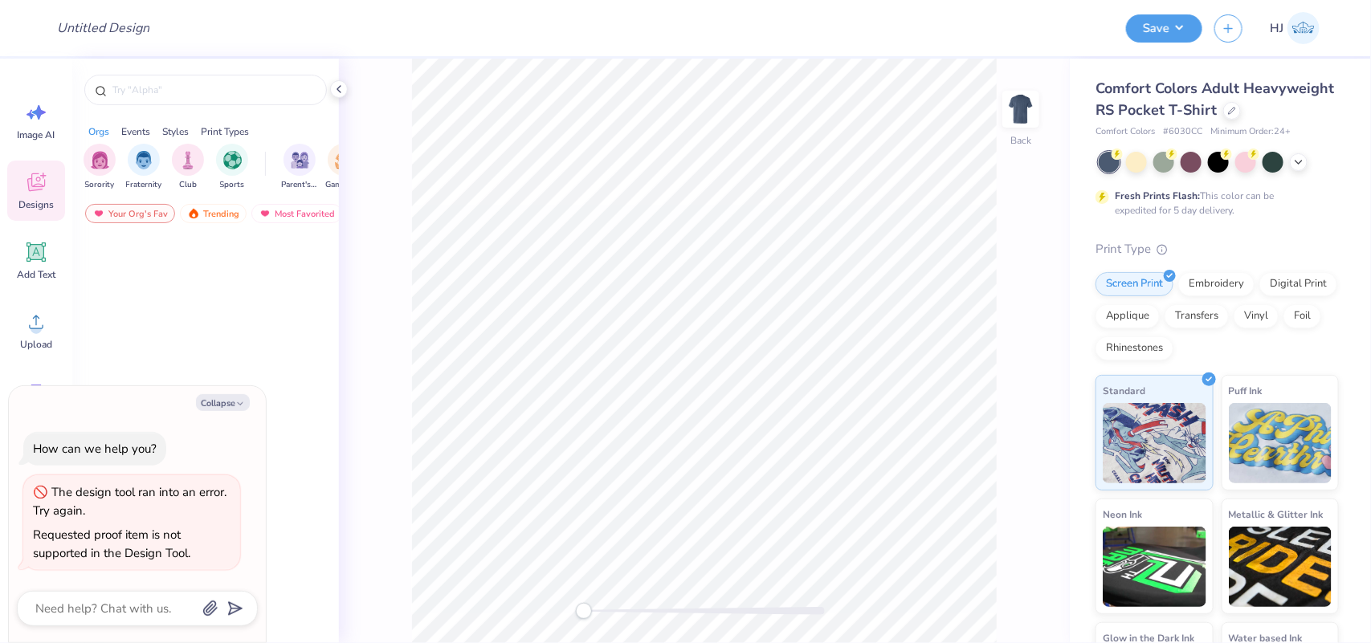
type textarea "x"
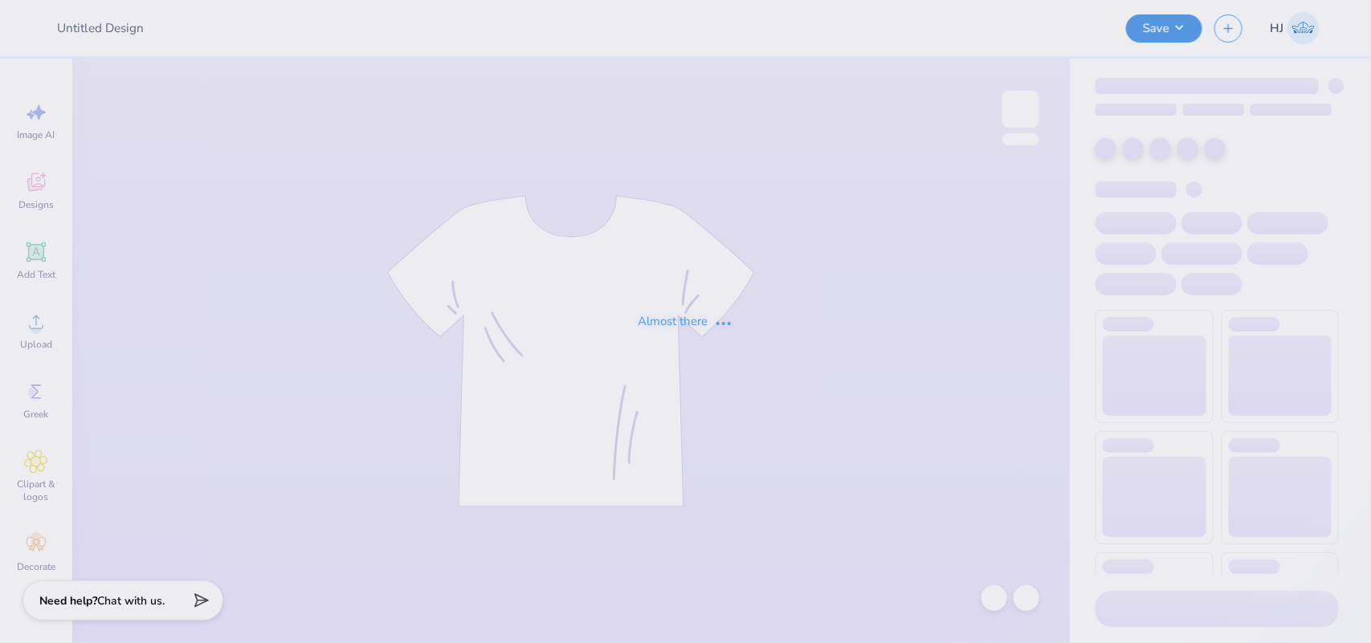
type input "[PERSON_NAME] : [US_STATE][GEOGRAPHIC_DATA]"
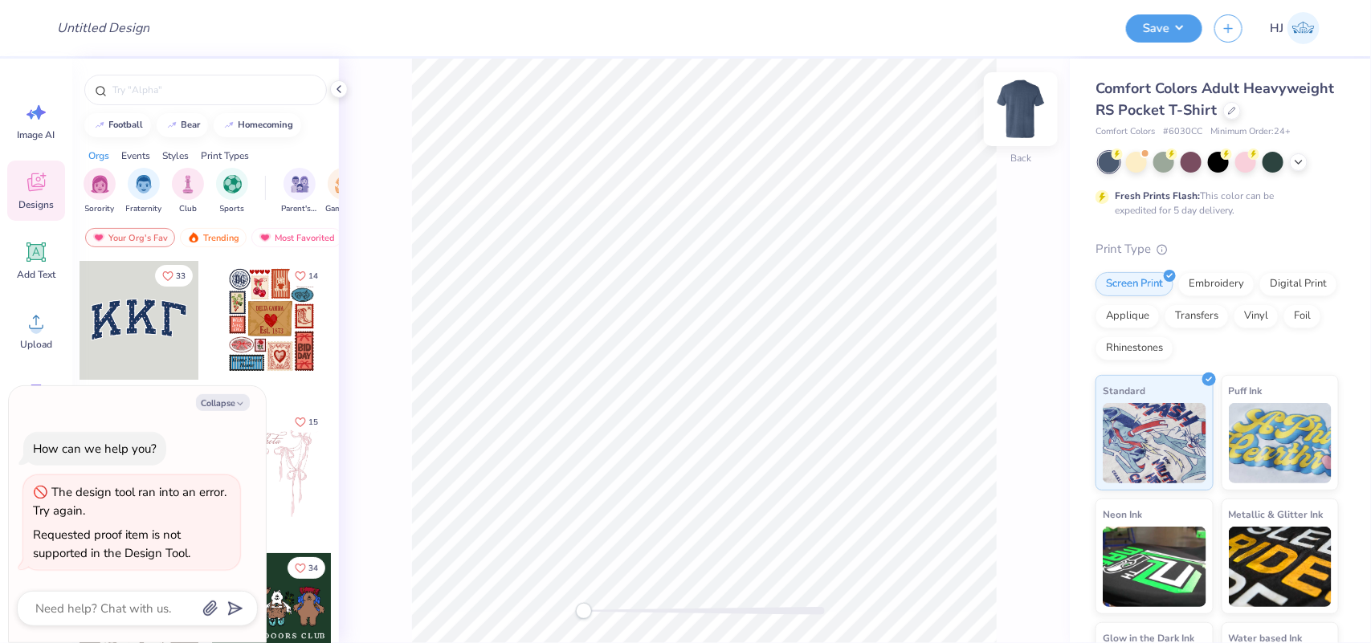
click at [1015, 115] on img at bounding box center [1021, 109] width 64 height 64
type textarea "x"
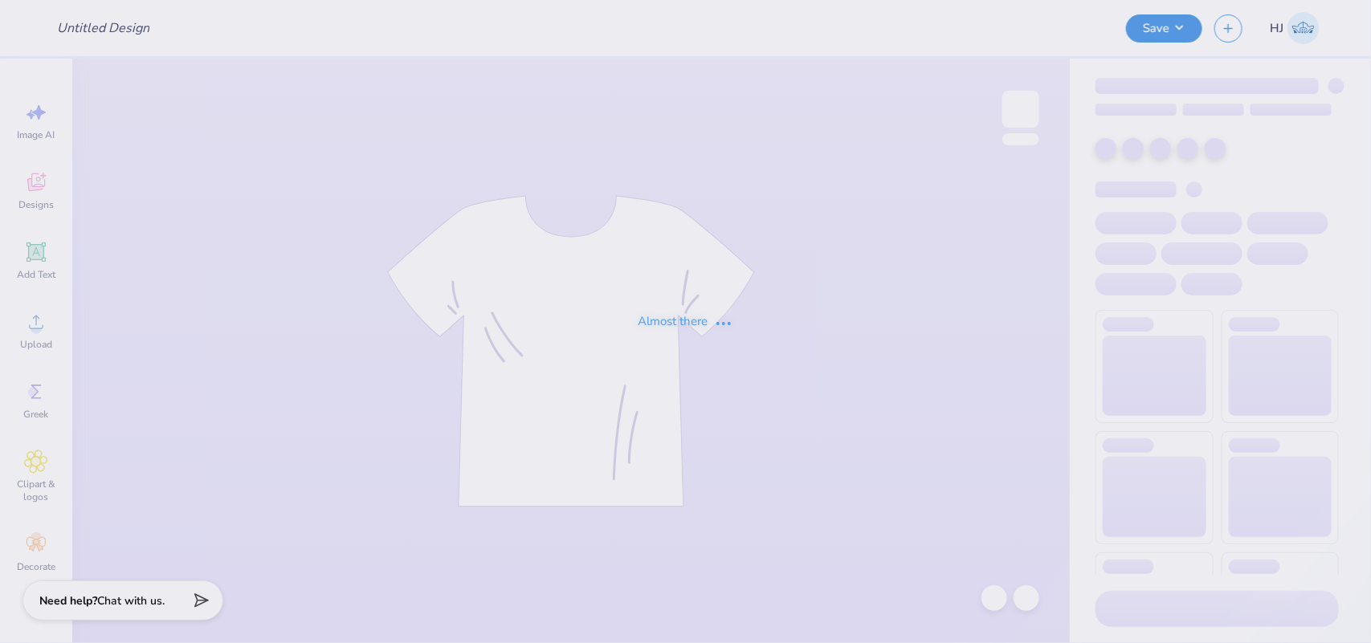
type input "[PERSON_NAME] : [US_STATE][GEOGRAPHIC_DATA]"
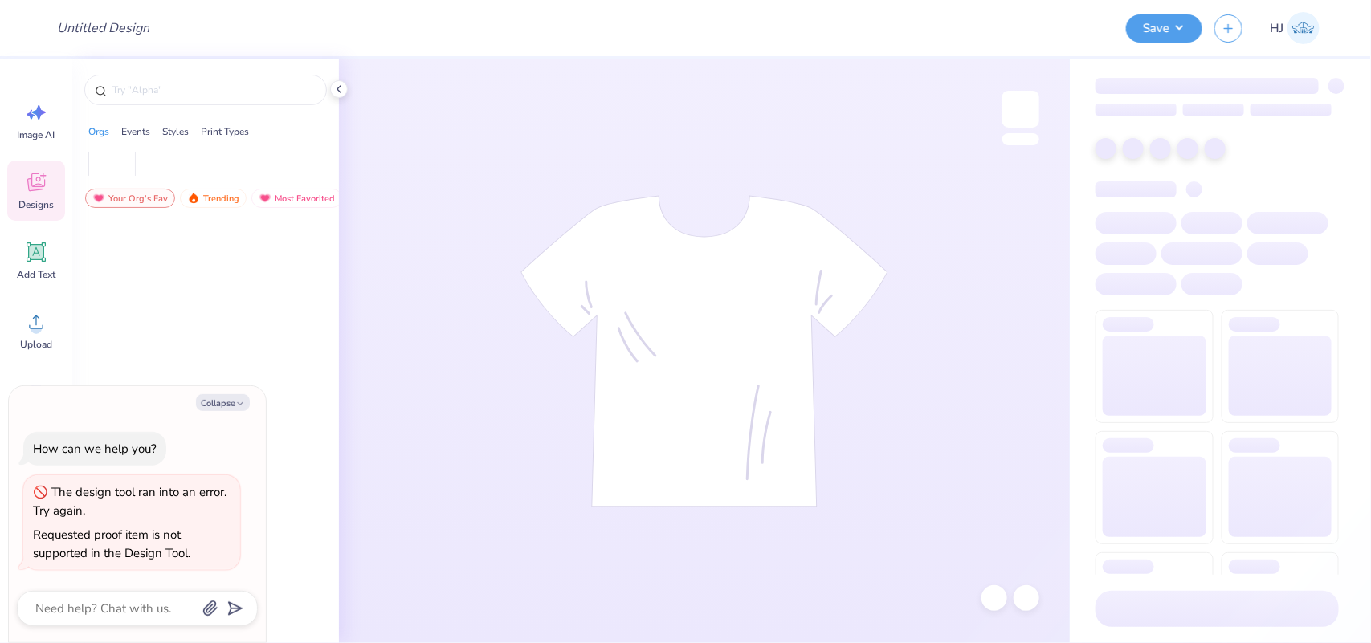
type textarea "x"
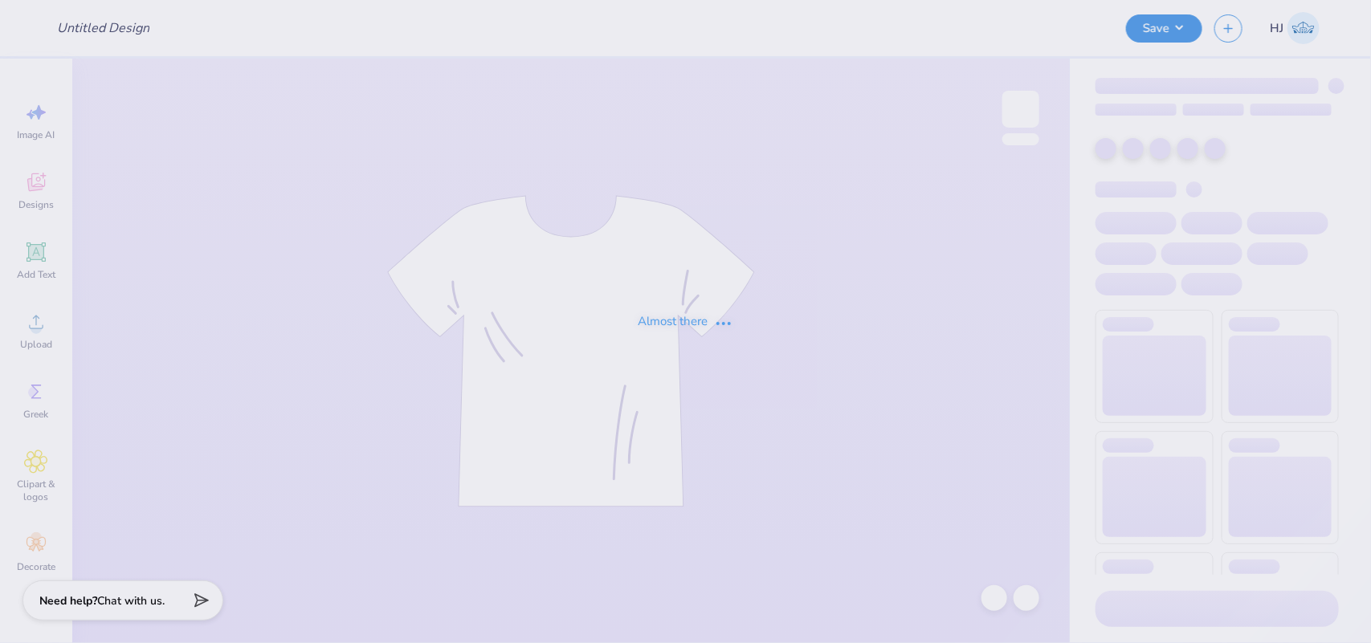
type input "[PERSON_NAME] : [US_STATE][GEOGRAPHIC_DATA]"
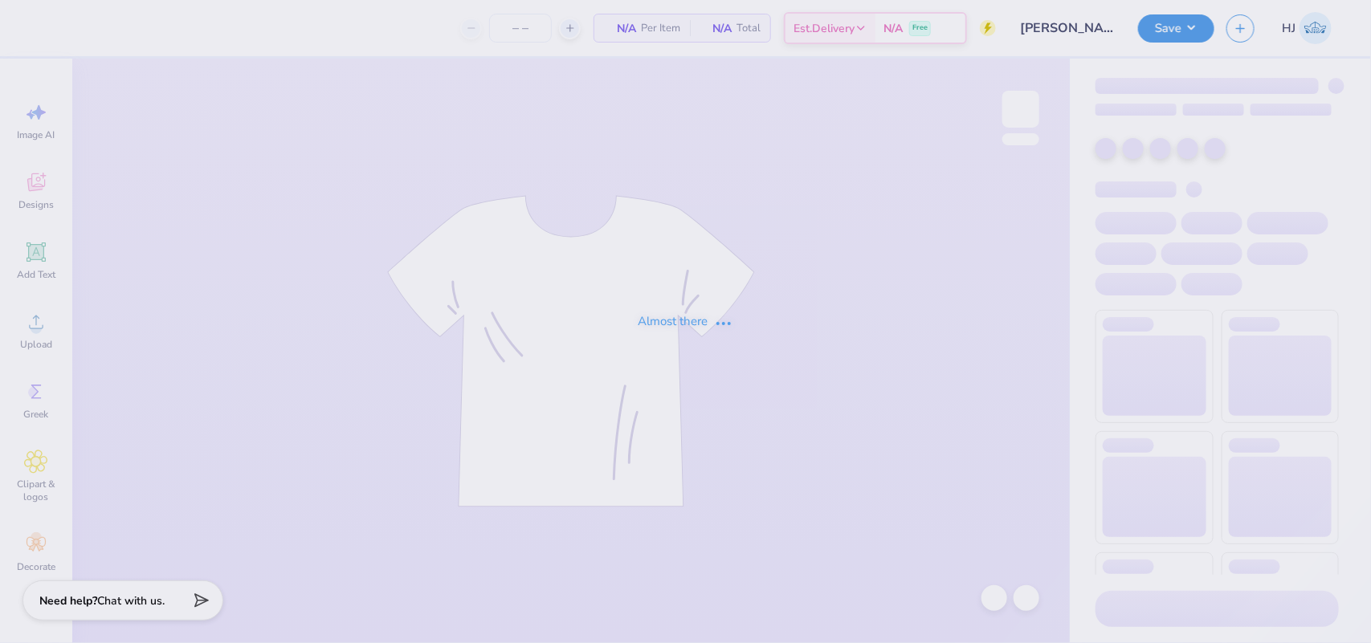
type input "24"
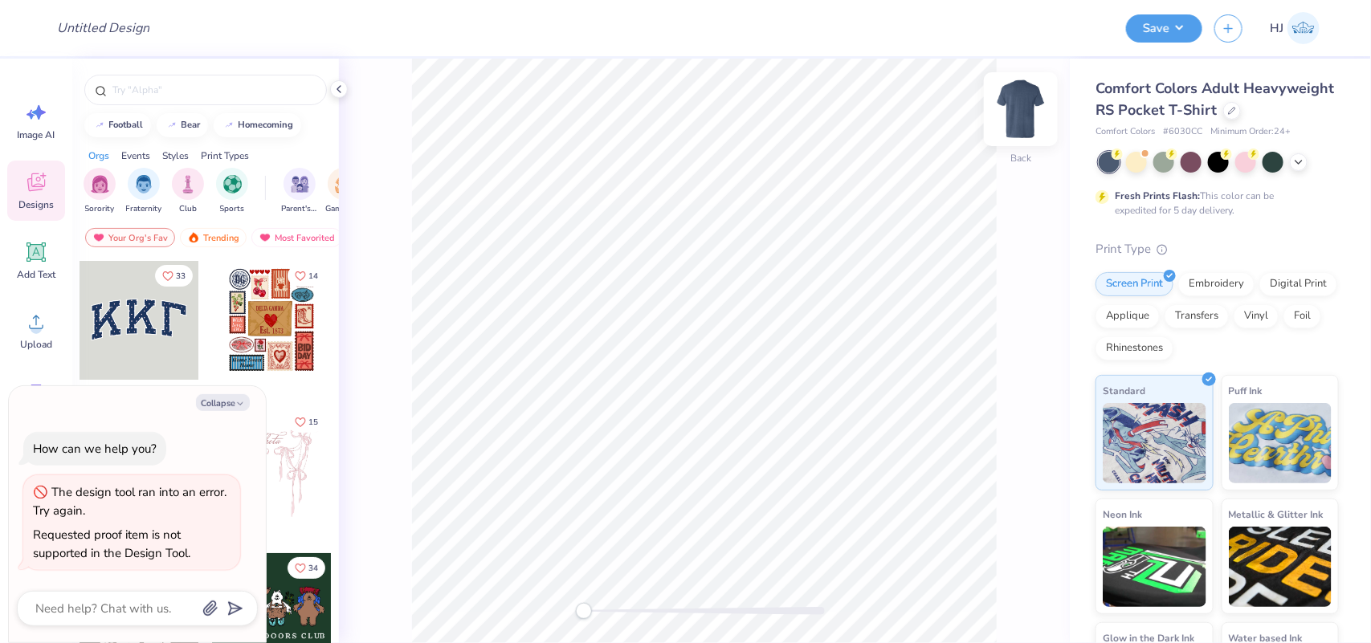
click at [1031, 113] on img at bounding box center [1021, 109] width 64 height 64
click at [231, 404] on button "Collapse" at bounding box center [223, 402] width 54 height 17
type textarea "x"
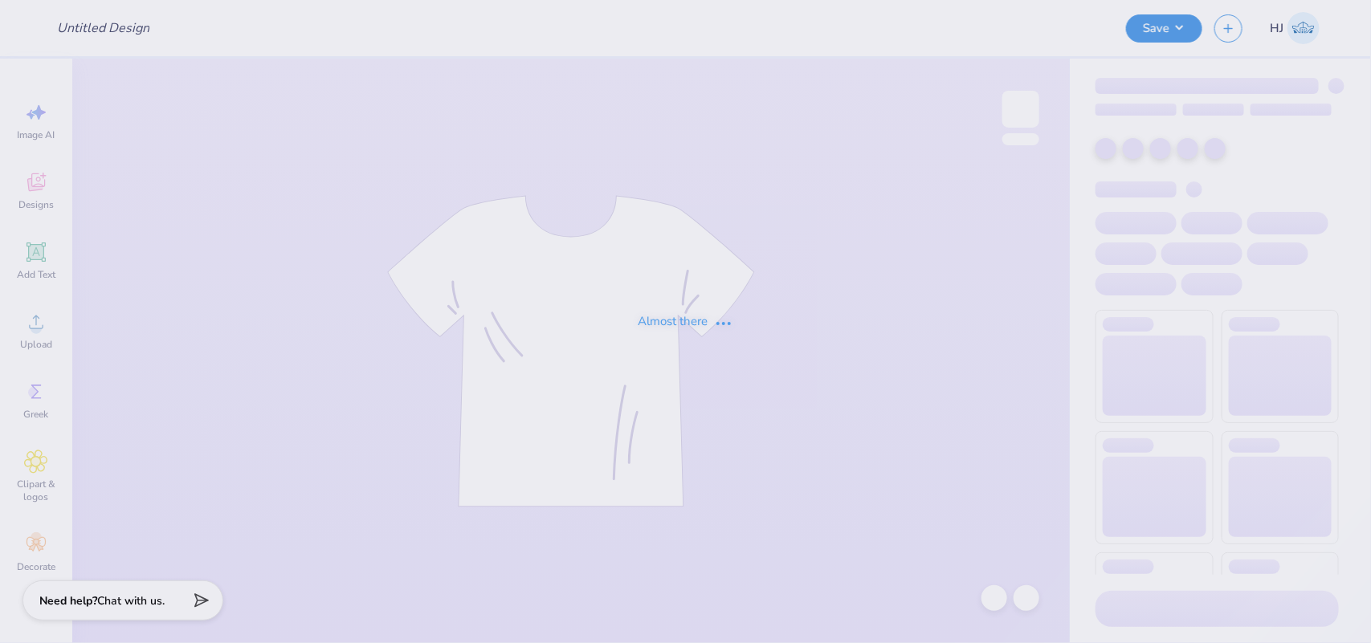
type input "[PERSON_NAME] : [US_STATE][GEOGRAPHIC_DATA]"
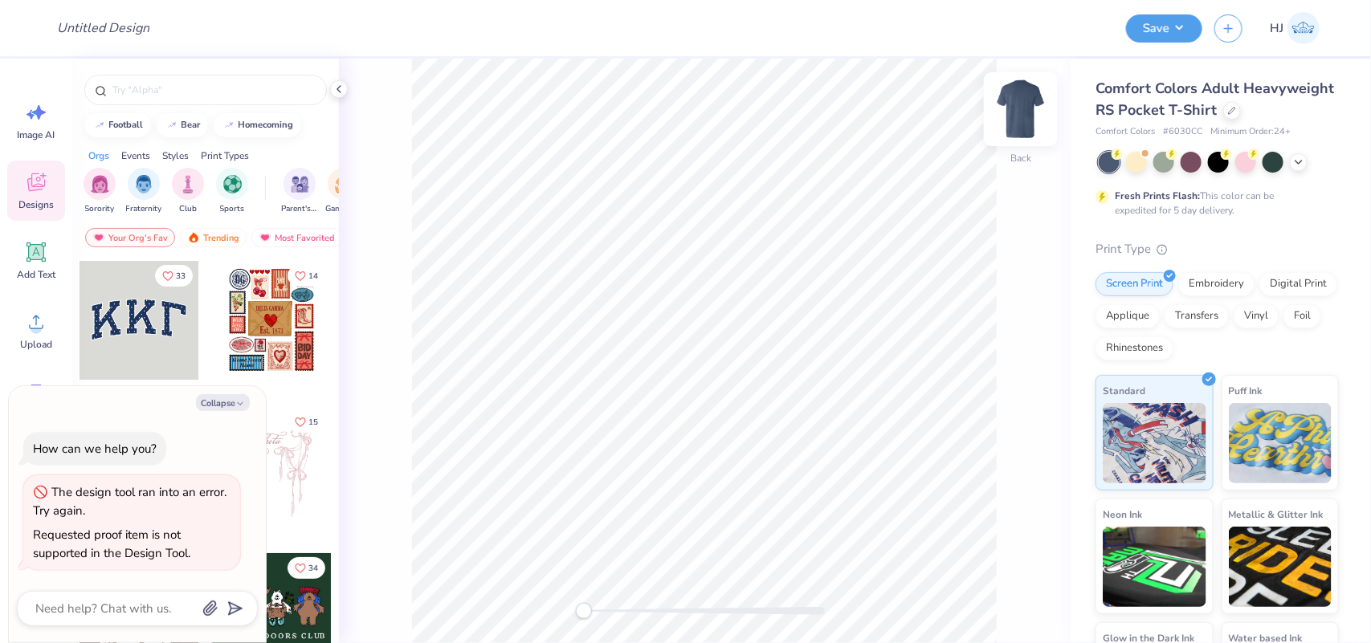
click at [1013, 112] on img at bounding box center [1021, 109] width 64 height 64
click at [225, 407] on button "Collapse" at bounding box center [223, 402] width 54 height 17
type textarea "x"
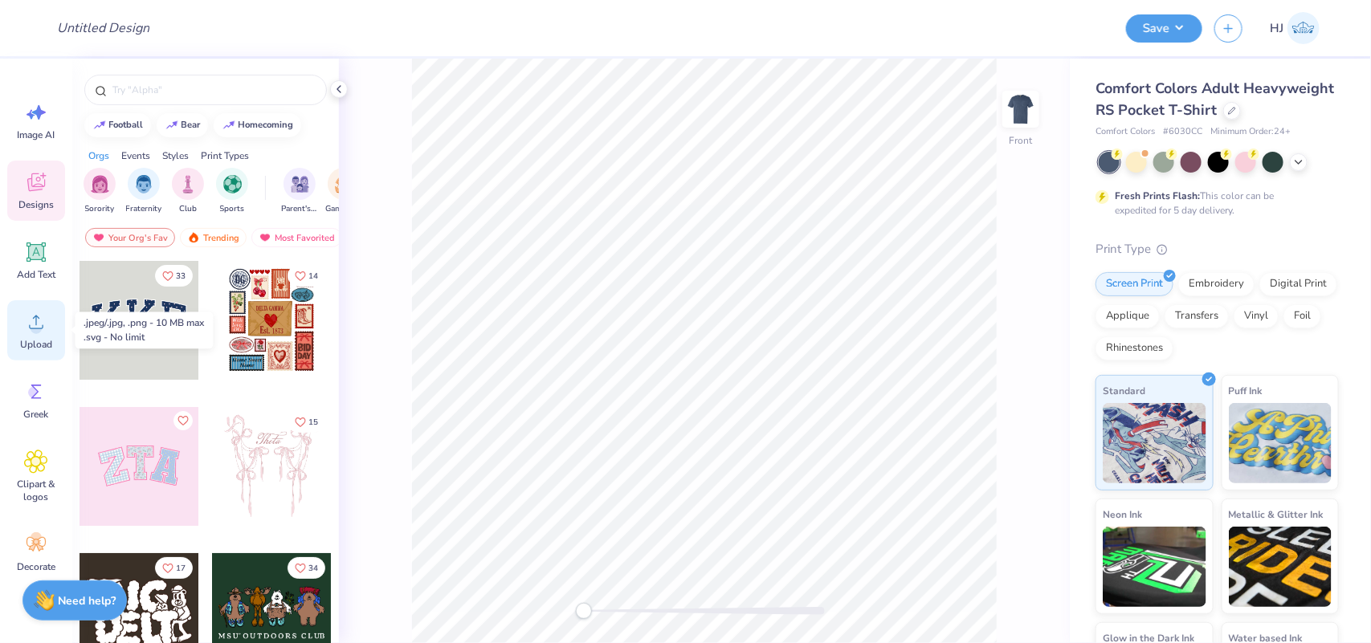
click at [32, 326] on circle at bounding box center [36, 328] width 11 height 11
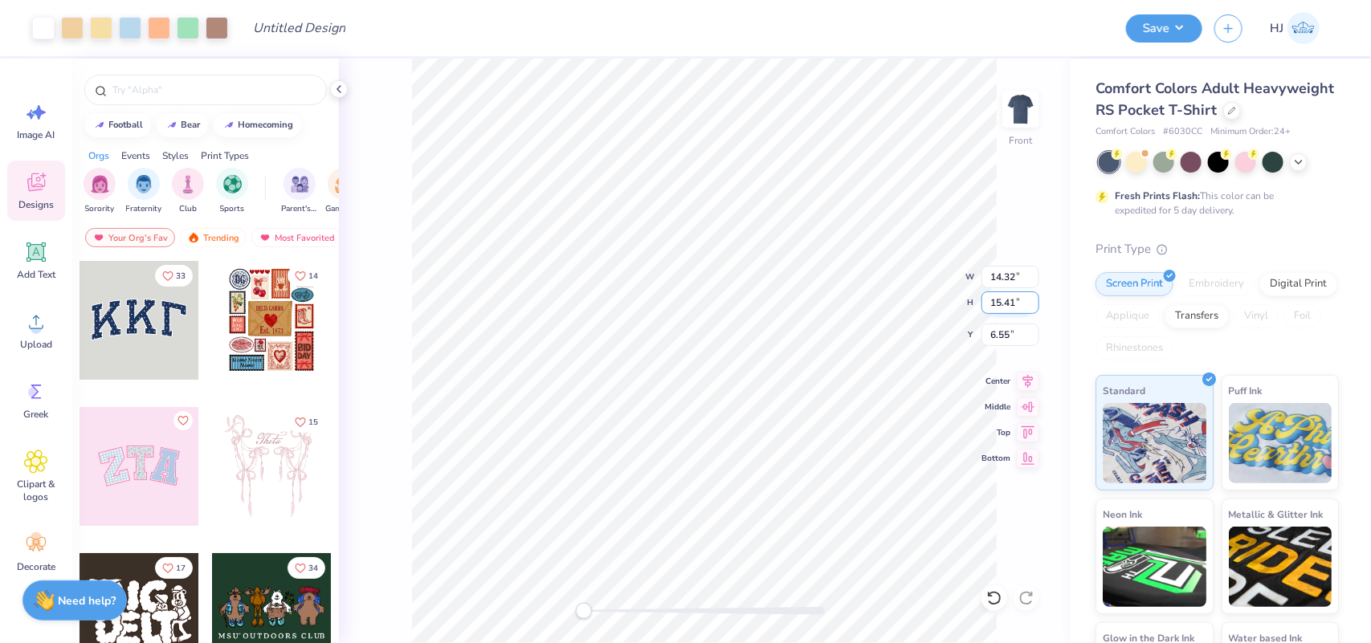
click at [1007, 308] on input "15.41" at bounding box center [1011, 303] width 58 height 22
type input "13"
click at [994, 329] on input "7.75" at bounding box center [1011, 335] width 58 height 22
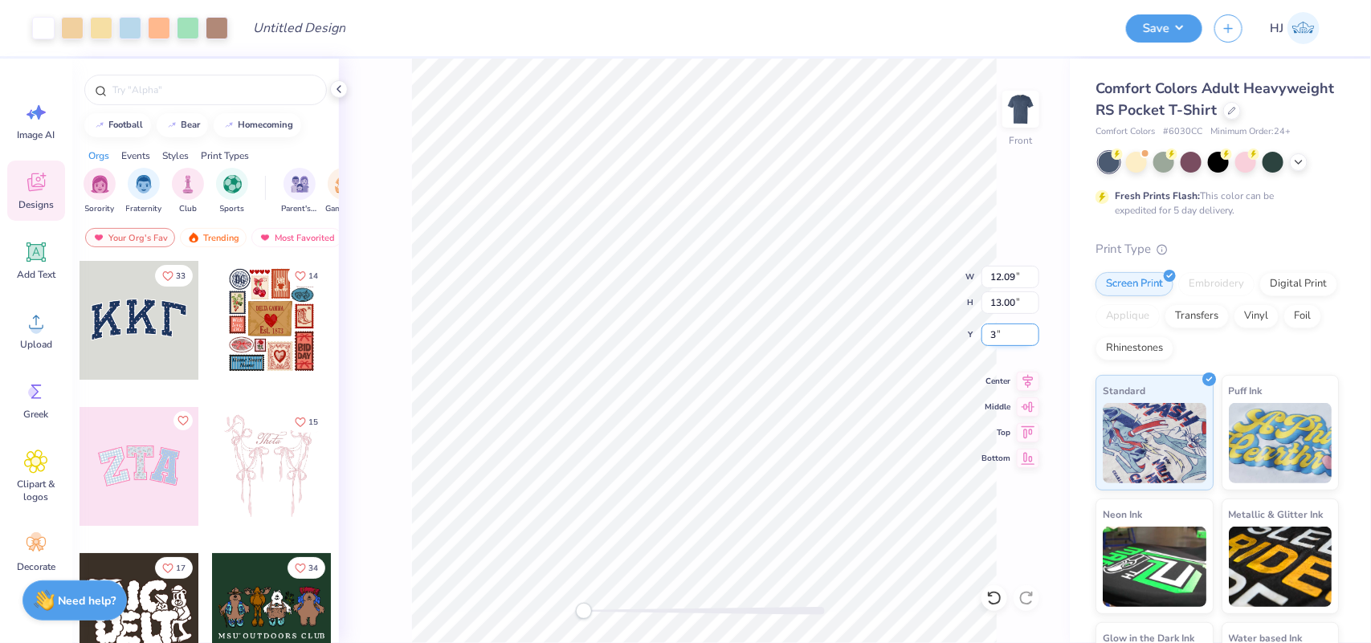
type input "3"
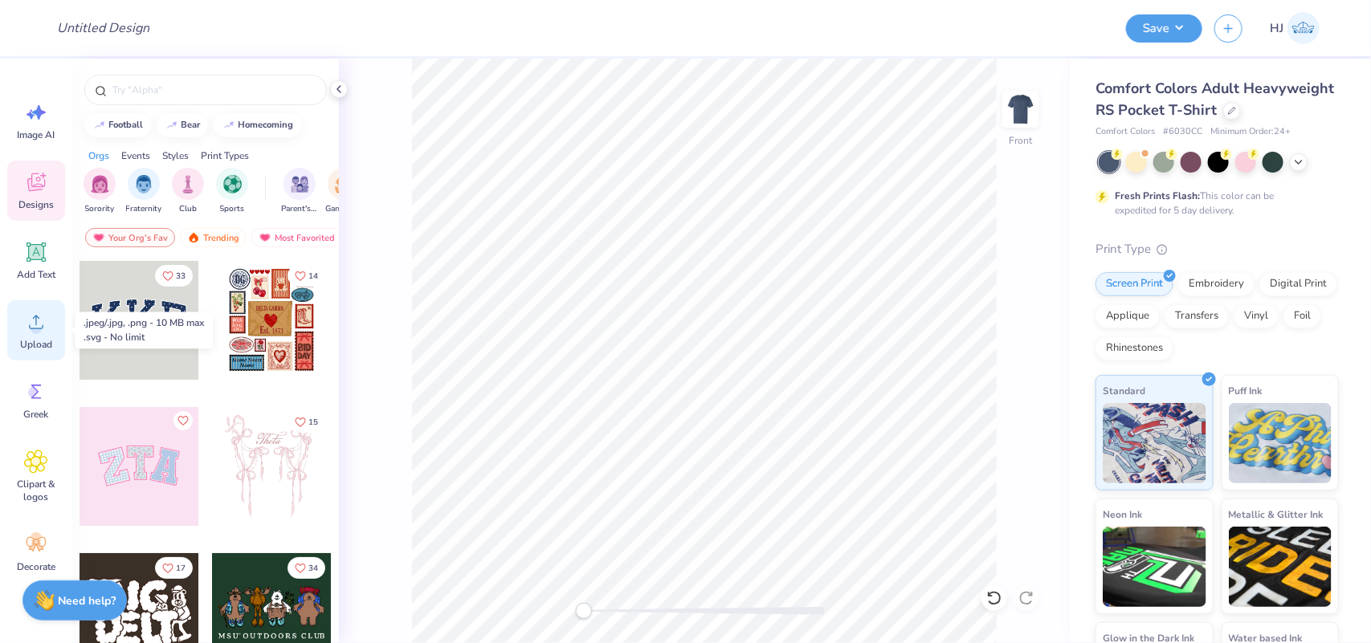
click at [36, 334] on div "Upload" at bounding box center [36, 330] width 58 height 60
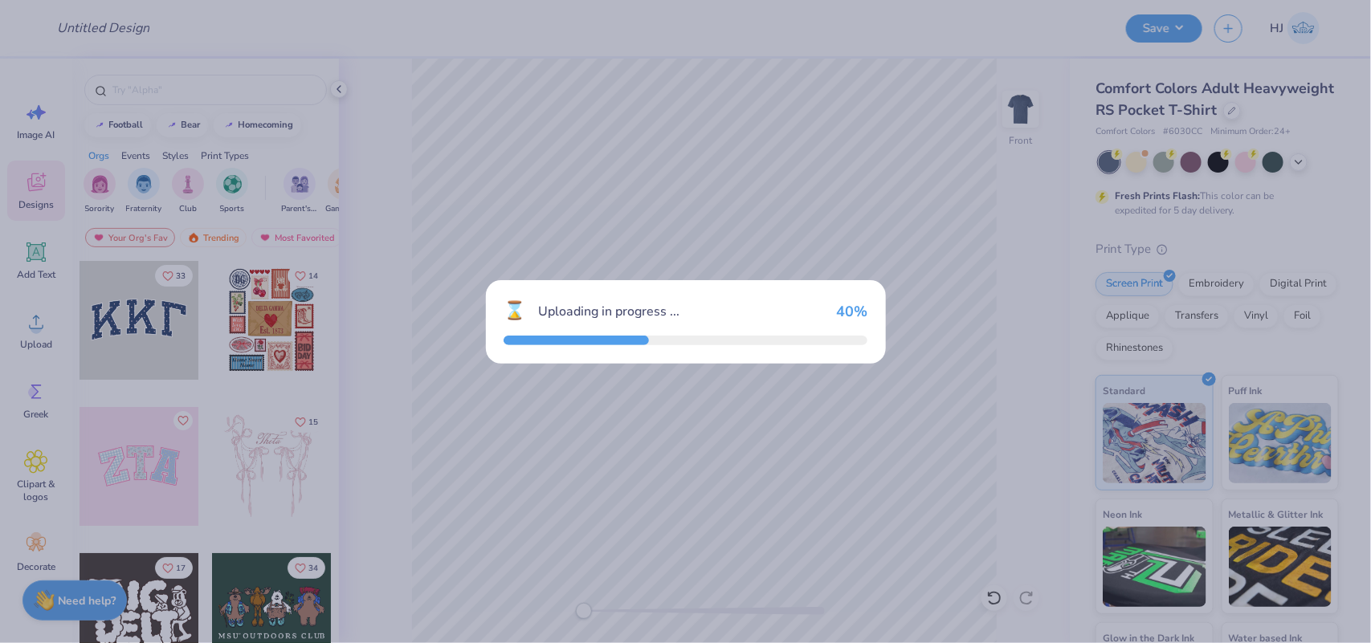
click at [35, 330] on div "⌛ Uploading in progress ... 40 %" at bounding box center [685, 321] width 1371 height 643
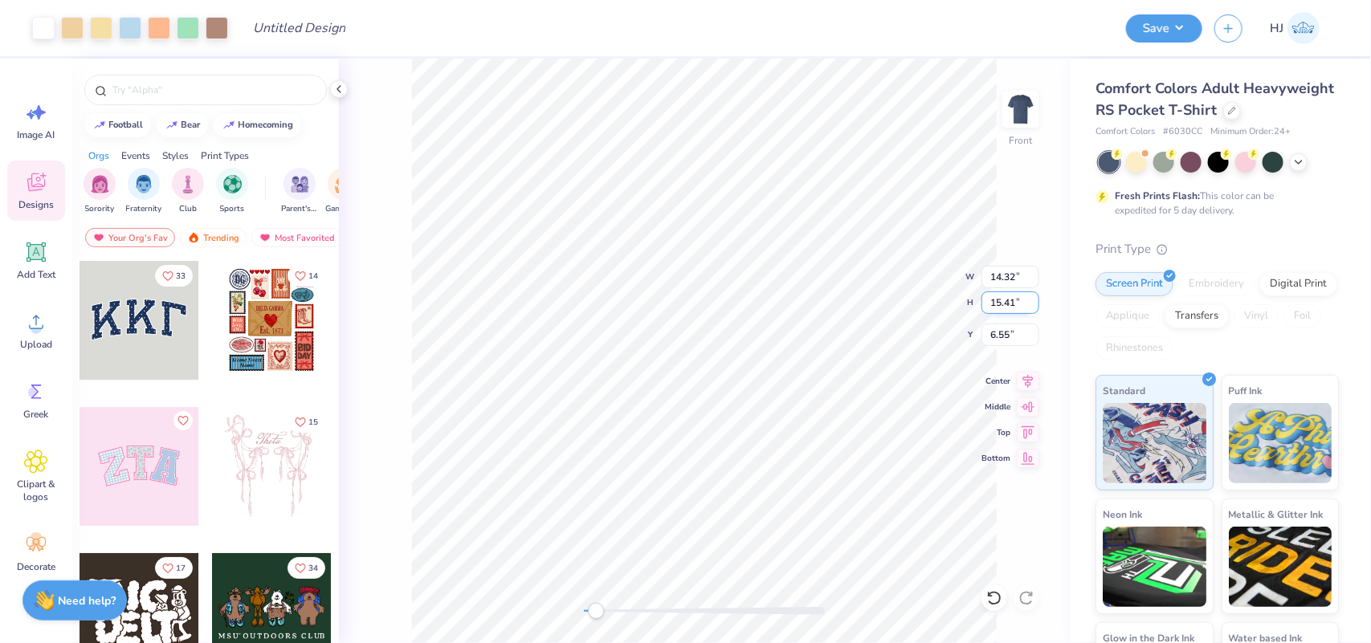
click at [1001, 307] on input "15.41" at bounding box center [1011, 303] width 58 height 22
type input "13"
type input "12.09"
type input "13.00"
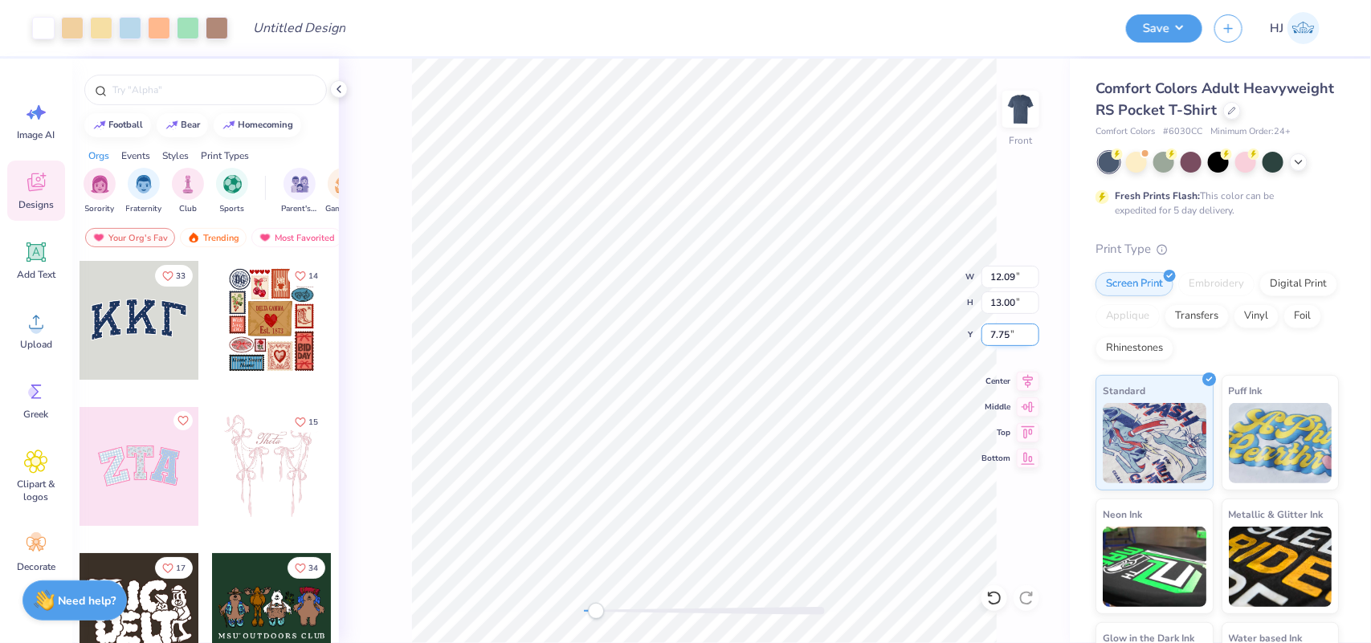
click at [1015, 331] on input "7.75" at bounding box center [1011, 335] width 58 height 22
type input "3"
click at [1025, 108] on img at bounding box center [1021, 109] width 64 height 64
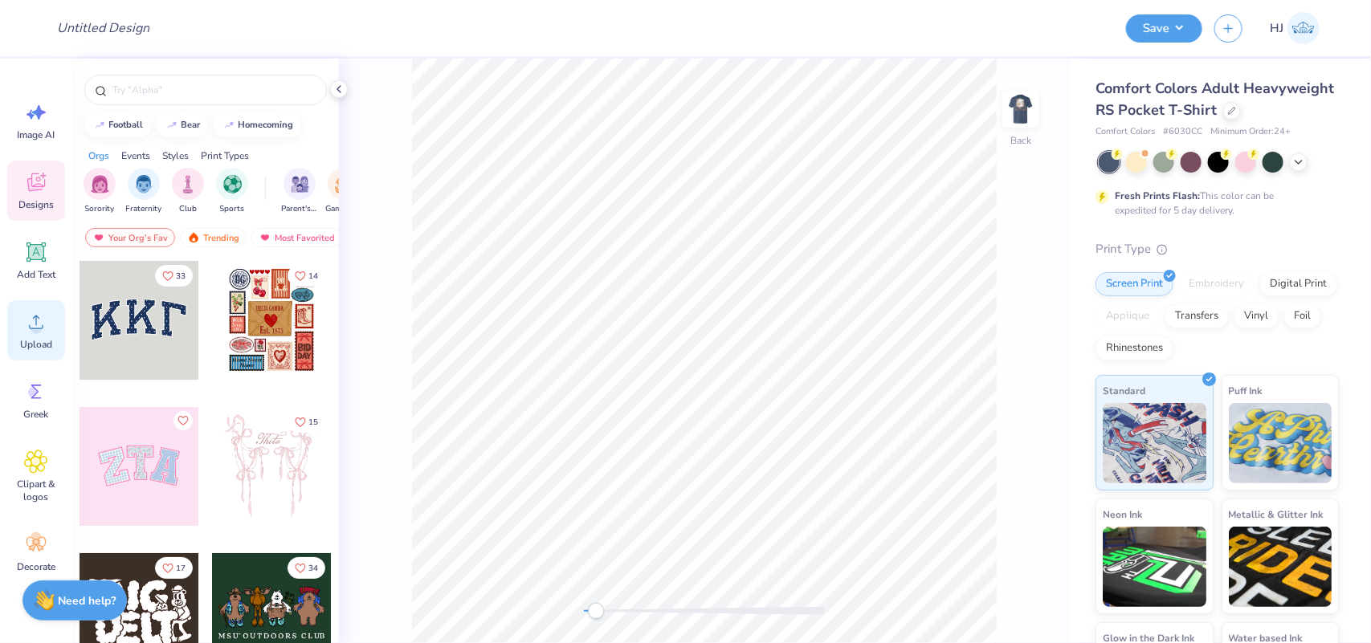
click at [28, 332] on icon at bounding box center [36, 322] width 24 height 24
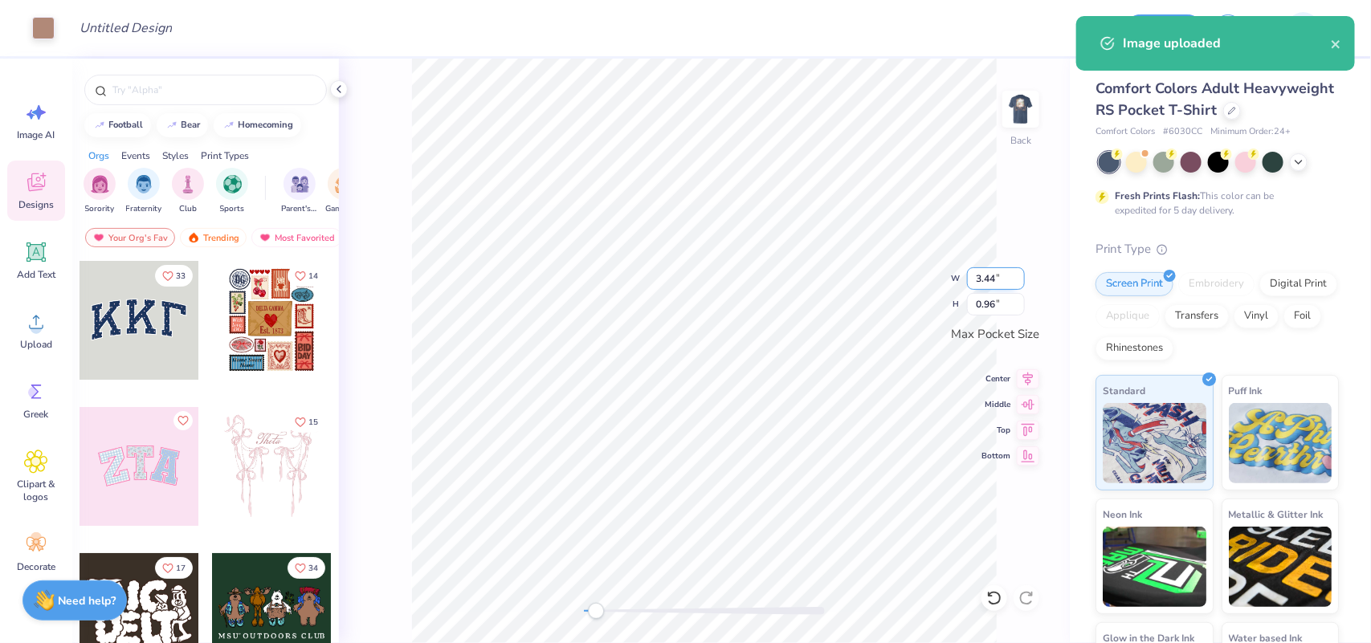
click at [992, 275] on input "3.44" at bounding box center [996, 278] width 58 height 22
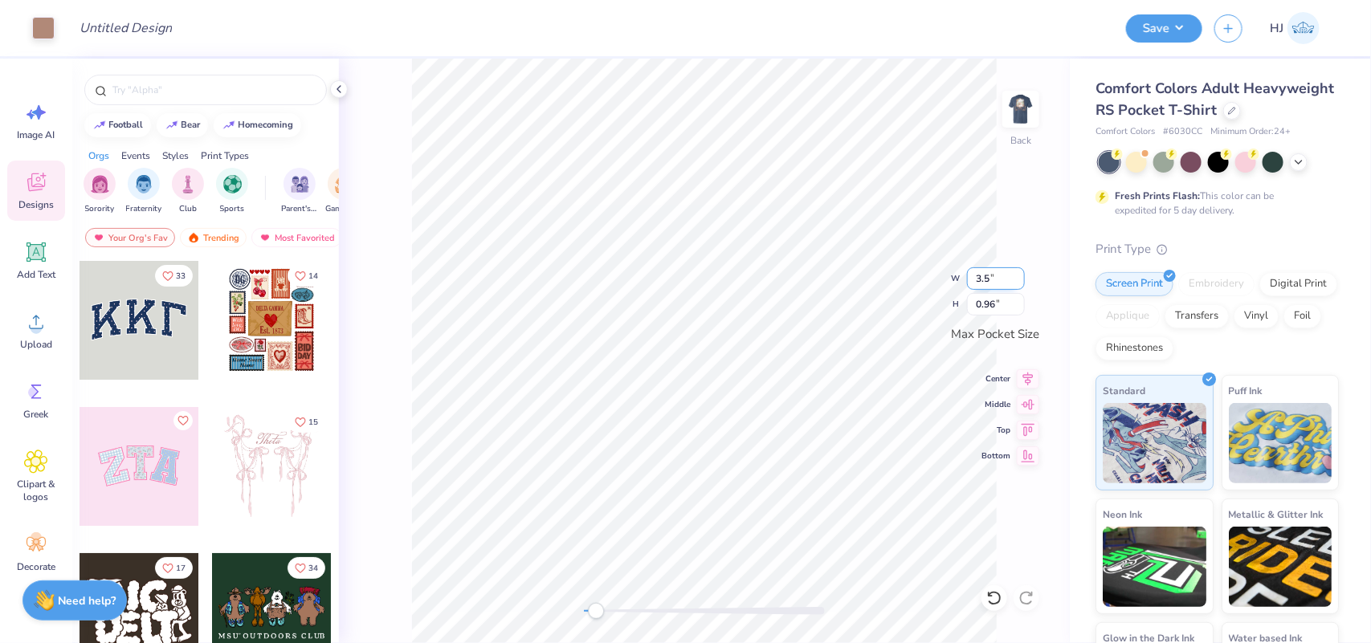
type input "3.5"
click at [1181, 33] on button "Save" at bounding box center [1164, 26] width 76 height 28
click at [1194, 27] on button "Save" at bounding box center [1164, 26] width 76 height 28
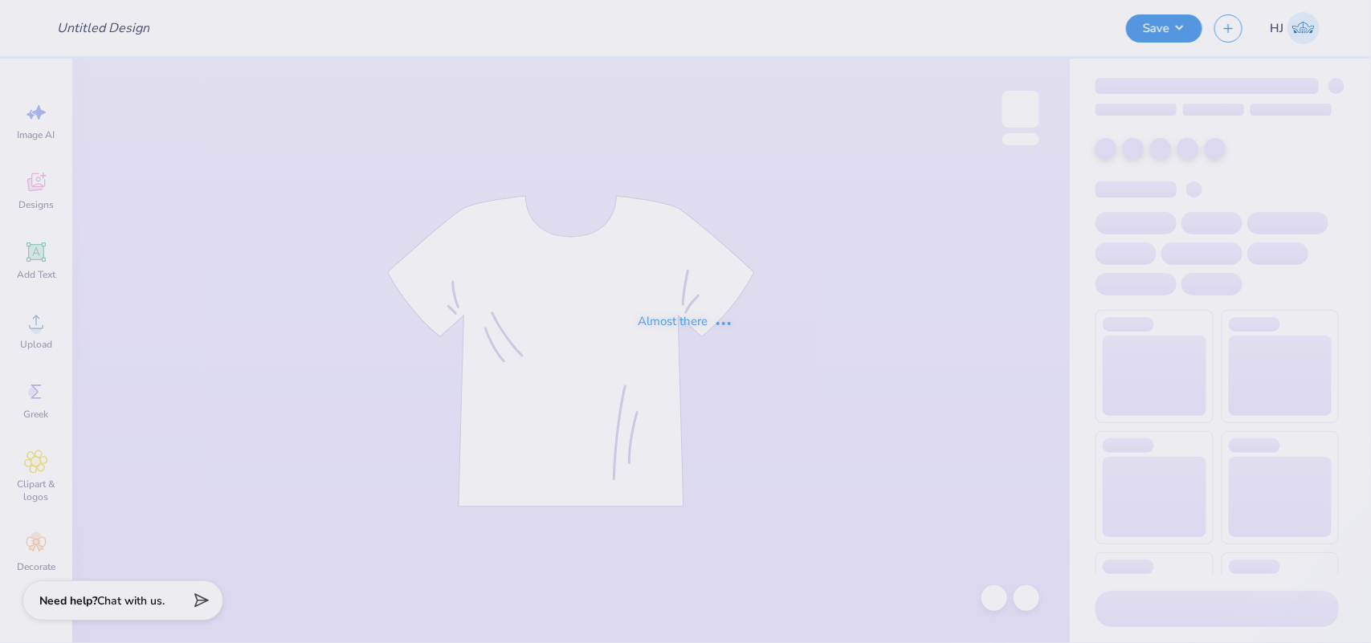
type input "[PERSON_NAME] : [US_STATE][GEOGRAPHIC_DATA]"
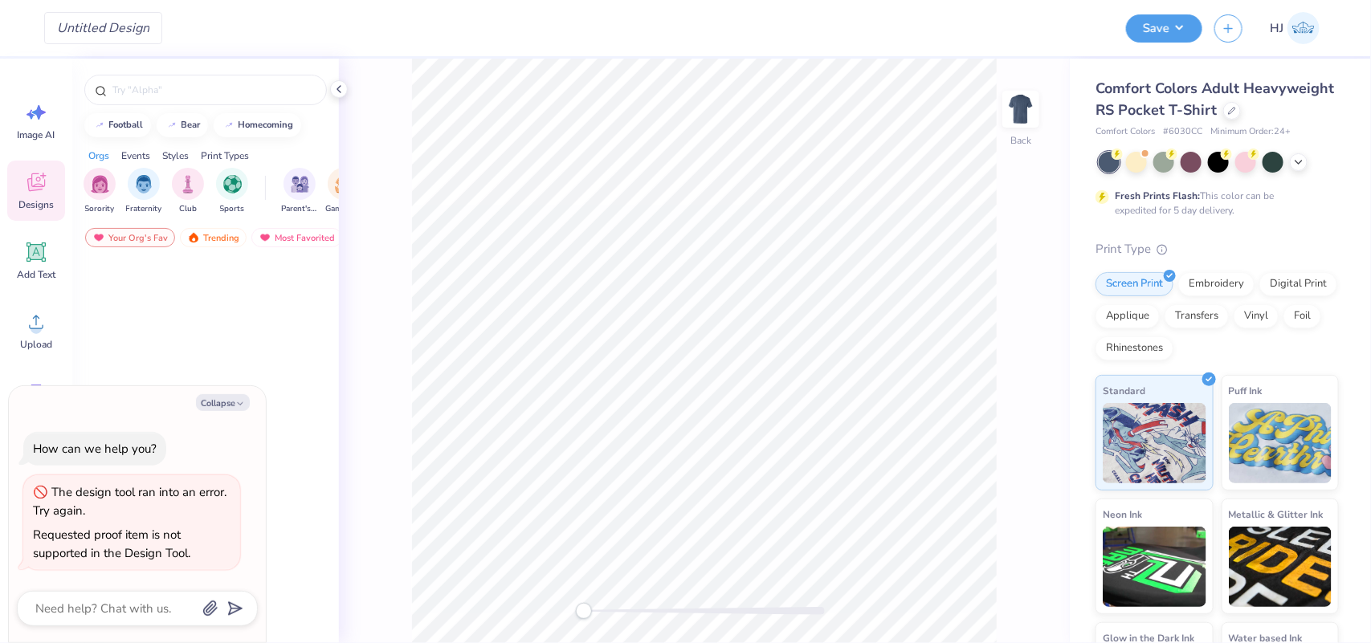
type textarea "x"
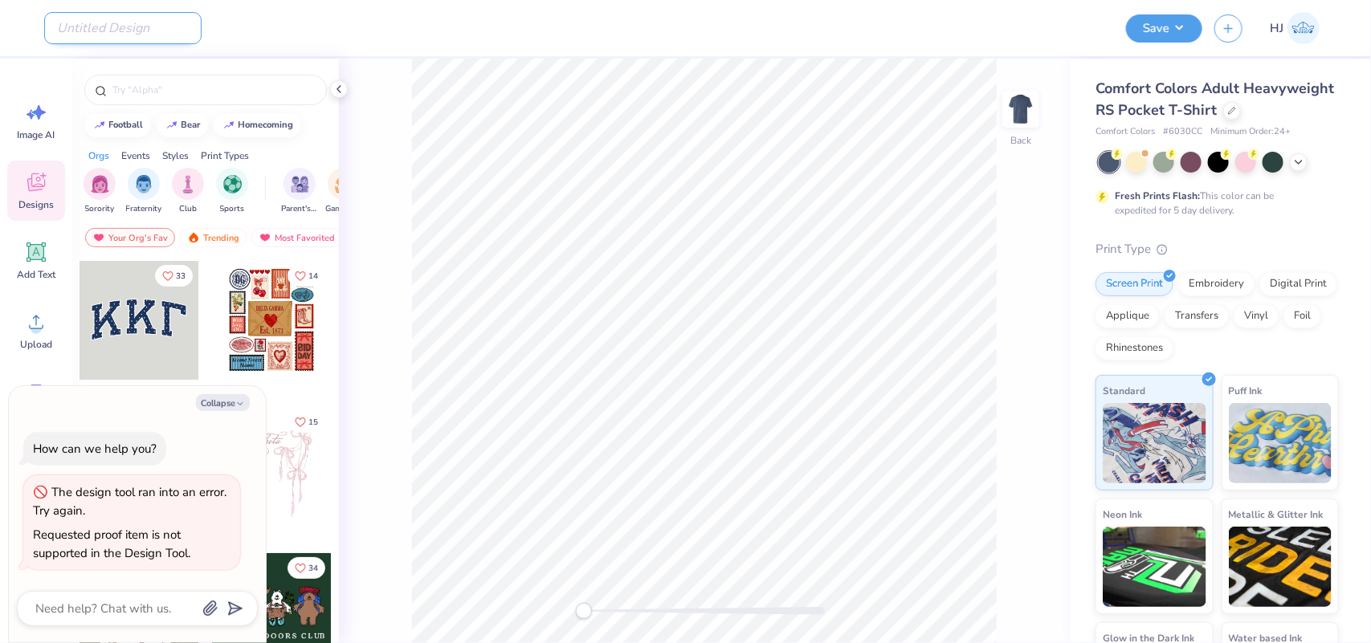
click at [82, 30] on input "Design Title" at bounding box center [122, 28] width 157 height 32
click at [422, 51] on div "Design Title" at bounding box center [579, 28] width 1070 height 56
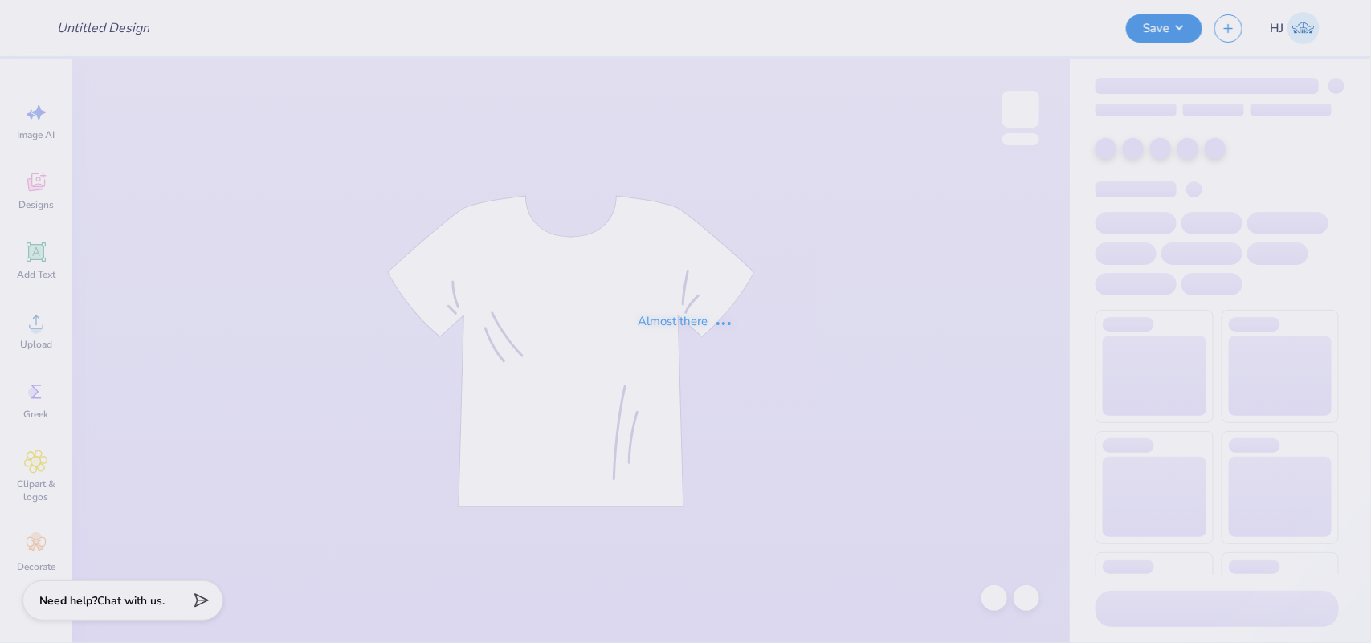
type input "[PERSON_NAME] : [US_STATE][GEOGRAPHIC_DATA]"
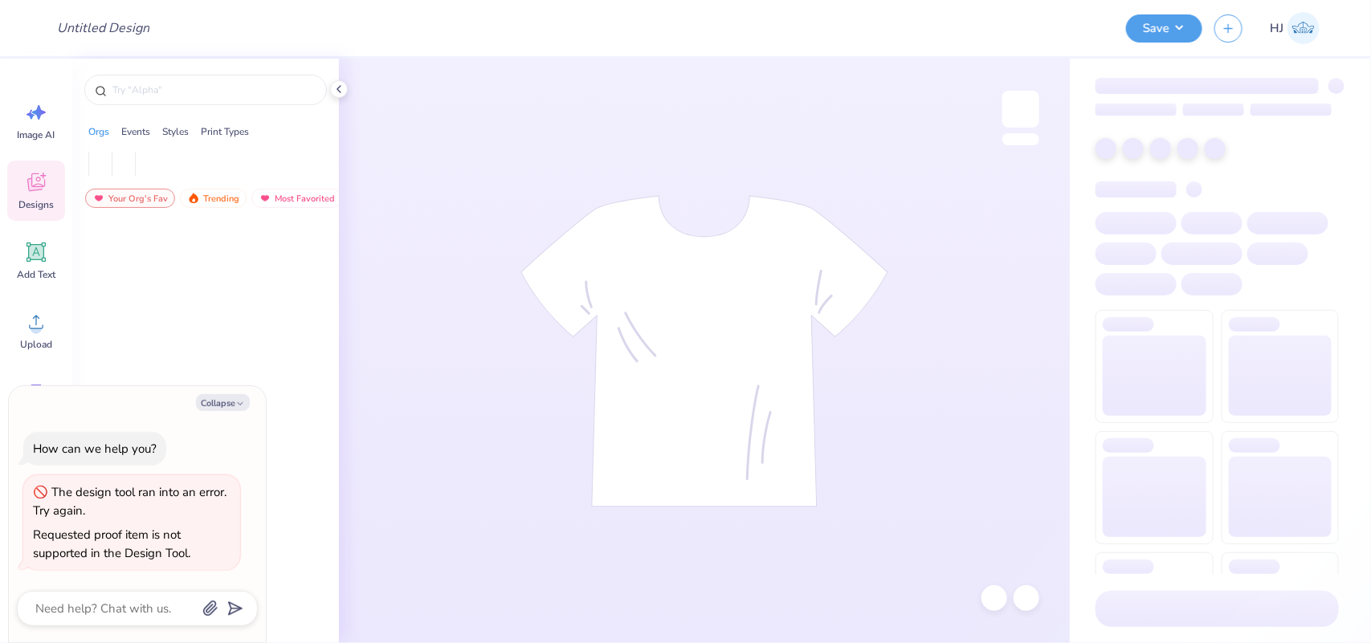
type textarea "x"
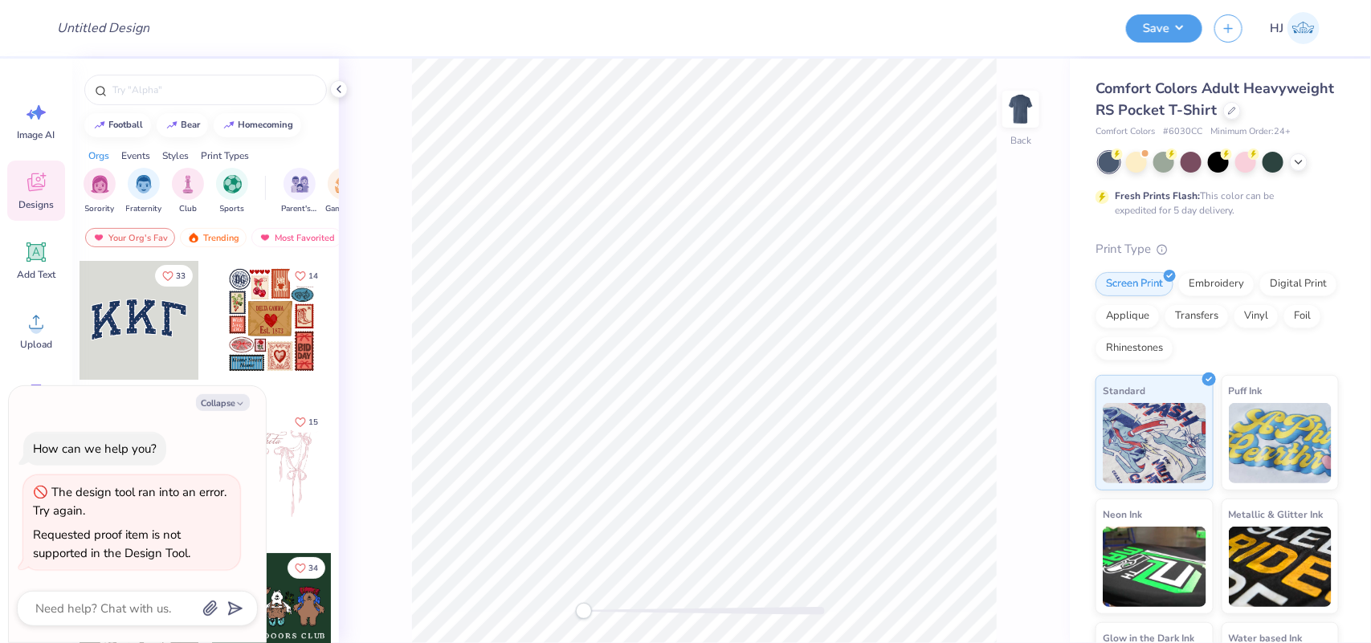
click at [121, 542] on div "Requested proof item is not supported in the Design Tool." at bounding box center [111, 544] width 157 height 35
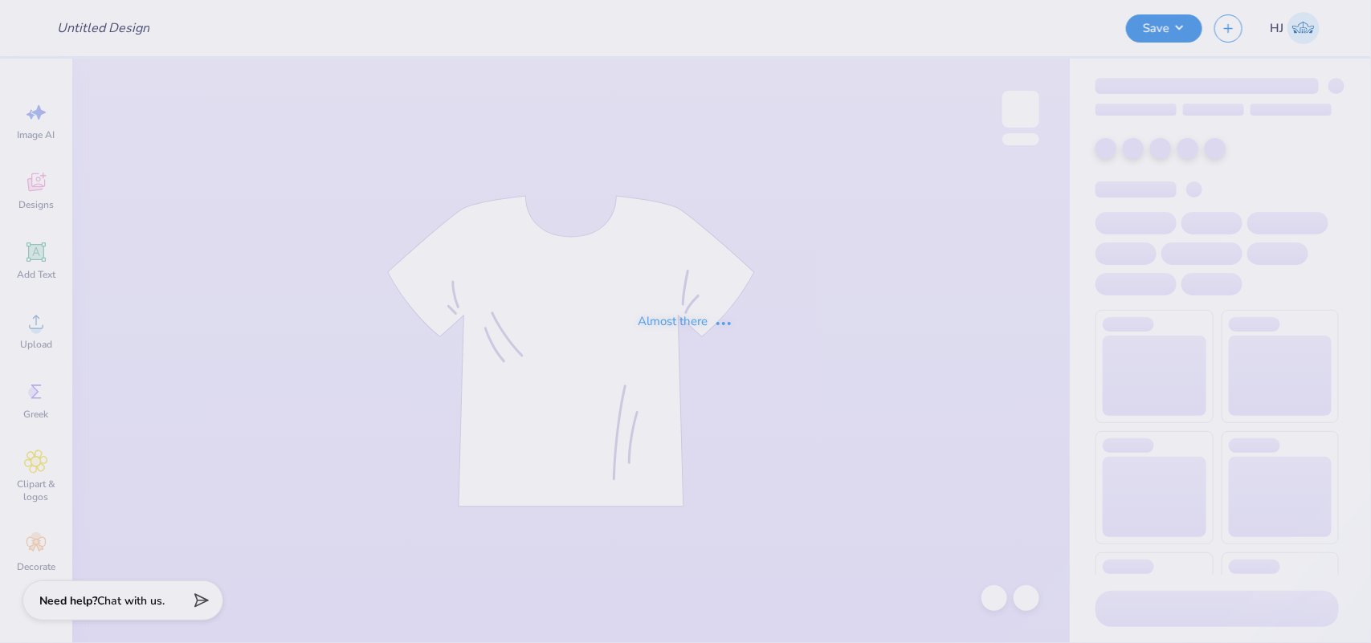
type input "[PERSON_NAME] : [GEOGRAPHIC_DATA]"
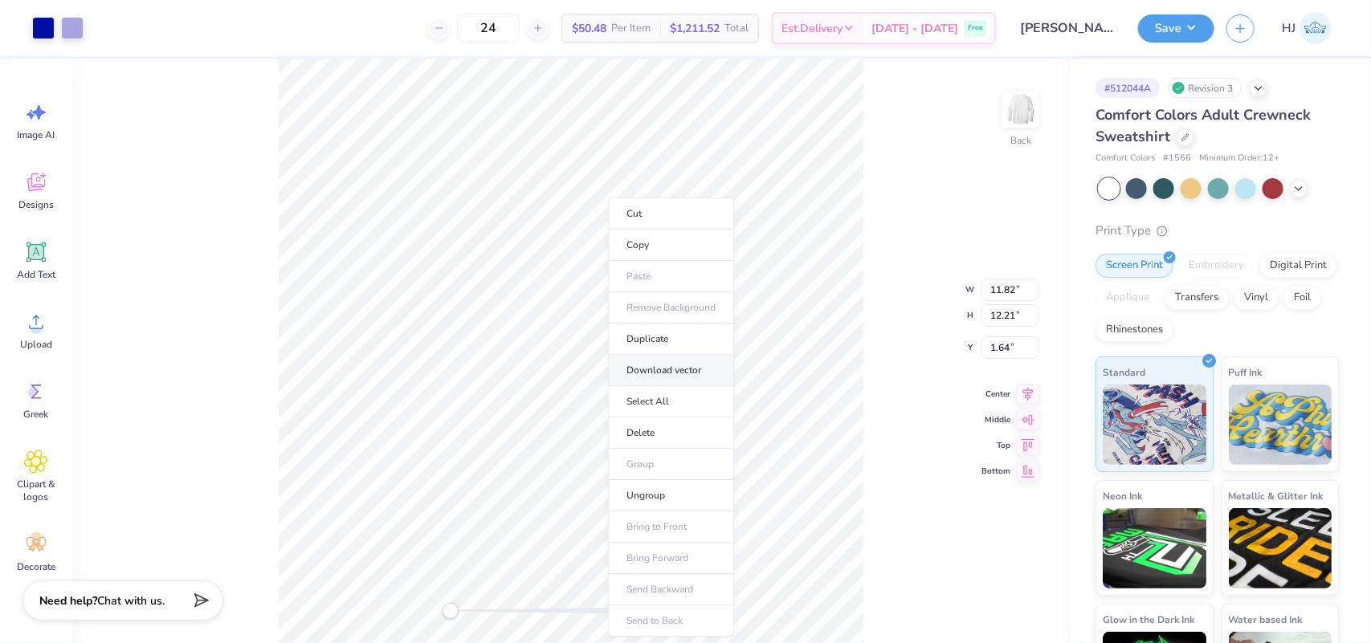
click at [676, 374] on li "Download vector" at bounding box center [672, 370] width 126 height 31
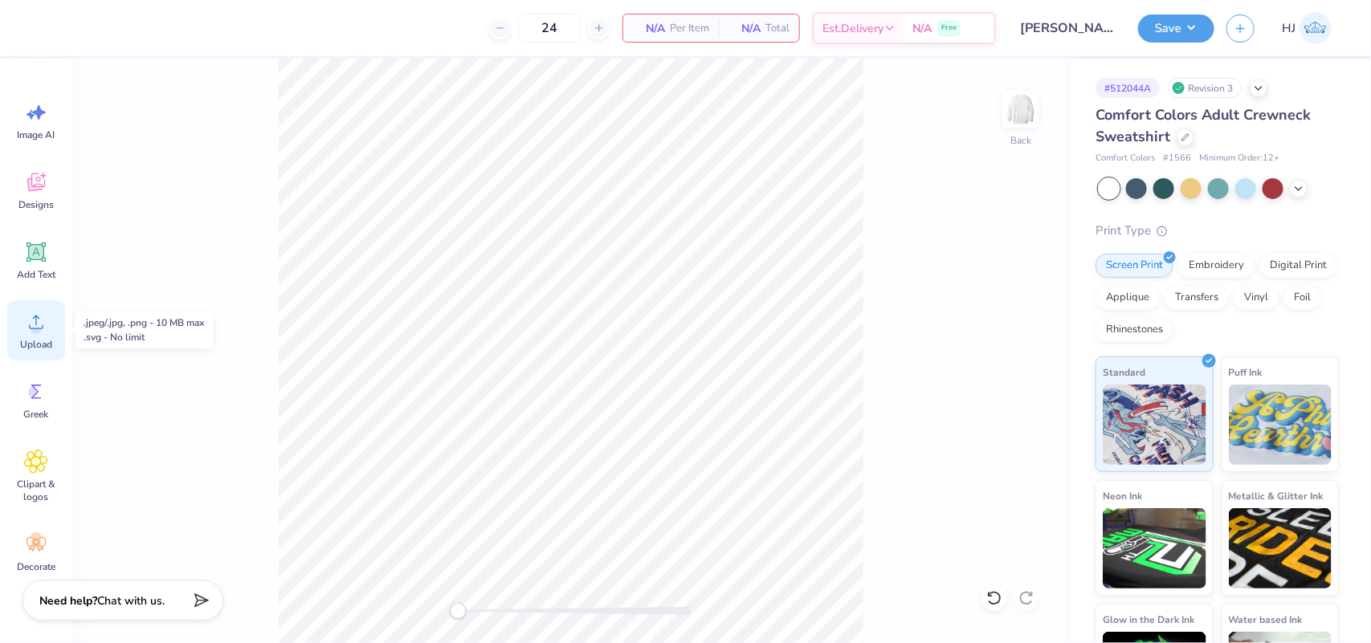
click at [41, 328] on icon at bounding box center [36, 323] width 14 height 14
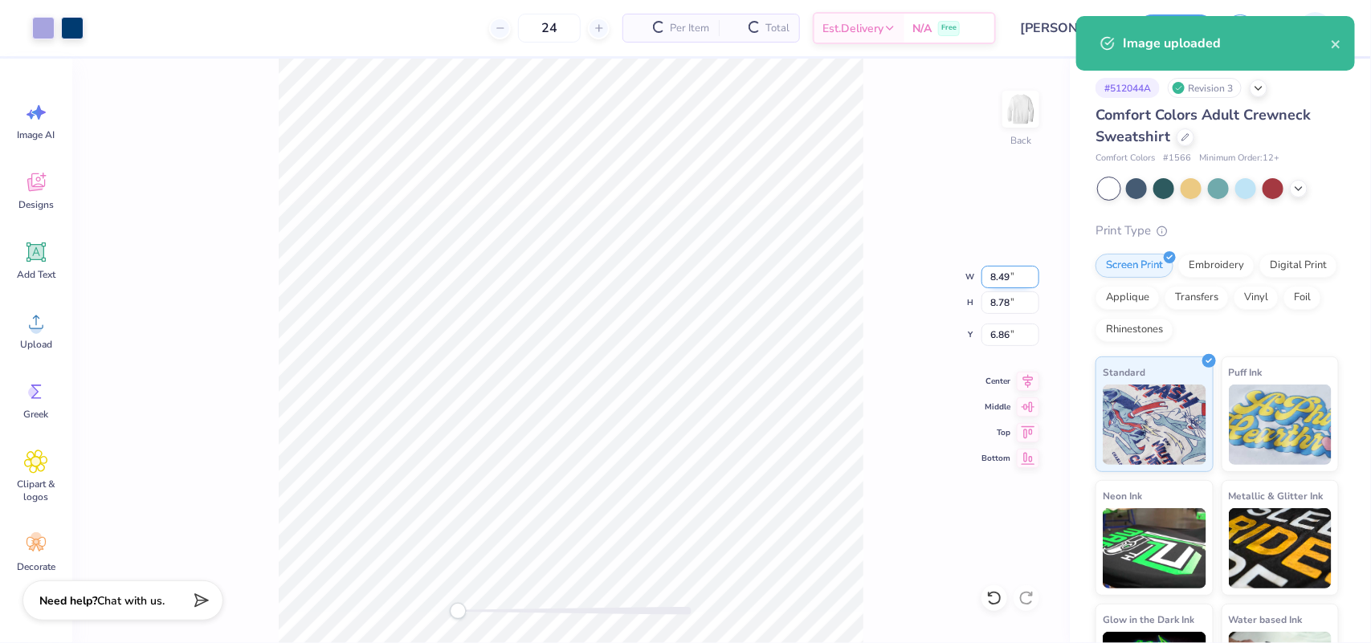
click at [994, 274] on input "8.49" at bounding box center [1011, 277] width 58 height 22
type input "12"
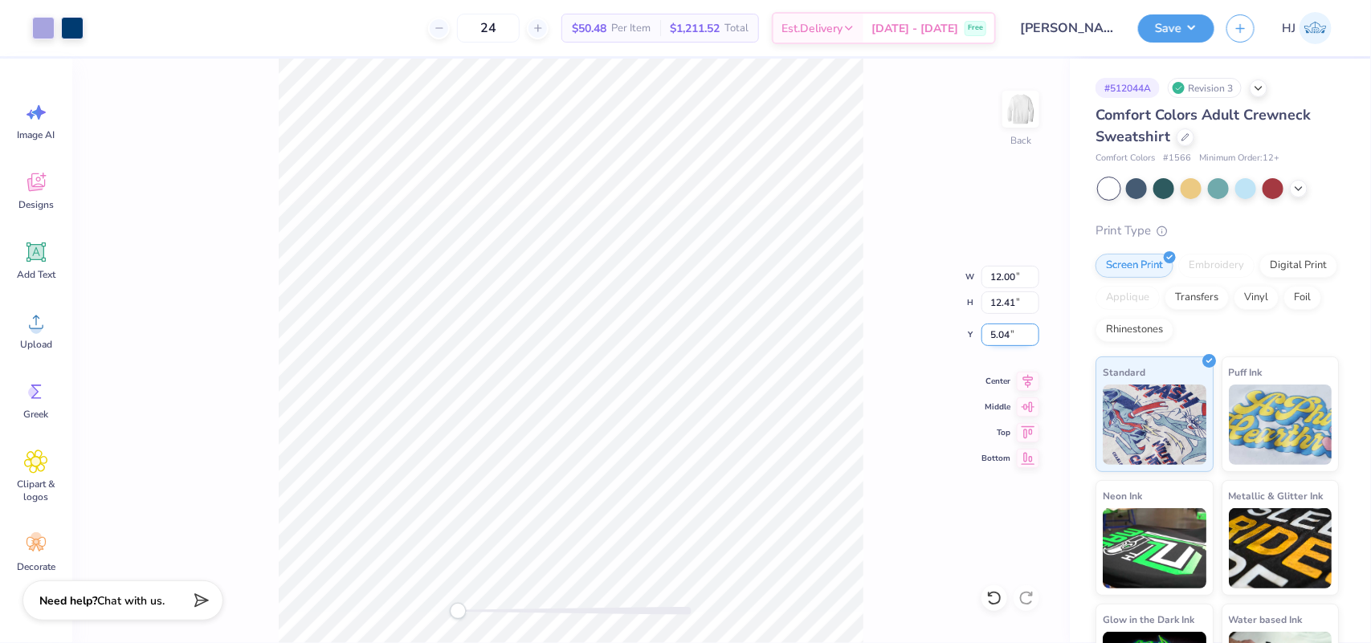
click at [1005, 334] on input "5.04" at bounding box center [1011, 335] width 58 height 22
type input "3"
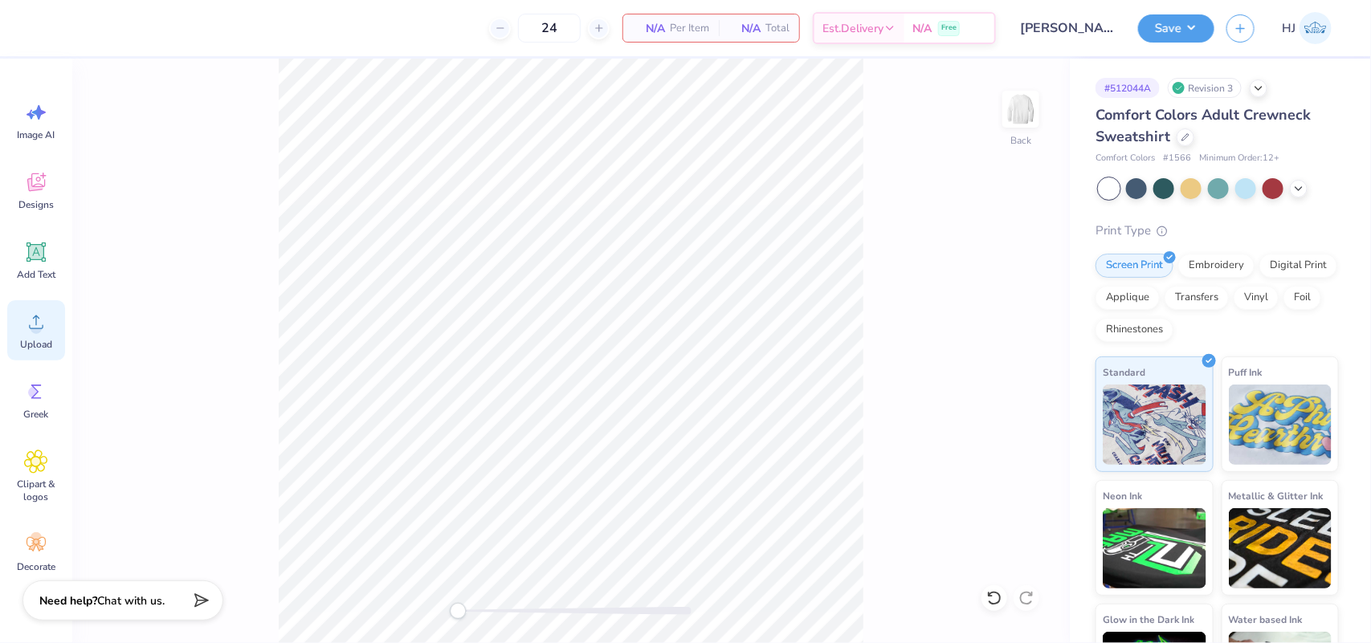
click at [22, 342] on span "Upload" at bounding box center [36, 344] width 32 height 13
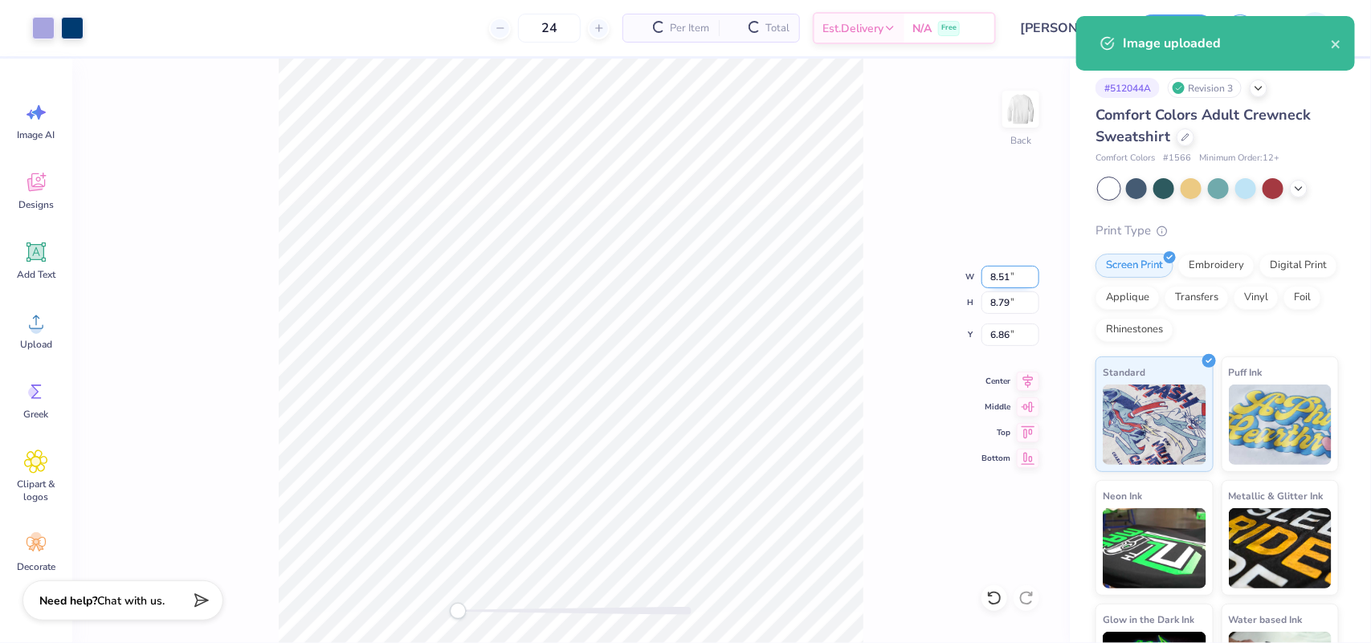
click at [997, 279] on input "8.51" at bounding box center [1011, 277] width 58 height 22
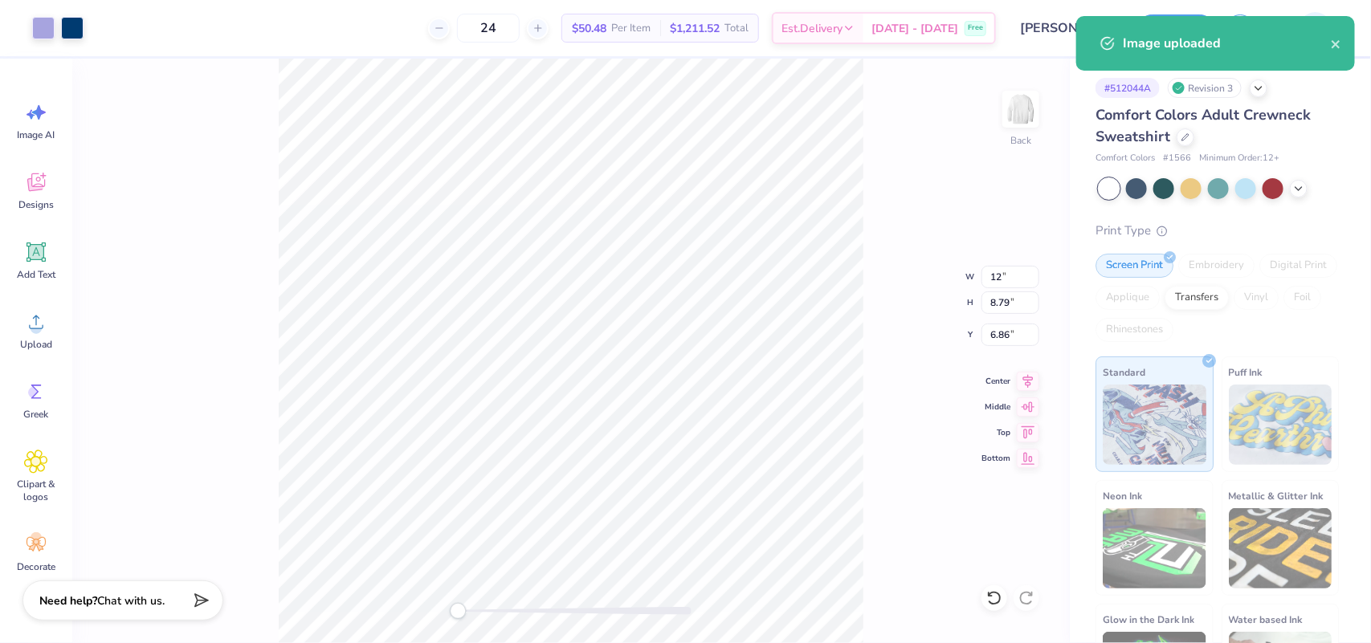
click at [909, 154] on div "Back W 12 12 " H 8.79 8.79 " Y 6.86 6.86 " Center Middle Top Bottom" at bounding box center [571, 351] width 998 height 585
type input "15.19"
type input "15.68"
type input "3.41"
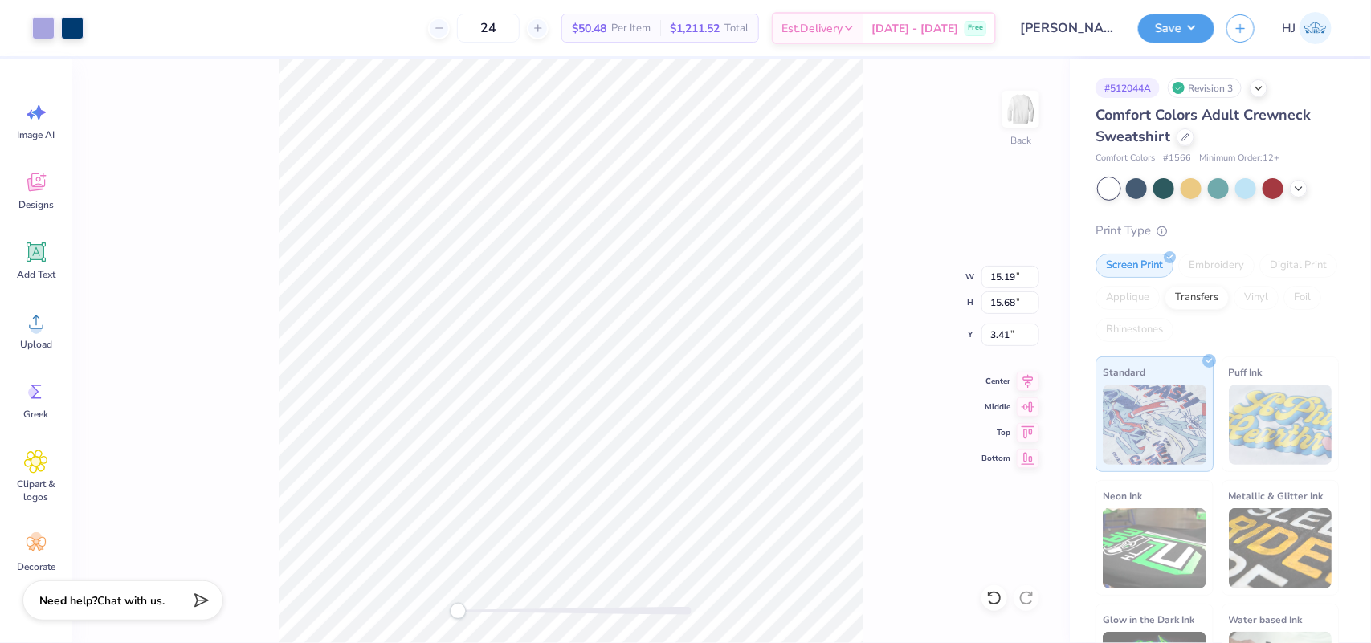
click at [868, 187] on div "Back W 15.19 15.19 " H 15.68 15.68 " Y 3.41 3.41 " Center Middle Top Bottom" at bounding box center [571, 351] width 998 height 585
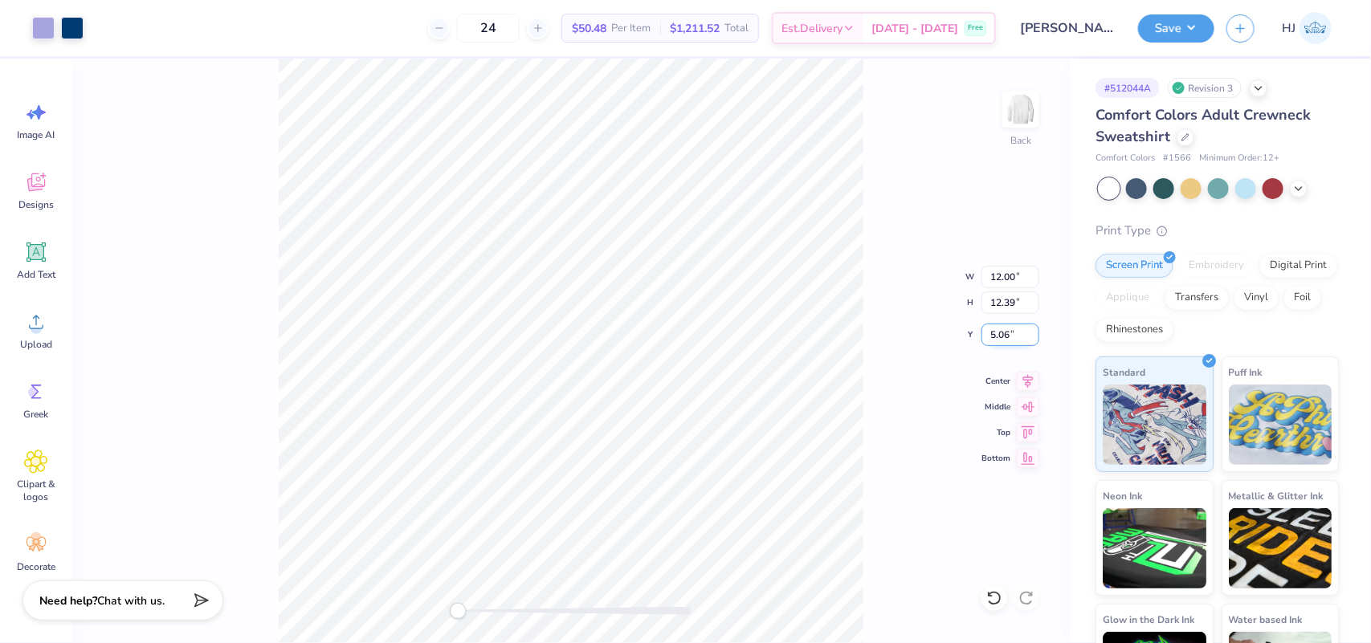
click at [1020, 340] on input "5.06" at bounding box center [1011, 335] width 58 height 22
type input "3"
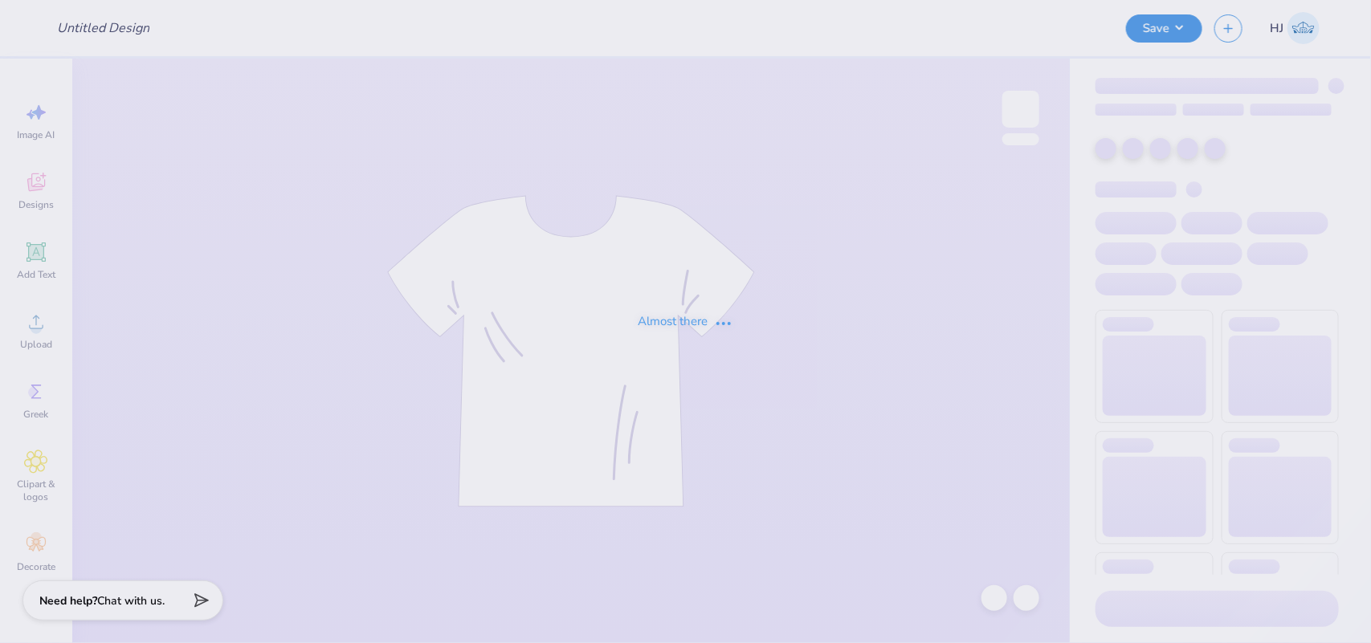
type input "[PERSON_NAME] : [US_STATE][GEOGRAPHIC_DATA]"
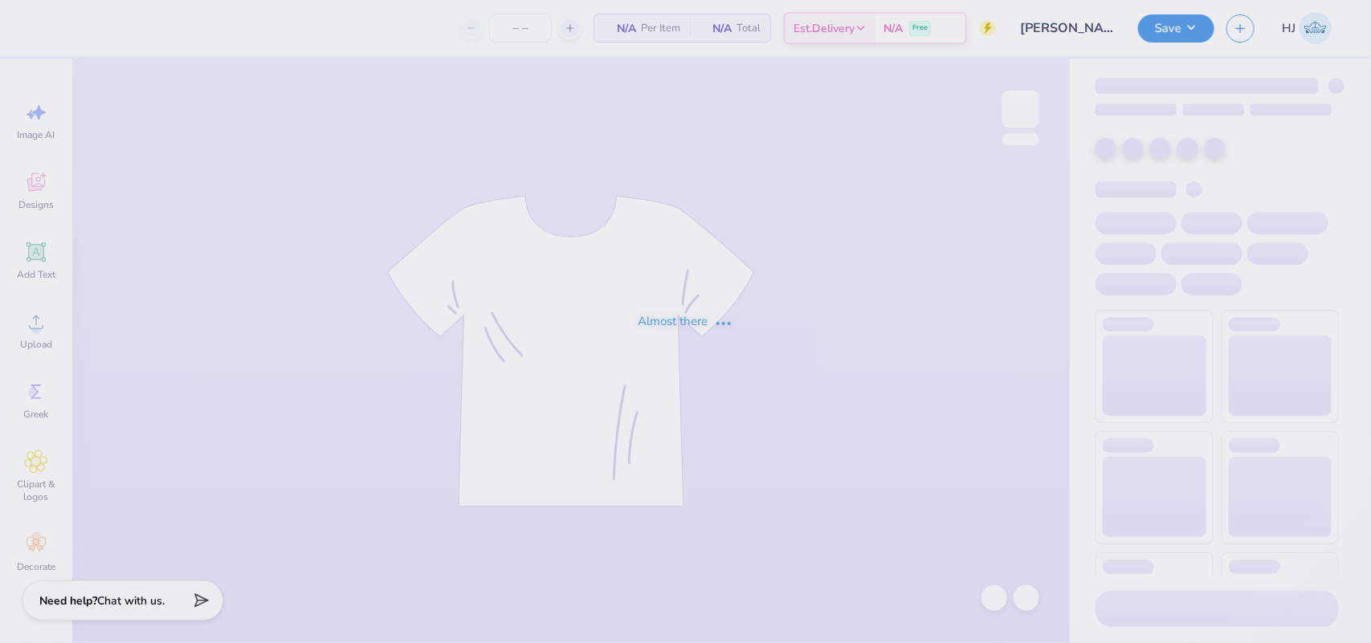
type input "24"
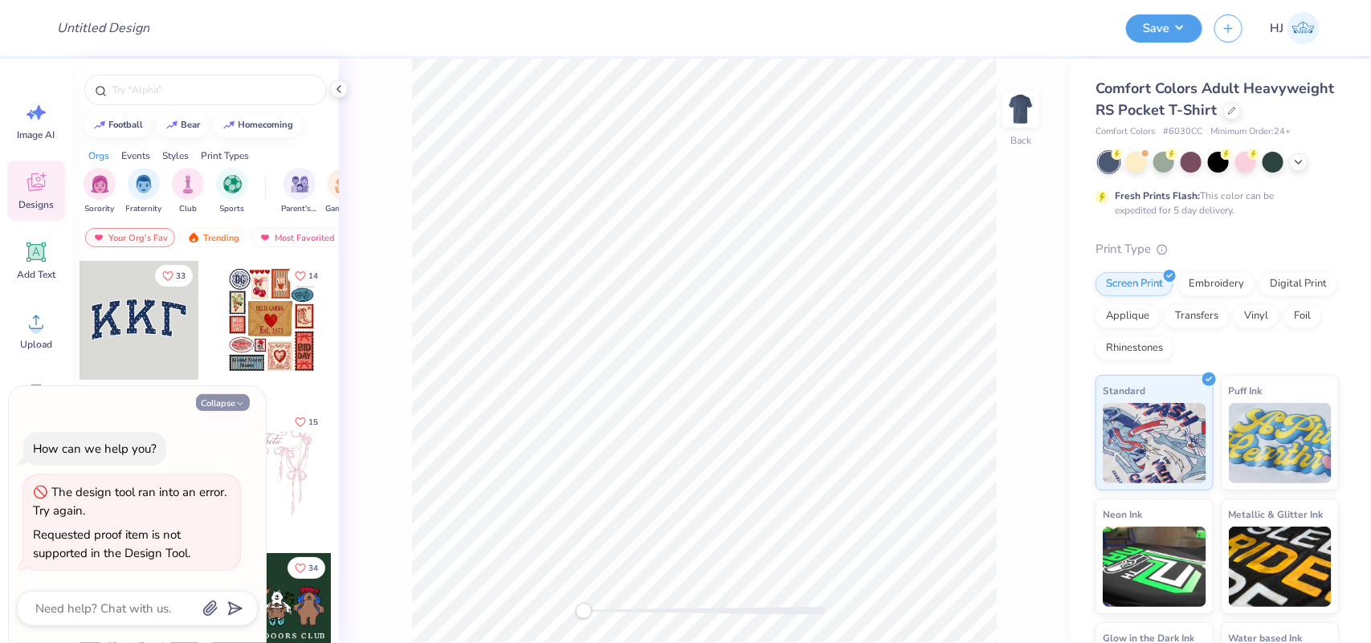
click at [227, 407] on button "Collapse" at bounding box center [223, 402] width 54 height 17
type textarea "x"
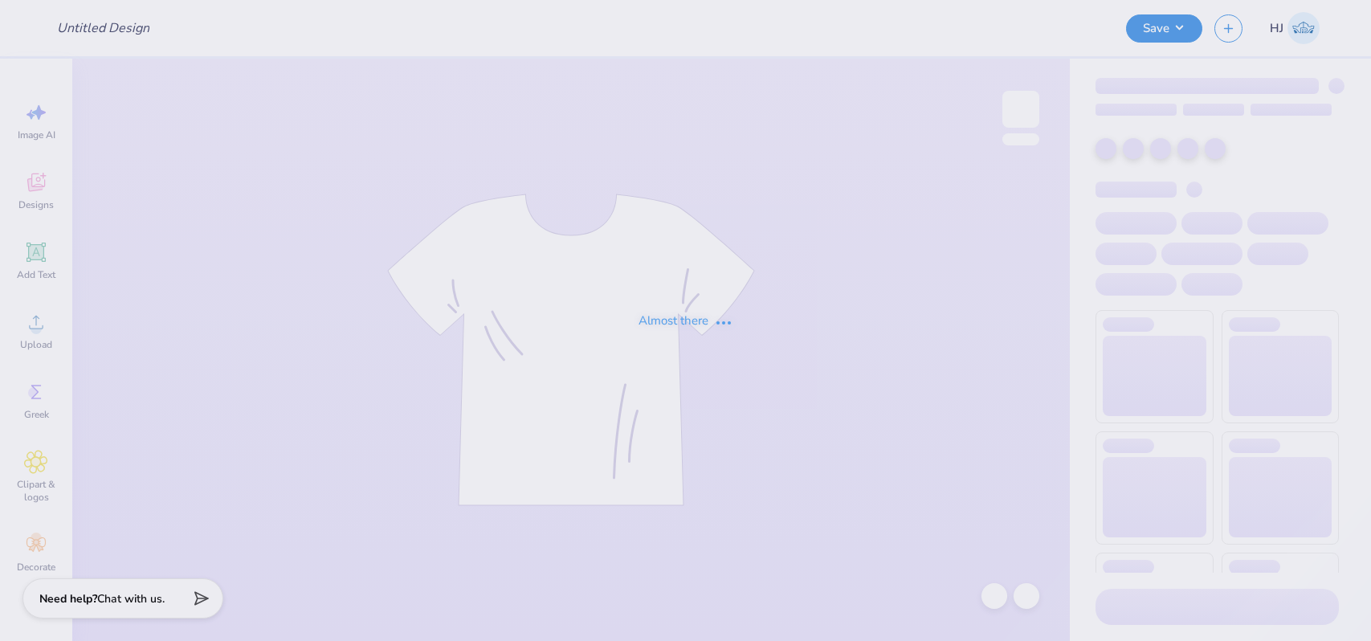
type input "[PERSON_NAME] : [GEOGRAPHIC_DATA]"
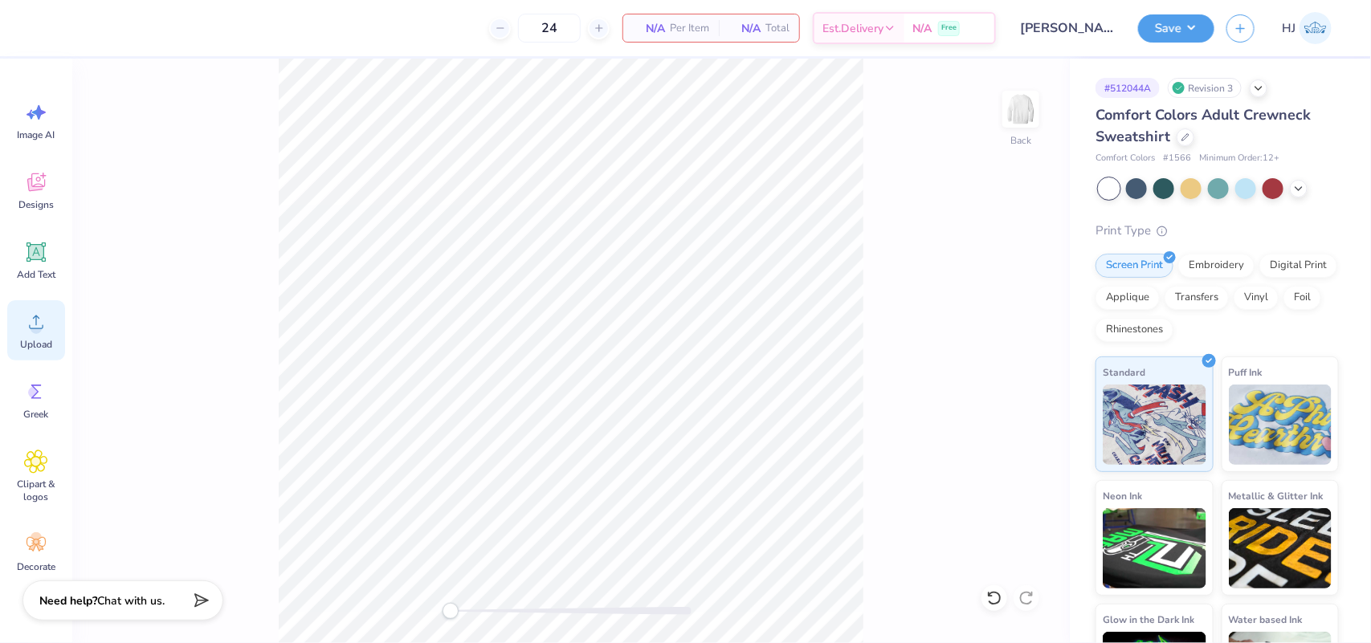
click at [41, 331] on icon at bounding box center [36, 322] width 24 height 24
click at [49, 327] on div "Upload" at bounding box center [36, 330] width 58 height 60
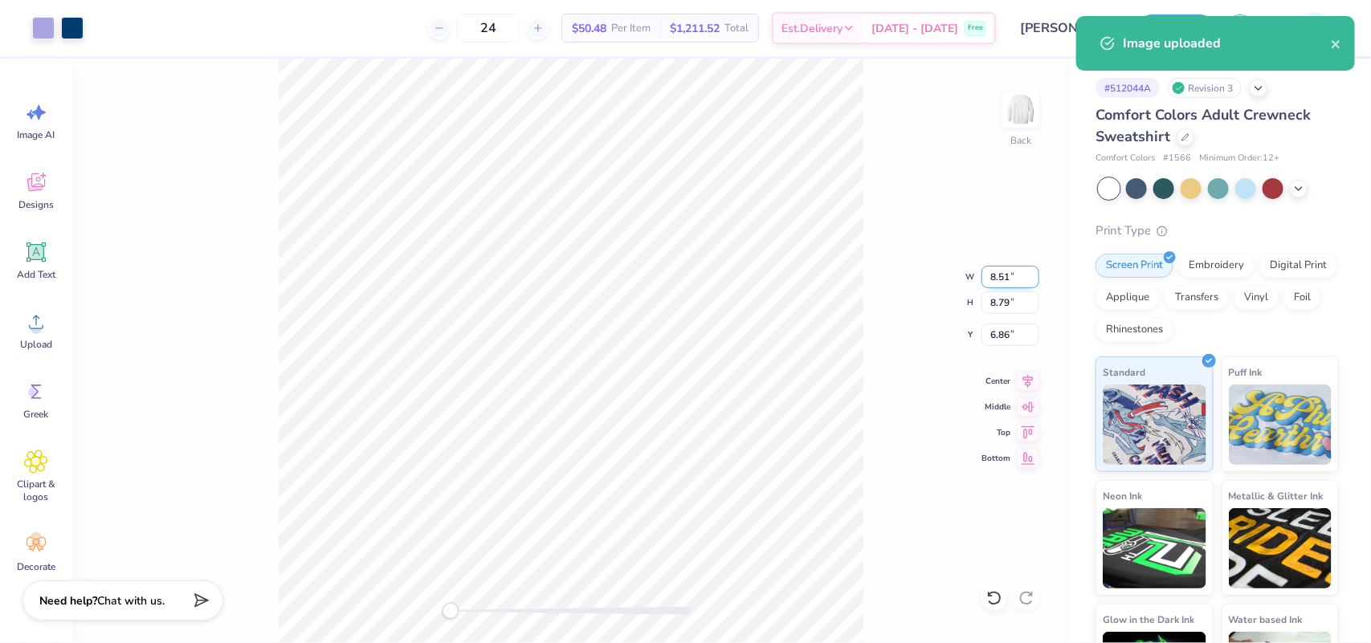
click at [1005, 274] on input "8.51" at bounding box center [1011, 277] width 58 height 22
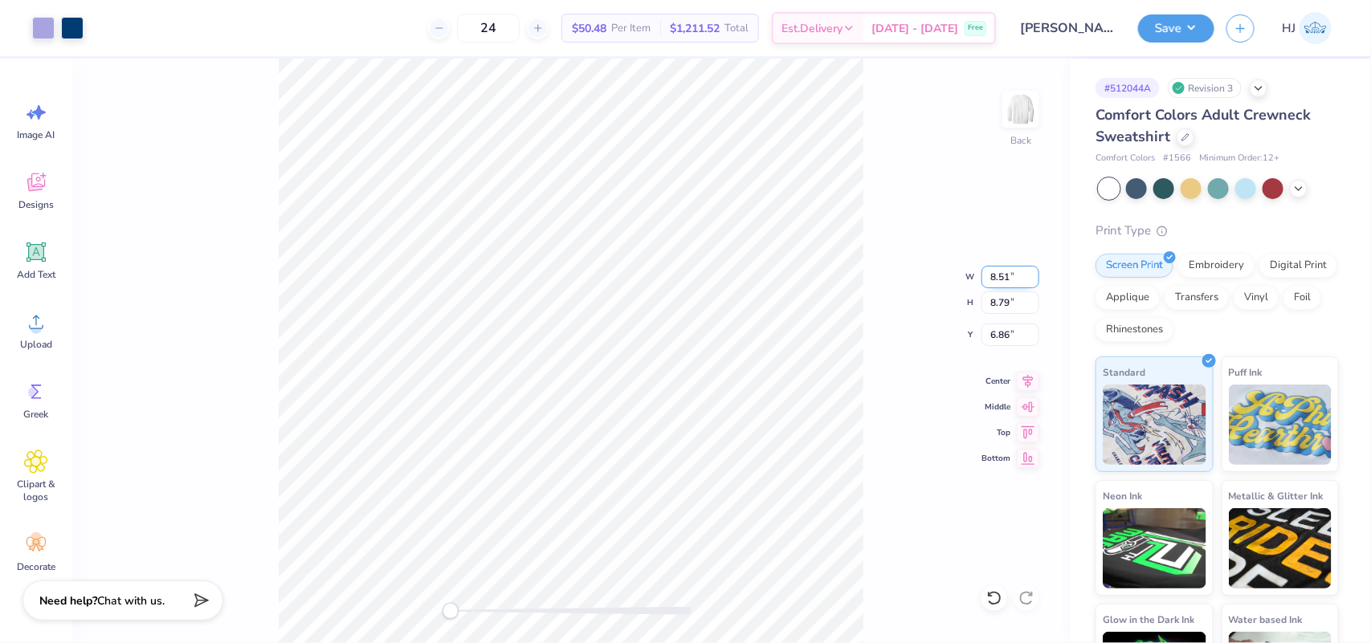
click at [988, 271] on input "8.51" at bounding box center [1011, 277] width 58 height 22
type input "12"
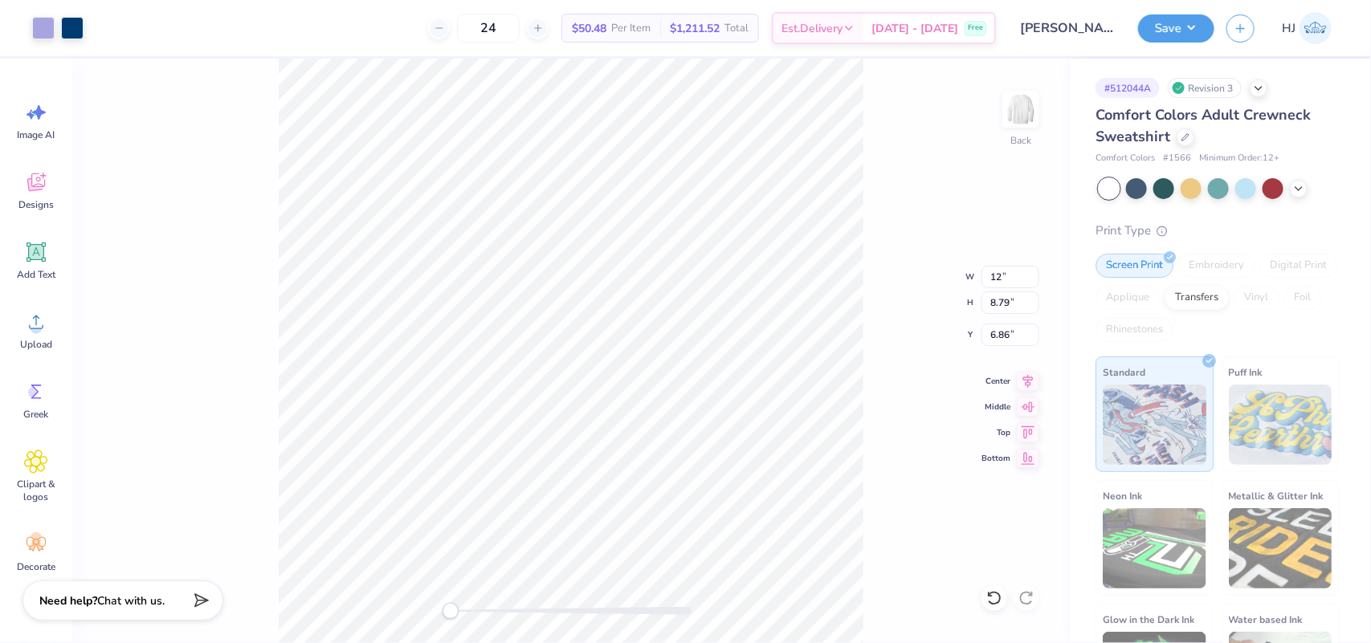
click at [945, 241] on div "Back W 12 12 " H 8.79 8.79 " Y 6.86 6.86 " Center Middle Top Bottom" at bounding box center [571, 351] width 998 height 585
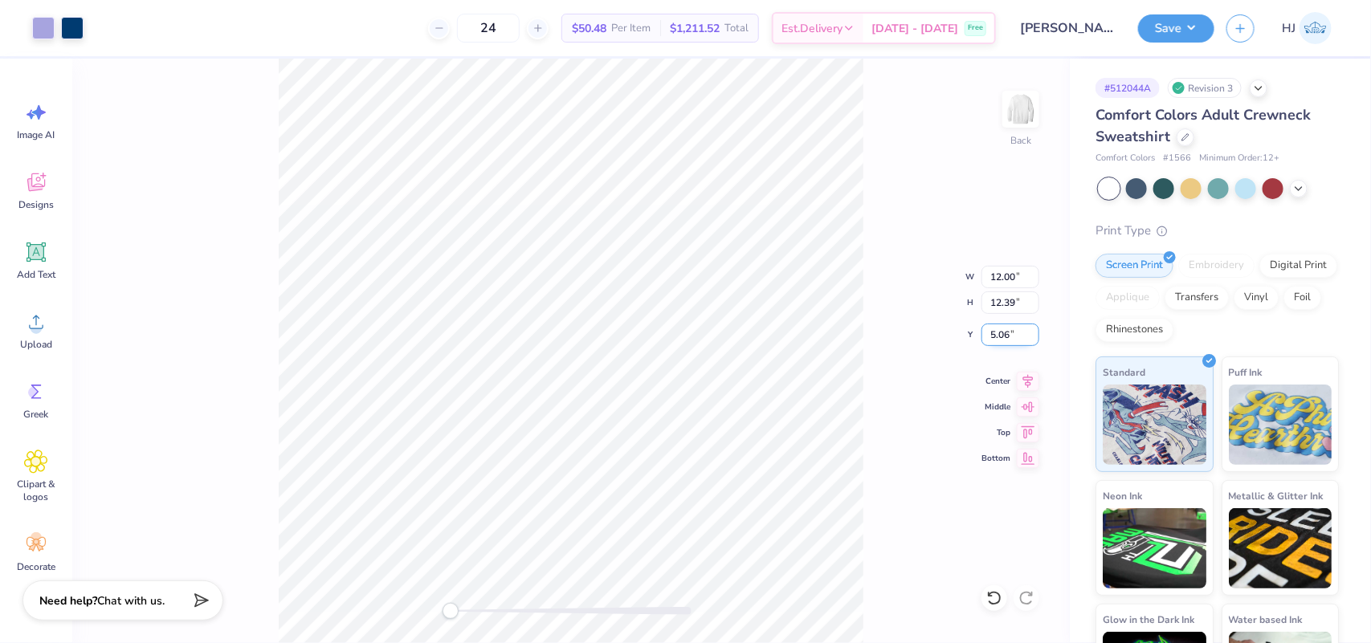
click at [994, 329] on input "5.06" at bounding box center [1011, 335] width 58 height 22
type input "3"
click at [1190, 24] on button "Save" at bounding box center [1176, 26] width 76 height 28
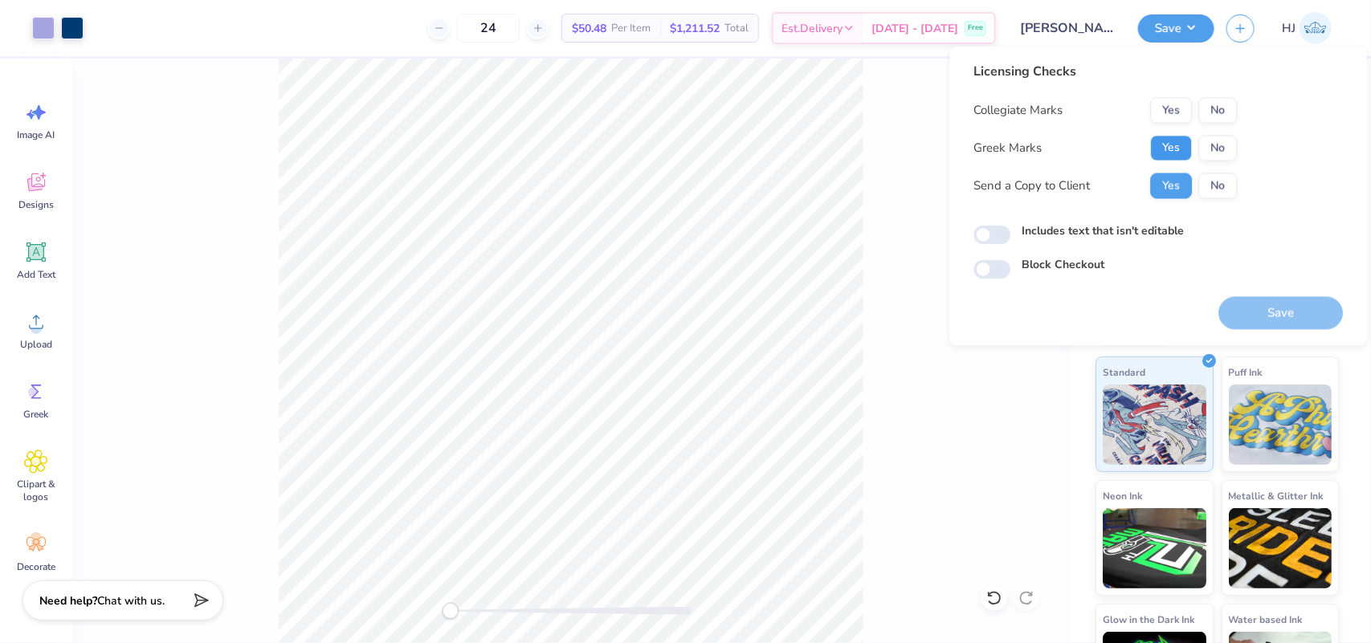
click at [1159, 146] on button "Yes" at bounding box center [1172, 149] width 42 height 26
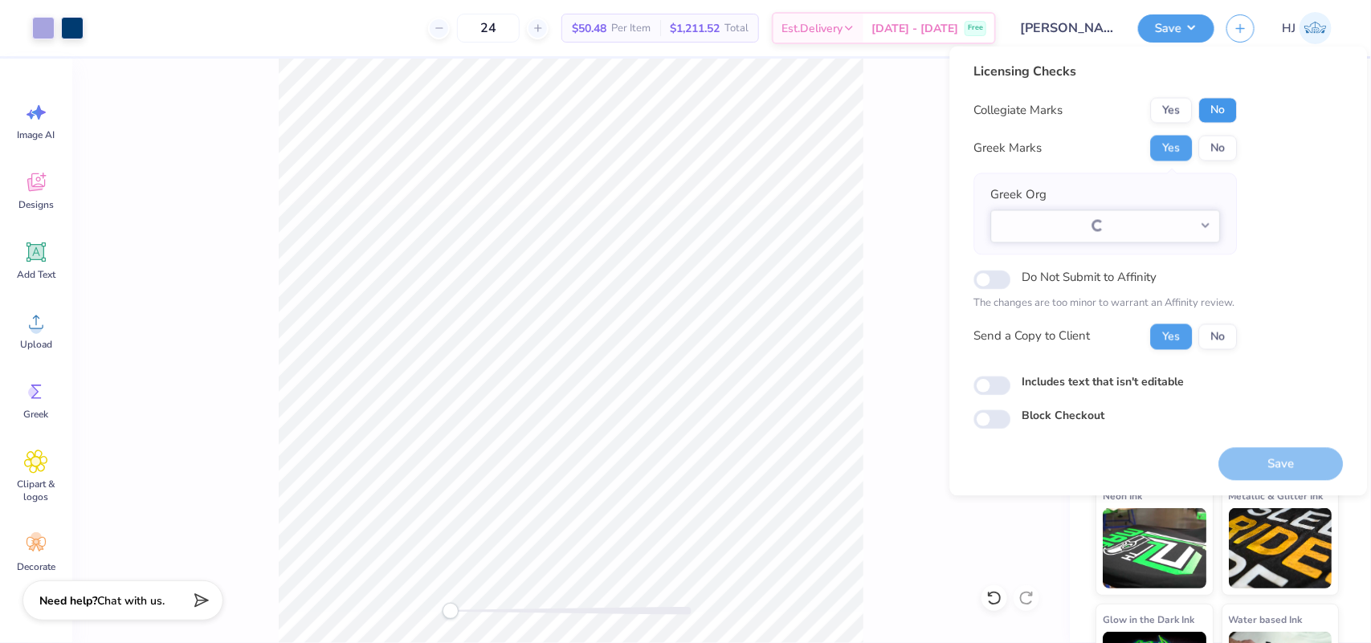
click at [1215, 110] on button "No" at bounding box center [1218, 111] width 39 height 26
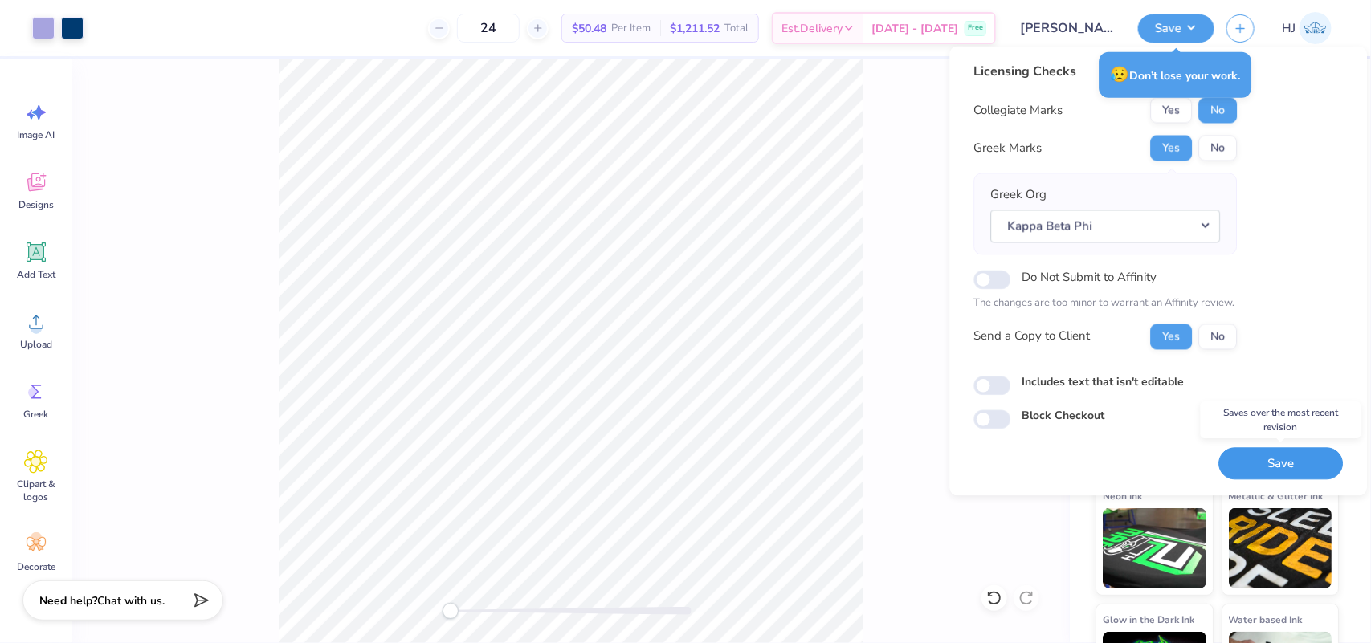
click at [1278, 459] on button "Save" at bounding box center [1281, 463] width 125 height 33
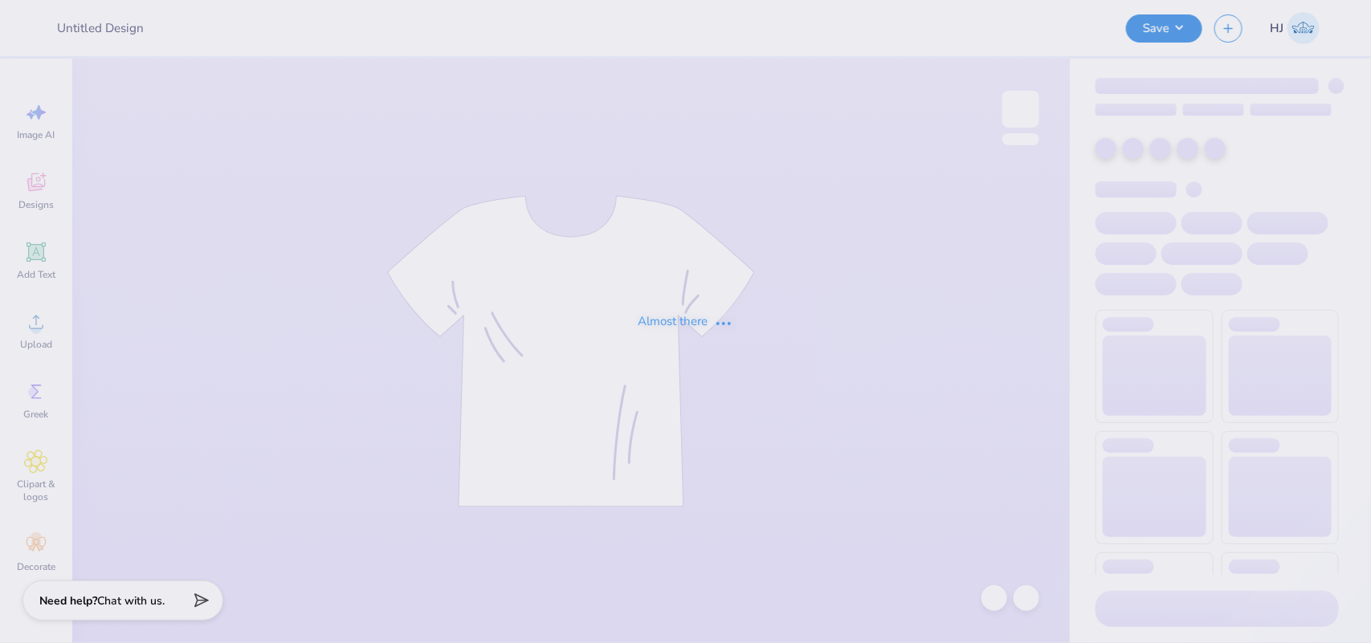
type input "[PERSON_NAME] : [US_STATE][GEOGRAPHIC_DATA]"
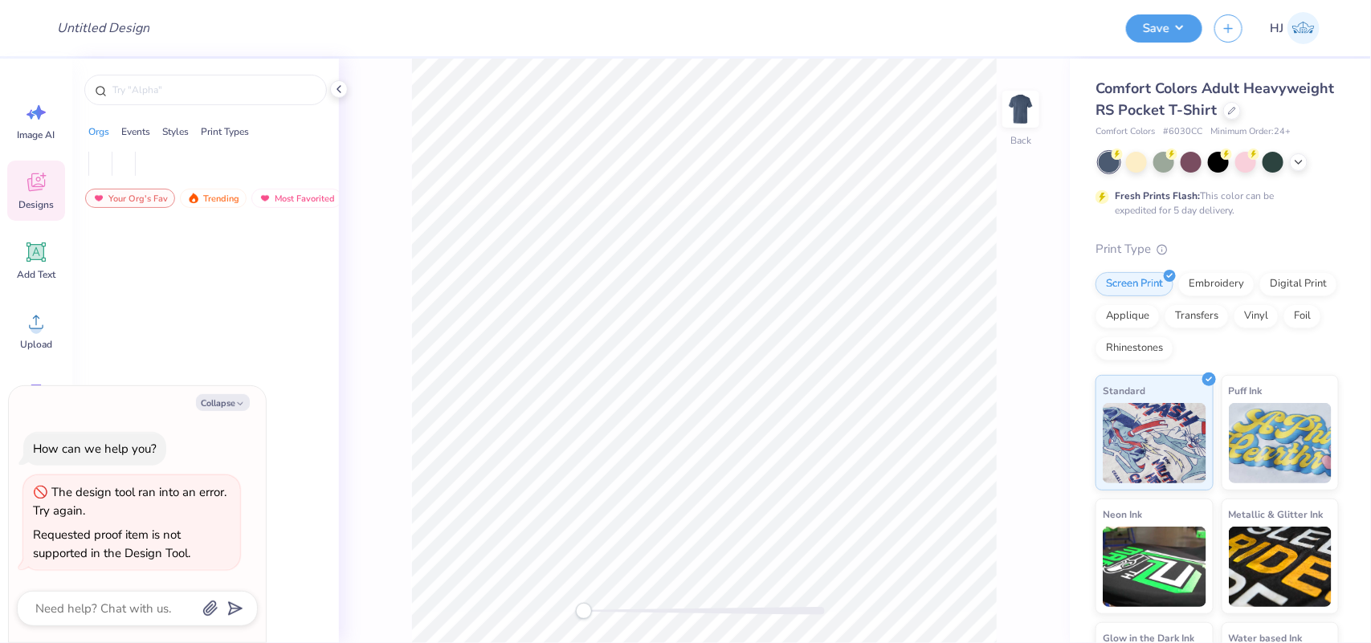
type textarea "x"
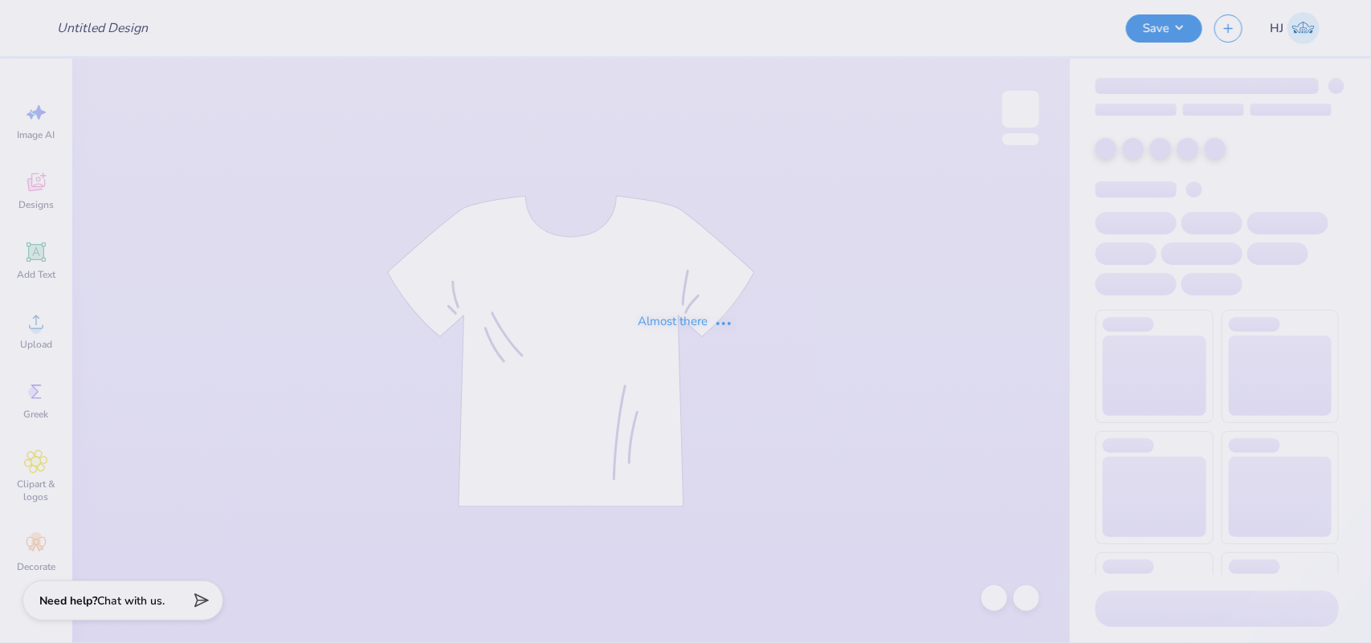
type input "[PERSON_NAME] : [US_STATE][GEOGRAPHIC_DATA]"
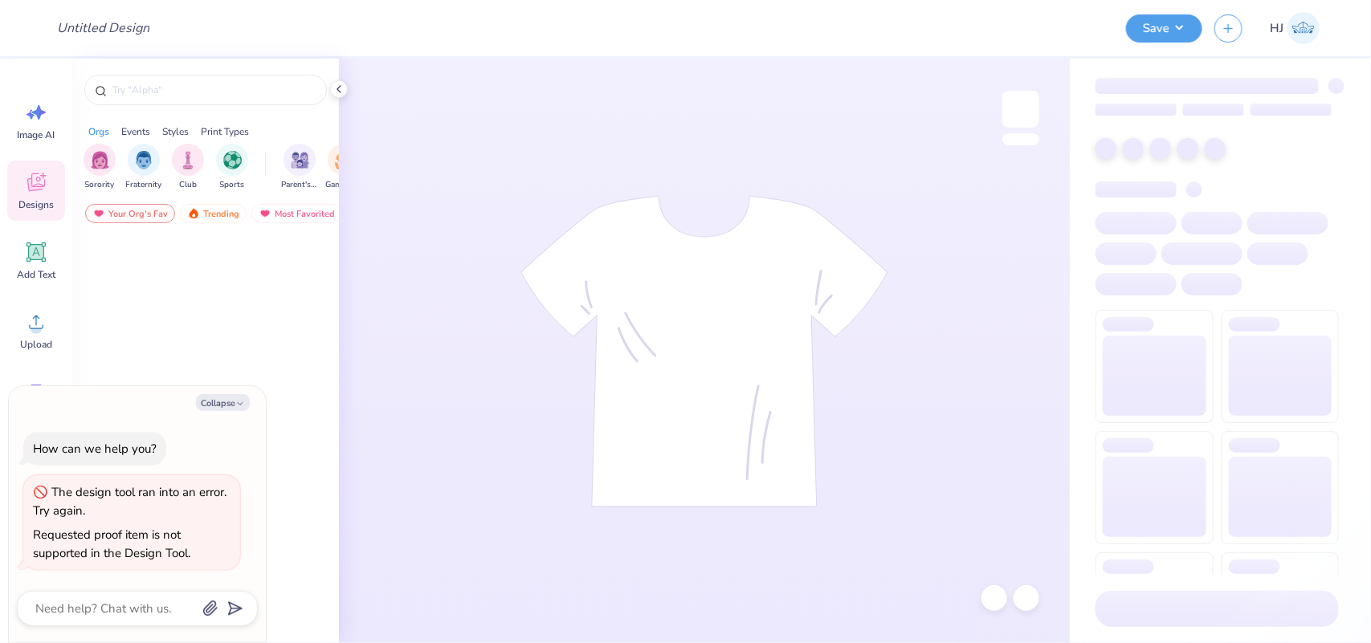
type textarea "x"
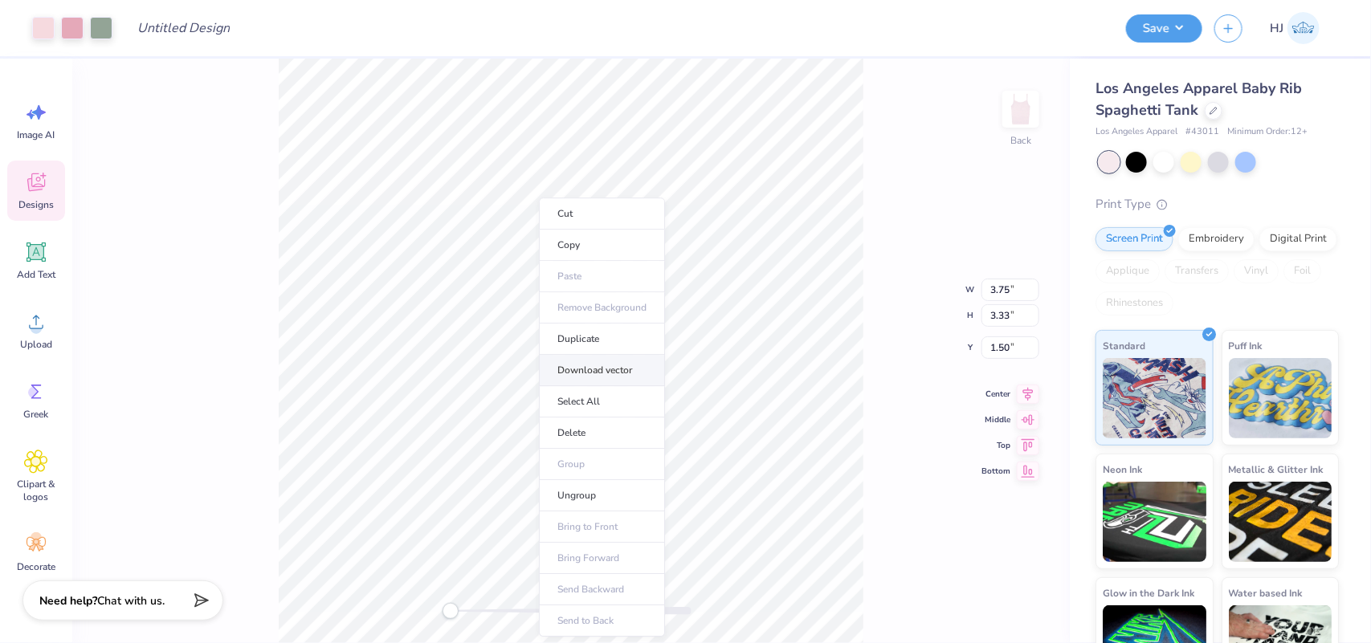
click at [607, 368] on li "Download vector" at bounding box center [602, 370] width 126 height 31
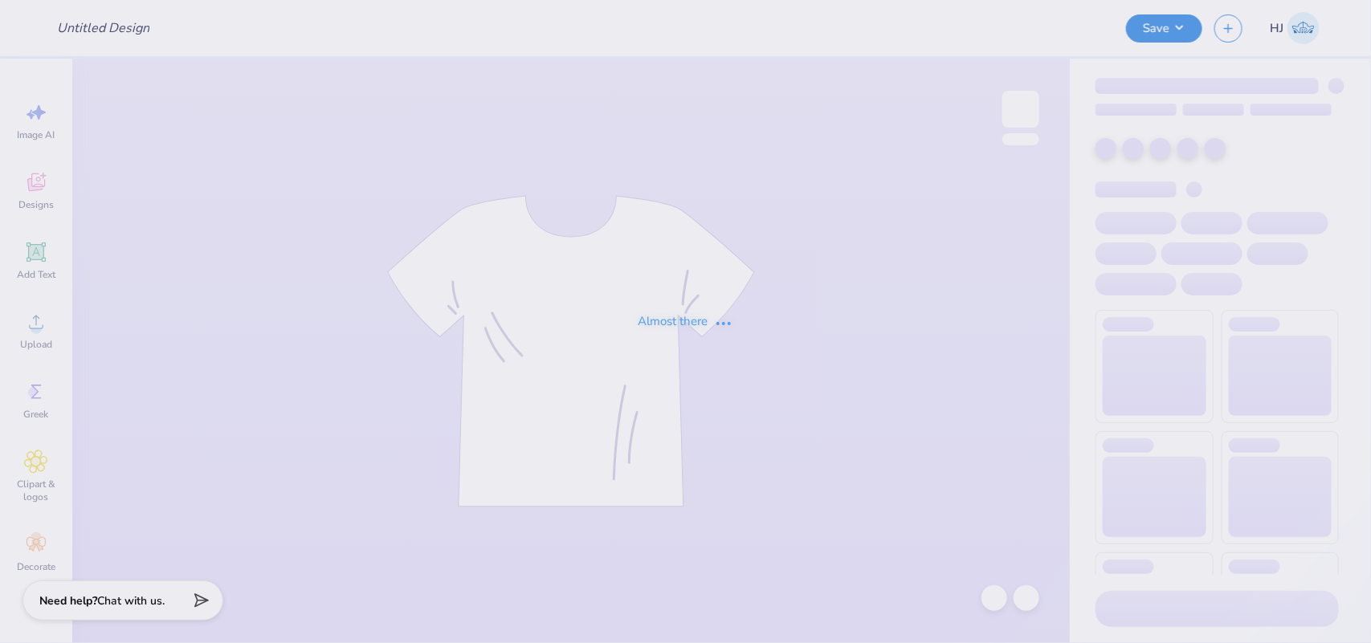
type input "SNA 2025"
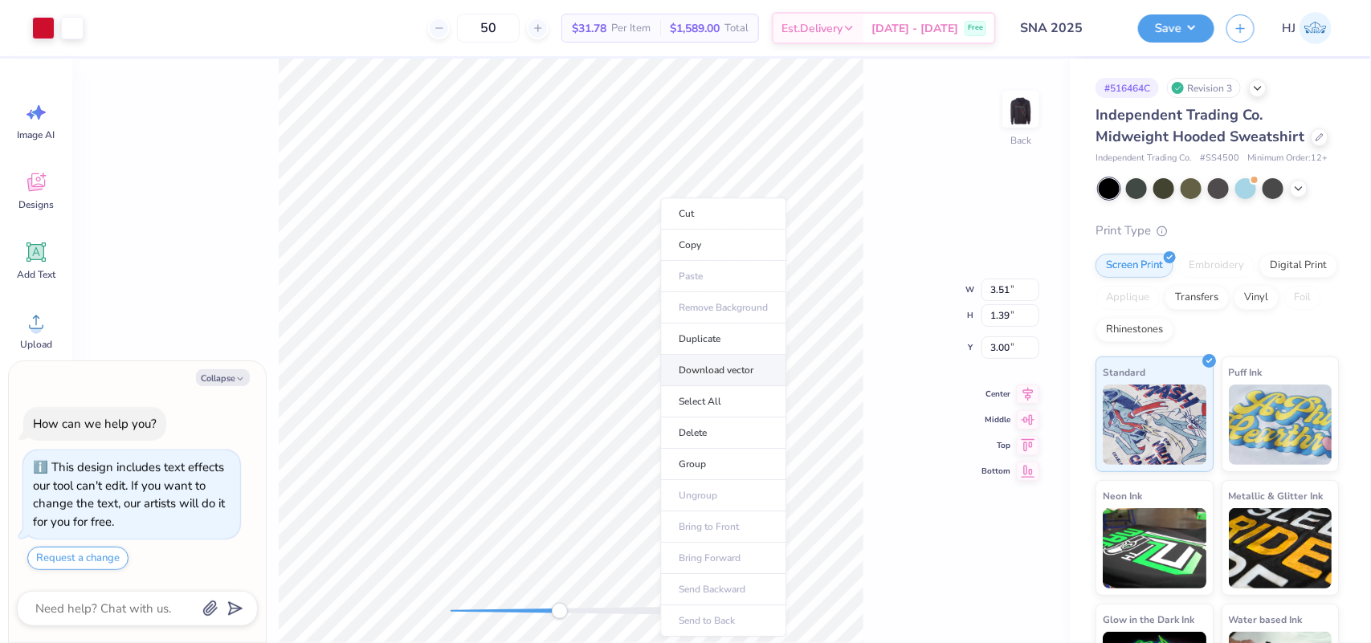
click at [723, 371] on li "Download vector" at bounding box center [724, 370] width 126 height 31
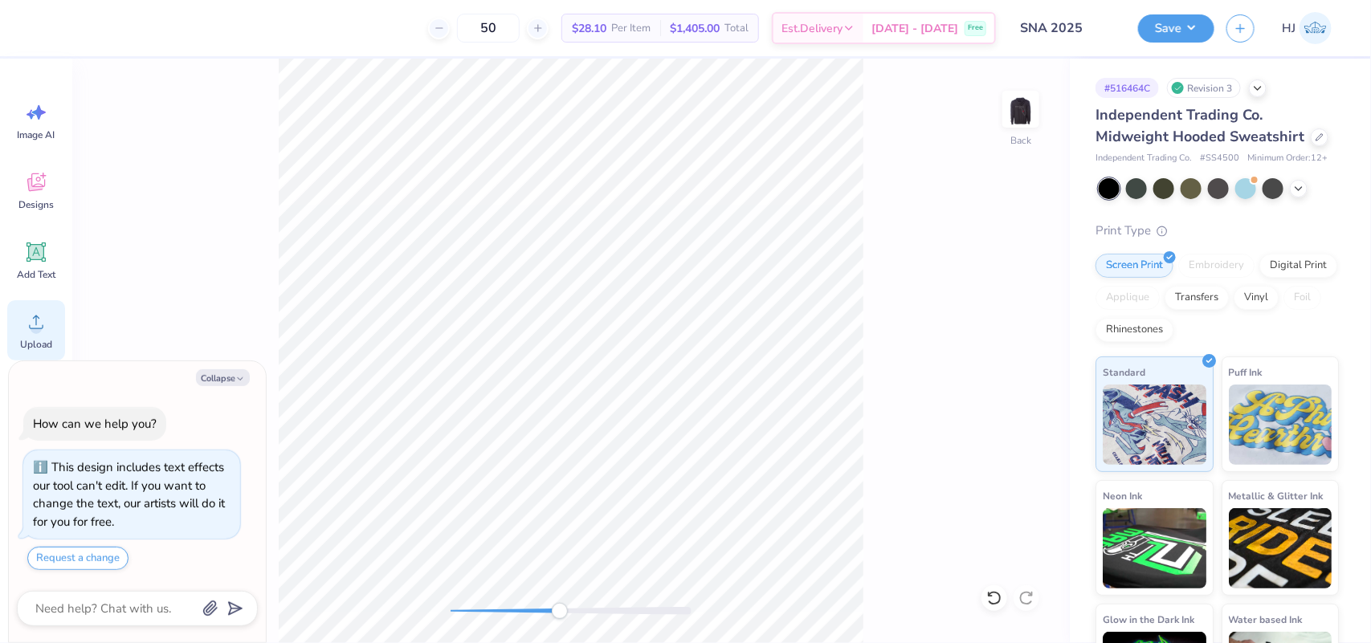
click at [32, 333] on icon at bounding box center [36, 322] width 24 height 24
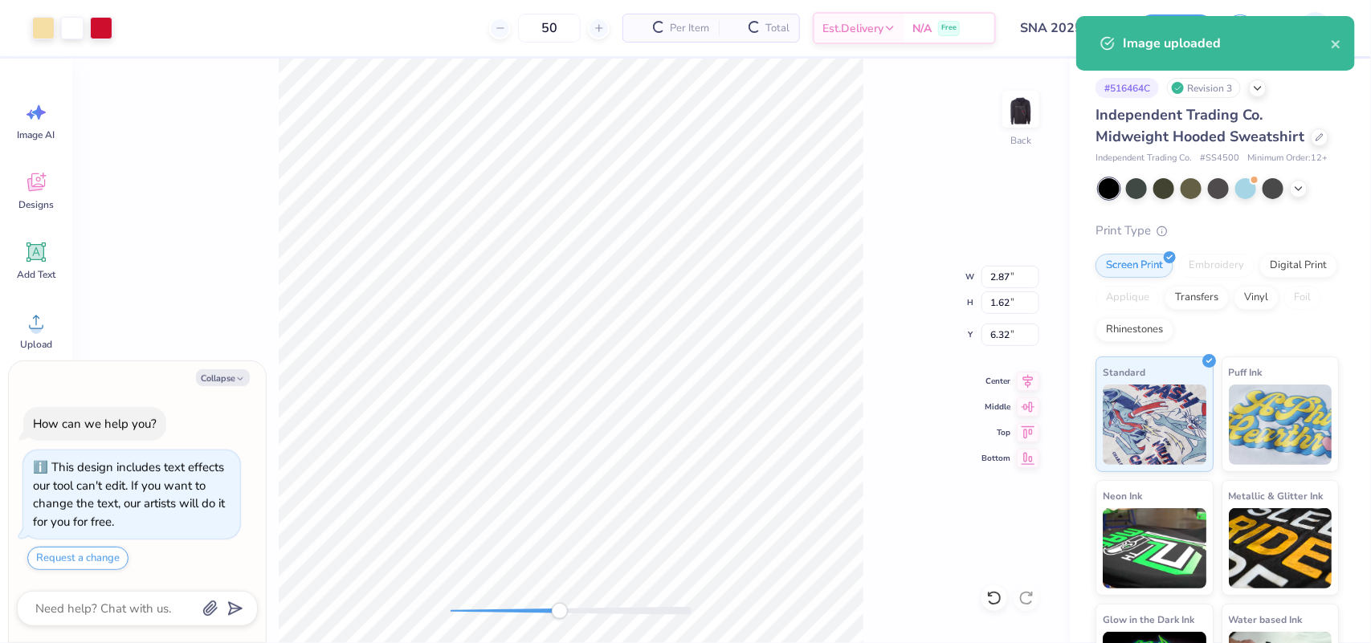
type textarea "x"
click at [1000, 277] on input "2.87" at bounding box center [1011, 277] width 58 height 22
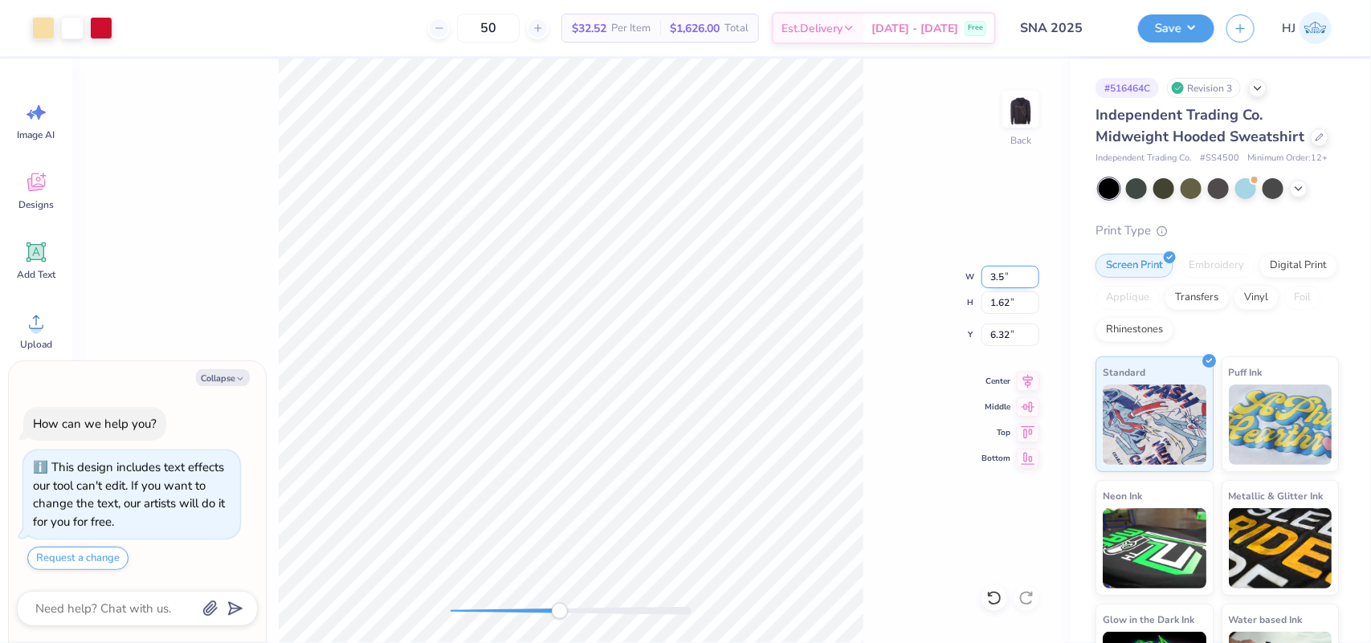
type input "3.5"
type textarea "x"
type input "4.25"
type input "2.40"
type input "5.92"
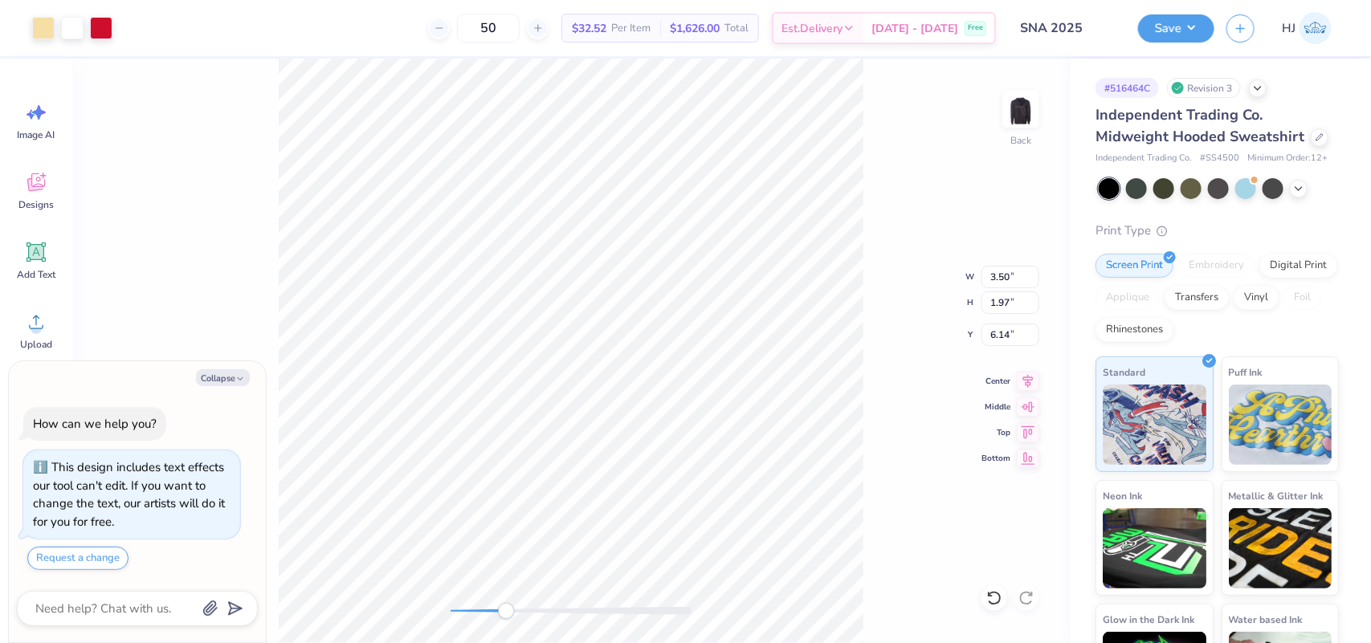
type textarea "x"
click at [1009, 337] on input "6.14" at bounding box center [1011, 335] width 58 height 22
type input "3"
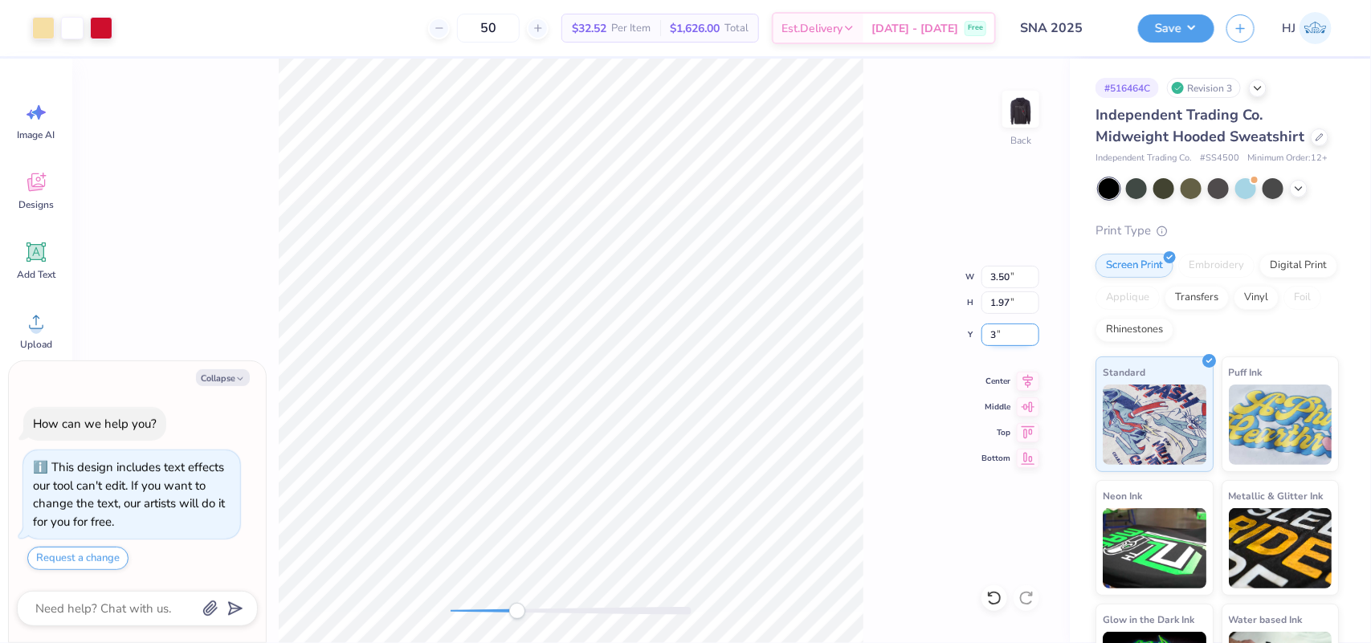
type textarea "x"
type input "3.00"
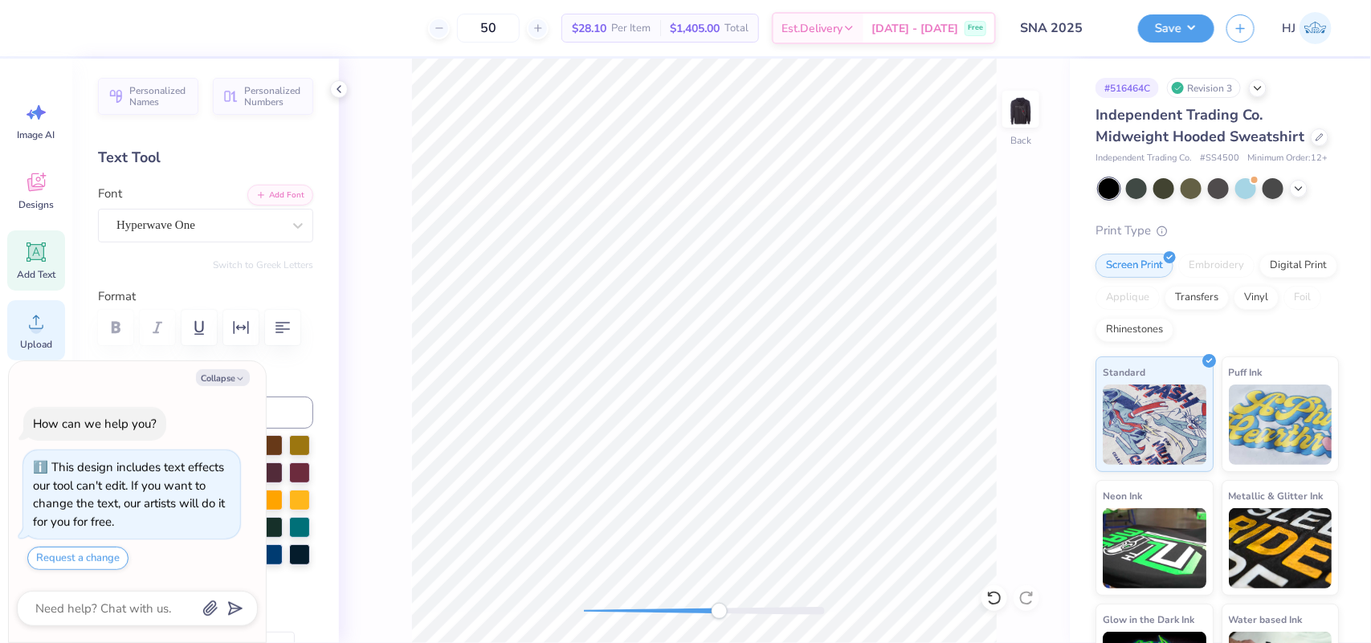
click at [38, 325] on circle at bounding box center [36, 328] width 11 height 11
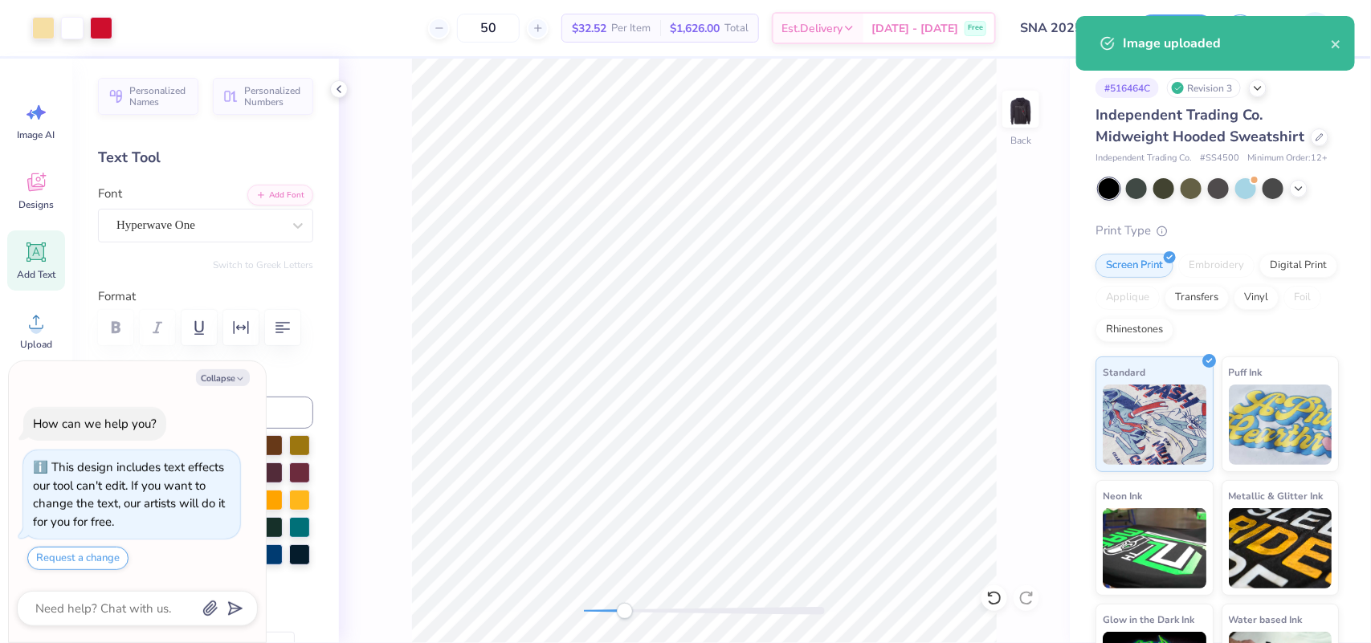
type textarea "x"
click at [997, 273] on input "2.86" at bounding box center [1011, 277] width 58 height 22
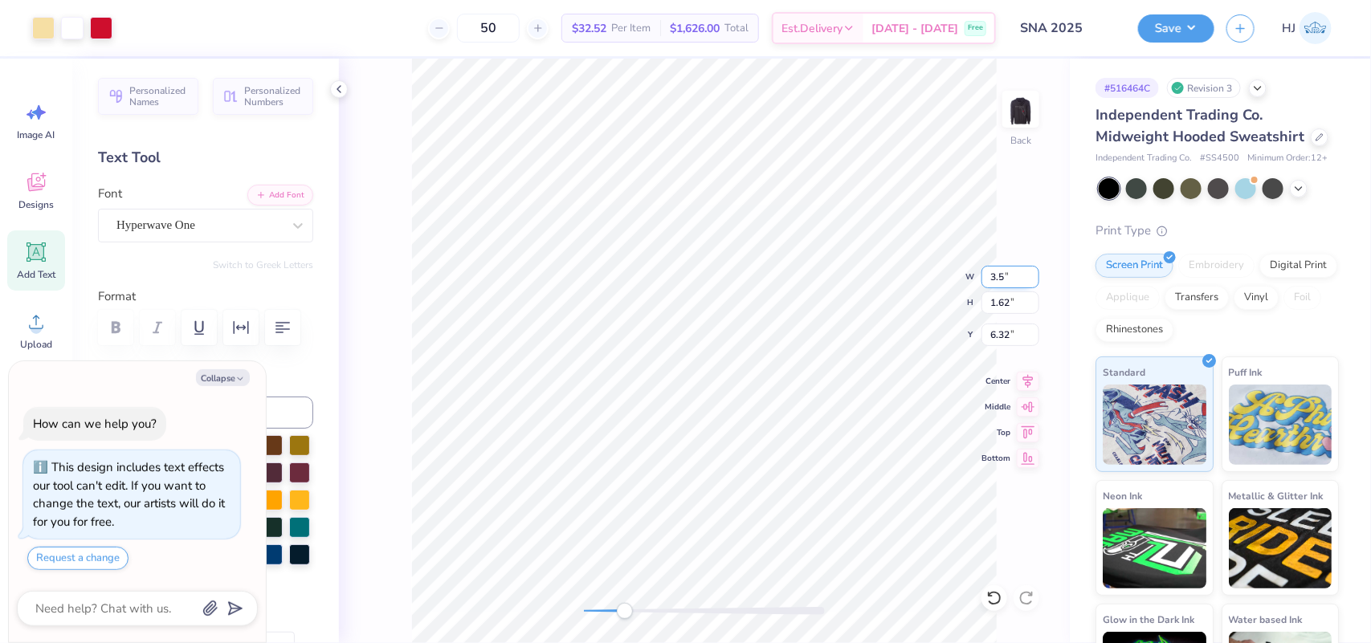
type input "3.5"
type textarea "x"
type input "4.28"
type input "2.42"
type input "5.91"
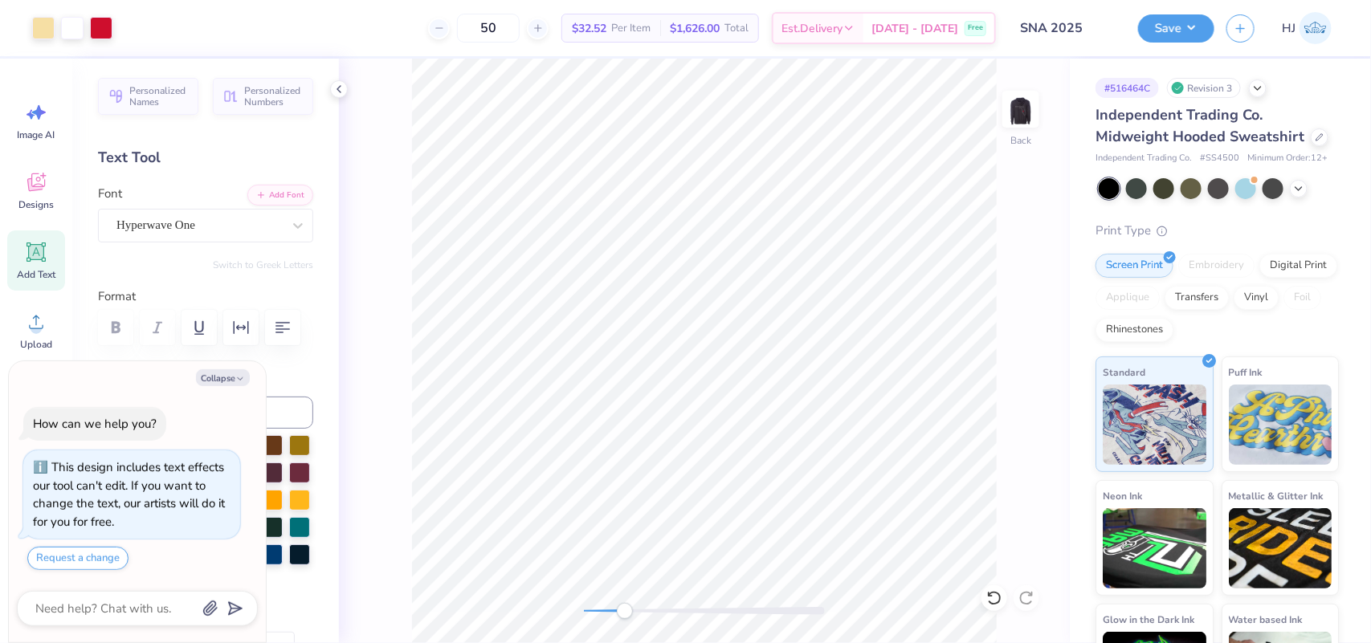
type textarea "x"
click at [1008, 337] on input "6.14" at bounding box center [1011, 335] width 58 height 22
type input "3"
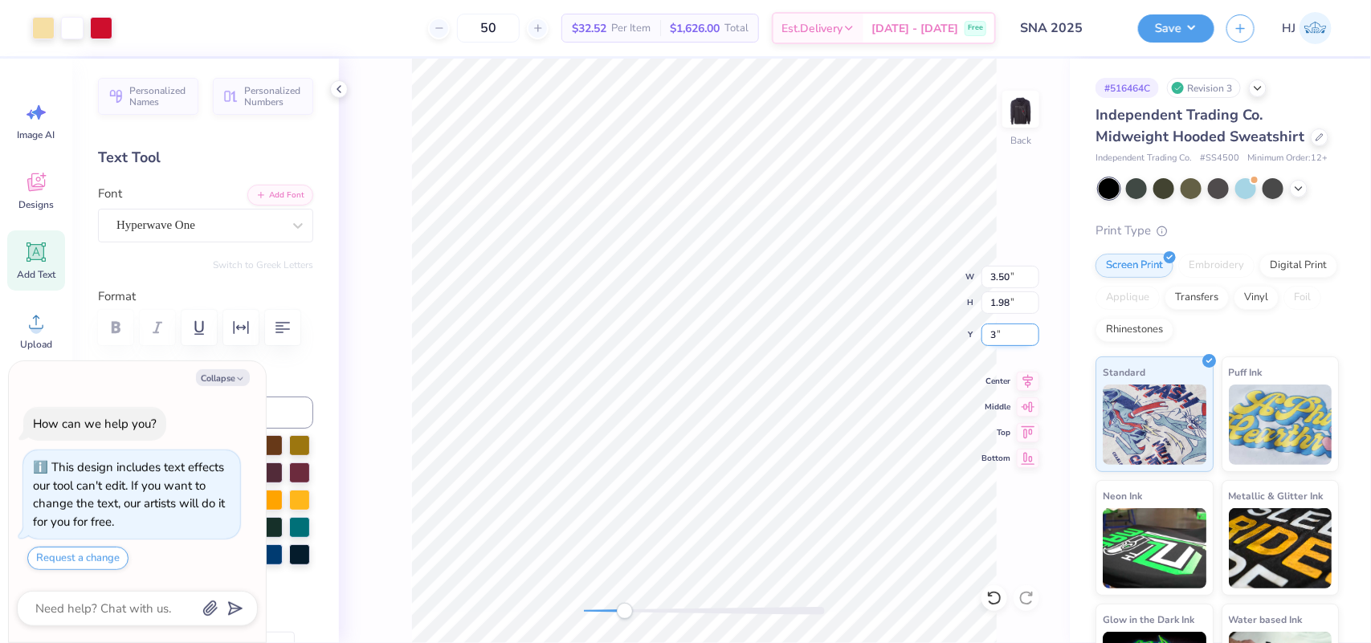
type textarea "x"
type input "3.00"
click at [1031, 115] on img at bounding box center [1021, 109] width 64 height 64
type textarea "x"
click at [1015, 353] on input "8.49" at bounding box center [1011, 348] width 58 height 22
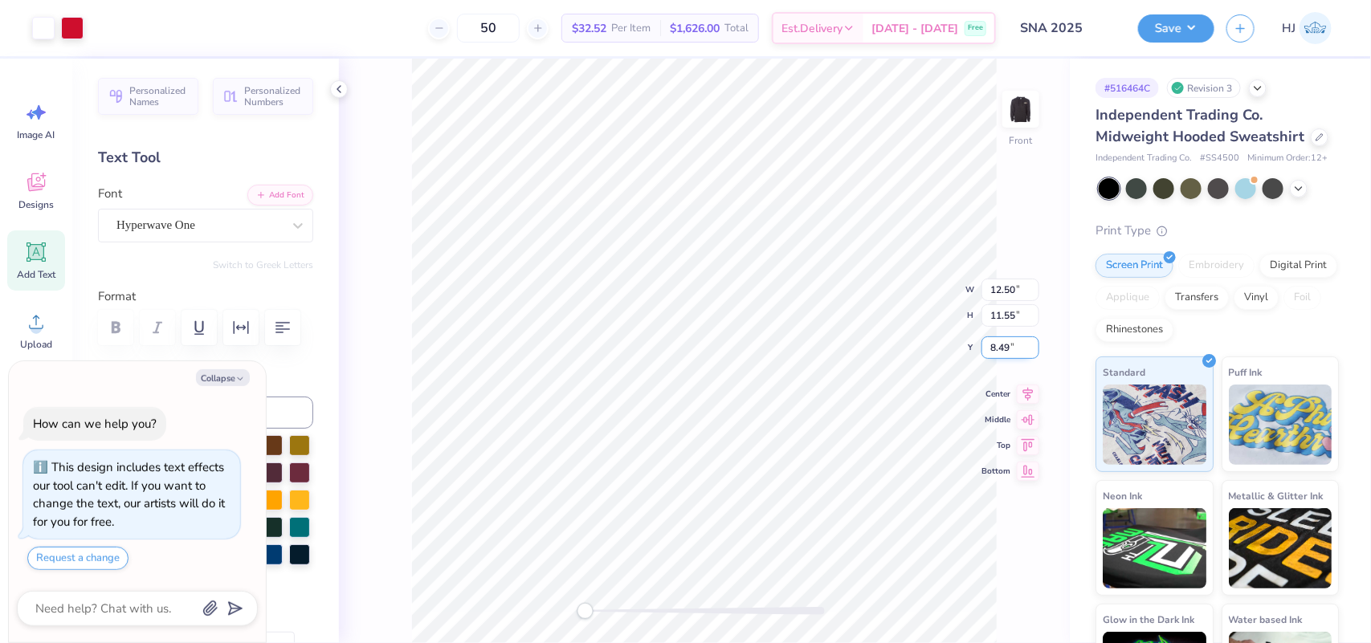
click at [1015, 353] on input "8.49" at bounding box center [1011, 348] width 58 height 22
type input "6"
click at [1027, 110] on img at bounding box center [1021, 109] width 64 height 64
type textarea "x"
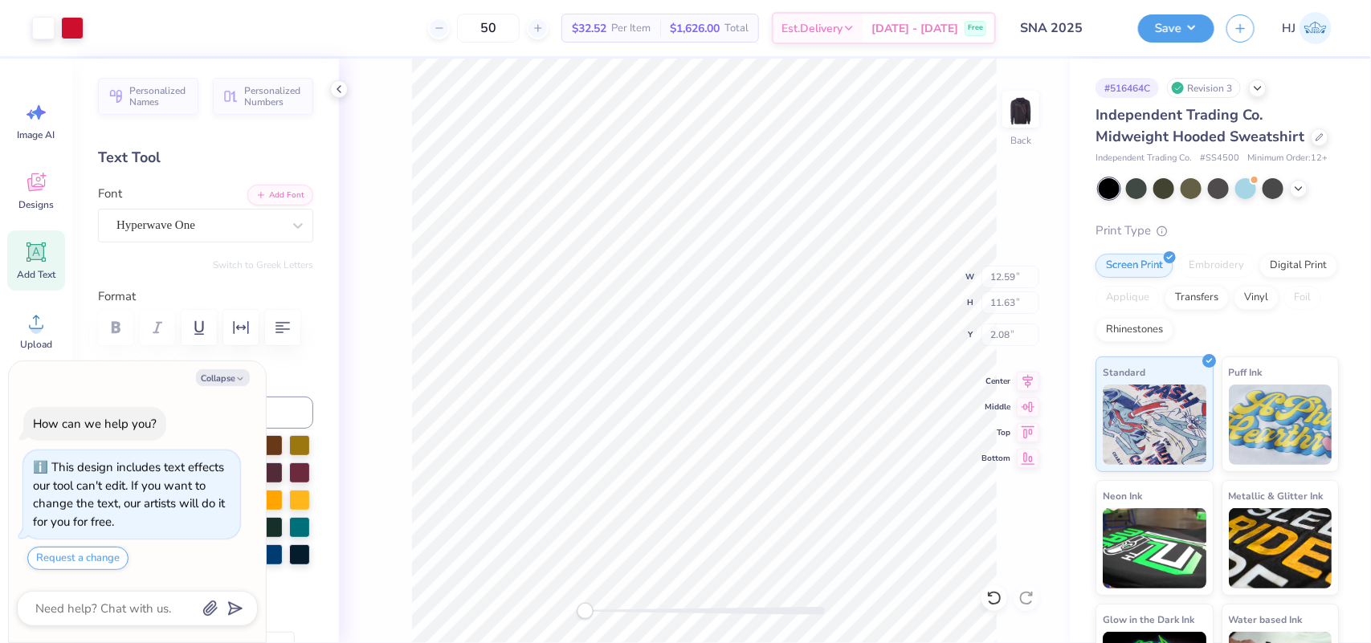
type input "12.59"
type input "11.63"
type input "2.08"
type textarea "x"
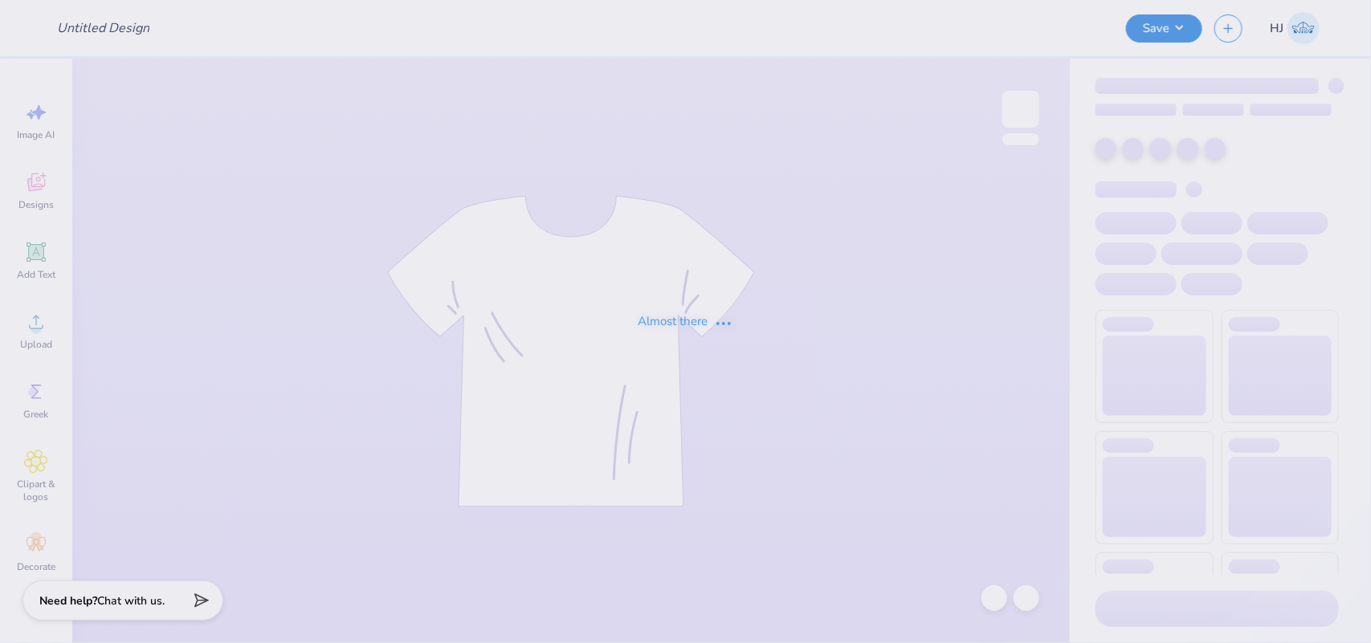
type input "SNA 2025"
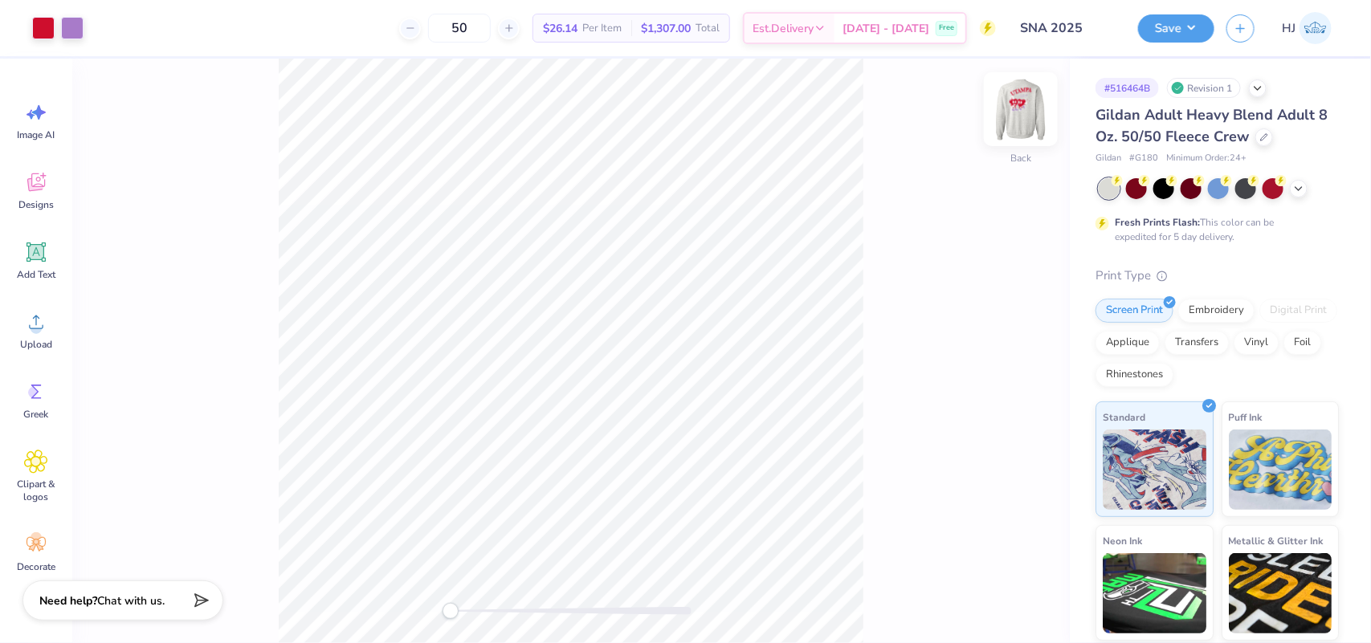
click at [1012, 108] on img at bounding box center [1021, 109] width 64 height 64
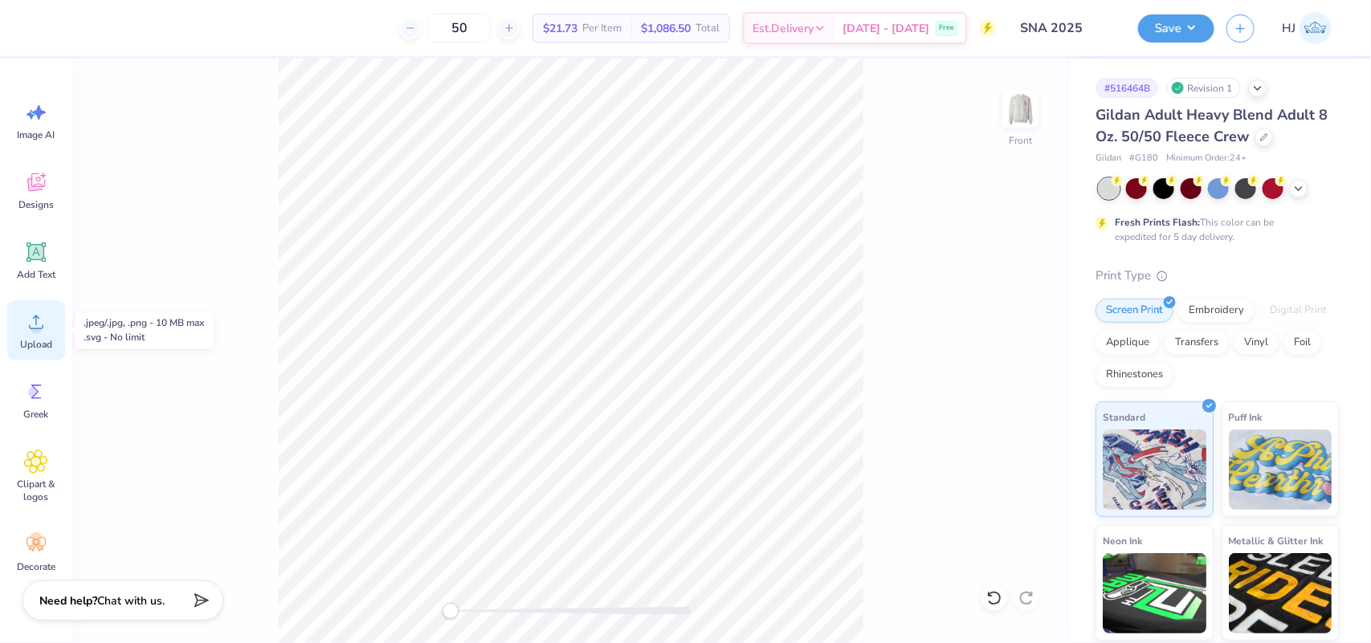
click at [46, 327] on icon at bounding box center [36, 322] width 24 height 24
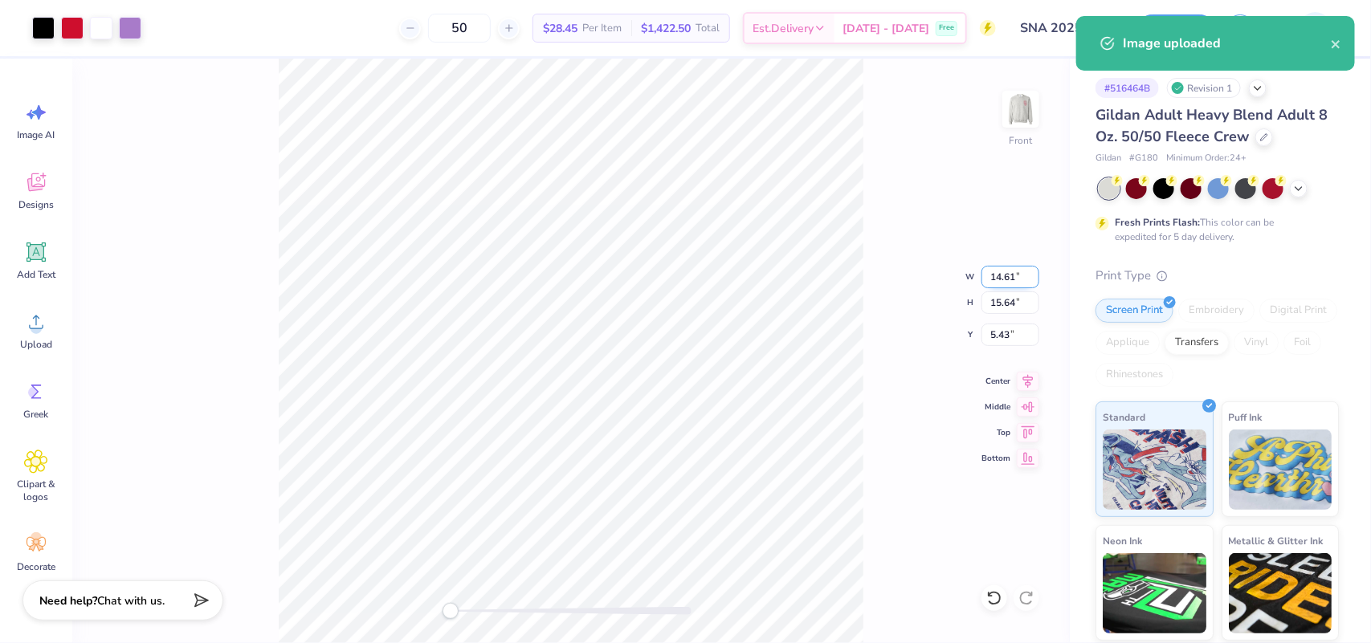
click at [998, 273] on input "14.61" at bounding box center [1011, 277] width 58 height 22
type input "11"
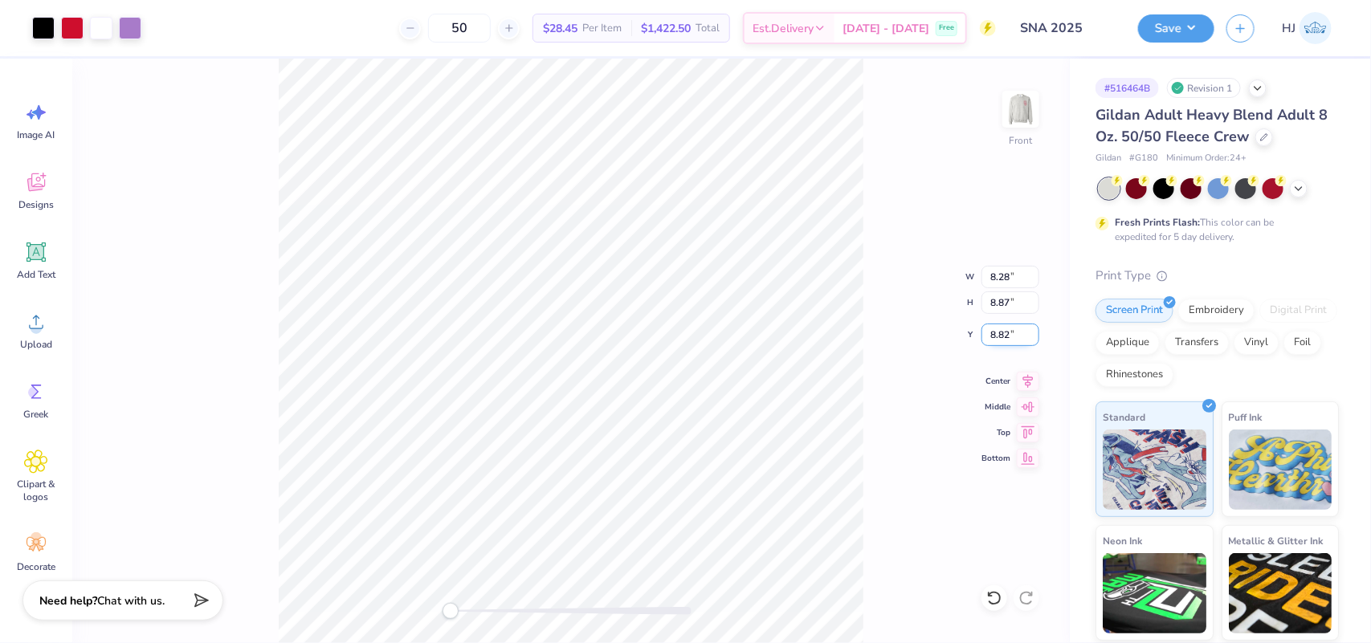
click at [1010, 332] on input "8.82" at bounding box center [1011, 335] width 58 height 22
click at [1000, 329] on input "7.36" at bounding box center [1011, 335] width 58 height 22
type input "3"
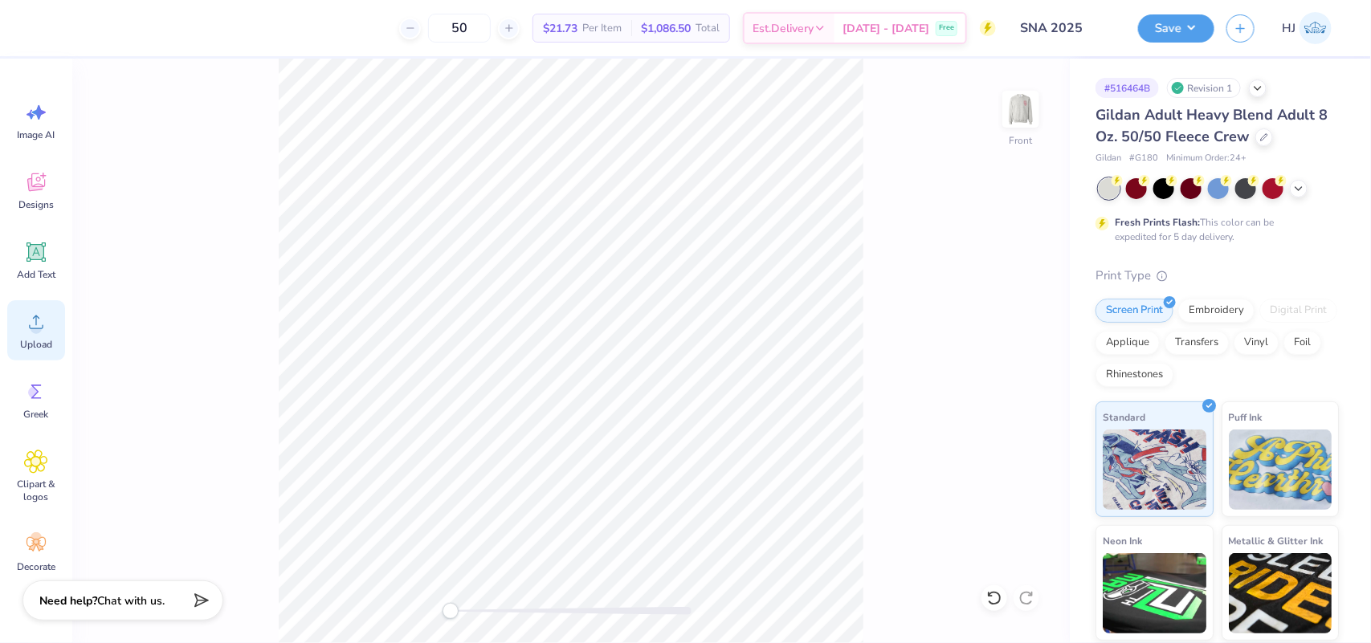
click at [48, 322] on div "Upload" at bounding box center [36, 330] width 58 height 60
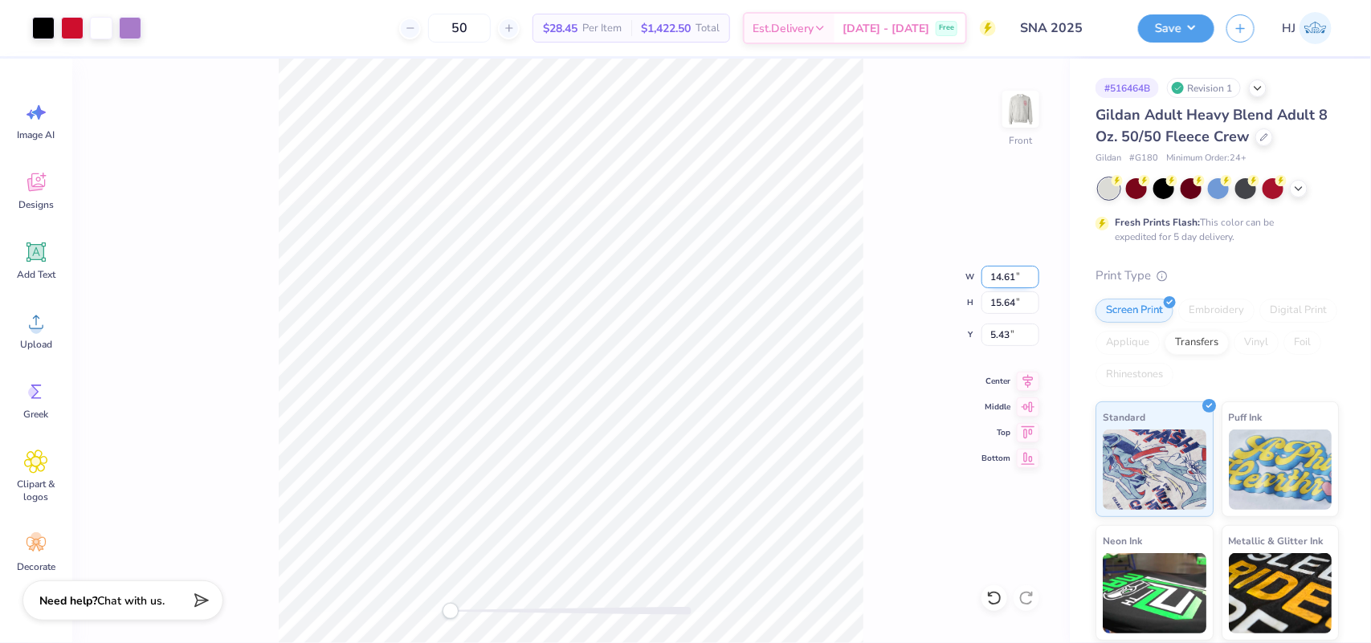
click at [1009, 274] on input "14.61" at bounding box center [1011, 277] width 58 height 22
type input "11"
click at [998, 333] on input "7.36" at bounding box center [1011, 335] width 58 height 22
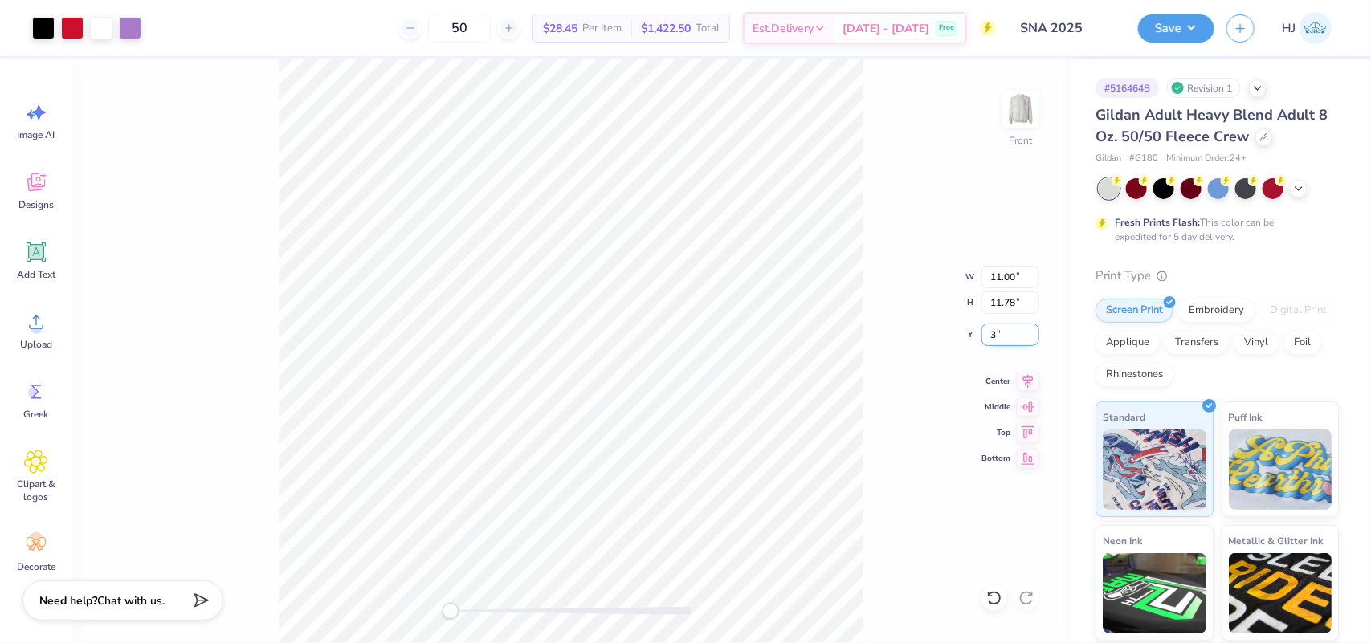
type input "3"
click at [18, 25] on div "Art colors" at bounding box center [70, 28] width 141 height 56
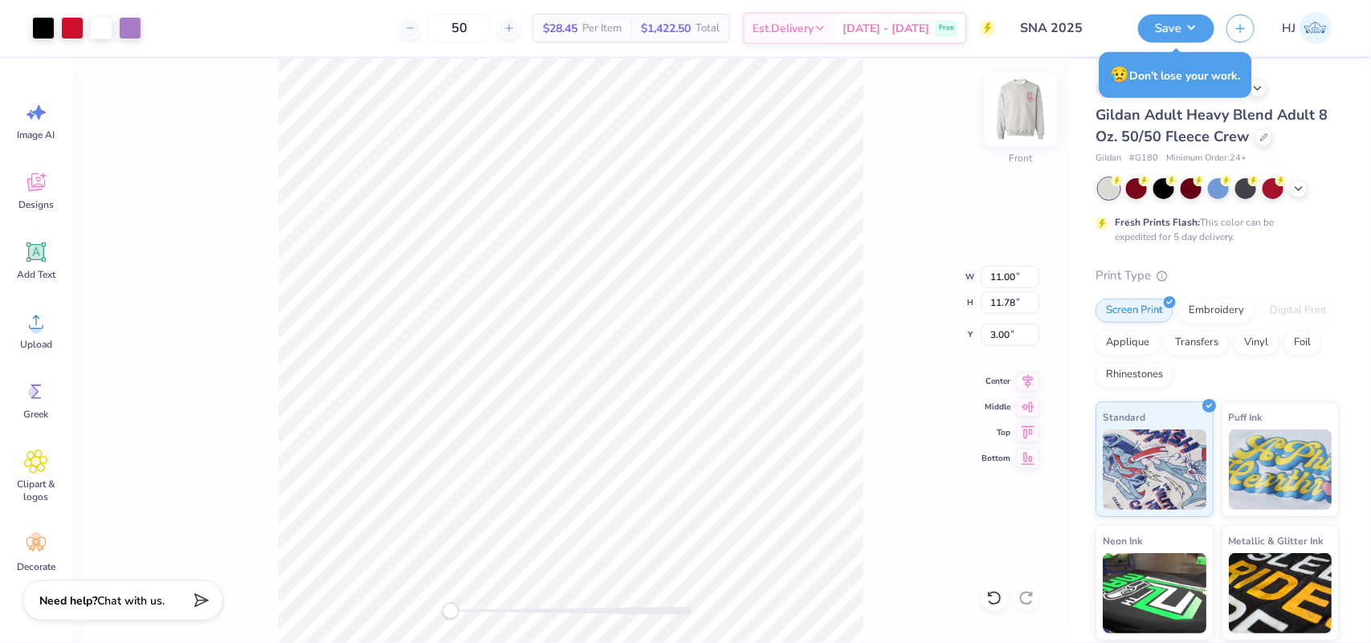
click at [1014, 117] on img at bounding box center [1021, 109] width 64 height 64
click at [1011, 313] on input "5.00" at bounding box center [1011, 315] width 58 height 22
type input "3"
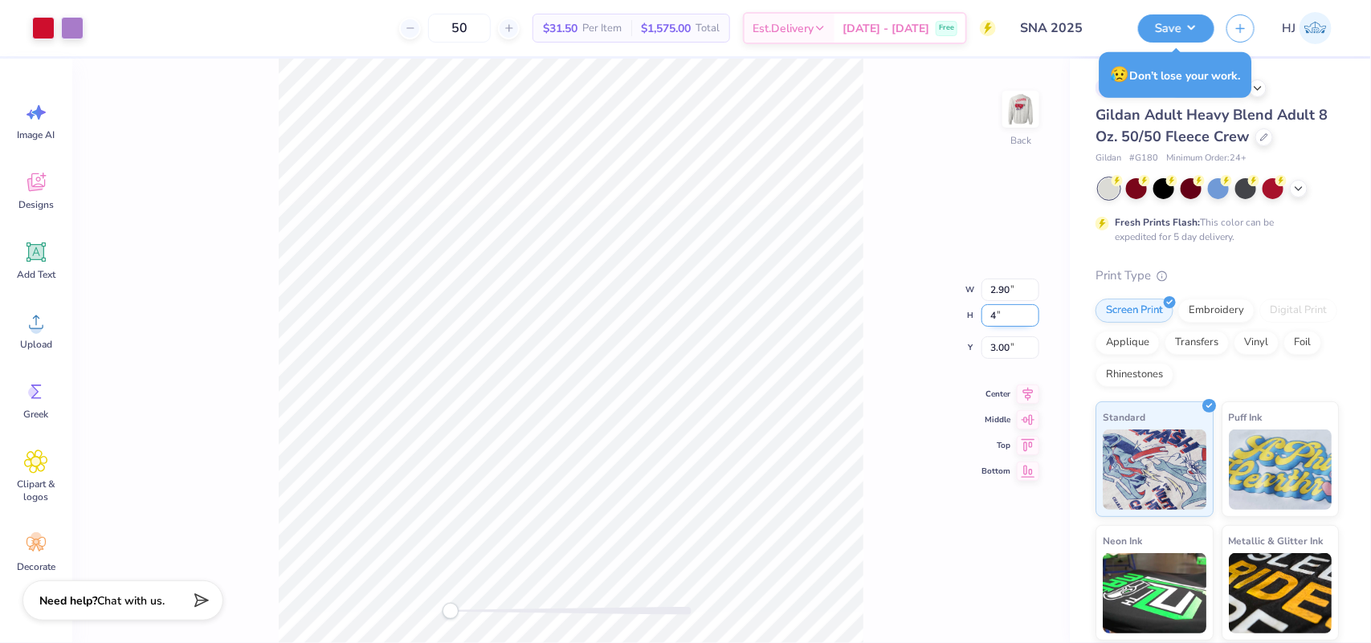
type input "4"
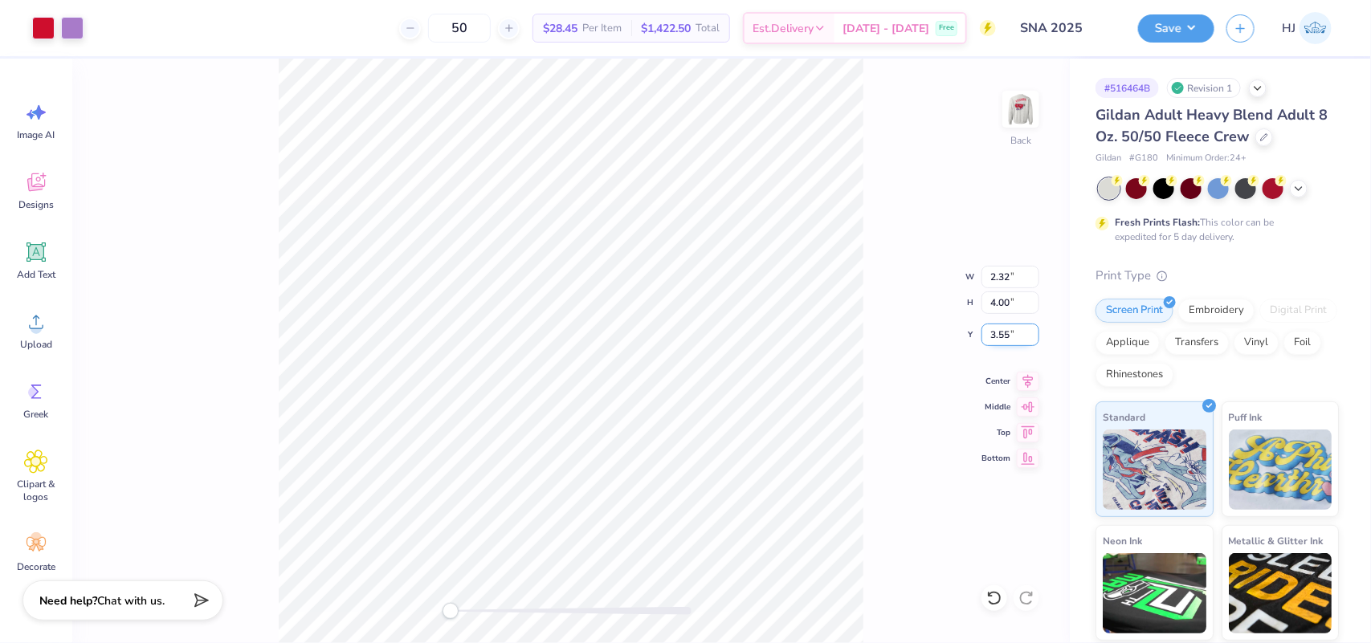
click at [997, 324] on input "3.55" at bounding box center [1011, 335] width 58 height 22
type input "3"
click at [343, 10] on div "50 $28.45 Per Item $1,422.50 Total Est. Delivery Sep 22 - 25 Free" at bounding box center [546, 28] width 900 height 56
click at [1037, 104] on img at bounding box center [1021, 109] width 64 height 64
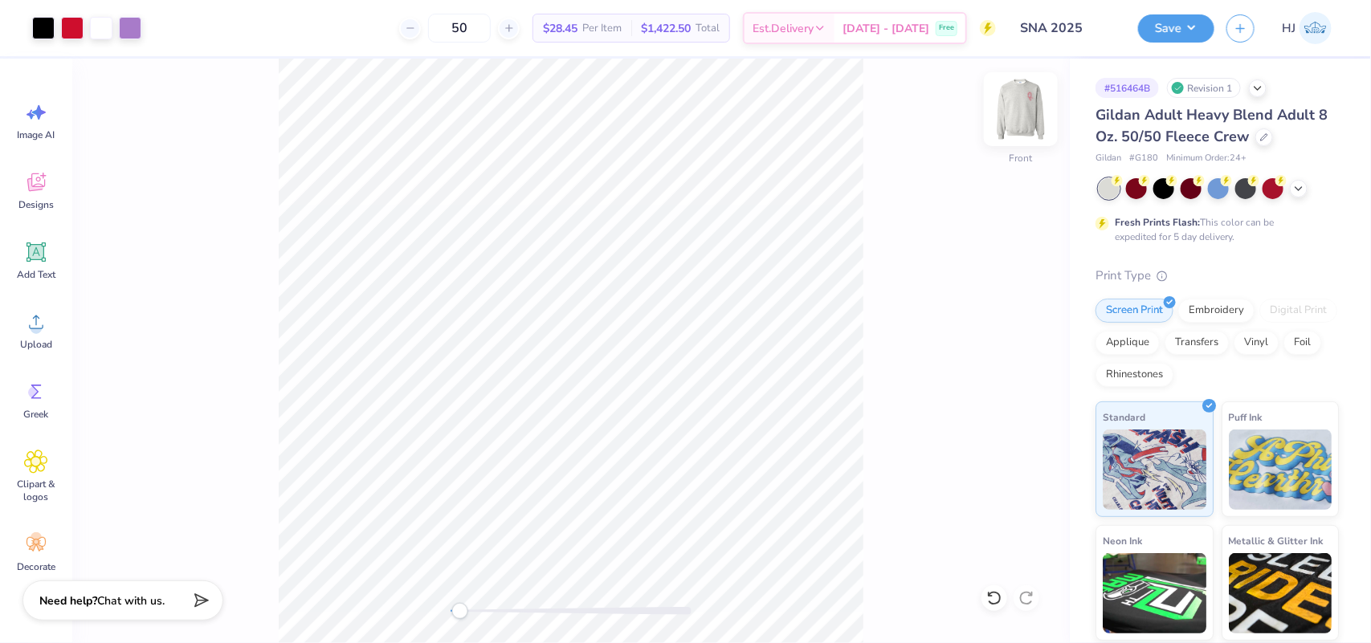
click at [1016, 114] on img at bounding box center [1021, 109] width 64 height 64
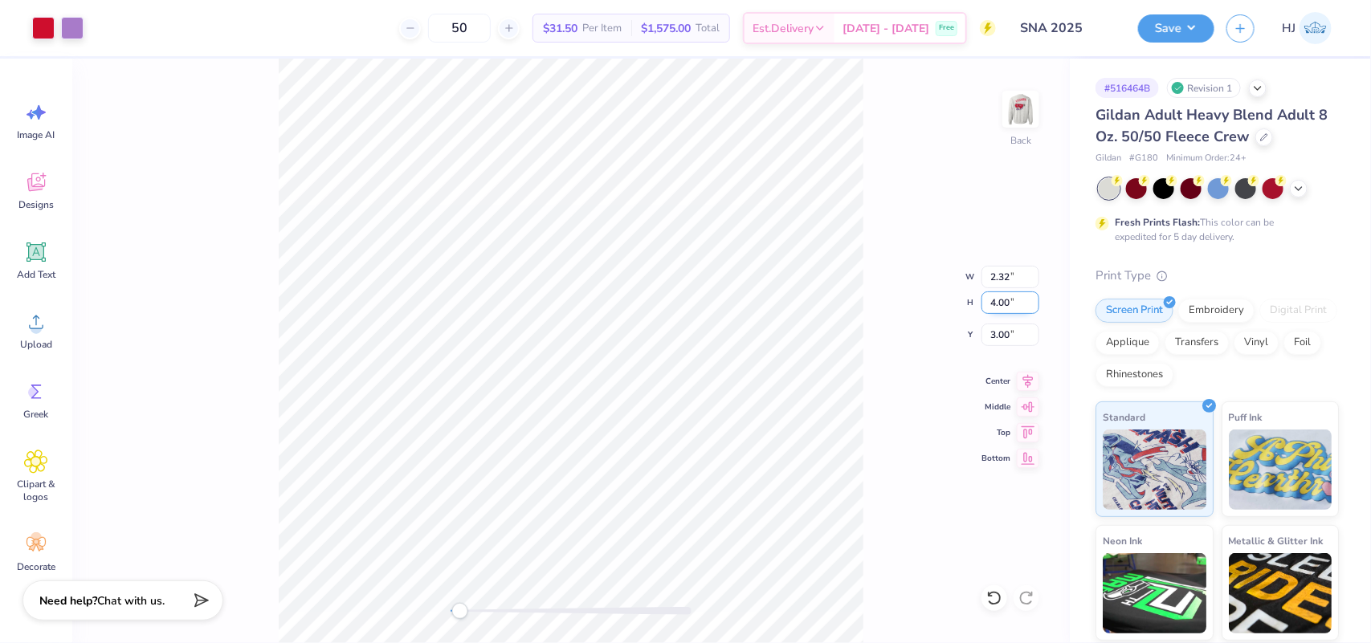
click at [1001, 300] on input "4.00" at bounding box center [1011, 303] width 58 height 22
type input "5"
click at [1011, 338] on input "2.50" at bounding box center [1011, 335] width 58 height 22
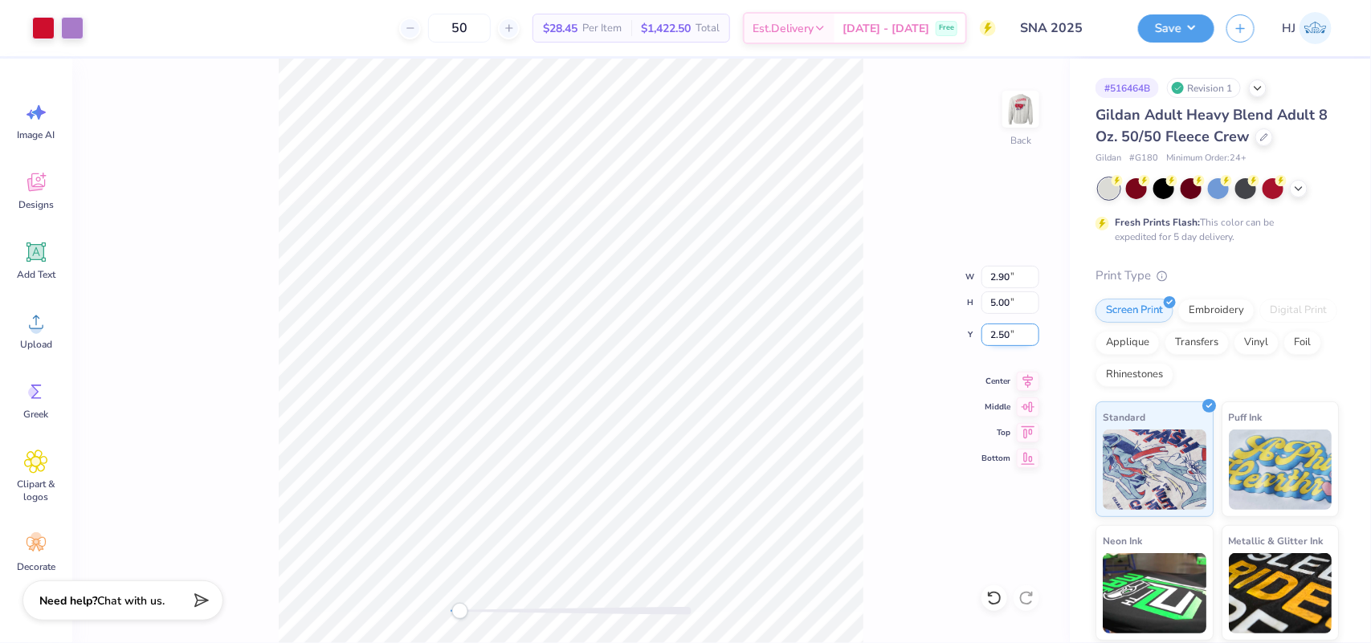
click at [1011, 338] on input "2.50" at bounding box center [1011, 335] width 58 height 22
type input "3"
click at [1205, 28] on button "Save" at bounding box center [1176, 26] width 76 height 28
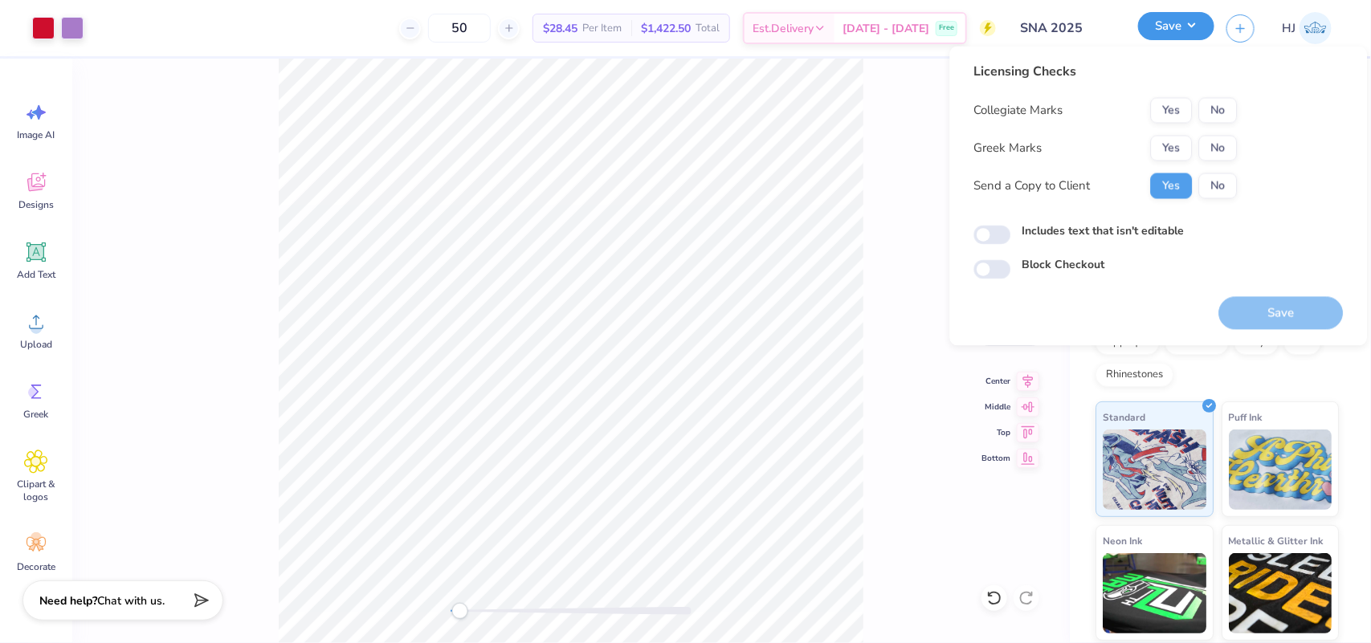
click at [1205, 28] on button "Save" at bounding box center [1176, 26] width 76 height 28
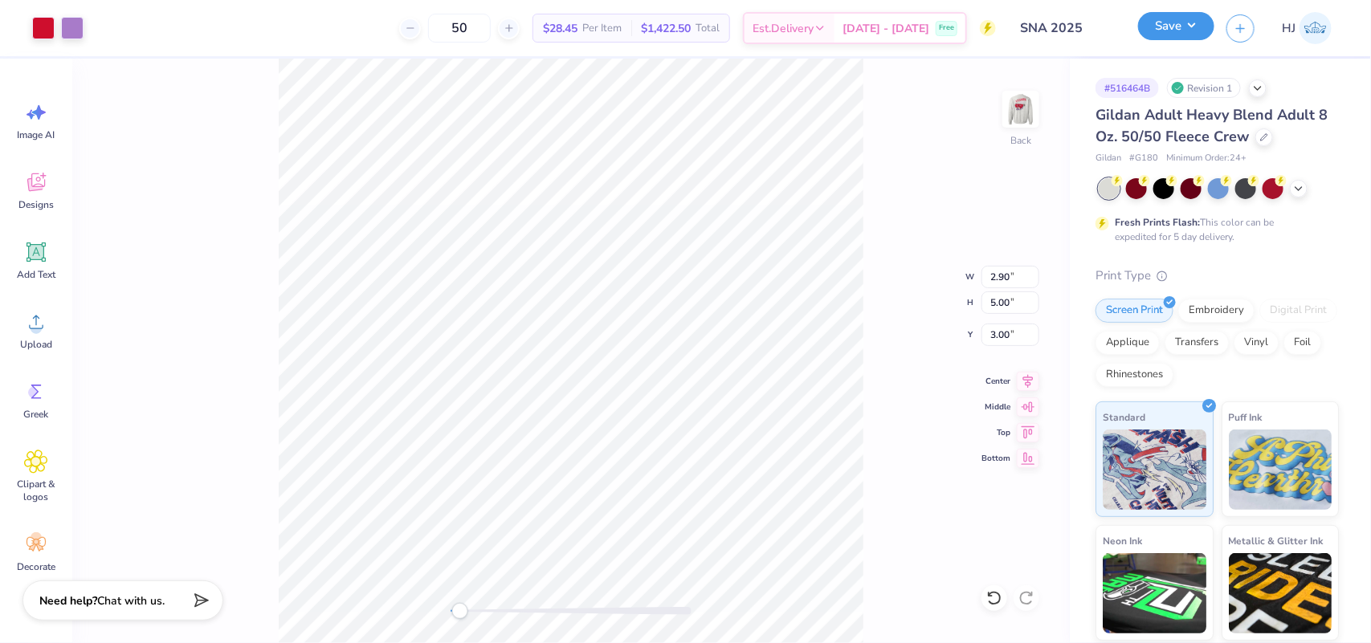
click at [1191, 24] on button "Save" at bounding box center [1176, 26] width 76 height 28
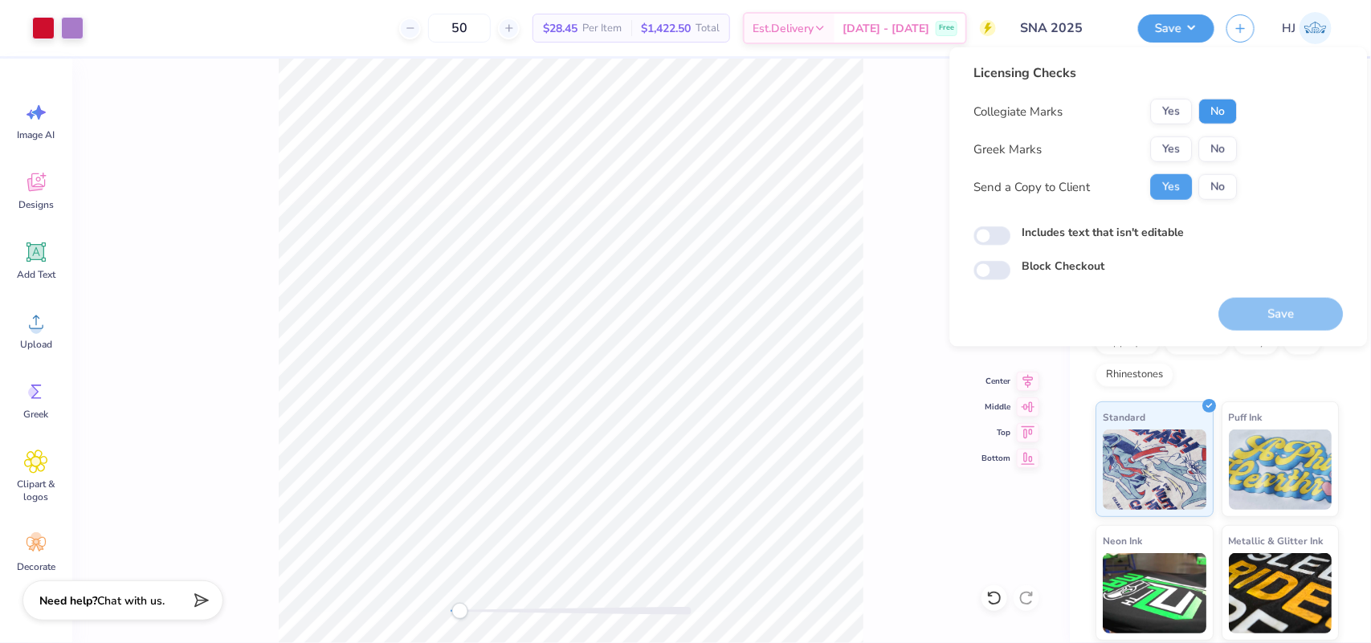
click at [1222, 114] on button "No" at bounding box center [1218, 112] width 39 height 26
click at [1218, 137] on div "Yes No" at bounding box center [1194, 150] width 87 height 26
click at [1223, 149] on button "No" at bounding box center [1218, 150] width 39 height 26
click at [1285, 309] on button "Save" at bounding box center [1281, 314] width 125 height 33
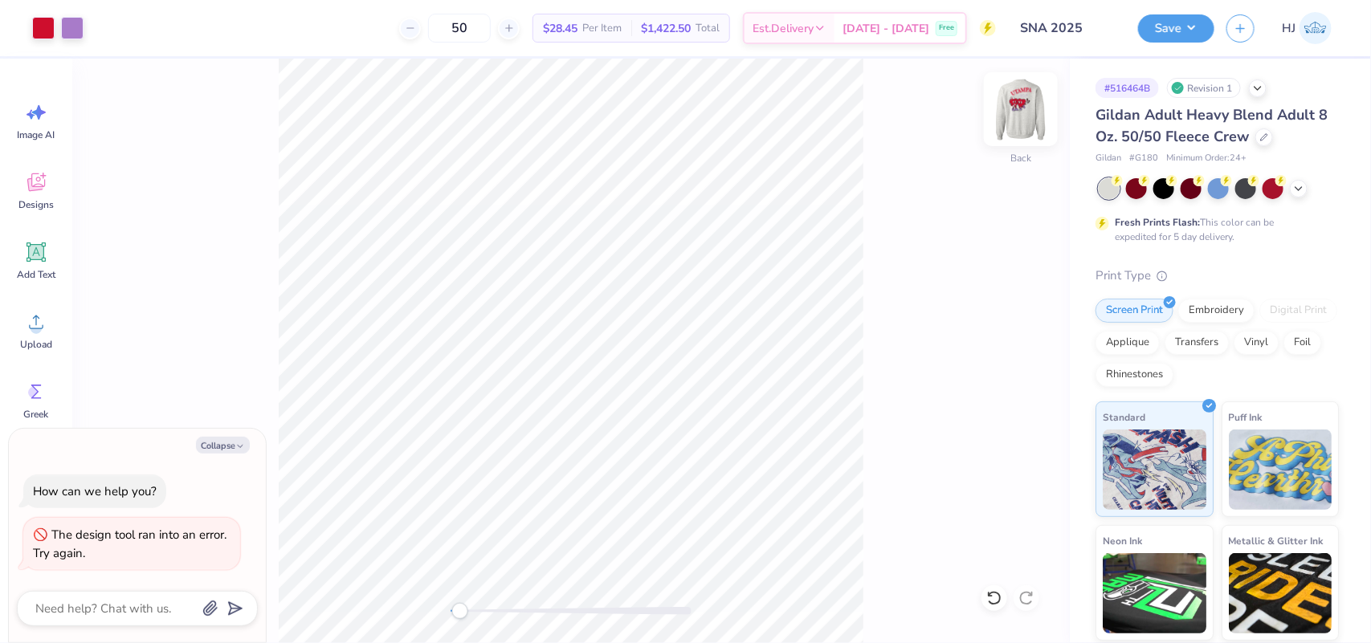
click at [1023, 106] on img at bounding box center [1021, 109] width 64 height 64
click at [30, 325] on icon at bounding box center [36, 322] width 24 height 24
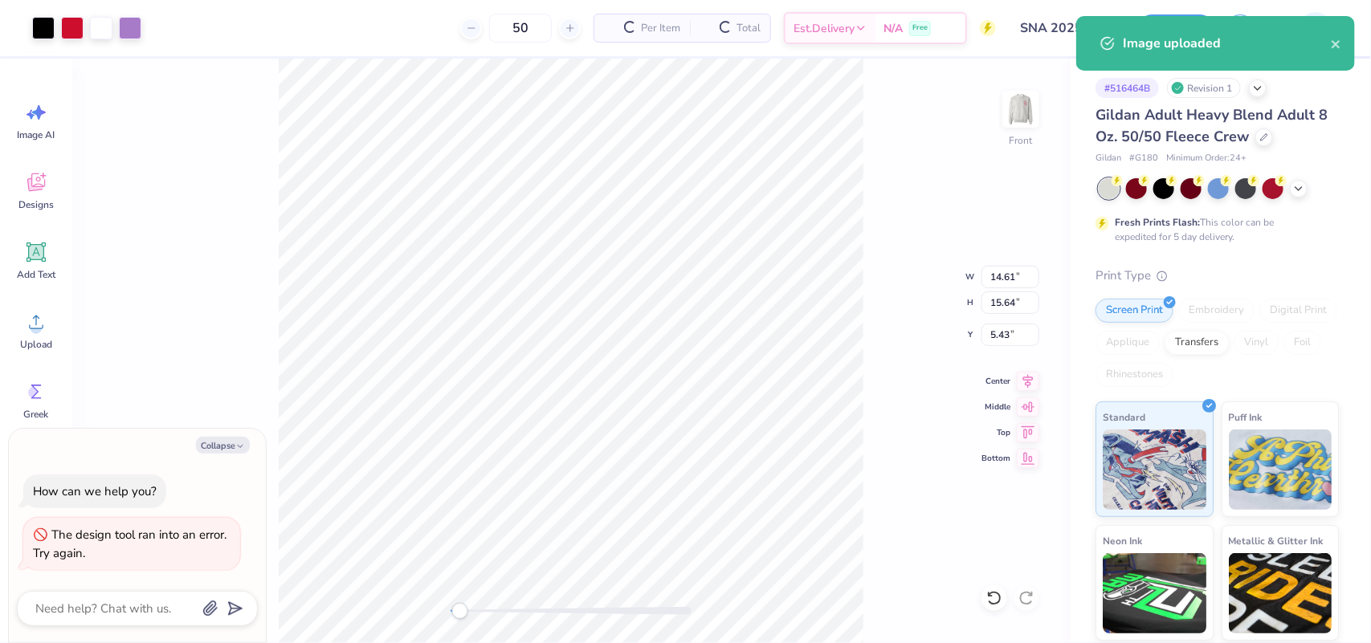
type textarea "x"
click at [1009, 276] on input "14.61" at bounding box center [1011, 277] width 58 height 22
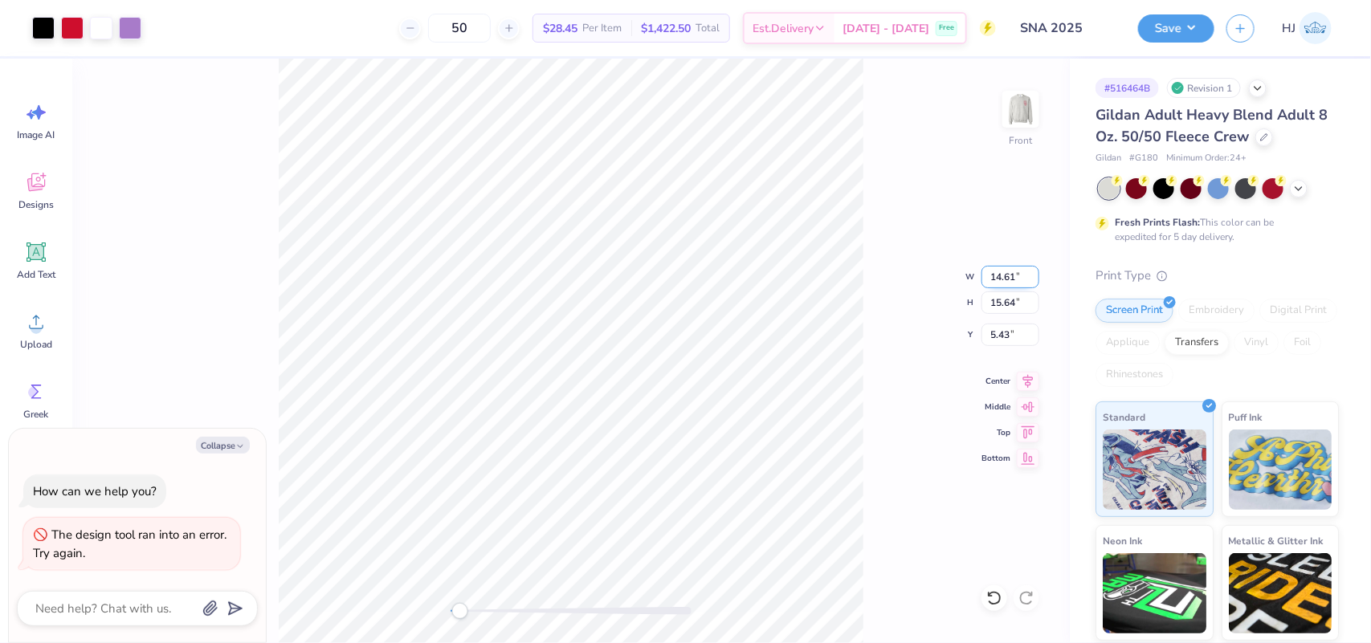
click at [1002, 273] on input "14.61" at bounding box center [1011, 277] width 58 height 22
type input "11"
click at [910, 217] on div "Front W 11 11 " H 15.64 15.64 " Y 5.43 5.43 " Center Middle Top Bottom" at bounding box center [571, 351] width 998 height 585
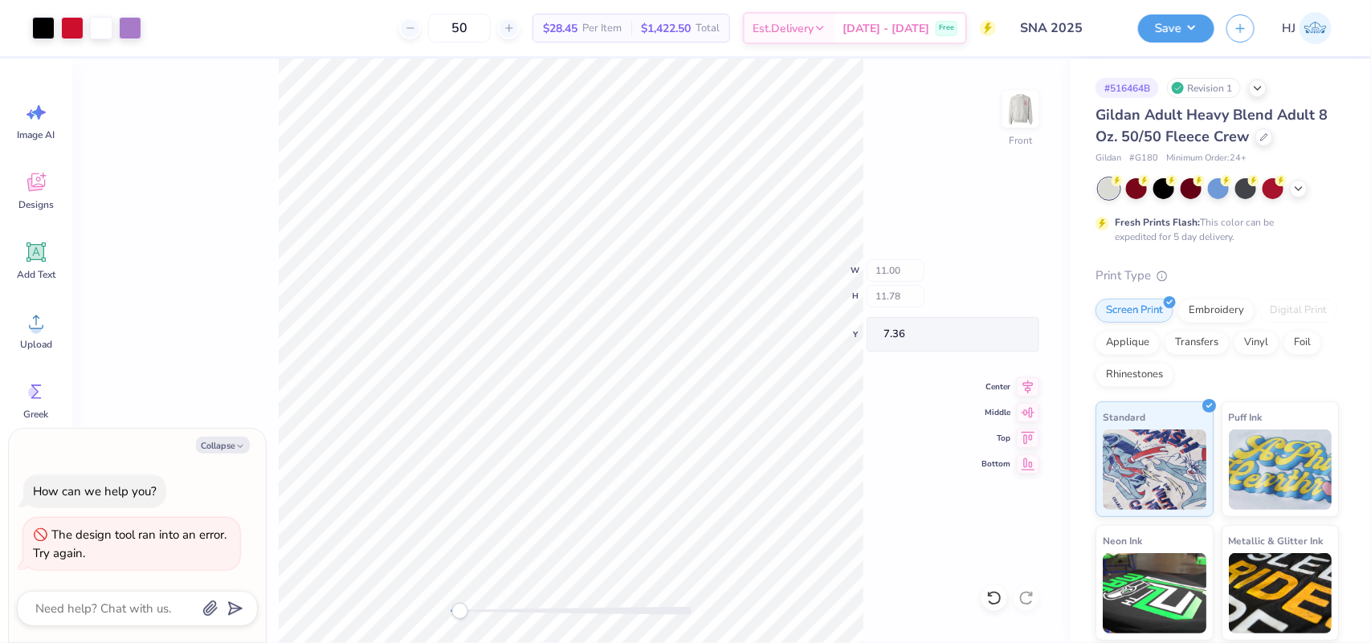
type textarea "x"
click at [1001, 333] on input "7.36" at bounding box center [1011, 335] width 58 height 22
type input "3.01"
click at [1203, 18] on button "Save" at bounding box center [1176, 26] width 76 height 28
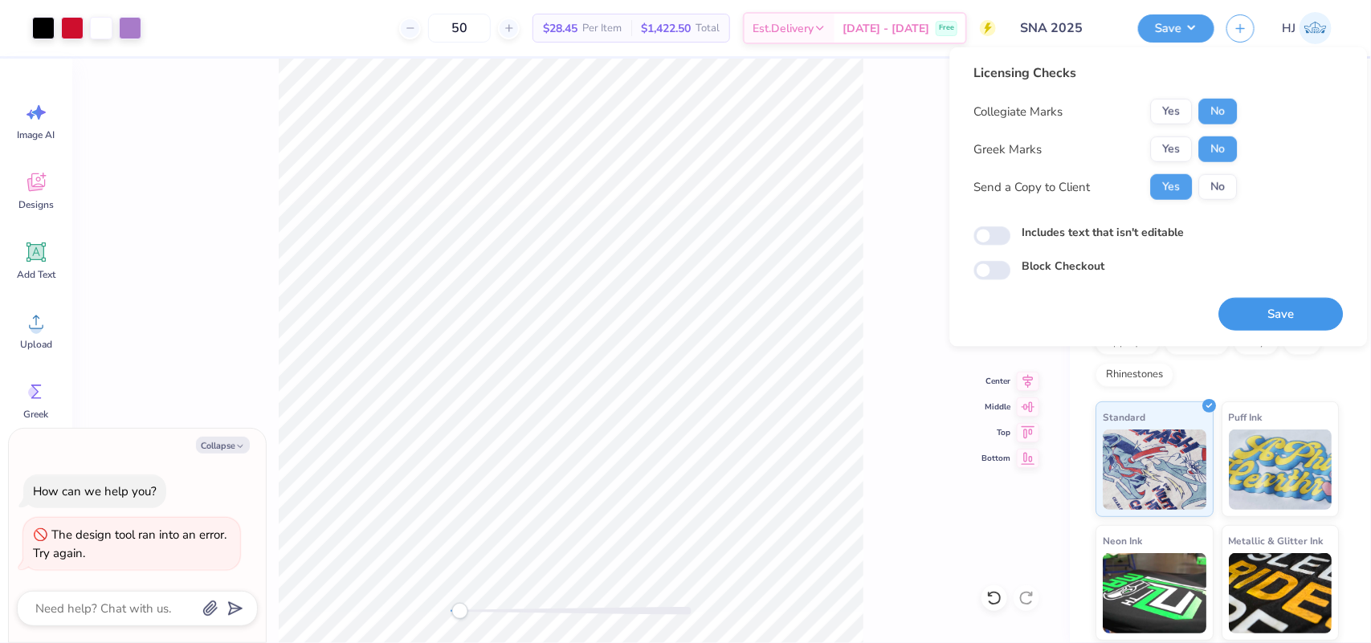
click at [1286, 304] on button "Save" at bounding box center [1281, 314] width 125 height 33
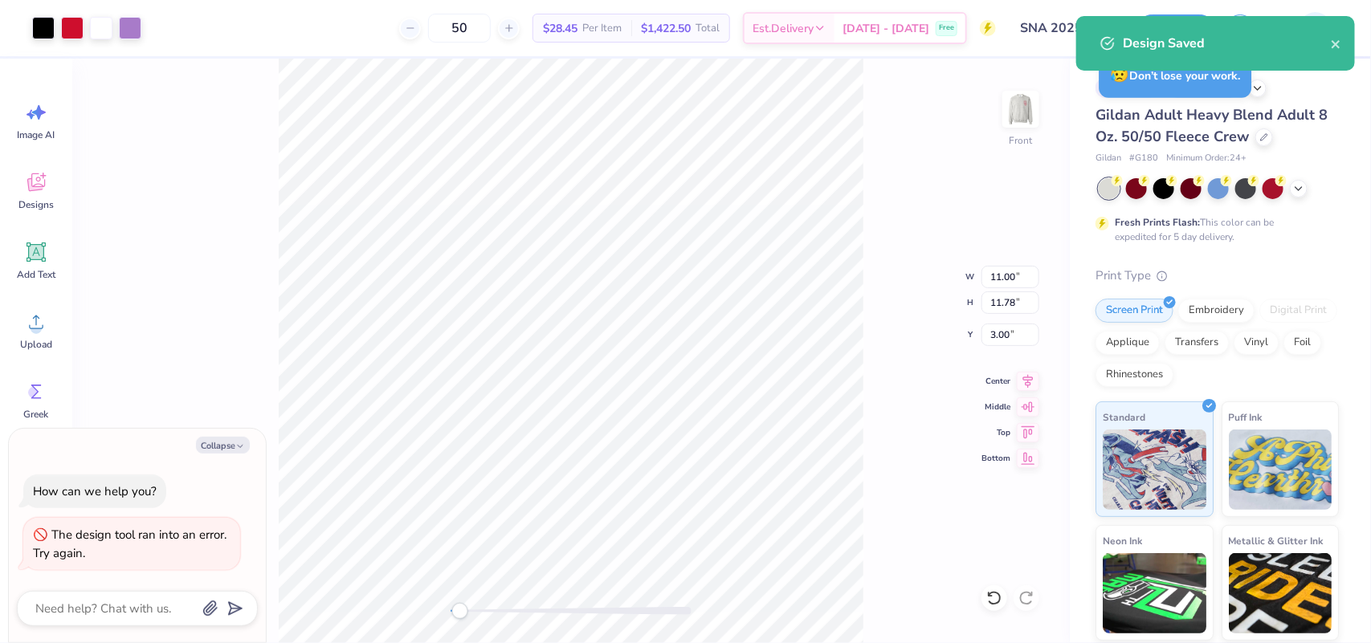
type textarea "x"
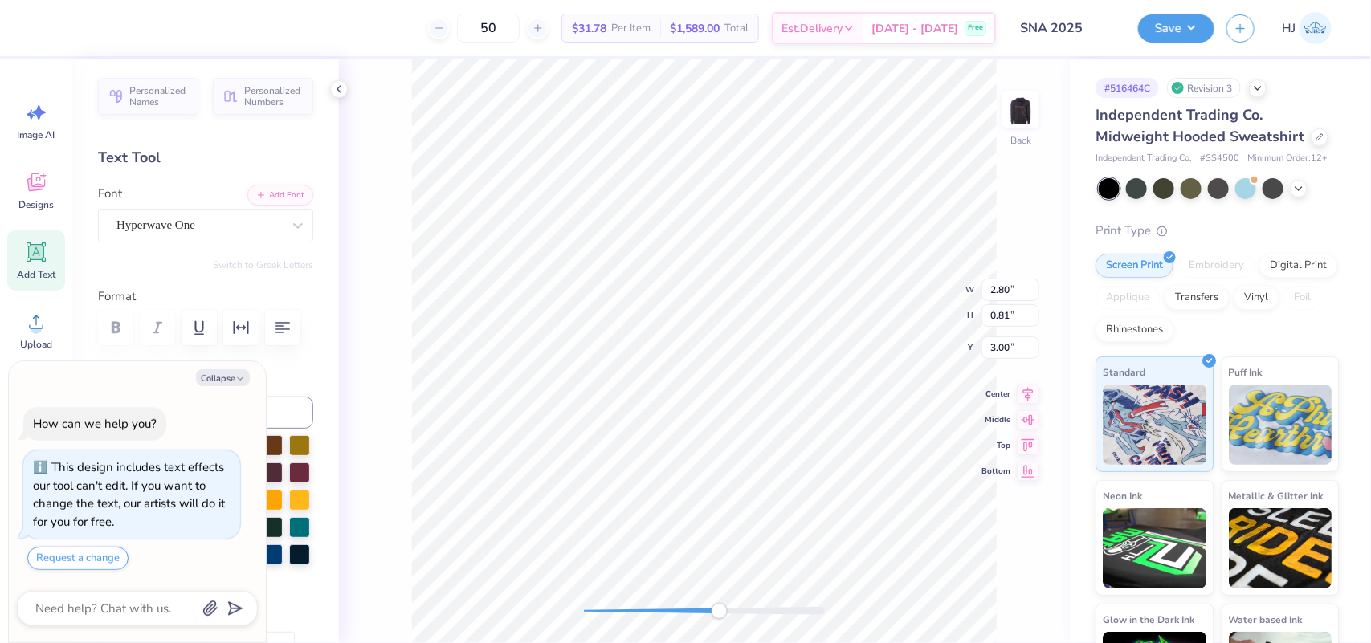
type textarea "x"
type input "3.09"
type input "0.78"
type input "3.54"
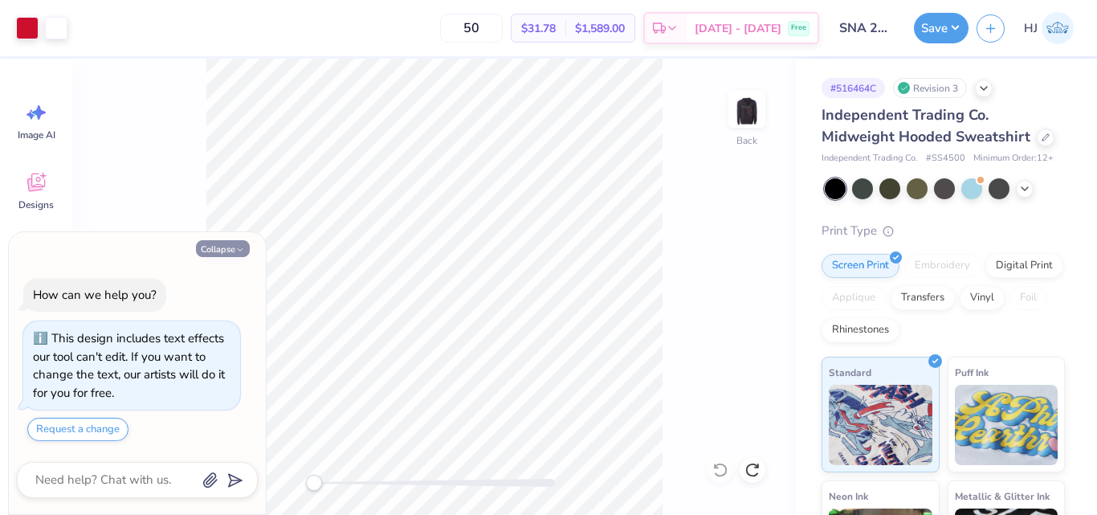
click at [230, 251] on button "Collapse" at bounding box center [223, 248] width 54 height 17
type textarea "x"
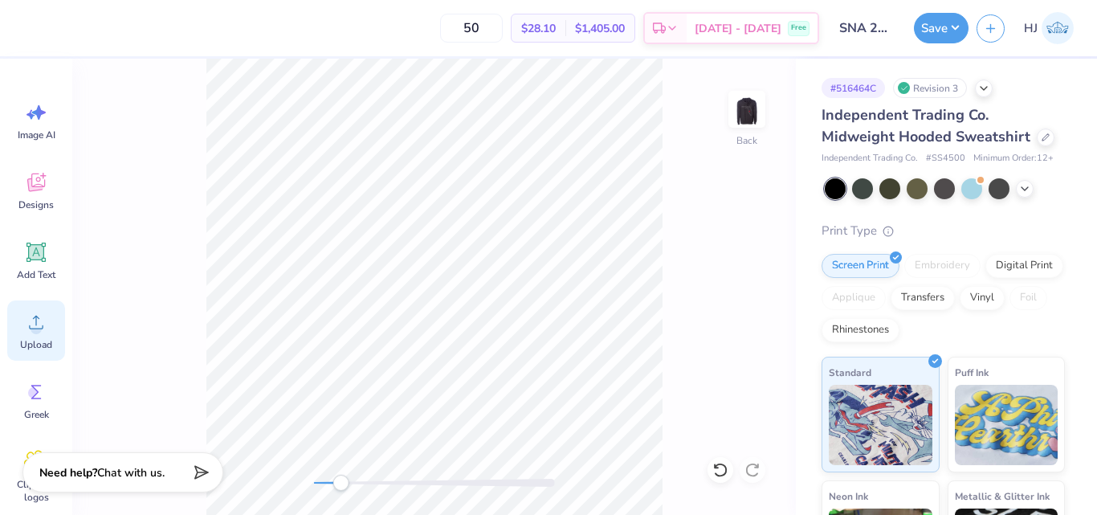
click at [35, 321] on icon at bounding box center [36, 322] width 24 height 24
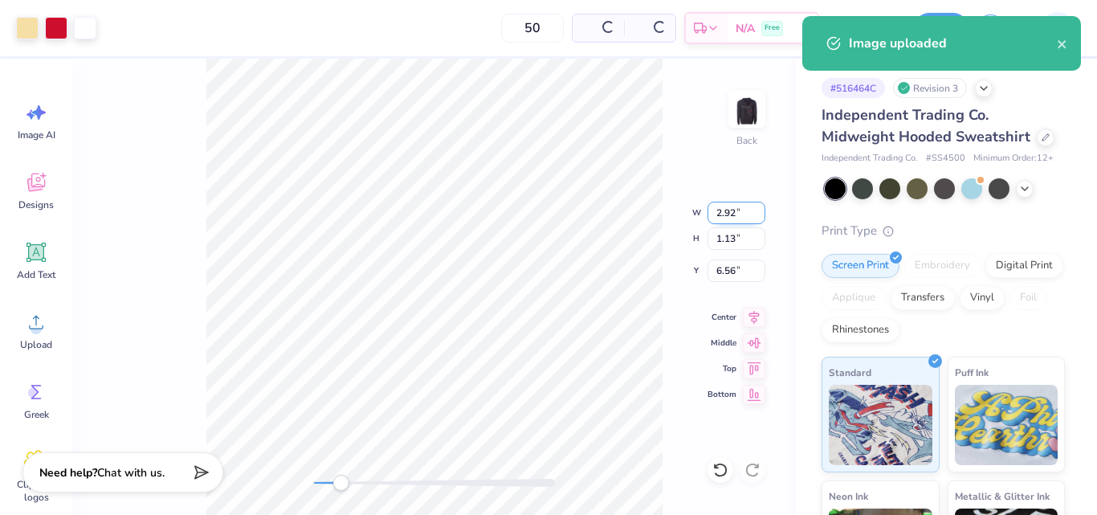
click at [733, 210] on input "2.92" at bounding box center [737, 213] width 58 height 22
type input "3.5"
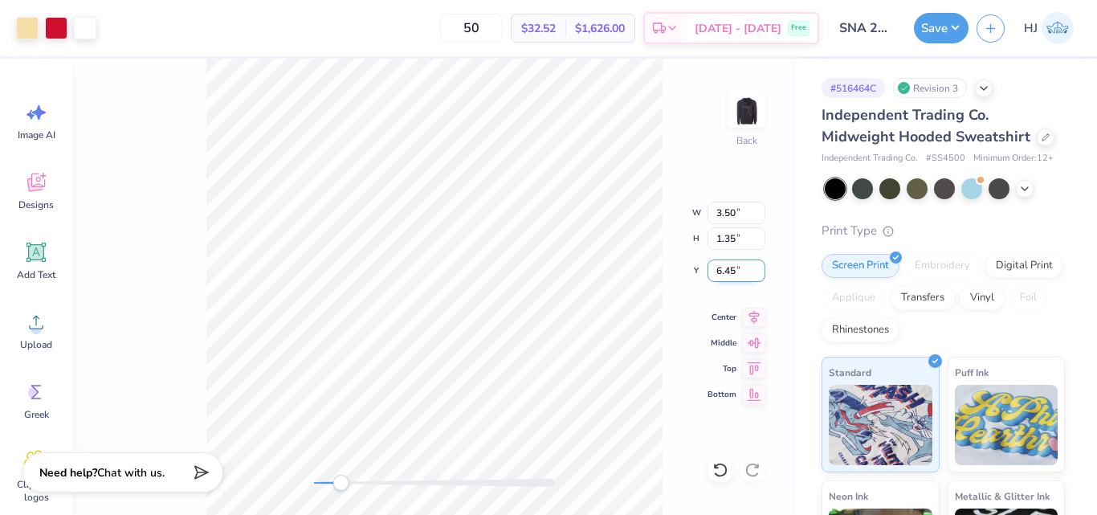
click at [725, 265] on input "6.45" at bounding box center [737, 270] width 58 height 22
type input "3"
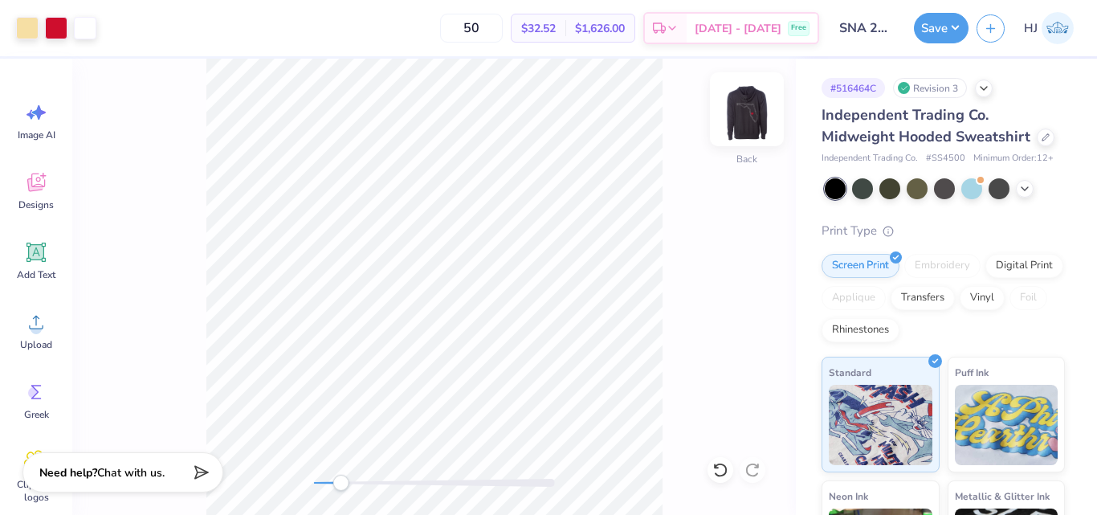
click at [761, 116] on img at bounding box center [747, 109] width 64 height 64
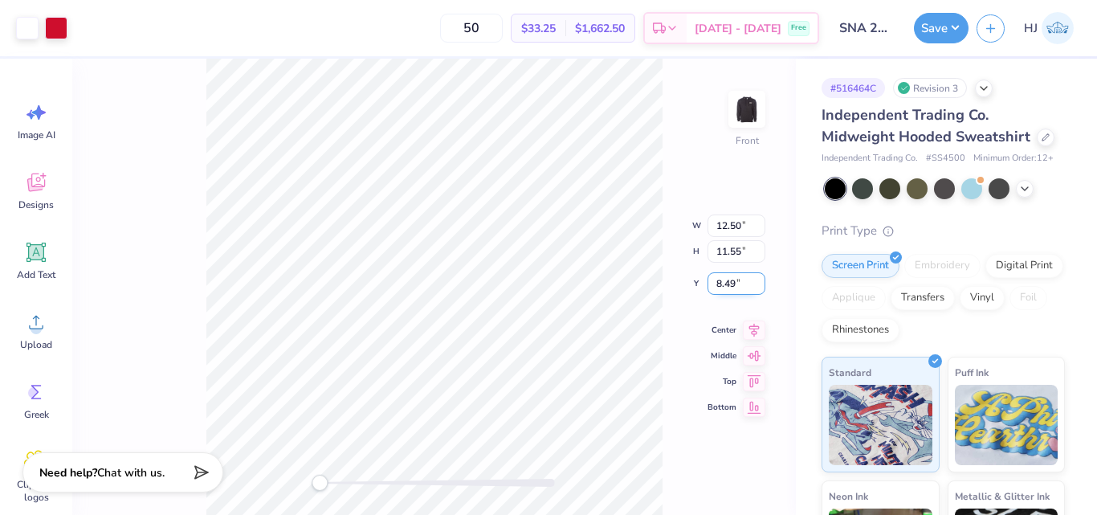
click at [719, 287] on input "8.49" at bounding box center [737, 283] width 58 height 22
type input "6"
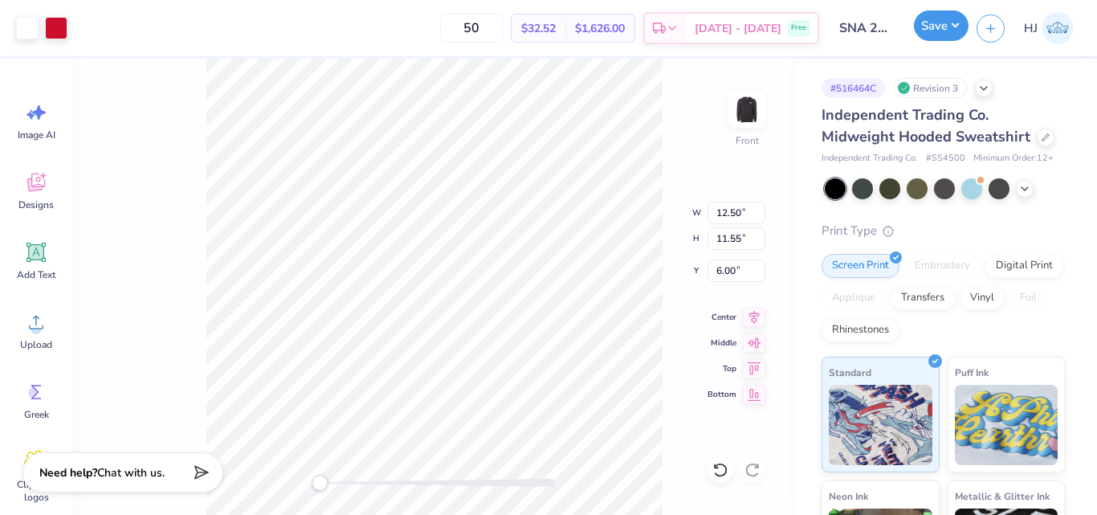
click at [957, 21] on button "Save" at bounding box center [941, 25] width 55 height 31
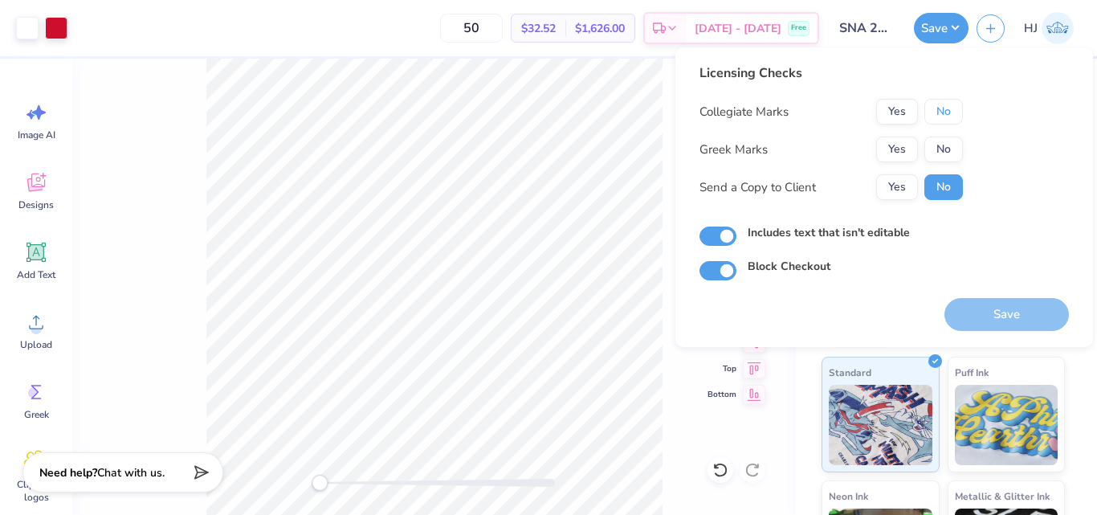
click at [942, 111] on button "No" at bounding box center [944, 112] width 39 height 26
click at [945, 157] on button "No" at bounding box center [944, 150] width 39 height 26
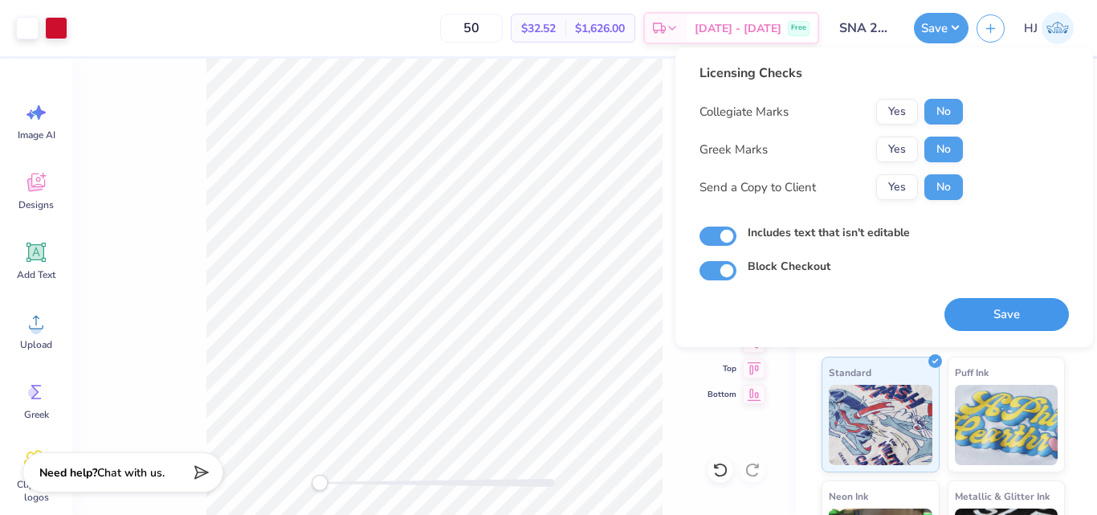
click at [996, 306] on button "Save" at bounding box center [1007, 314] width 125 height 33
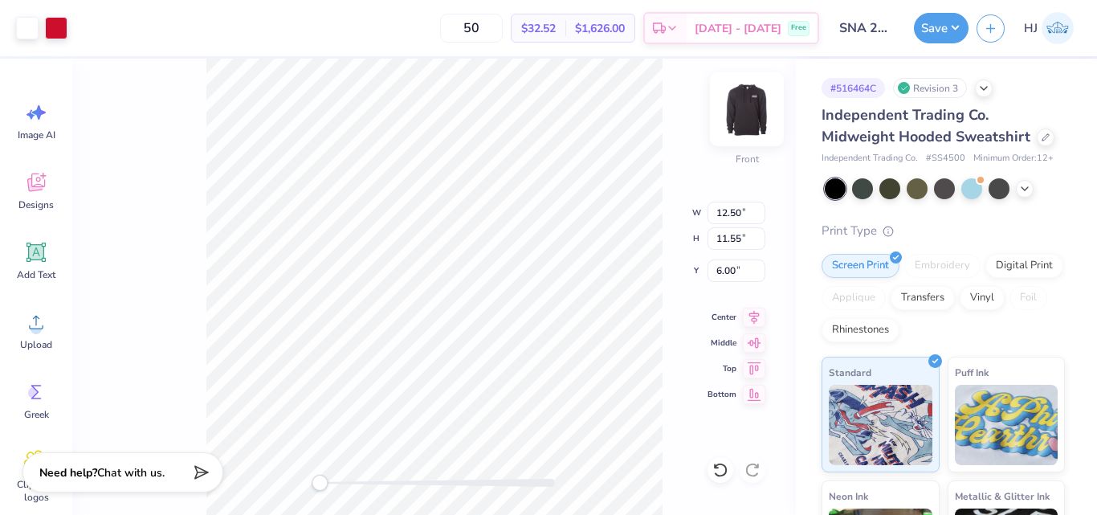
click at [745, 112] on img at bounding box center [747, 109] width 64 height 64
type input "12.59"
type input "11.63"
type input "2.08"
